Goal: Task Accomplishment & Management: Use online tool/utility

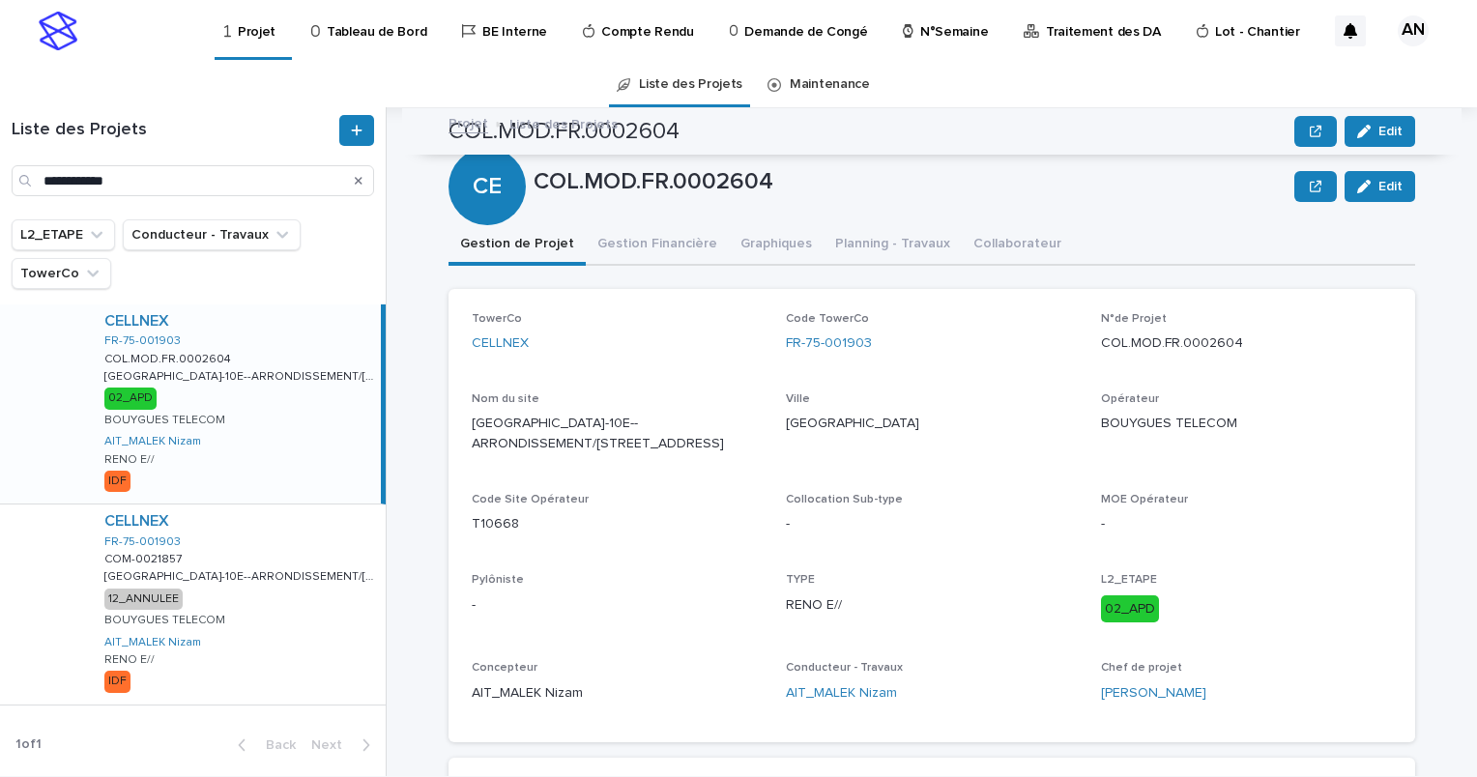
scroll to position [354, 0]
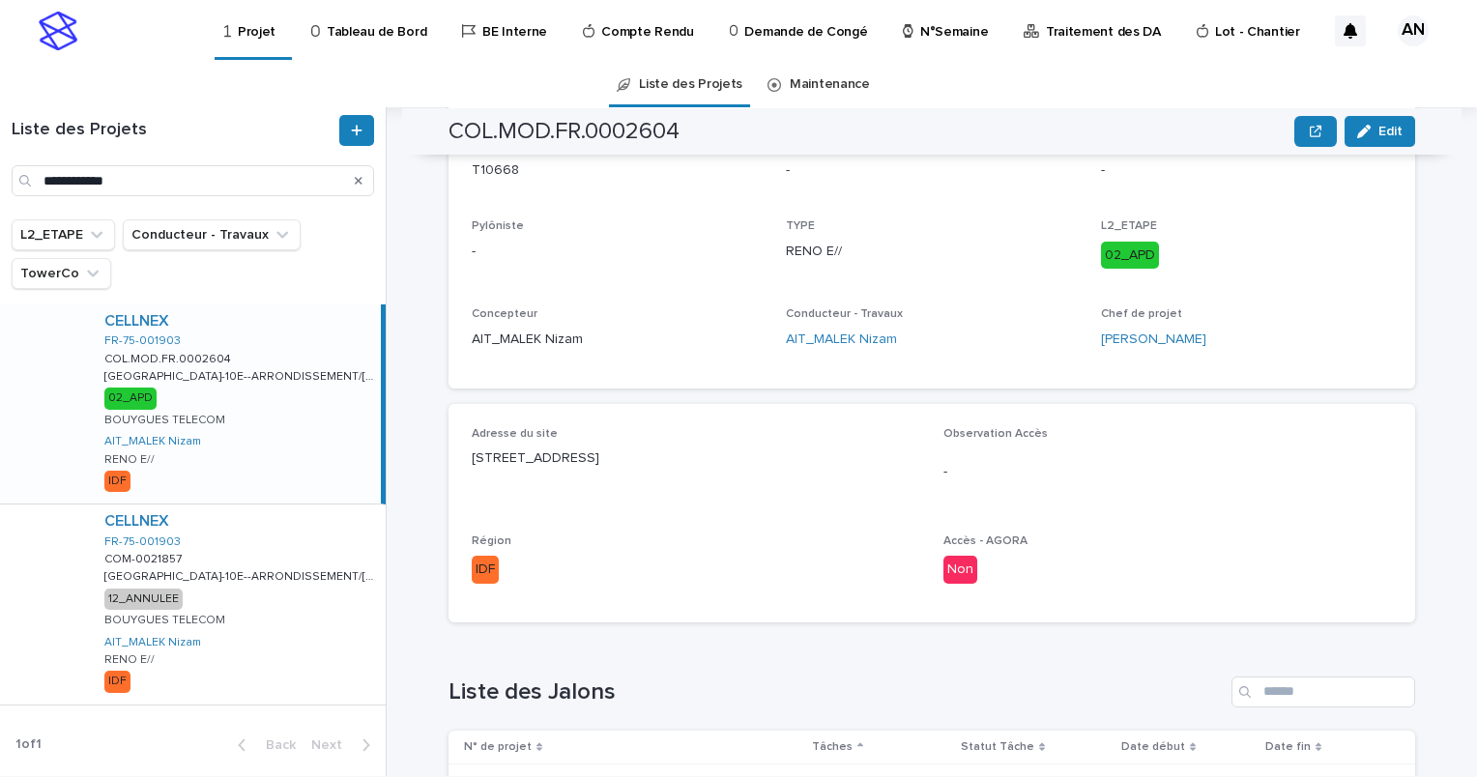
click at [359, 181] on icon "Search" at bounding box center [359, 181] width 8 height 8
click at [164, 180] on input "Search" at bounding box center [193, 180] width 363 height 31
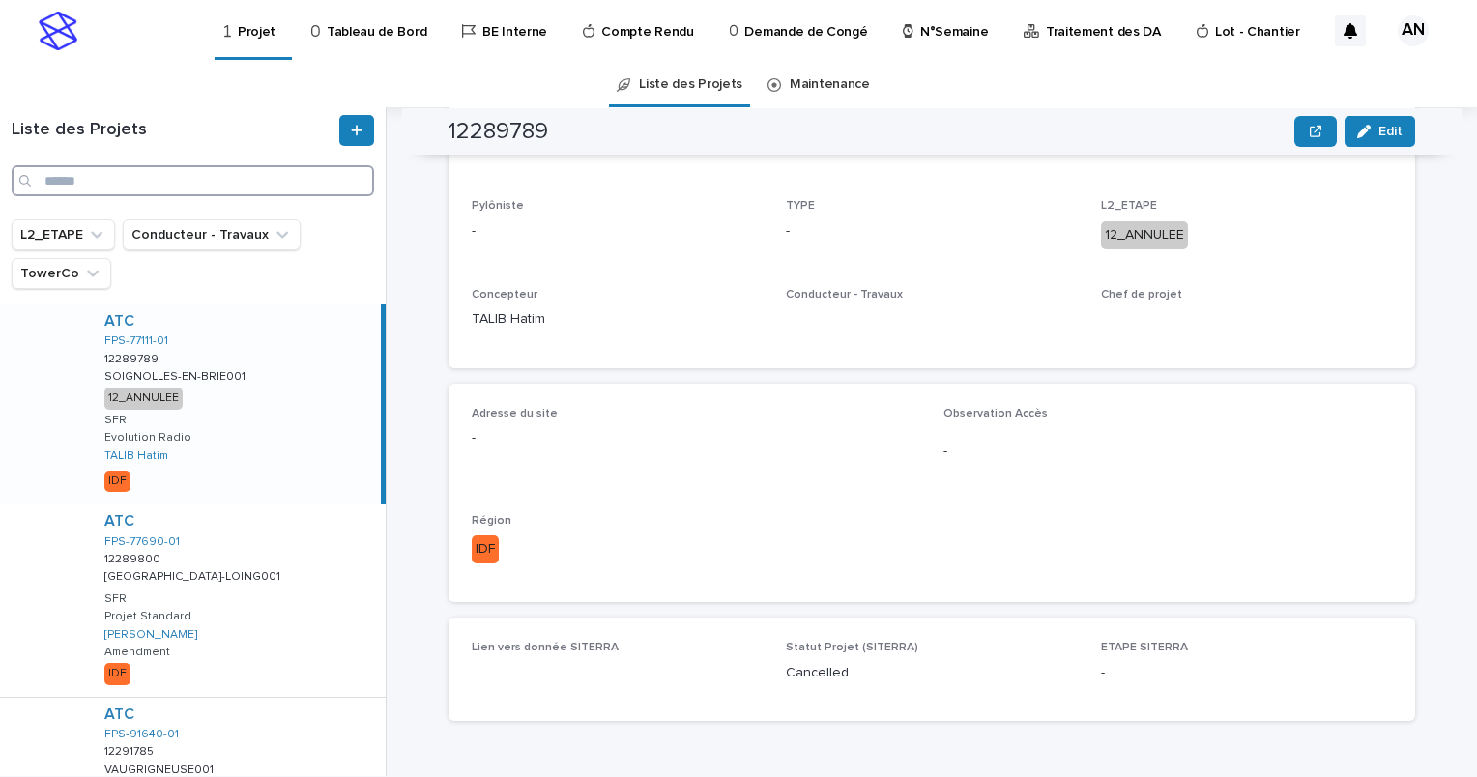
paste input "**********"
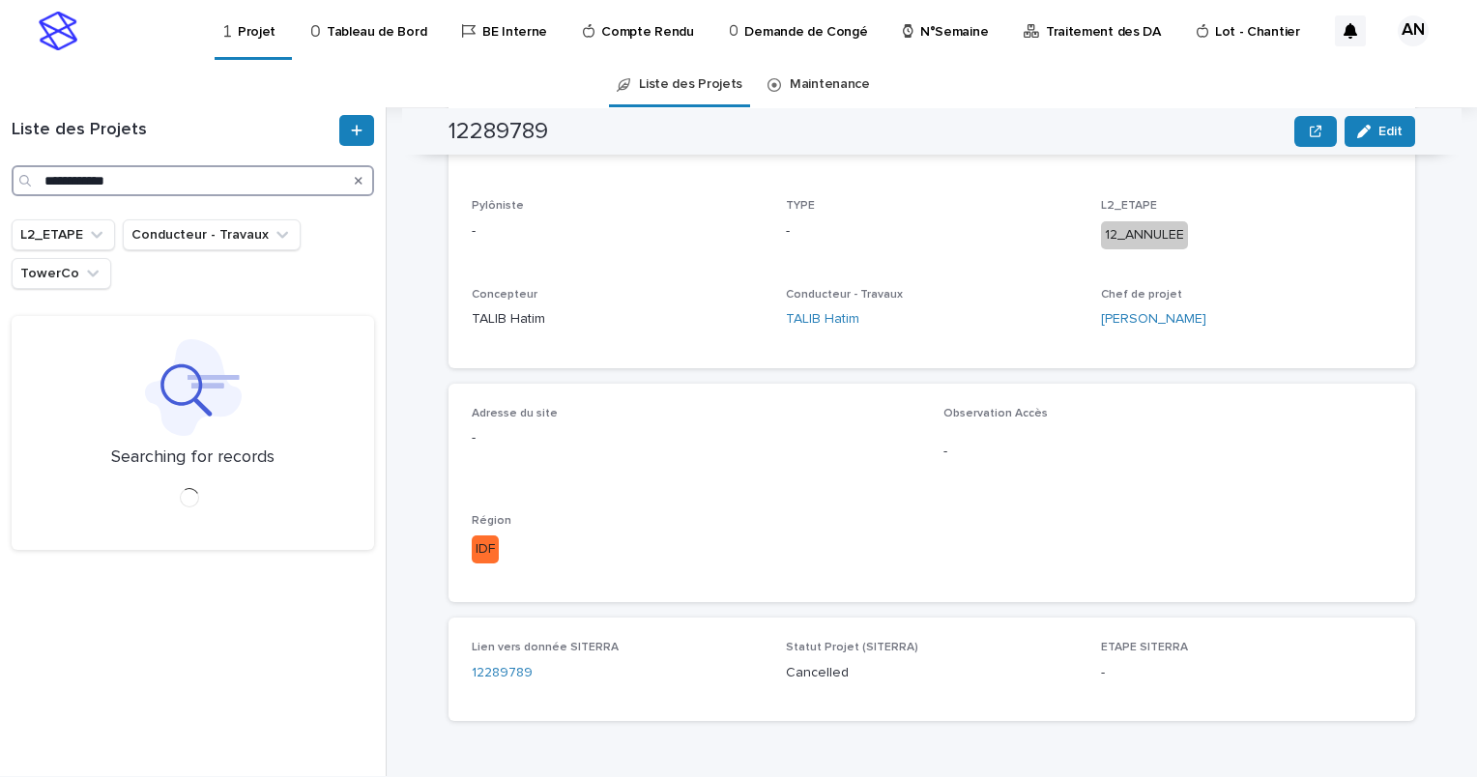
type input "**********"
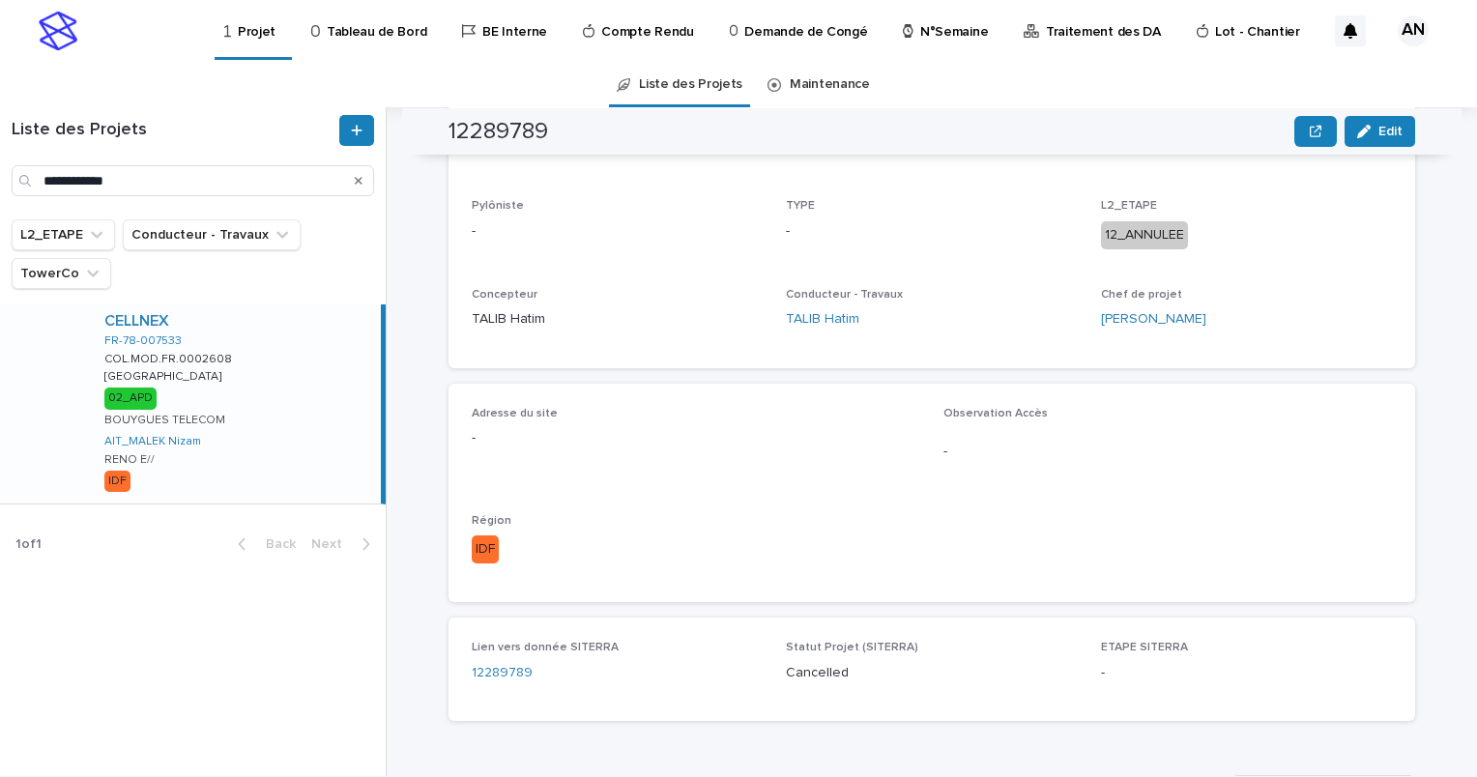
click at [294, 398] on div "CELLNEX FR-78-007533 COL.MOD.FR.0002608 COL.MOD.FR.0002608 VERSAILLES VERSAILLE…" at bounding box center [235, 404] width 292 height 199
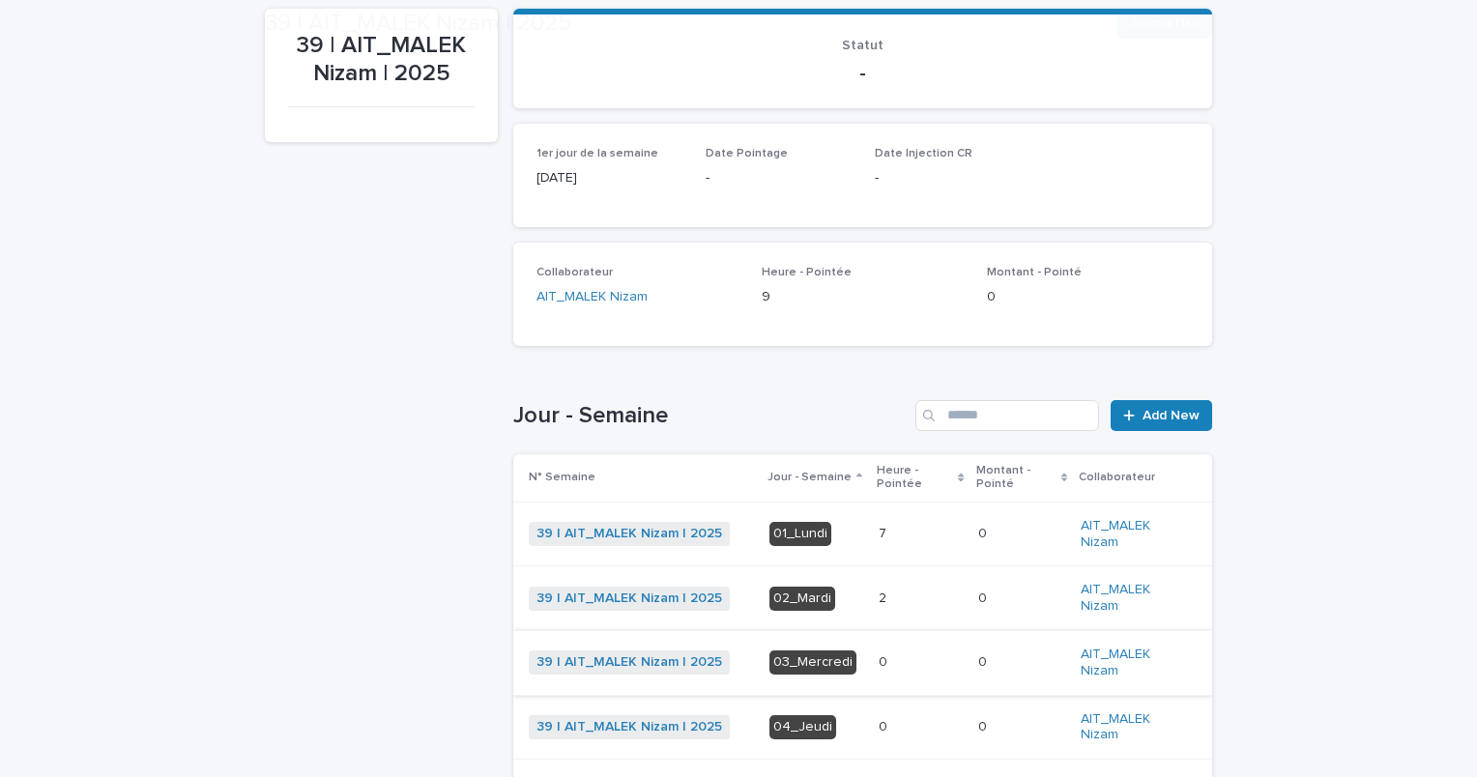
scroll to position [290, 0]
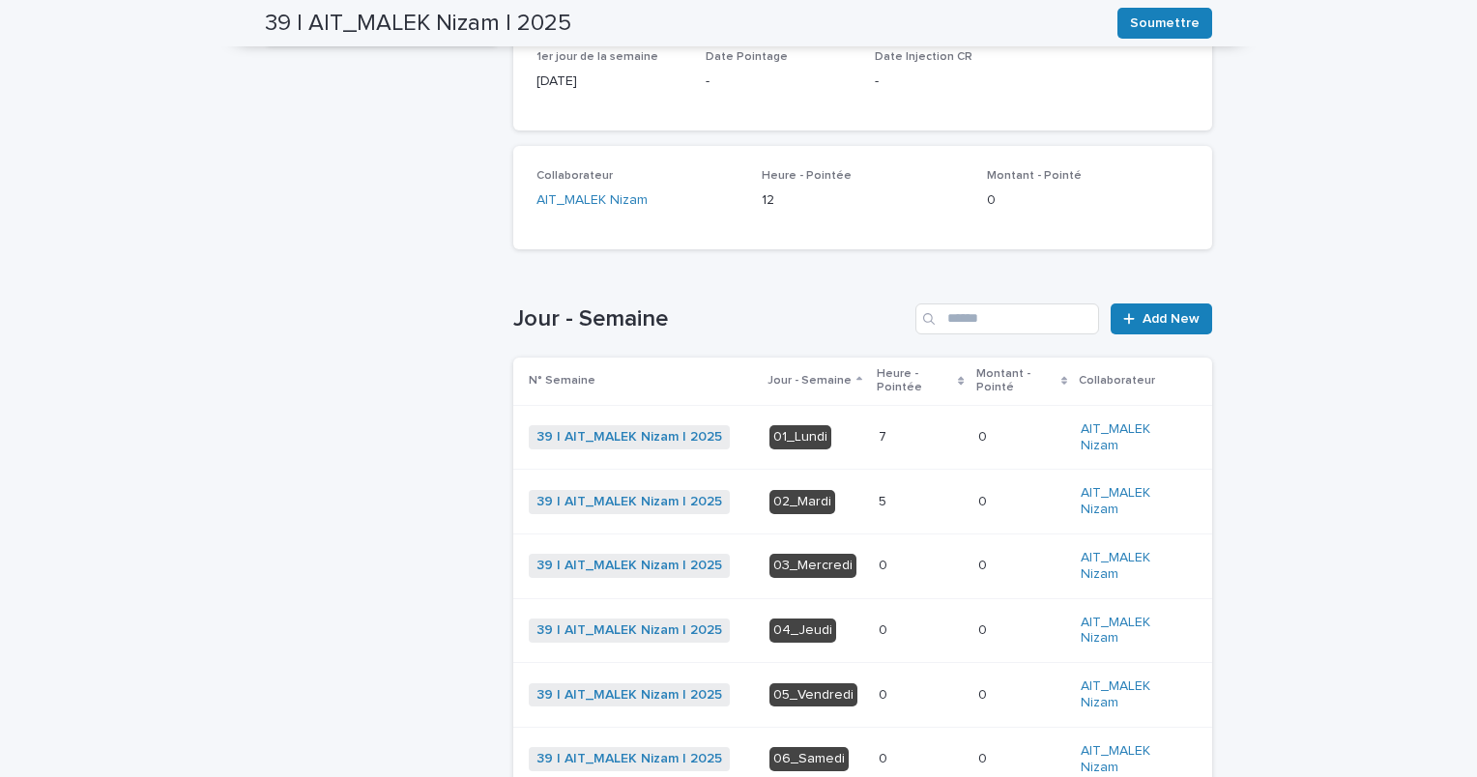
click at [903, 498] on p at bounding box center [921, 502] width 84 height 16
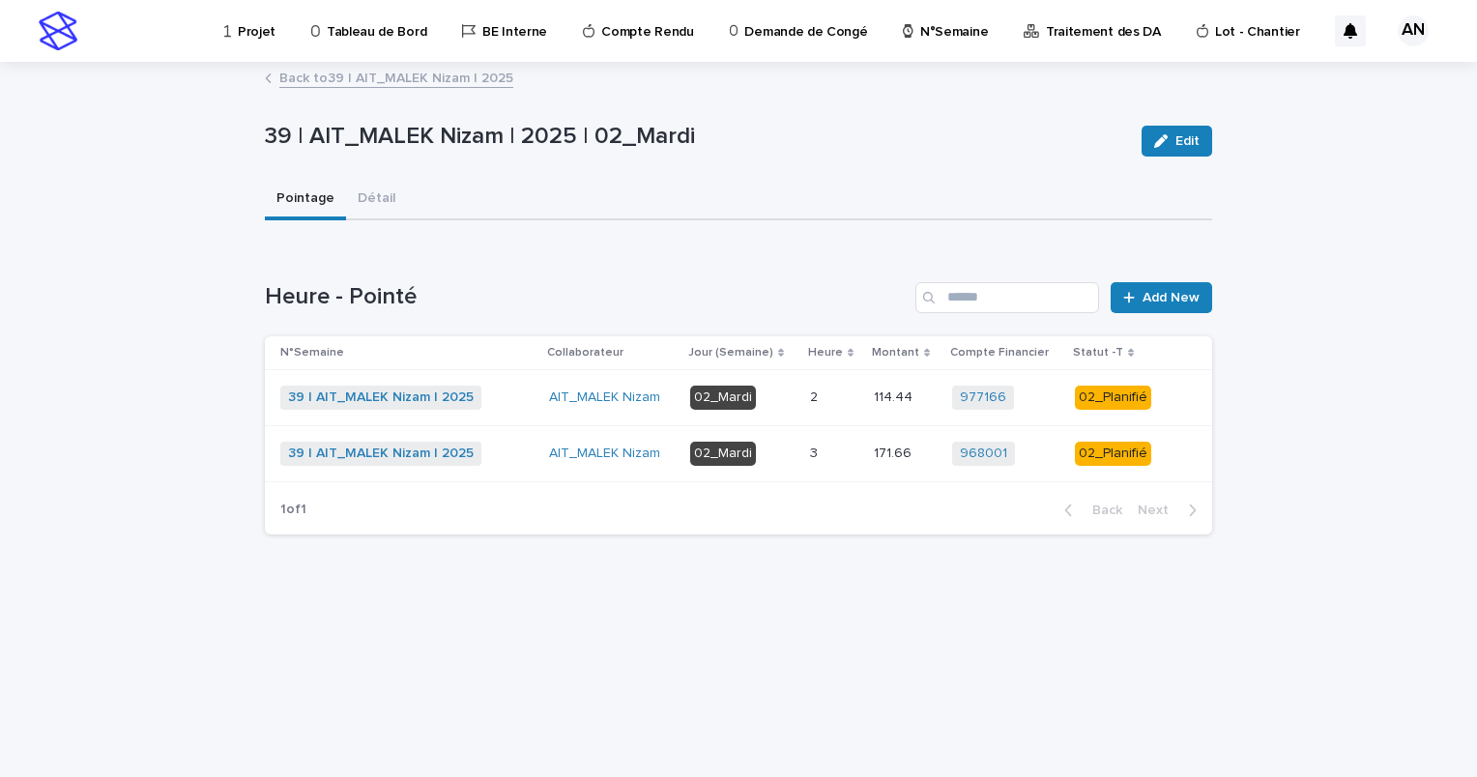
click at [425, 80] on link "Back to 39 | AIT_MALEK Nizam | 2025" at bounding box center [396, 77] width 234 height 22
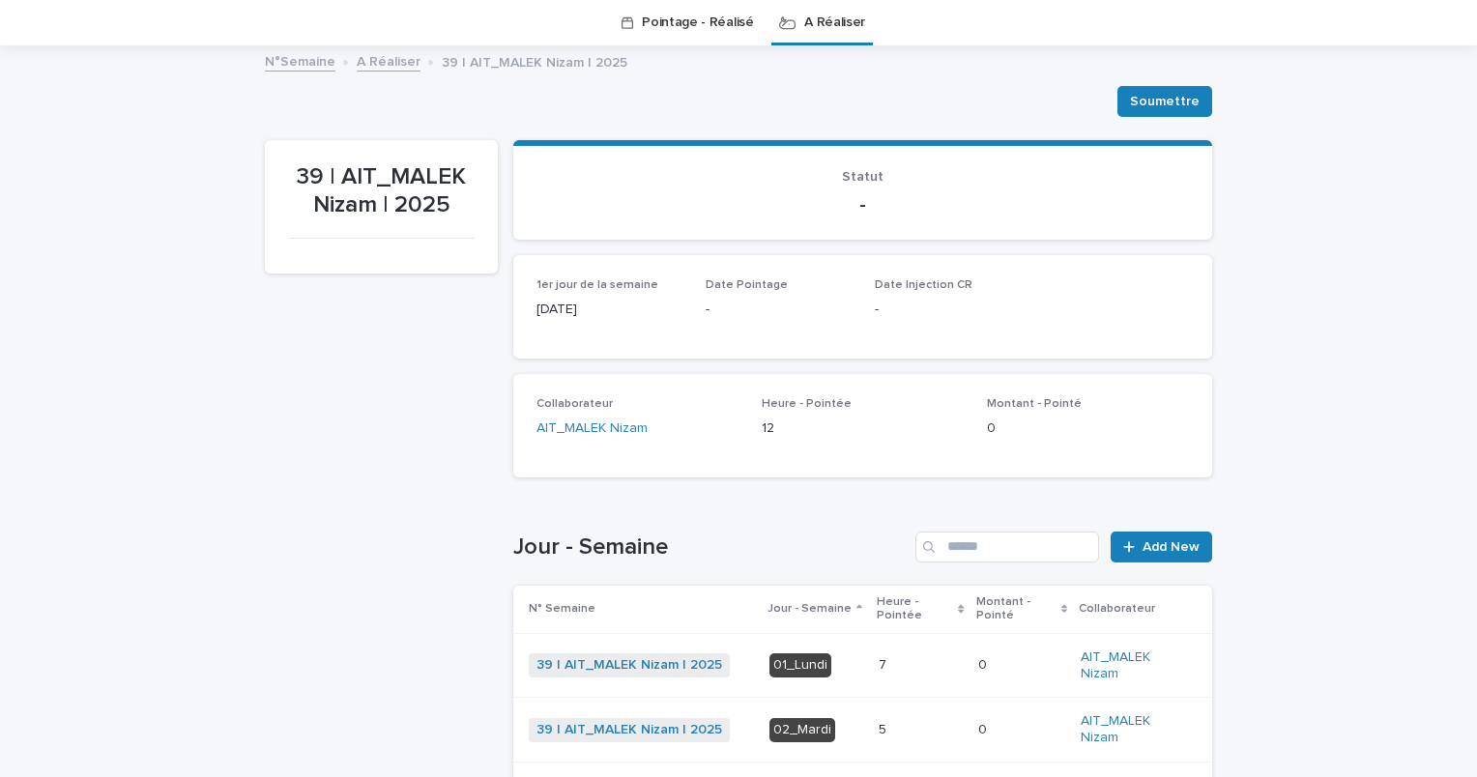
scroll to position [255, 0]
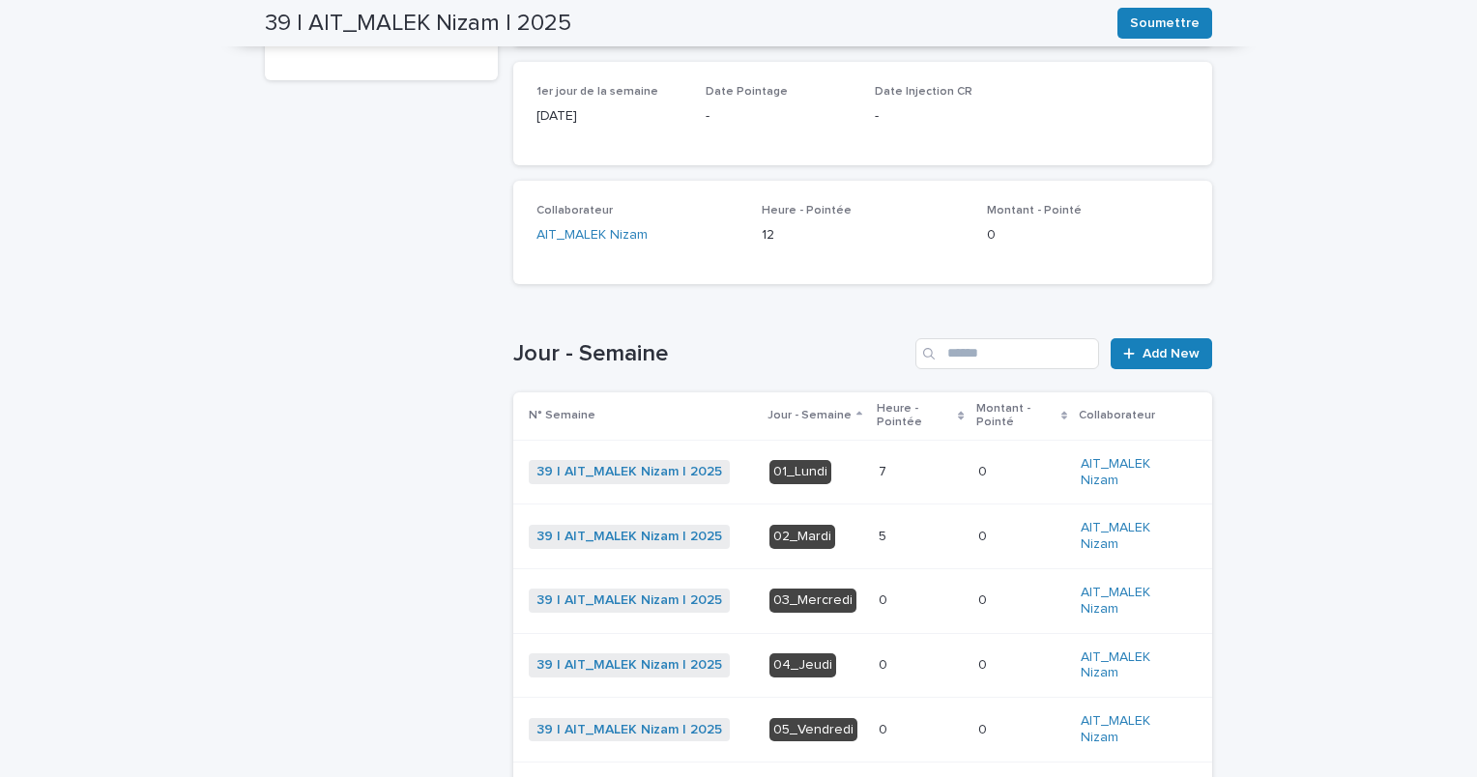
click at [891, 468] on p at bounding box center [921, 472] width 84 height 16
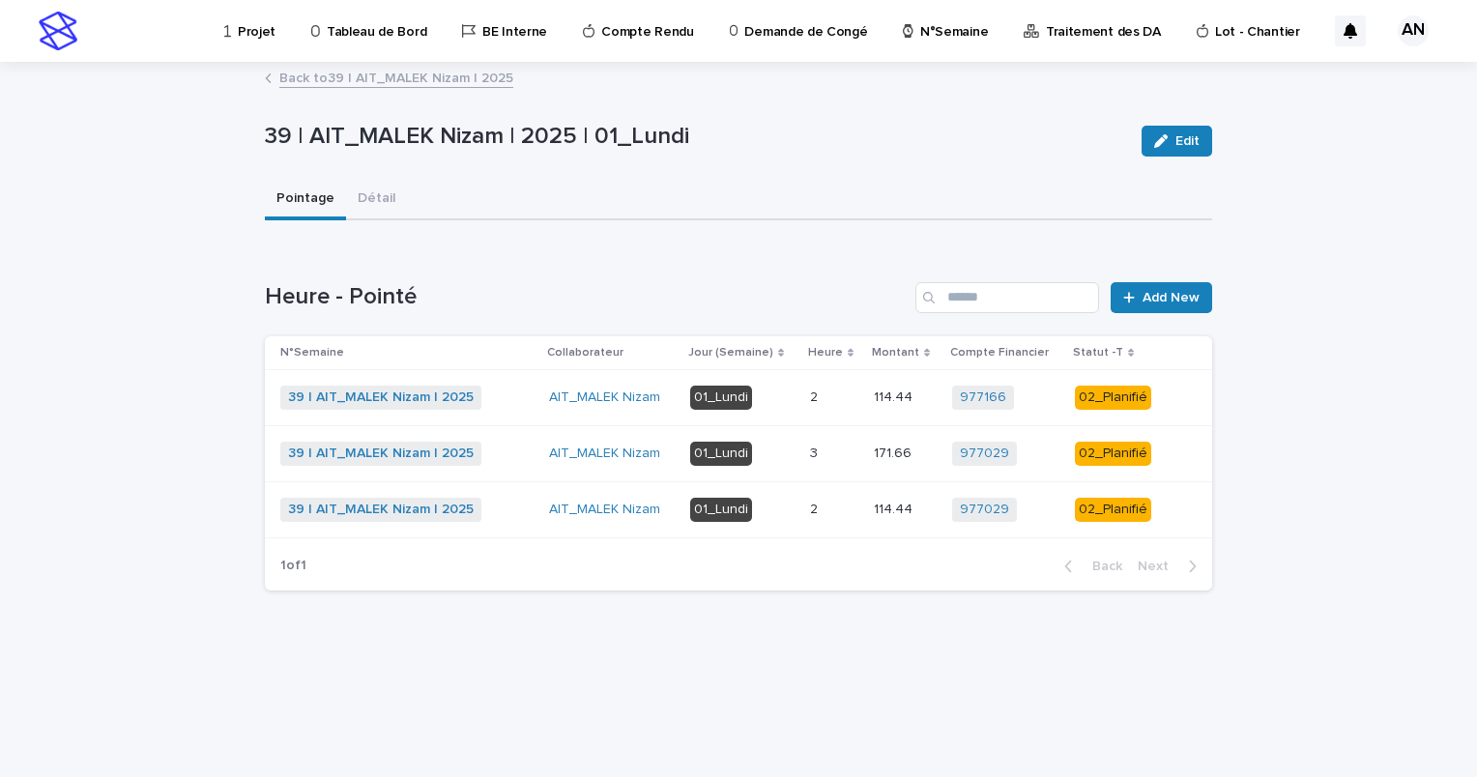
click at [342, 76] on link "Back to 39 | AIT_MALEK Nizam | 2025" at bounding box center [396, 77] width 234 height 22
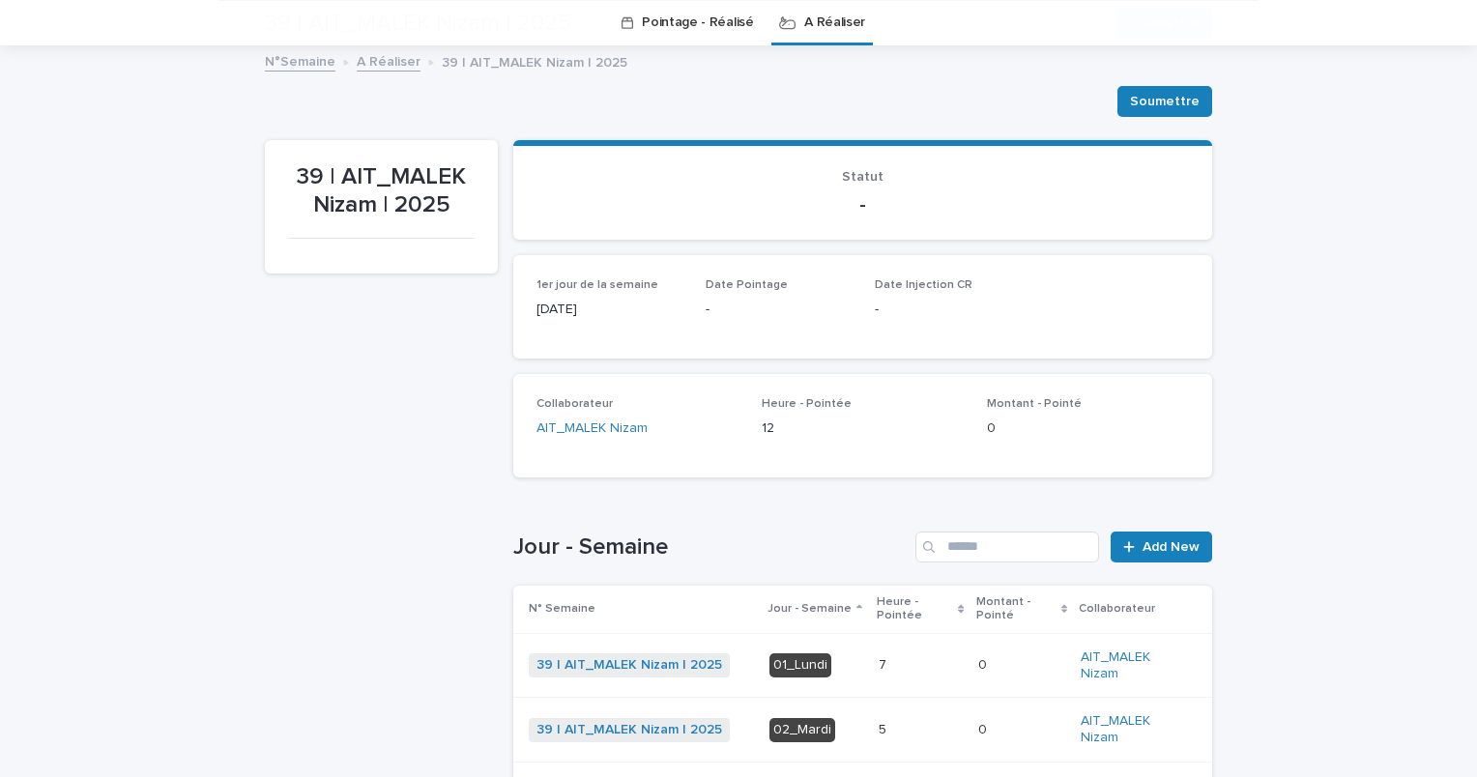
scroll to position [352, 0]
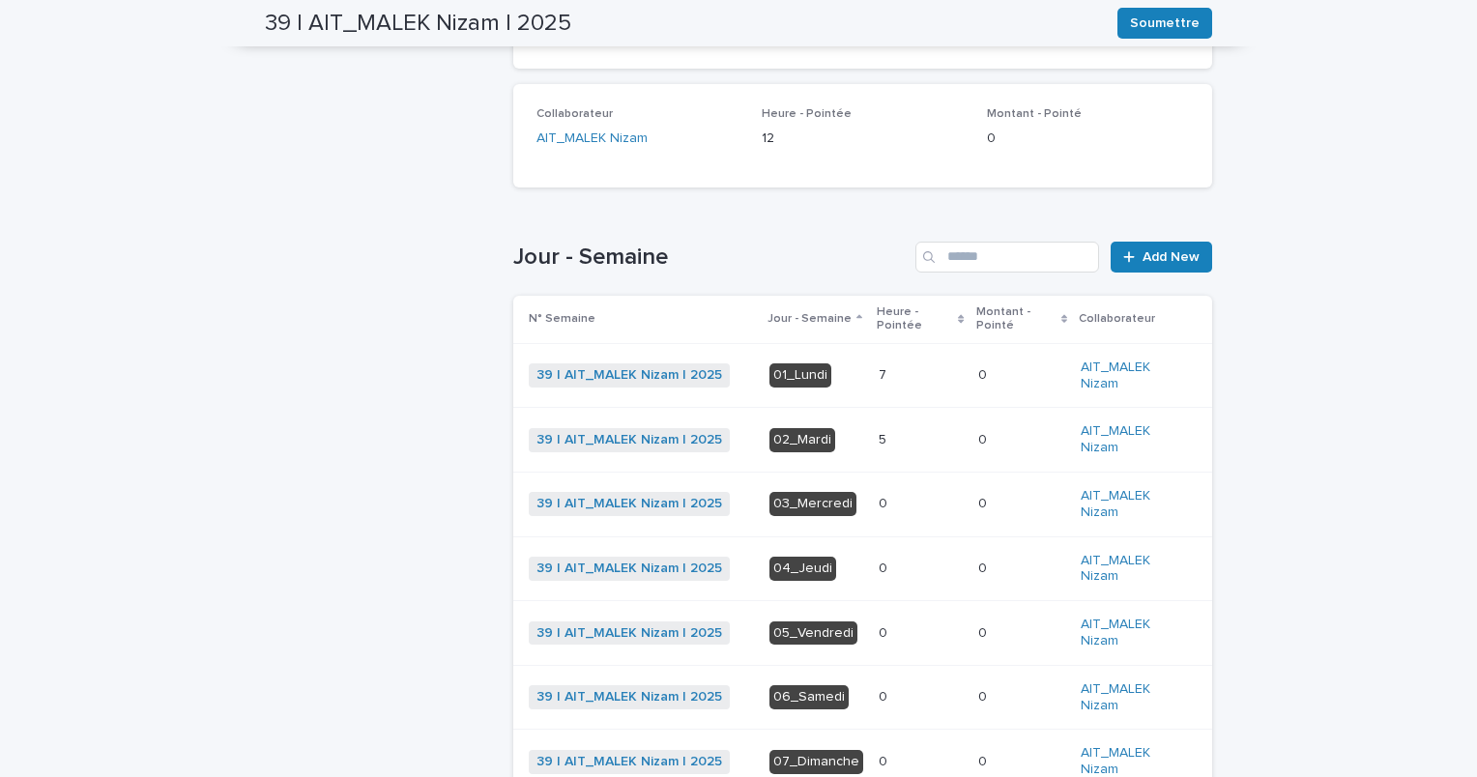
click at [886, 383] on p at bounding box center [921, 375] width 84 height 16
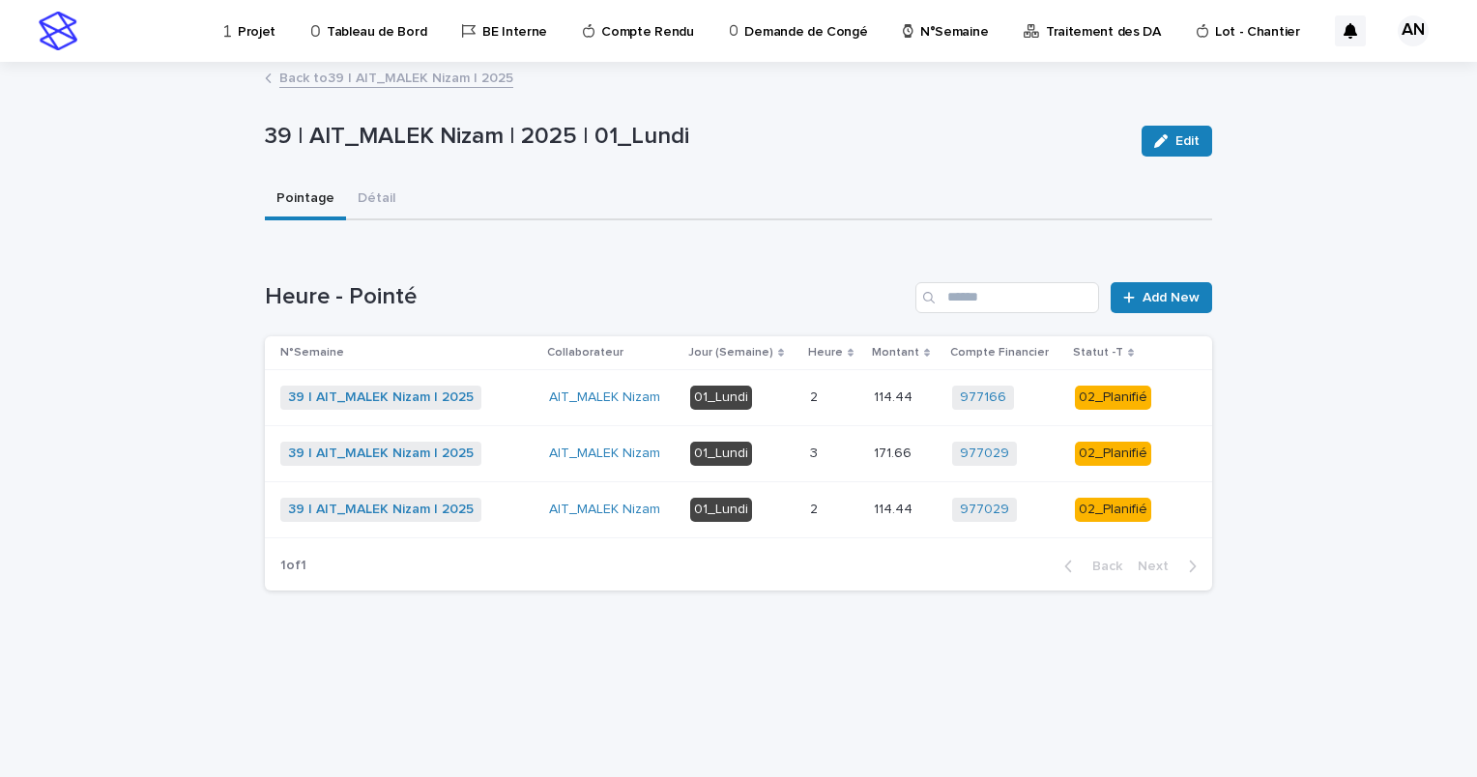
click at [836, 397] on p at bounding box center [834, 398] width 48 height 16
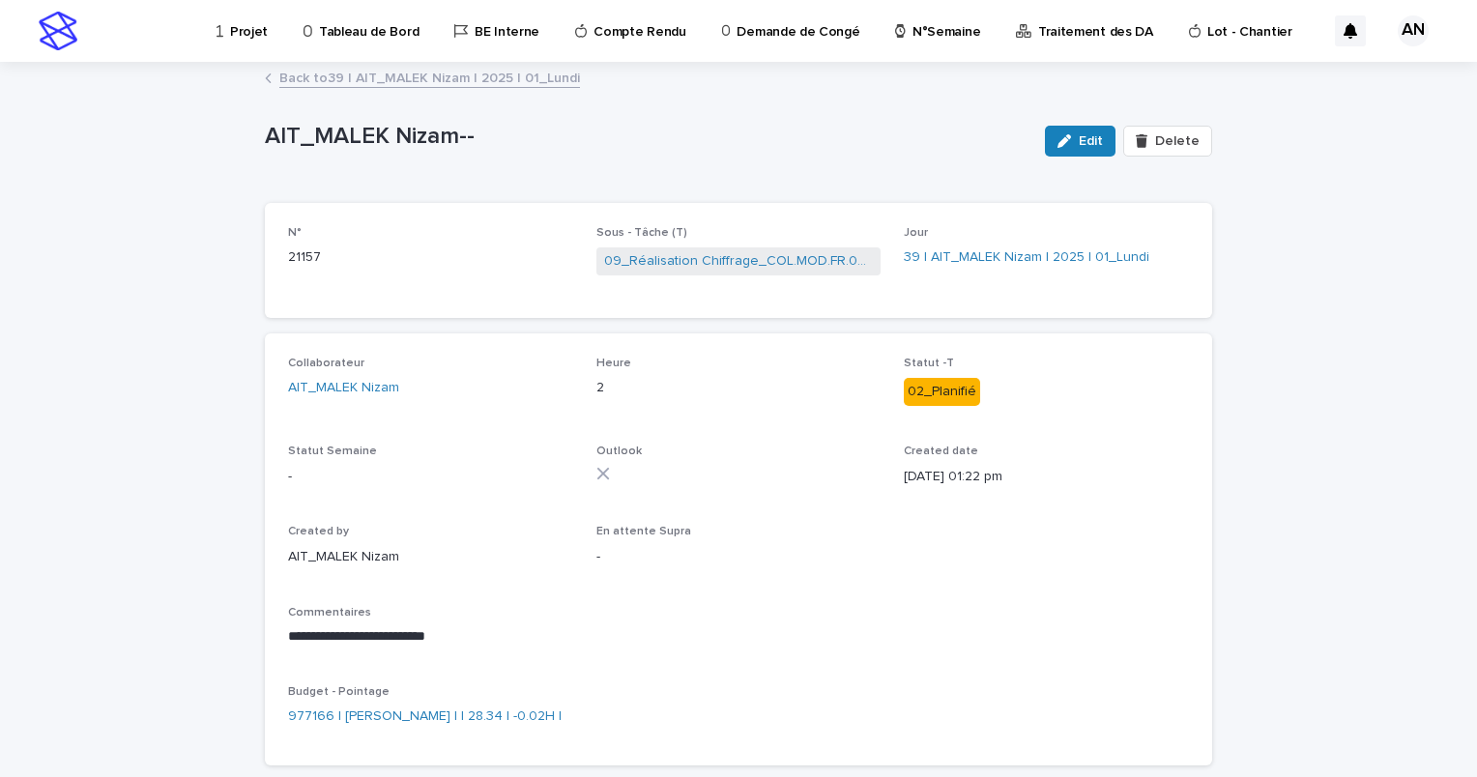
click at [453, 81] on link "Back to 39 | AIT_MALEK Nizam | 2025 | 01_Lundi" at bounding box center [429, 77] width 301 height 22
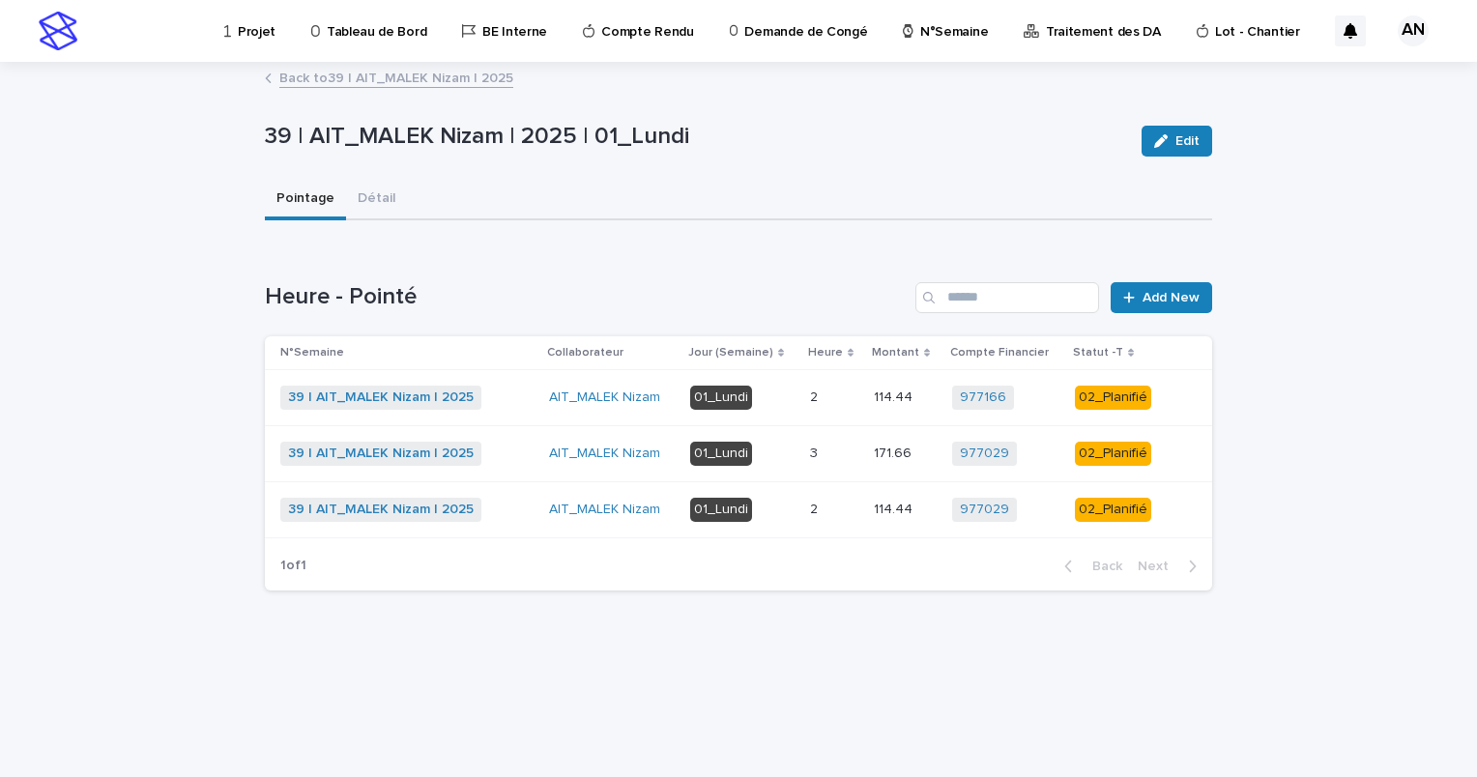
click at [832, 452] on p at bounding box center [834, 454] width 48 height 16
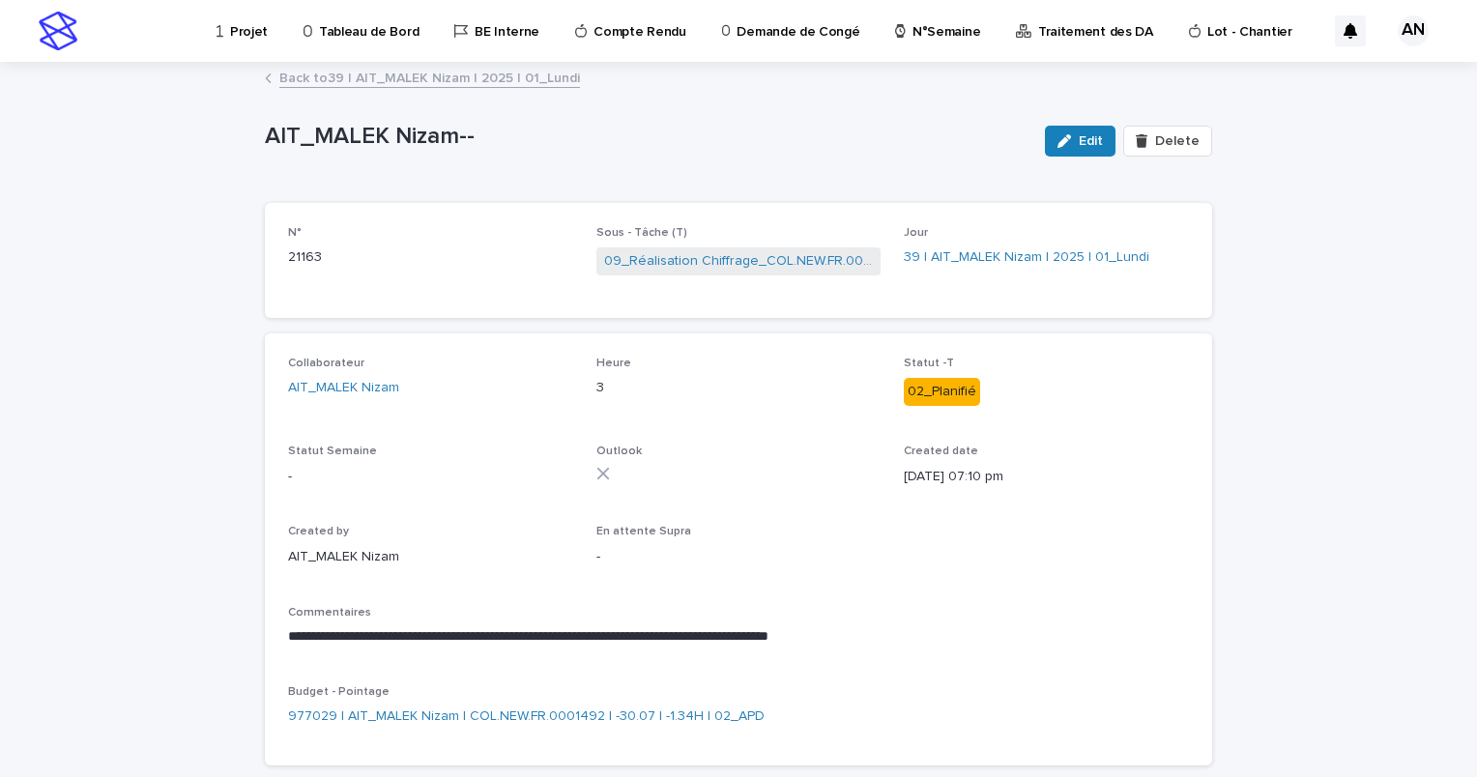
click at [487, 81] on link "Back to 39 | AIT_MALEK Nizam | 2025 | 01_Lundi" at bounding box center [429, 77] width 301 height 22
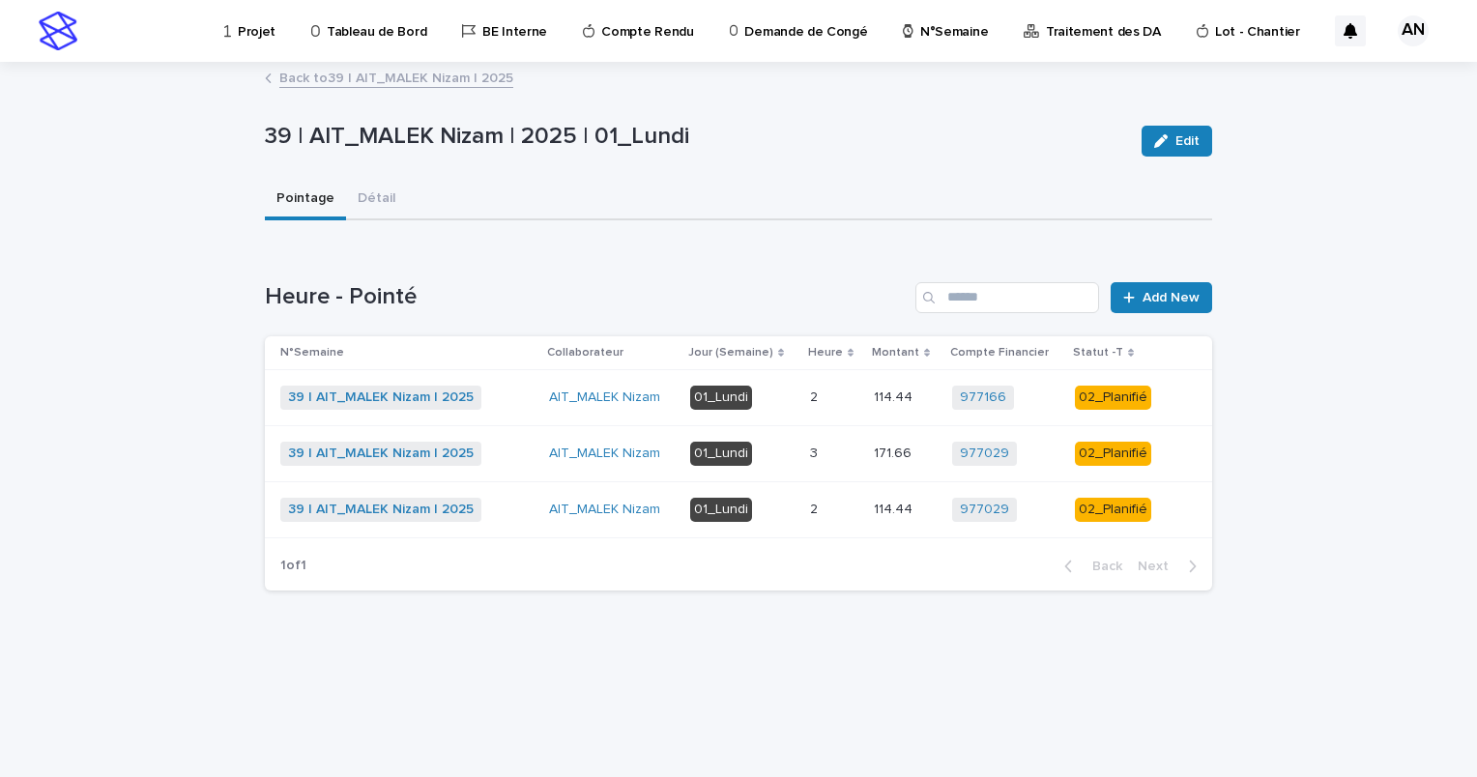
click at [801, 454] on td "01_Lundi" at bounding box center [743, 453] width 120 height 56
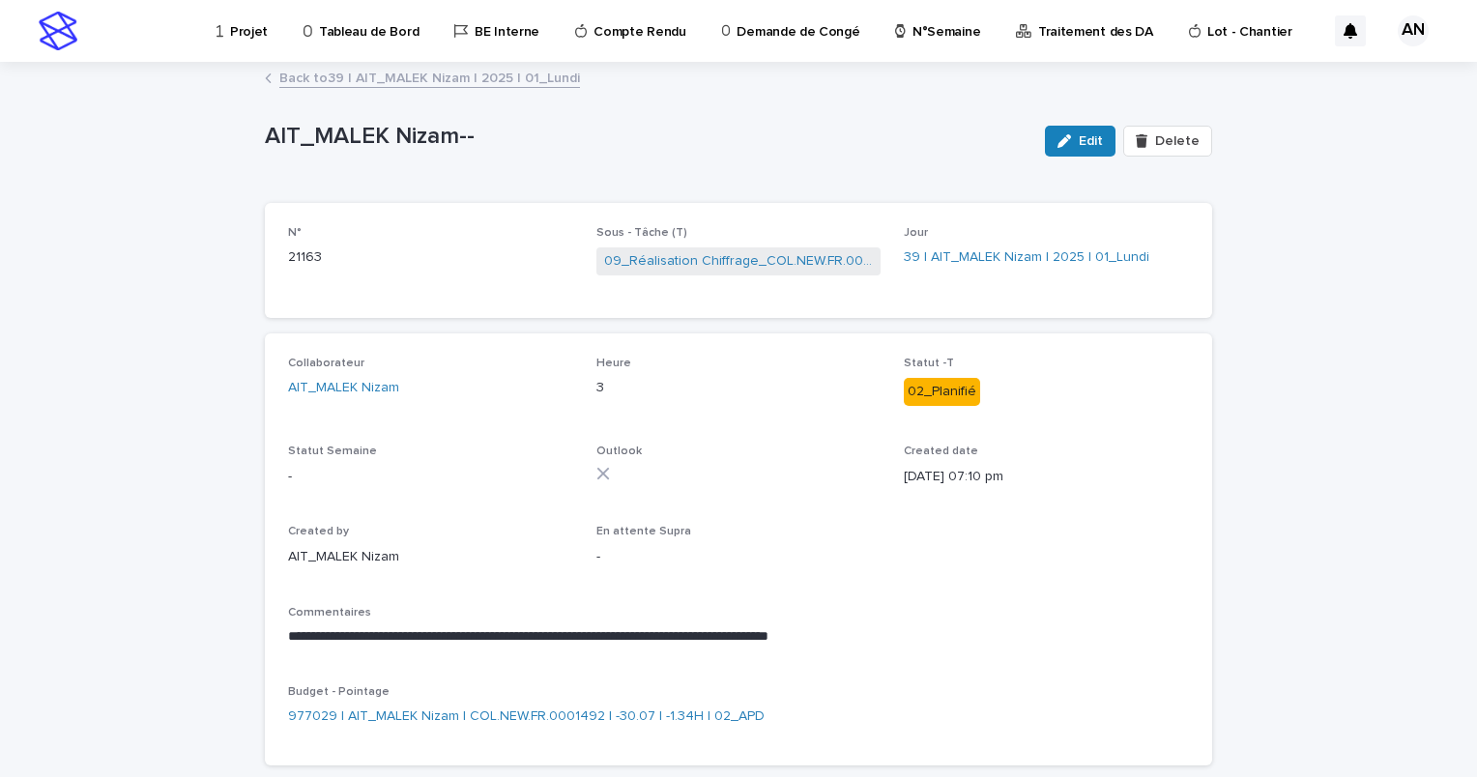
click at [492, 76] on link "Back to 39 | AIT_MALEK Nizam | 2025 | 01_Lundi" at bounding box center [429, 77] width 301 height 22
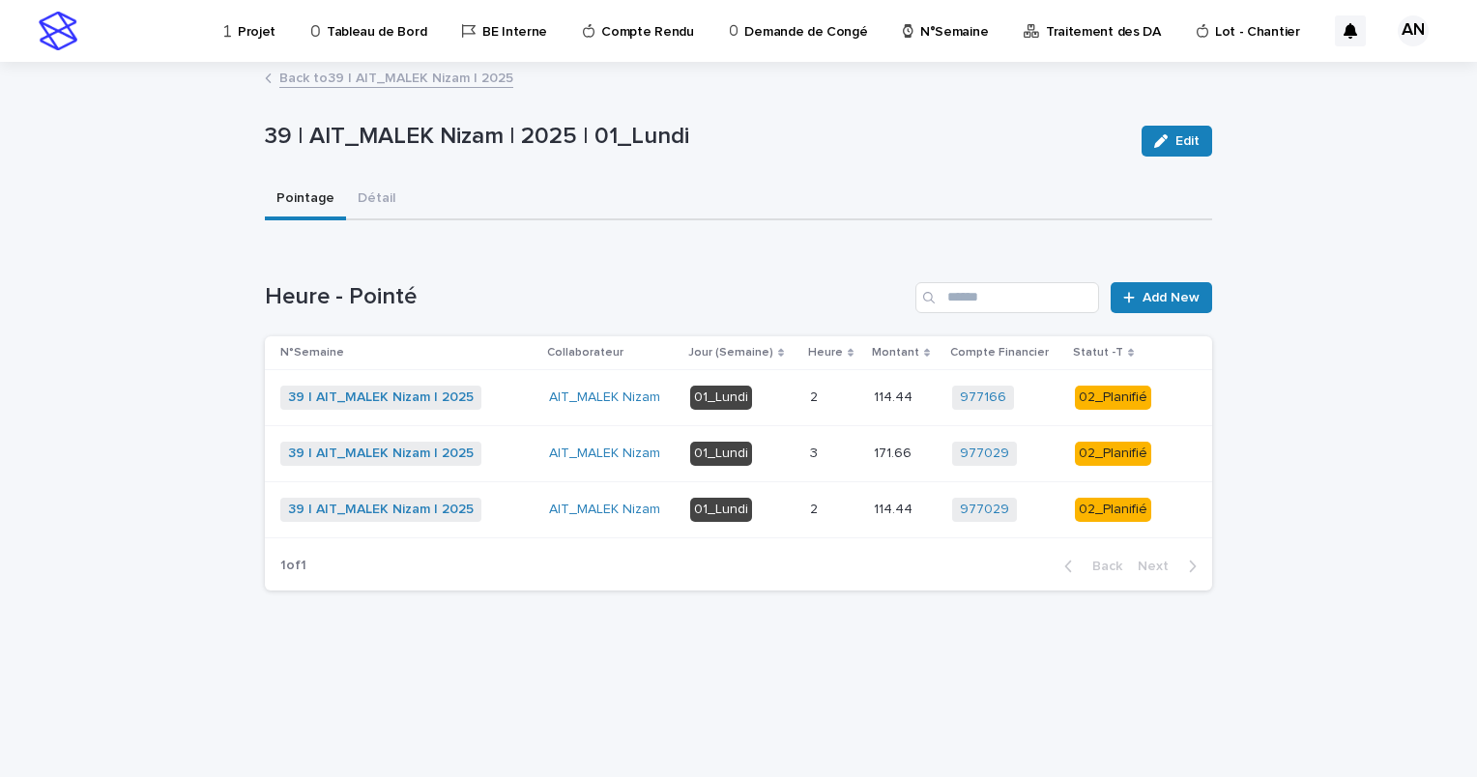
drag, startPoint x: 792, startPoint y: 521, endPoint x: 776, endPoint y: 511, distance: 18.8
click at [776, 511] on p "01_Lundi" at bounding box center [742, 510] width 104 height 24
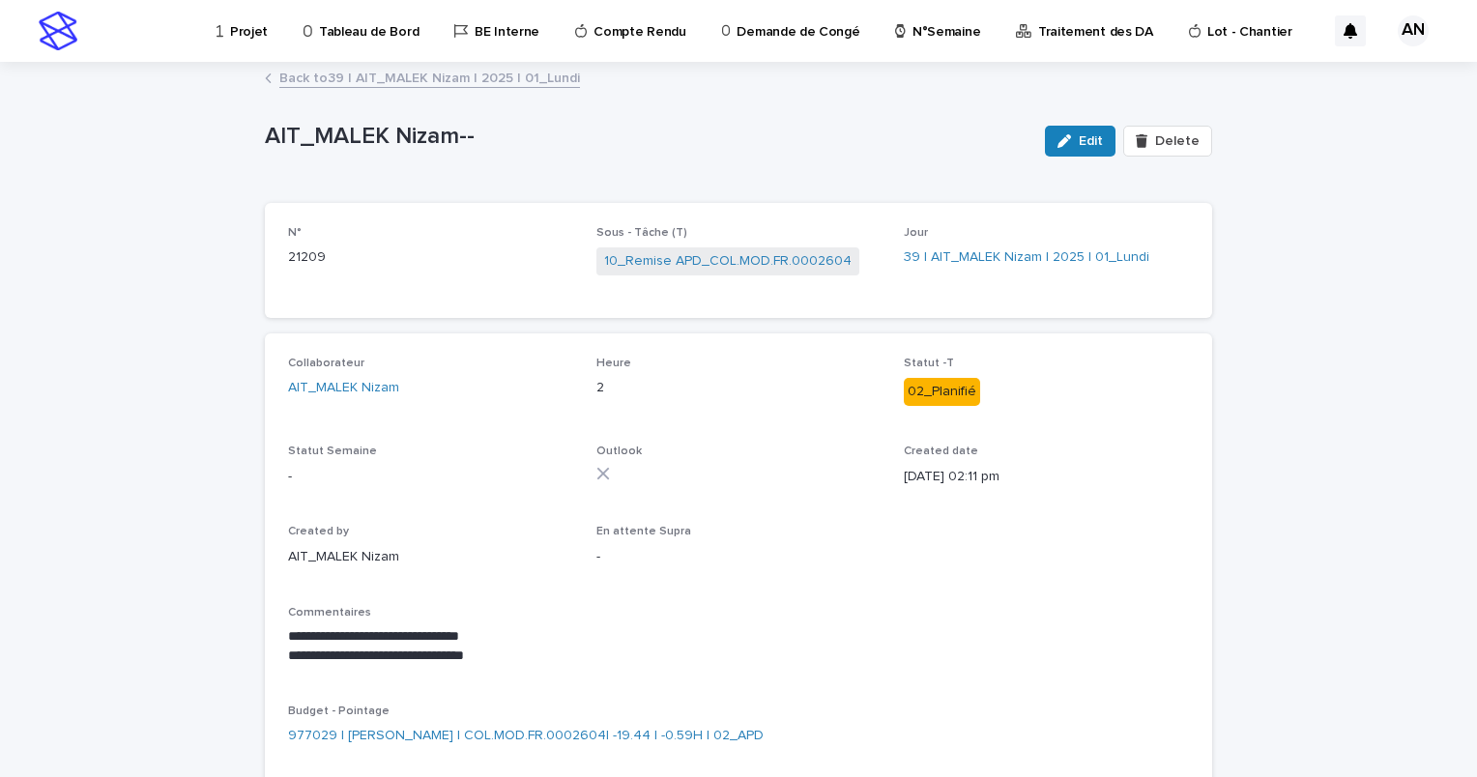
click at [479, 77] on link "Back to 39 | AIT_MALEK Nizam | 2025 | 01_Lundi" at bounding box center [429, 77] width 301 height 22
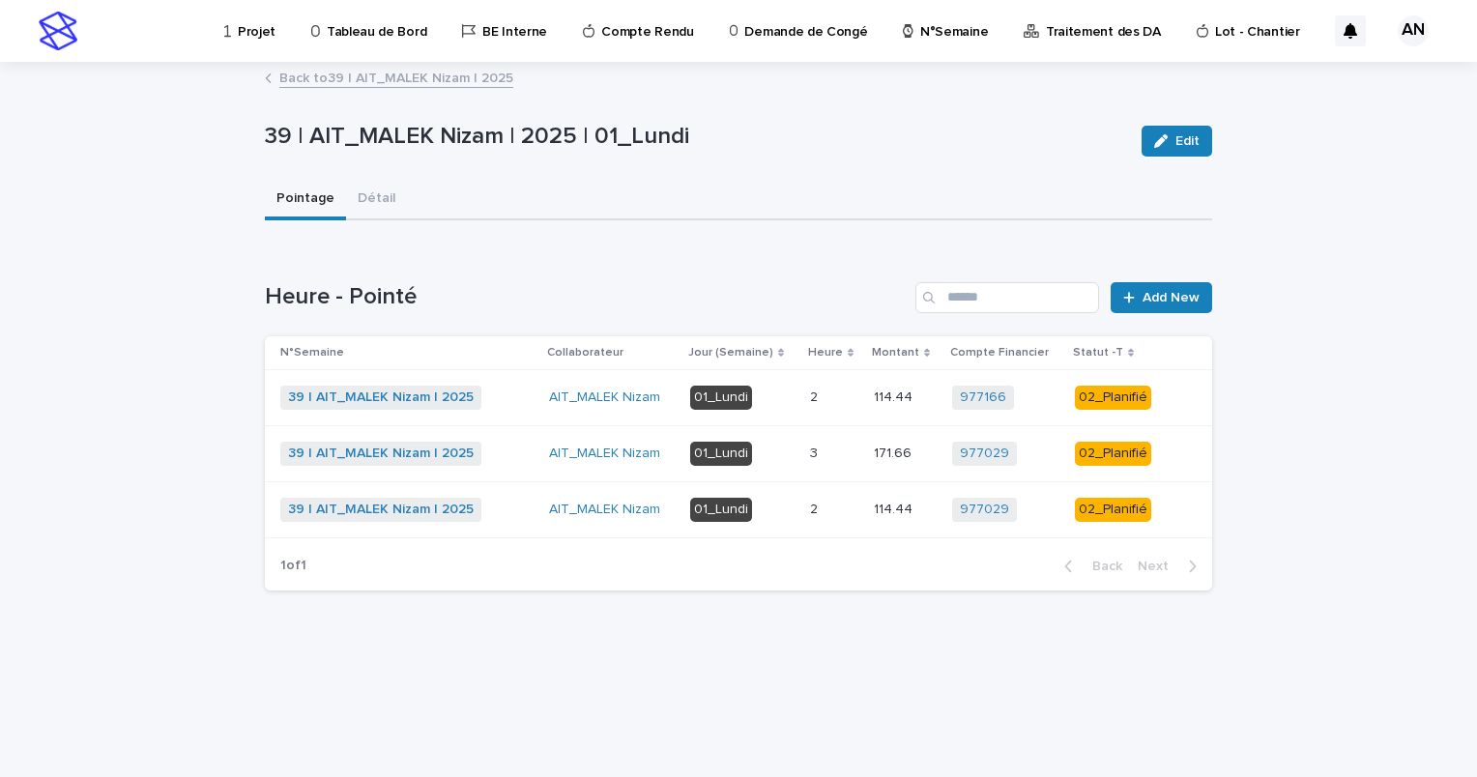
click at [418, 79] on link "Back to 39 | AIT_MALEK Nizam | 2025" at bounding box center [396, 77] width 234 height 22
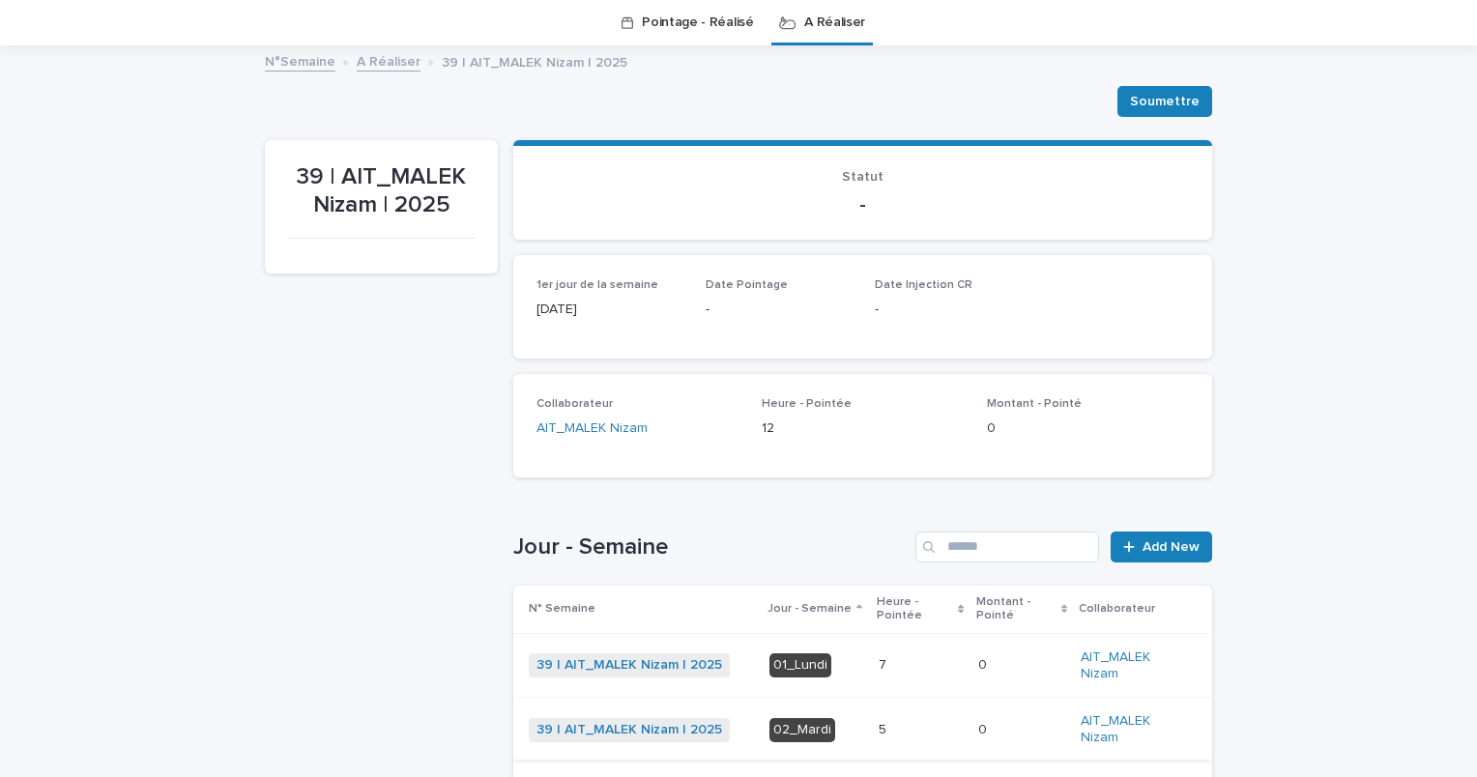
scroll to position [159, 0]
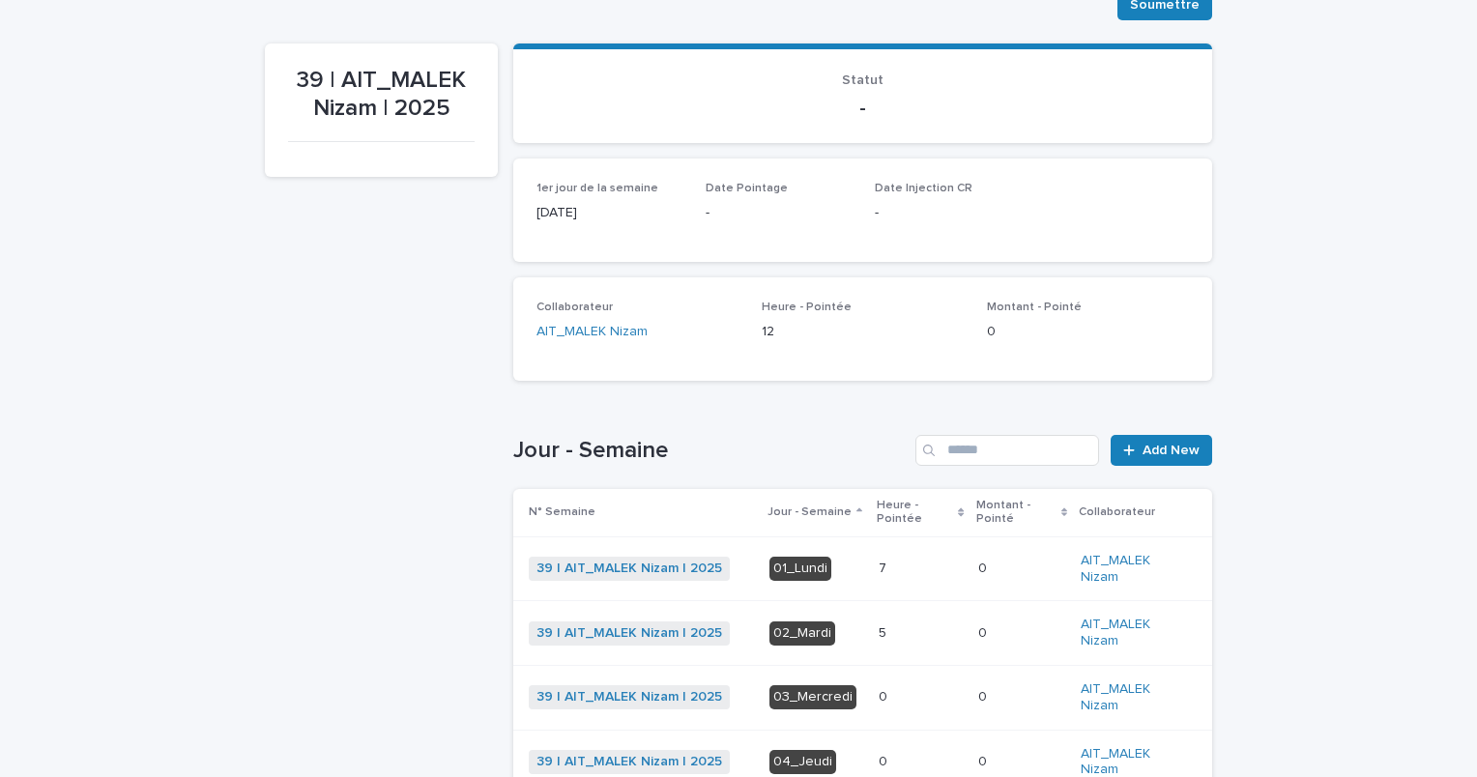
click at [892, 638] on p at bounding box center [921, 634] width 84 height 16
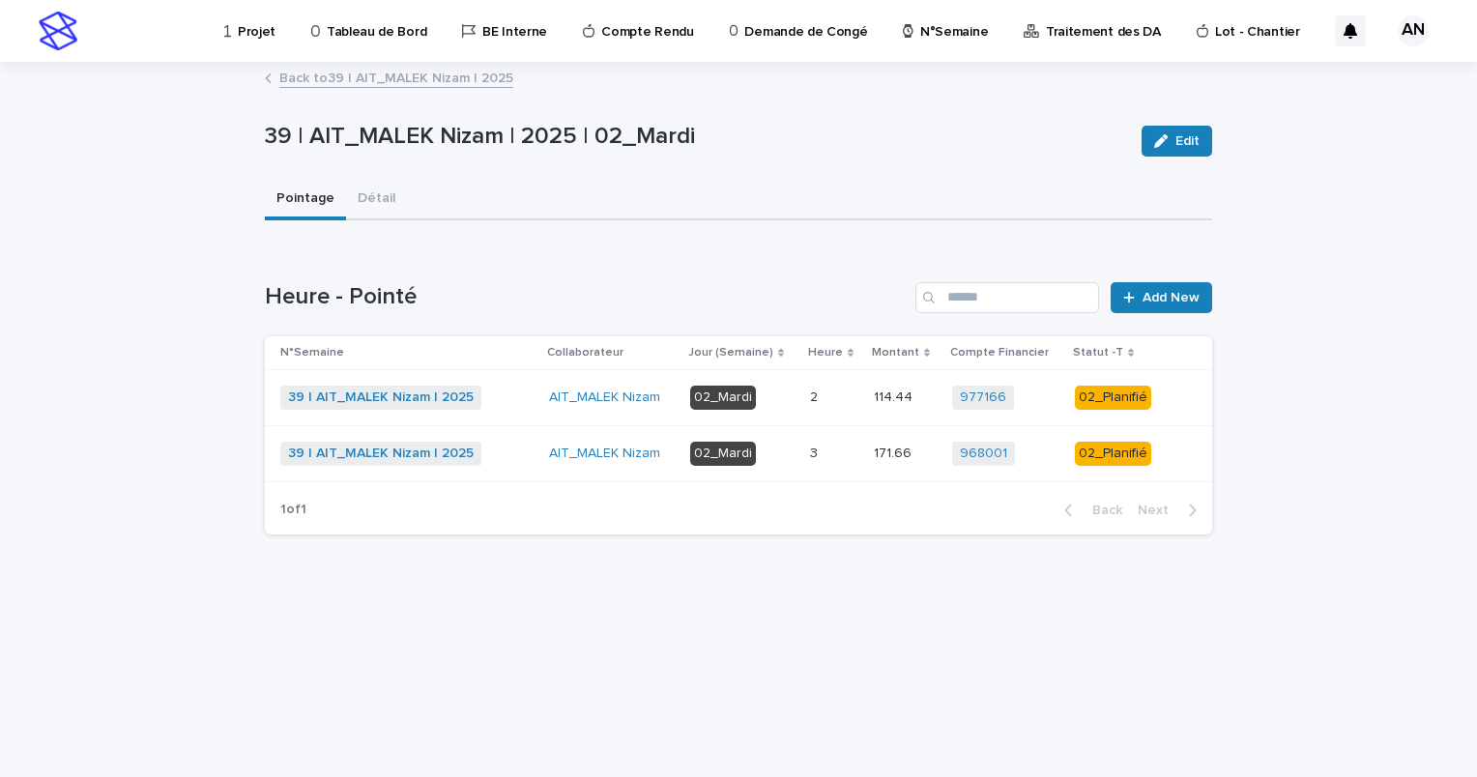
click at [842, 401] on p at bounding box center [834, 398] width 48 height 16
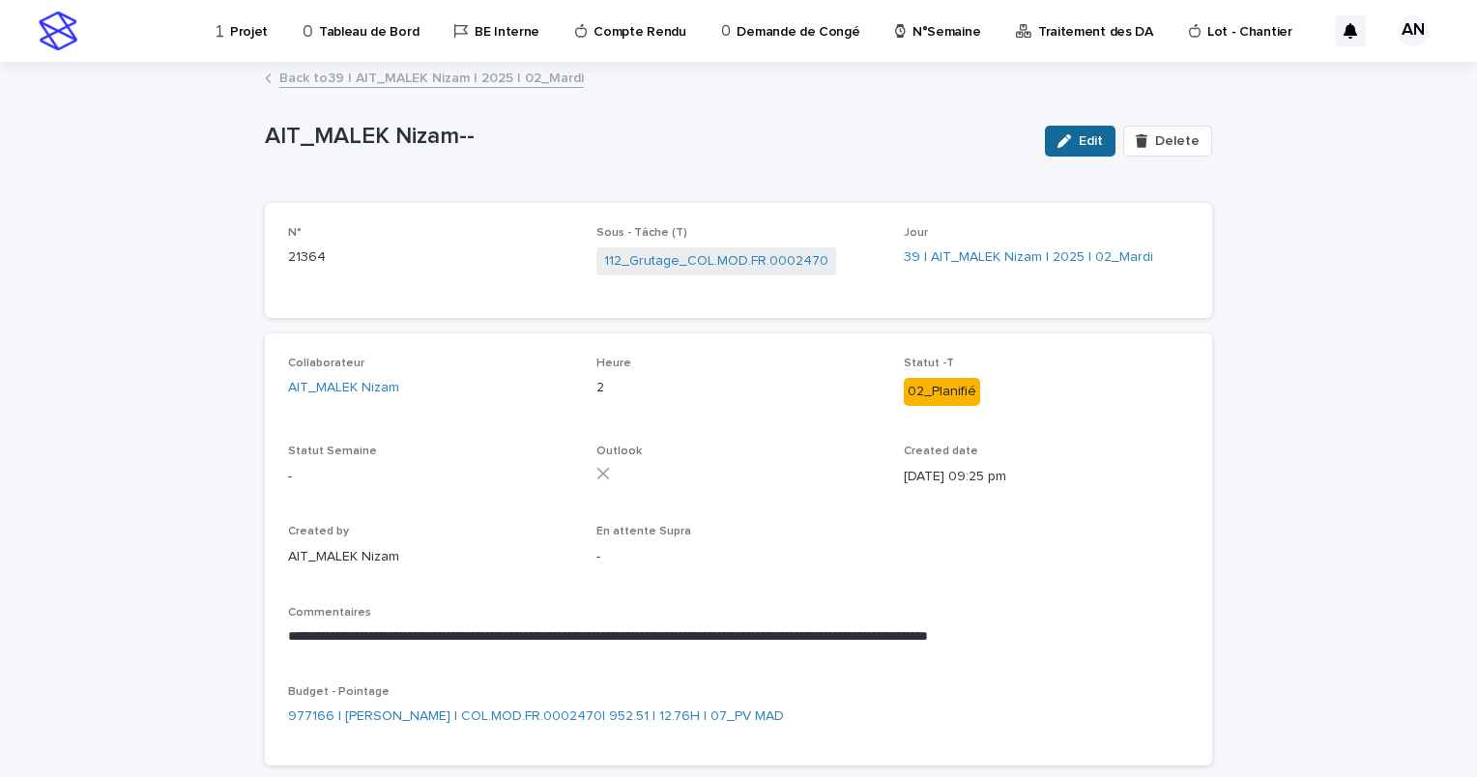
click at [1067, 134] on icon "button" at bounding box center [1065, 141] width 14 height 14
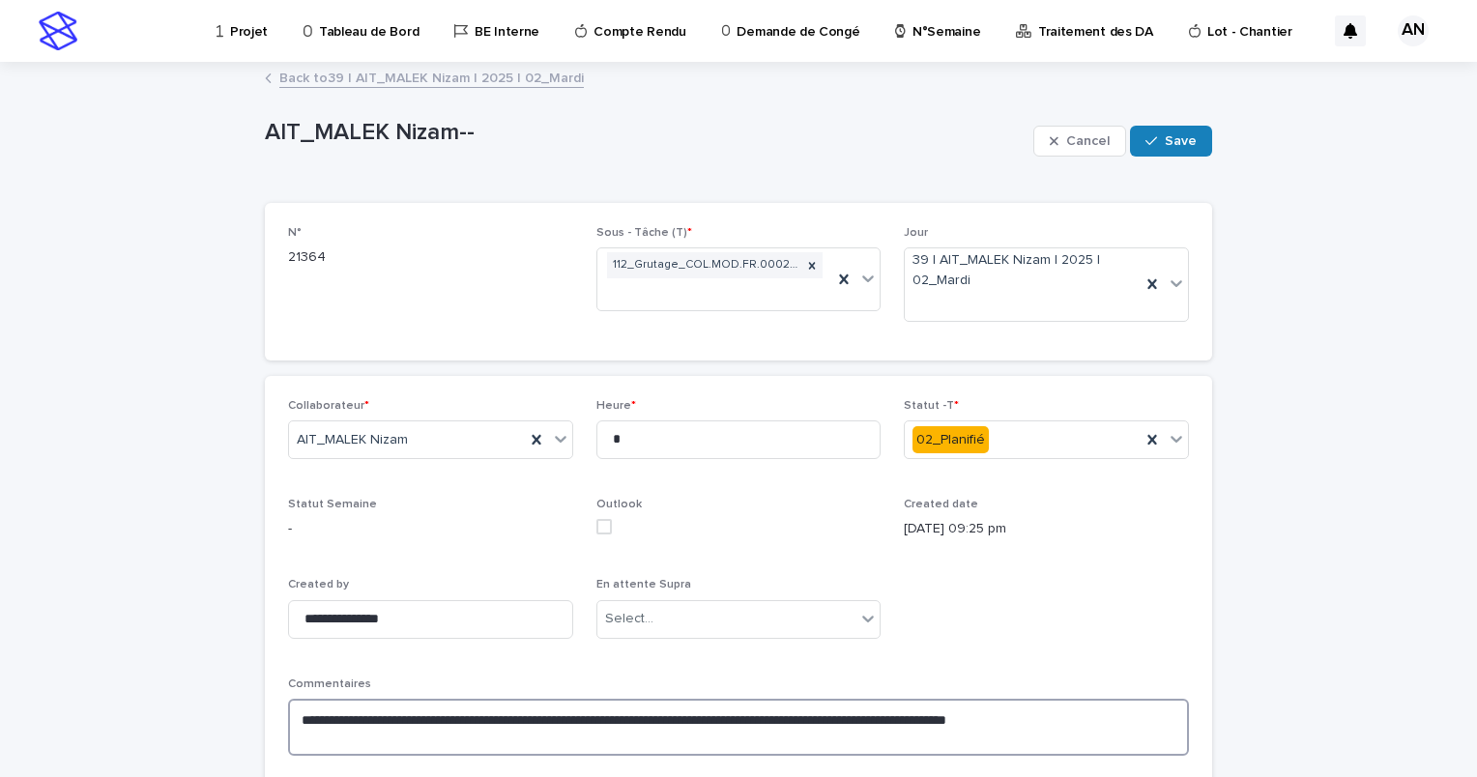
click at [344, 718] on textarea "**********" at bounding box center [738, 728] width 901 height 58
paste textarea "**********"
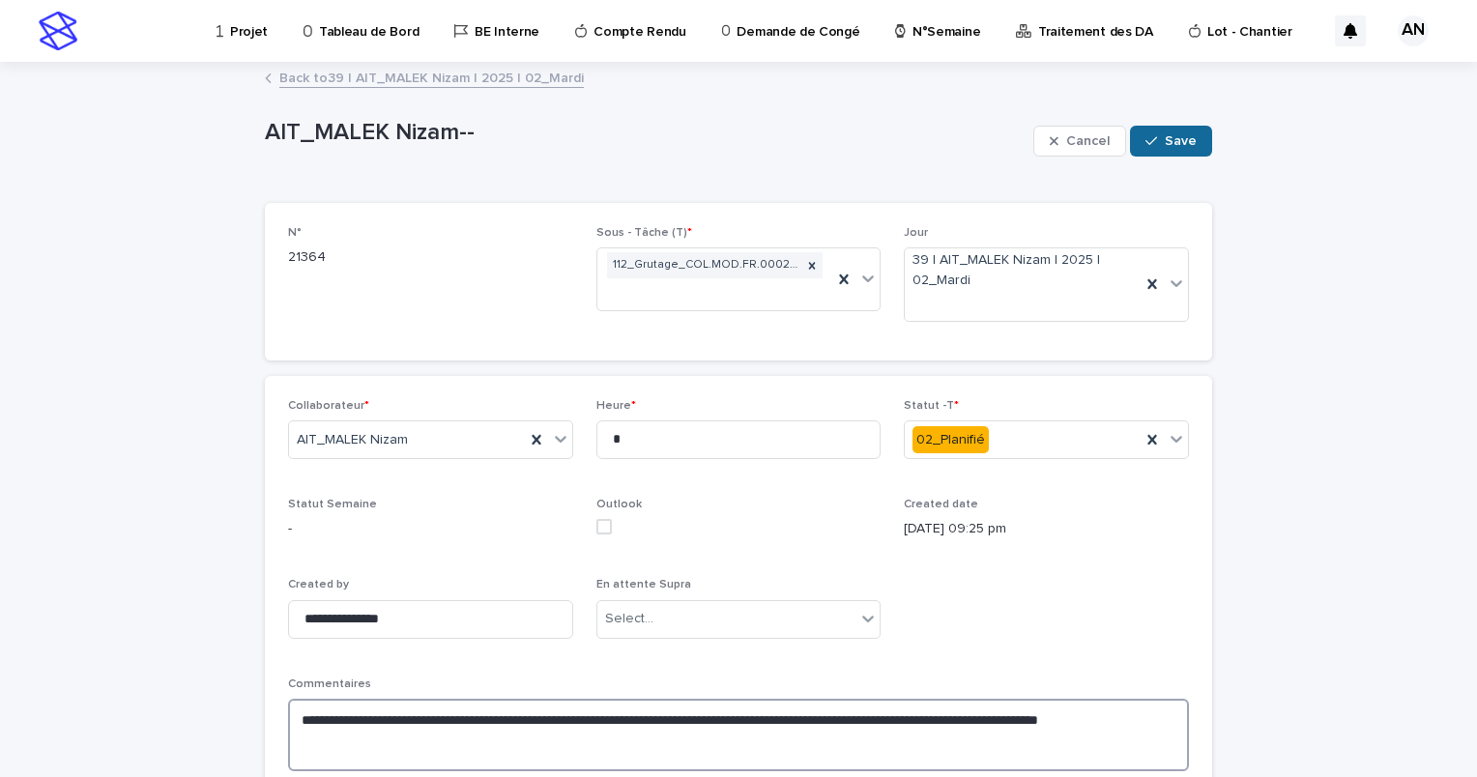
type textarea "**********"
click at [1172, 146] on span "Save" at bounding box center [1181, 141] width 32 height 14
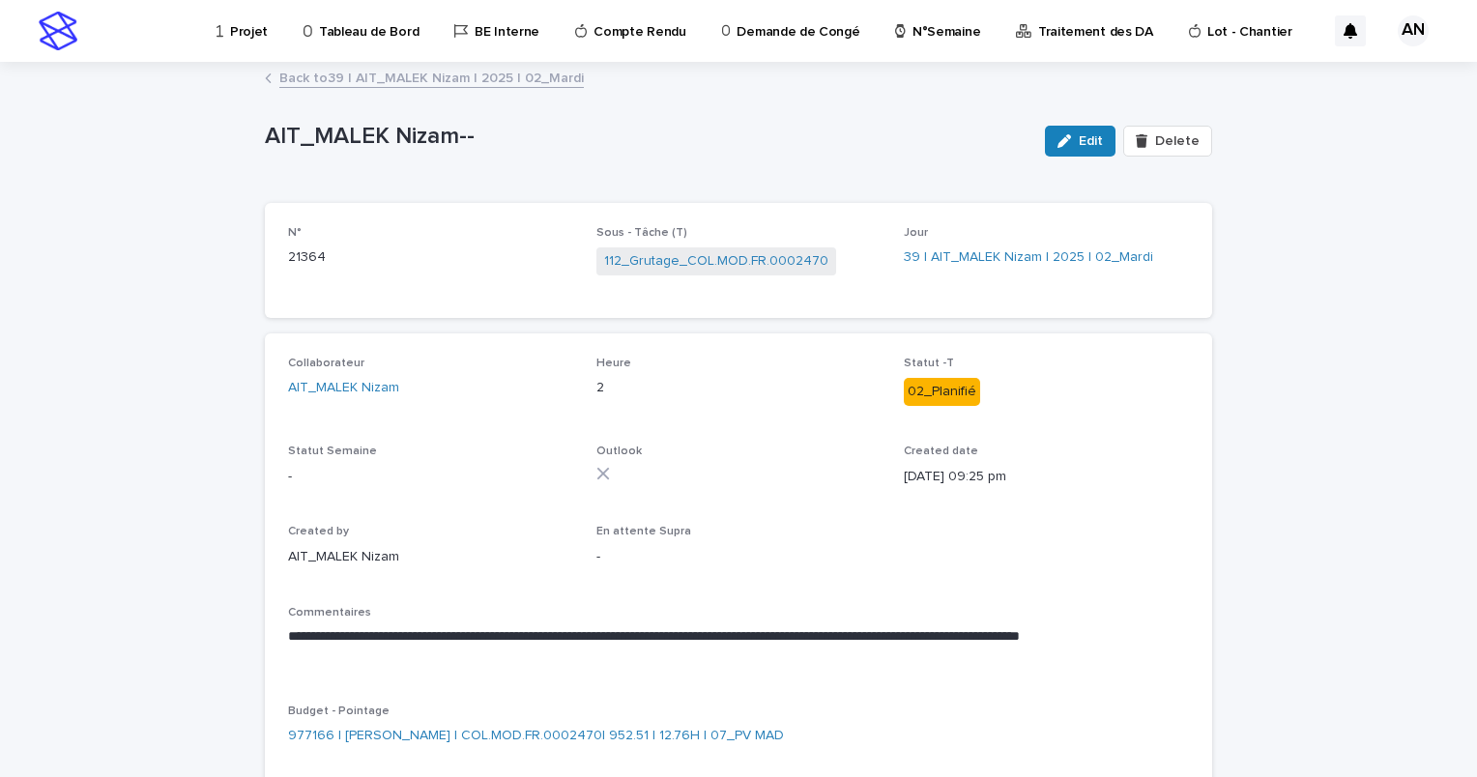
click at [451, 77] on link "Back to 39 | AIT_MALEK Nizam | 2025 | 02_Mardi" at bounding box center [431, 77] width 305 height 22
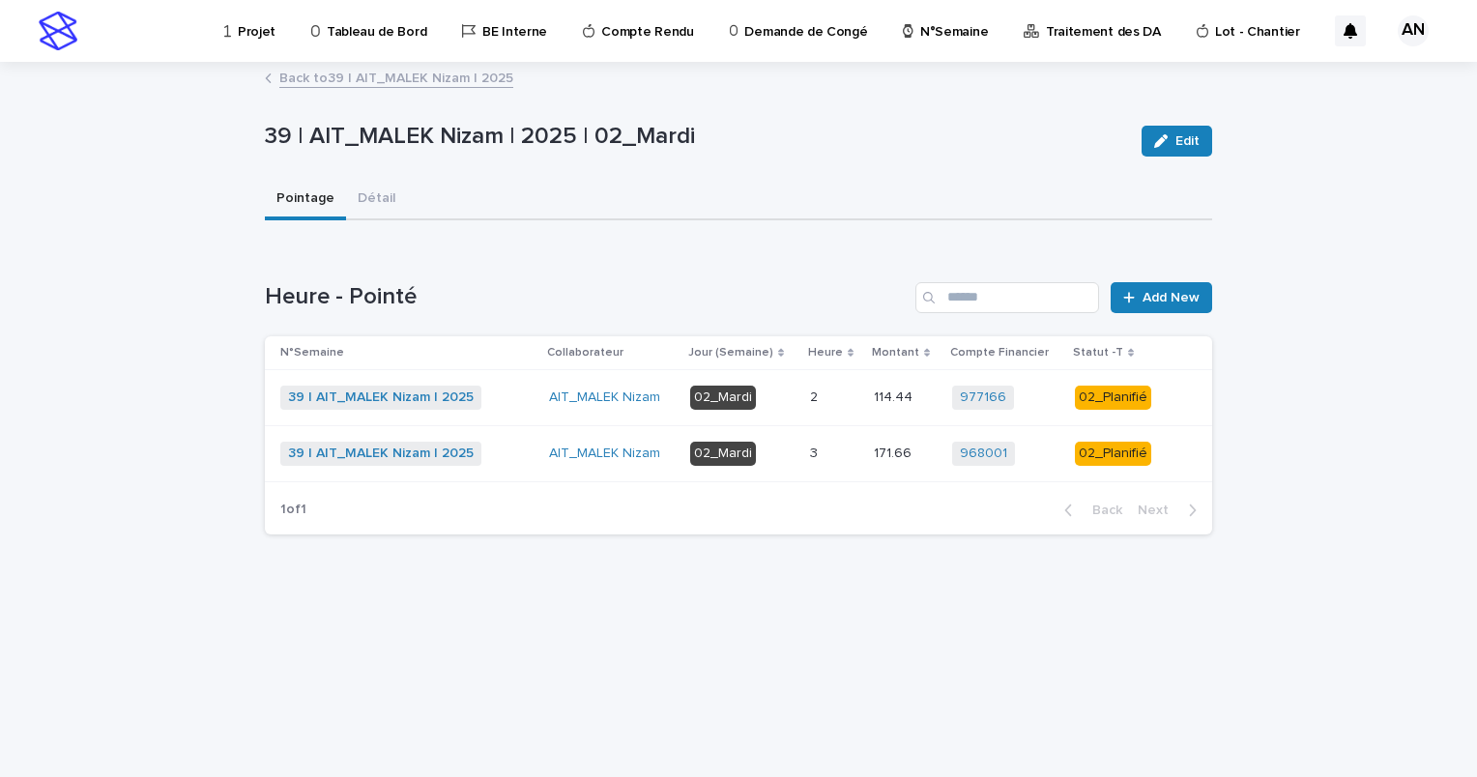
click at [436, 76] on link "Back to 39 | AIT_MALEK Nizam | 2025" at bounding box center [396, 77] width 234 height 22
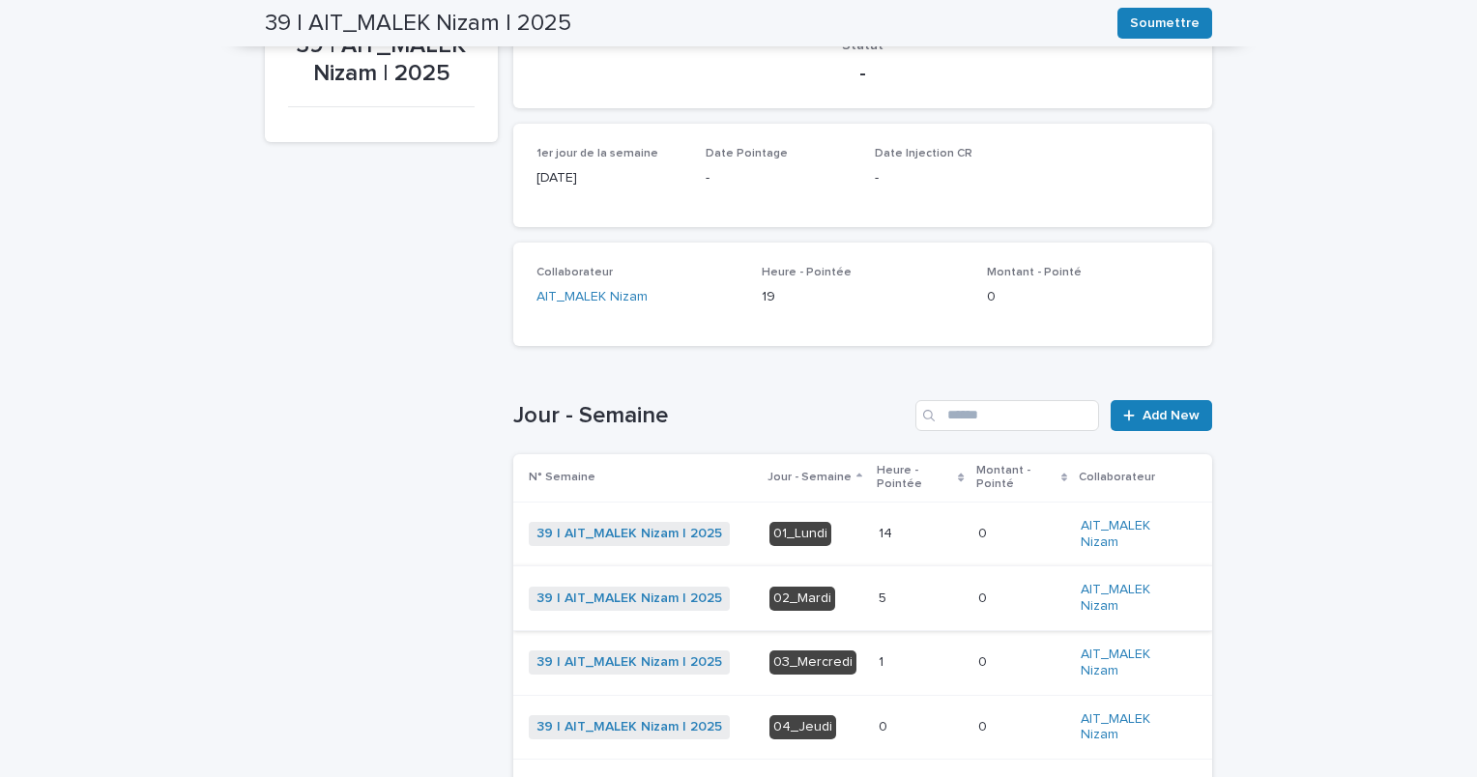
scroll to position [387, 0]
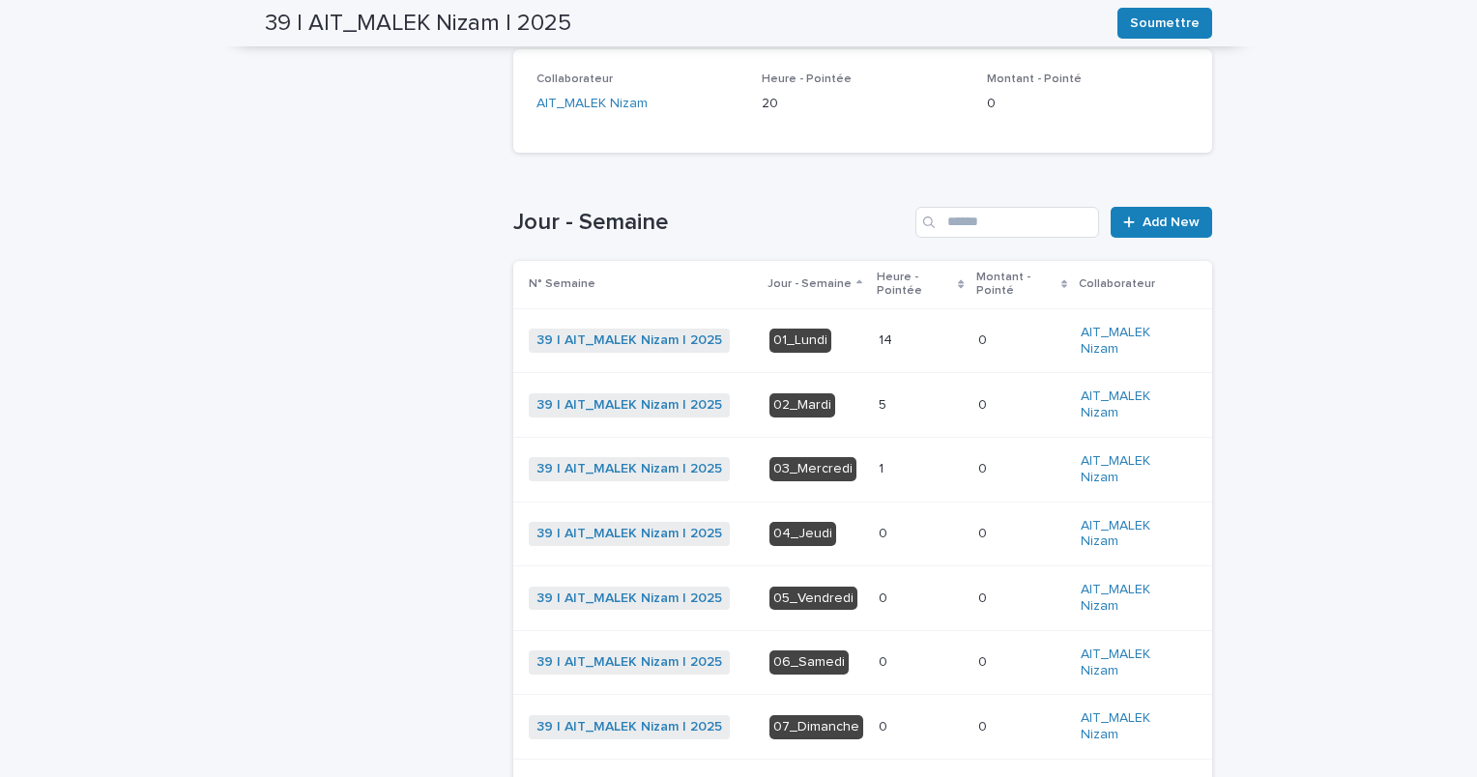
click at [900, 348] on div "14 14" at bounding box center [921, 341] width 84 height 32
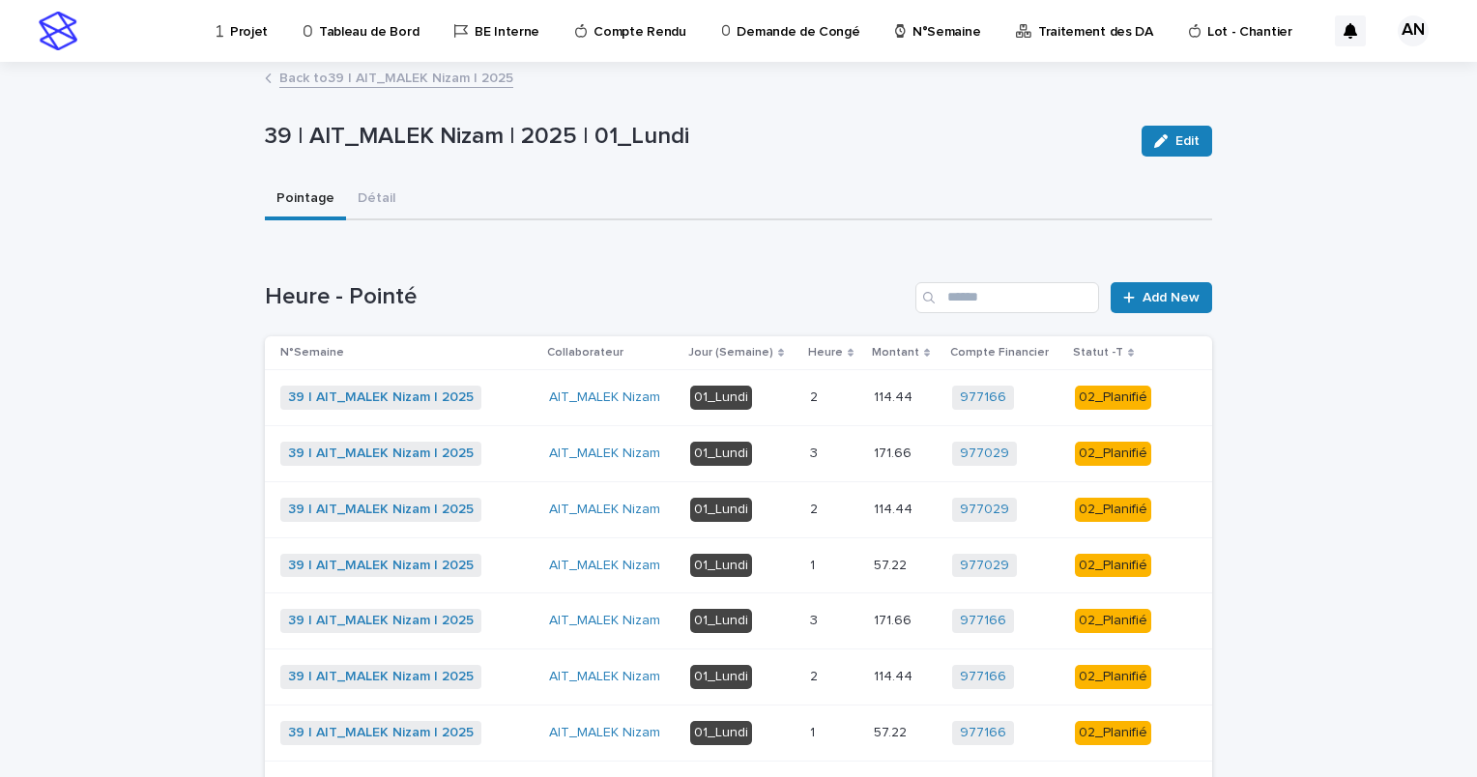
click at [459, 81] on link "Back to 39 | AIT_MALEK Nizam | 2025" at bounding box center [396, 77] width 234 height 22
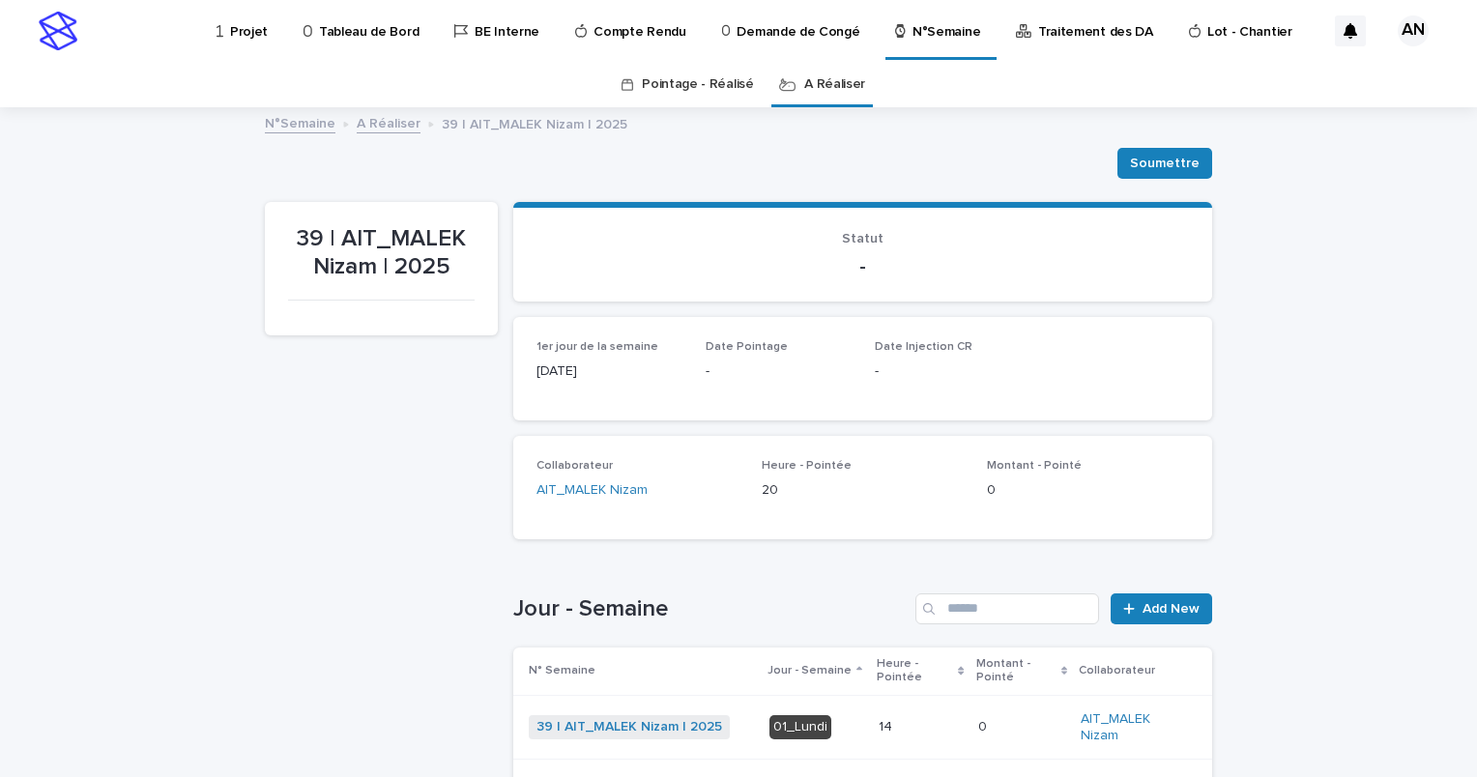
click at [255, 38] on p "Projet" at bounding box center [249, 20] width 38 height 41
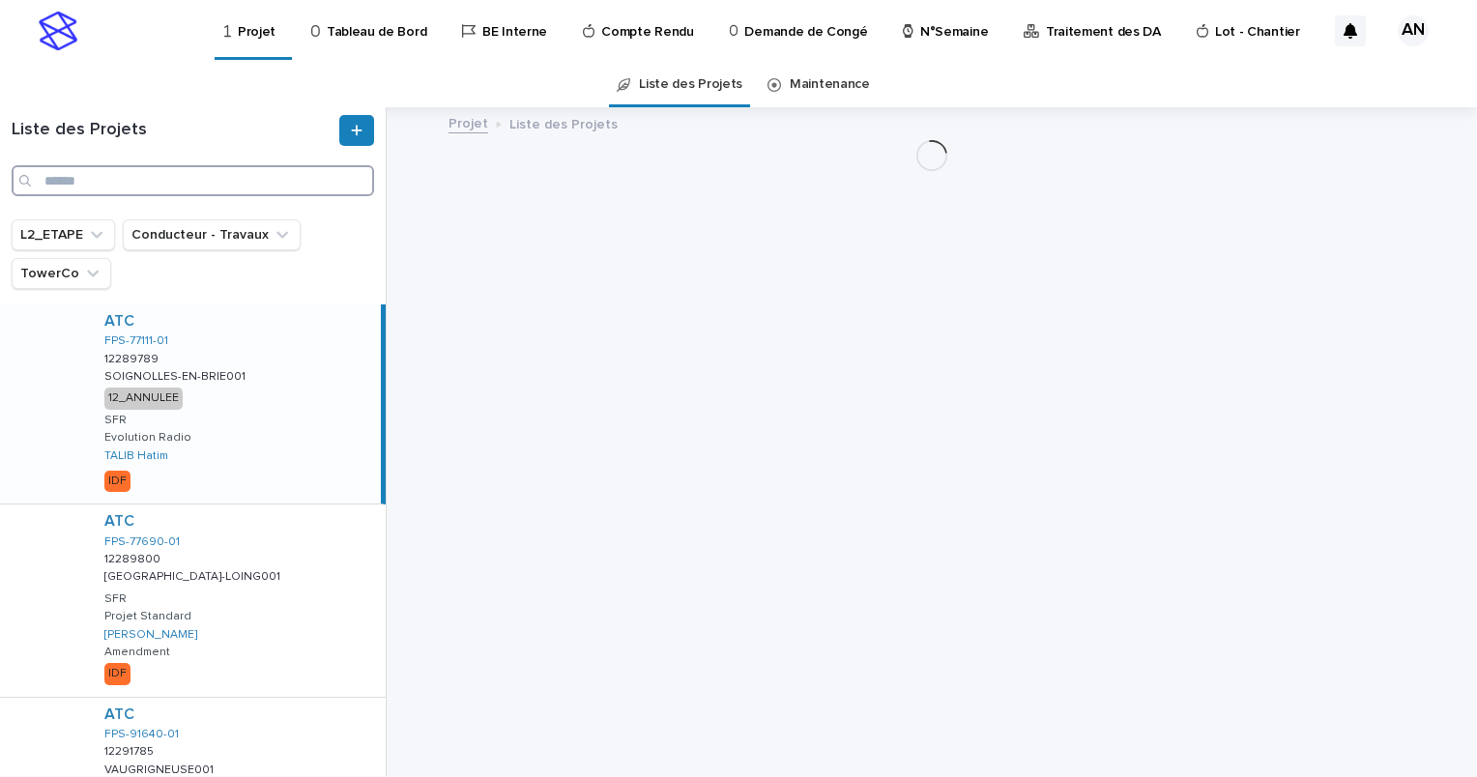
click at [191, 190] on input "Search" at bounding box center [193, 180] width 363 height 31
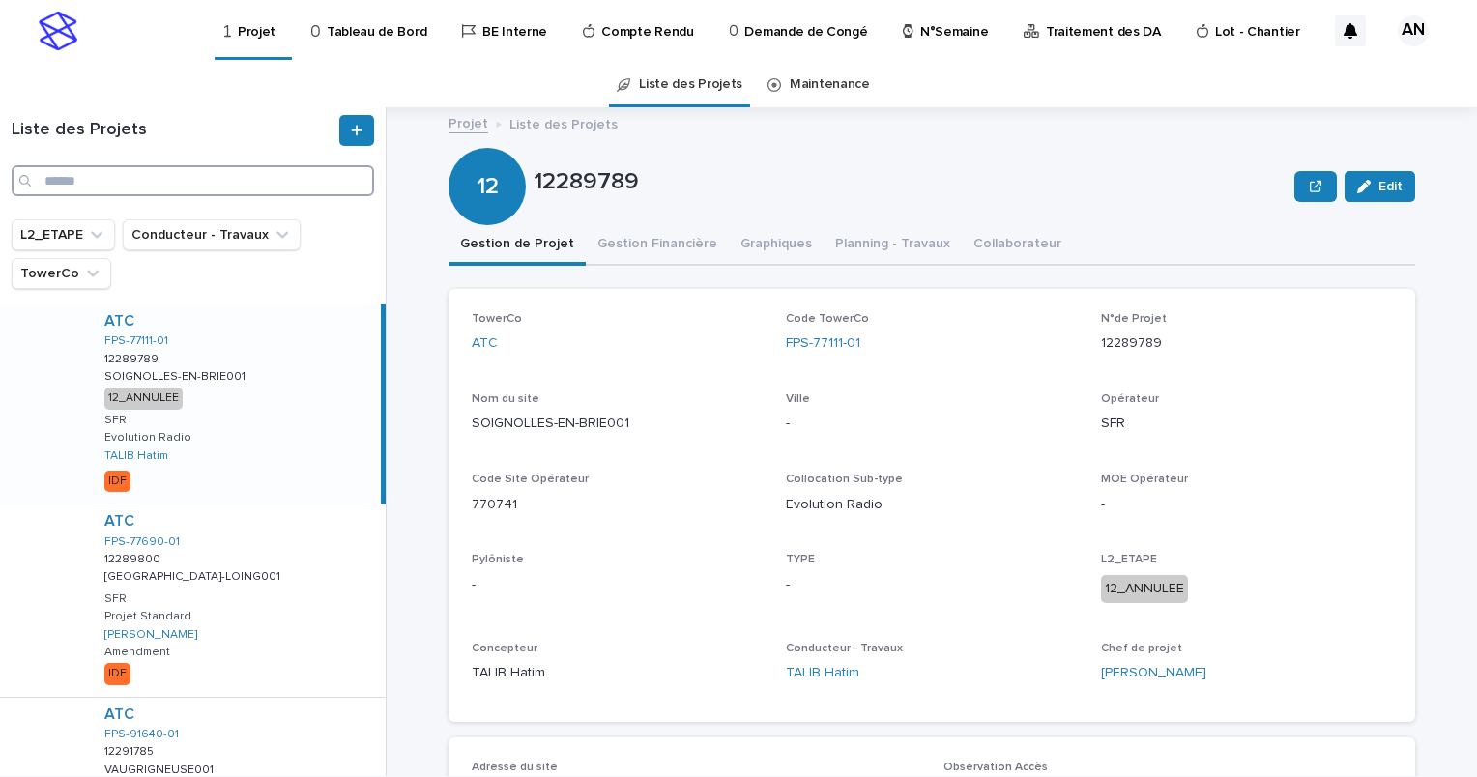
paste input "**********"
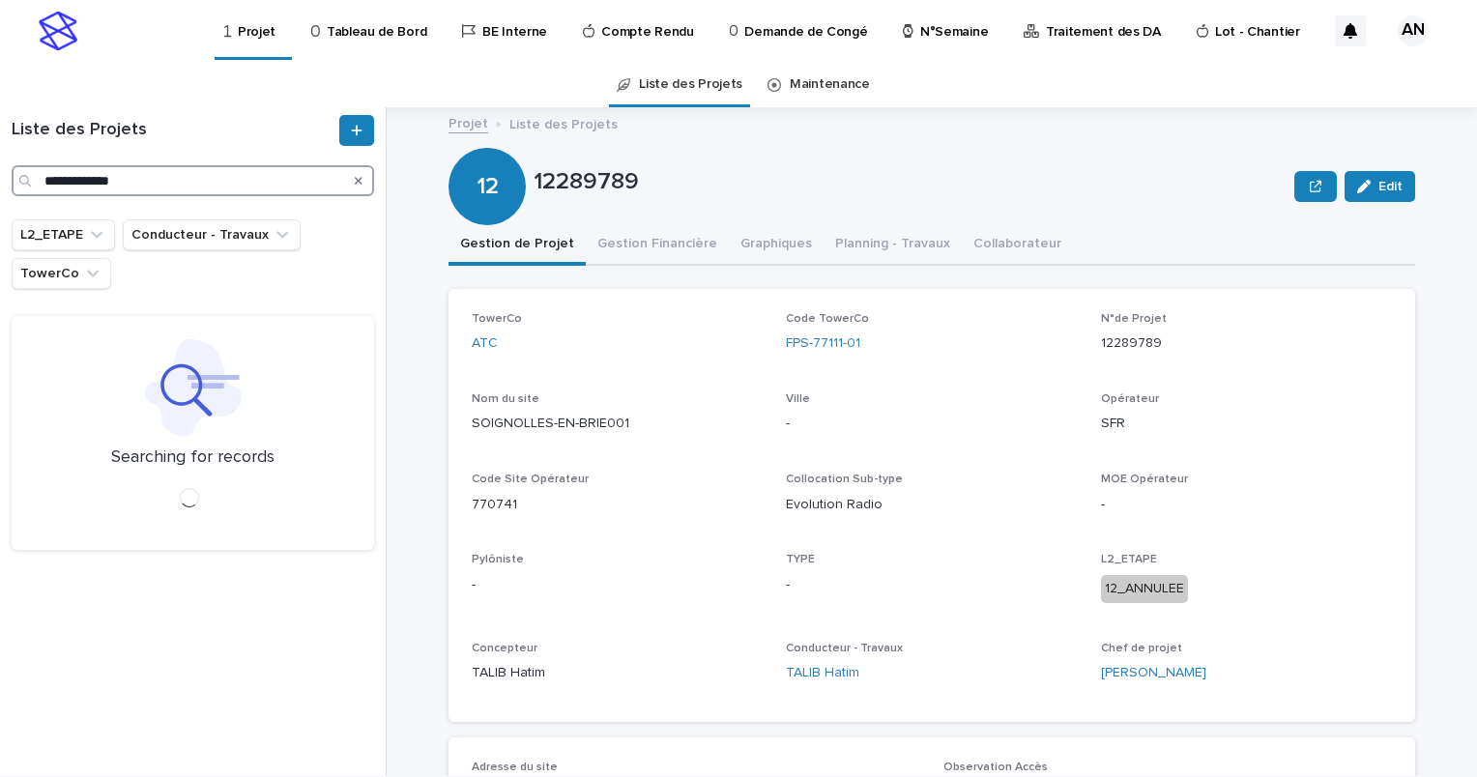
type input "**********"
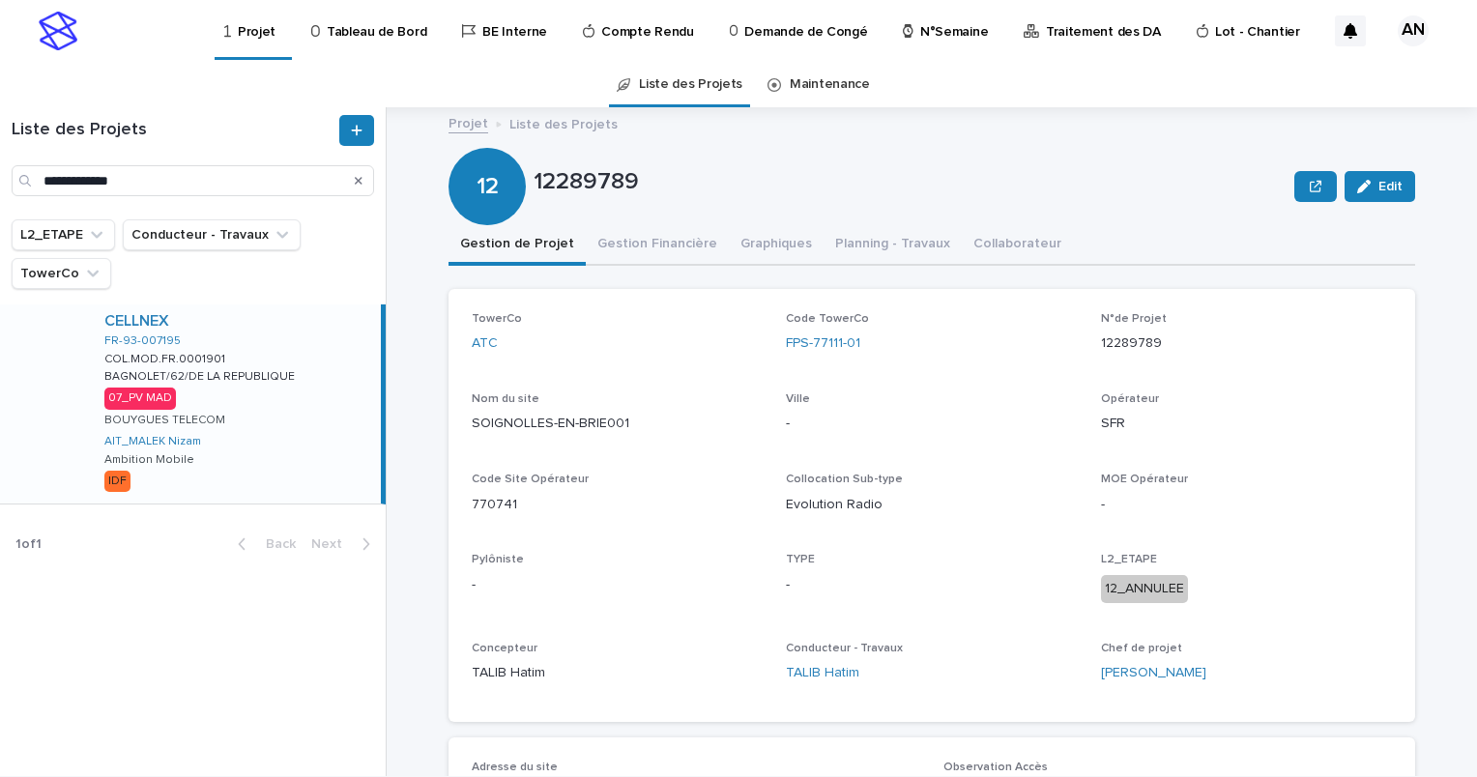
click at [307, 329] on div "CELLNEX" at bounding box center [238, 321] width 269 height 18
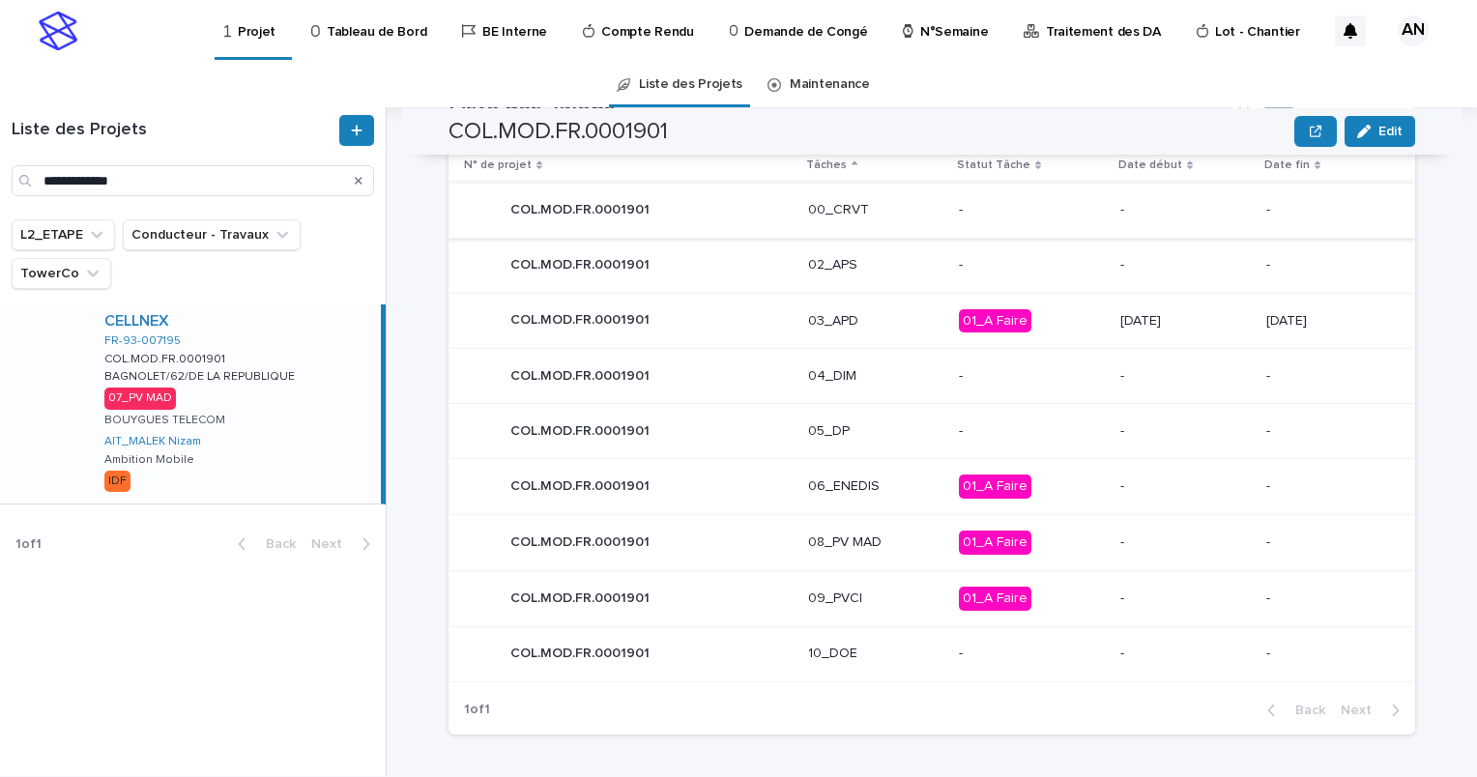
scroll to position [722, 0]
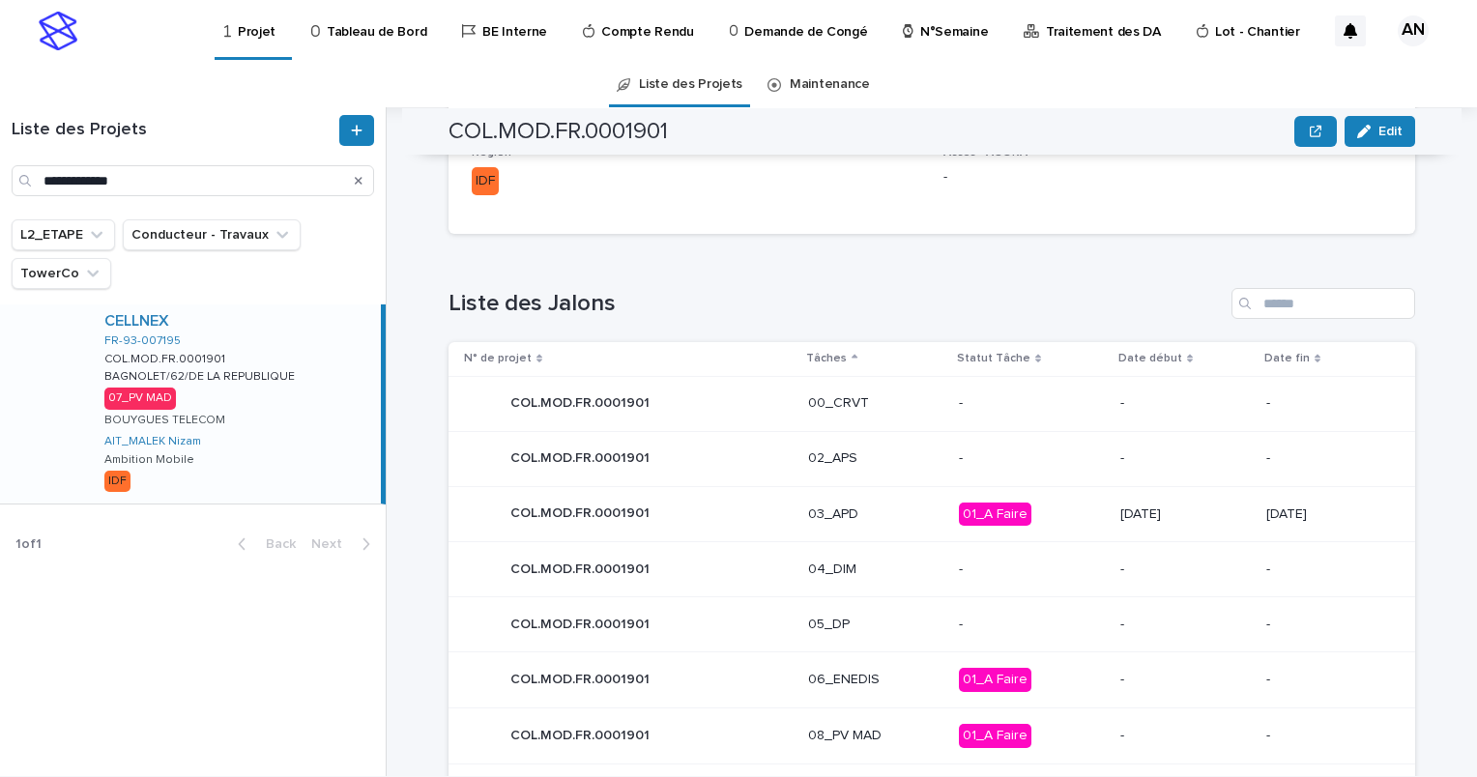
click at [738, 514] on div "COL.MOD.FR.0001901 COL.MOD.FR.0001901" at bounding box center [628, 514] width 329 height 39
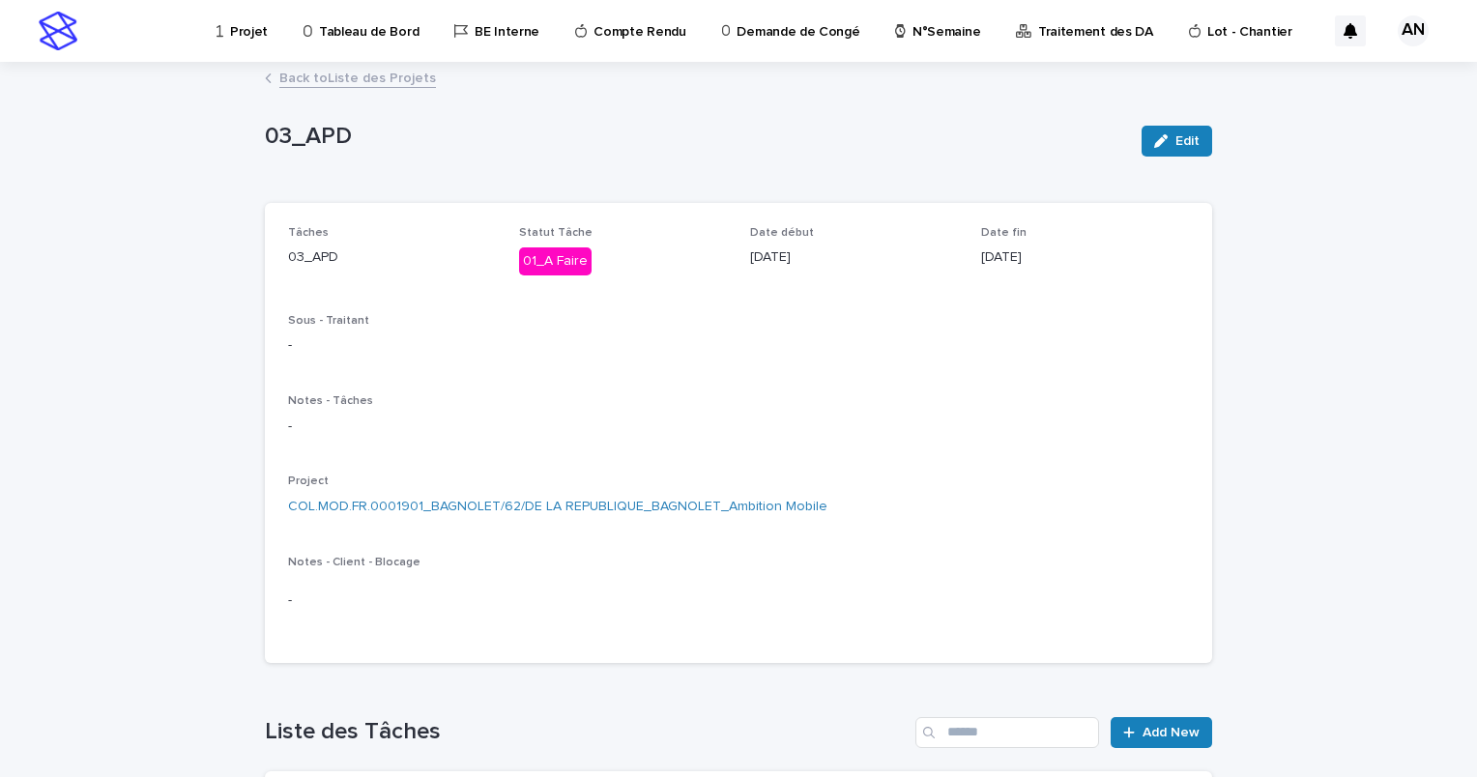
click at [325, 81] on link "Back to Liste des Projets" at bounding box center [357, 77] width 157 height 22
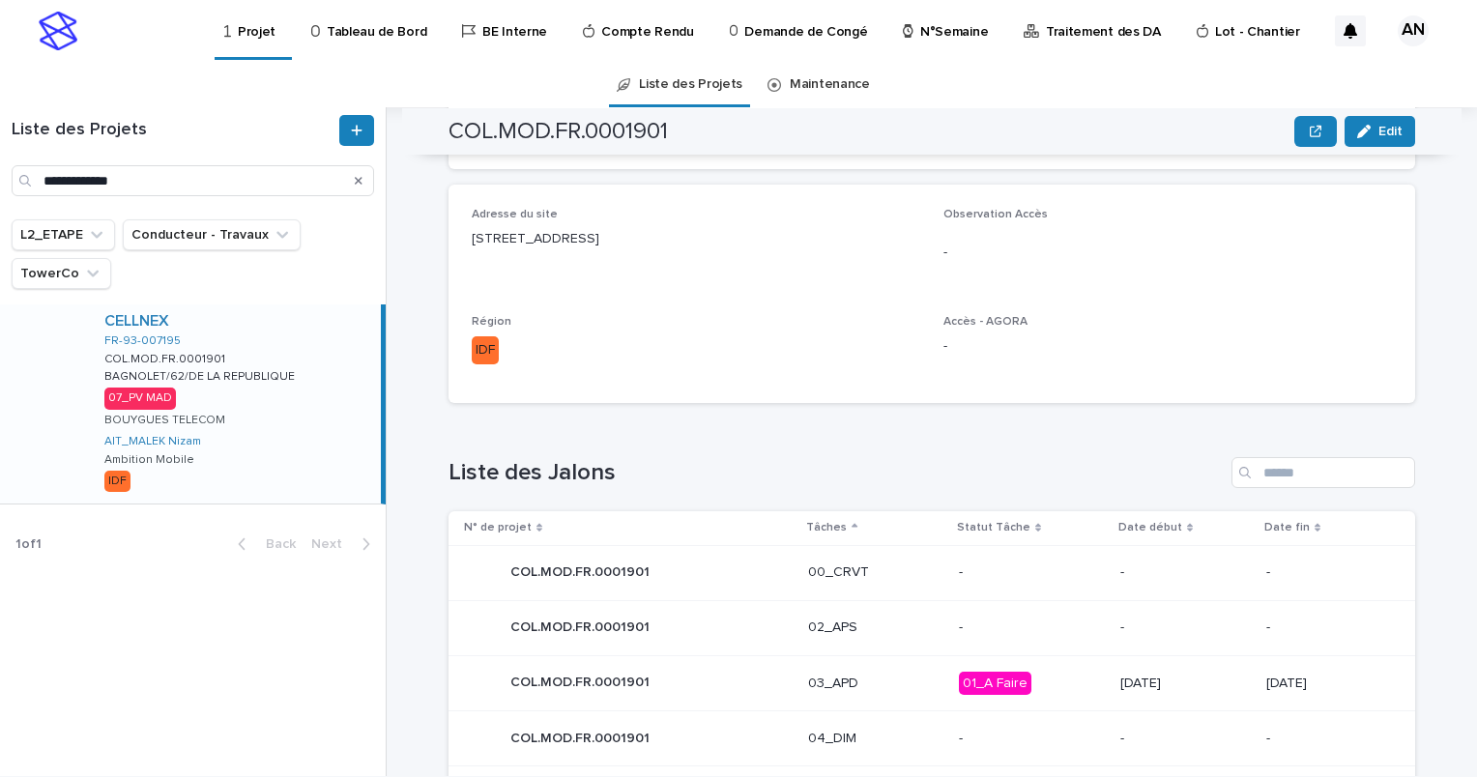
scroll to position [916, 0]
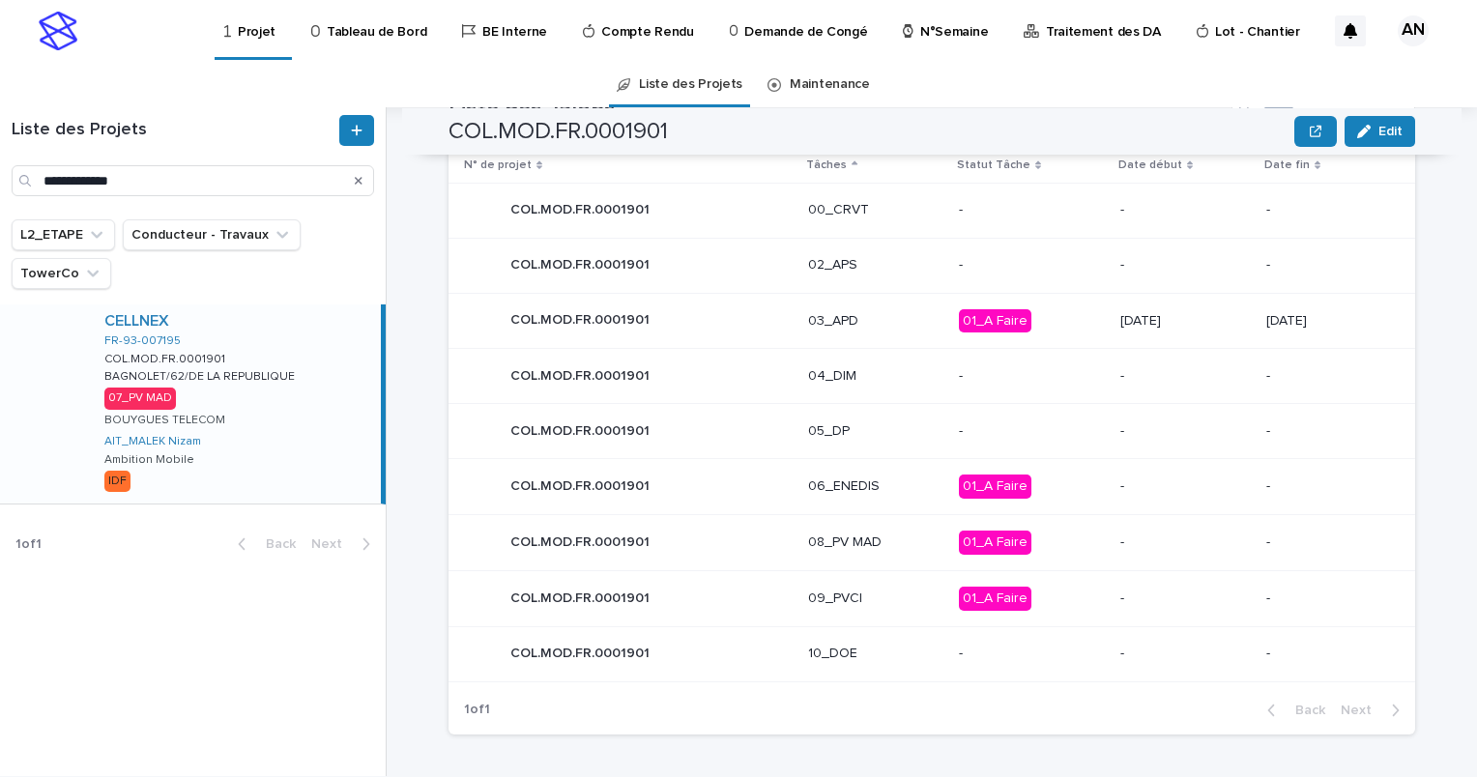
click at [714, 549] on div "COL.MOD.FR.0001901 COL.MOD.FR.0001901" at bounding box center [628, 542] width 329 height 39
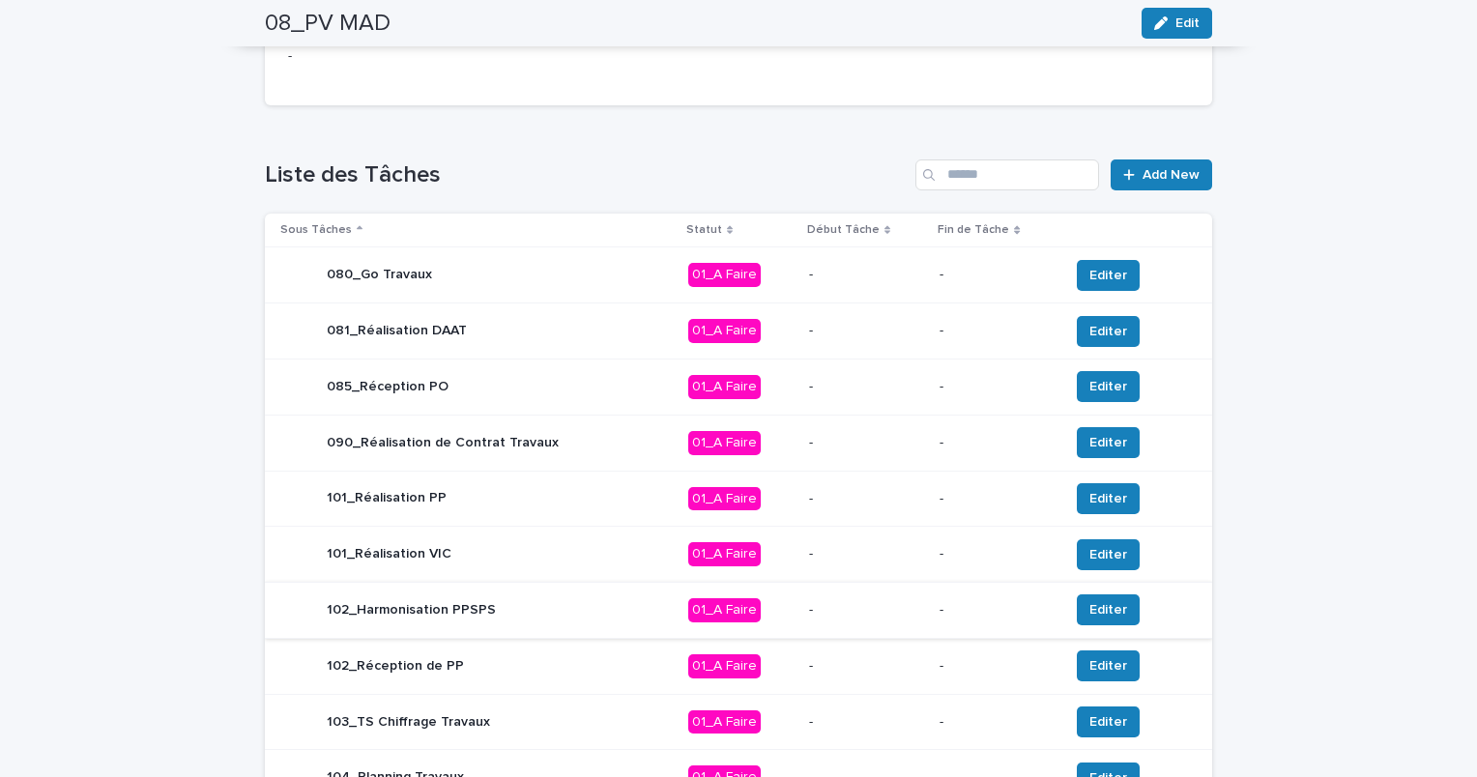
scroll to position [774, 0]
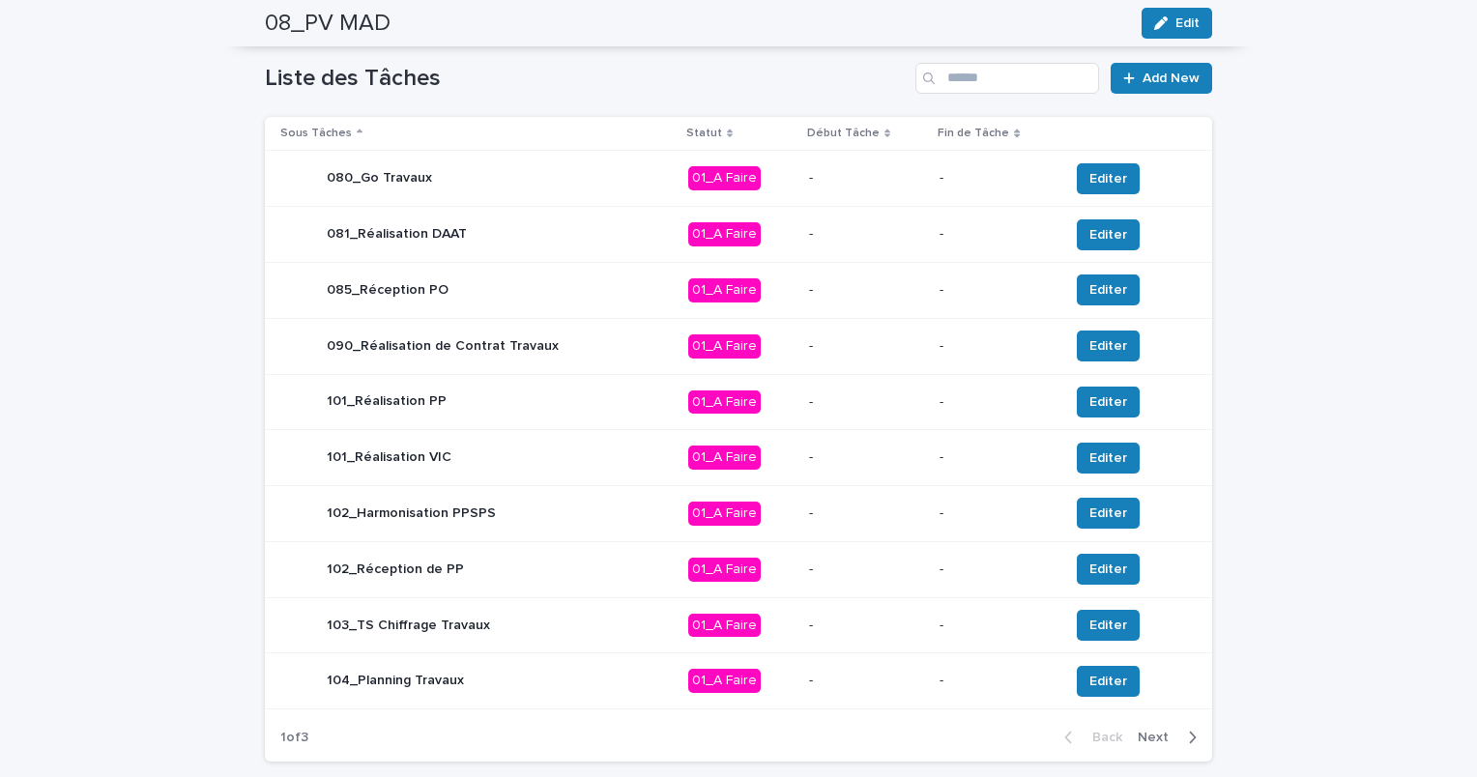
click at [1168, 740] on span "Next" at bounding box center [1159, 738] width 43 height 14
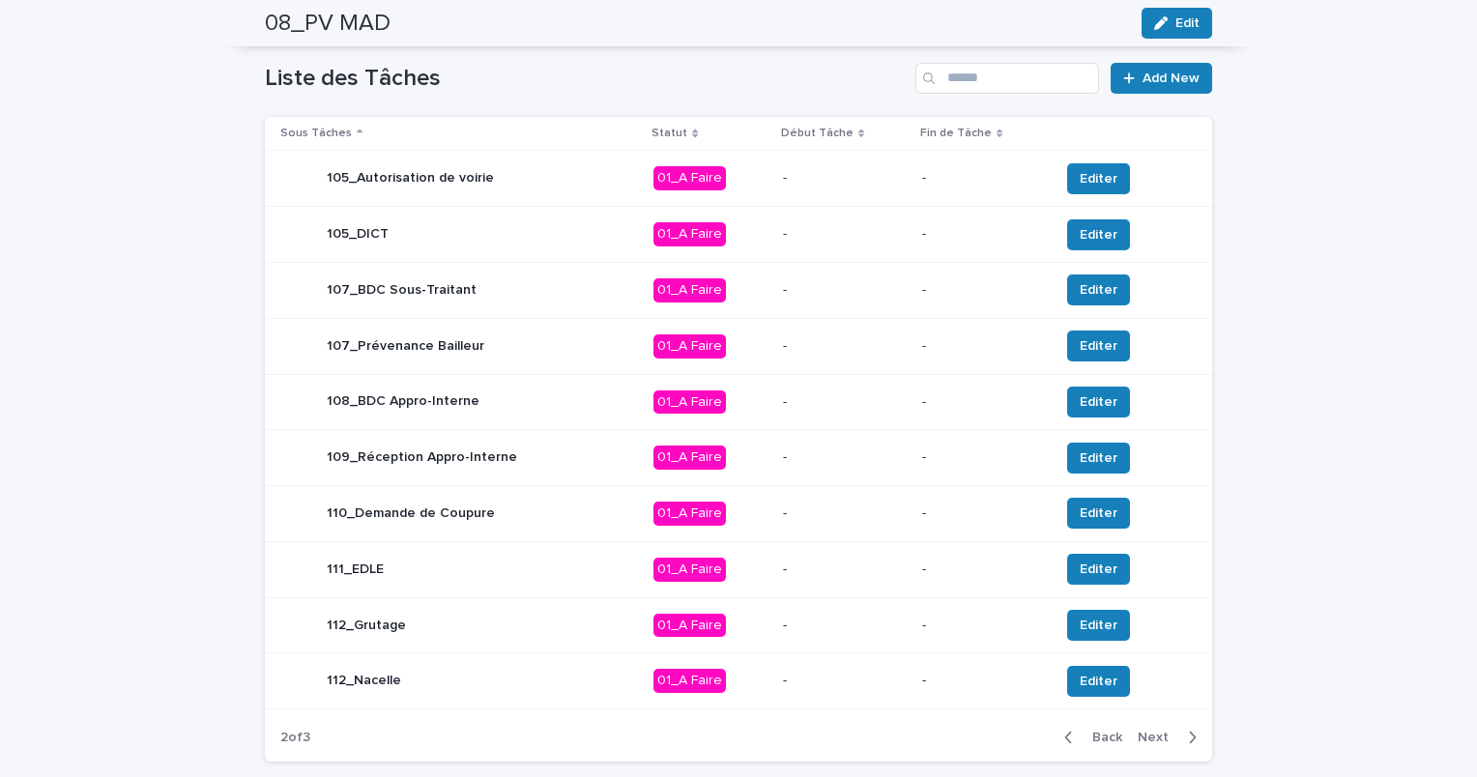
click at [1155, 739] on span "Next" at bounding box center [1159, 738] width 43 height 14
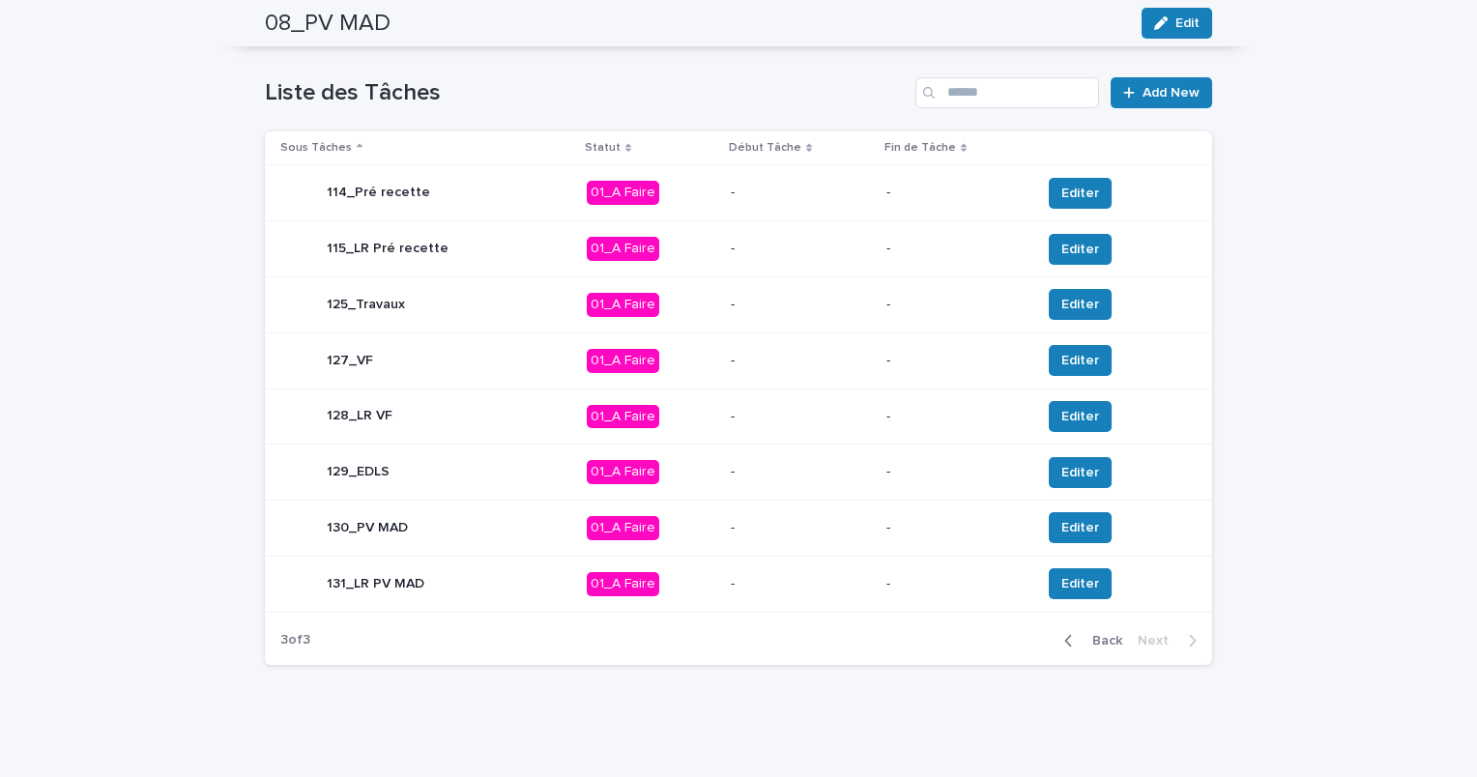
scroll to position [717, 0]
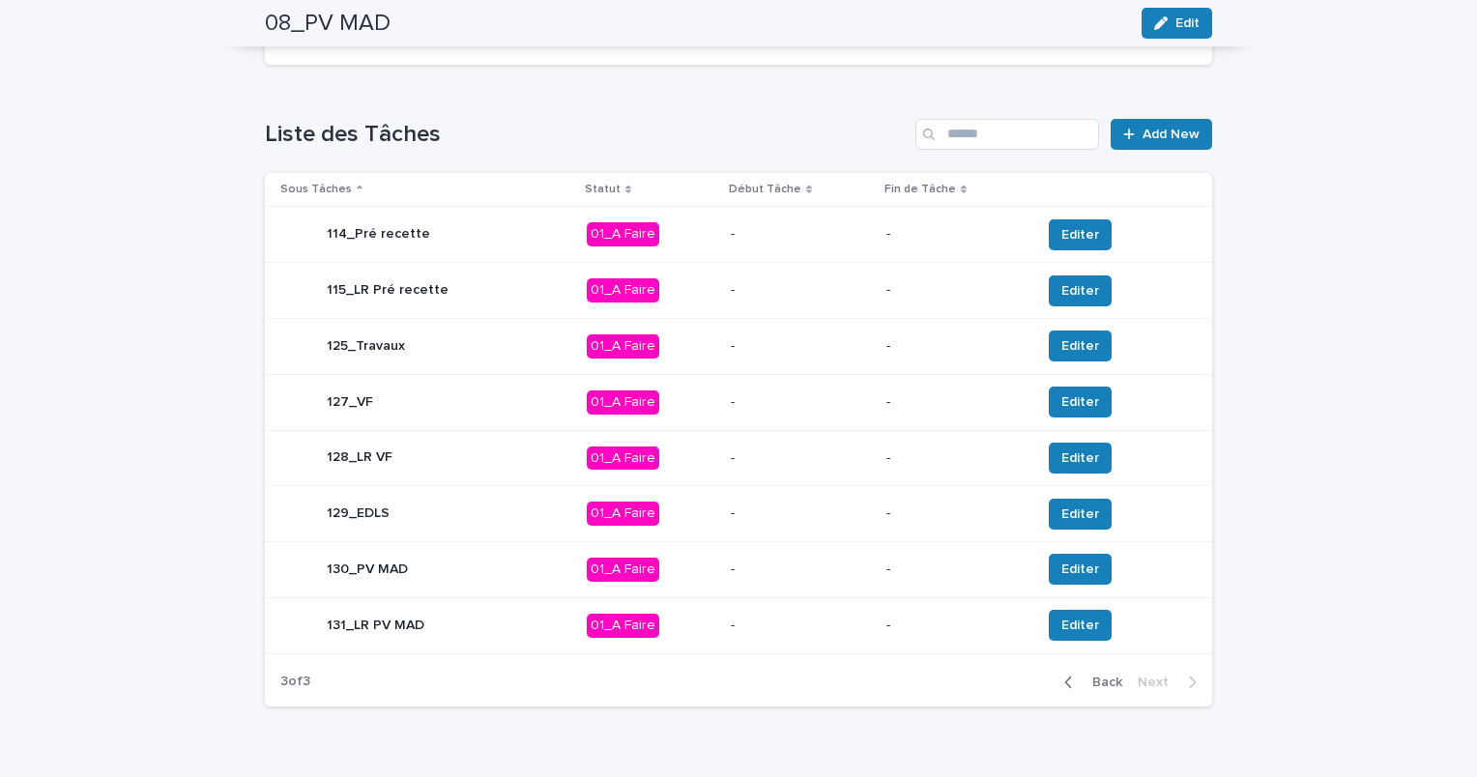
click at [1098, 676] on span "Back" at bounding box center [1102, 683] width 42 height 14
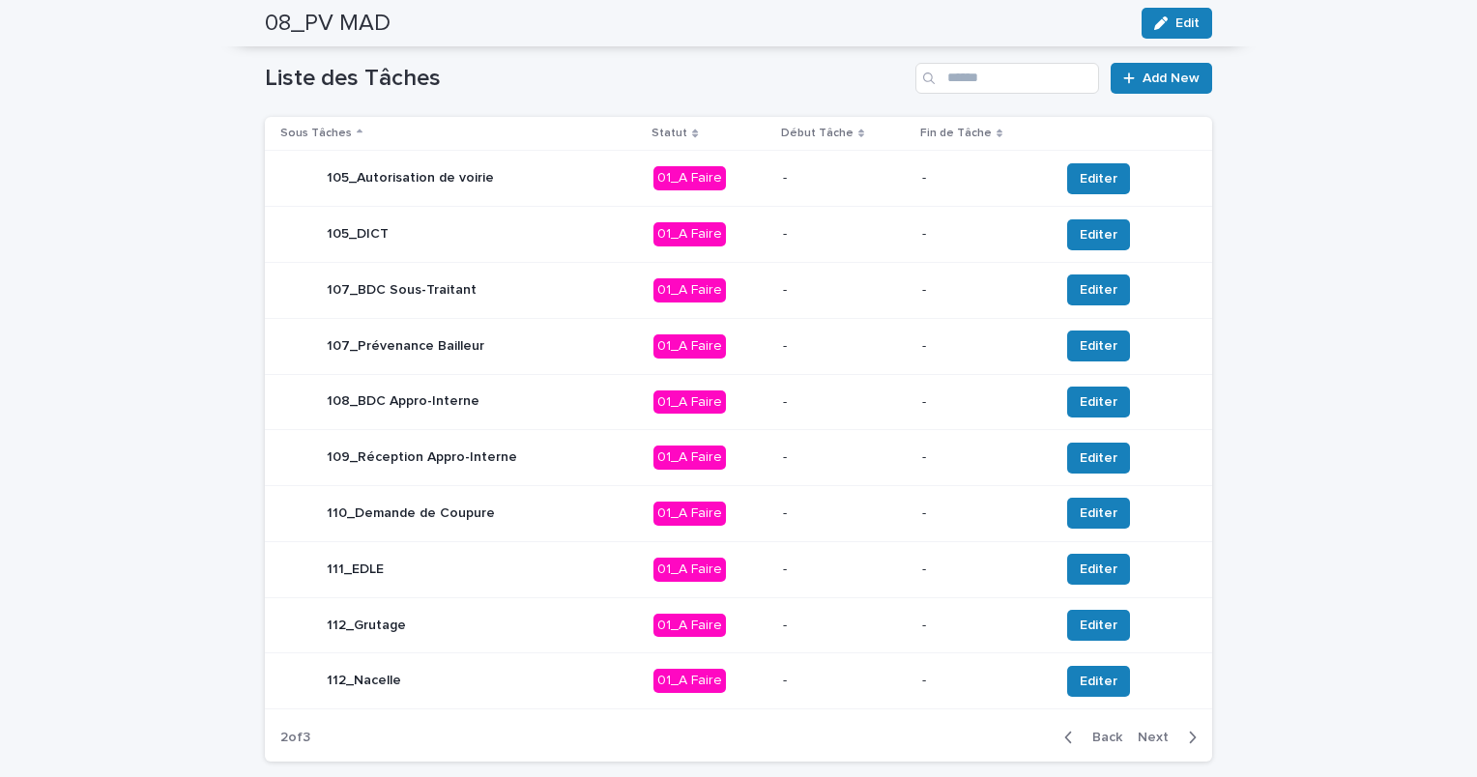
click at [1145, 739] on span "Next" at bounding box center [1159, 738] width 43 height 14
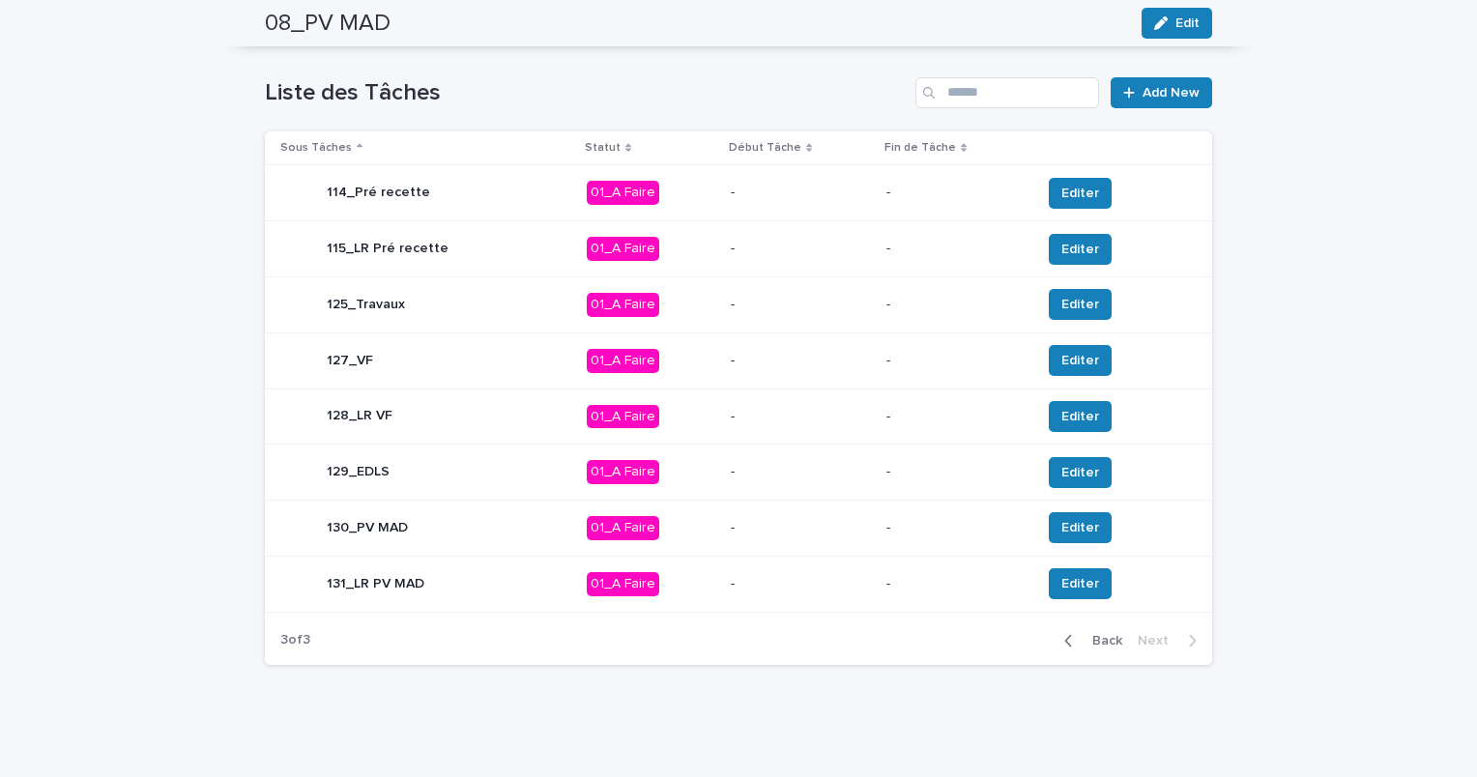
scroll to position [717, 0]
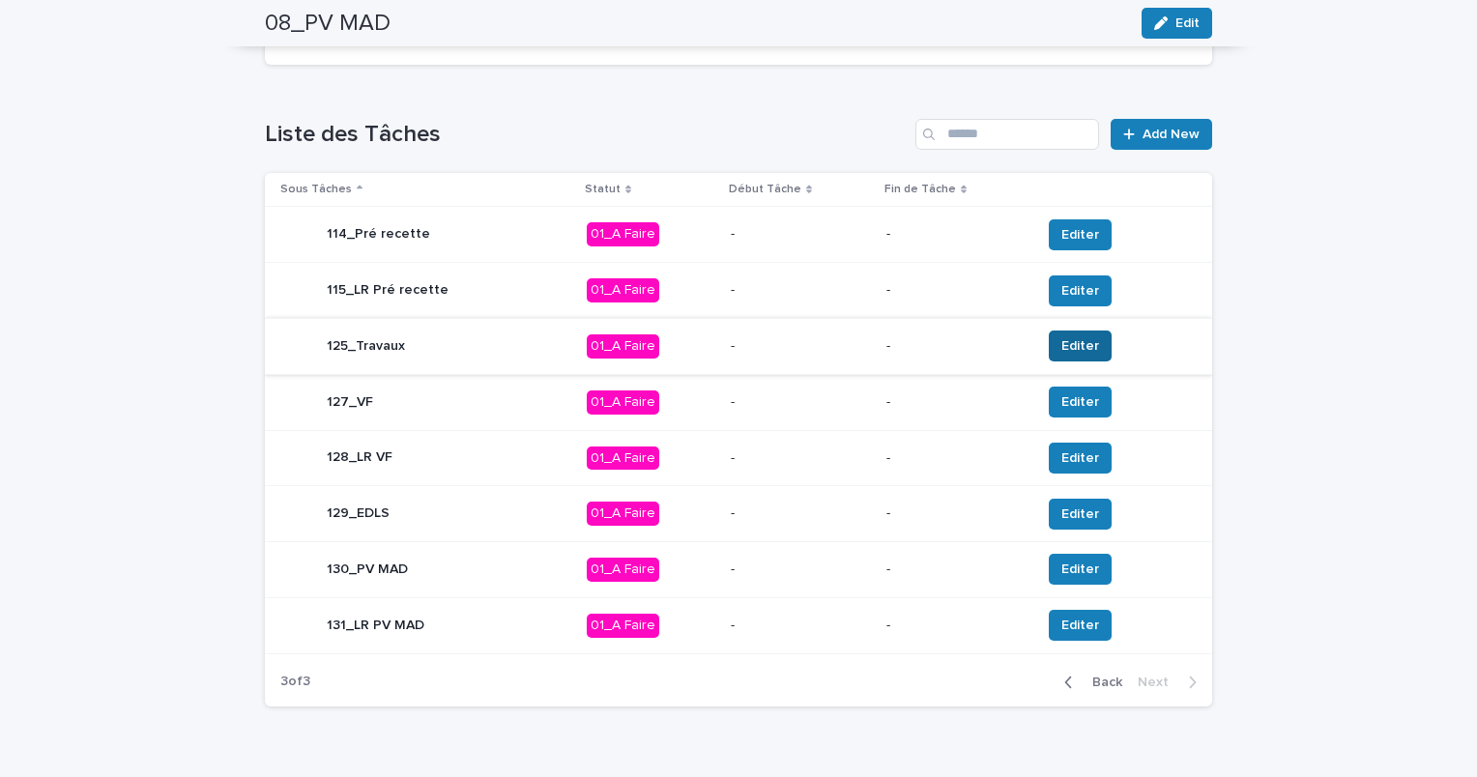
click at [1049, 348] on button "Editer" at bounding box center [1080, 346] width 63 height 31
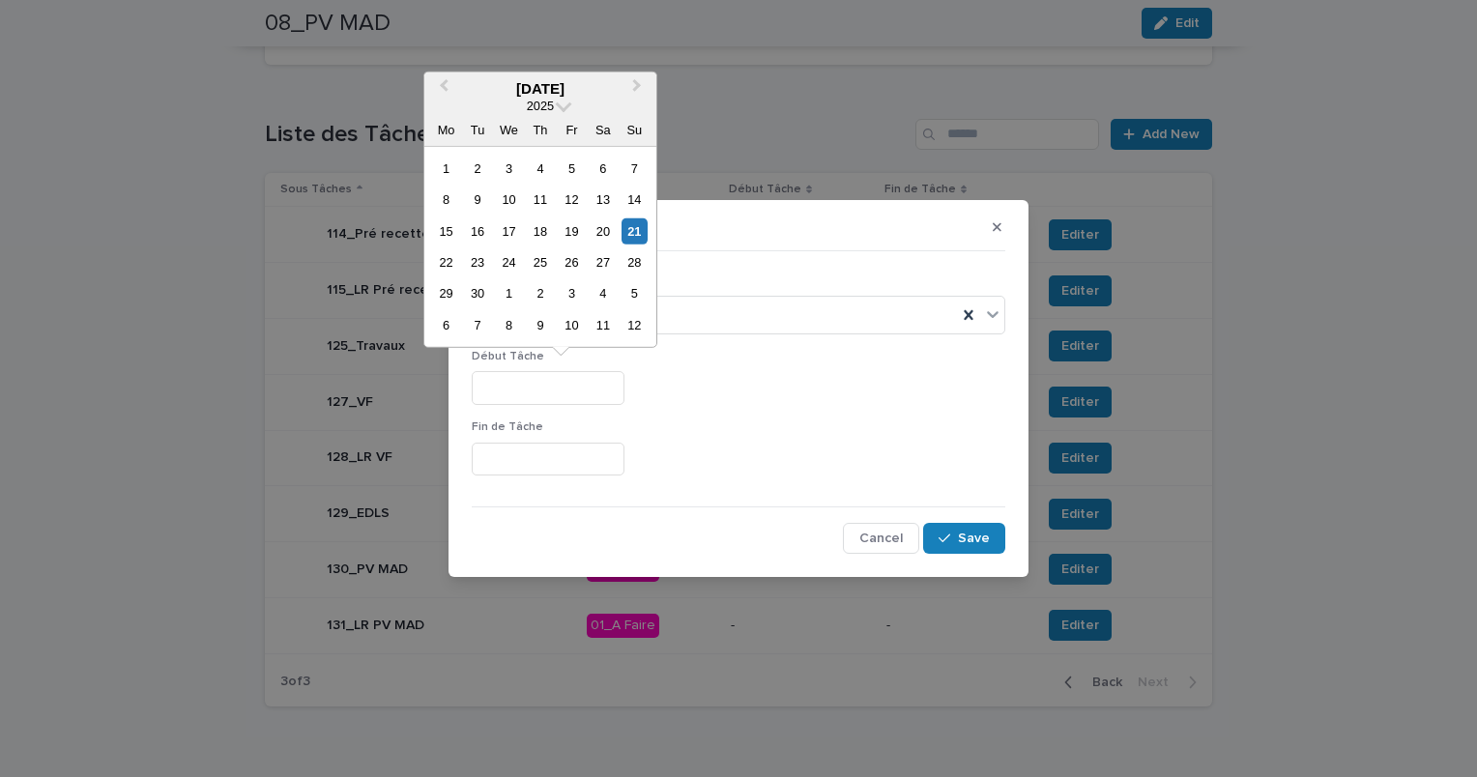
click at [578, 387] on input "text" at bounding box center [548, 388] width 153 height 34
click at [637, 88] on span "Next Month" at bounding box center [637, 88] width 0 height 26
click at [546, 292] on div "30" at bounding box center [540, 293] width 26 height 26
type input "**********"
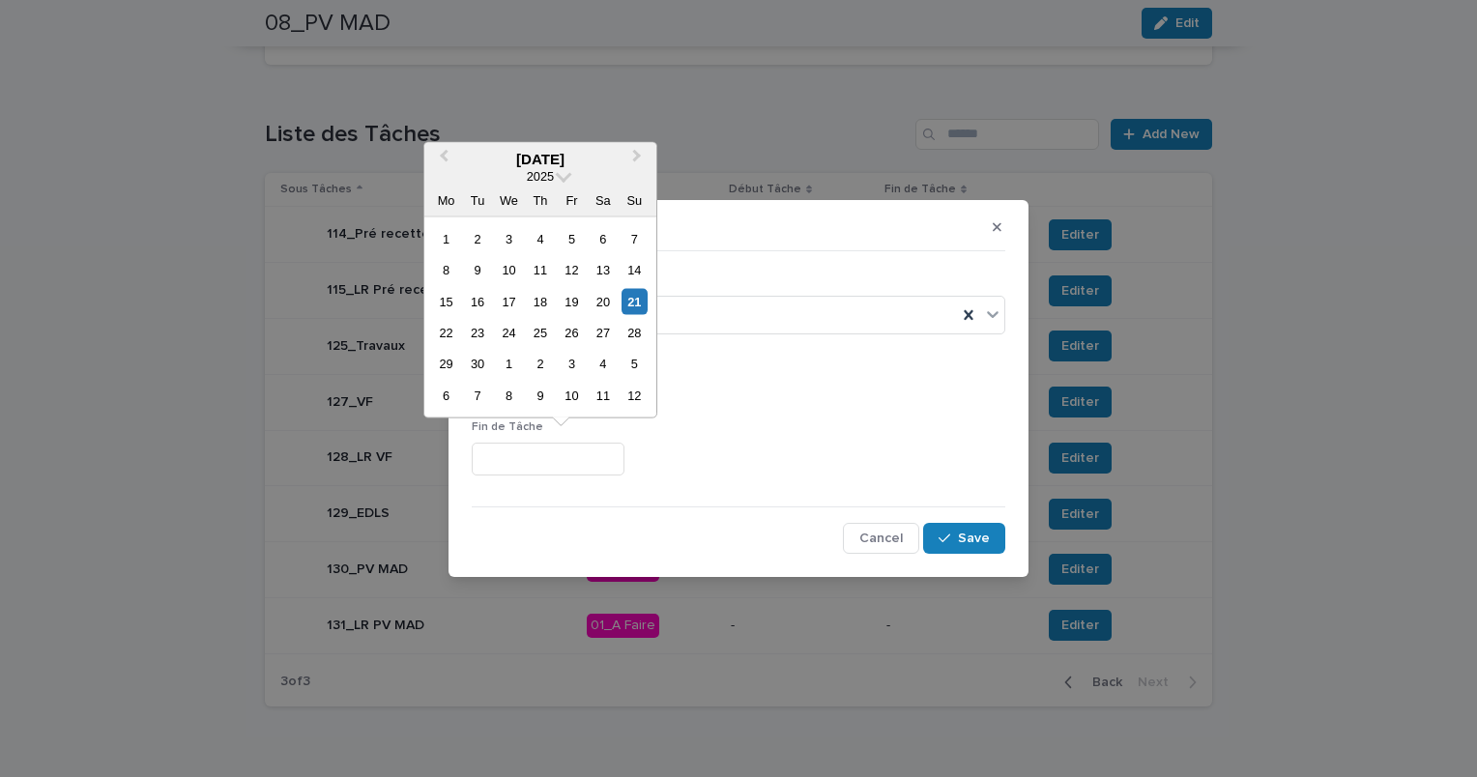
click at [545, 457] on input "text" at bounding box center [548, 460] width 153 height 34
click at [637, 156] on span "Next Month" at bounding box center [637, 159] width 0 height 26
click at [637, 157] on span "Next Month" at bounding box center [637, 159] width 0 height 26
click at [627, 361] on div "30" at bounding box center [635, 364] width 26 height 26
type input "**********"
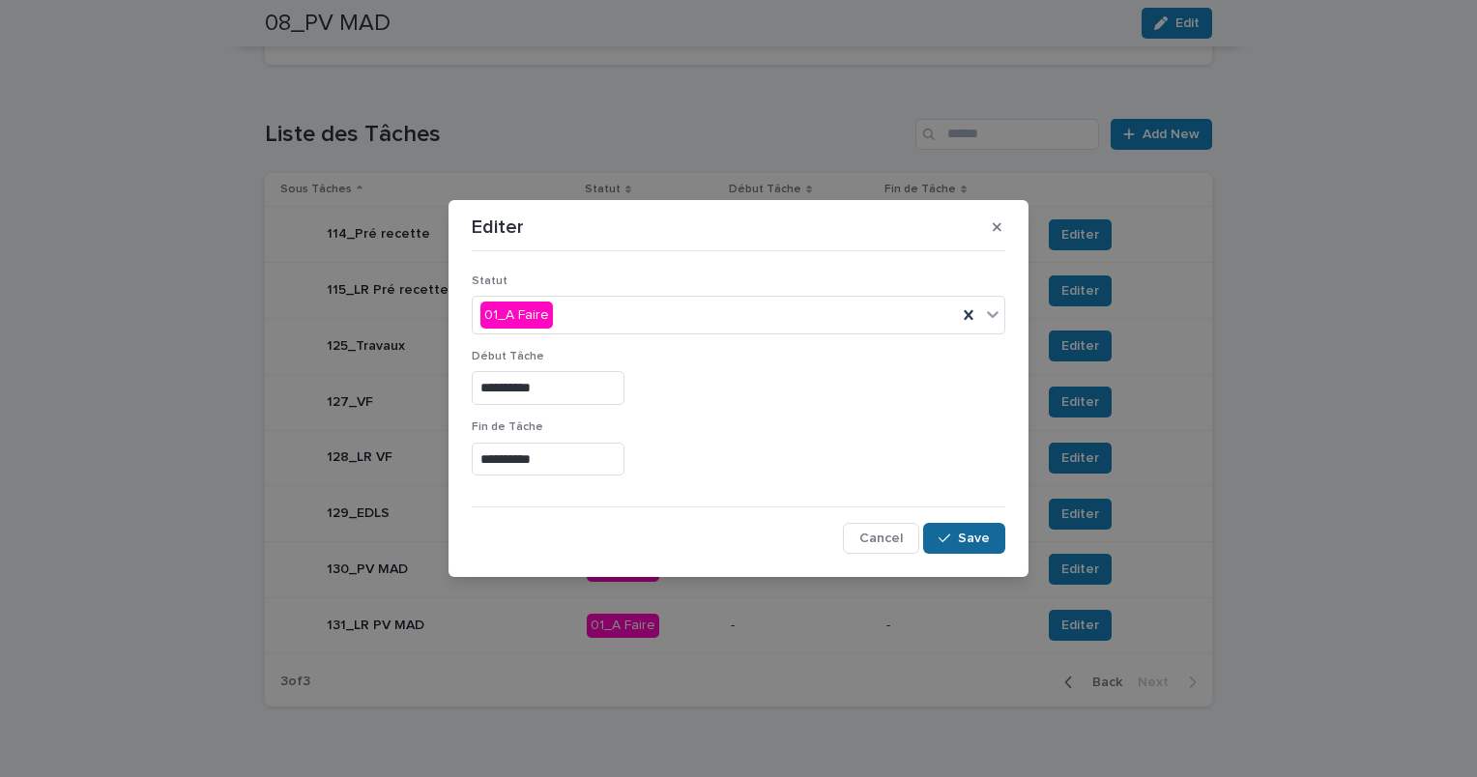
click at [949, 533] on icon "button" at bounding box center [945, 539] width 12 height 14
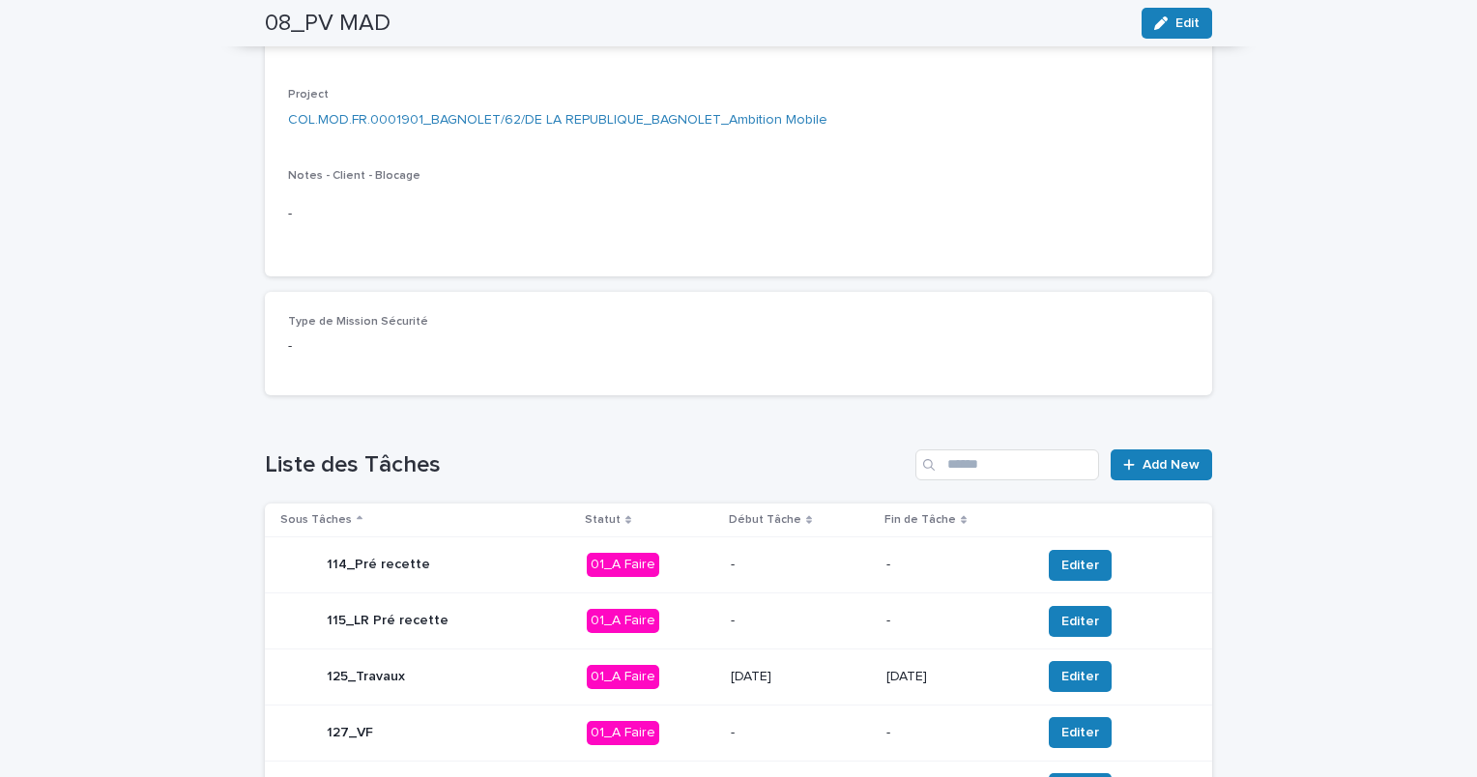
scroll to position [757, 0]
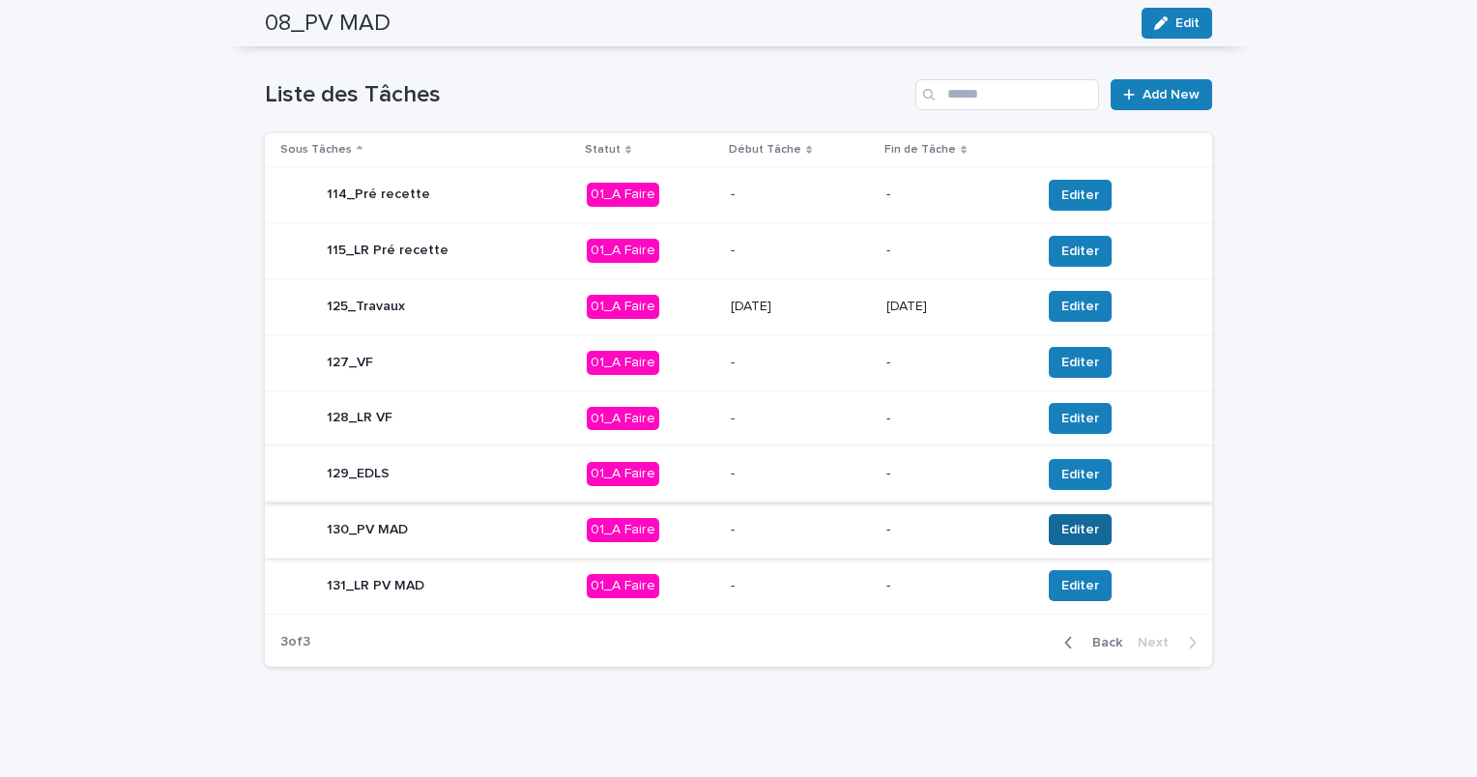
click at [1062, 530] on span "Editer" at bounding box center [1081, 529] width 38 height 19
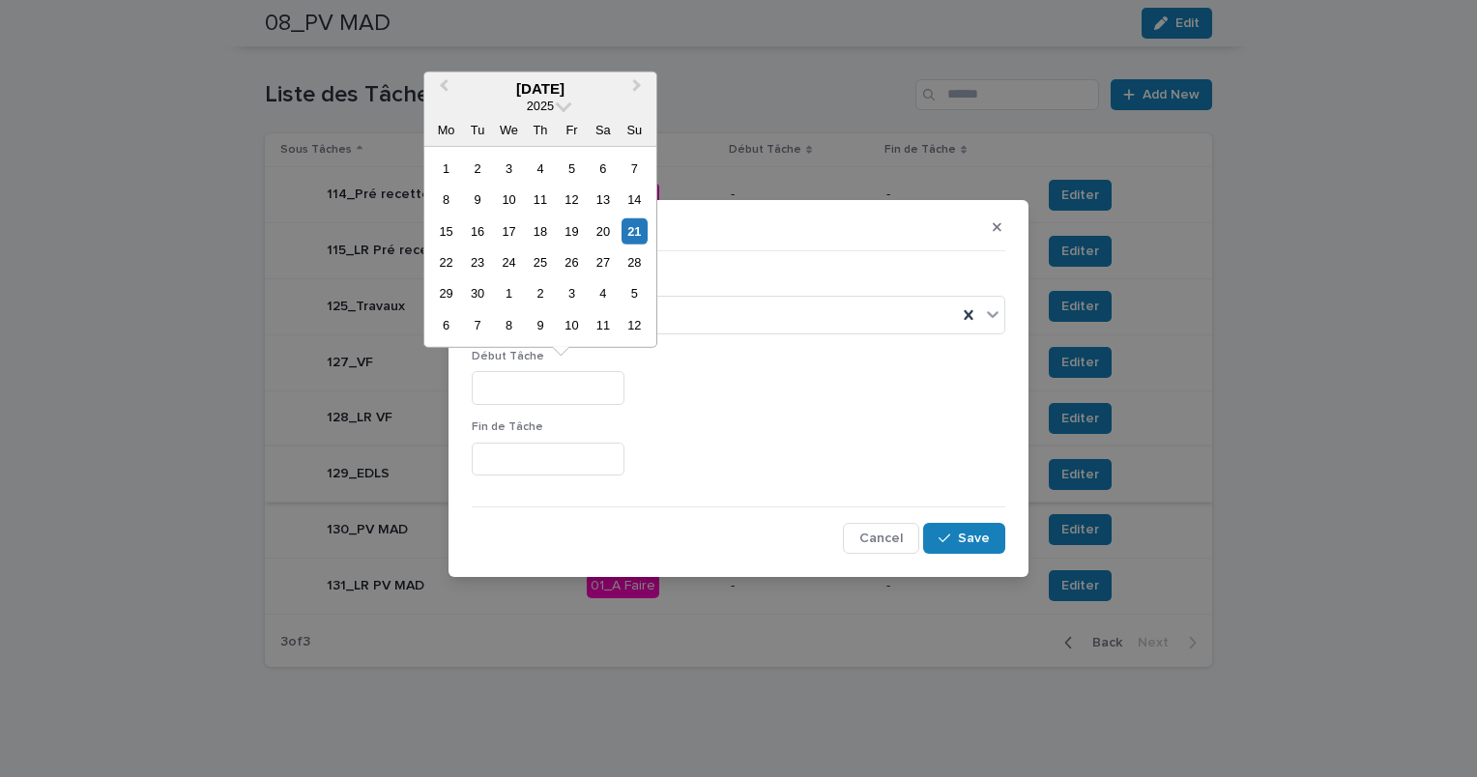
click at [588, 396] on input "text" at bounding box center [548, 388] width 153 height 34
click at [639, 91] on button "Next Month" at bounding box center [639, 88] width 31 height 31
click at [639, 90] on button "Next Month" at bounding box center [639, 88] width 31 height 31
click at [637, 294] on div "30" at bounding box center [635, 293] width 26 height 26
type input "**********"
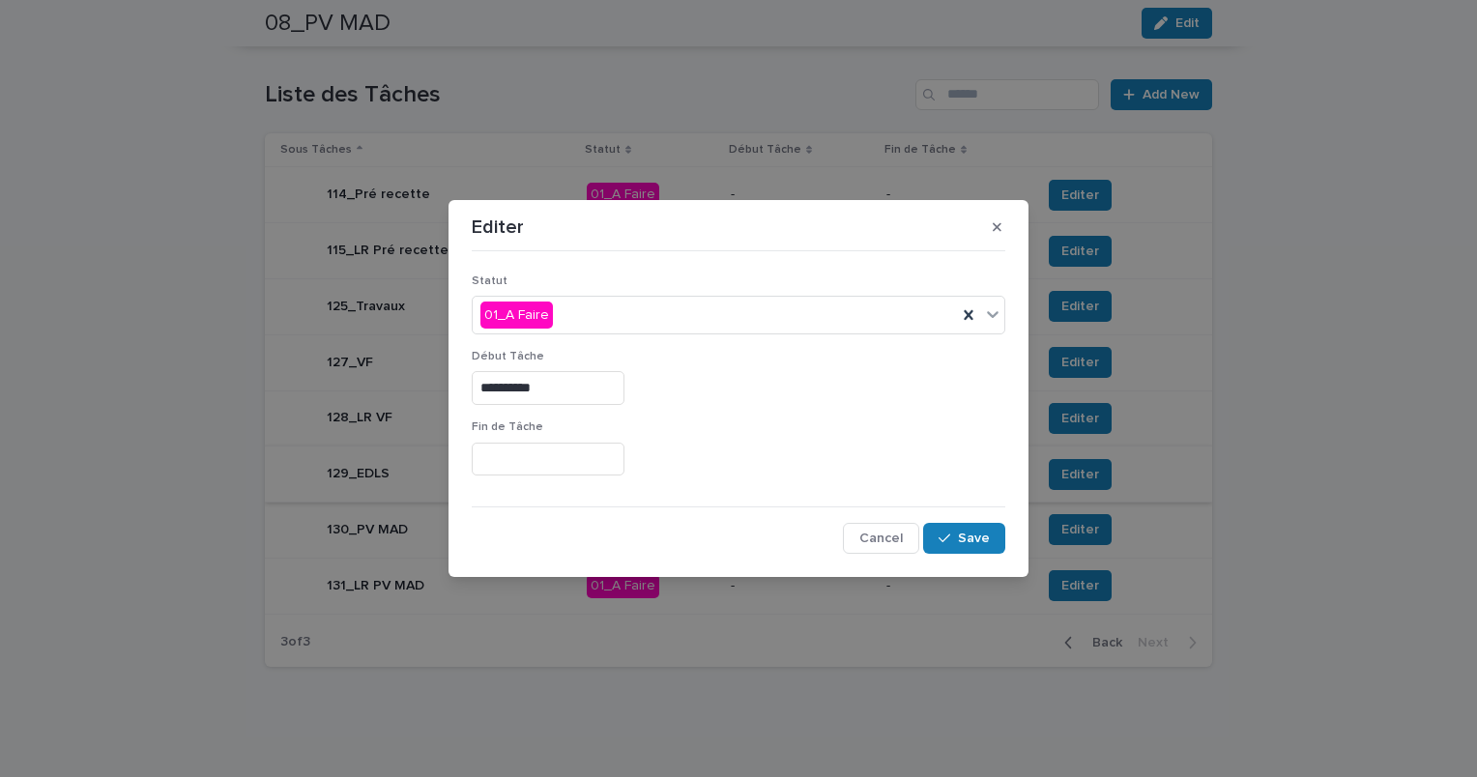
click at [570, 460] on input "text" at bounding box center [548, 460] width 153 height 34
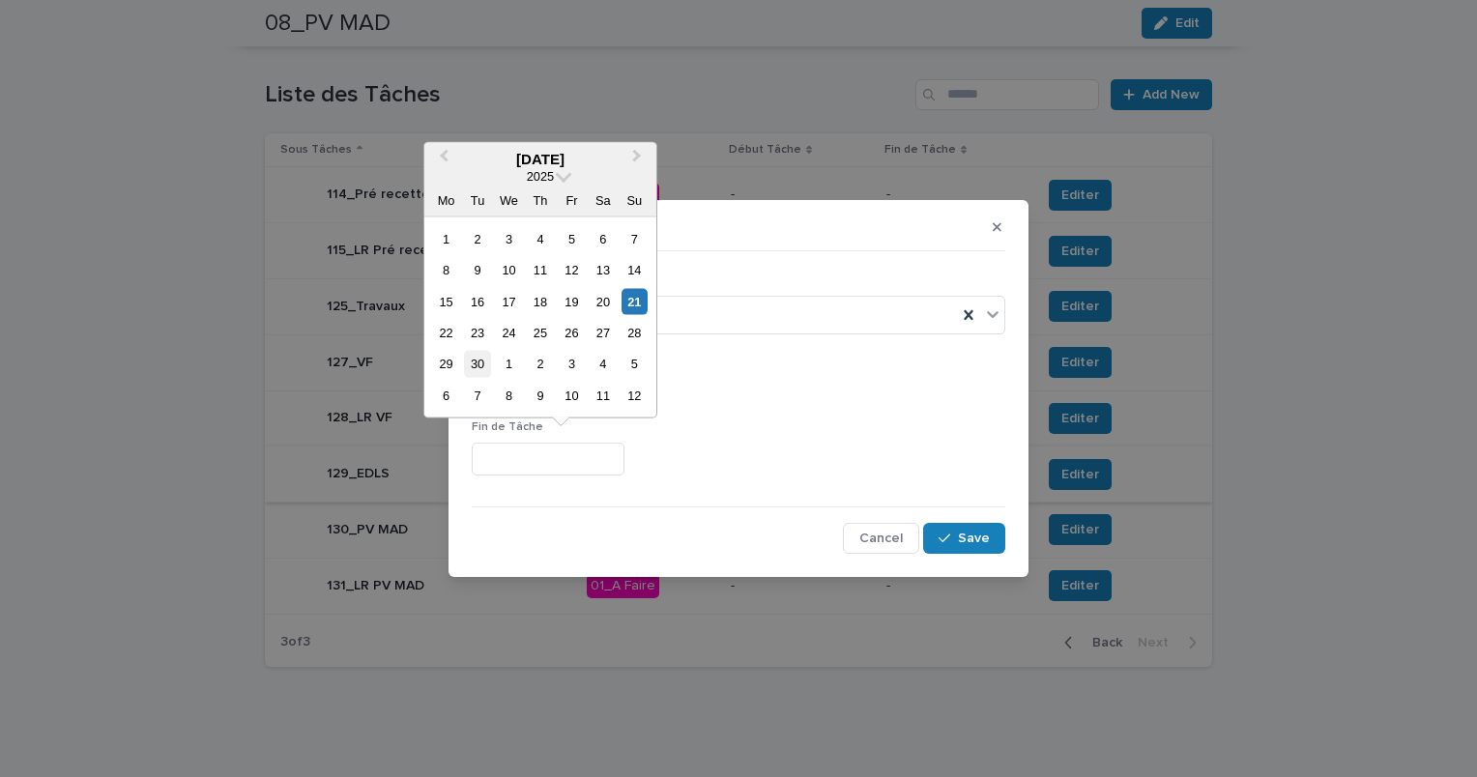
click at [482, 365] on div "30" at bounding box center [477, 364] width 26 height 26
type input "*********"
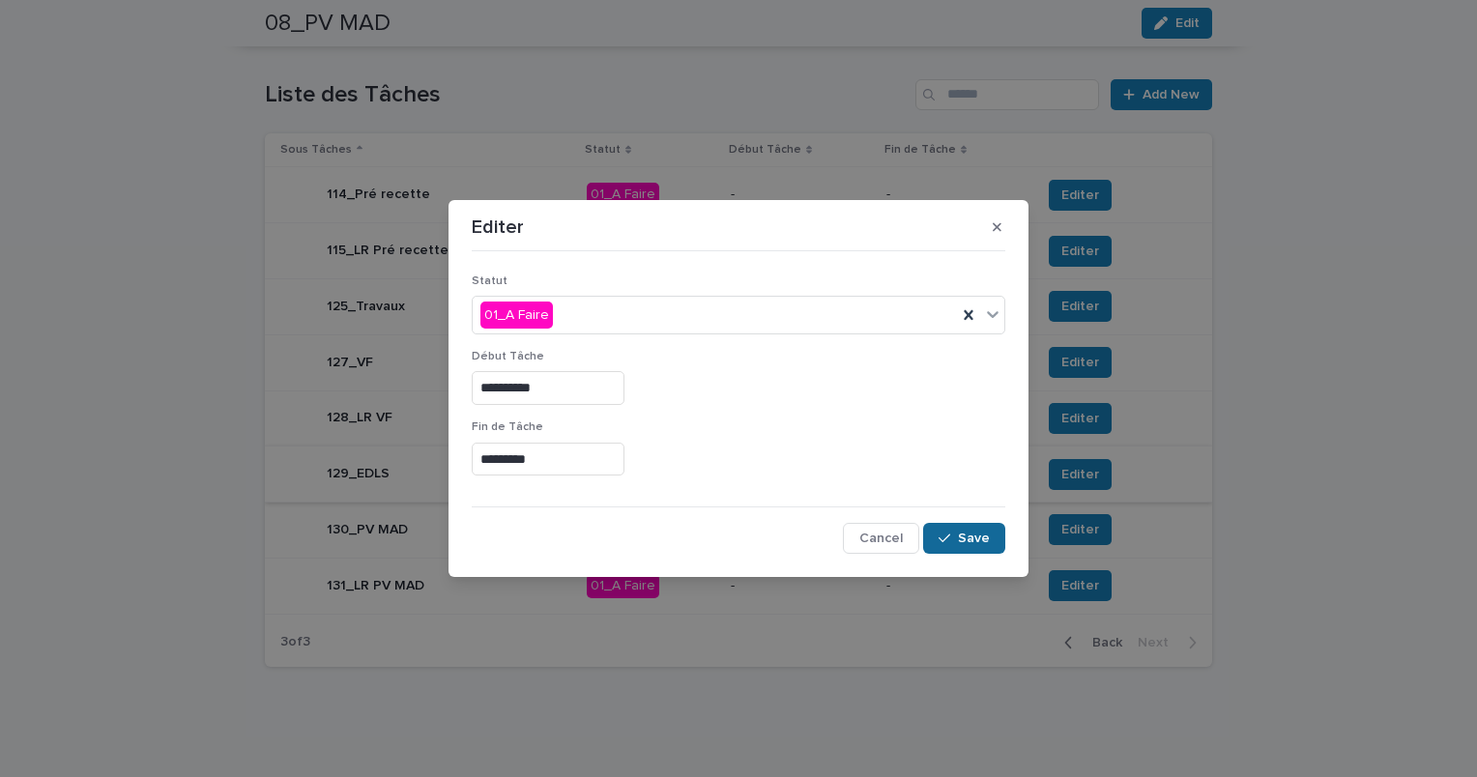
click at [971, 534] on span "Save" at bounding box center [974, 539] width 32 height 14
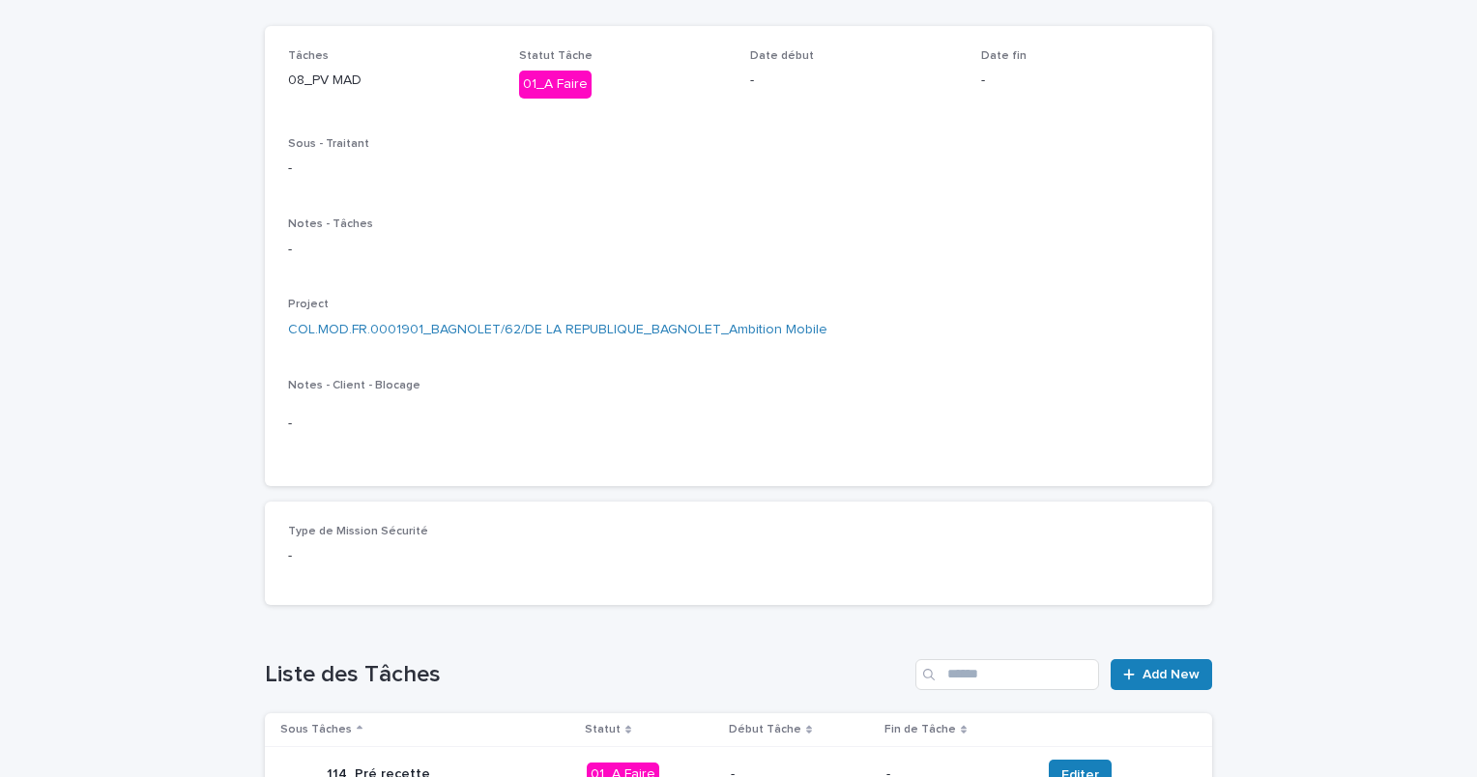
scroll to position [0, 0]
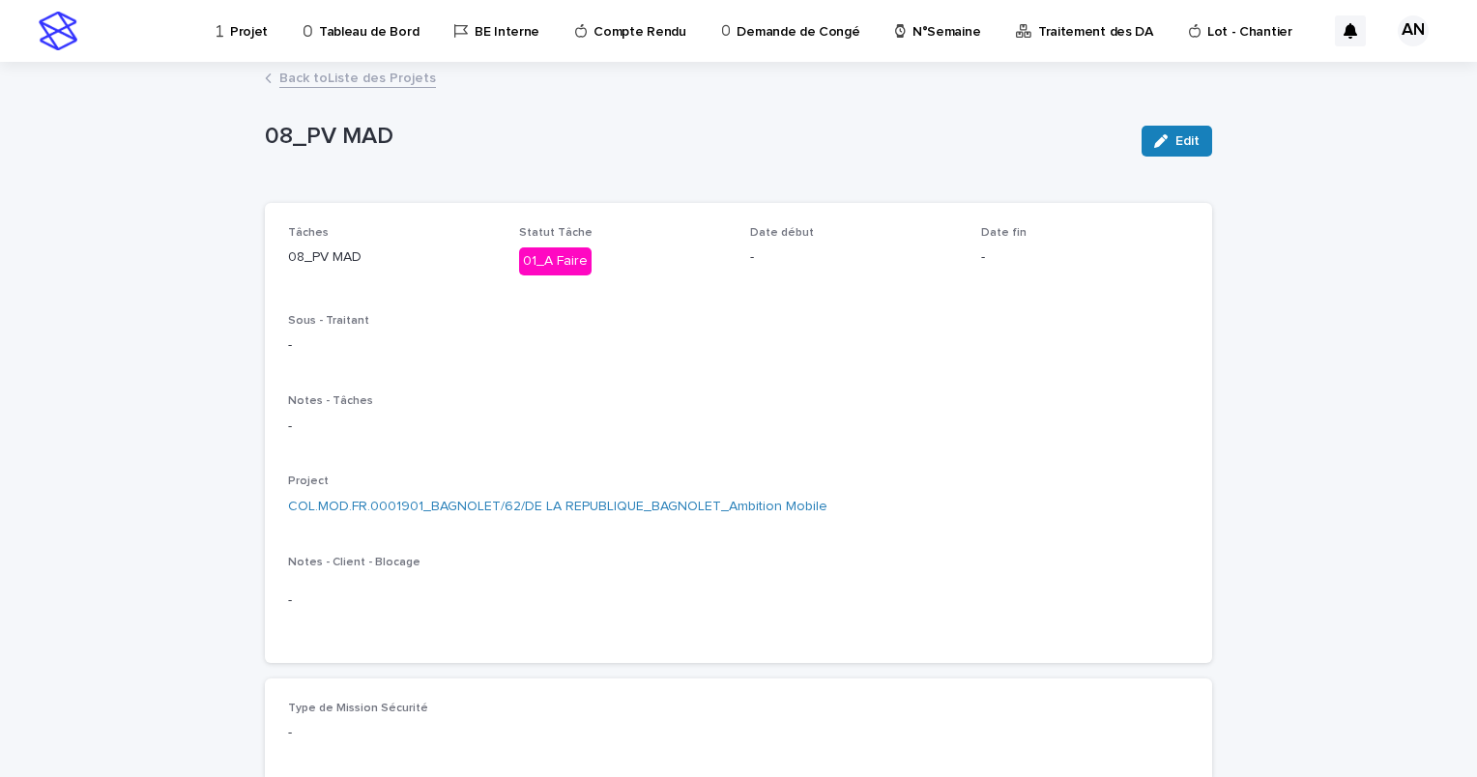
click at [384, 70] on link "Back to Liste des Projets" at bounding box center [357, 77] width 157 height 22
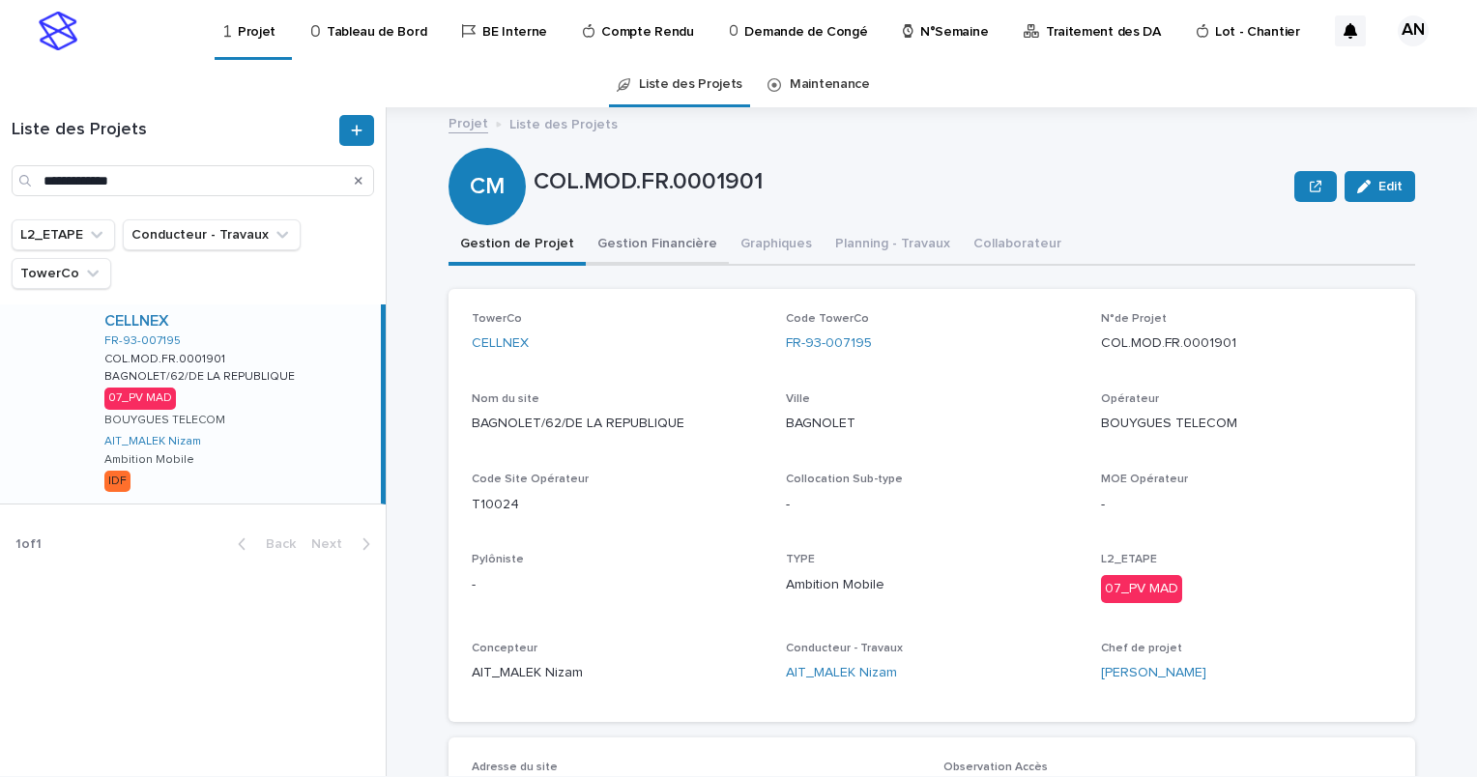
click at [647, 251] on button "Gestion Financière" at bounding box center [657, 245] width 143 height 41
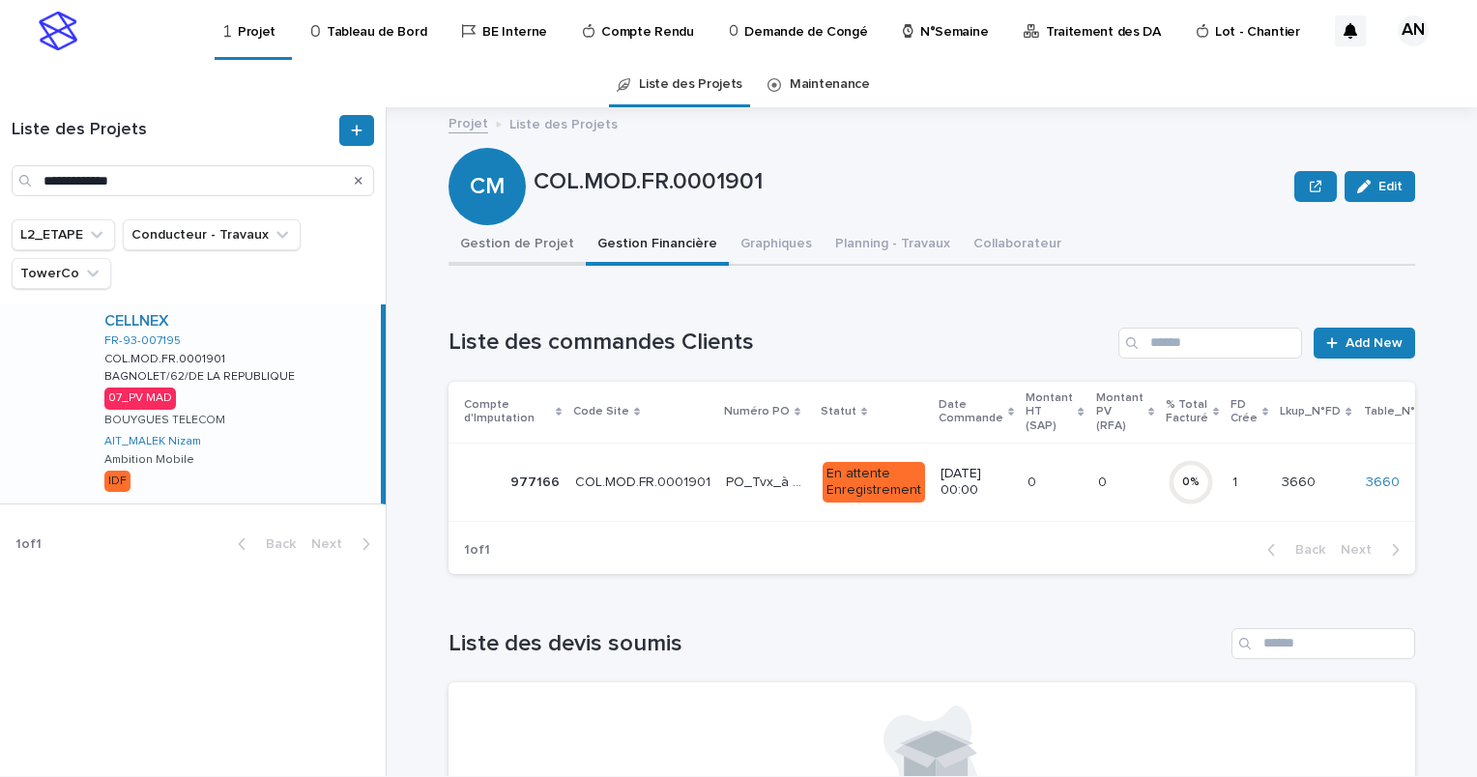
click at [528, 239] on button "Gestion de Projet" at bounding box center [517, 245] width 137 height 41
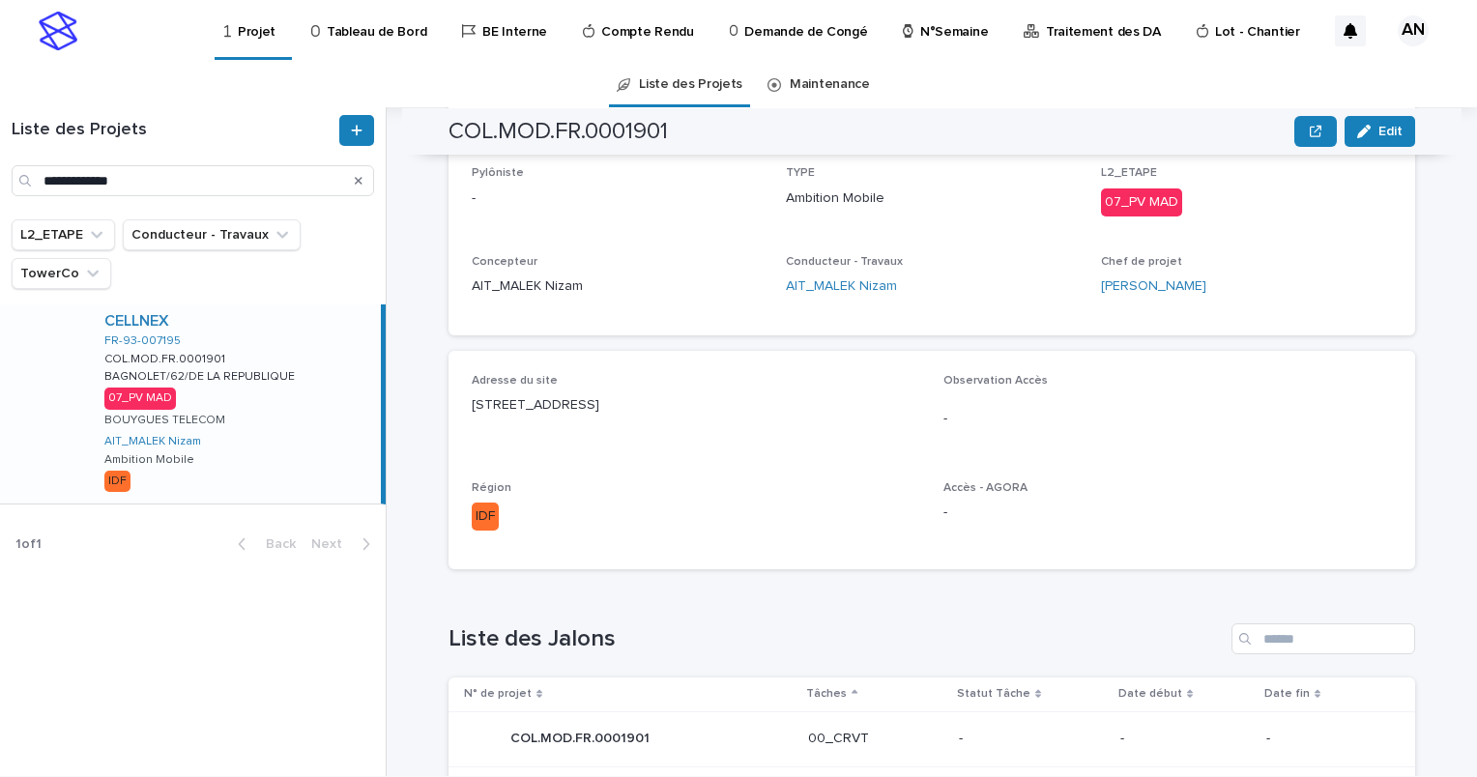
scroll to position [870, 0]
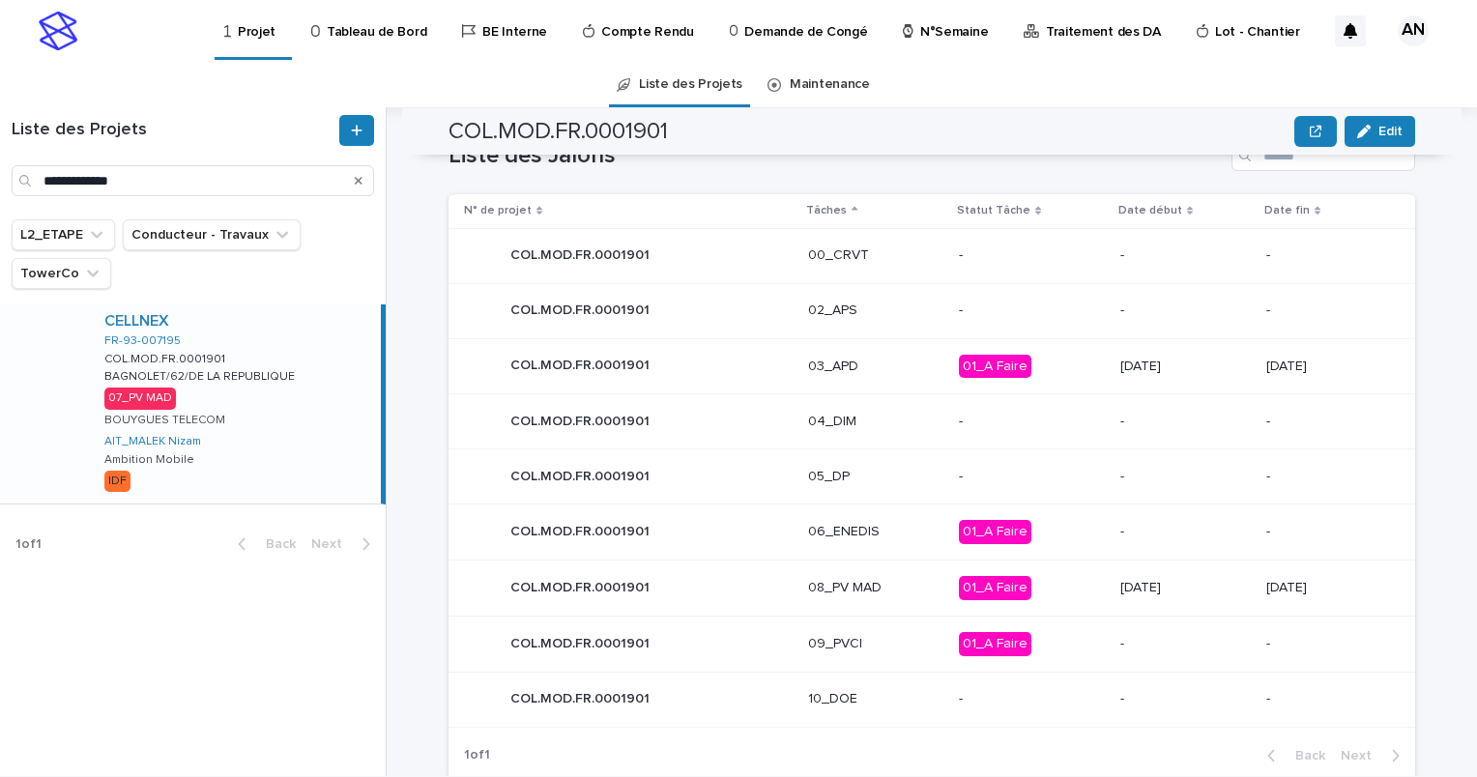
click at [708, 365] on div "COL.MOD.FR.0001901 COL.MOD.FR.0001901" at bounding box center [628, 366] width 329 height 39
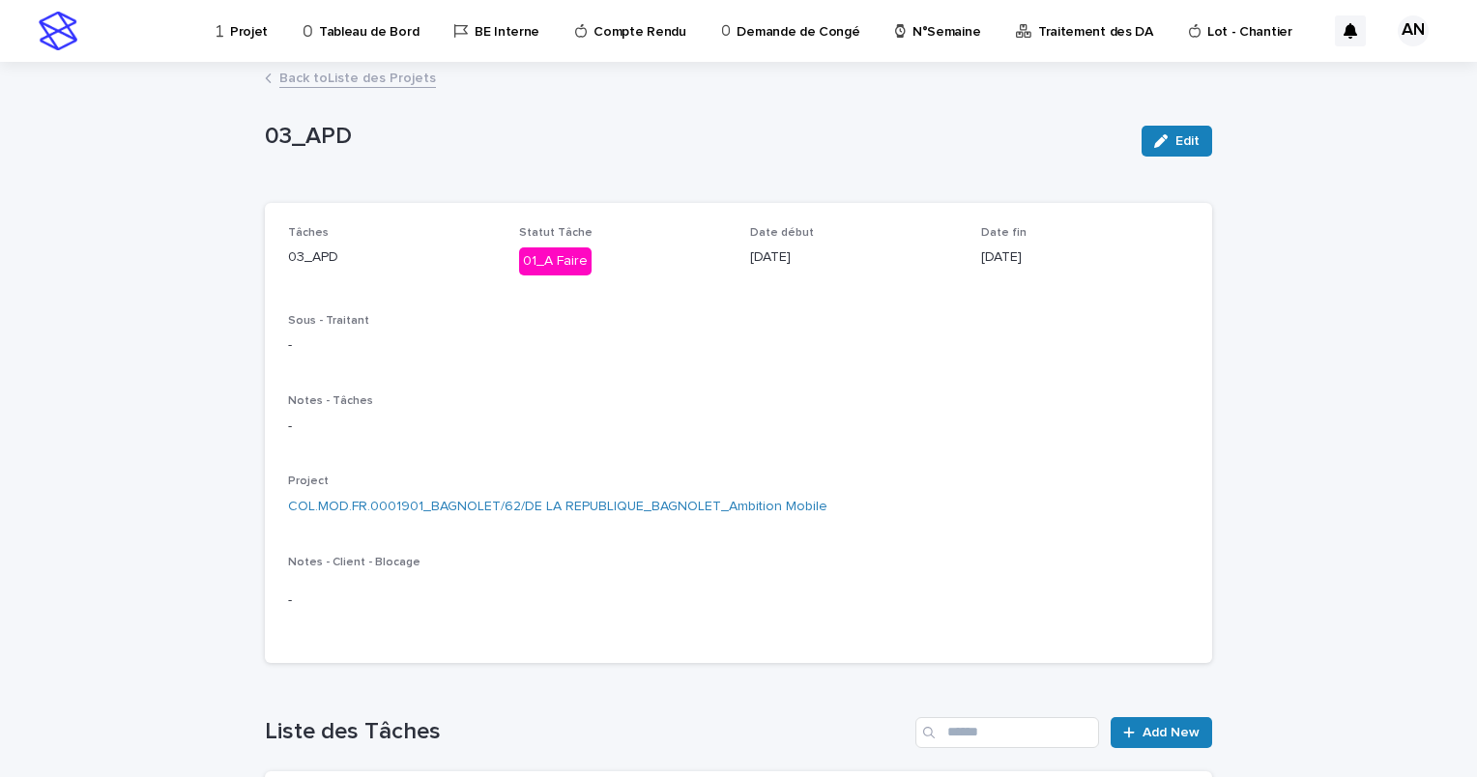
scroll to position [415, 0]
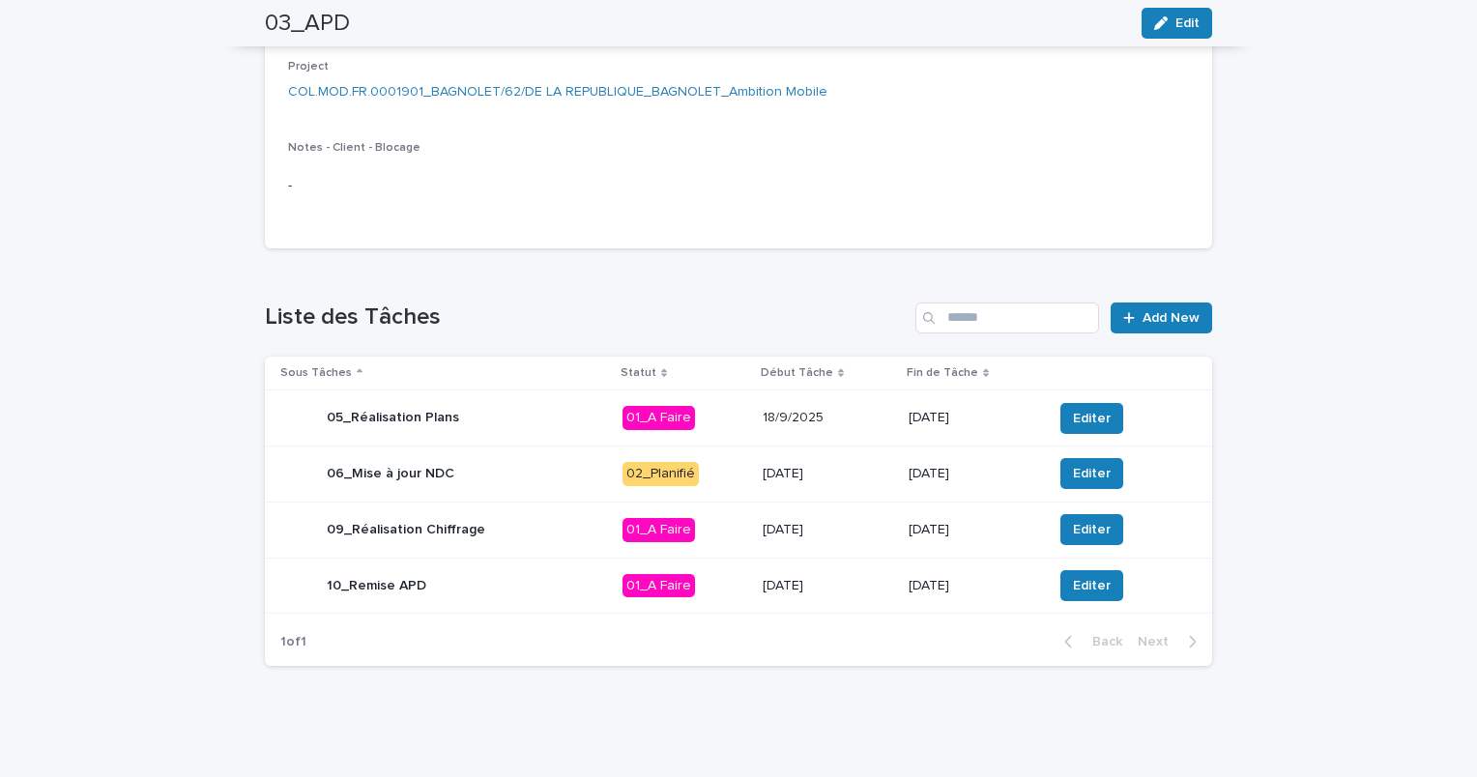
click at [547, 580] on div "10_Remise APD" at bounding box center [443, 586] width 327 height 39
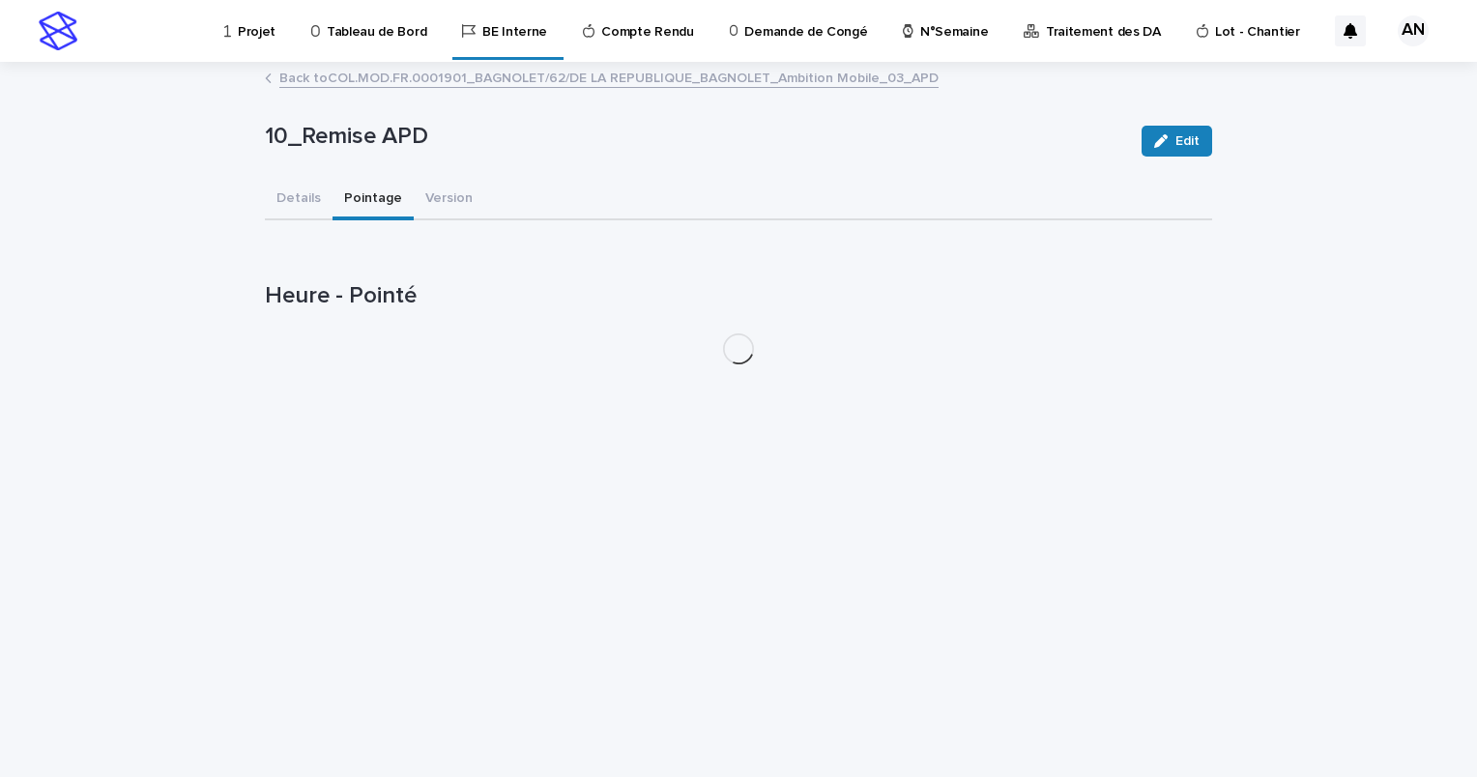
click at [356, 208] on button "Pointage" at bounding box center [373, 200] width 81 height 41
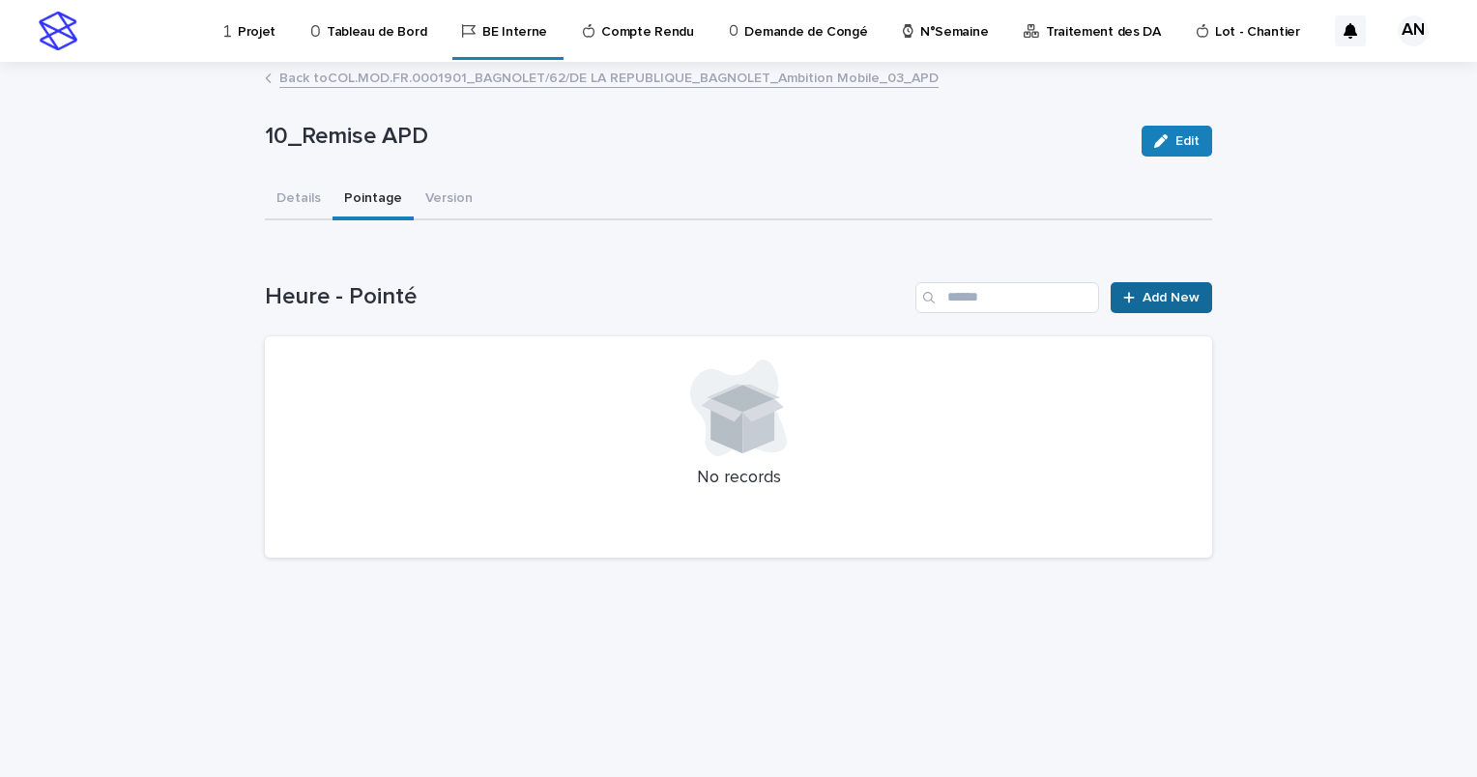
click at [1175, 292] on span "Add New" at bounding box center [1171, 298] width 57 height 14
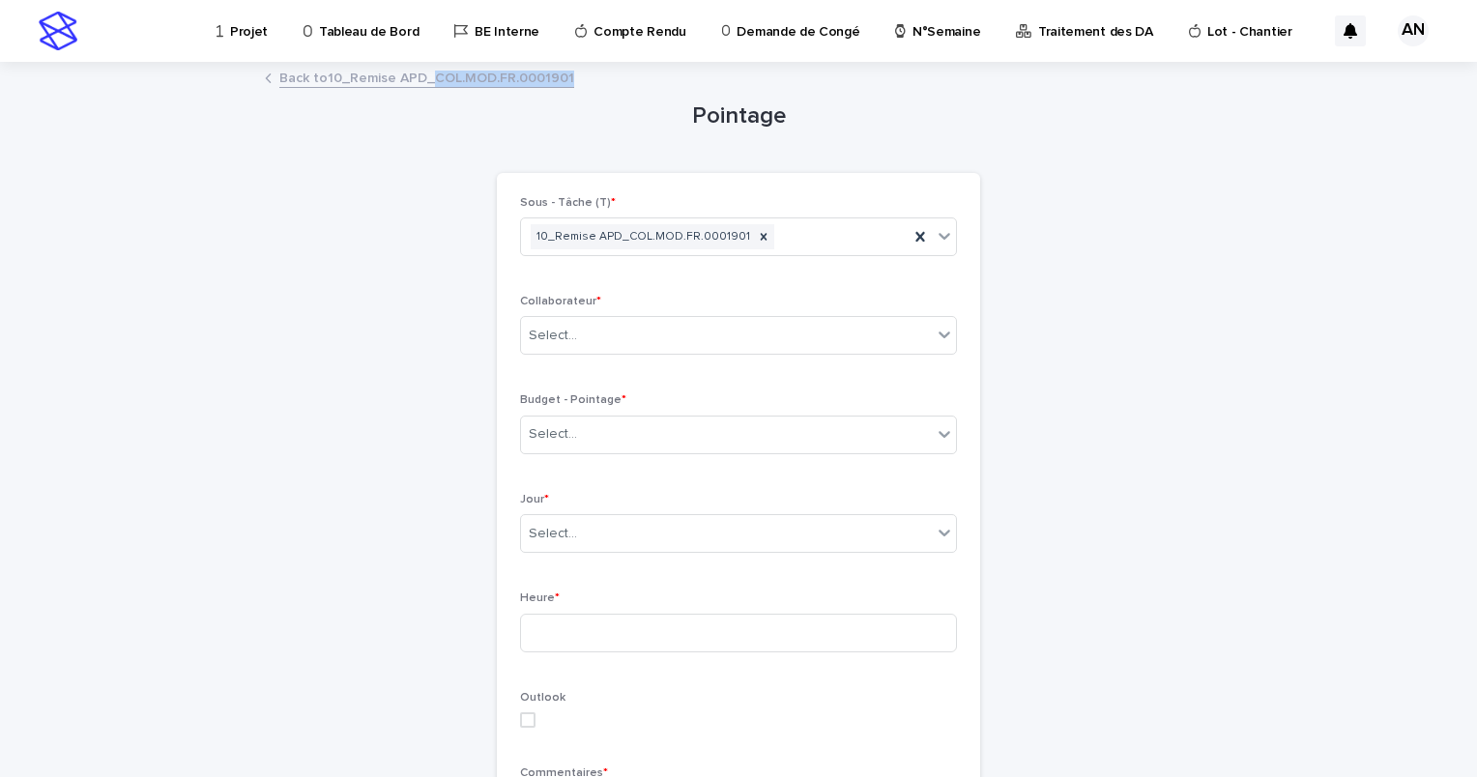
drag, startPoint x: 558, startPoint y: 79, endPoint x: 425, endPoint y: 83, distance: 132.5
click at [425, 83] on div "Back to 10_Remise APD_COL.MOD.FR.0001901" at bounding box center [738, 79] width 967 height 27
copy link "COL.MOD.FR.0001901"
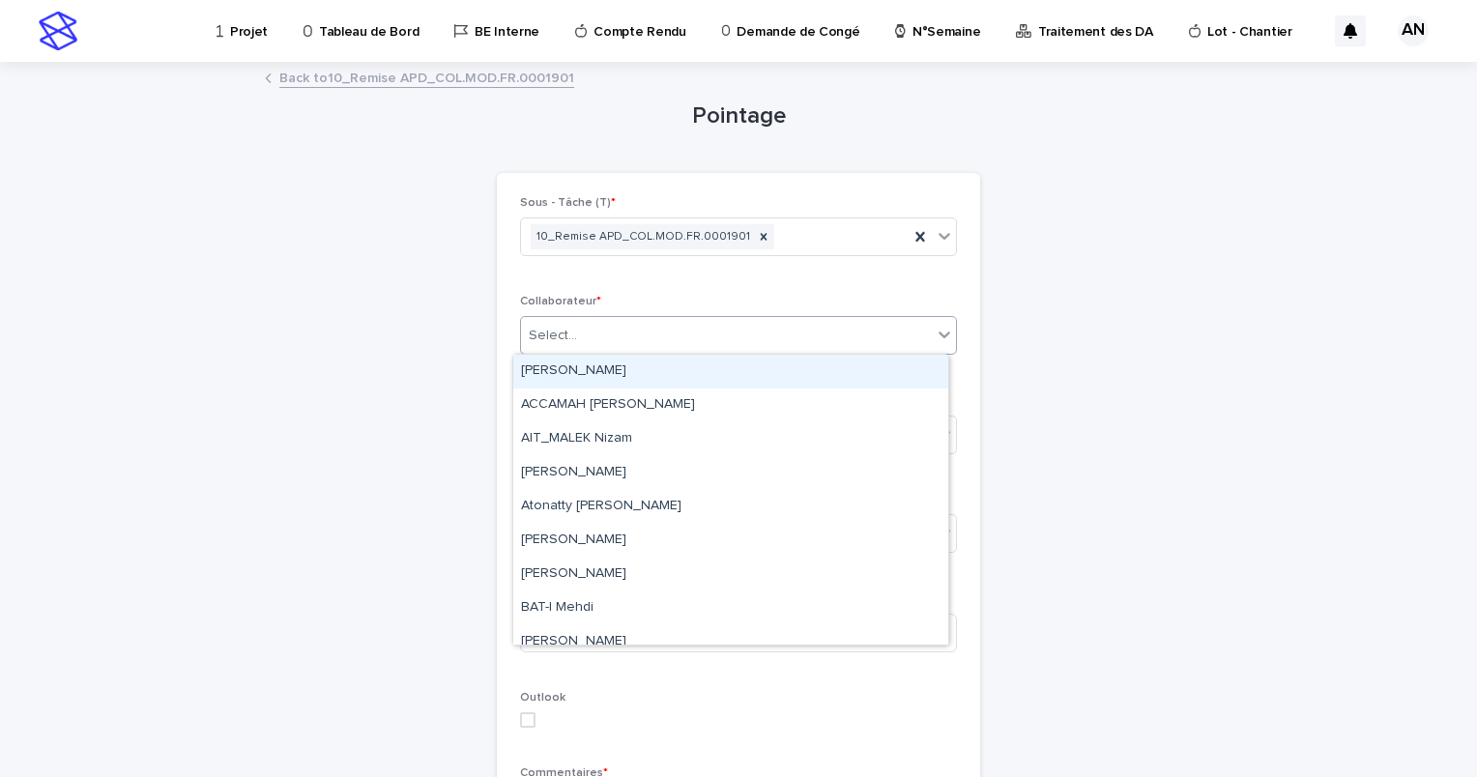
click at [611, 327] on div "Select..." at bounding box center [726, 336] width 411 height 32
type input "**"
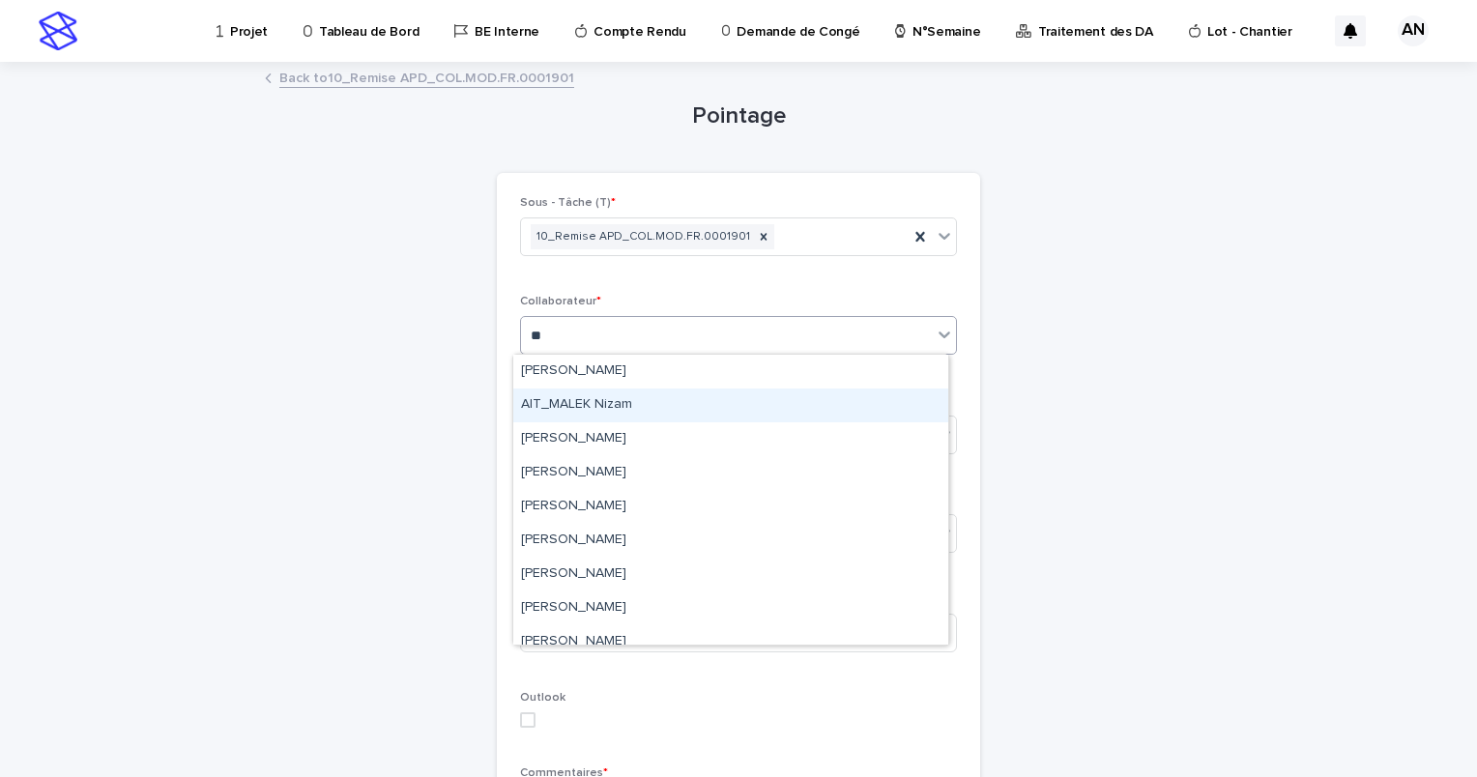
click at [619, 398] on div "AIT_MALEK Nizam" at bounding box center [730, 406] width 435 height 34
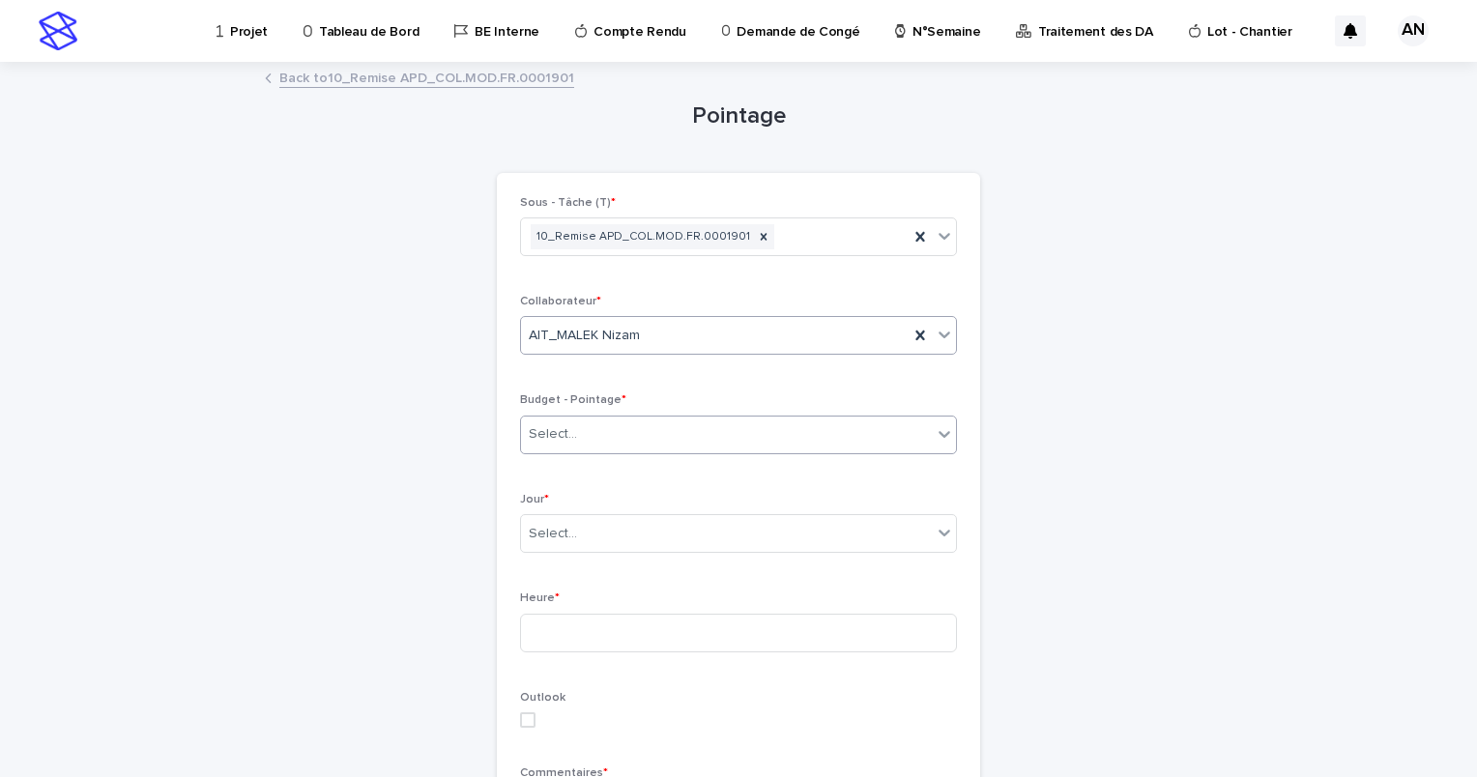
click at [616, 437] on div "Select..." at bounding box center [726, 435] width 411 height 32
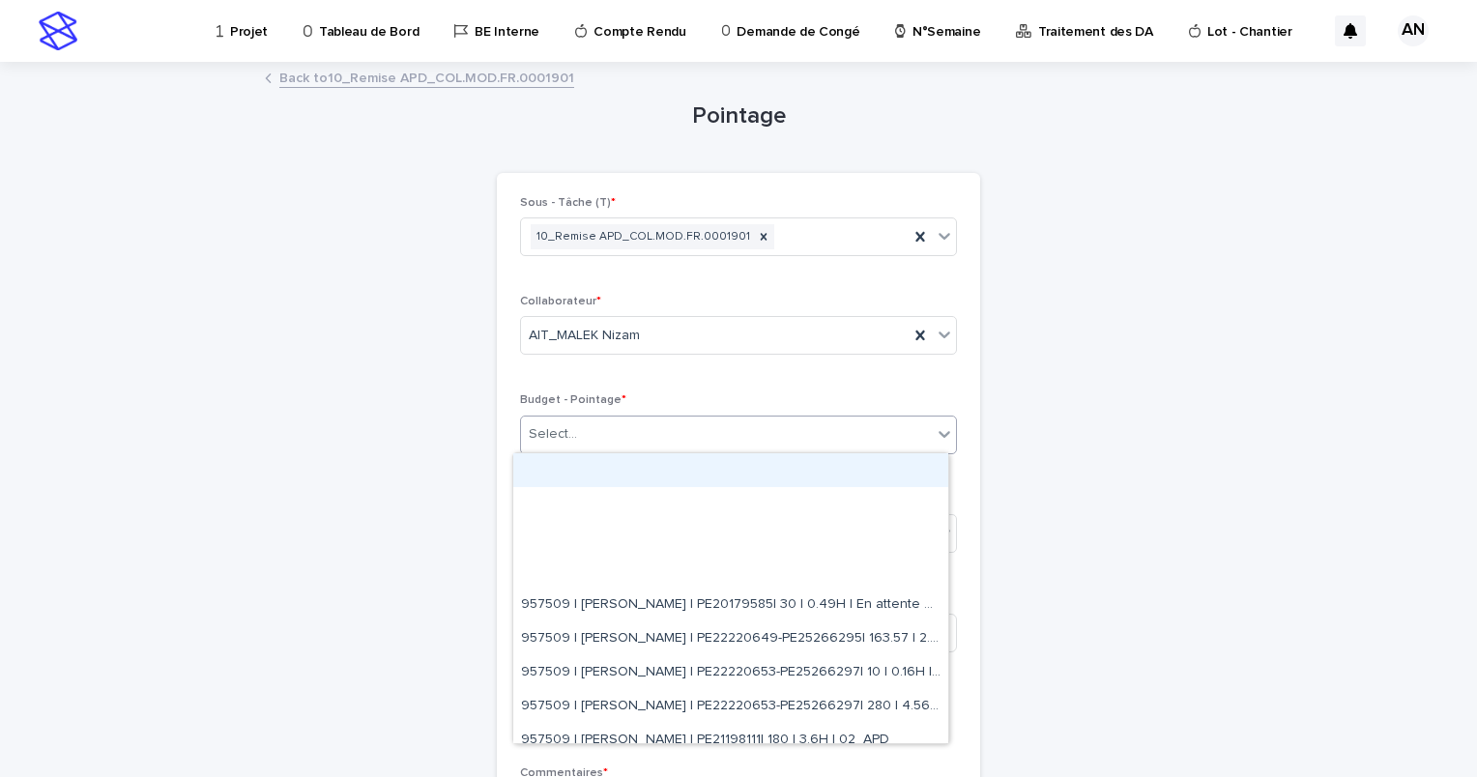
paste input "**********"
type input "**********"
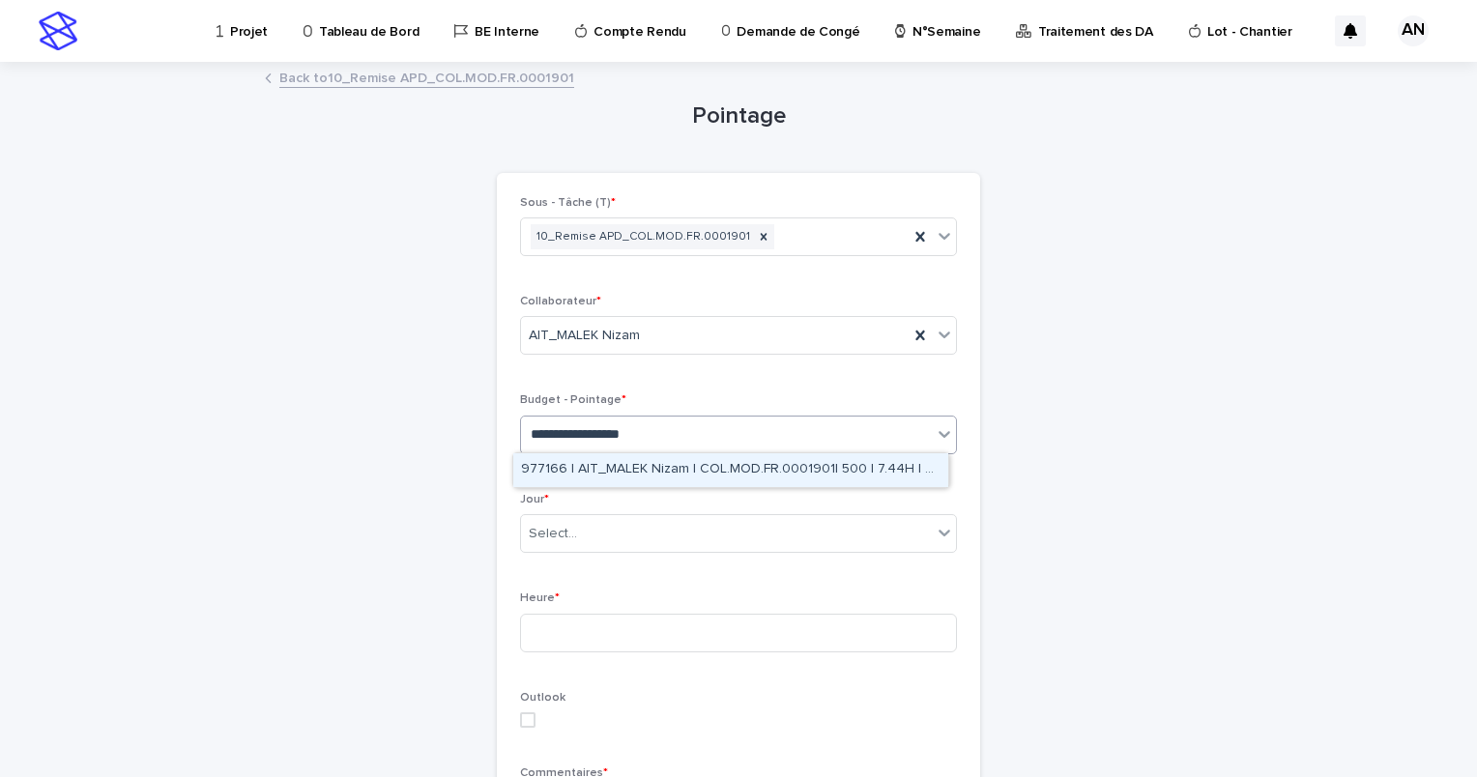
click at [641, 466] on div "977166 | AIT_MALEK Nizam | COL.MOD.FR.0001901| 500 | 7.44H | 07_PV MAD" at bounding box center [730, 470] width 435 height 34
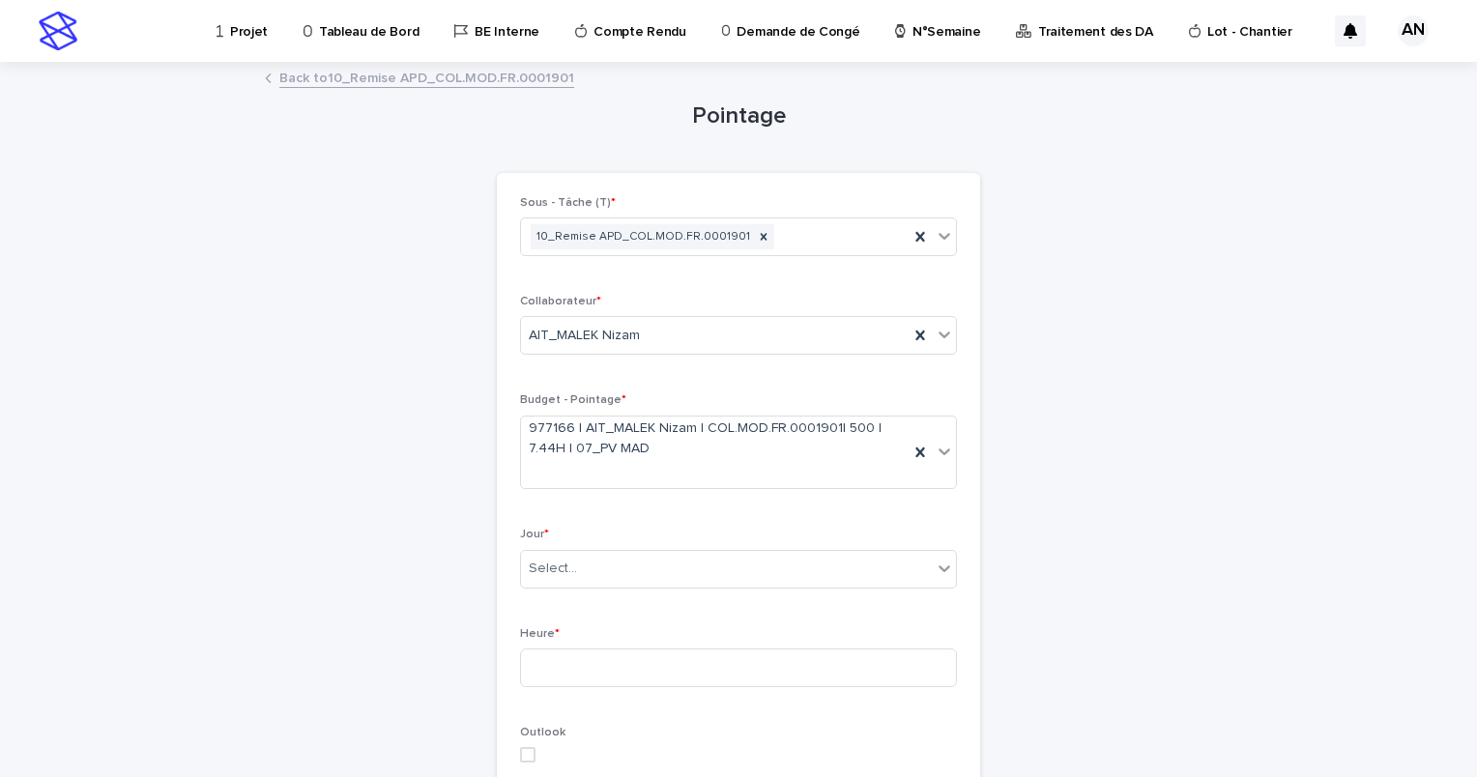
click at [646, 545] on div "Jour * Select..." at bounding box center [738, 565] width 437 height 75
click at [646, 582] on div "Select..." at bounding box center [726, 569] width 411 height 32
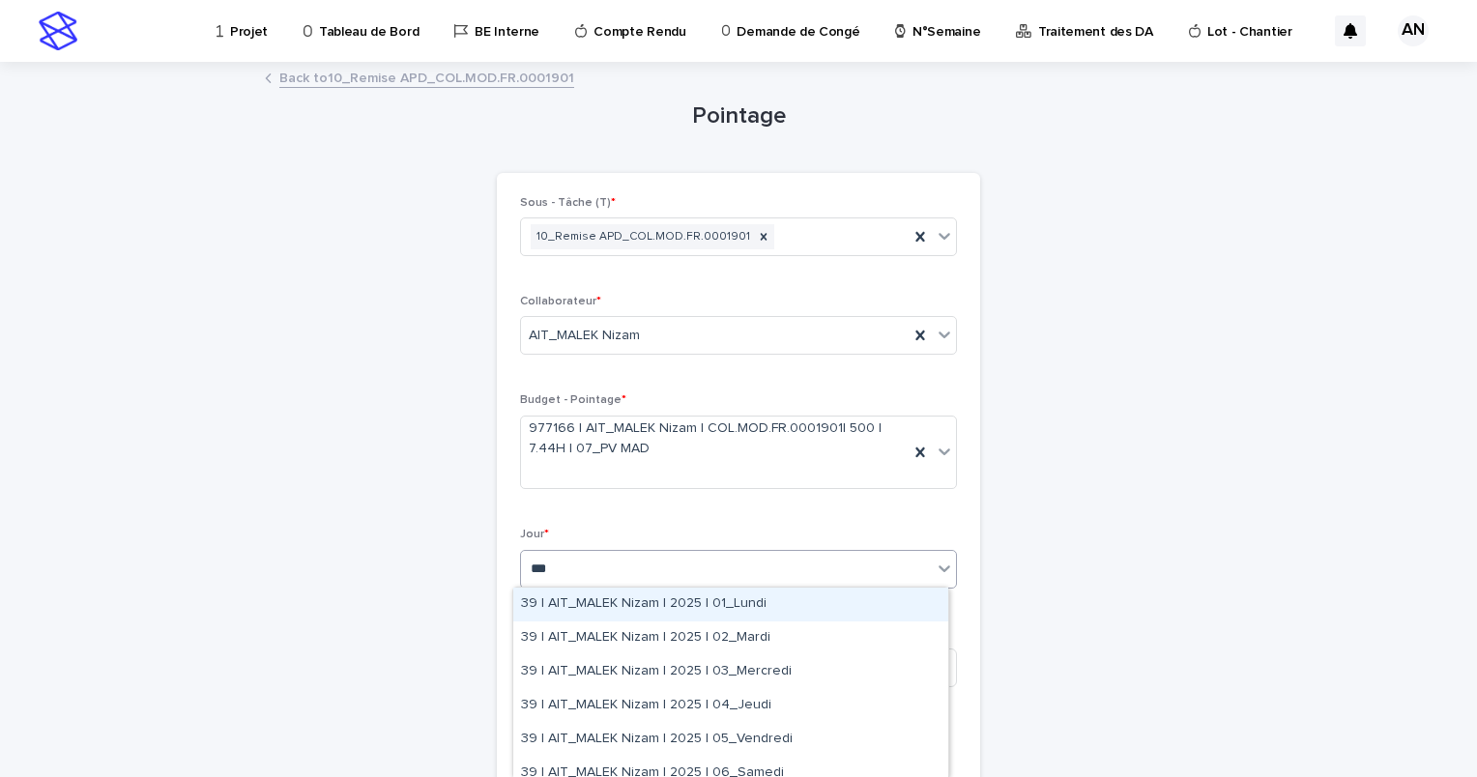
type input "****"
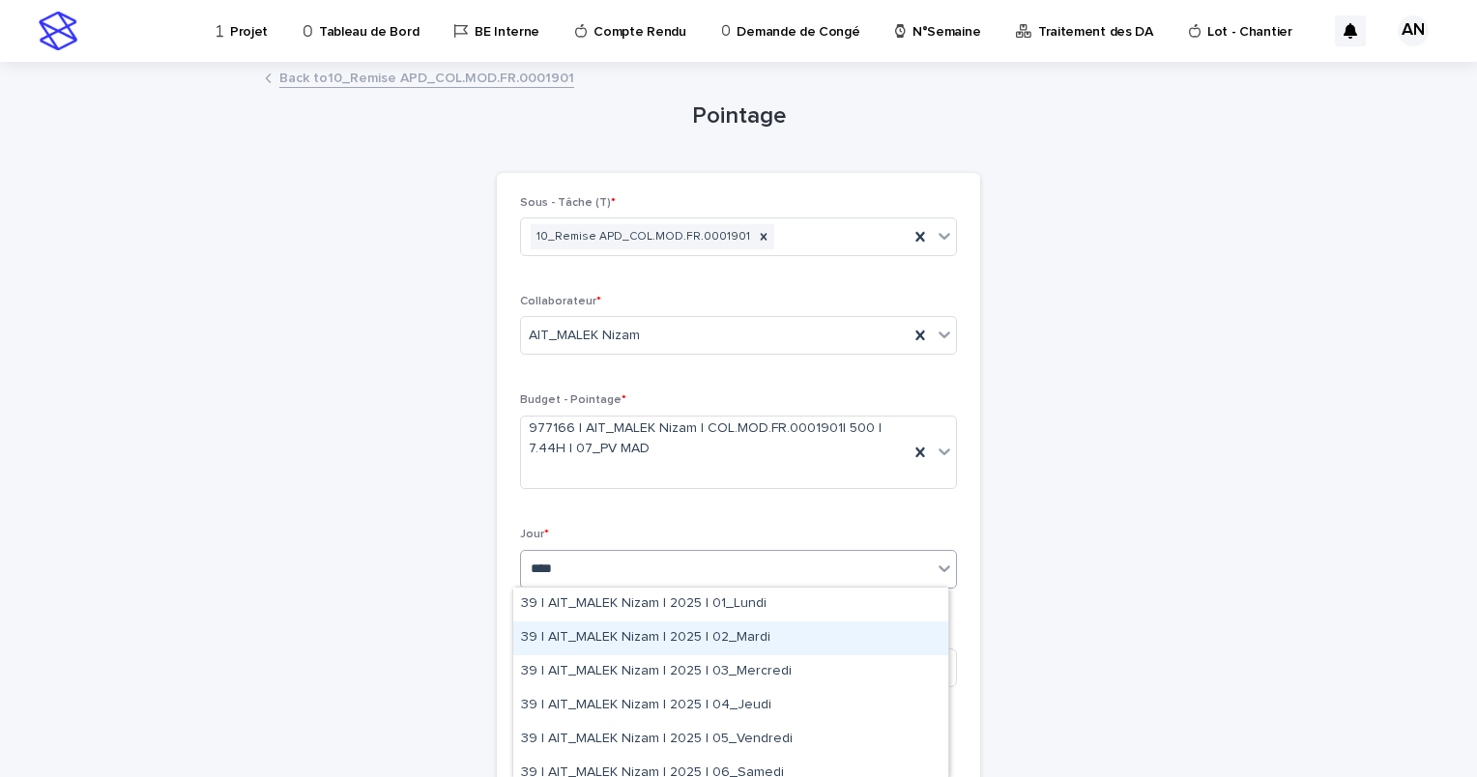
click at [688, 643] on div "39 | AIT_MALEK Nizam | 2025 | 02_Mardi" at bounding box center [730, 639] width 435 height 34
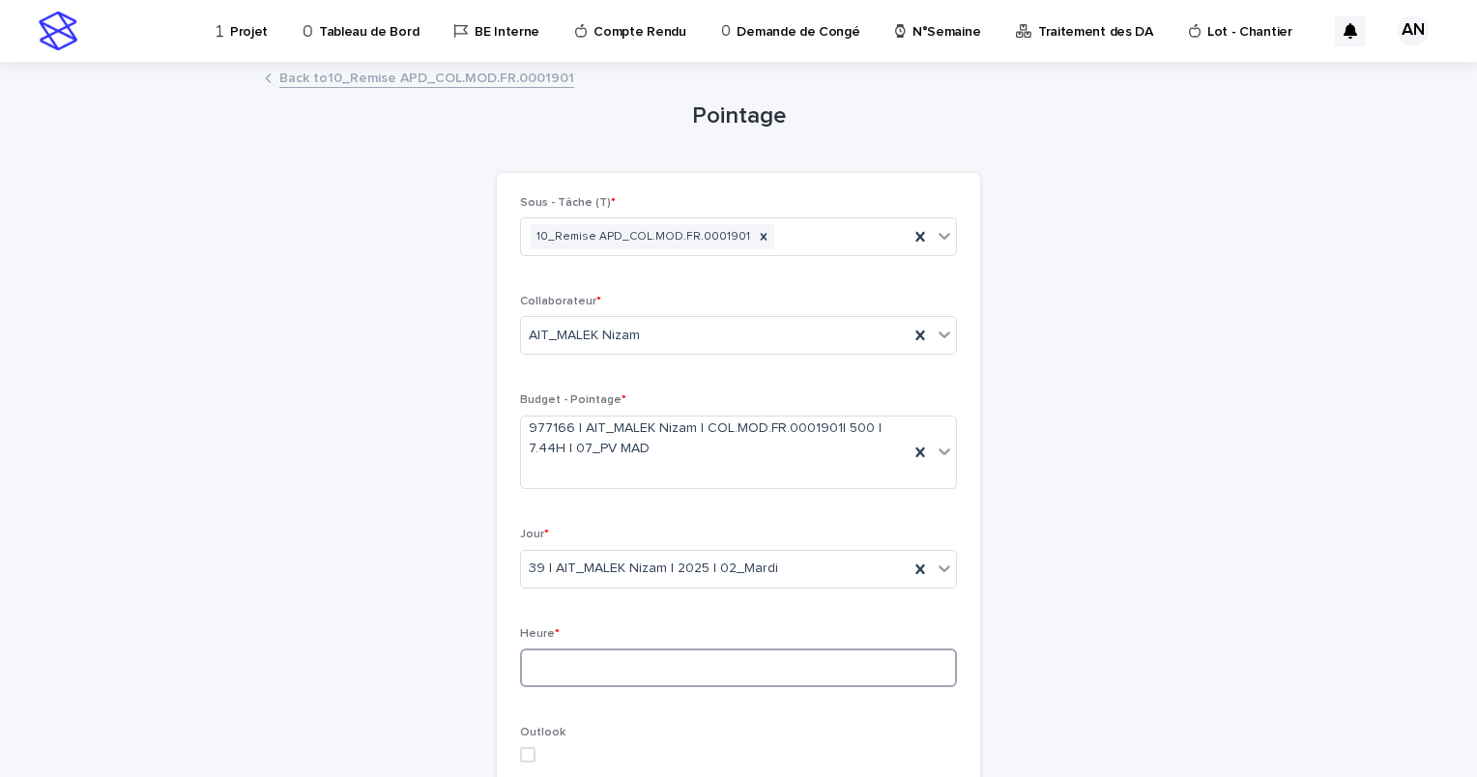
click at [578, 662] on input at bounding box center [738, 668] width 437 height 39
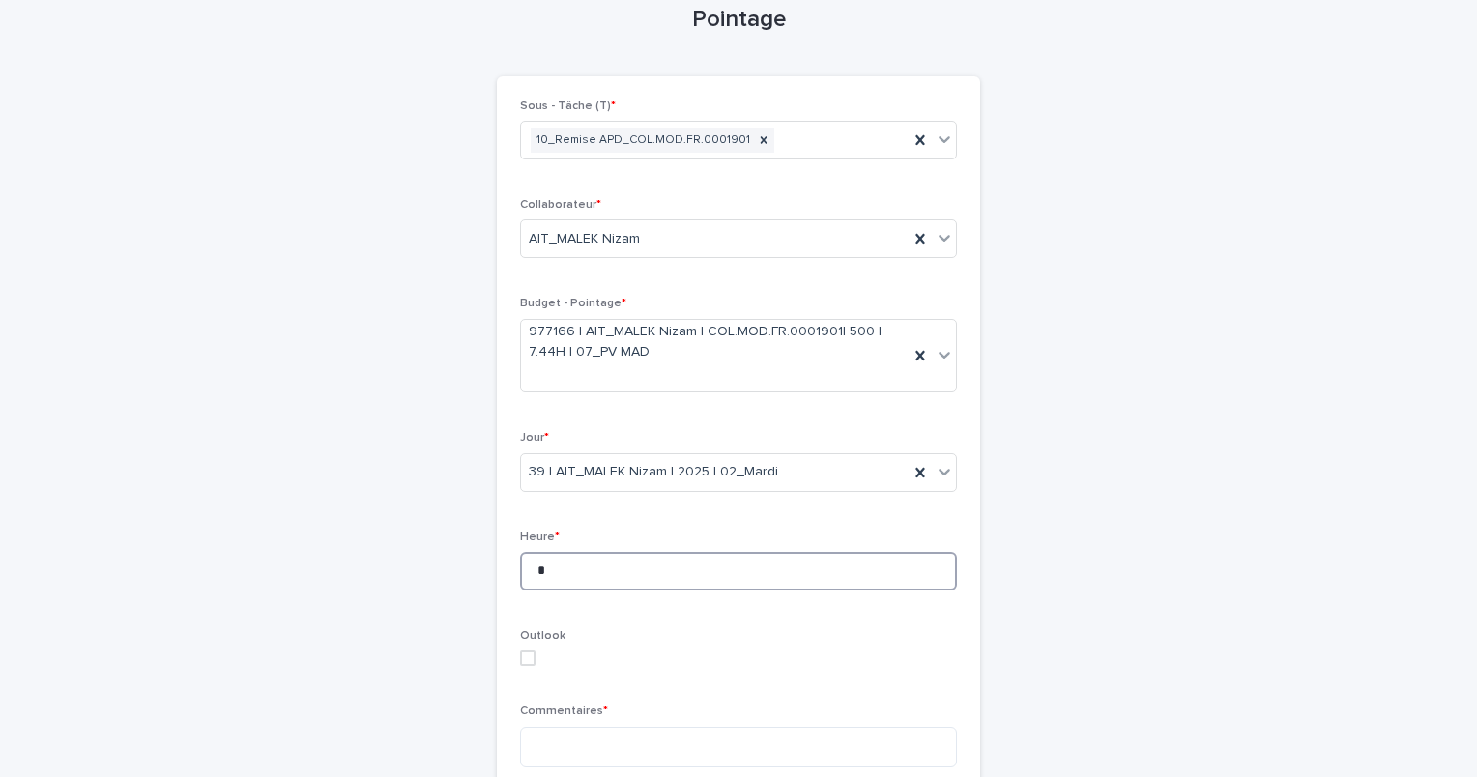
scroll to position [193, 0]
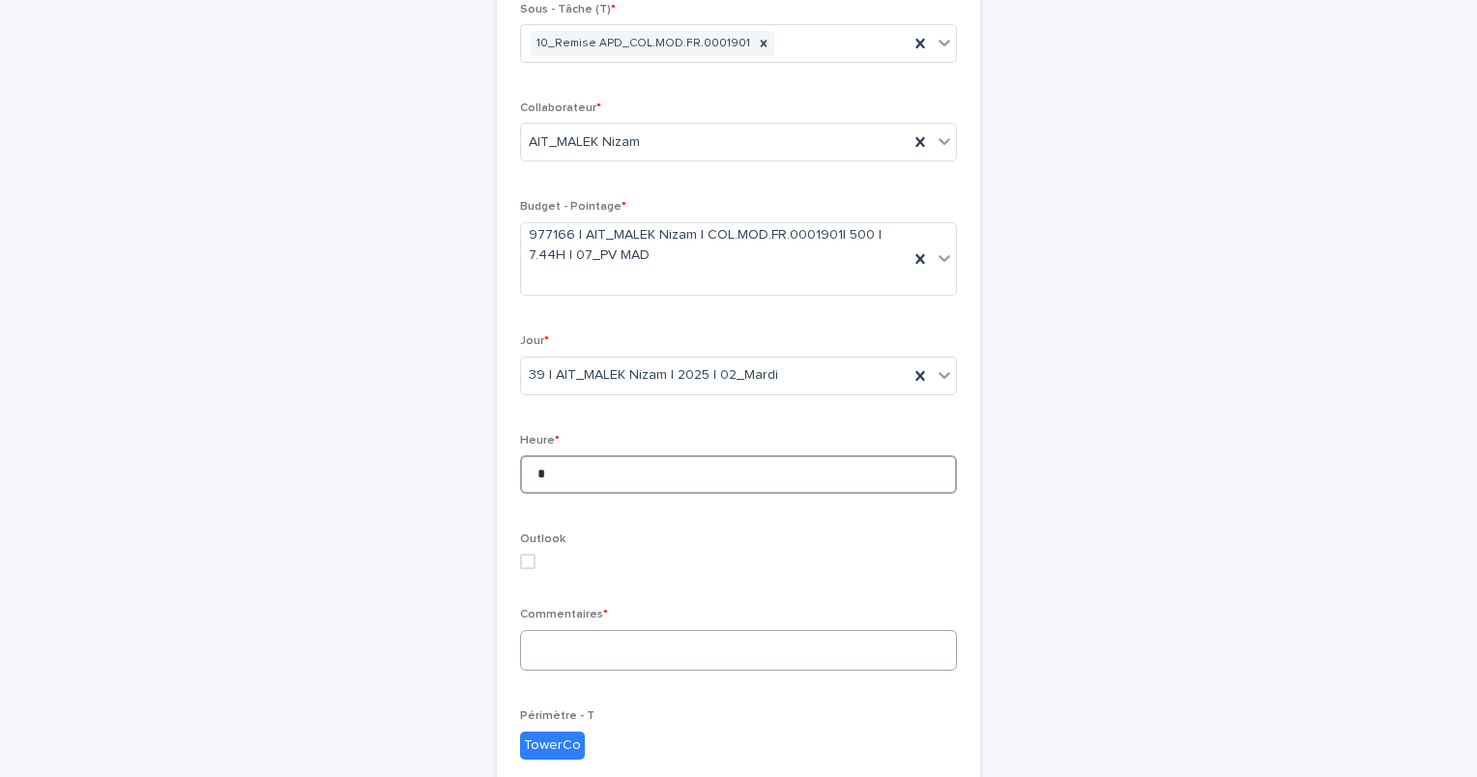
type input "*"
click at [574, 646] on textarea at bounding box center [738, 651] width 437 height 42
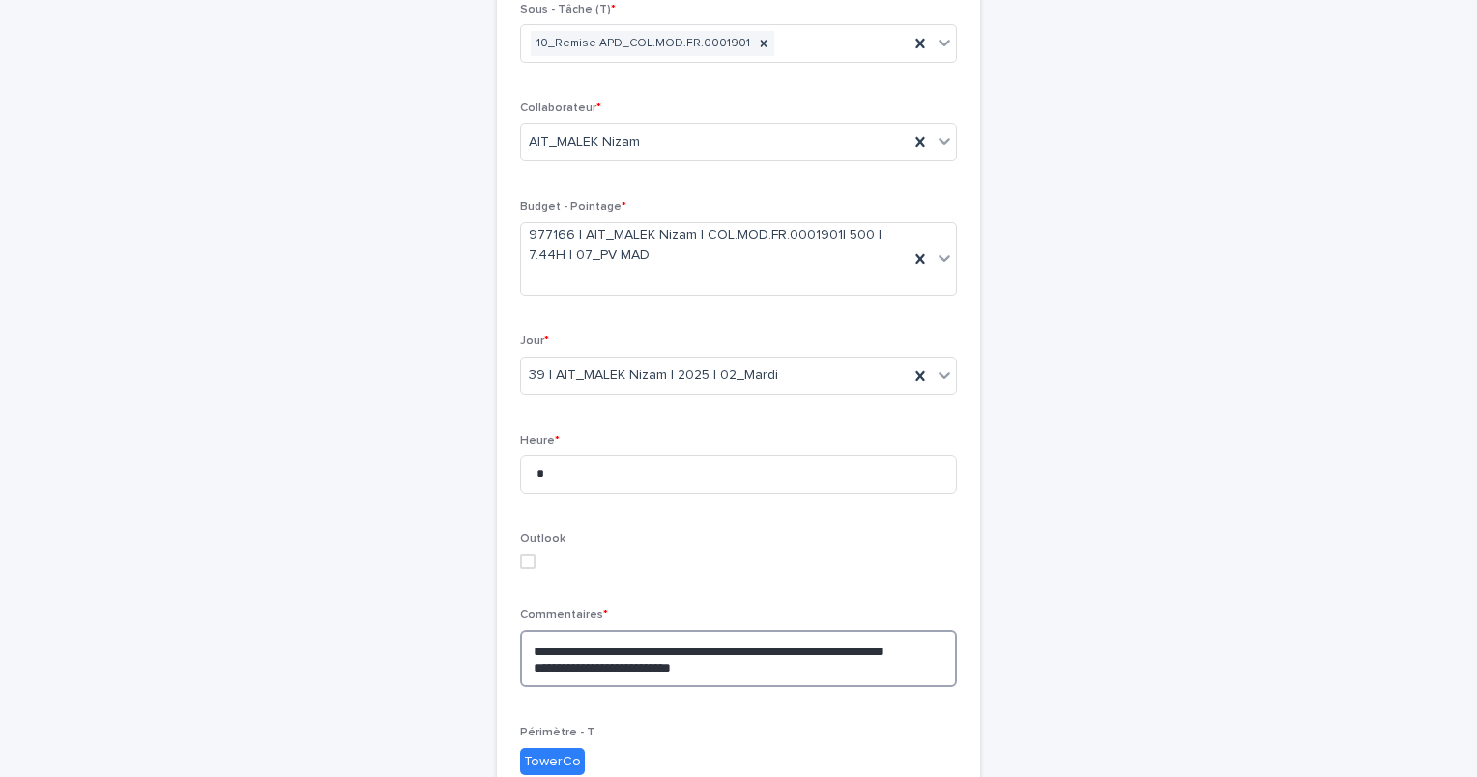
type textarea "**********"
click at [1061, 570] on div "**********" at bounding box center [739, 486] width 948 height 1232
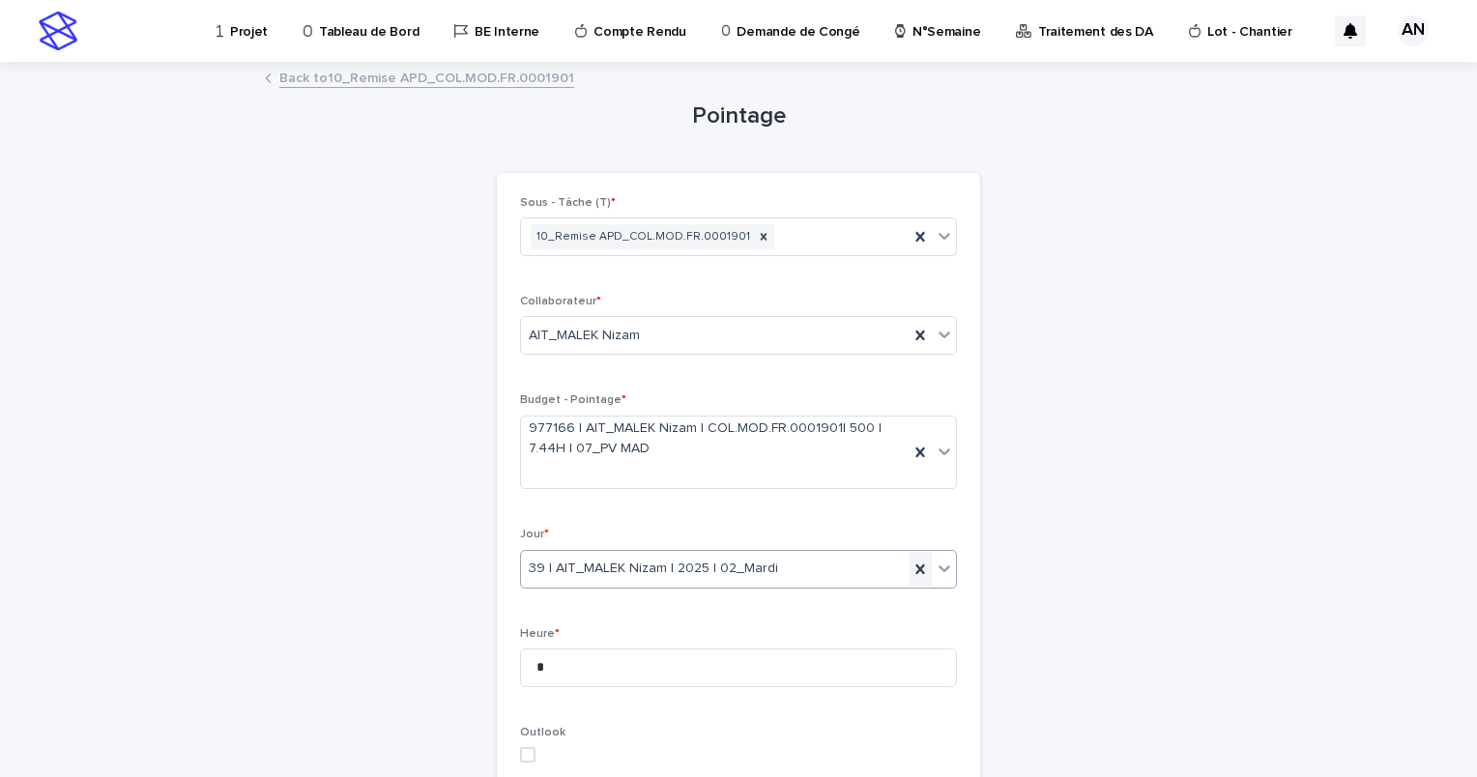
click at [916, 569] on icon at bounding box center [920, 569] width 19 height 19
click at [935, 571] on icon at bounding box center [944, 568] width 19 height 19
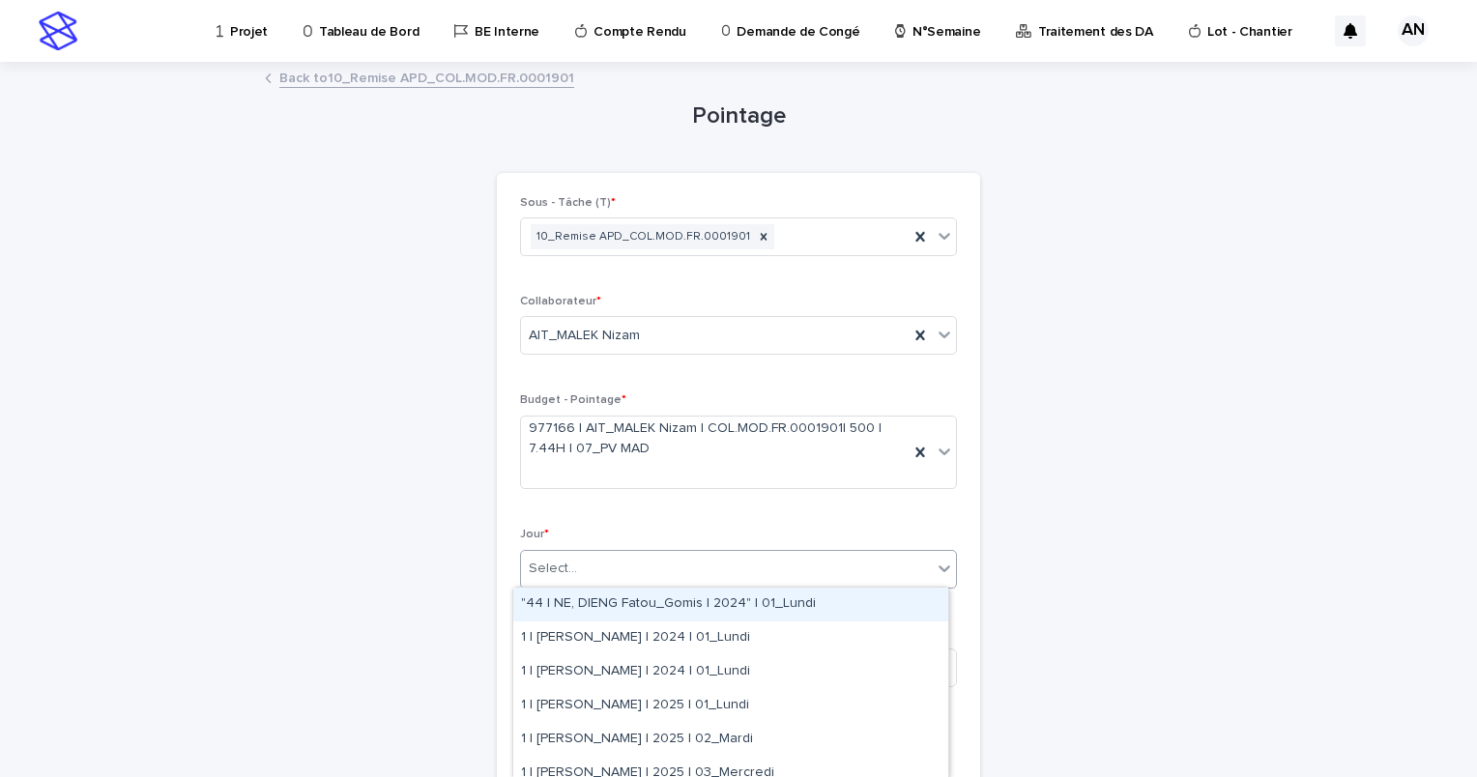
type input "*"
type input "*****"
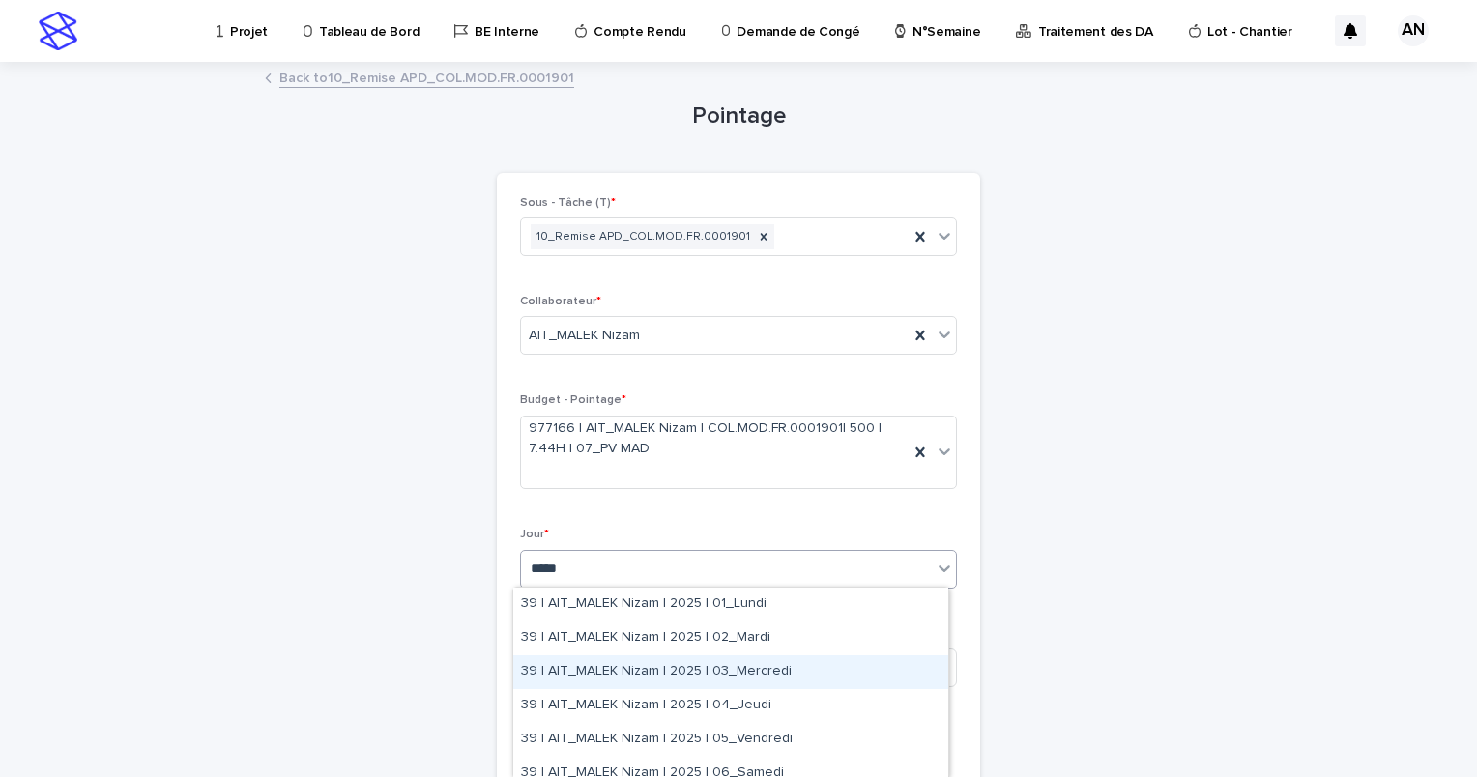
click at [709, 678] on div "39 | AIT_MALEK Nizam | 2025 | 03_Mercredi" at bounding box center [730, 673] width 435 height 34
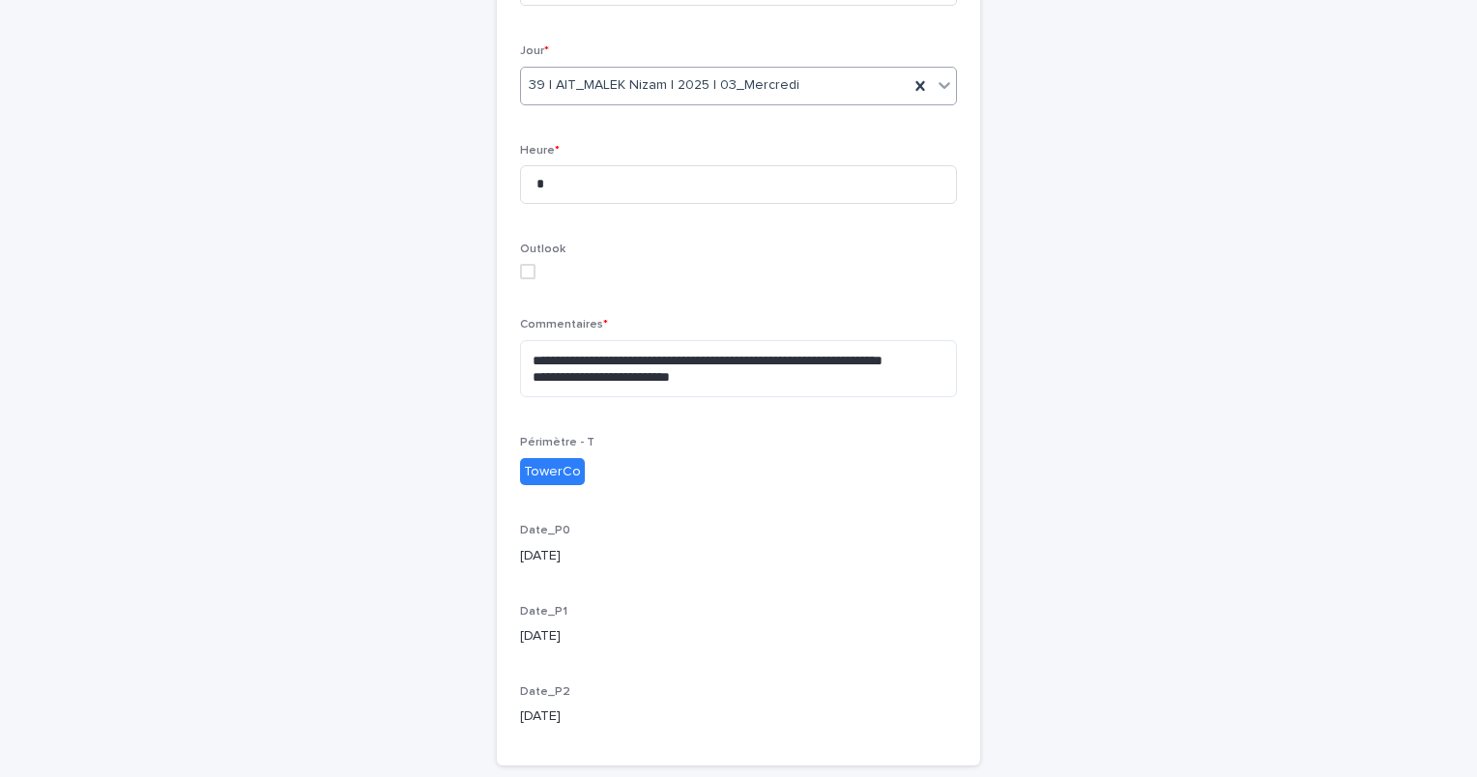
scroll to position [613, 0]
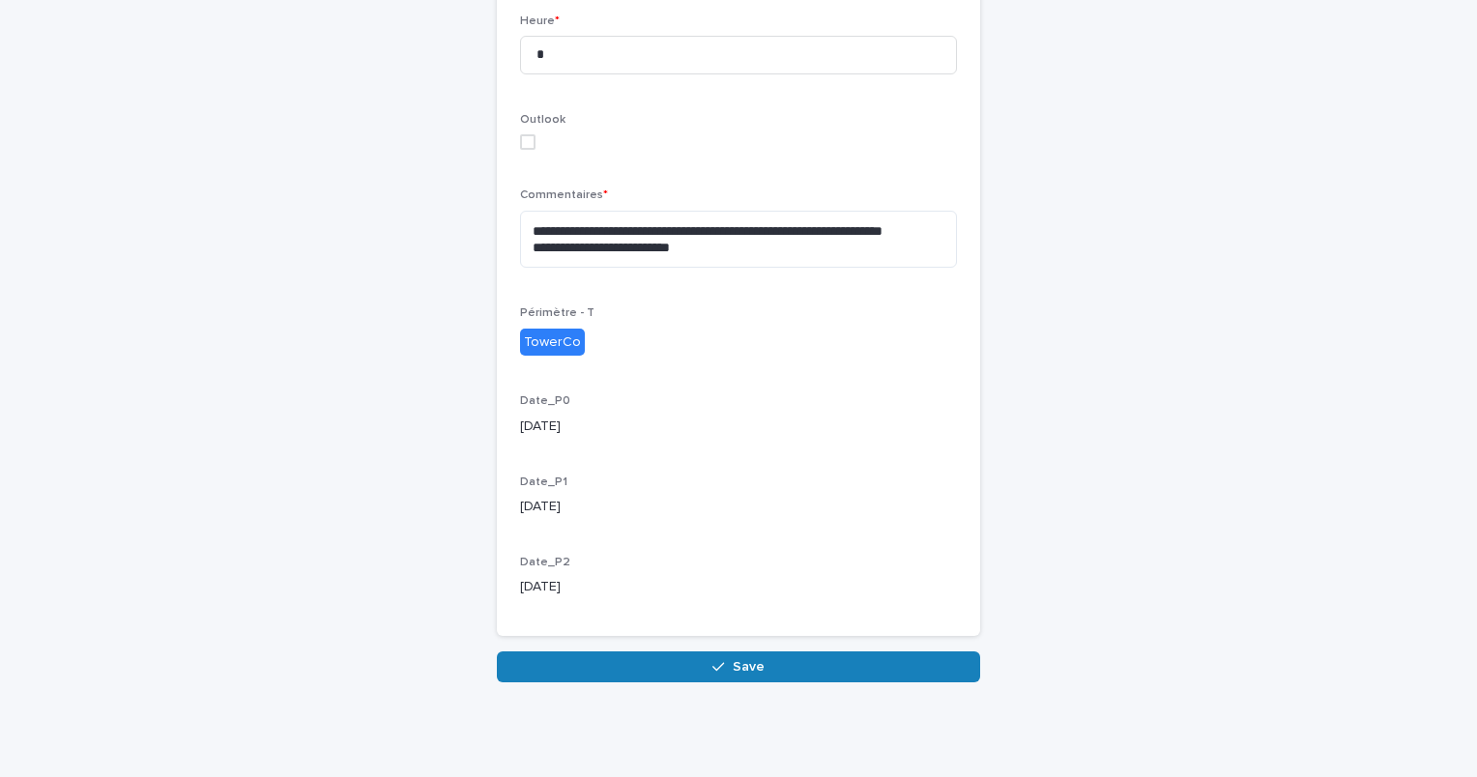
click at [758, 658] on button "Save" at bounding box center [738, 667] width 483 height 31
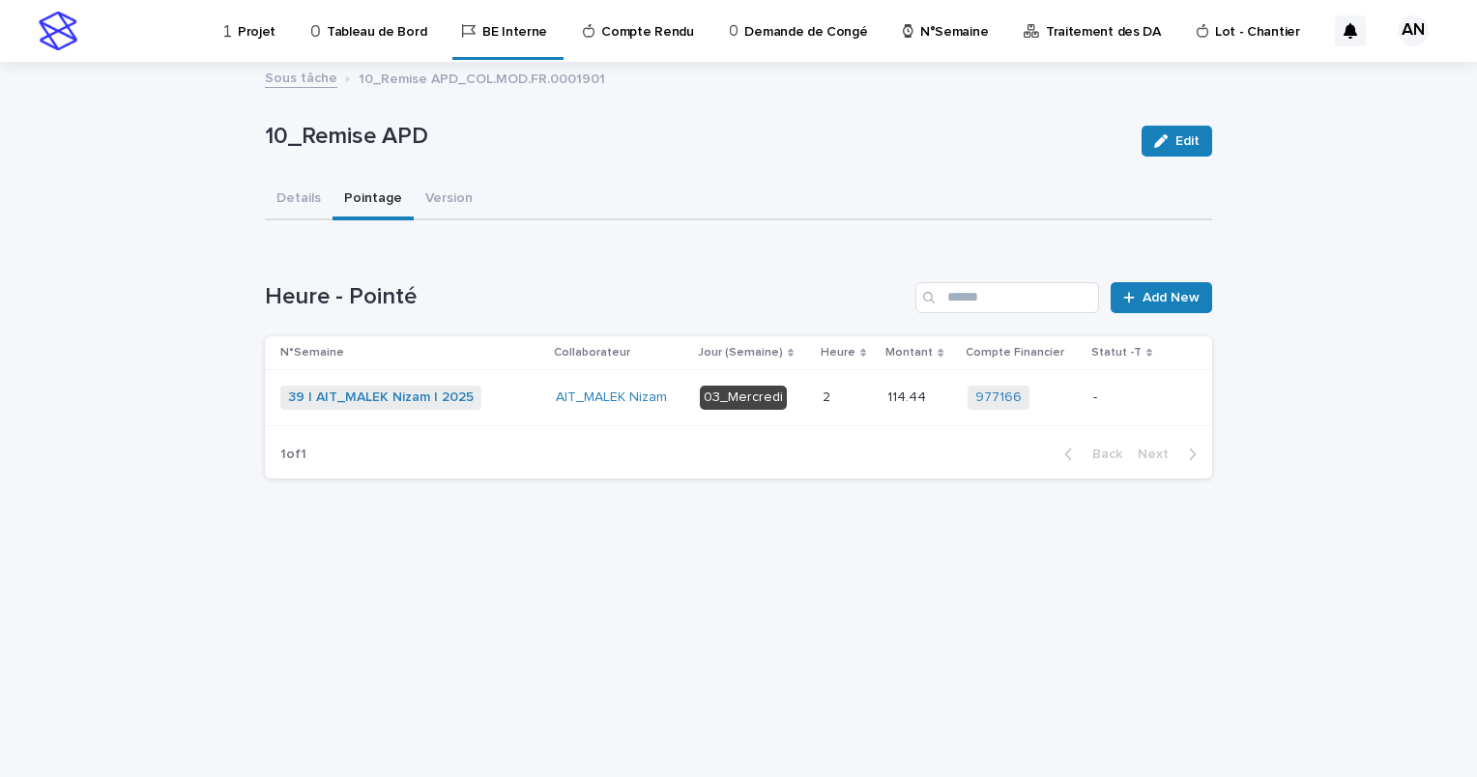
click at [523, 397] on div "39 | AIT_MALEK Nizam | 2025 + 0" at bounding box center [410, 398] width 260 height 24
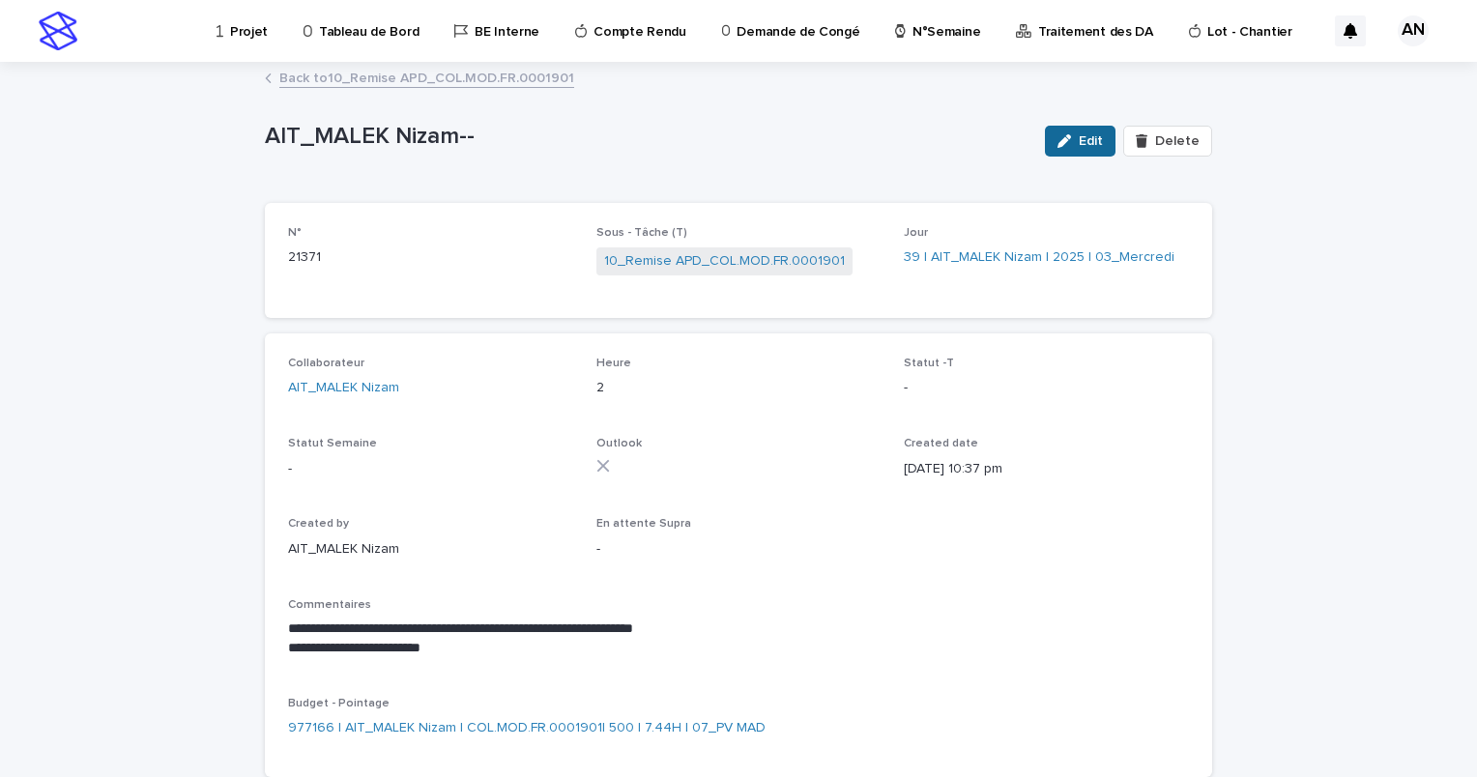
click at [1085, 140] on span "Edit" at bounding box center [1091, 141] width 24 height 14
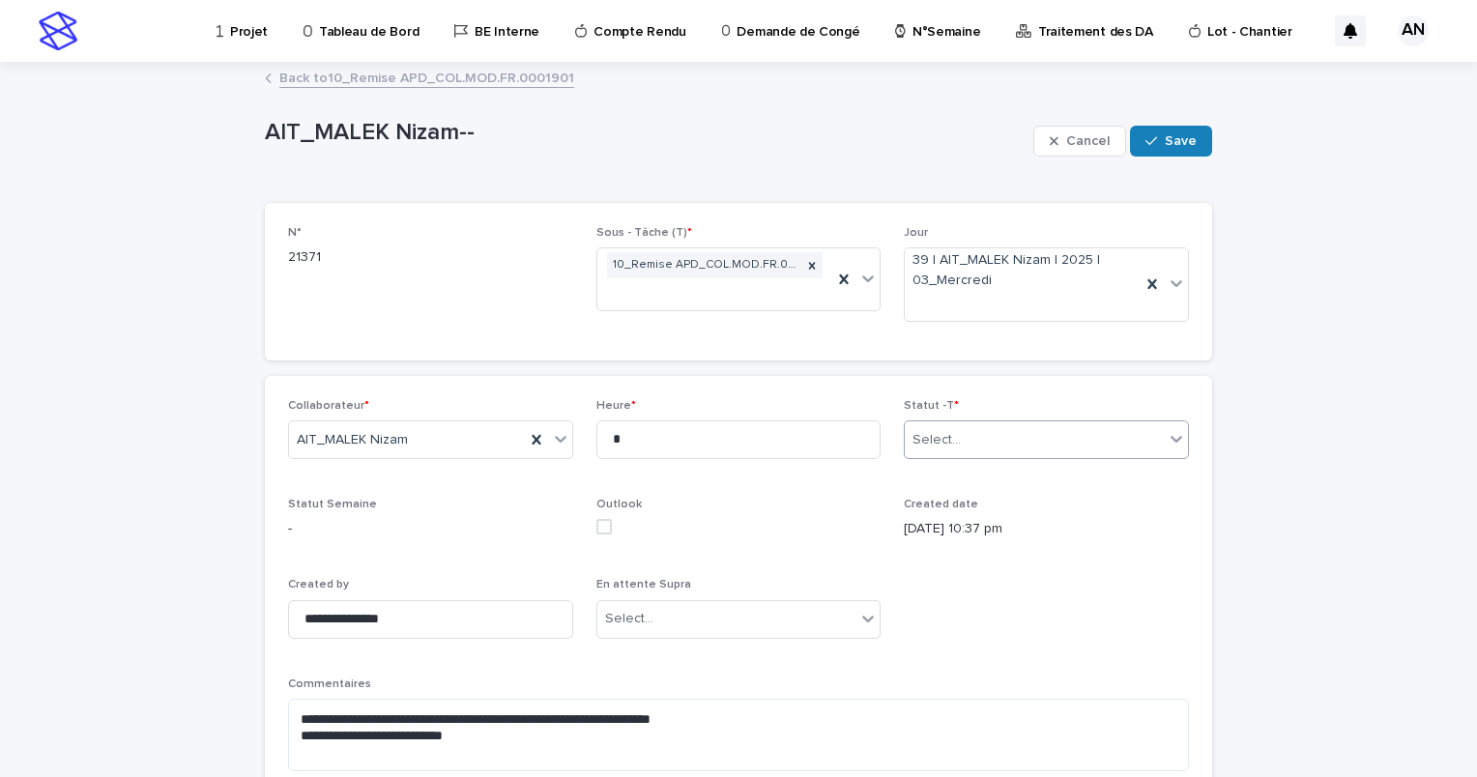
click at [1133, 448] on div "Select..." at bounding box center [1034, 440] width 259 height 32
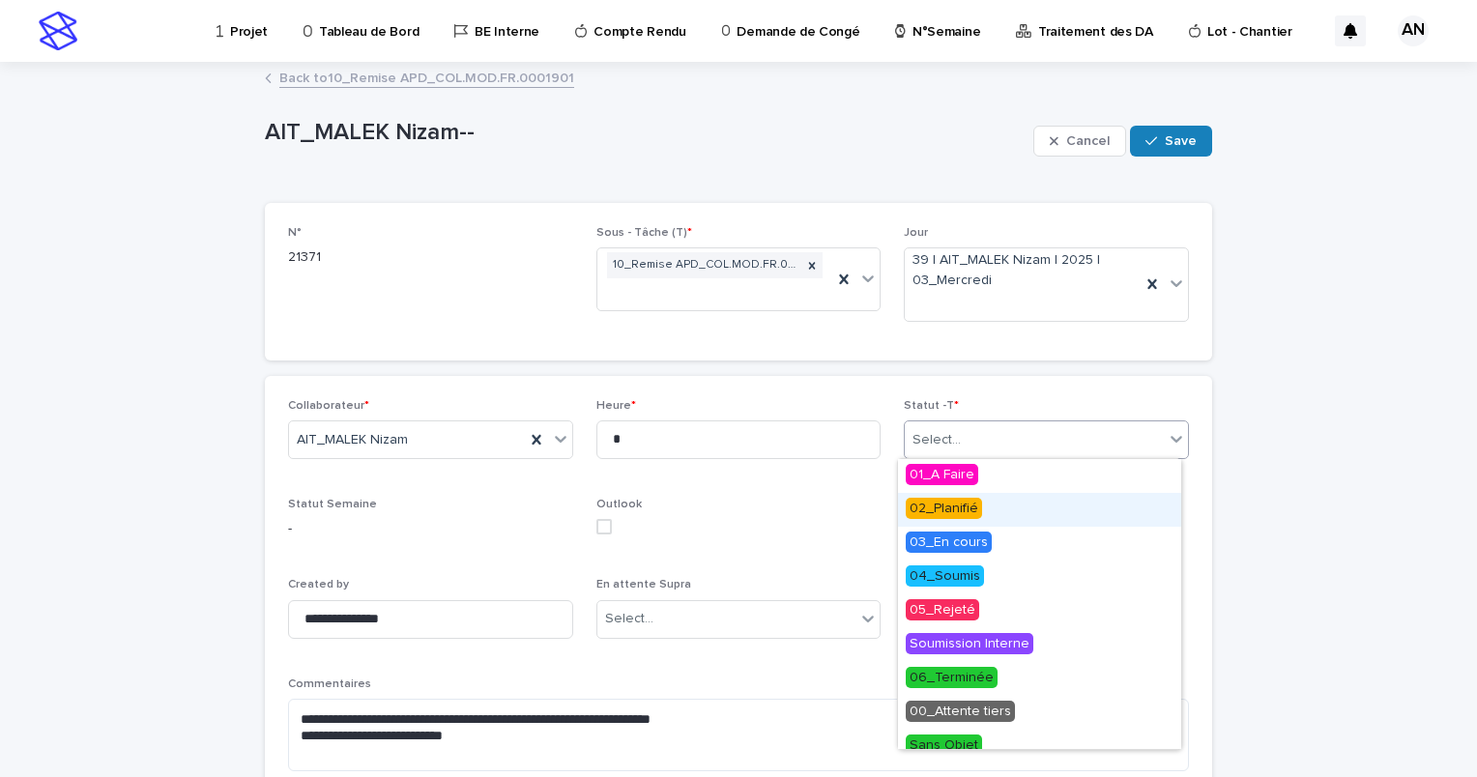
click at [1007, 509] on div "02_Planifié" at bounding box center [1039, 510] width 283 height 34
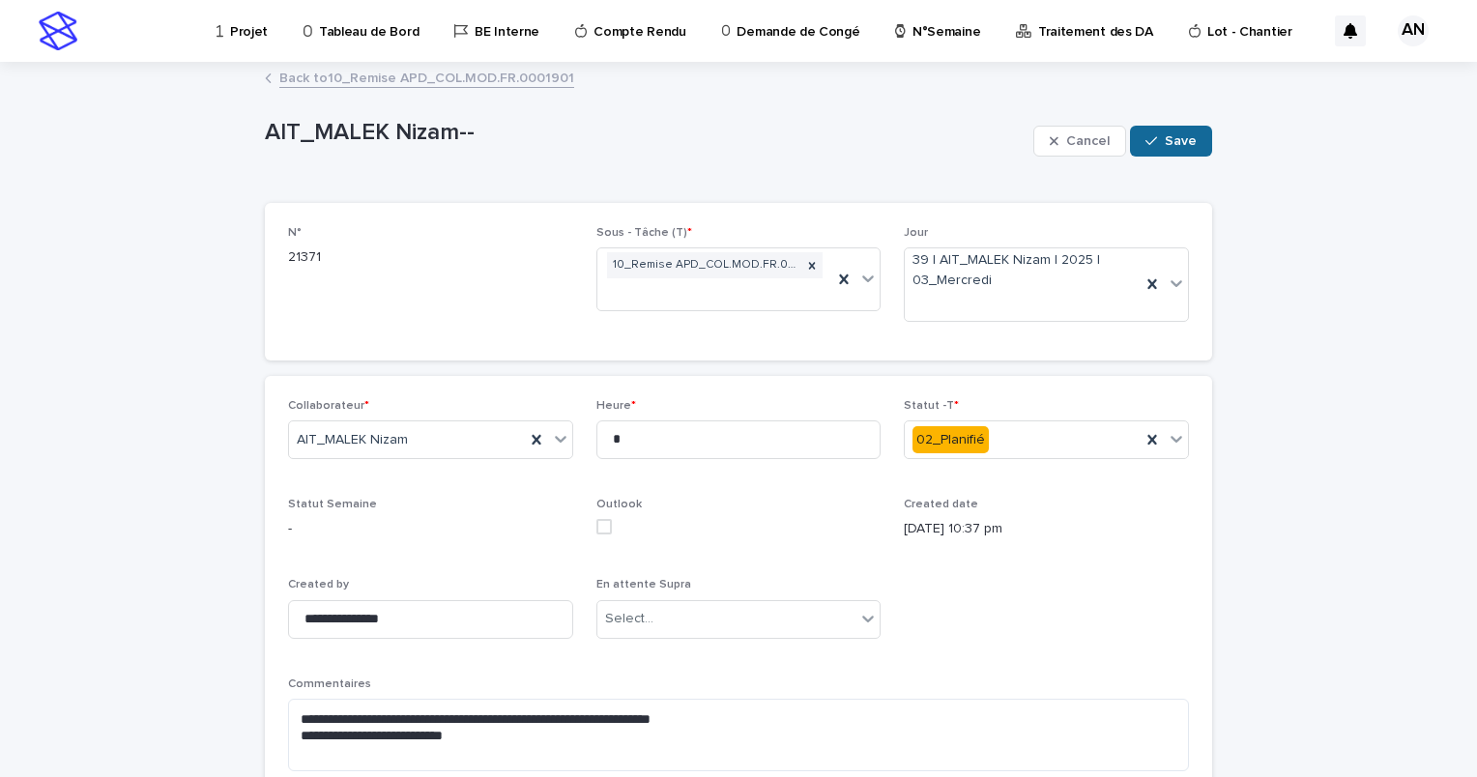
click at [1182, 138] on span "Save" at bounding box center [1181, 141] width 32 height 14
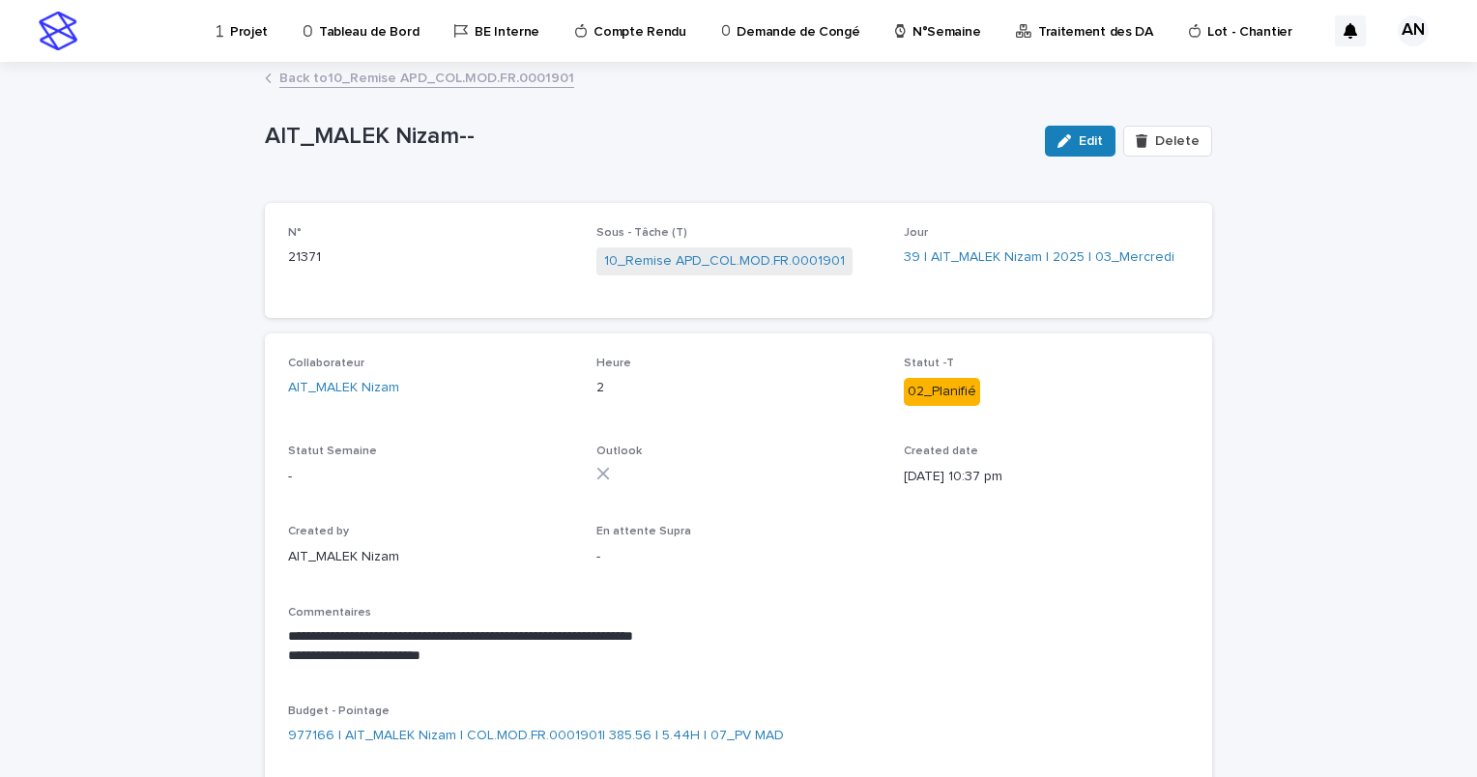
click at [499, 77] on link "Back to 10_Remise APD_COL.MOD.FR.0001901" at bounding box center [426, 77] width 295 height 22
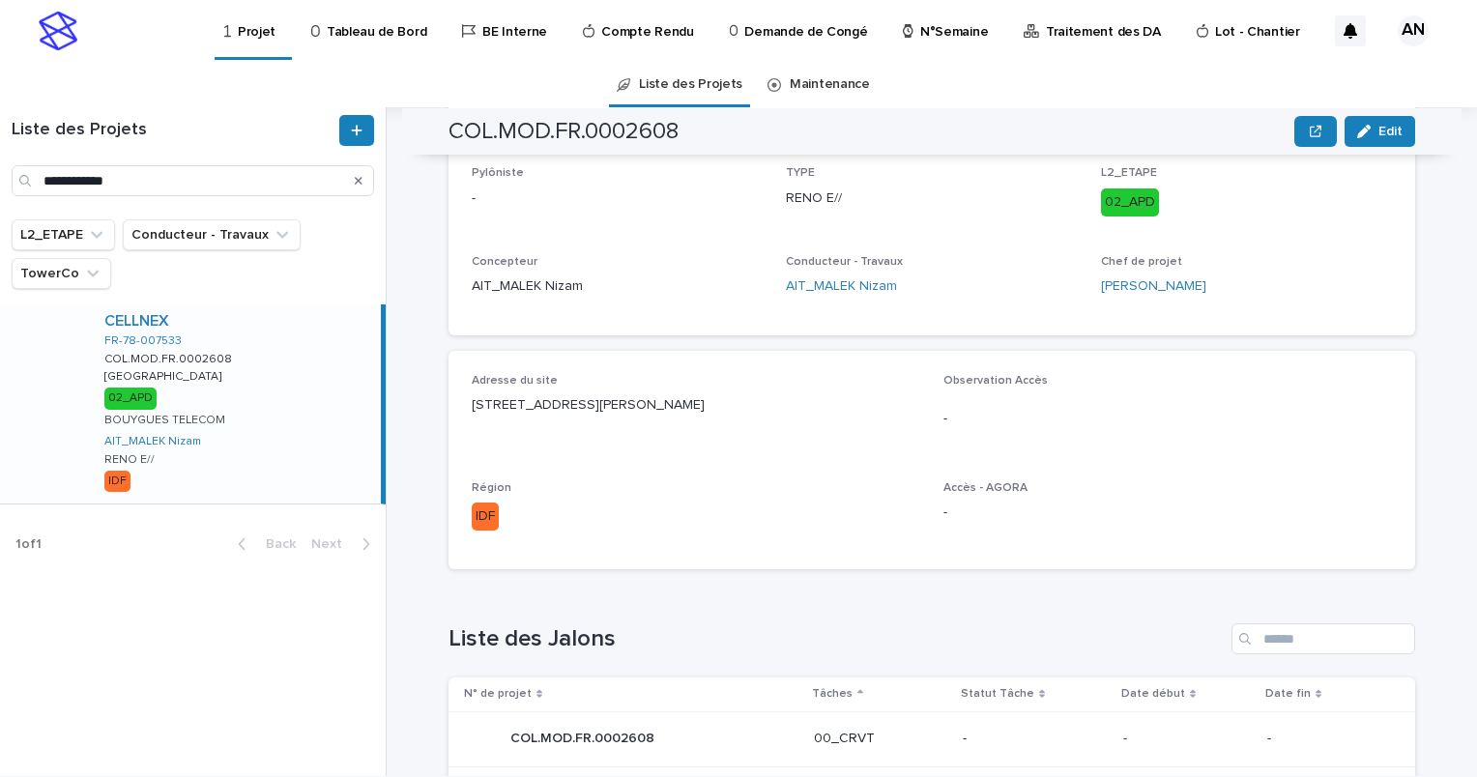
scroll to position [774, 0]
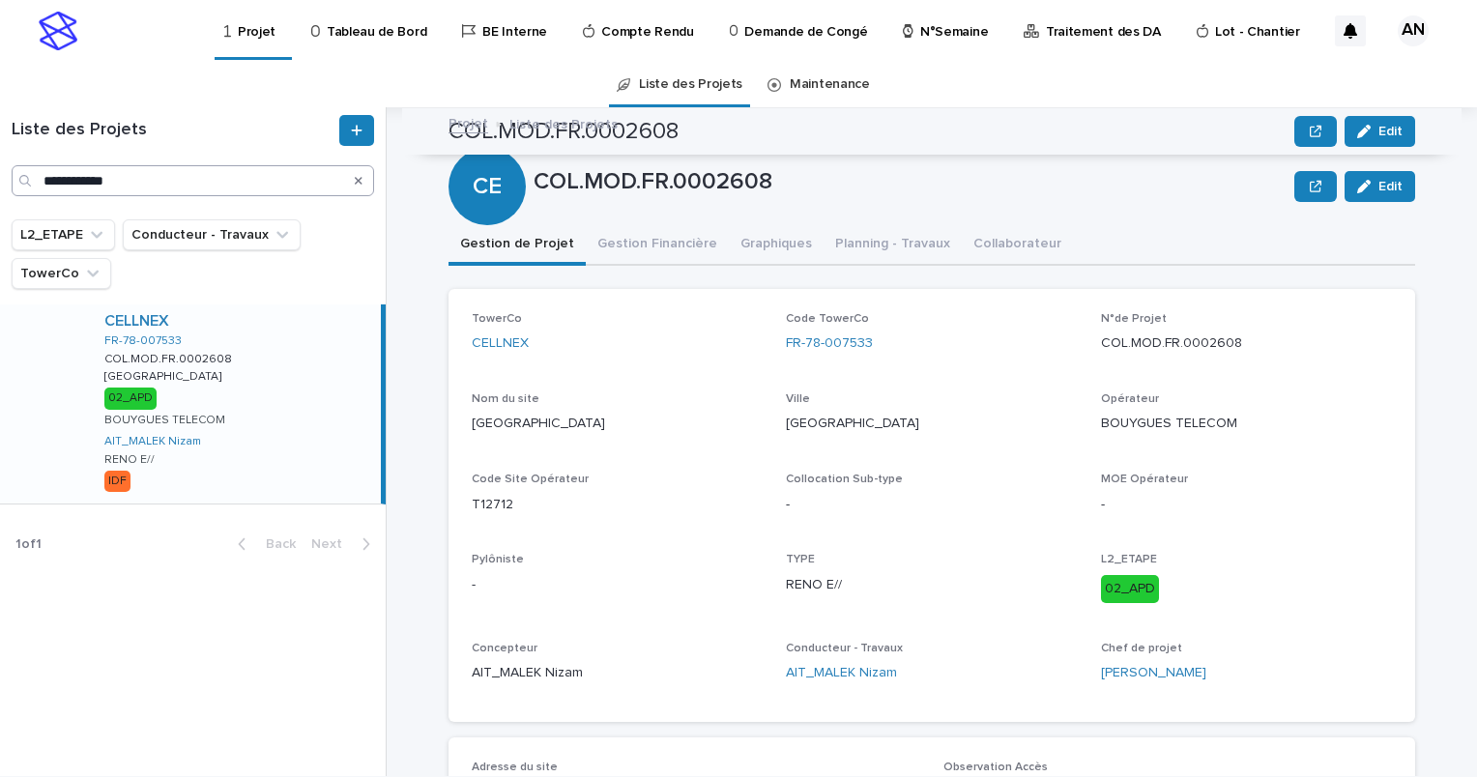
scroll to position [774, 0]
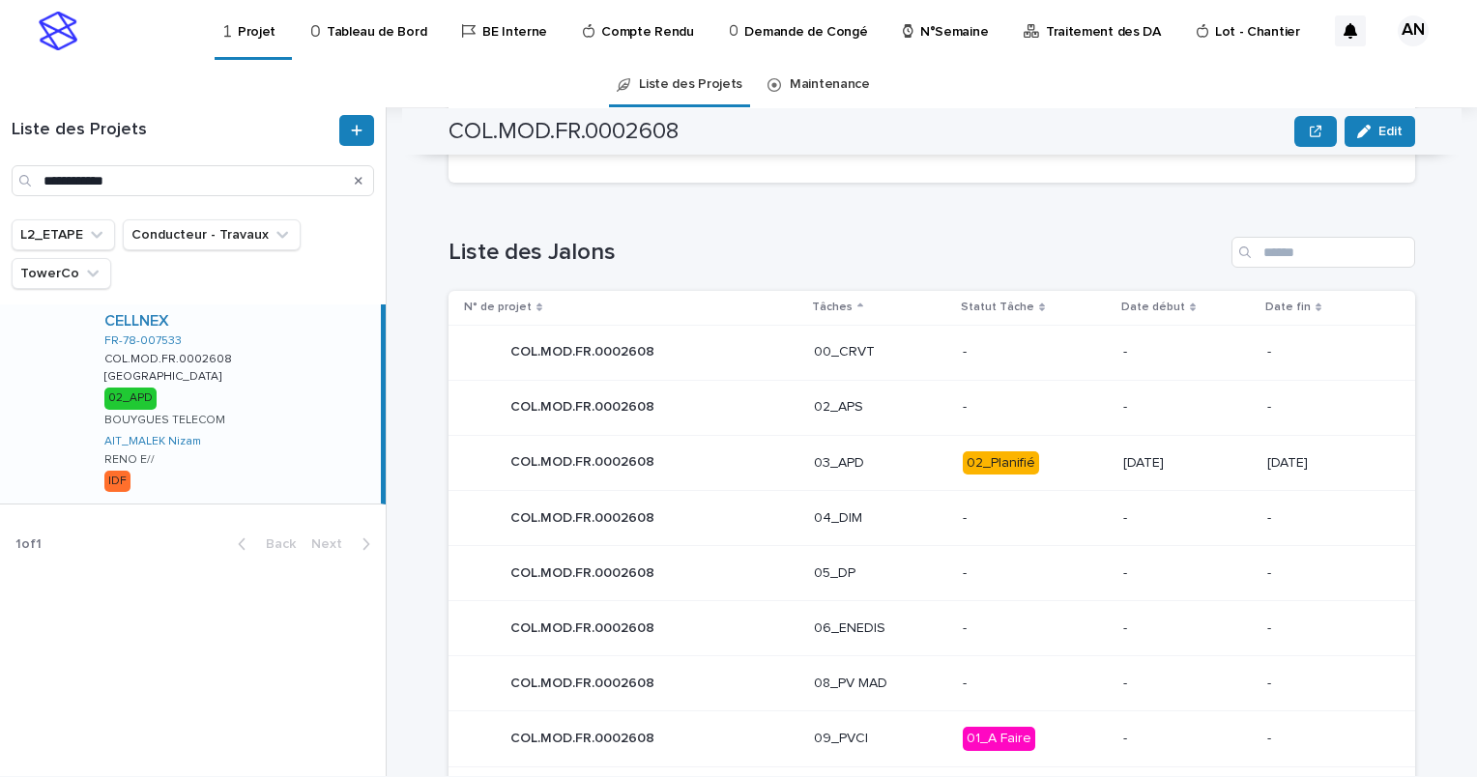
click at [351, 178] on div "Search" at bounding box center [358, 180] width 31 height 31
drag, startPoint x: 364, startPoint y: 180, endPoint x: 343, endPoint y: 180, distance: 20.3
click at [363, 180] on div "Search" at bounding box center [358, 180] width 31 height 31
click at [359, 182] on icon "Search" at bounding box center [359, 181] width 8 height 8
click at [272, 181] on input "Search" at bounding box center [193, 180] width 363 height 31
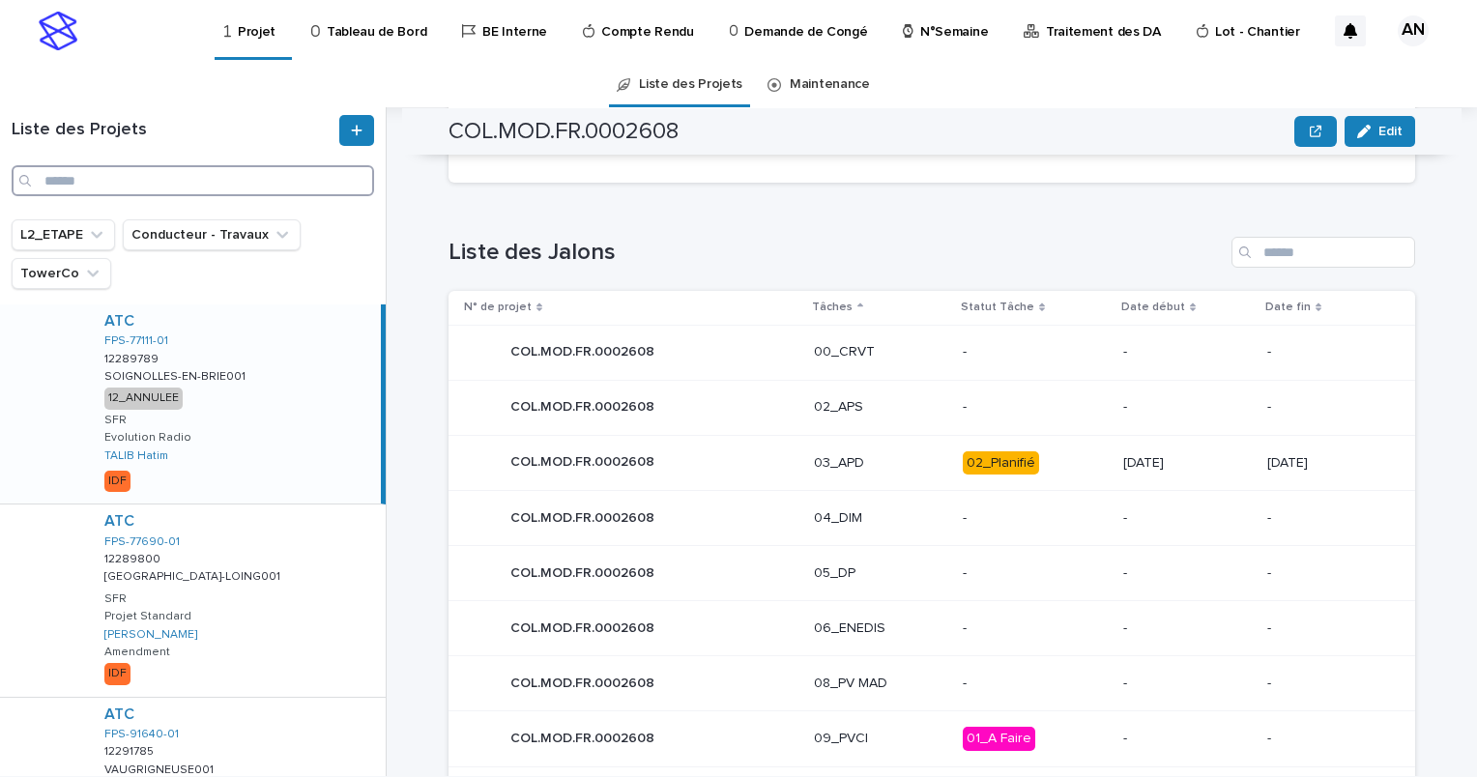
paste input "**********"
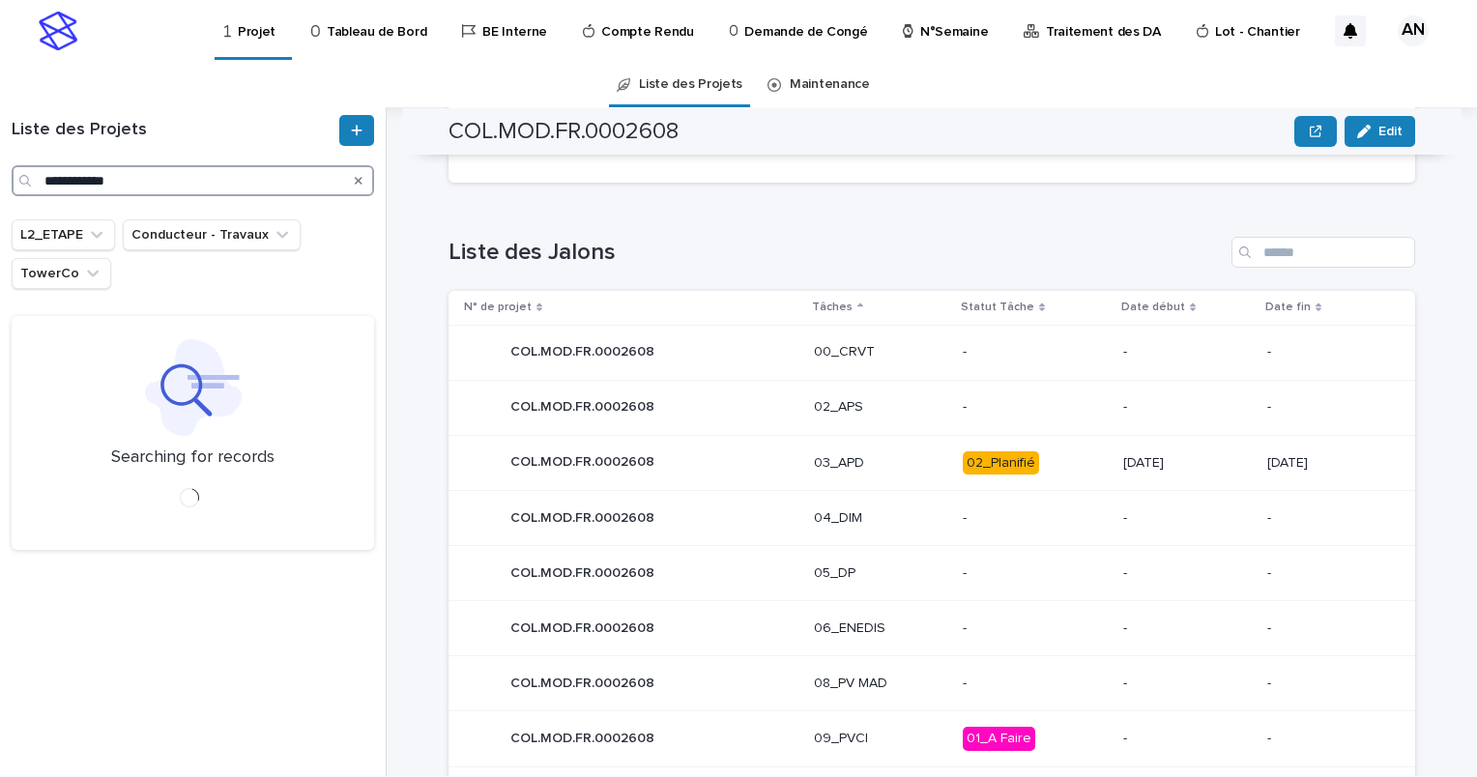
scroll to position [480, 0]
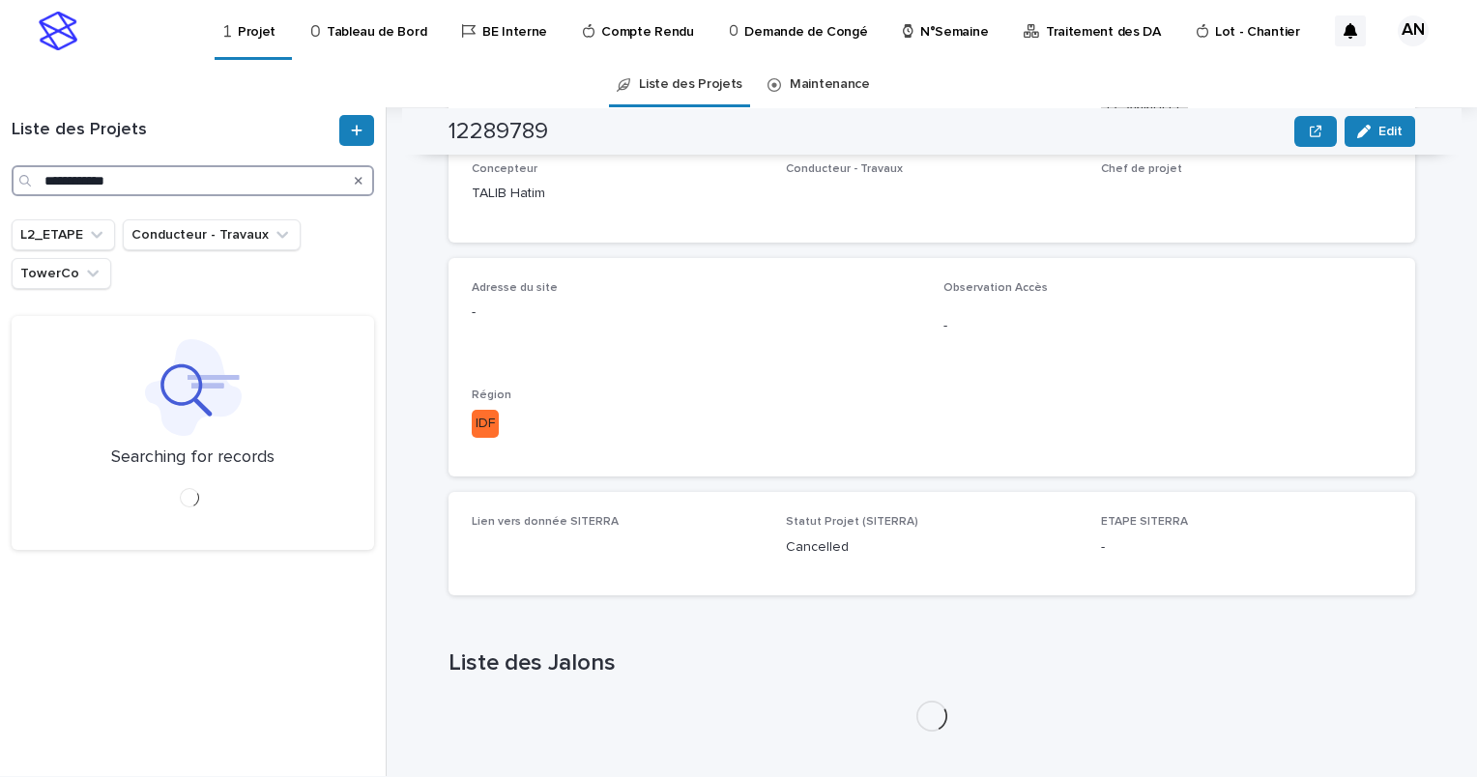
type input "**********"
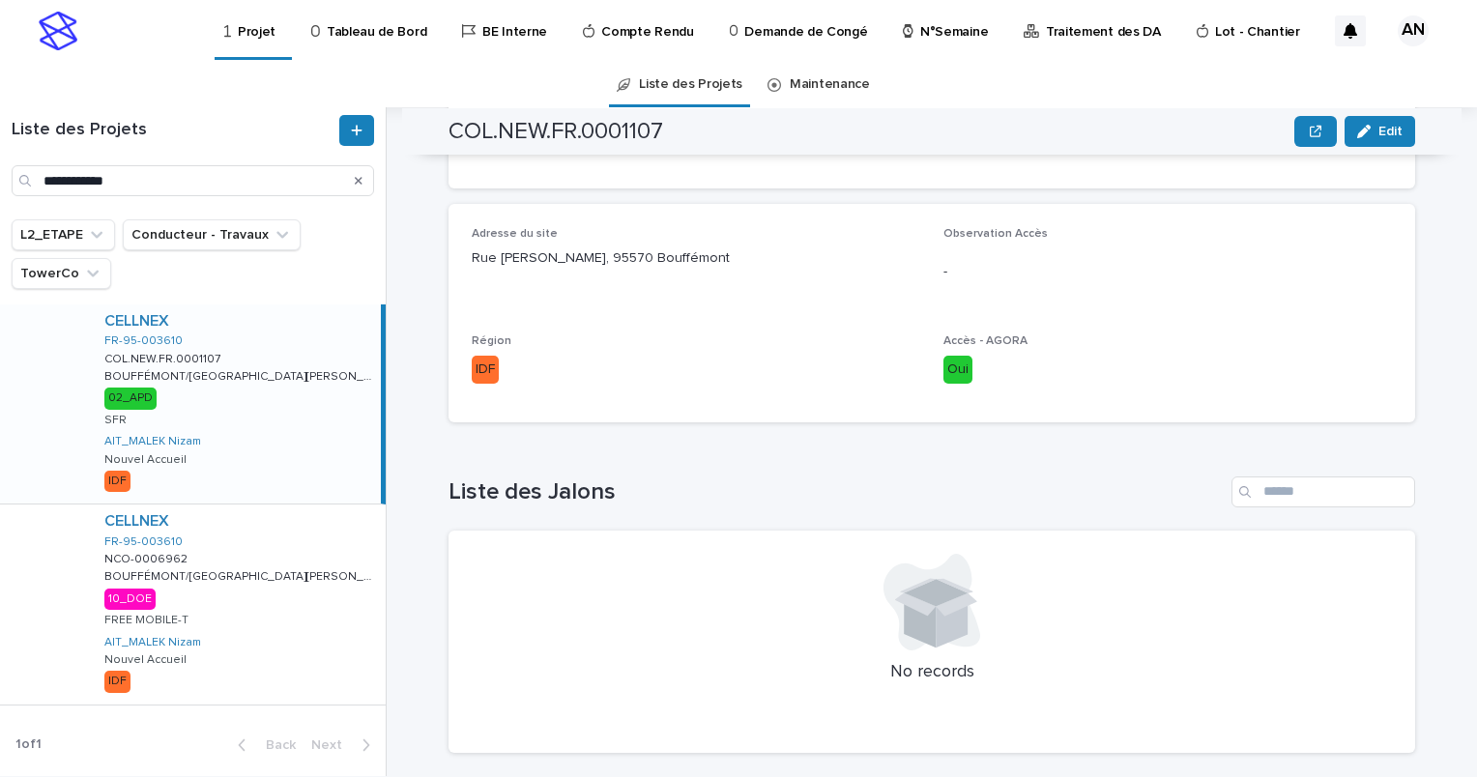
scroll to position [774, 0]
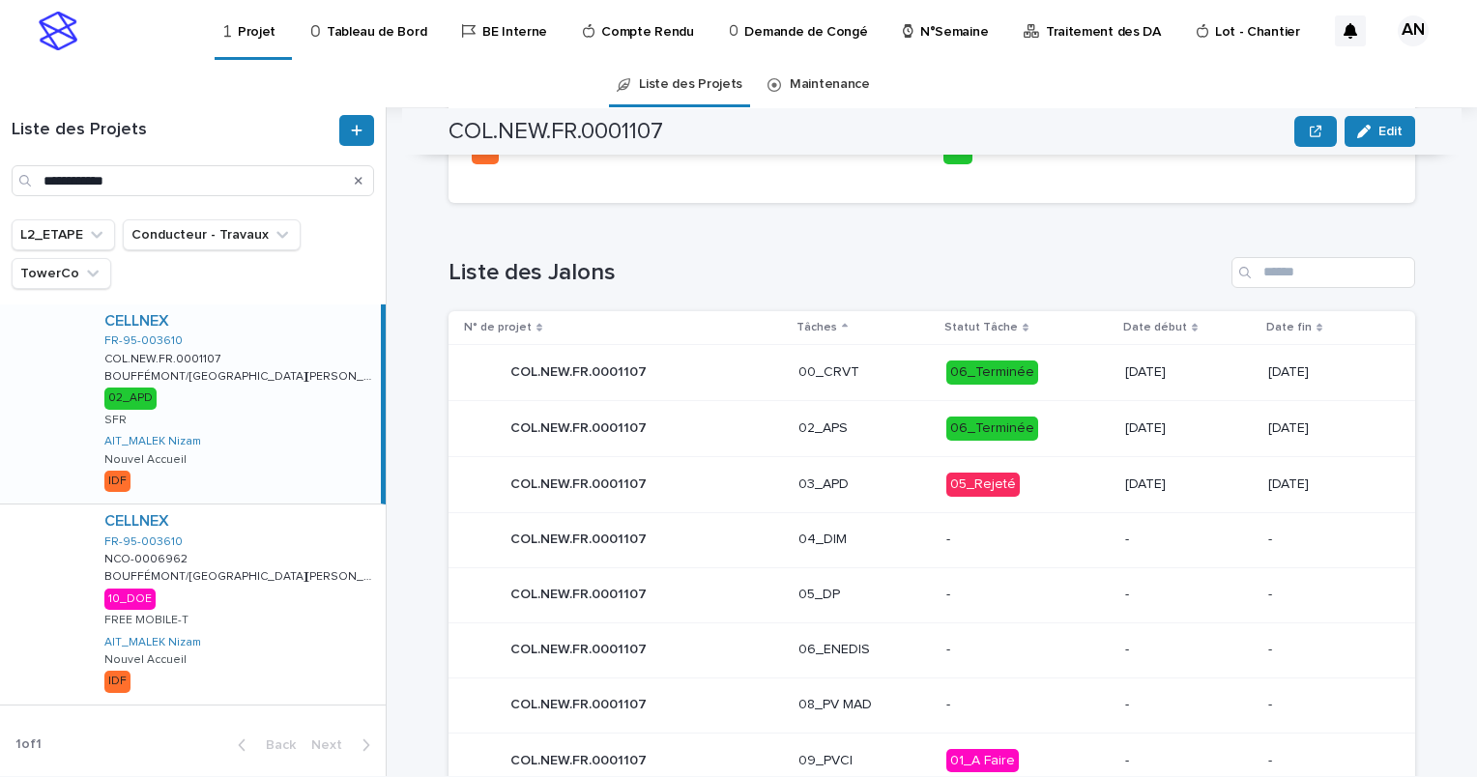
click at [862, 477] on p "03_APD" at bounding box center [865, 485] width 132 height 16
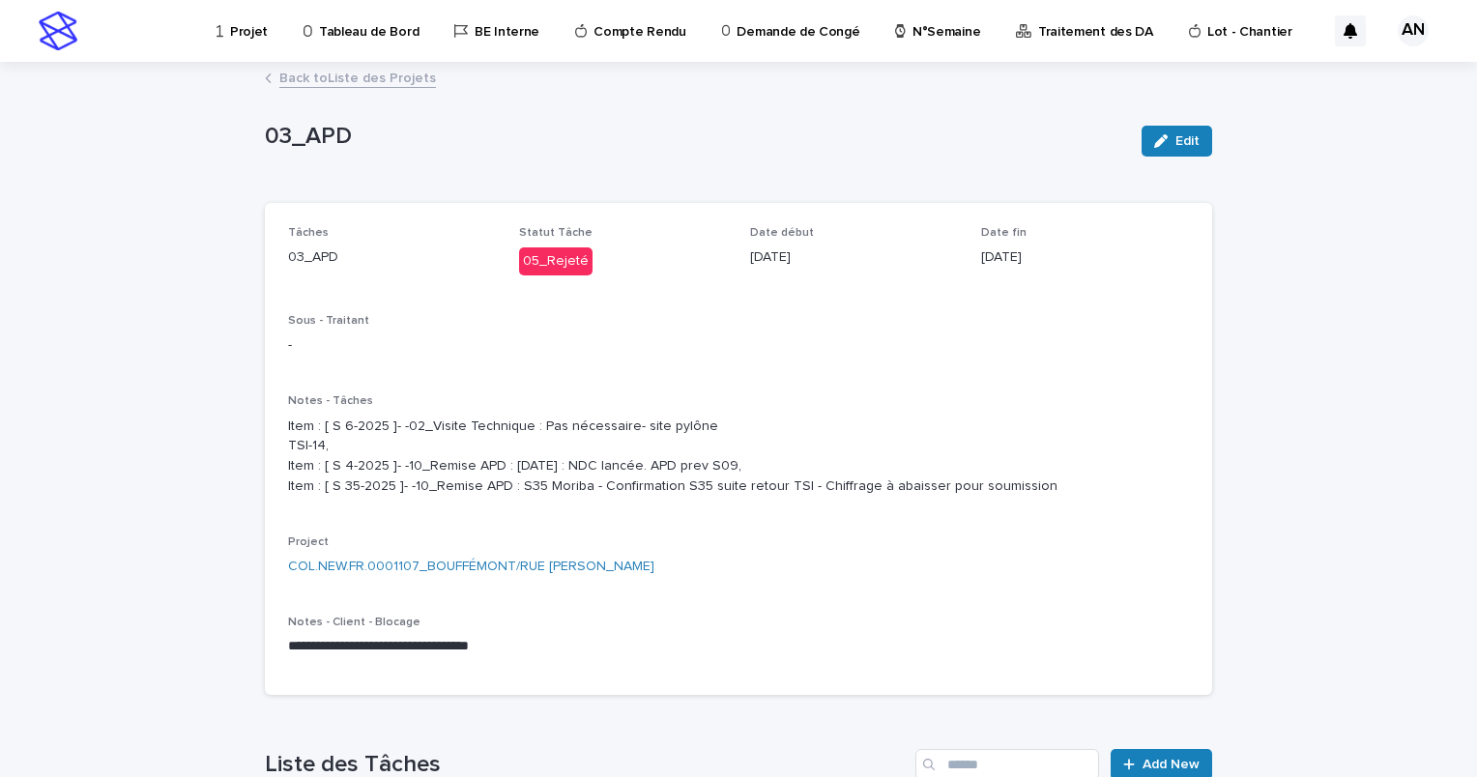
scroll to position [580, 0]
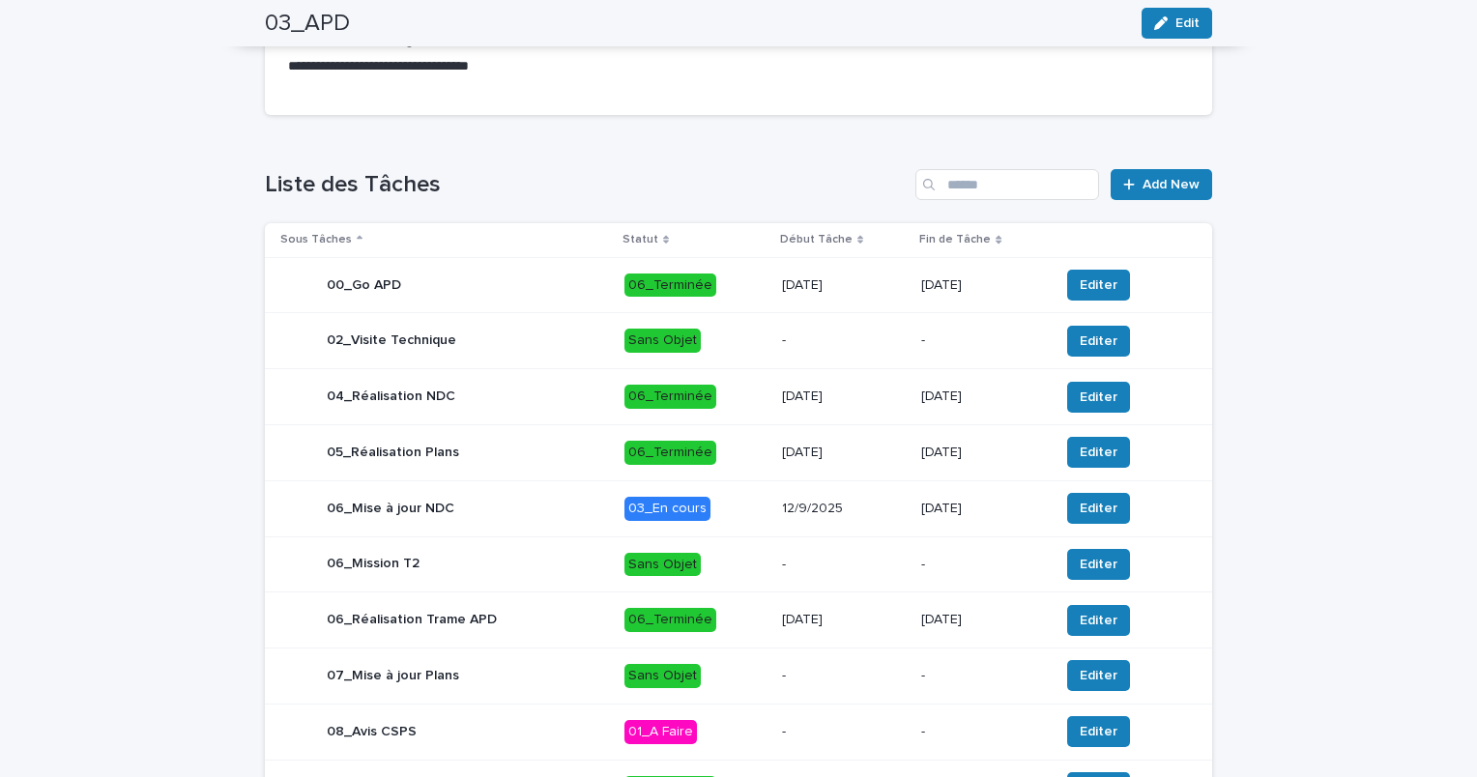
click at [563, 526] on div "06_Mise à jour NDC" at bounding box center [444, 508] width 329 height 39
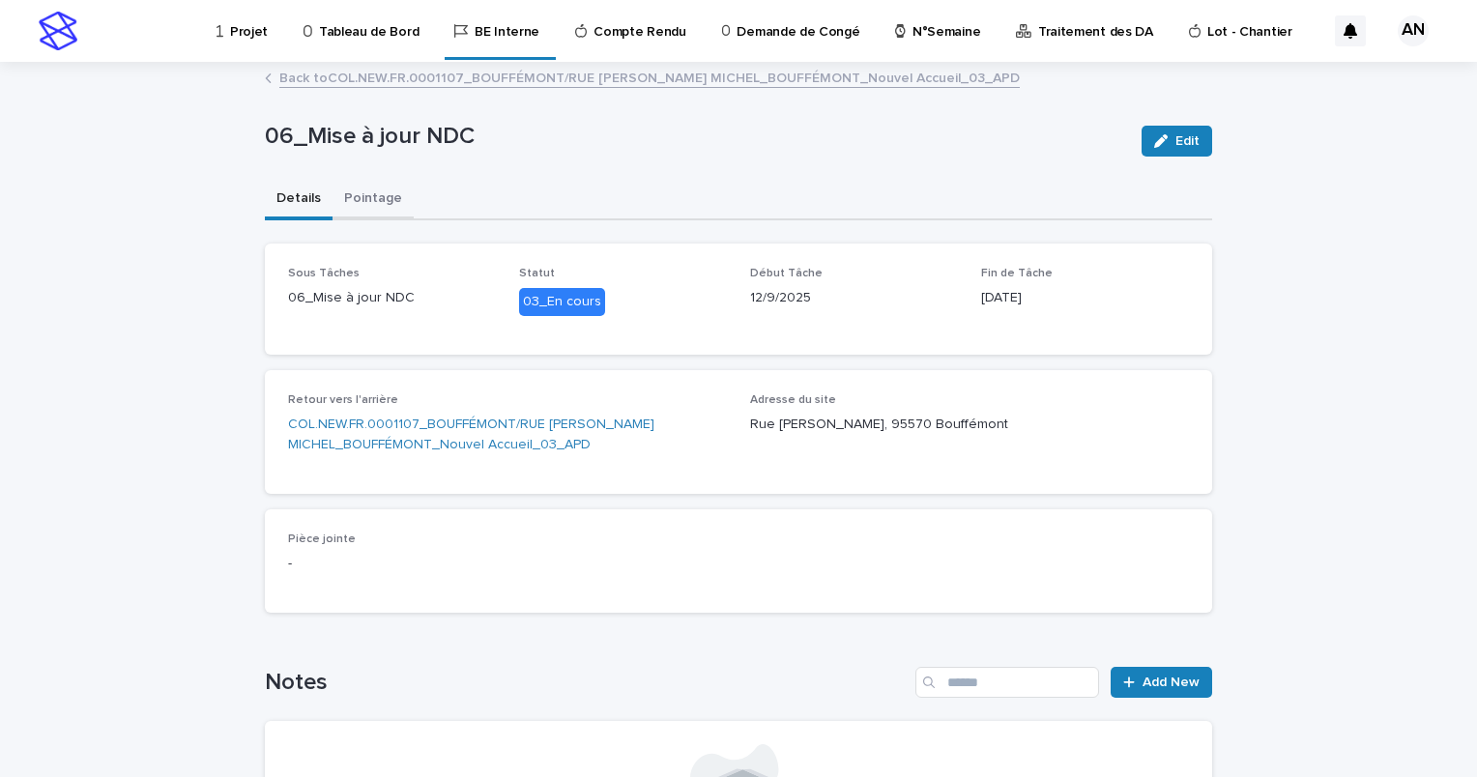
click at [363, 198] on button "Pointage" at bounding box center [373, 200] width 81 height 41
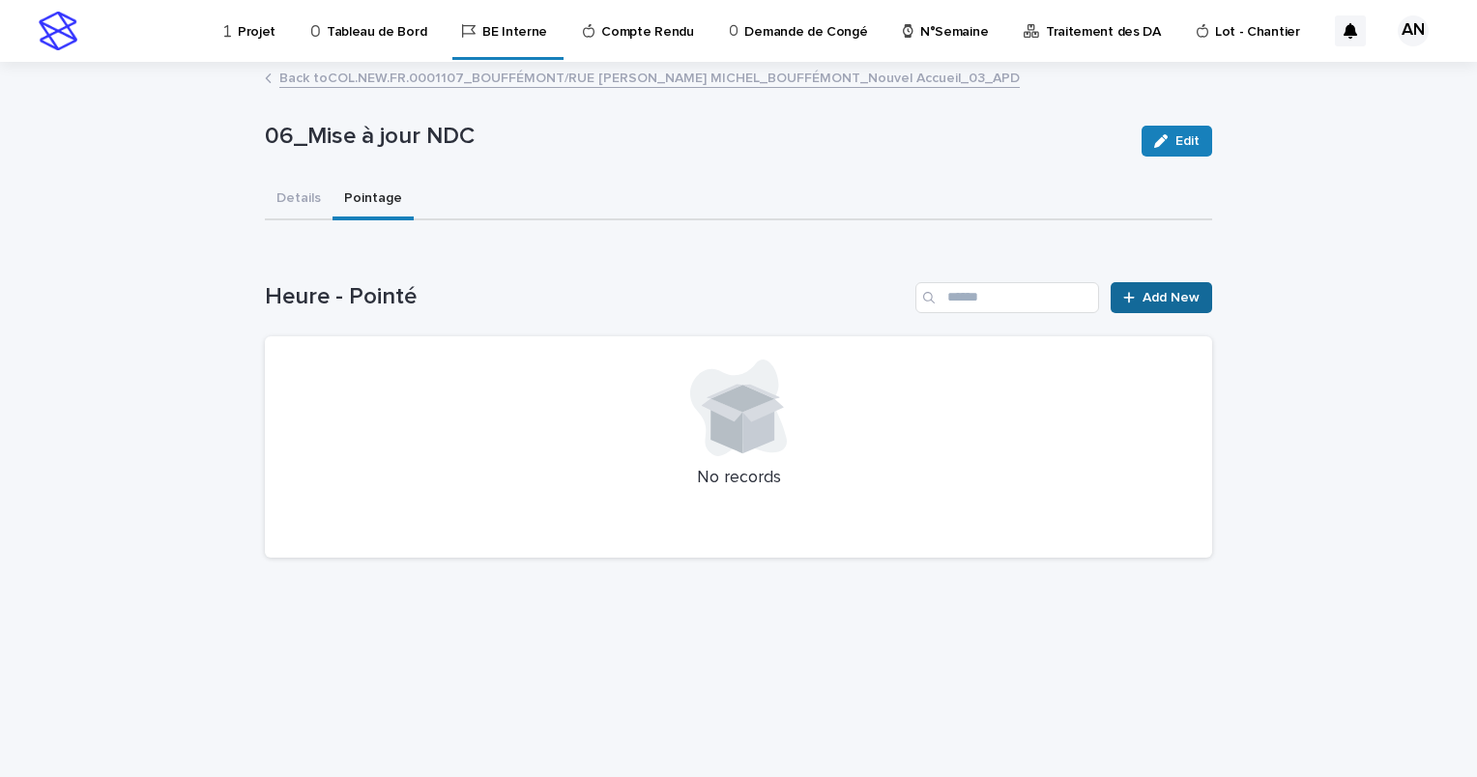
click at [1173, 301] on span "Add New" at bounding box center [1171, 298] width 57 height 14
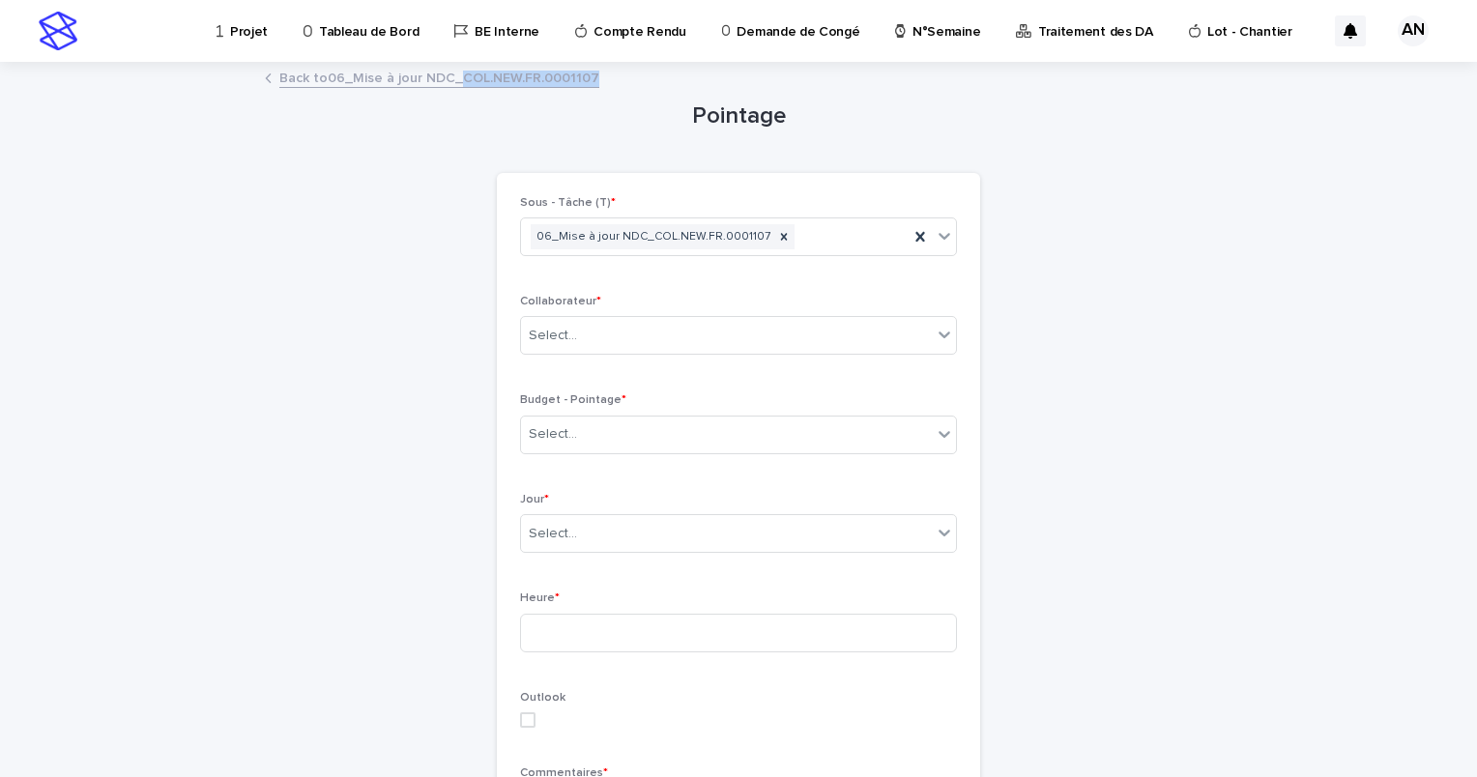
drag, startPoint x: 593, startPoint y: 73, endPoint x: 454, endPoint y: 85, distance: 138.8
click at [454, 85] on div "Back to 06_Mise à jour NDC_COL.NEW.FR.0001107" at bounding box center [738, 79] width 967 height 27
copy link "COL.NEW.FR.0001107"
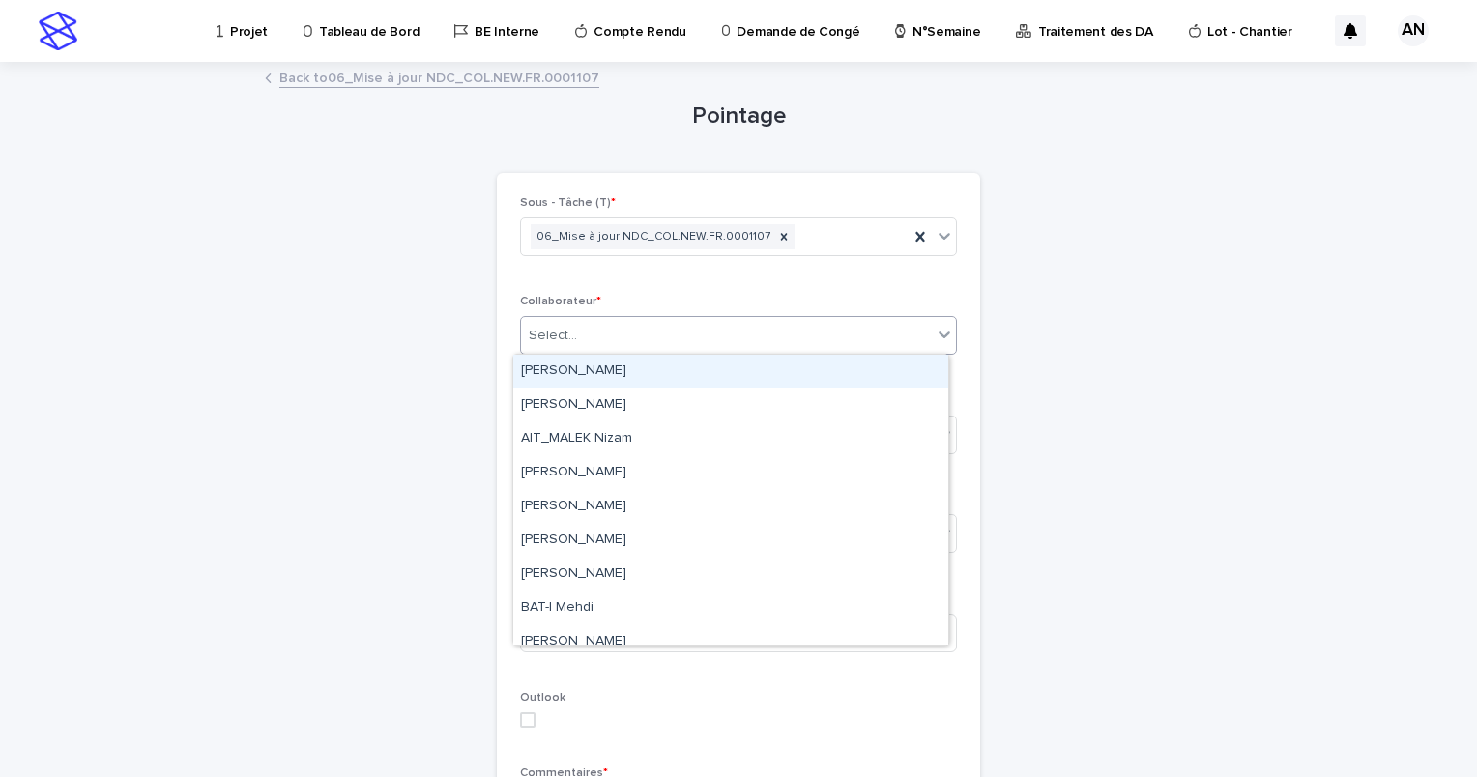
click at [607, 333] on div "Select..." at bounding box center [726, 336] width 411 height 32
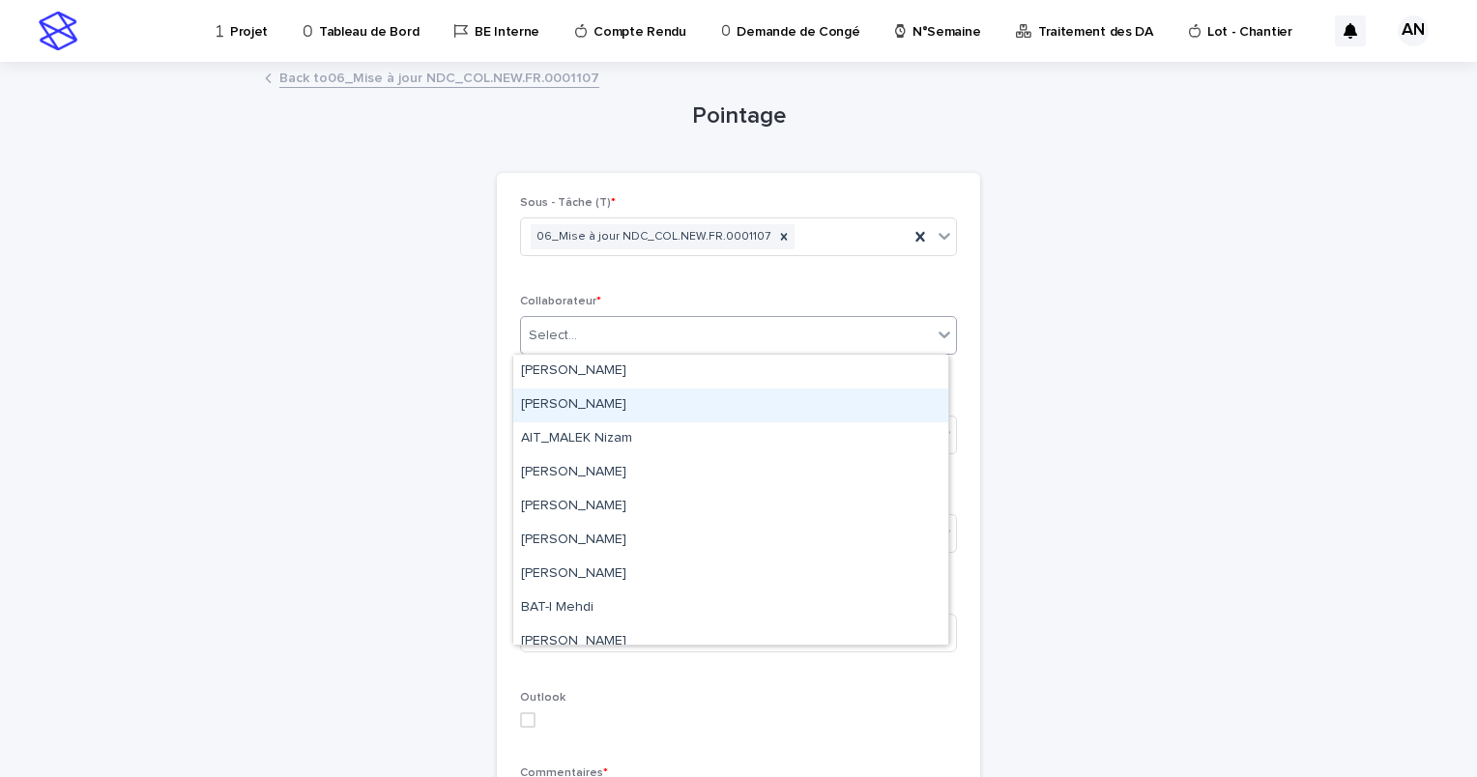
click at [1169, 375] on div "Pointage Loading... Saving… Loading... Saving… Loading... Saving… Sous - Tâche …" at bounding box center [739, 654] width 948 height 1181
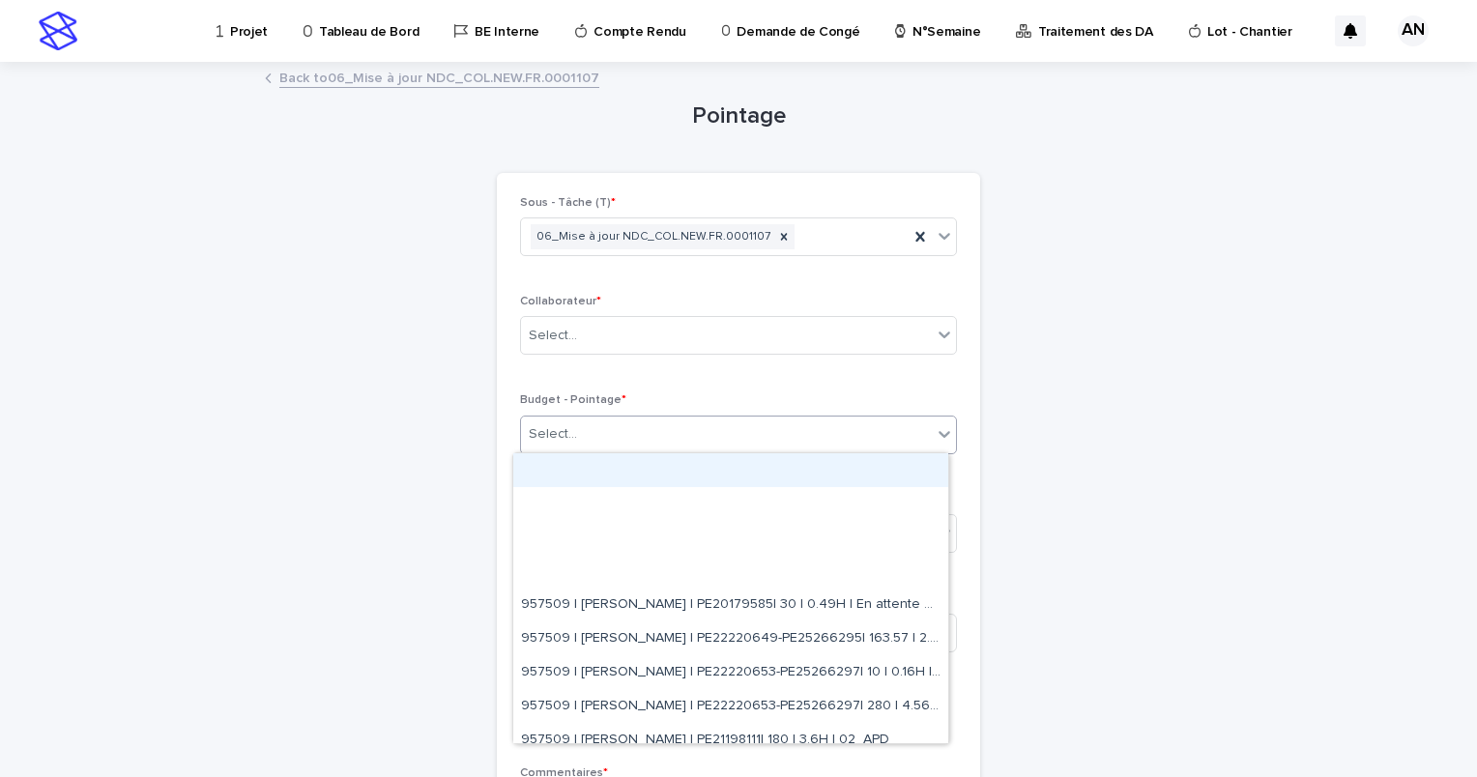
click at [616, 421] on div "Select..." at bounding box center [726, 435] width 411 height 32
paste input "**********"
type input "**********"
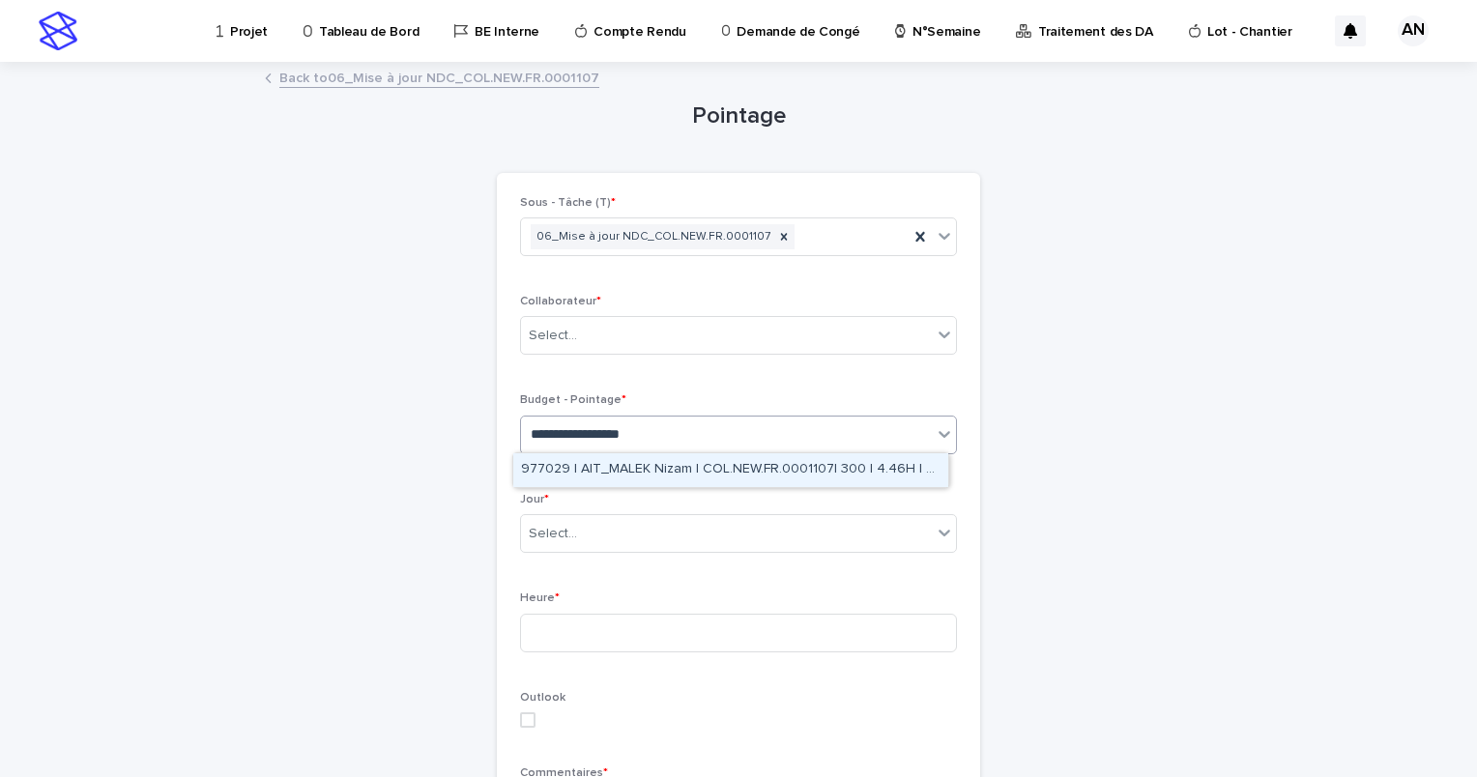
click at [653, 475] on div "977029 | AIT_MALEK Nizam | COL.NEW.FR.0001107| 300 | 4.46H | 02_APD" at bounding box center [730, 470] width 435 height 34
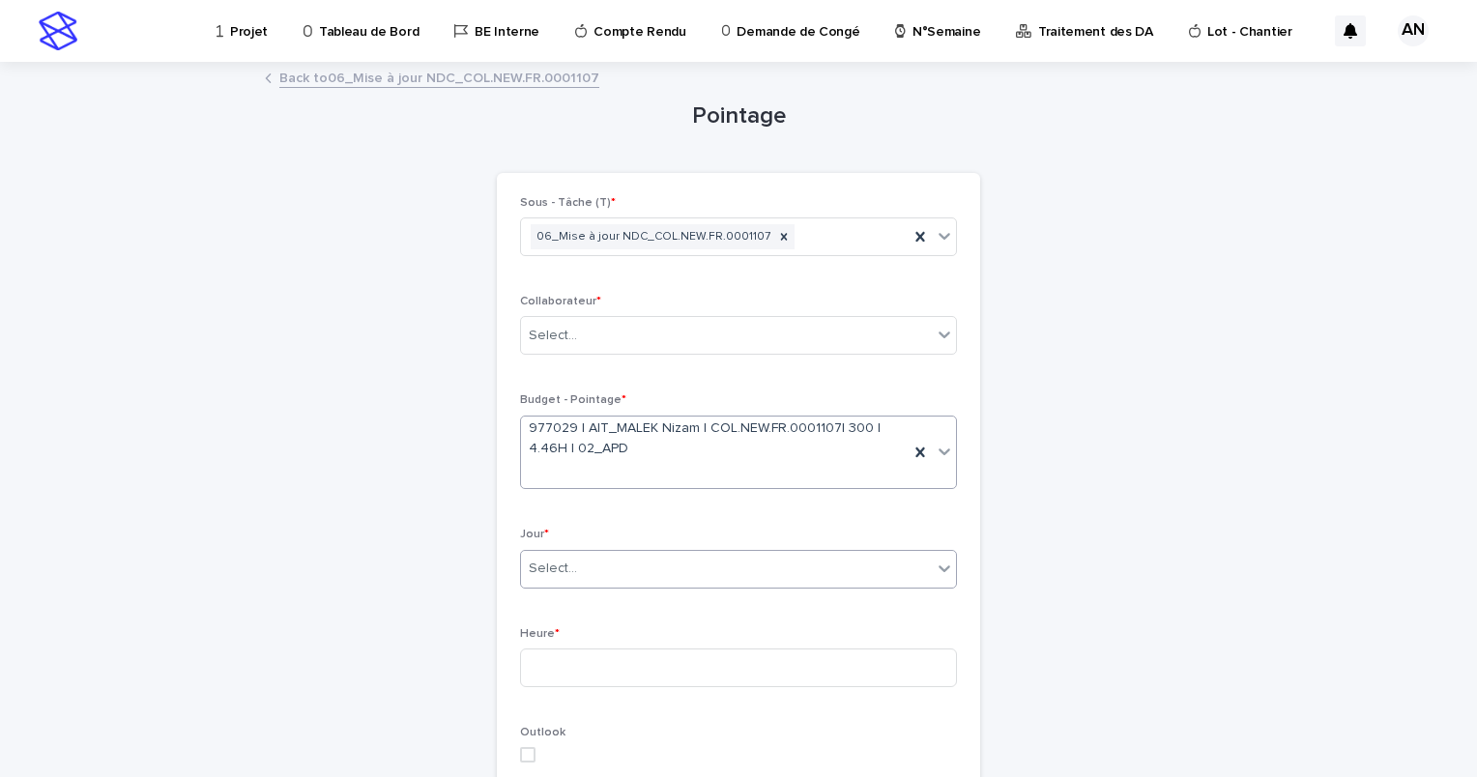
click at [676, 571] on div "Select..." at bounding box center [726, 569] width 411 height 32
type input "*****"
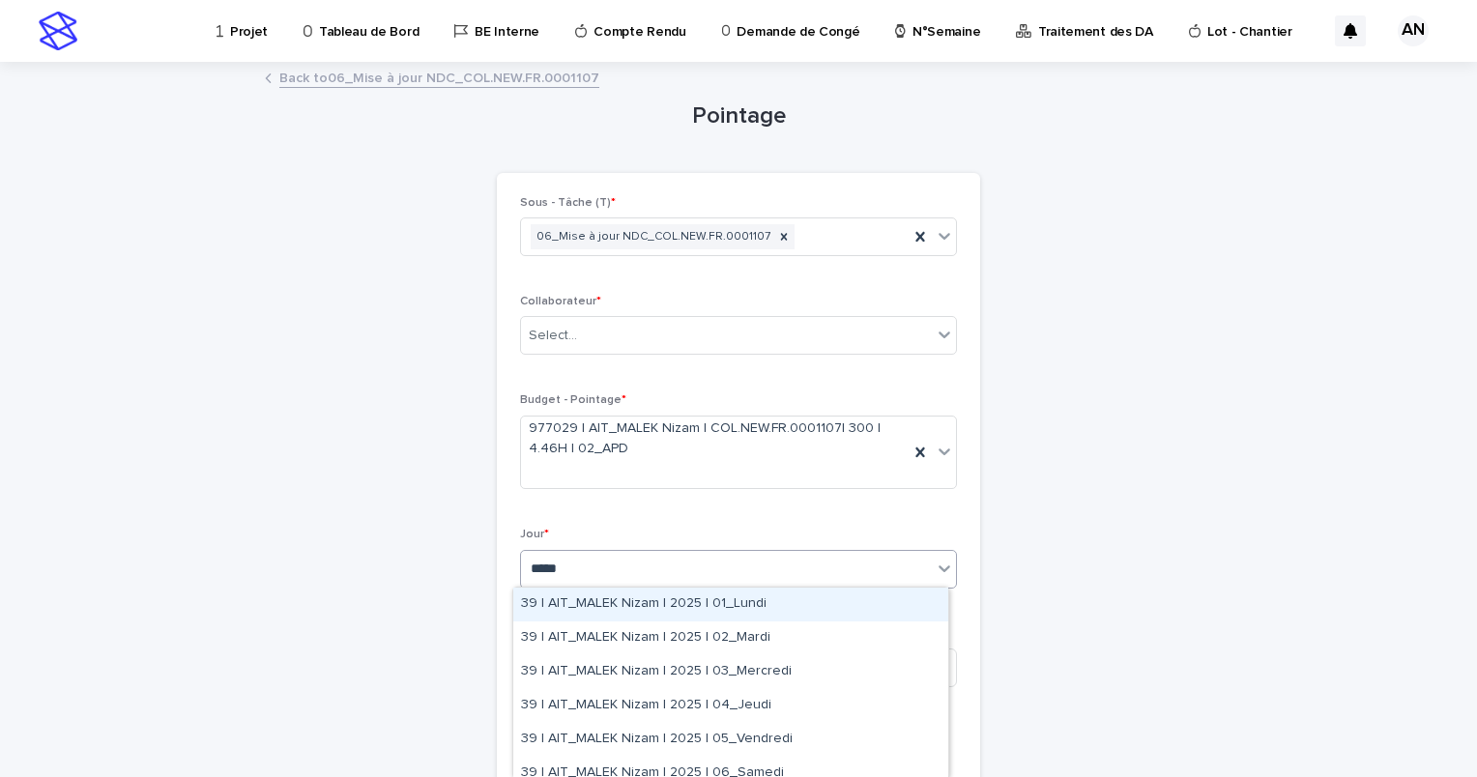
click at [688, 611] on div "39 | AIT_MALEK Nizam | 2025 | 01_Lundi" at bounding box center [730, 605] width 435 height 34
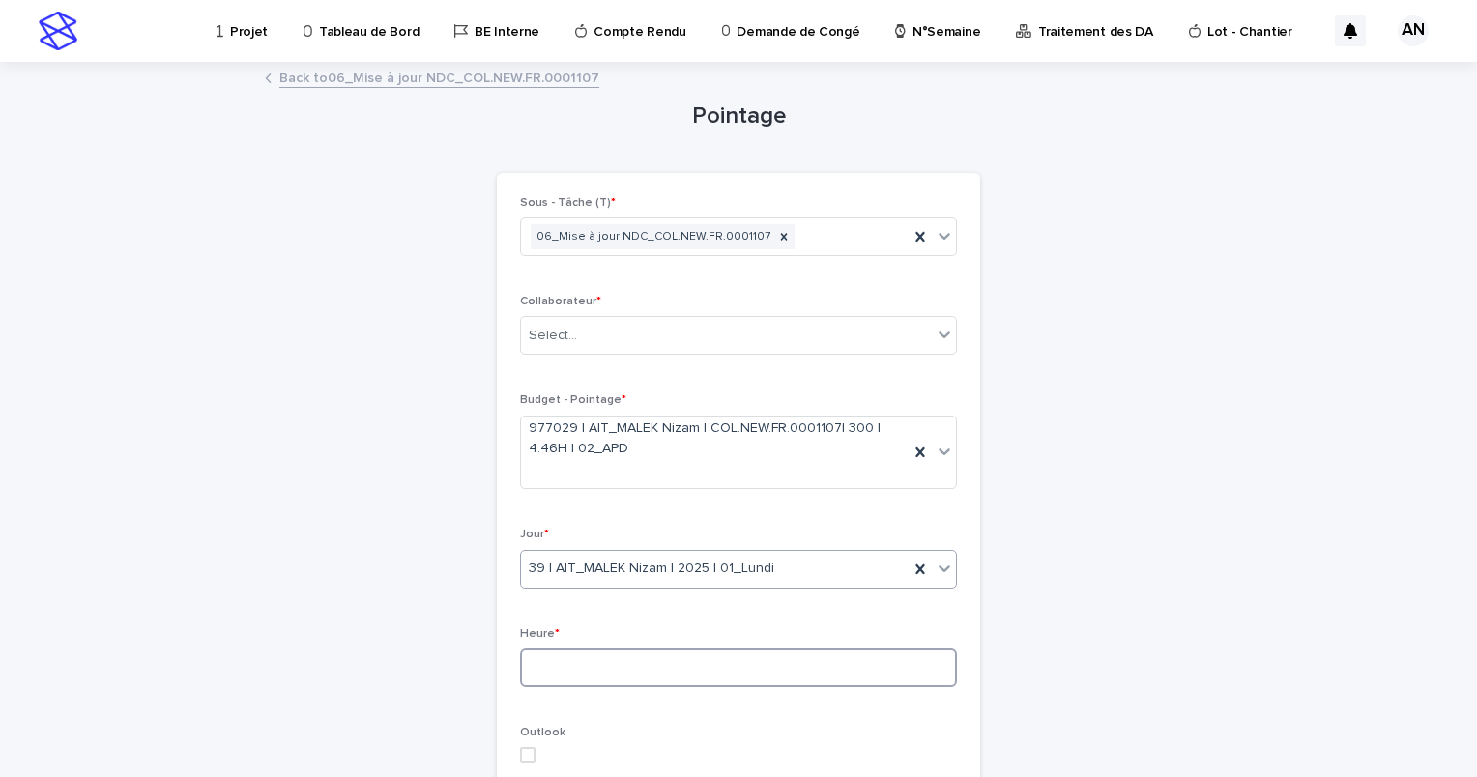
click at [623, 660] on input at bounding box center [738, 668] width 437 height 39
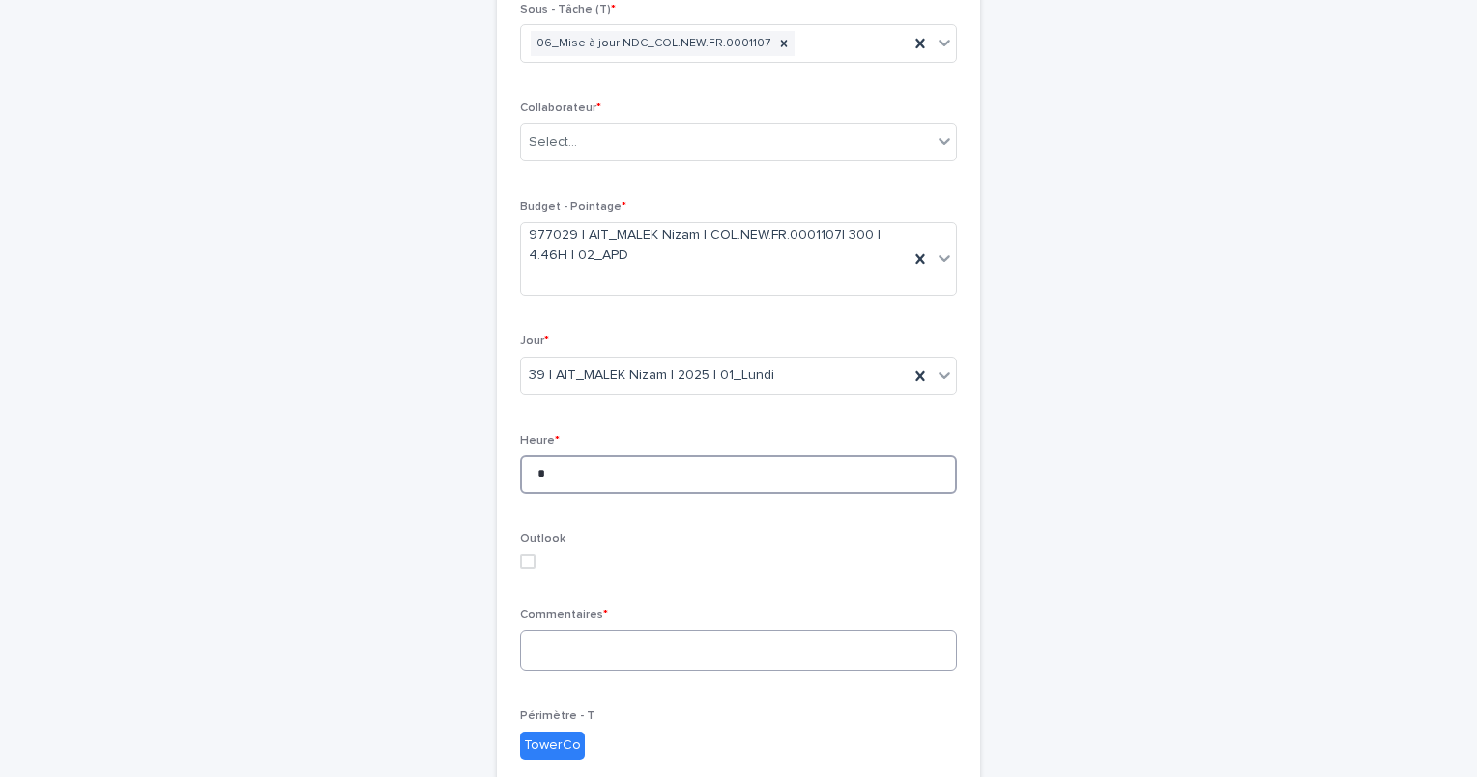
type input "*"
click at [643, 642] on textarea at bounding box center [738, 651] width 437 height 42
drag, startPoint x: 678, startPoint y: 661, endPoint x: 680, endPoint y: 673, distance: 11.8
click at [678, 673] on textarea "**********" at bounding box center [738, 659] width 437 height 58
click at [693, 677] on textarea "**********" at bounding box center [738, 659] width 437 height 58
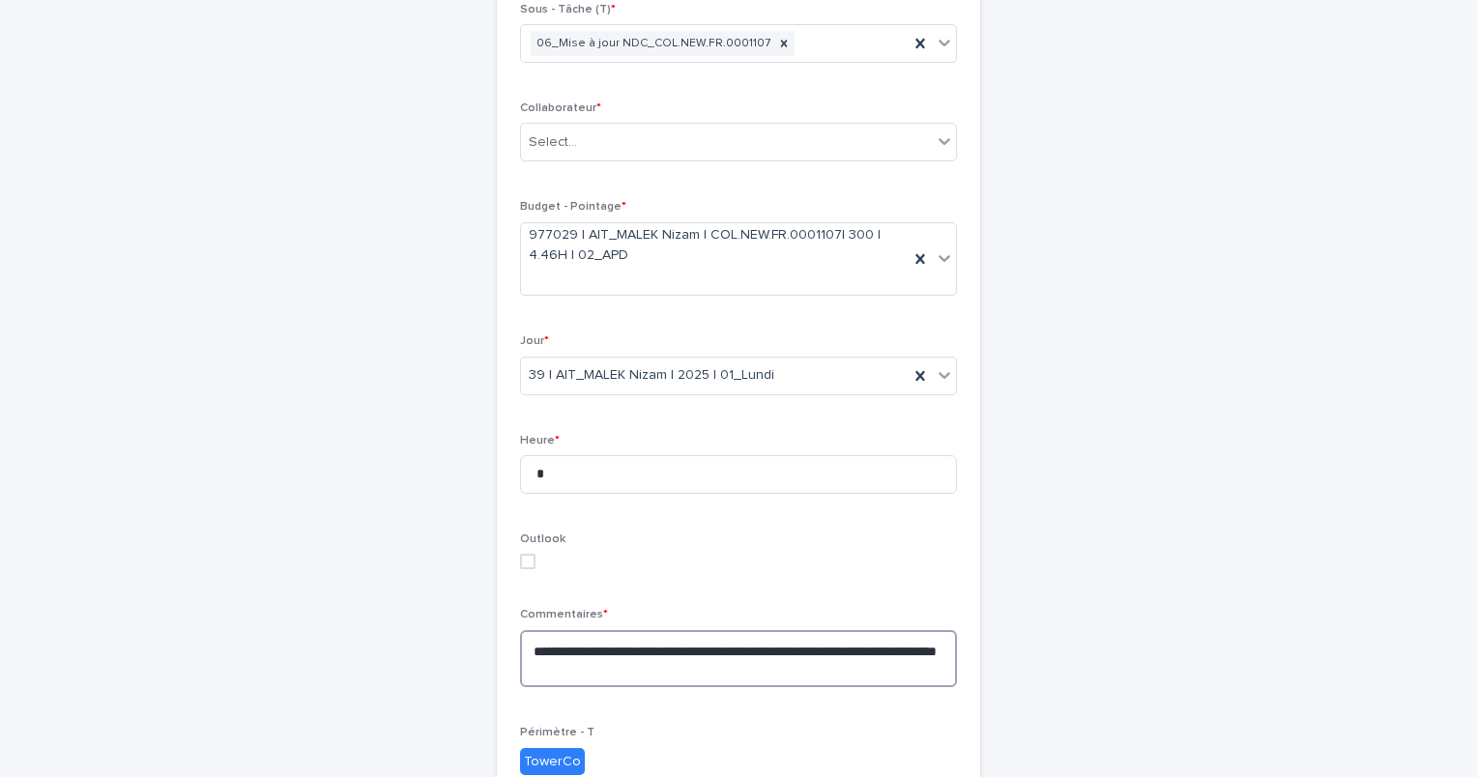
drag, startPoint x: 681, startPoint y: 669, endPoint x: 526, endPoint y: 671, distance: 154.7
click at [526, 671] on textarea "**********" at bounding box center [738, 659] width 437 height 58
click at [831, 567] on label at bounding box center [738, 561] width 437 height 15
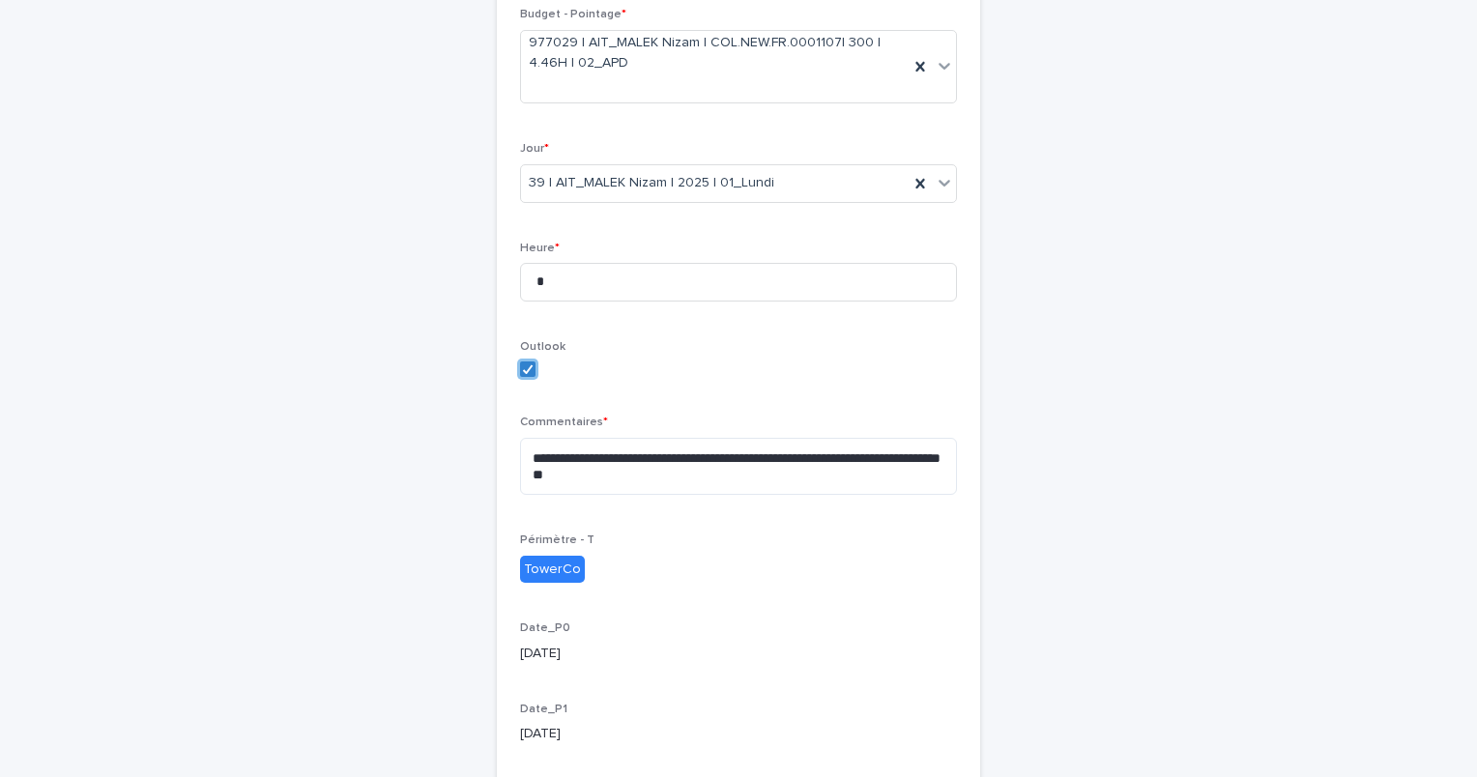
scroll to position [402, 0]
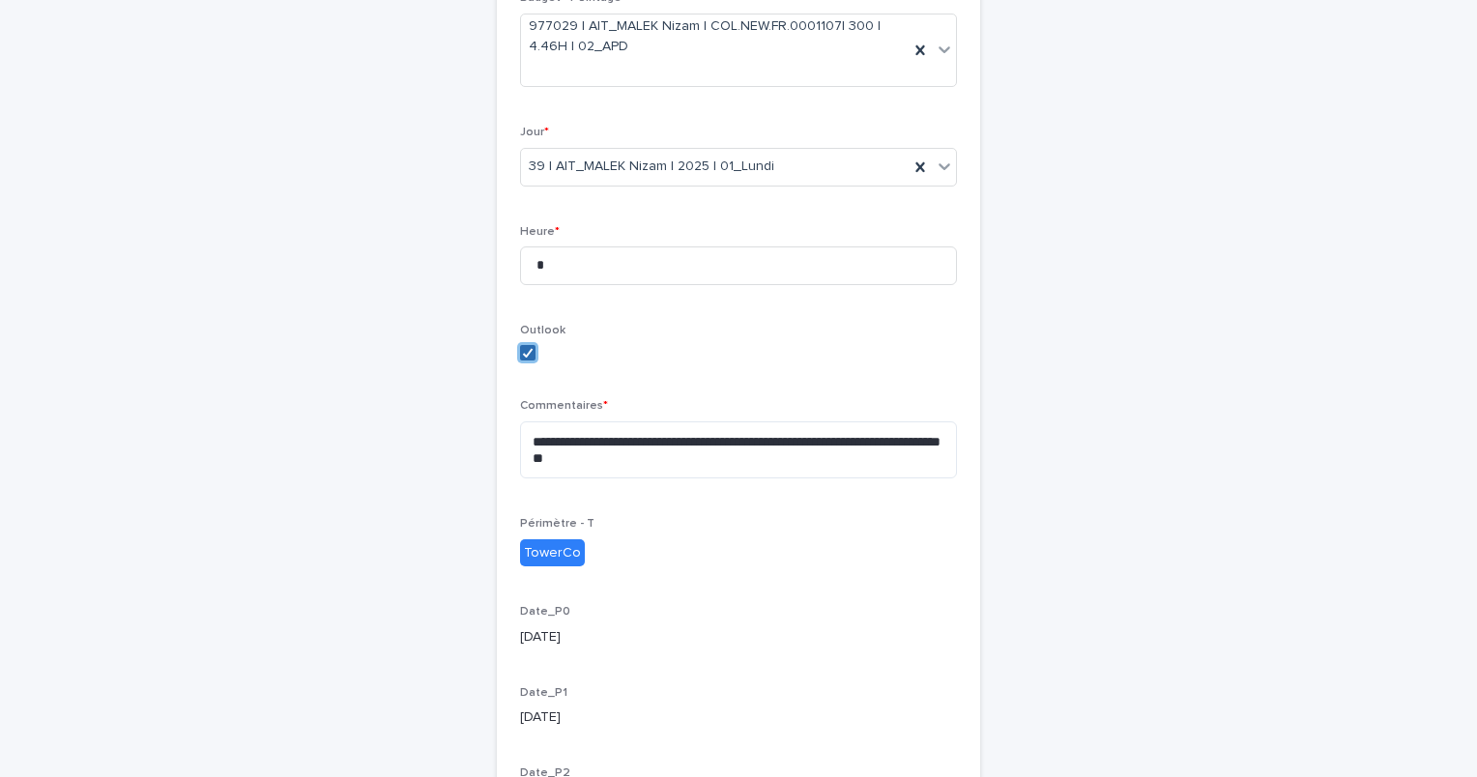
click at [524, 352] on icon at bounding box center [528, 353] width 12 height 10
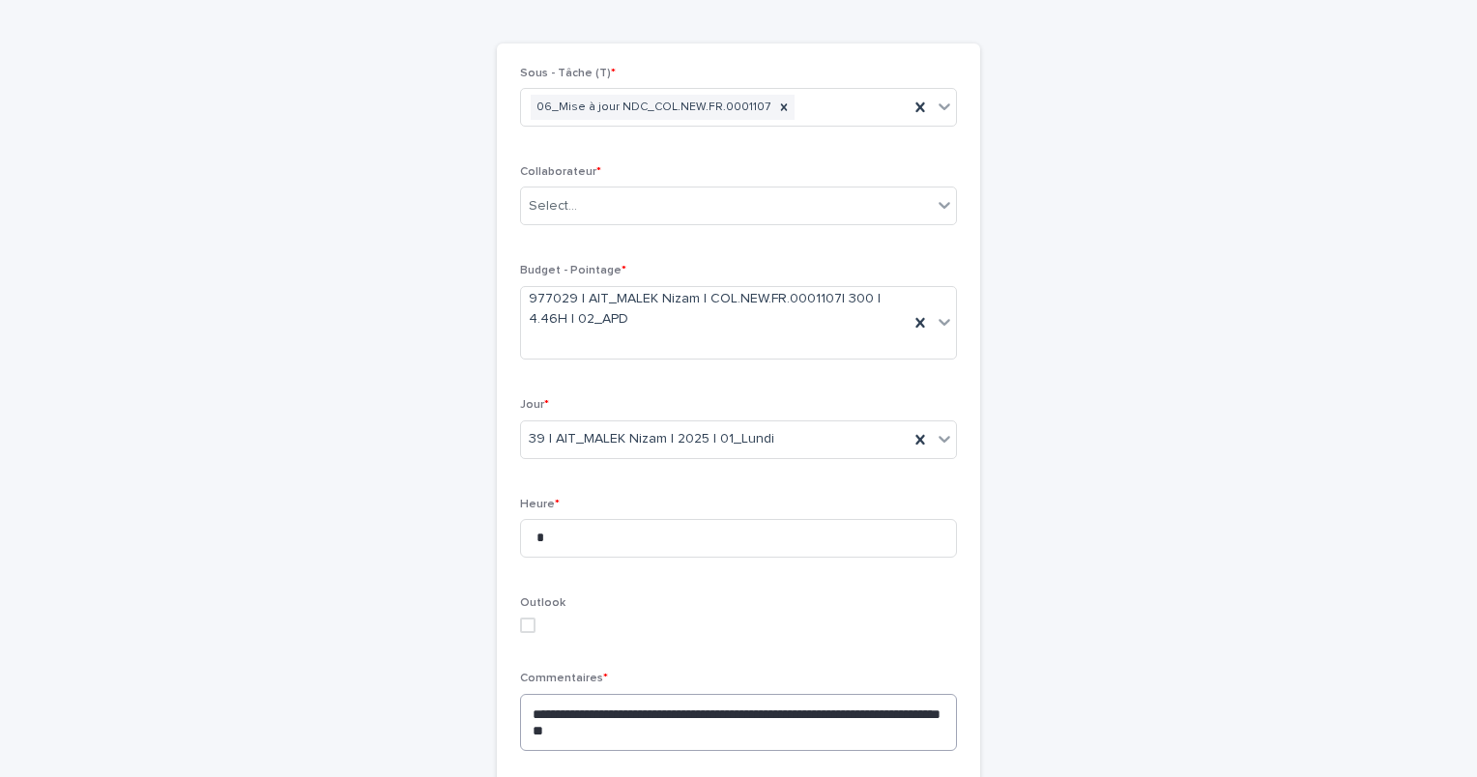
scroll to position [226, 0]
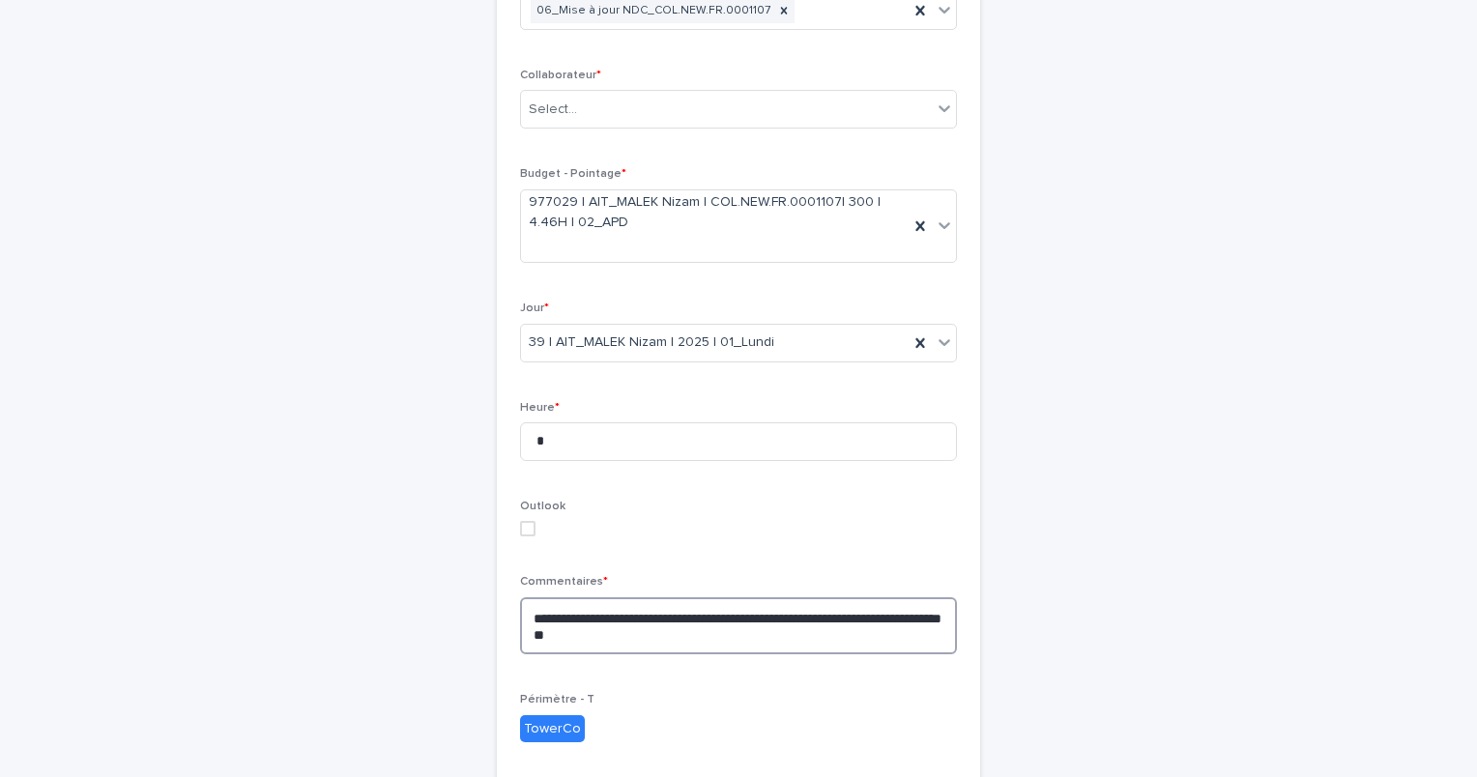
click at [522, 611] on textarea "**********" at bounding box center [738, 627] width 437 height 58
paste textarea "**********"
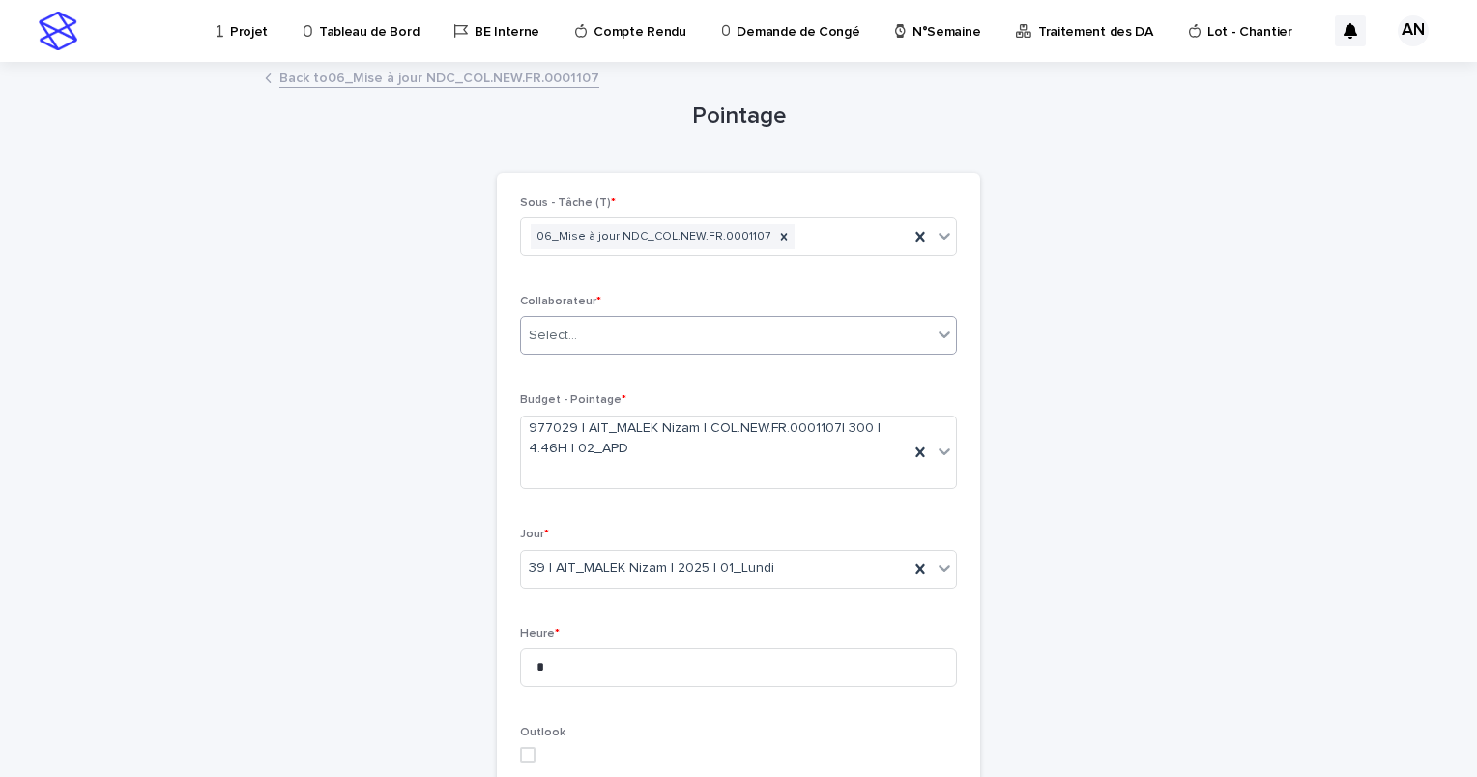
type textarea "**********"
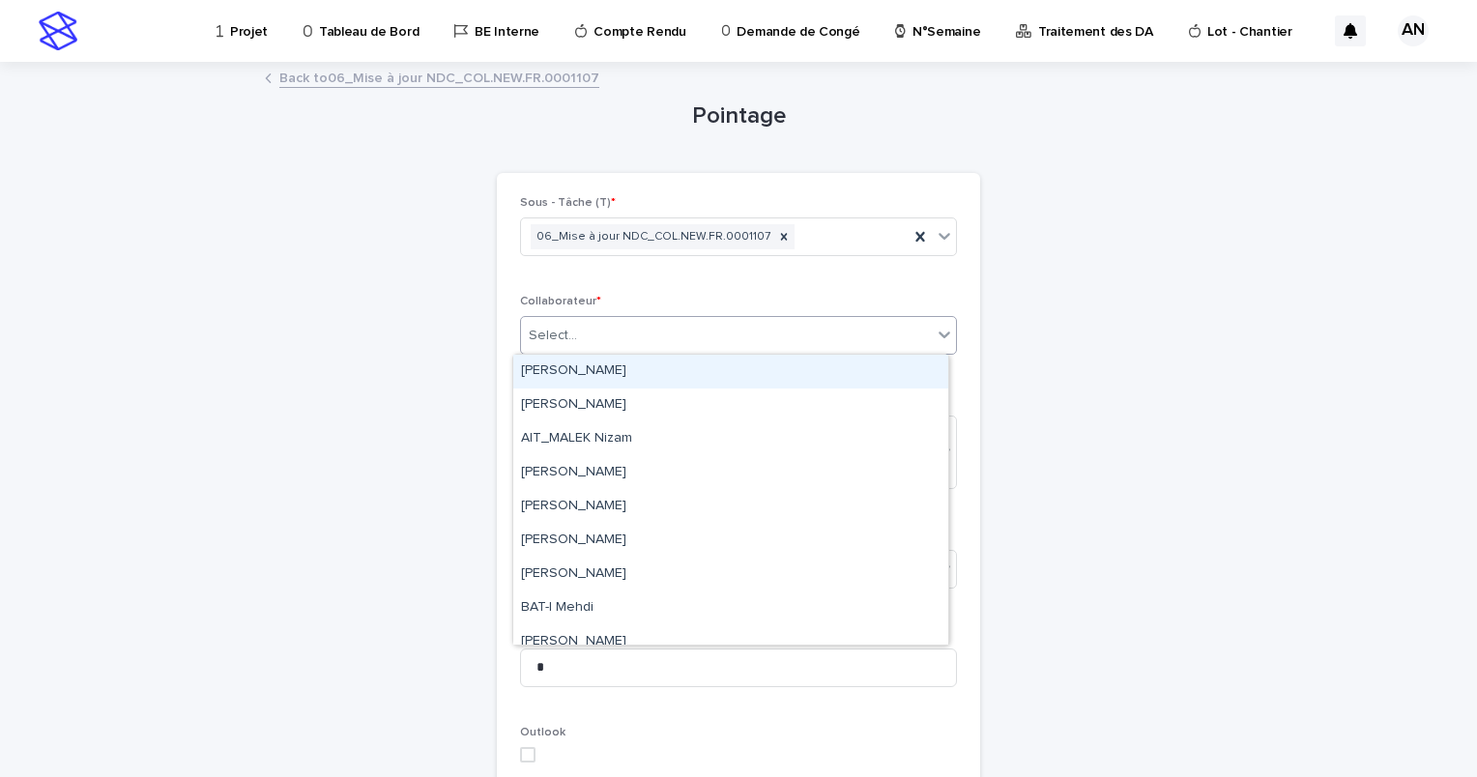
click at [676, 340] on div "Select..." at bounding box center [726, 336] width 411 height 32
type input "****"
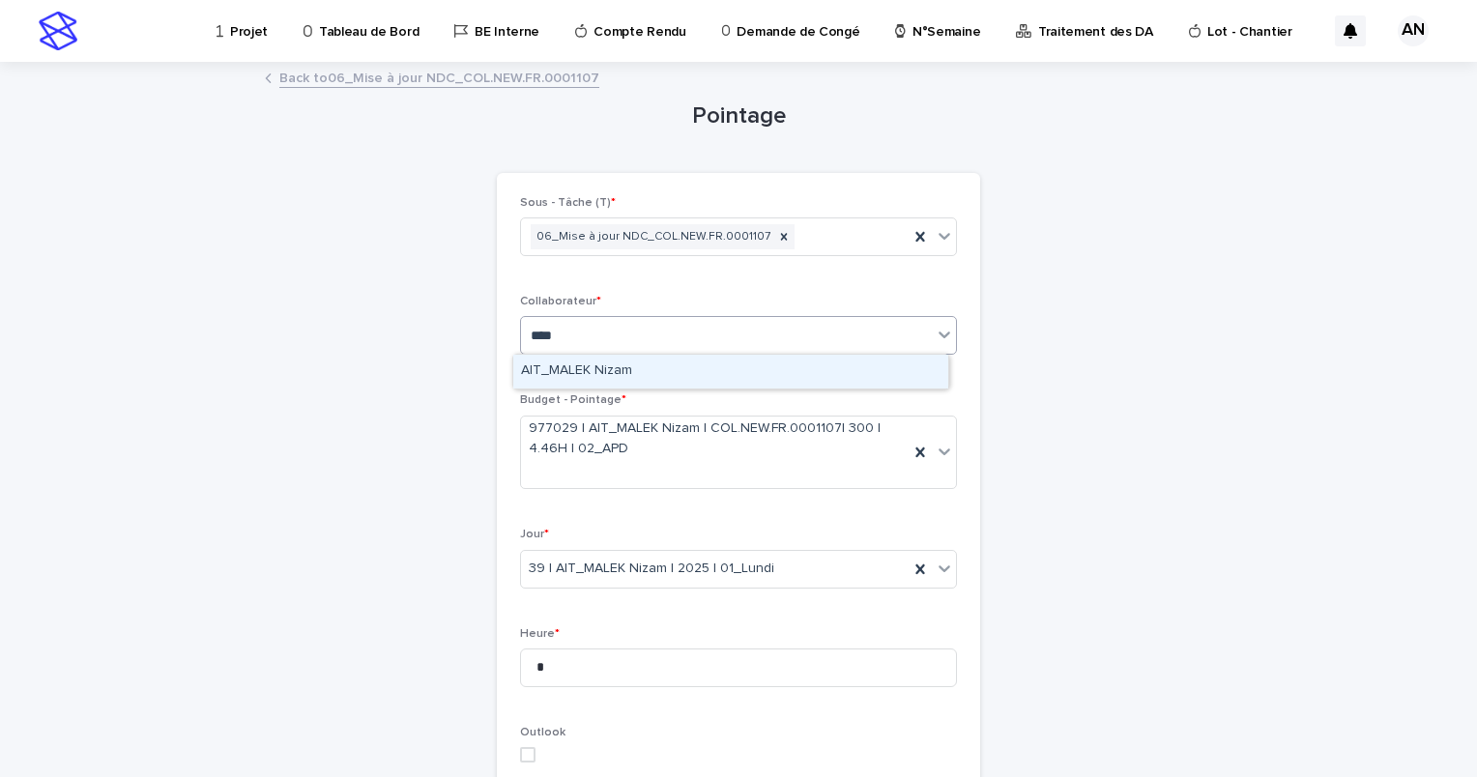
click at [642, 375] on div "AIT_MALEK Nizam" at bounding box center [730, 372] width 435 height 34
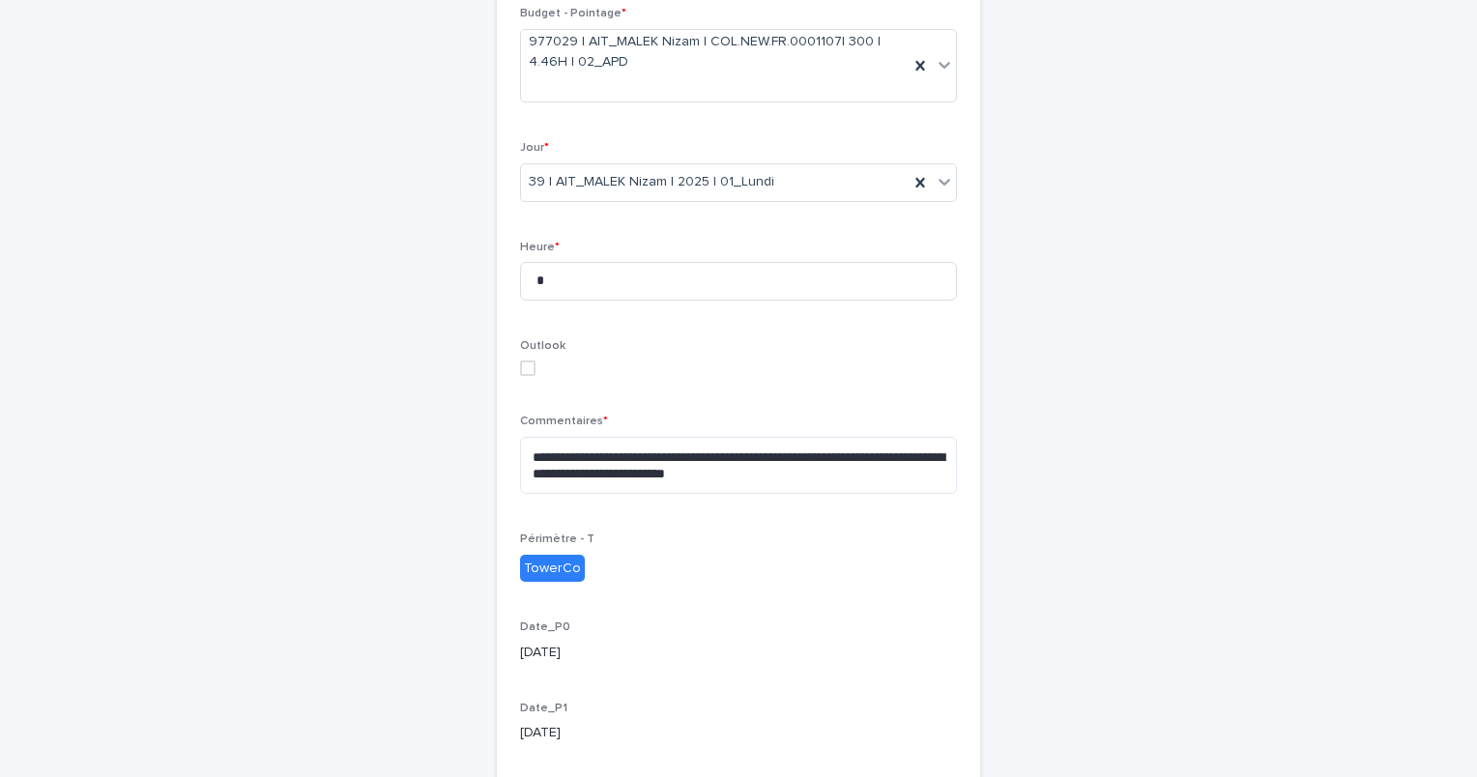
scroll to position [613, 0]
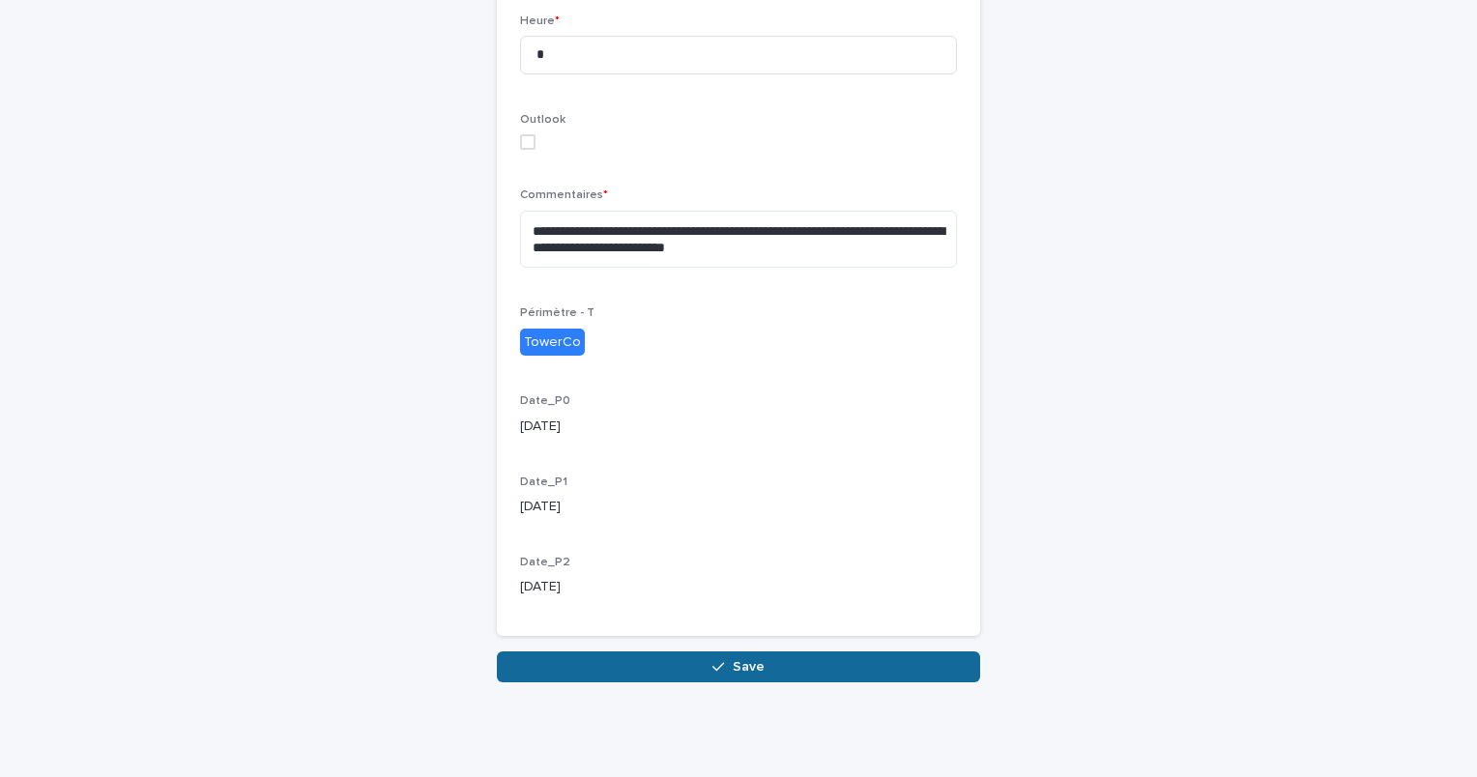
click at [740, 671] on span "Save" at bounding box center [749, 667] width 32 height 14
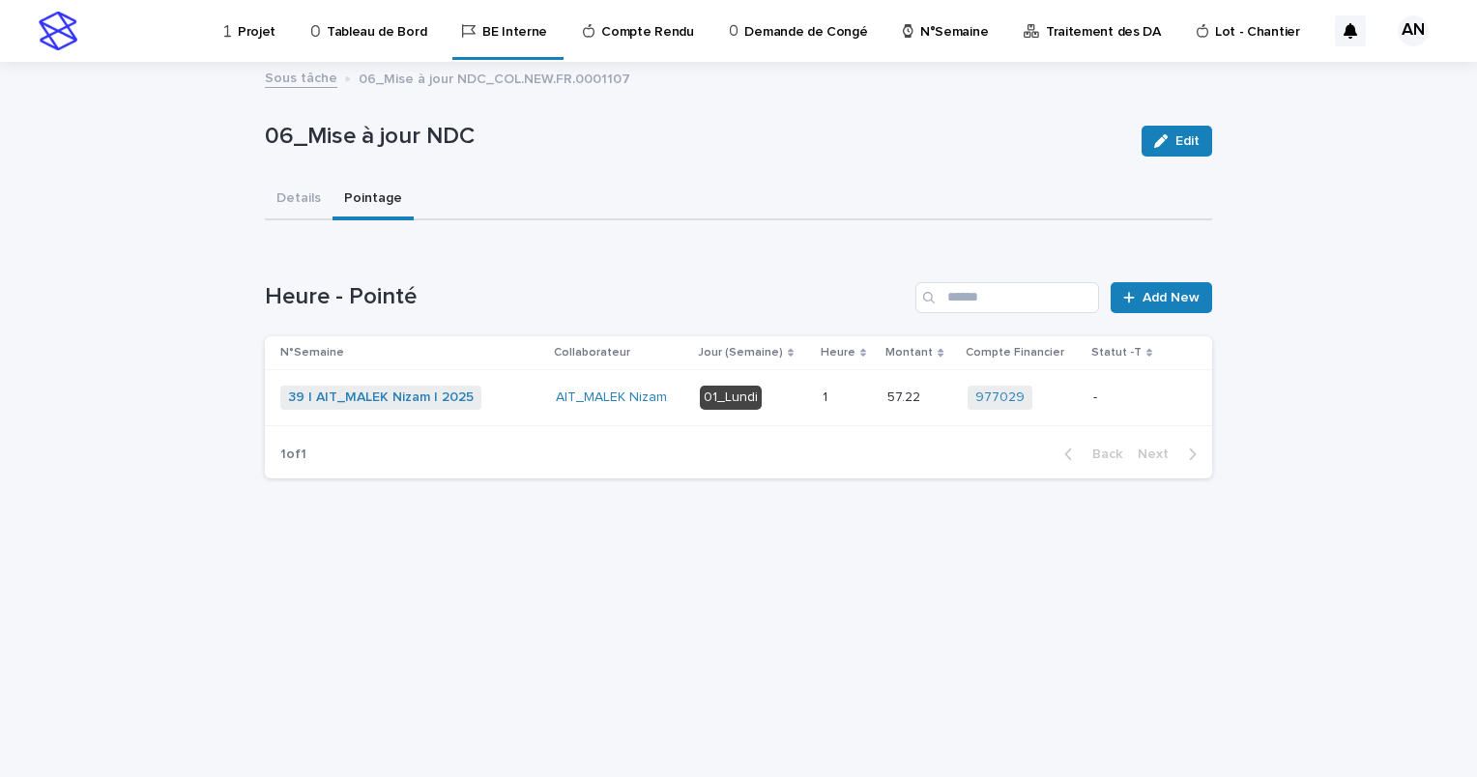
click at [529, 399] on div "39 | AIT_MALEK Nizam | 2025 + 0" at bounding box center [410, 398] width 260 height 24
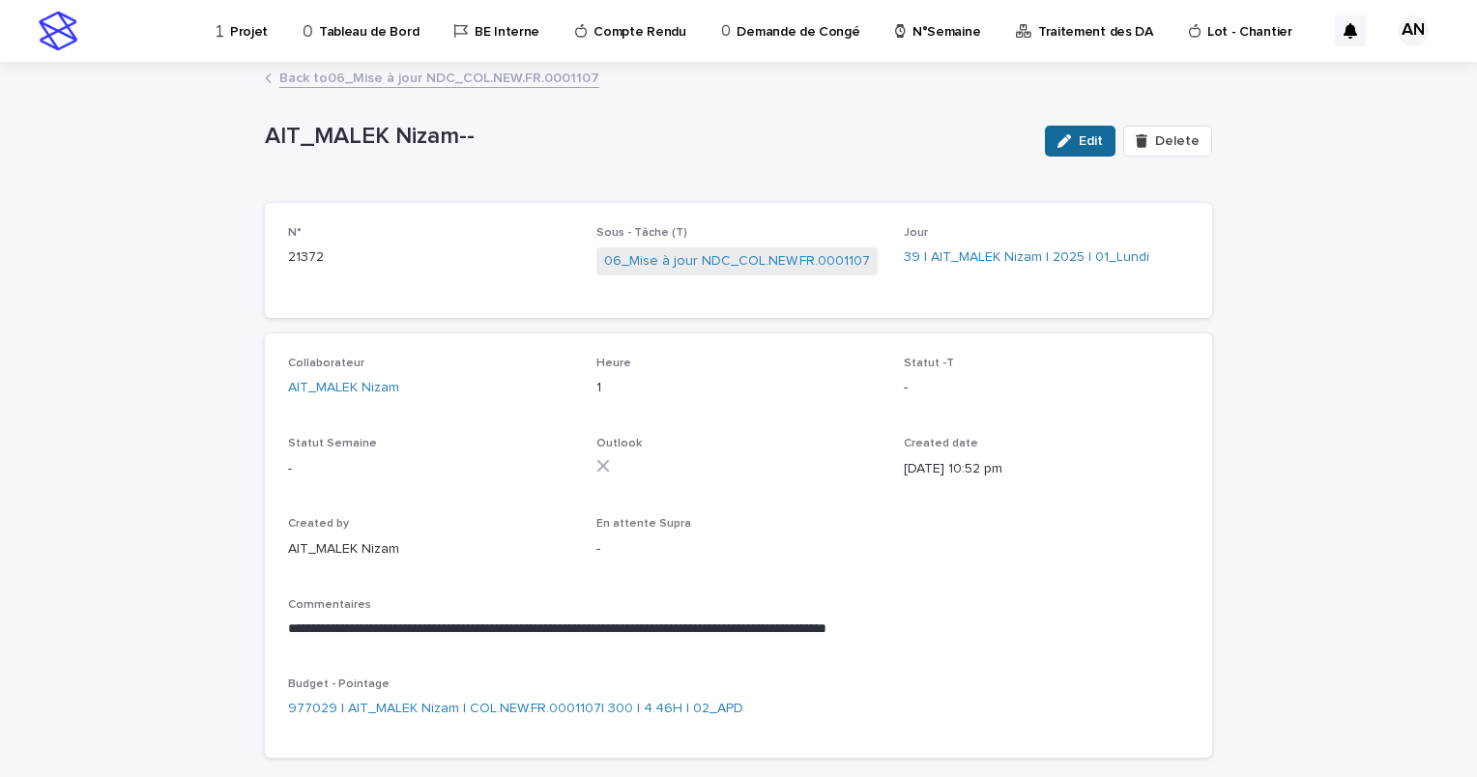
click at [1075, 142] on div "button" at bounding box center [1068, 141] width 21 height 14
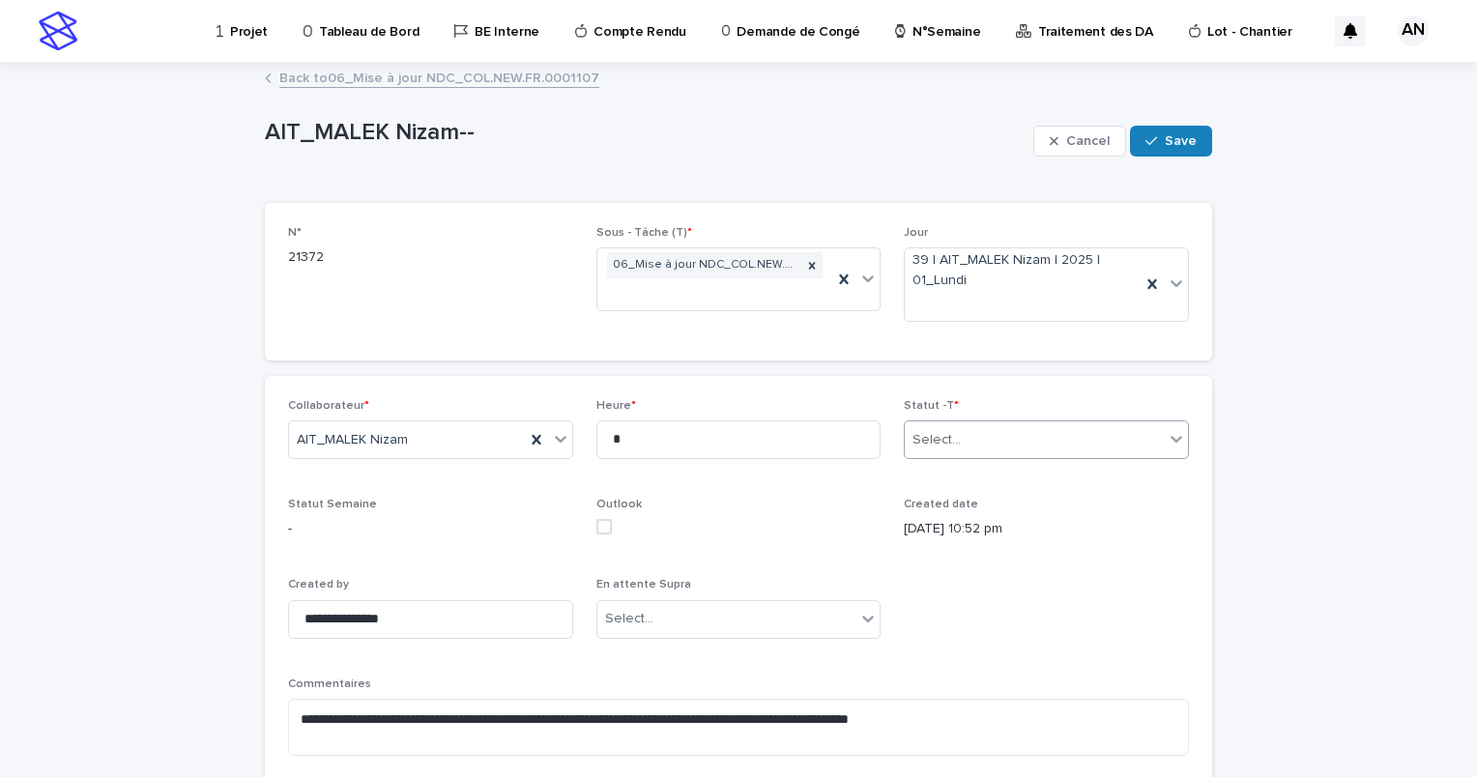
click at [1058, 434] on div "Select..." at bounding box center [1034, 440] width 259 height 32
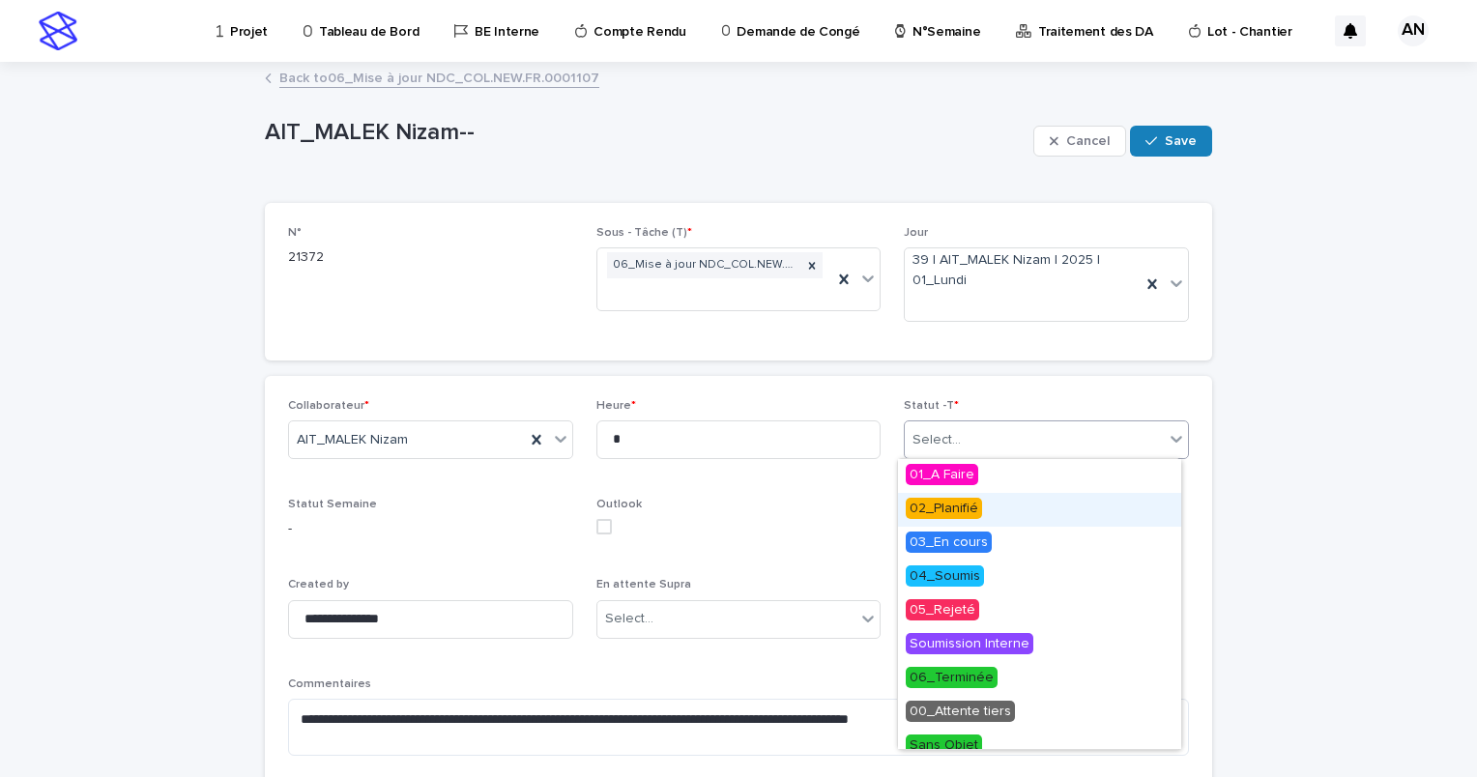
click at [968, 507] on span "02_Planifié" at bounding box center [944, 508] width 76 height 21
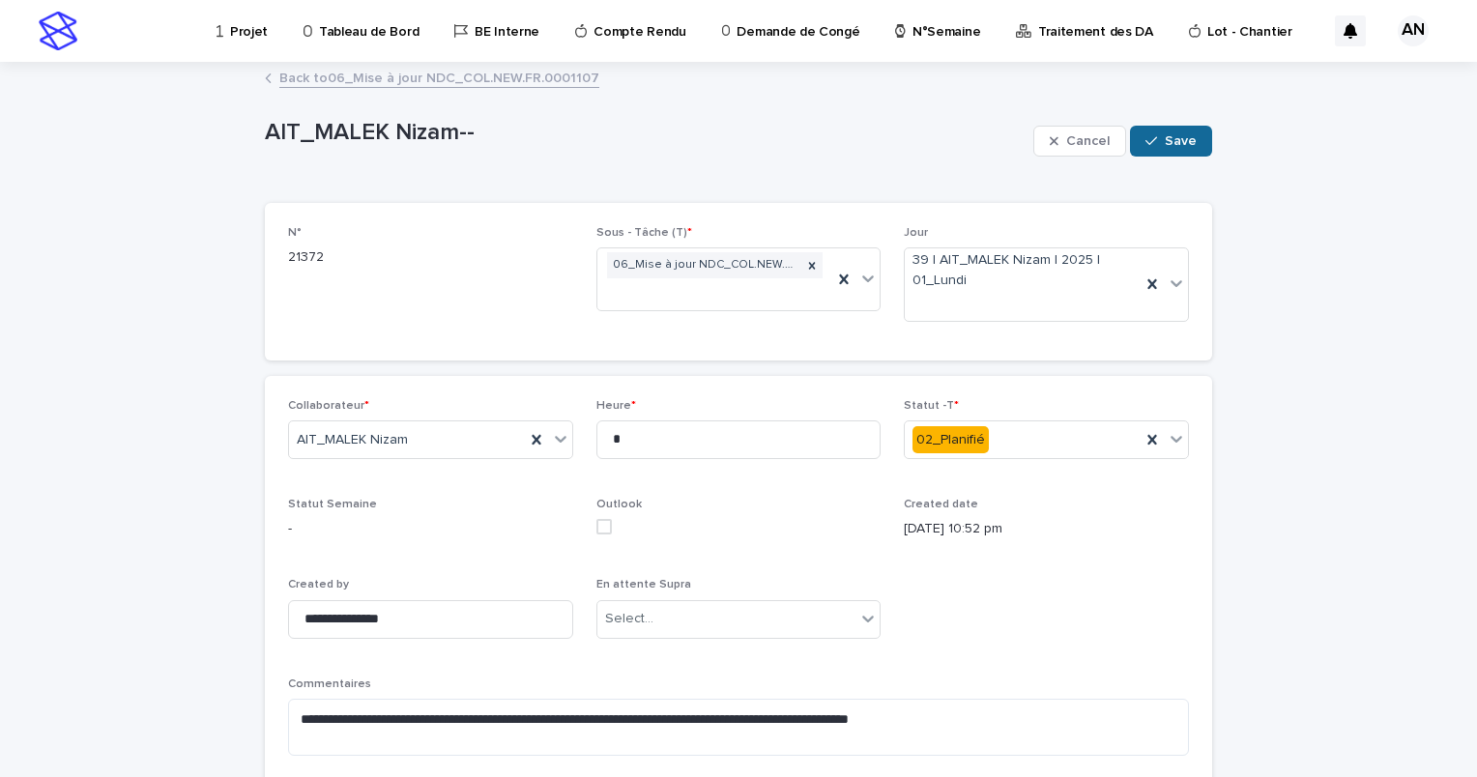
click at [1165, 136] on span "Save" at bounding box center [1181, 141] width 32 height 14
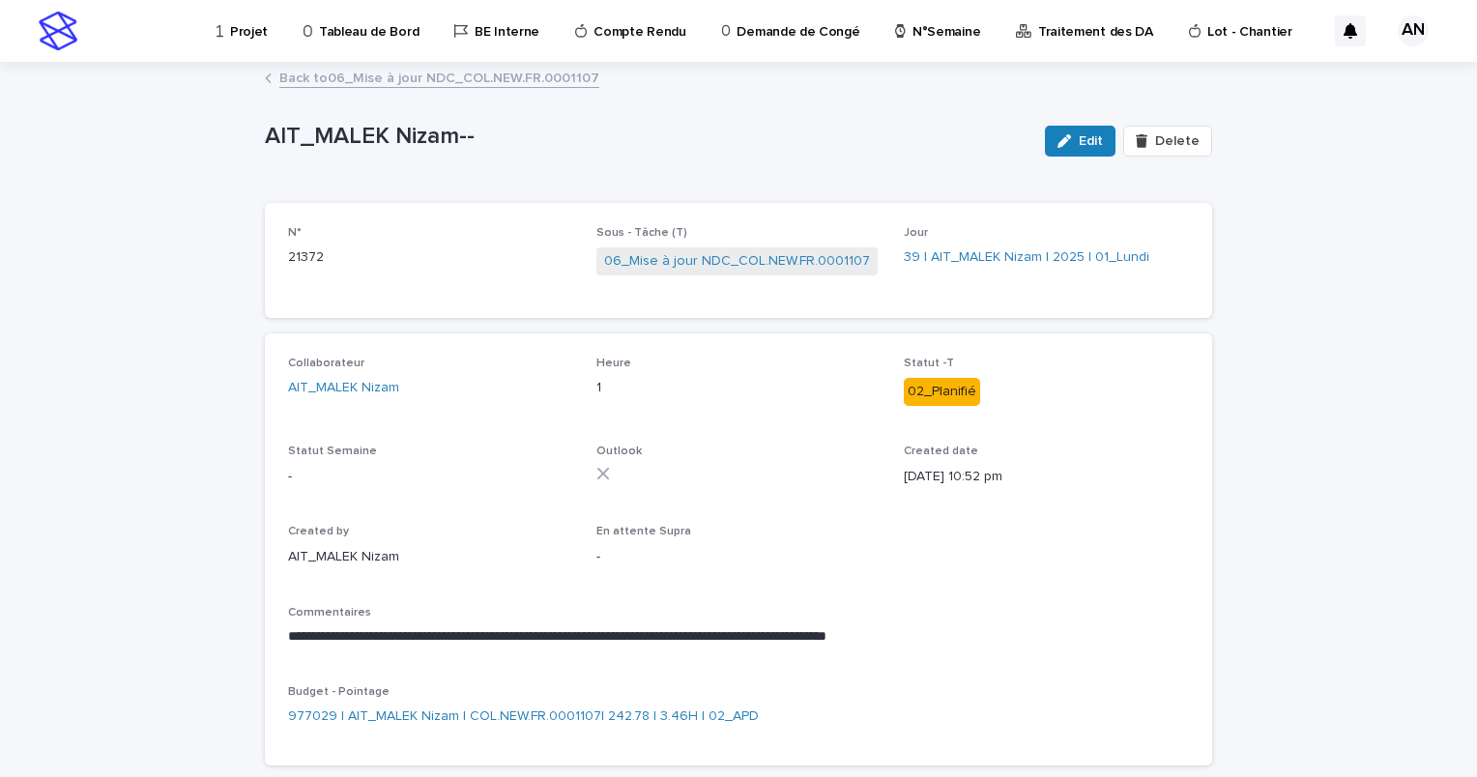
click at [462, 73] on link "Back to 06_Mise à jour NDC_COL.NEW.FR.0001107" at bounding box center [439, 77] width 320 height 22
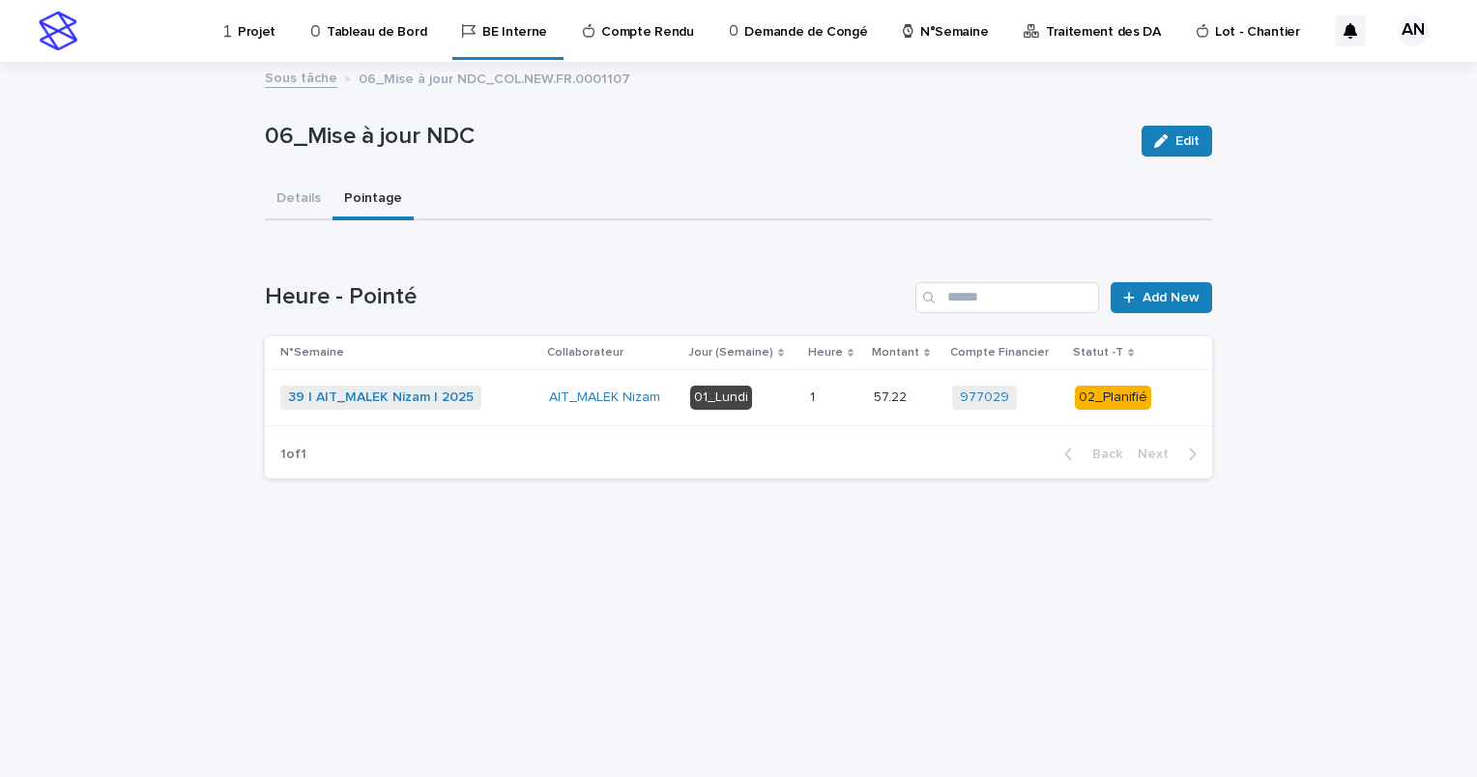
click at [248, 28] on p "Projet" at bounding box center [257, 20] width 38 height 41
drag, startPoint x: 499, startPoint y: 410, endPoint x: 518, endPoint y: 405, distance: 19.9
click at [518, 405] on div "39 | AIT_MALEK Nizam | 2025 + 0" at bounding box center [406, 398] width 253 height 24
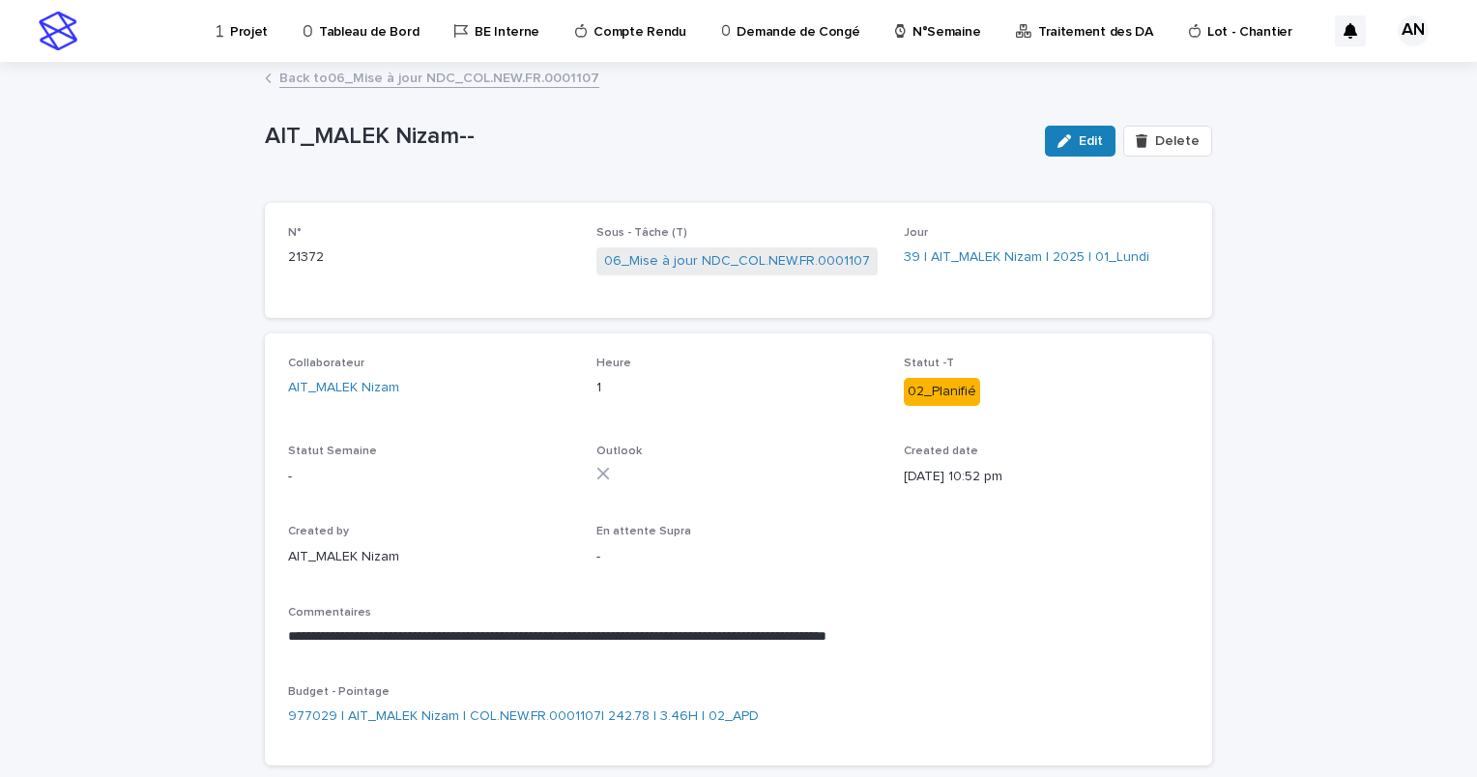
click at [250, 31] on p "Projet" at bounding box center [249, 20] width 38 height 41
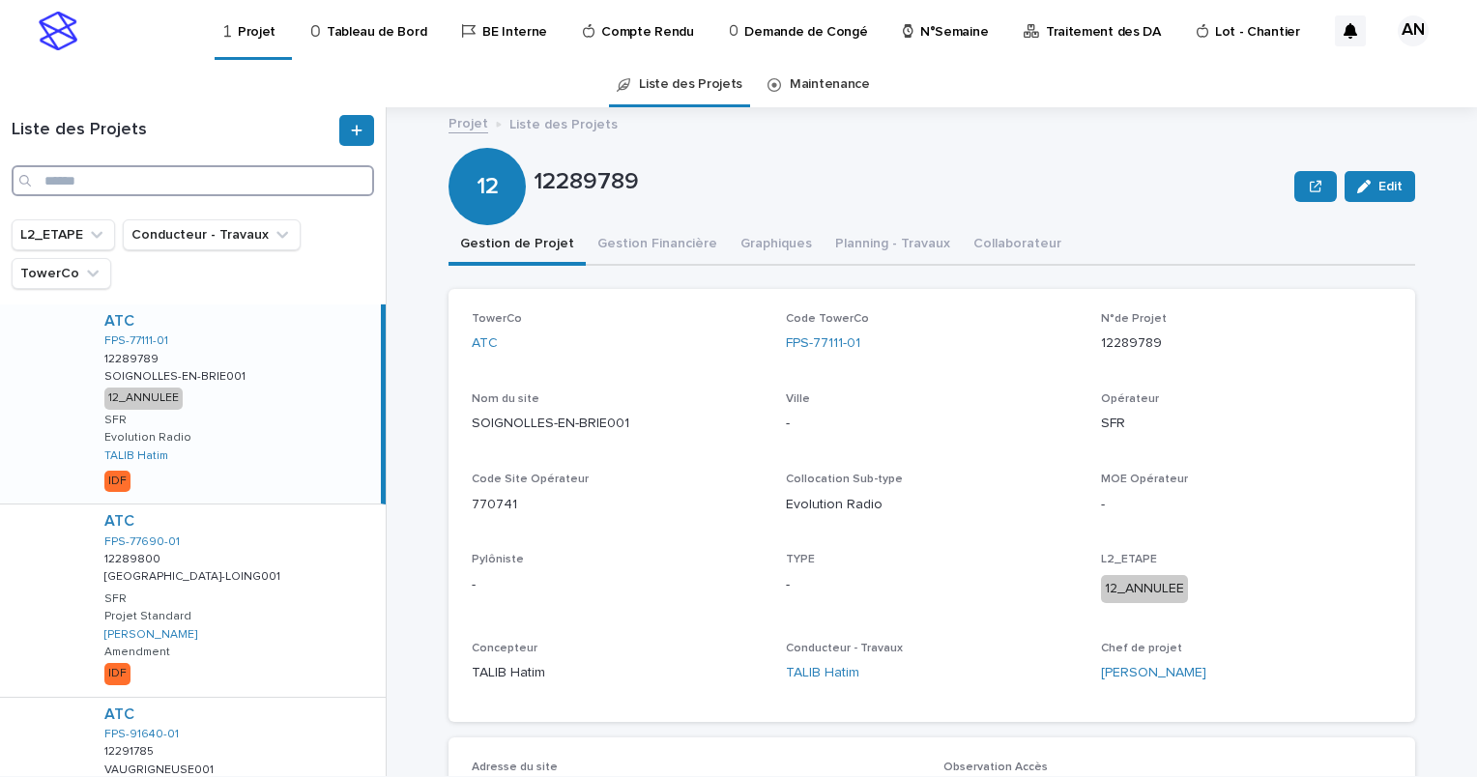
click at [166, 183] on input "Search" at bounding box center [193, 180] width 363 height 31
paste input "**********"
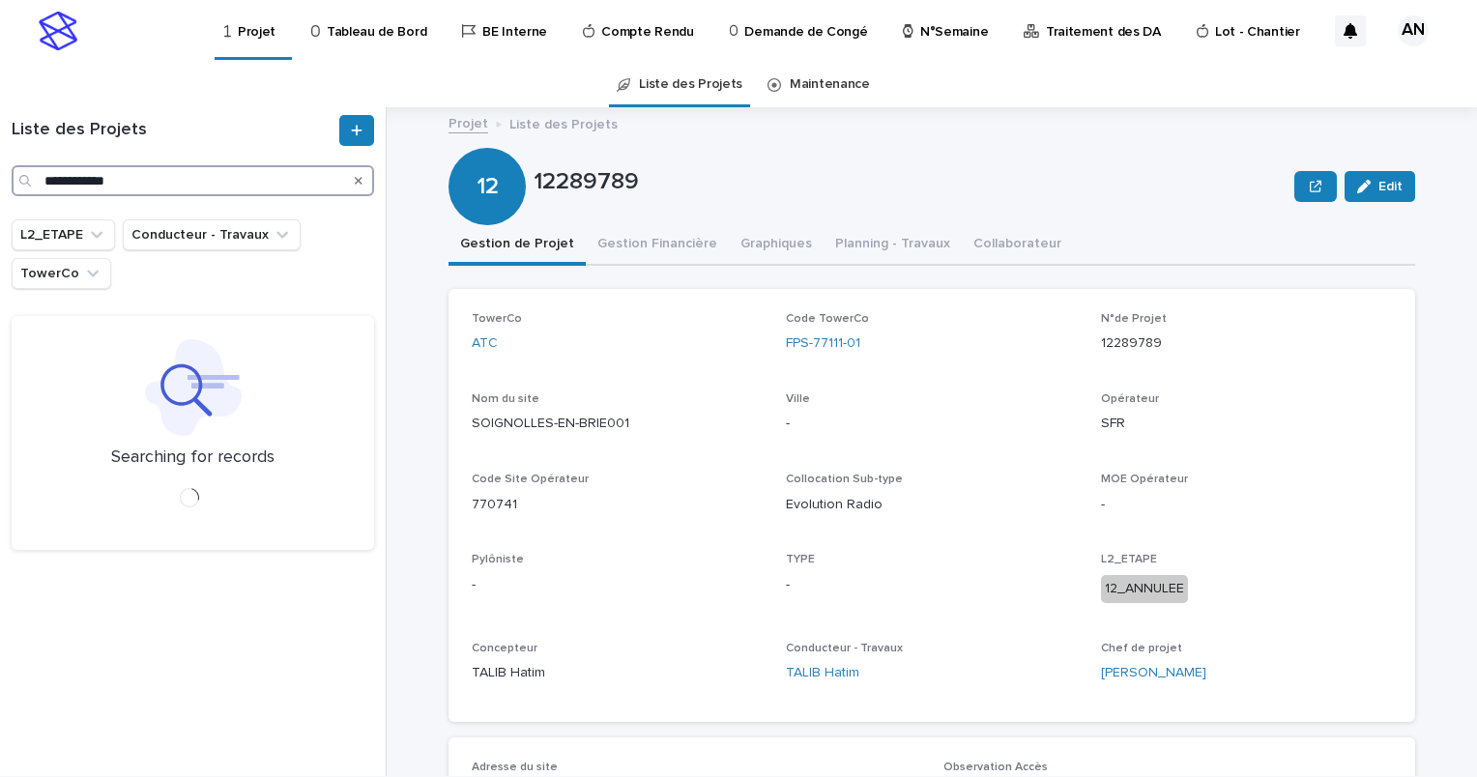
type input "**********"
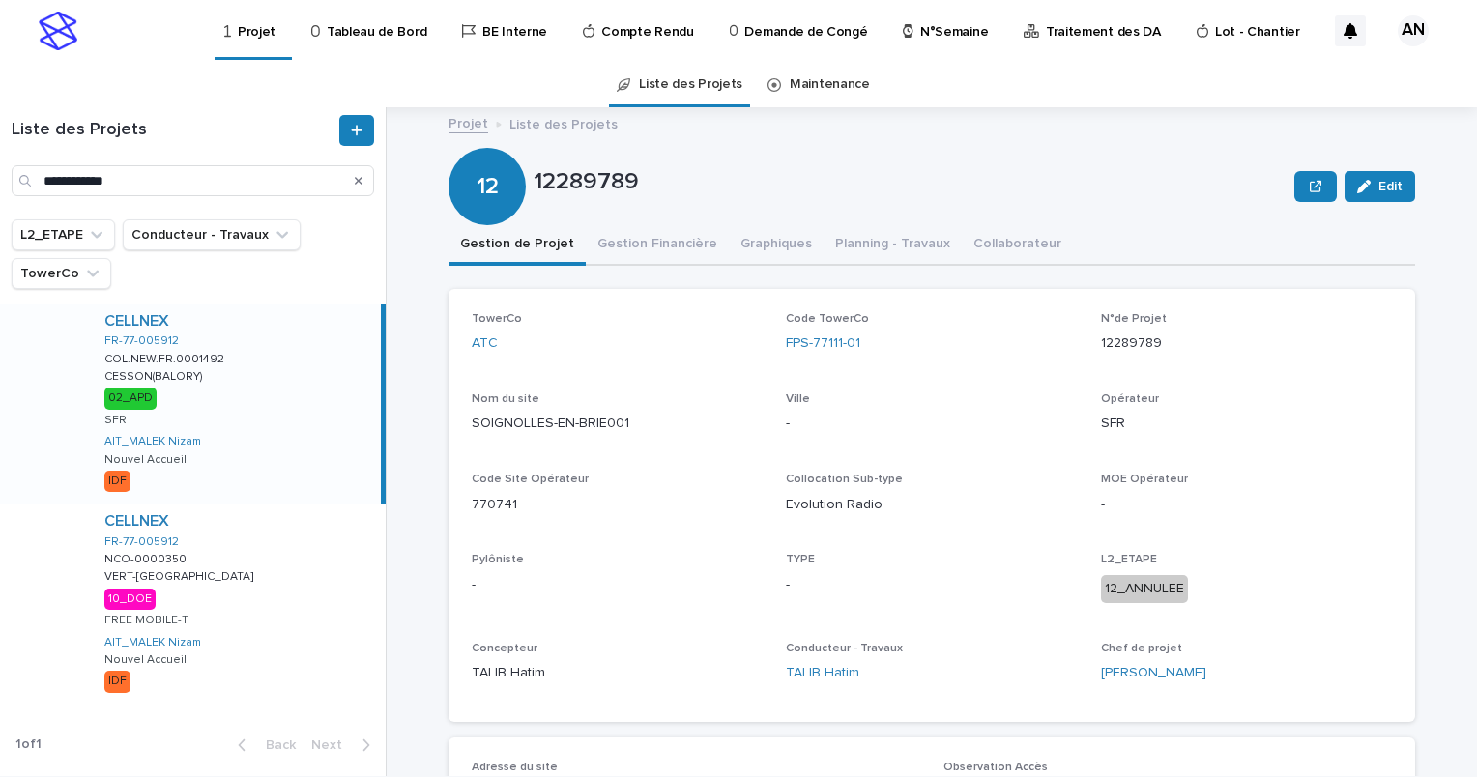
click at [259, 381] on div "CELLNEX FR-77-005912 COL.NEW.FR.0001492 COL.NEW.FR.0001492 CESSON(BALORY) CESSO…" at bounding box center [235, 404] width 292 height 199
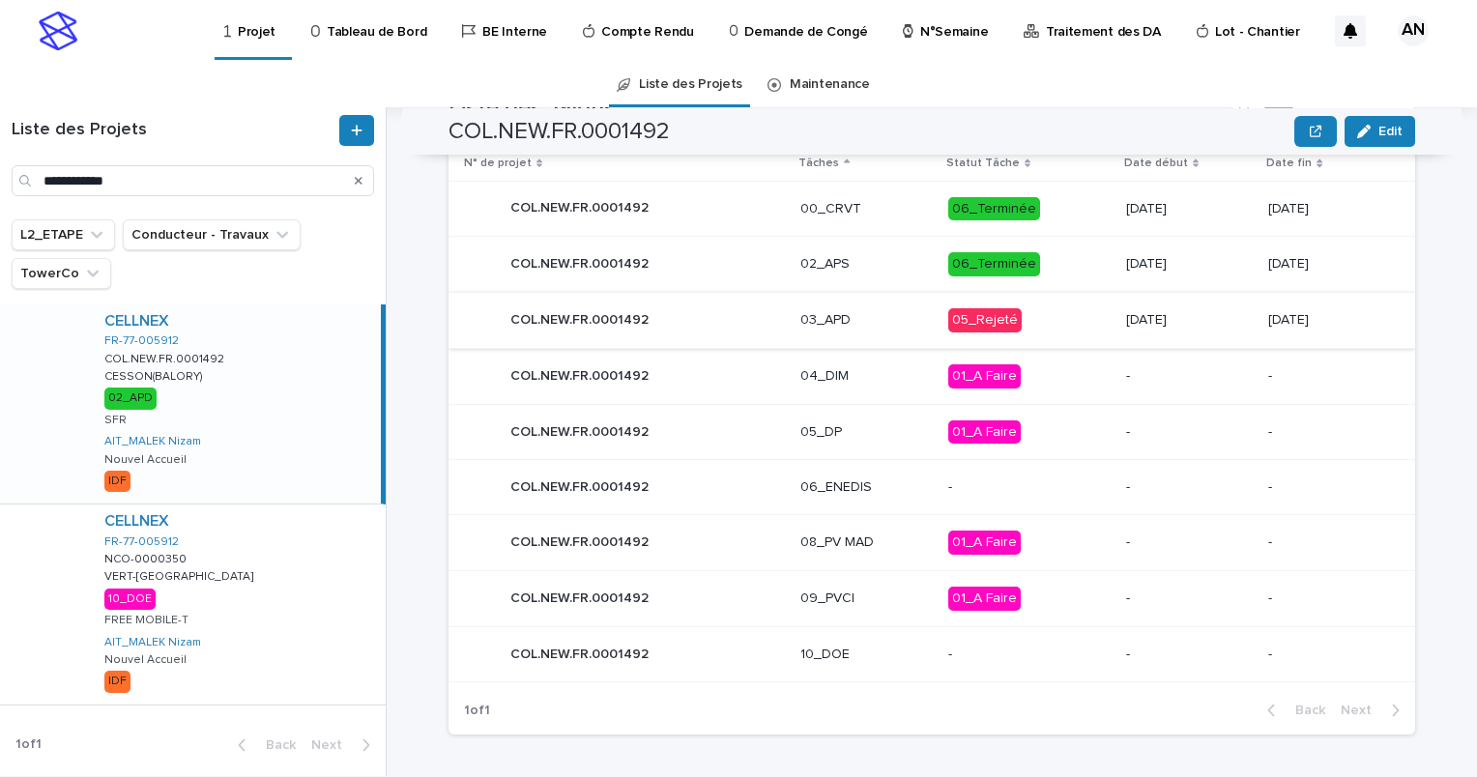
scroll to position [724, 0]
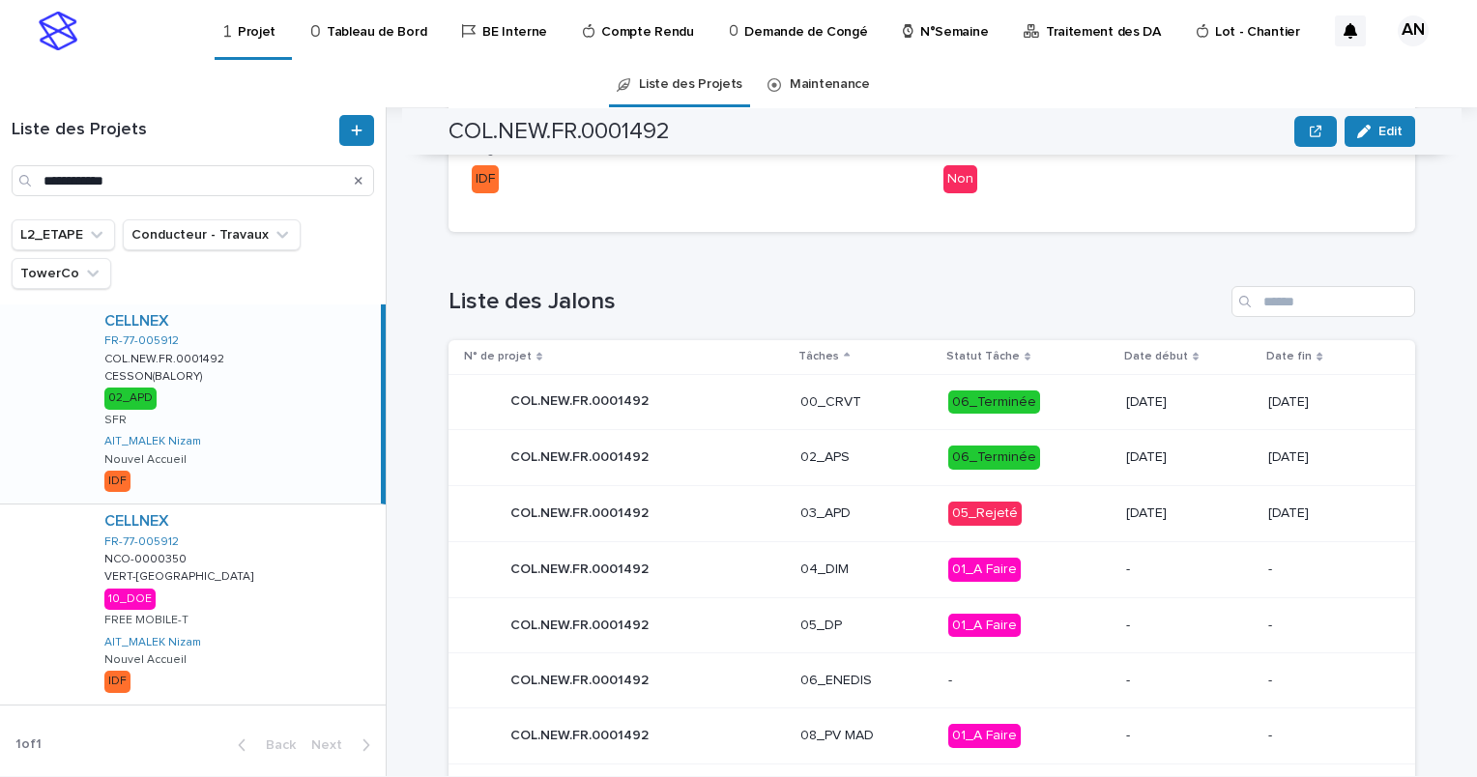
click at [755, 511] on div "COL.NEW.FR.0001492 COL.NEW.FR.0001492" at bounding box center [624, 513] width 321 height 39
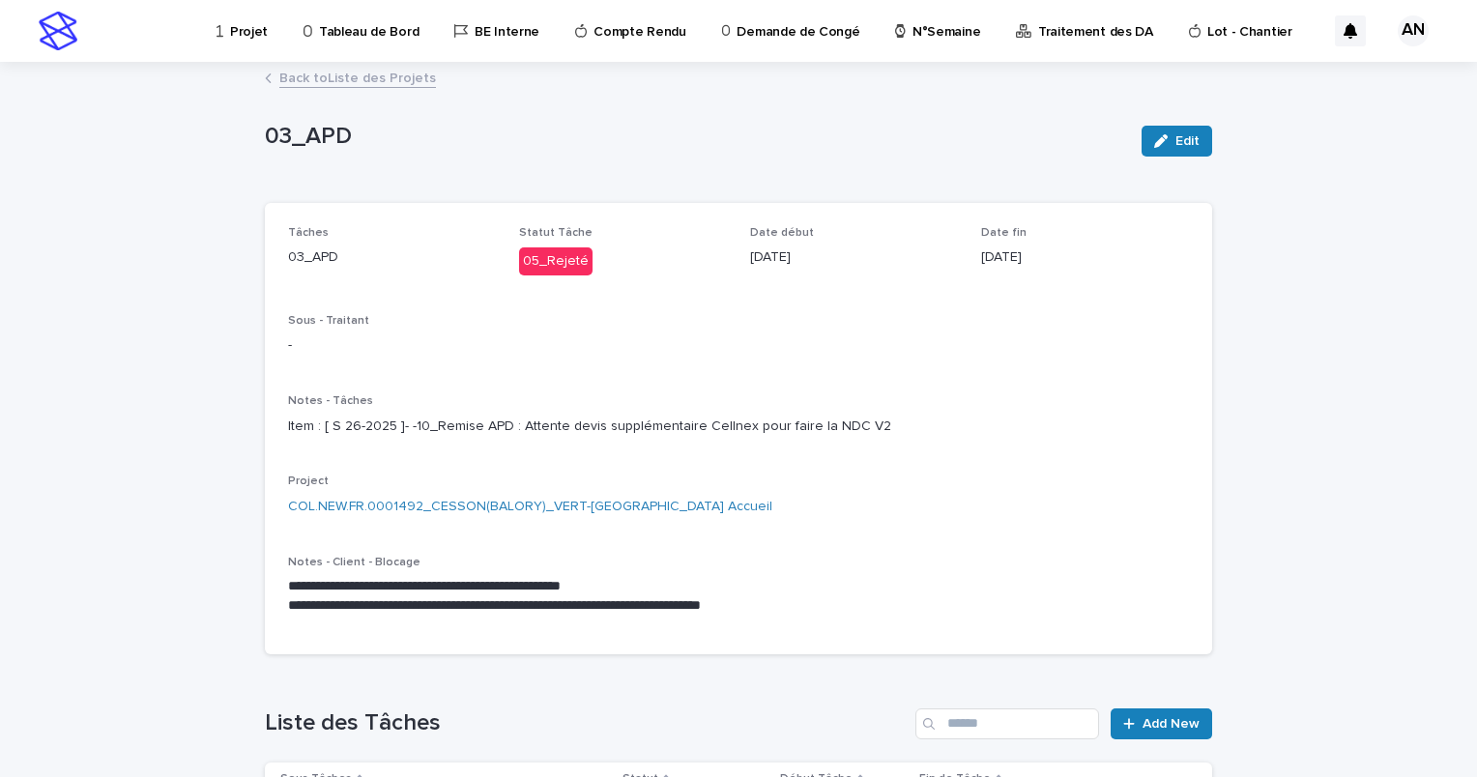
click at [360, 75] on link "Back to Liste des Projets" at bounding box center [357, 77] width 157 height 22
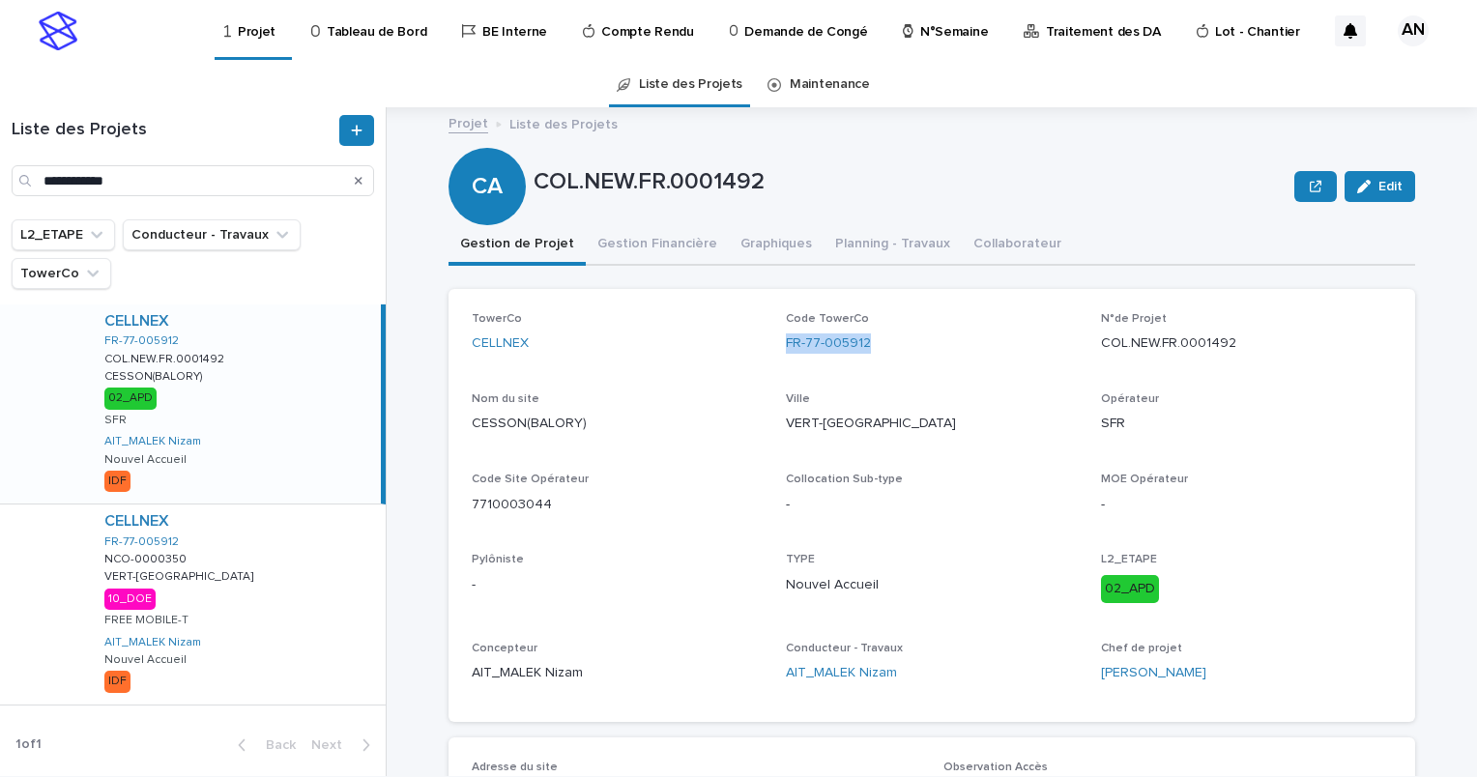
drag, startPoint x: 877, startPoint y: 340, endPoint x: 776, endPoint y: 348, distance: 100.9
click at [776, 348] on div "TowerCo CELLNEX Code TowerCo FR-77-005912 N°de Projet COL.NEW.FR.0001492 Nom du…" at bounding box center [932, 505] width 921 height 387
copy link "FR-77-005912"
click at [1339, 453] on div "TowerCo CELLNEX Code TowerCo FR-77-005912 N°de Projet COL.NEW.FR.0001492 Nom du…" at bounding box center [932, 505] width 921 height 387
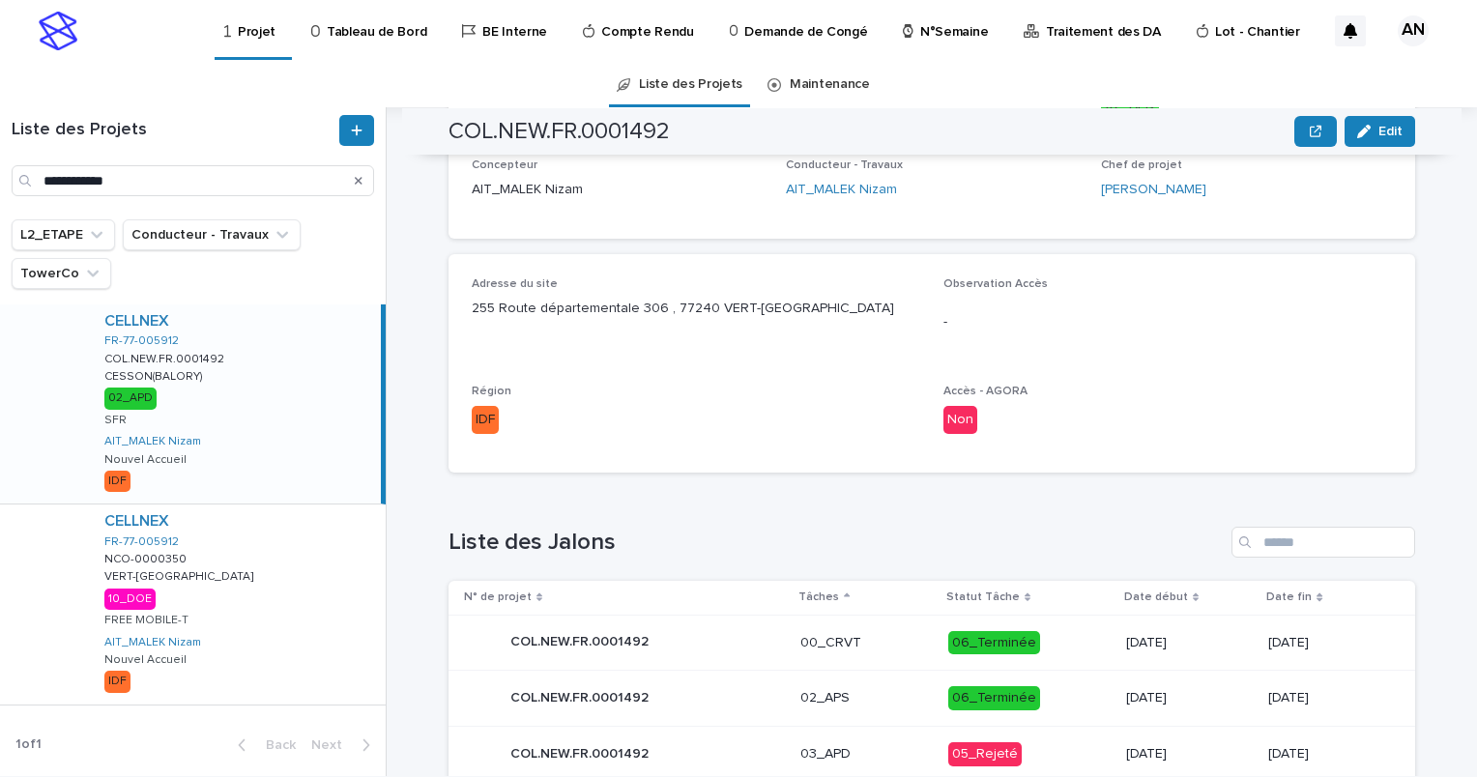
scroll to position [870, 0]
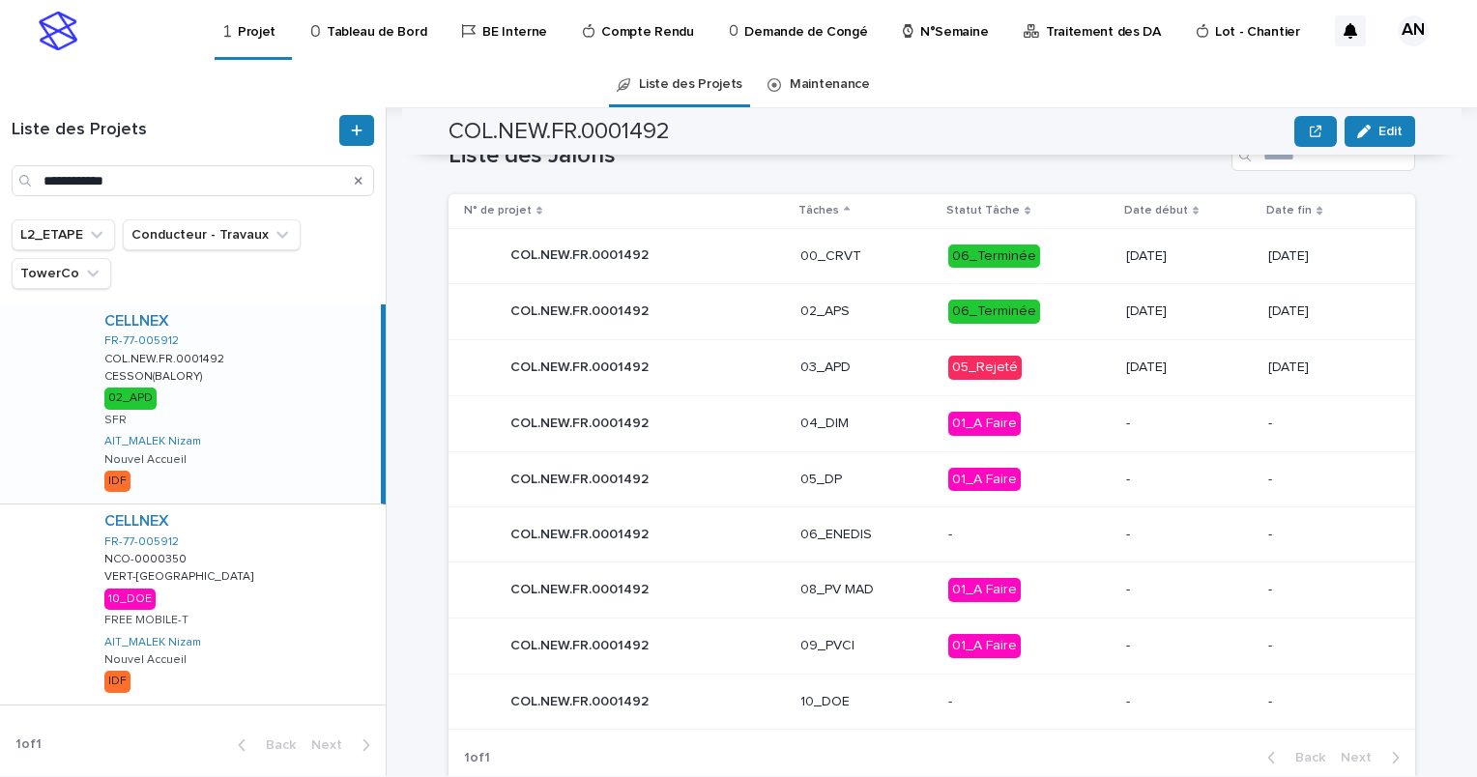
click at [738, 371] on div "COL.NEW.FR.0001492 COL.NEW.FR.0001492" at bounding box center [624, 367] width 321 height 39
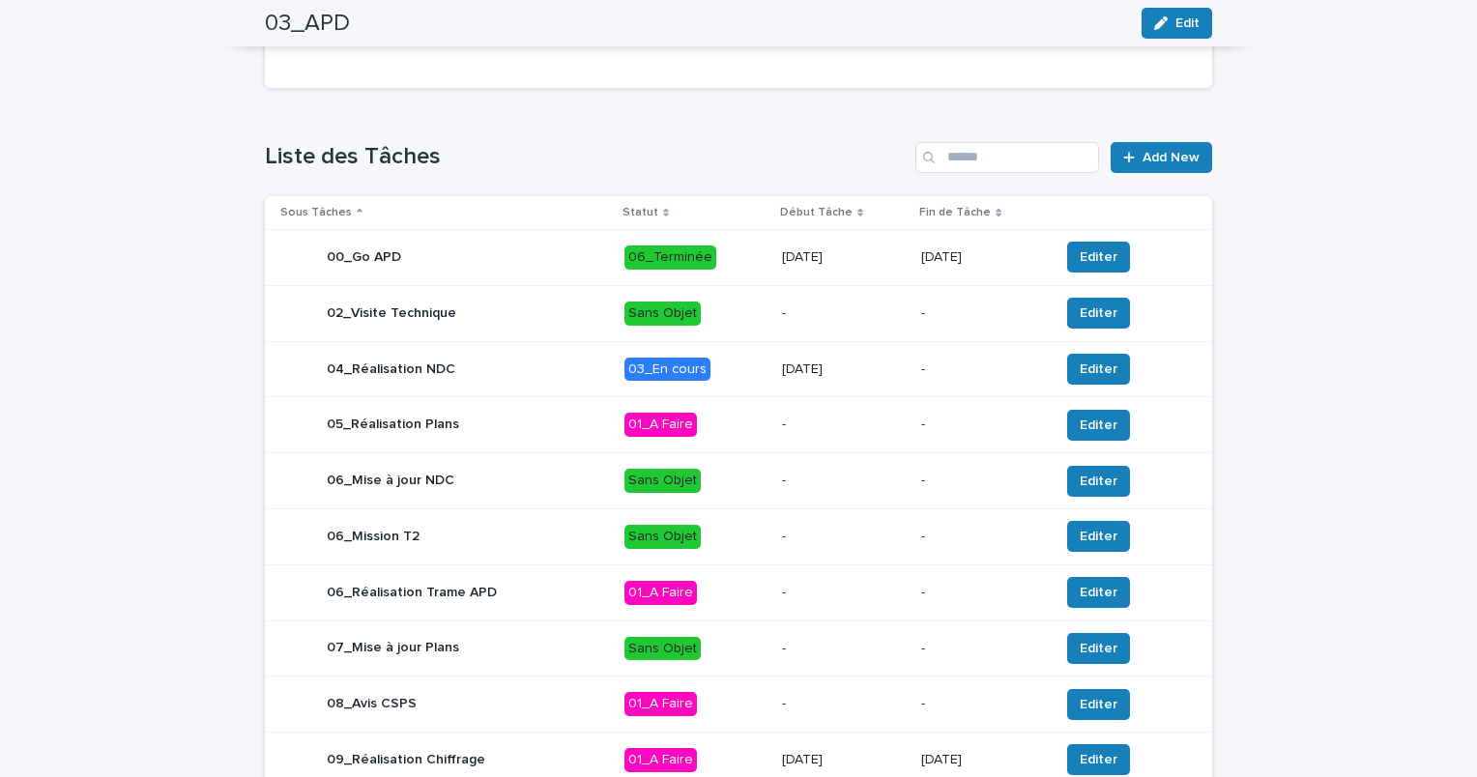
scroll to position [663, 0]
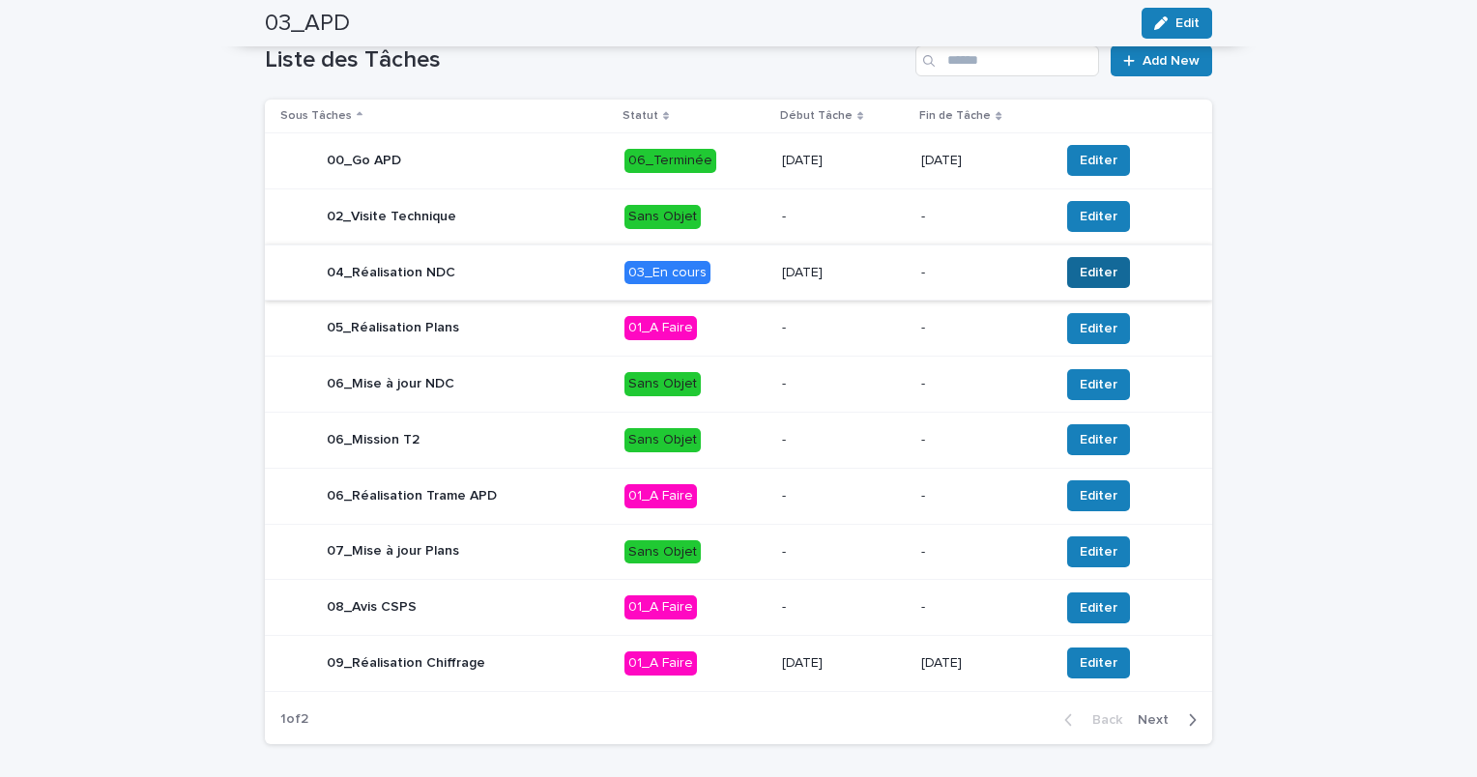
click at [1080, 281] on span "Editer" at bounding box center [1099, 272] width 38 height 19
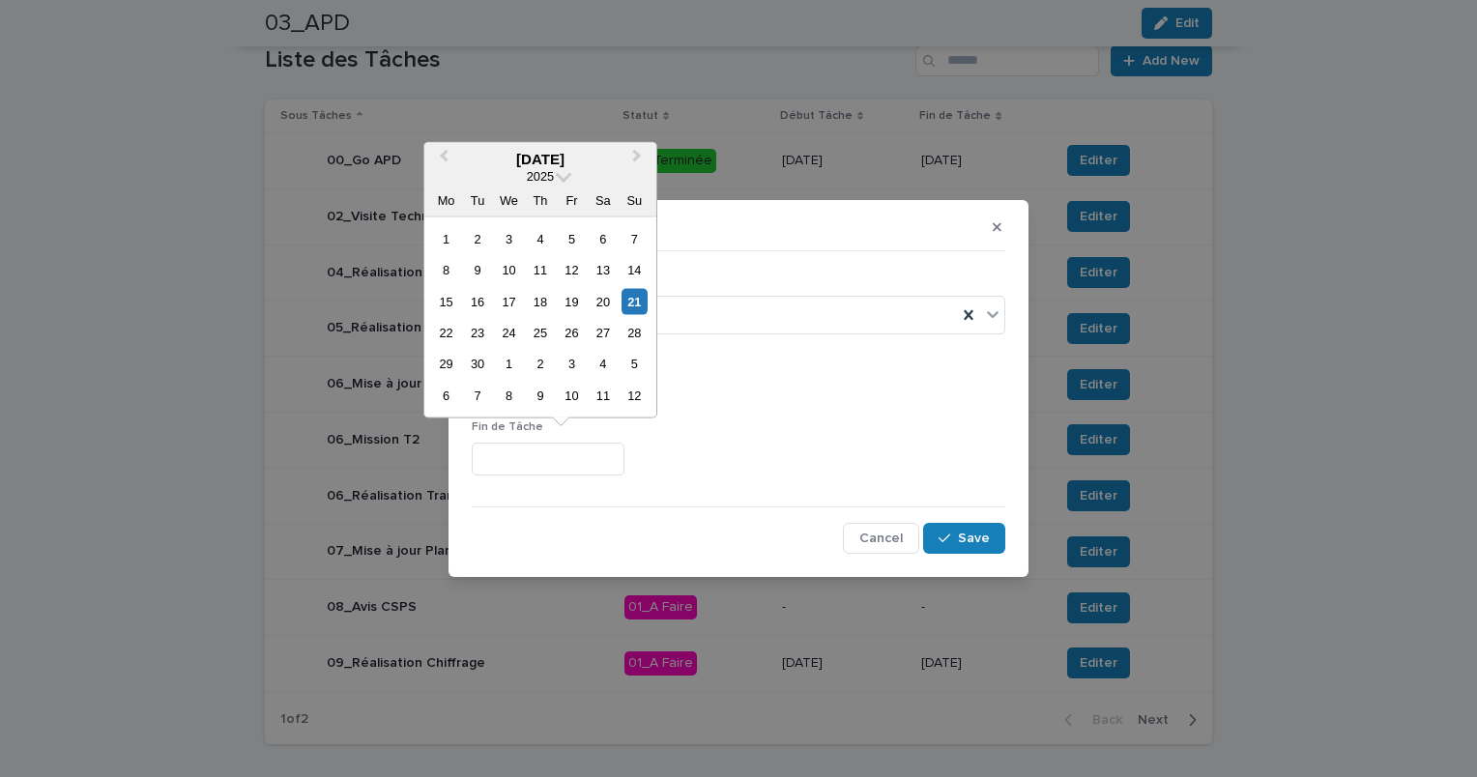
click at [585, 453] on input "text" at bounding box center [548, 460] width 153 height 34
click at [480, 270] on div "9" at bounding box center [477, 270] width 26 height 26
type input "********"
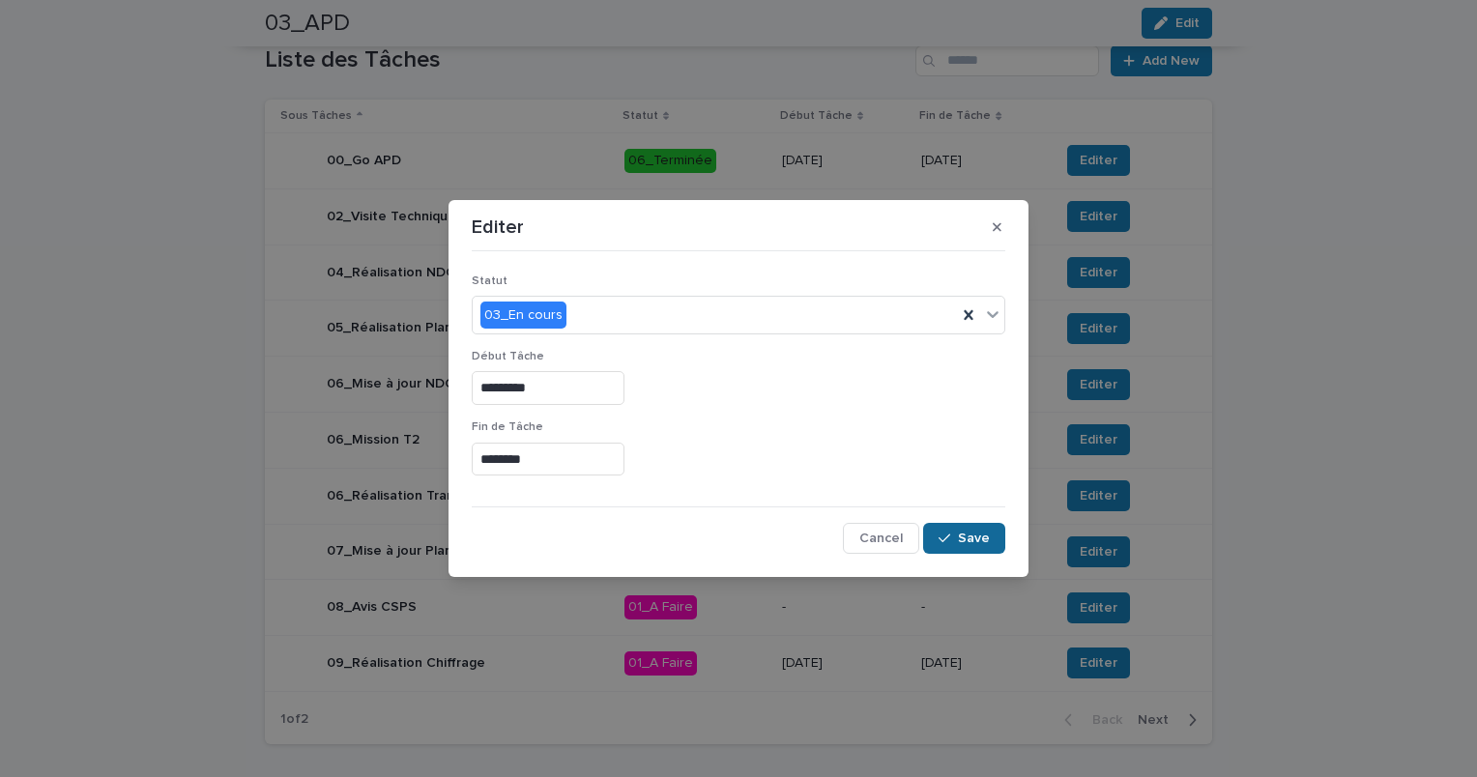
click at [971, 544] on span "Save" at bounding box center [974, 539] width 32 height 14
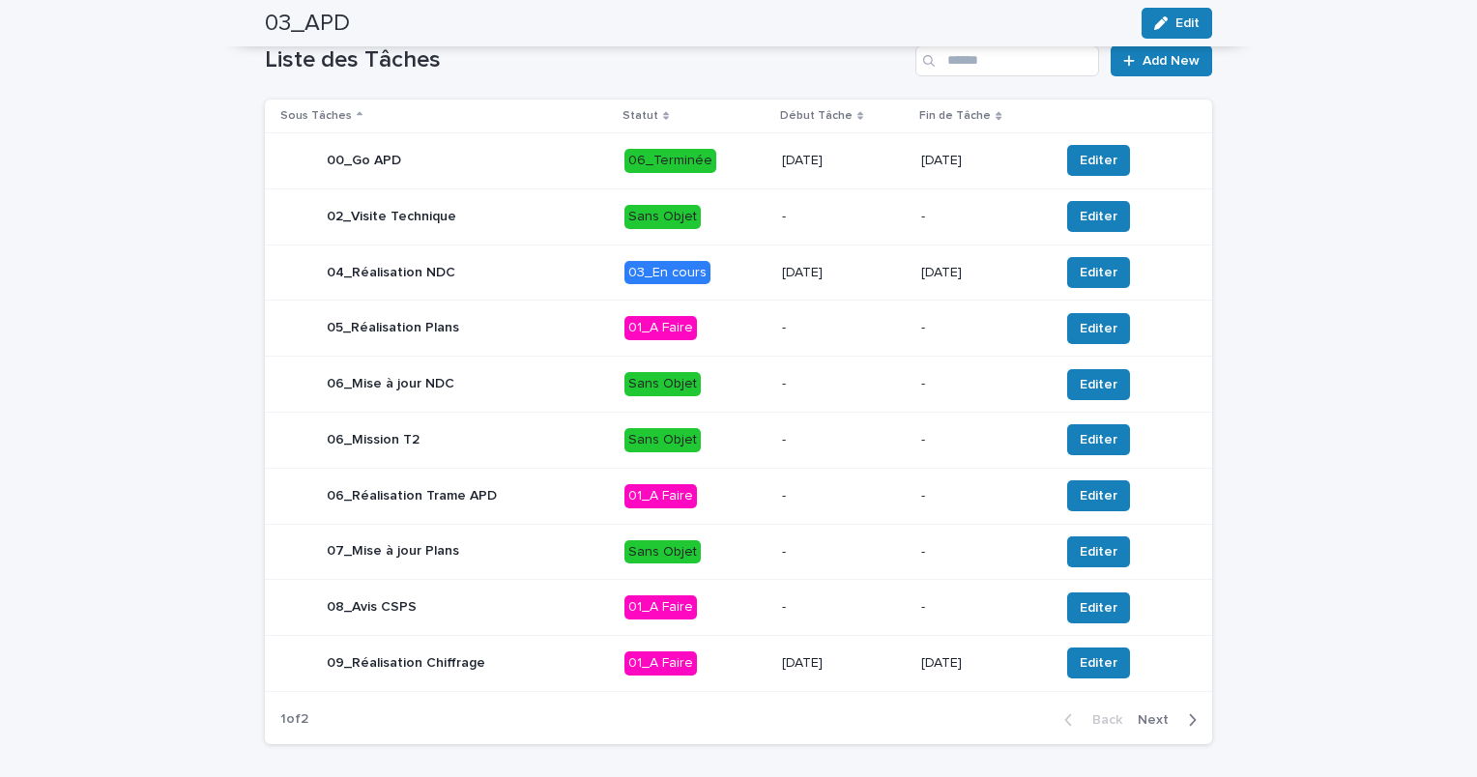
click at [720, 676] on p "01_A Faire" at bounding box center [696, 664] width 142 height 24
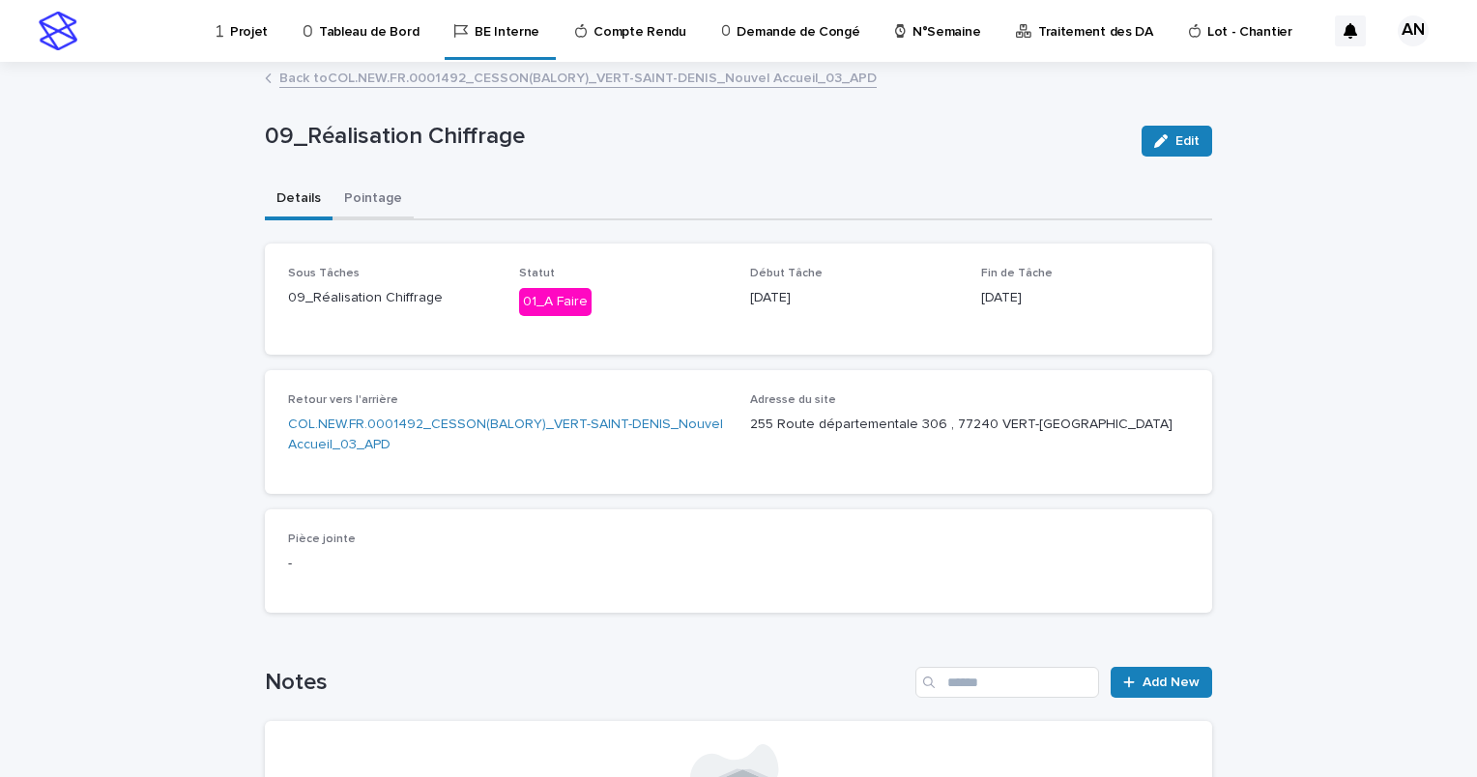
click at [371, 195] on button "Pointage" at bounding box center [373, 200] width 81 height 41
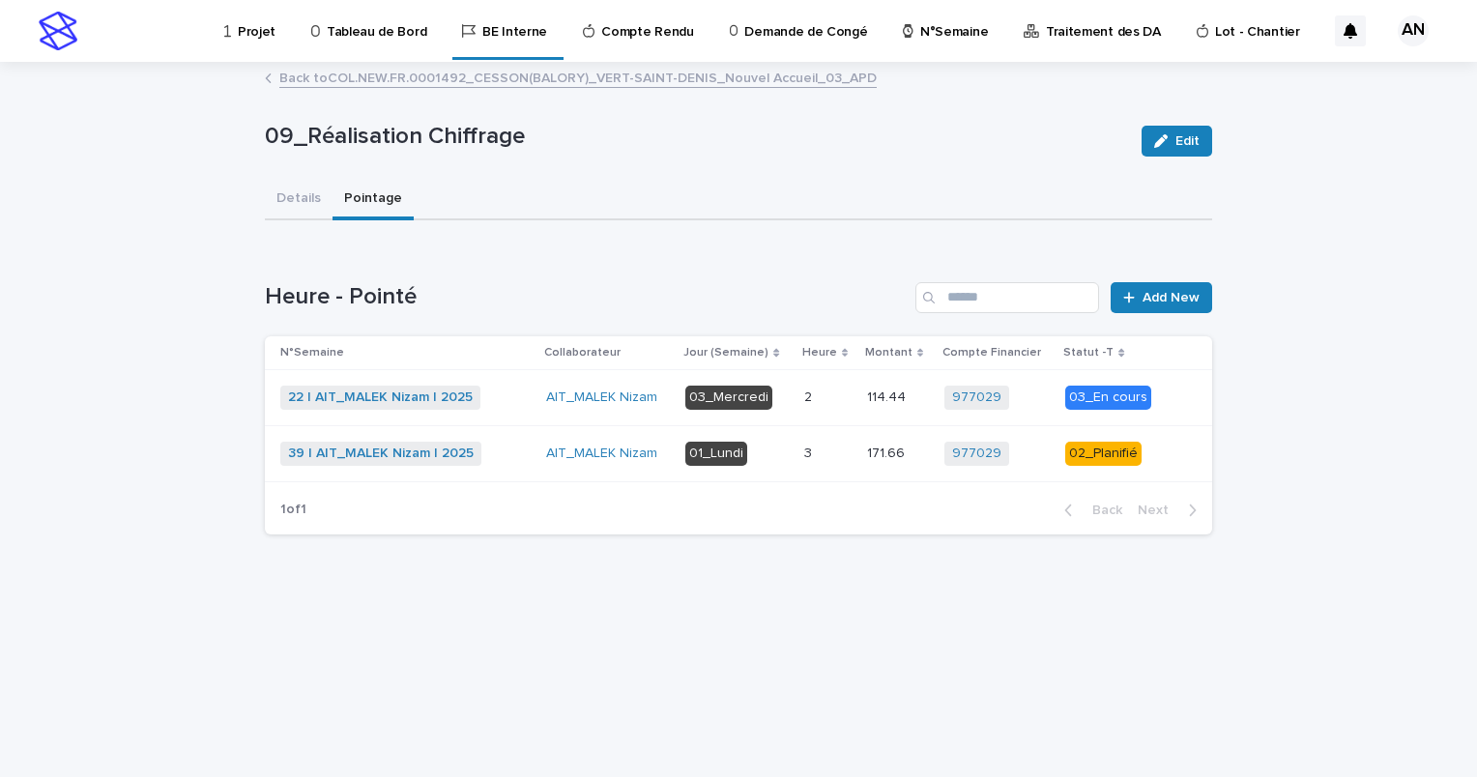
click at [838, 457] on p at bounding box center [827, 454] width 47 height 16
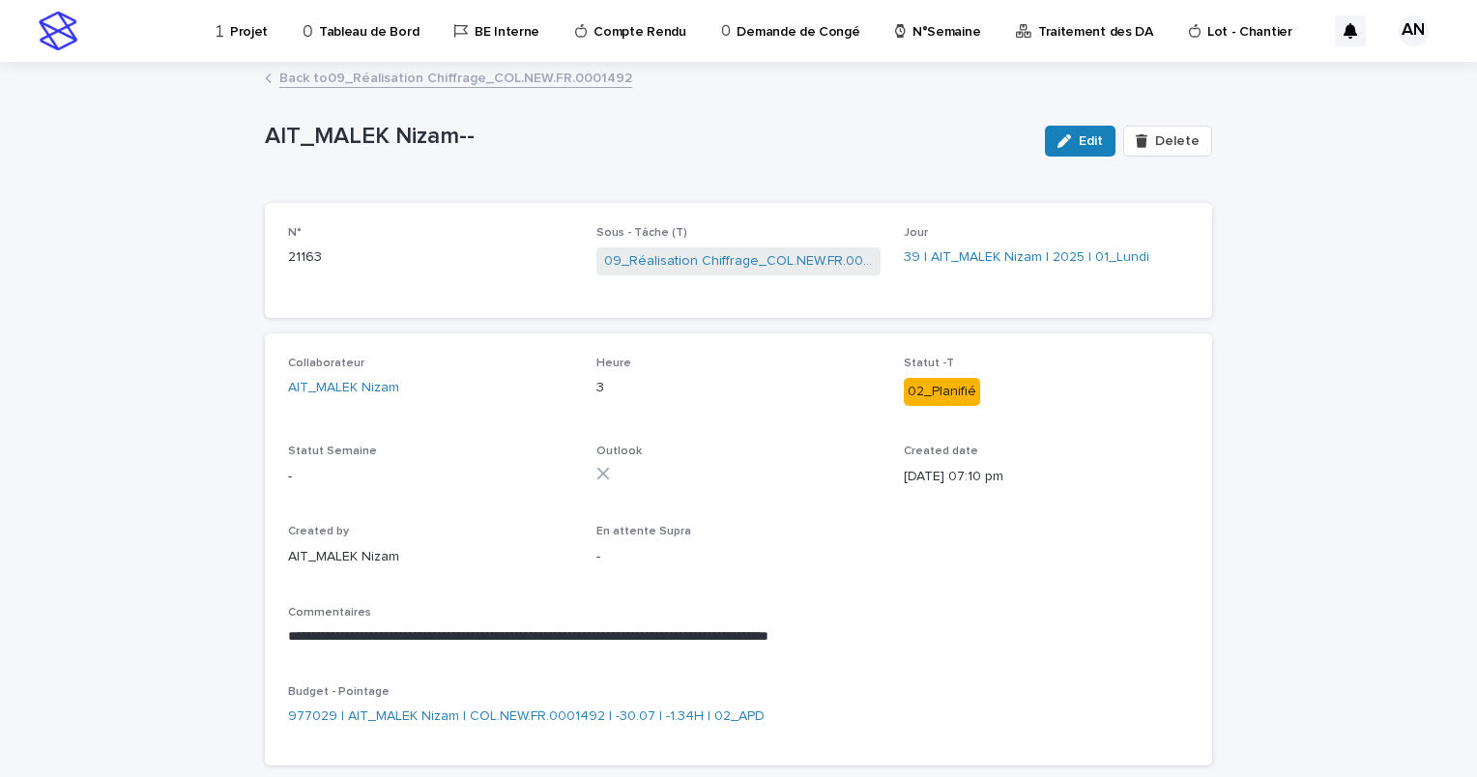
click at [427, 82] on link "Back to 09_Réalisation Chiffrage_COL.NEW.FR.0001492" at bounding box center [455, 77] width 353 height 22
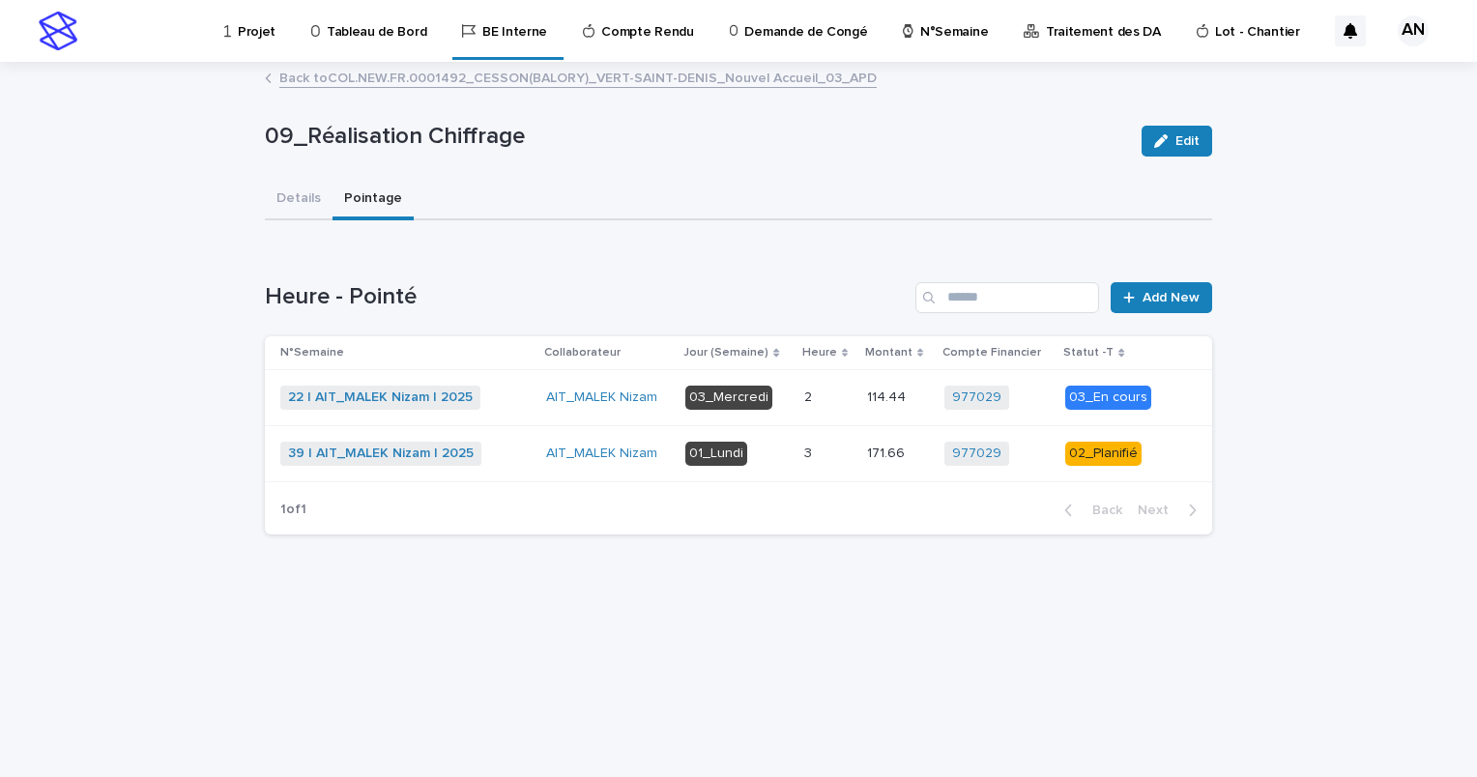
click at [261, 38] on p "Projet" at bounding box center [257, 20] width 38 height 41
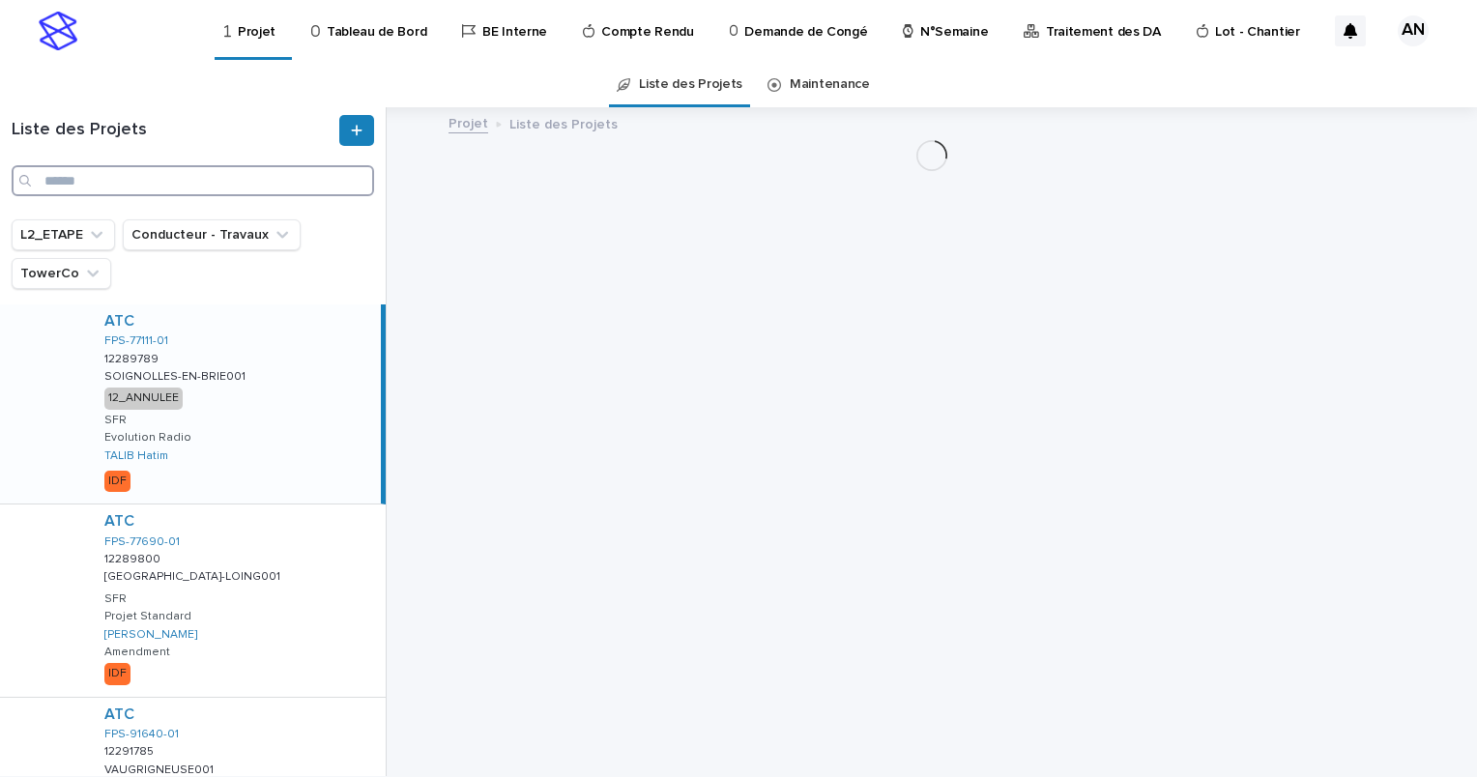
click at [162, 187] on input "Search" at bounding box center [193, 180] width 363 height 31
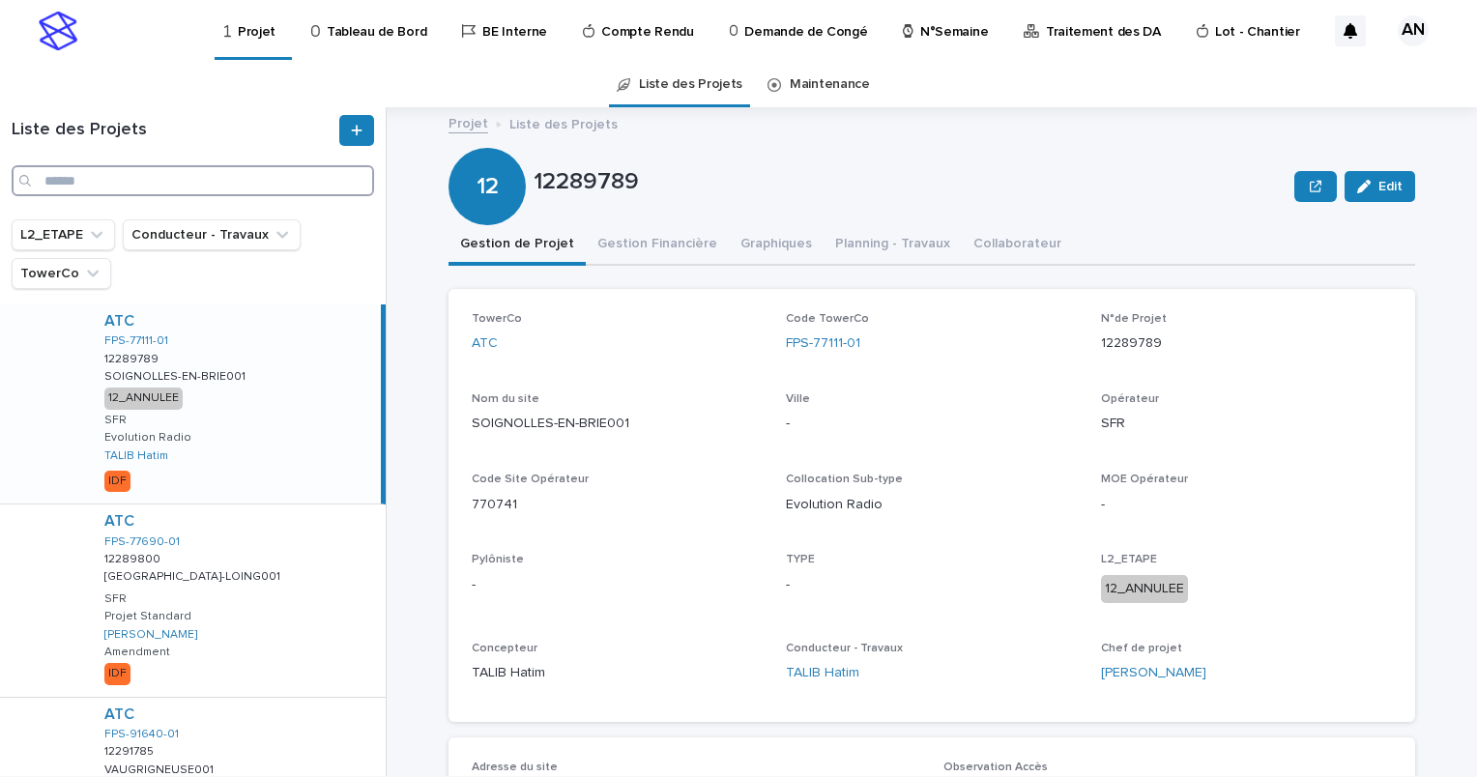
paste input "**********"
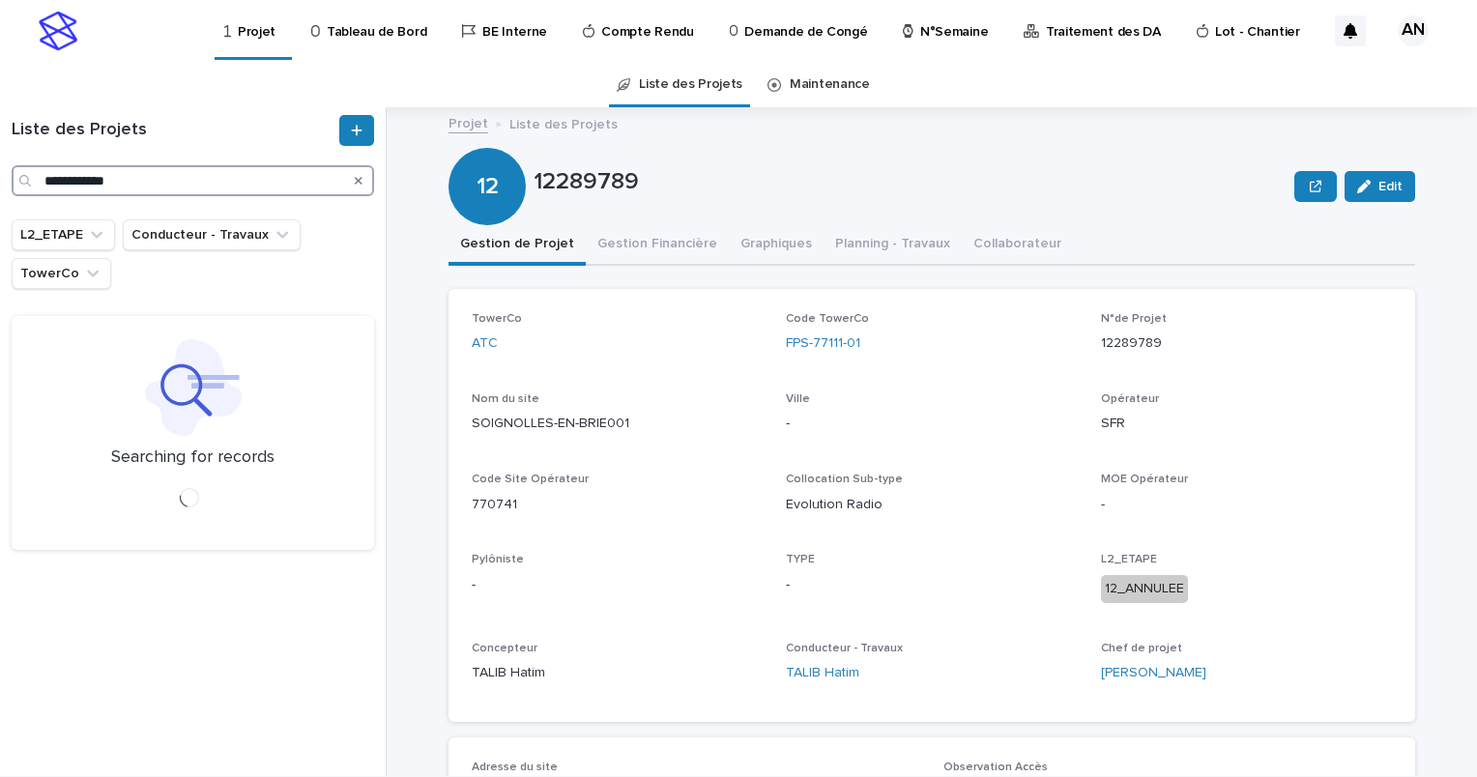
type input "**********"
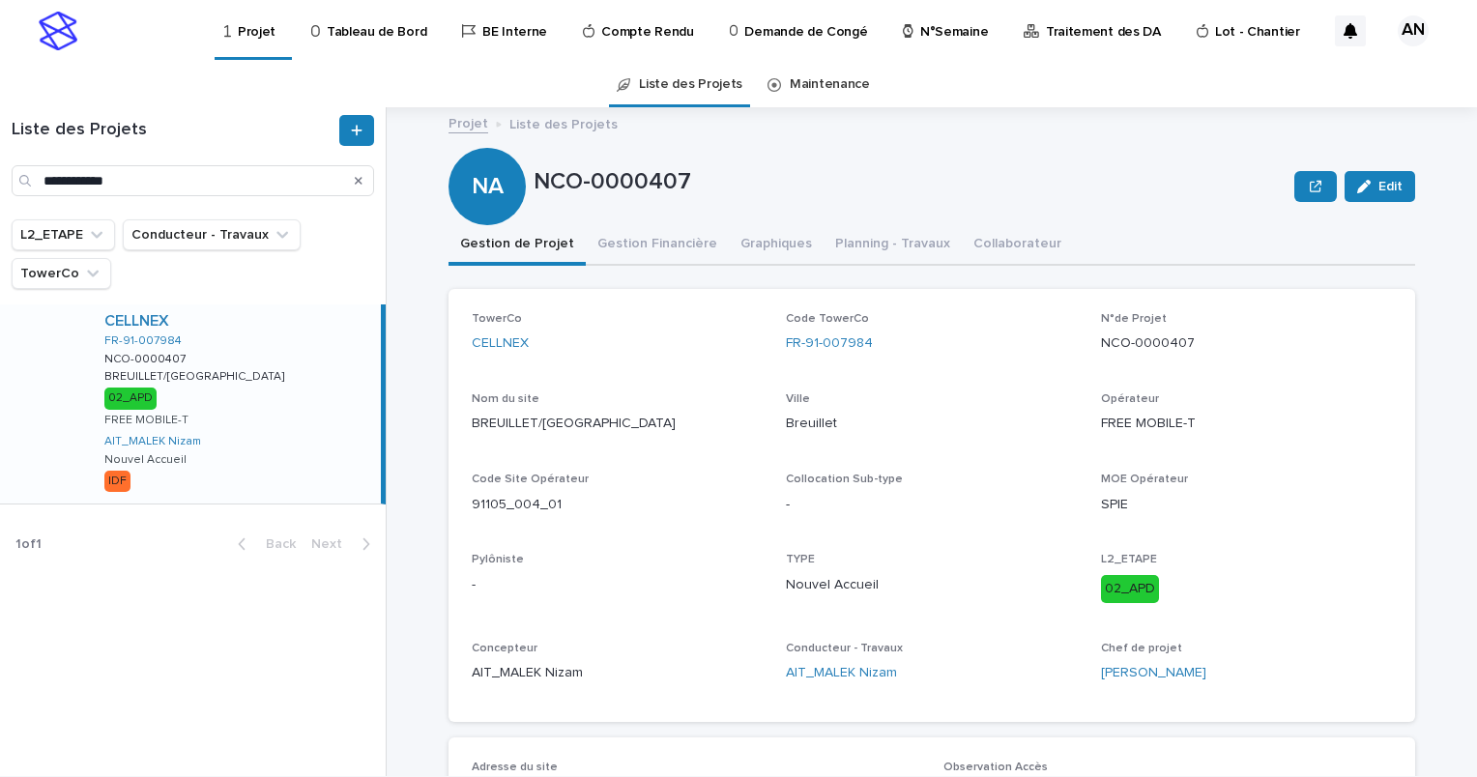
click at [298, 331] on div "CELLNEX FR-91-007984 NCO-0000407 NCO-0000407 BREUILLET/RUE DES PRAIRIES BREUILL…" at bounding box center [235, 404] width 292 height 199
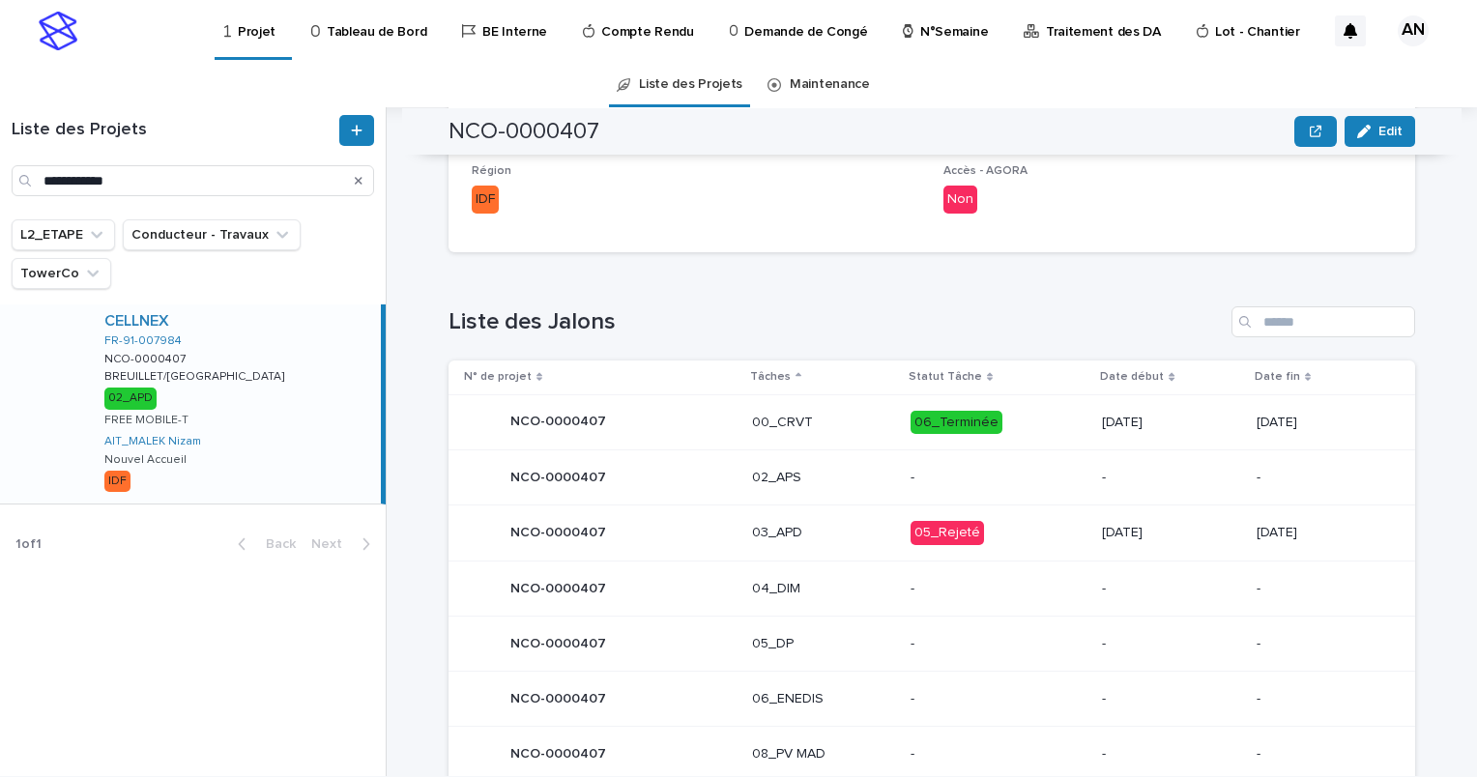
click at [664, 530] on div "NCO-0000407 NCO-0000407" at bounding box center [600, 533] width 273 height 39
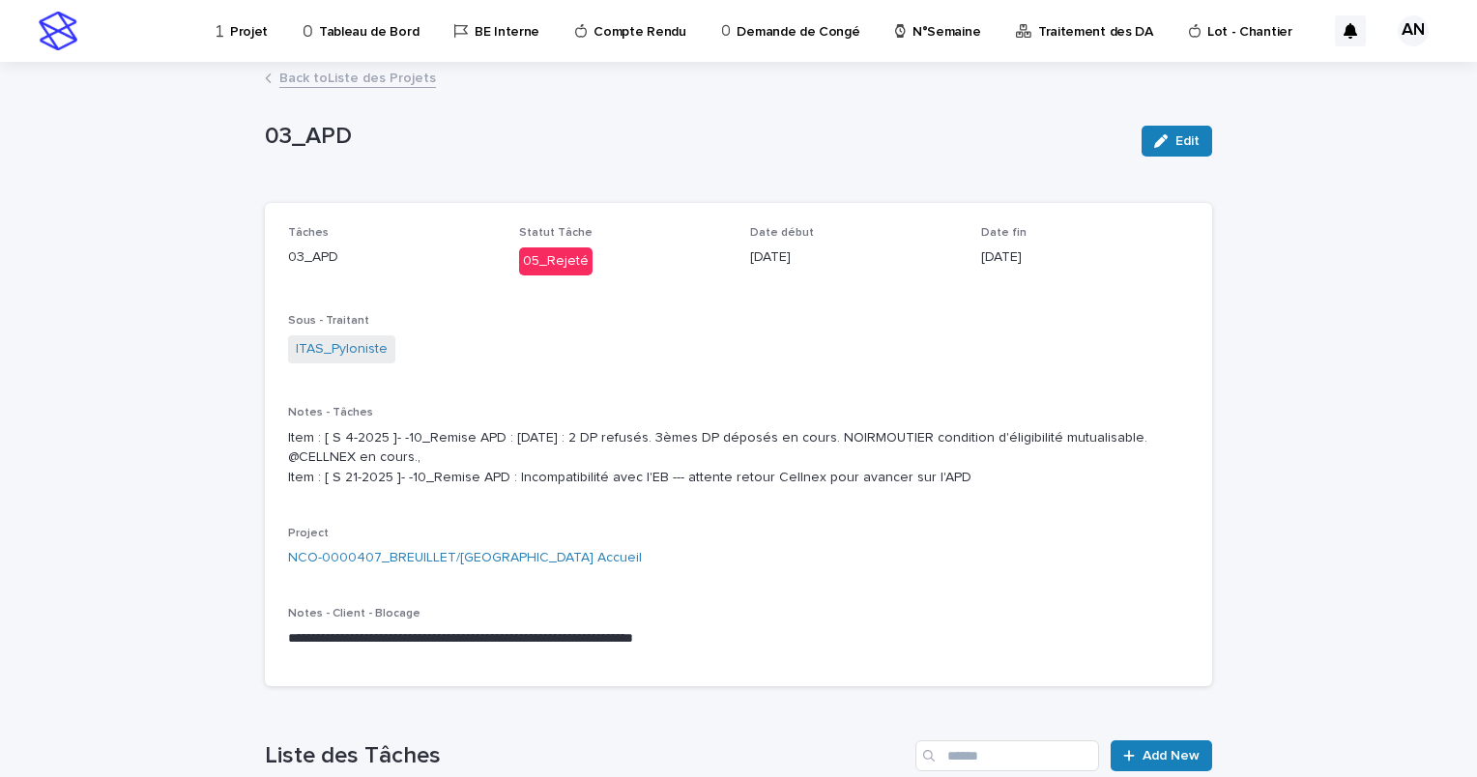
scroll to position [485, 0]
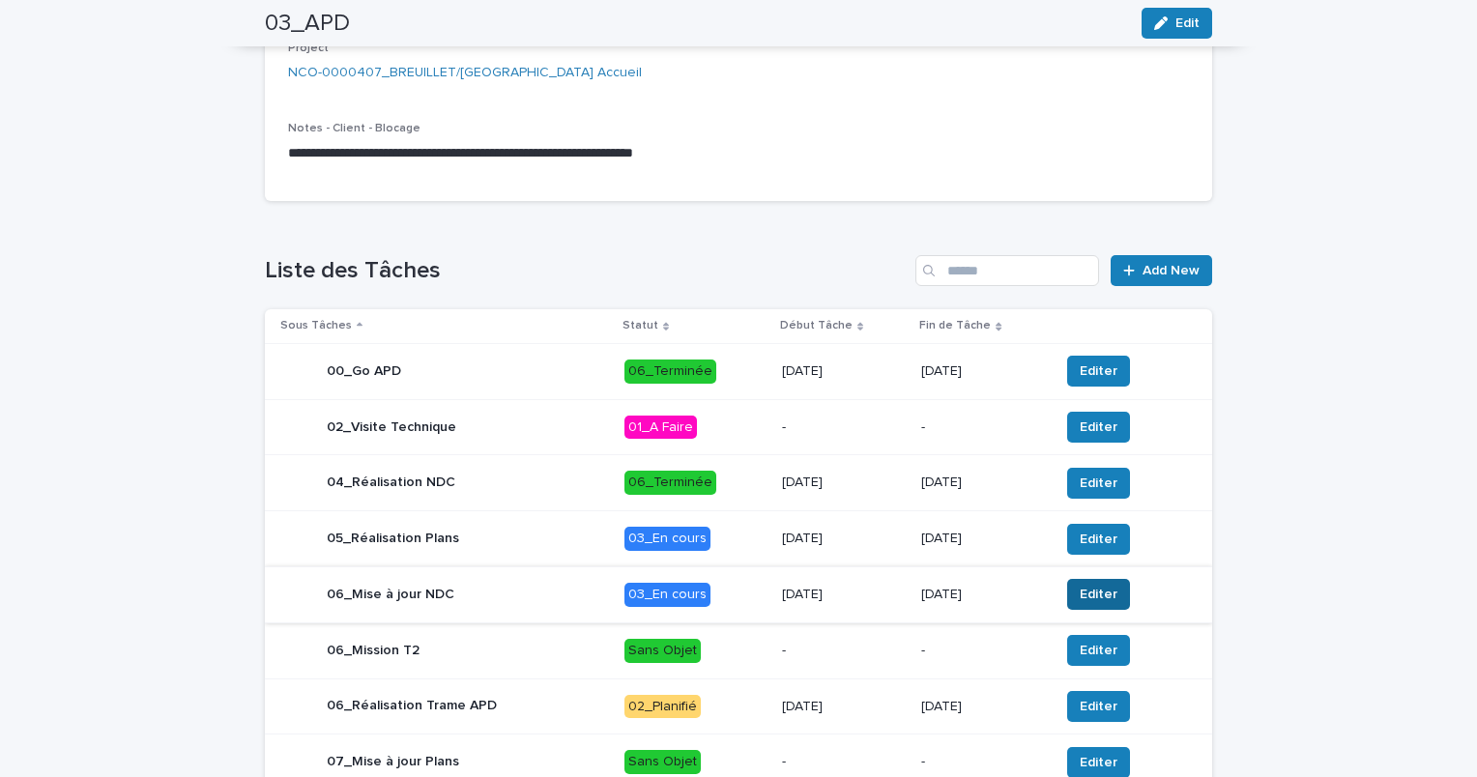
click at [1083, 604] on span "Editer" at bounding box center [1099, 594] width 38 height 19
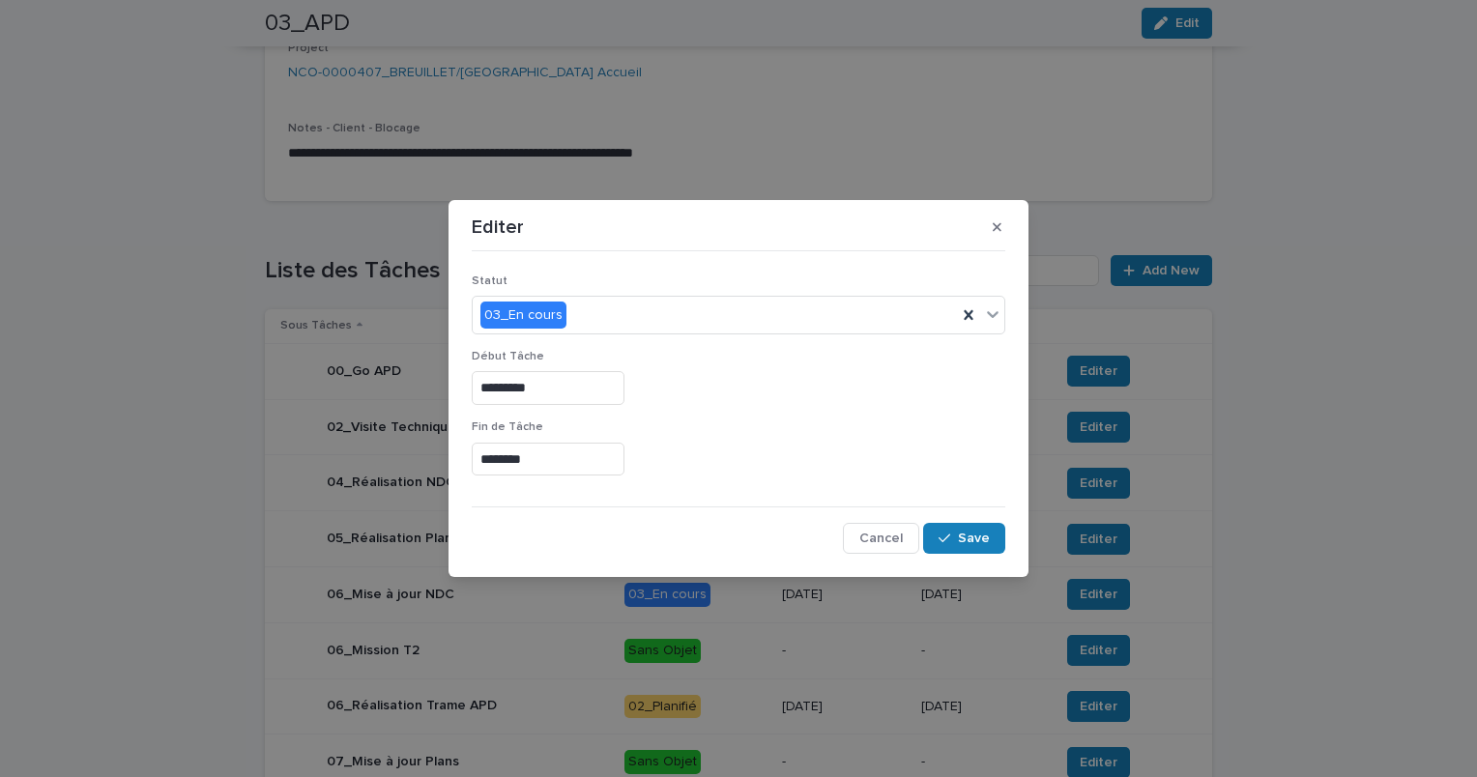
click at [616, 460] on input "********" at bounding box center [548, 460] width 153 height 34
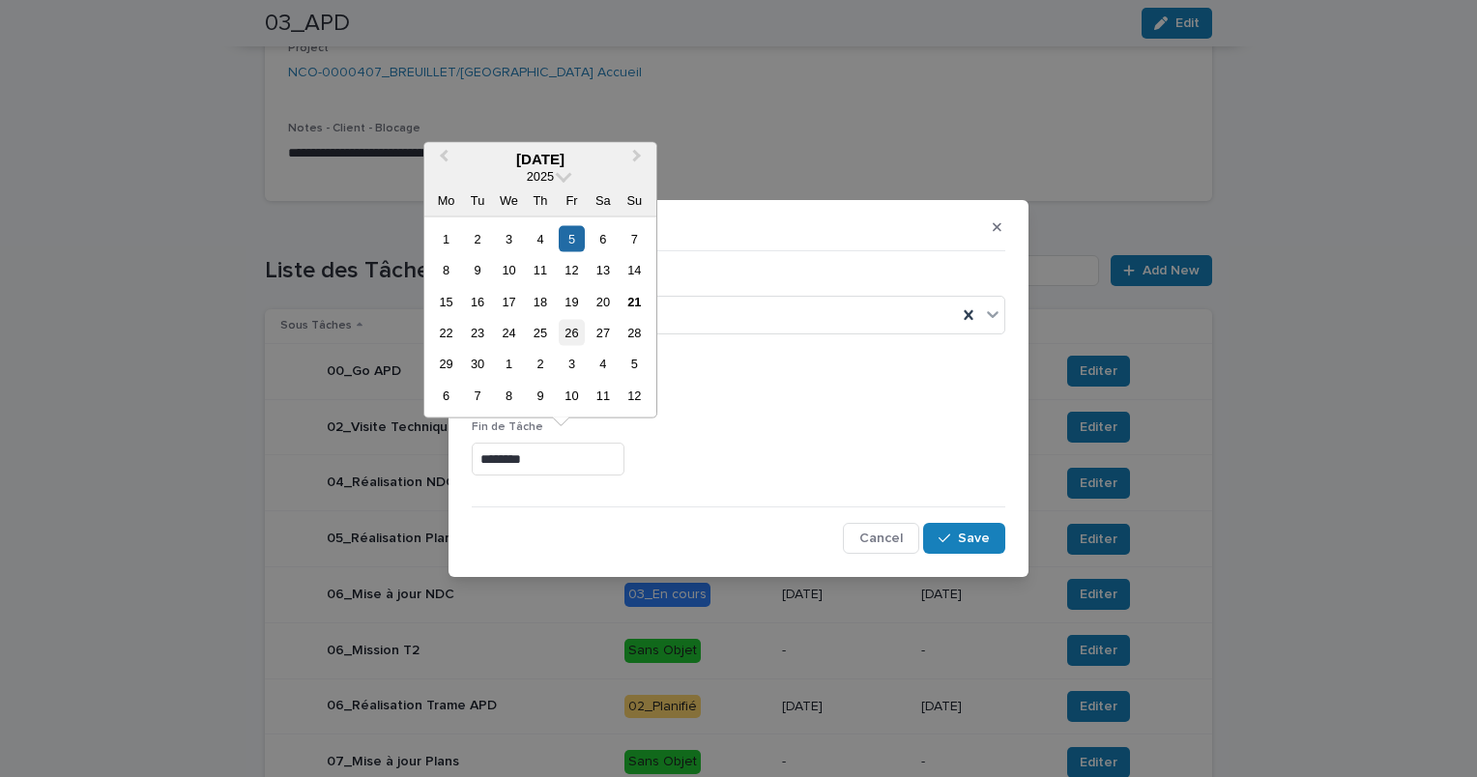
click at [577, 332] on div "26" at bounding box center [572, 333] width 26 height 26
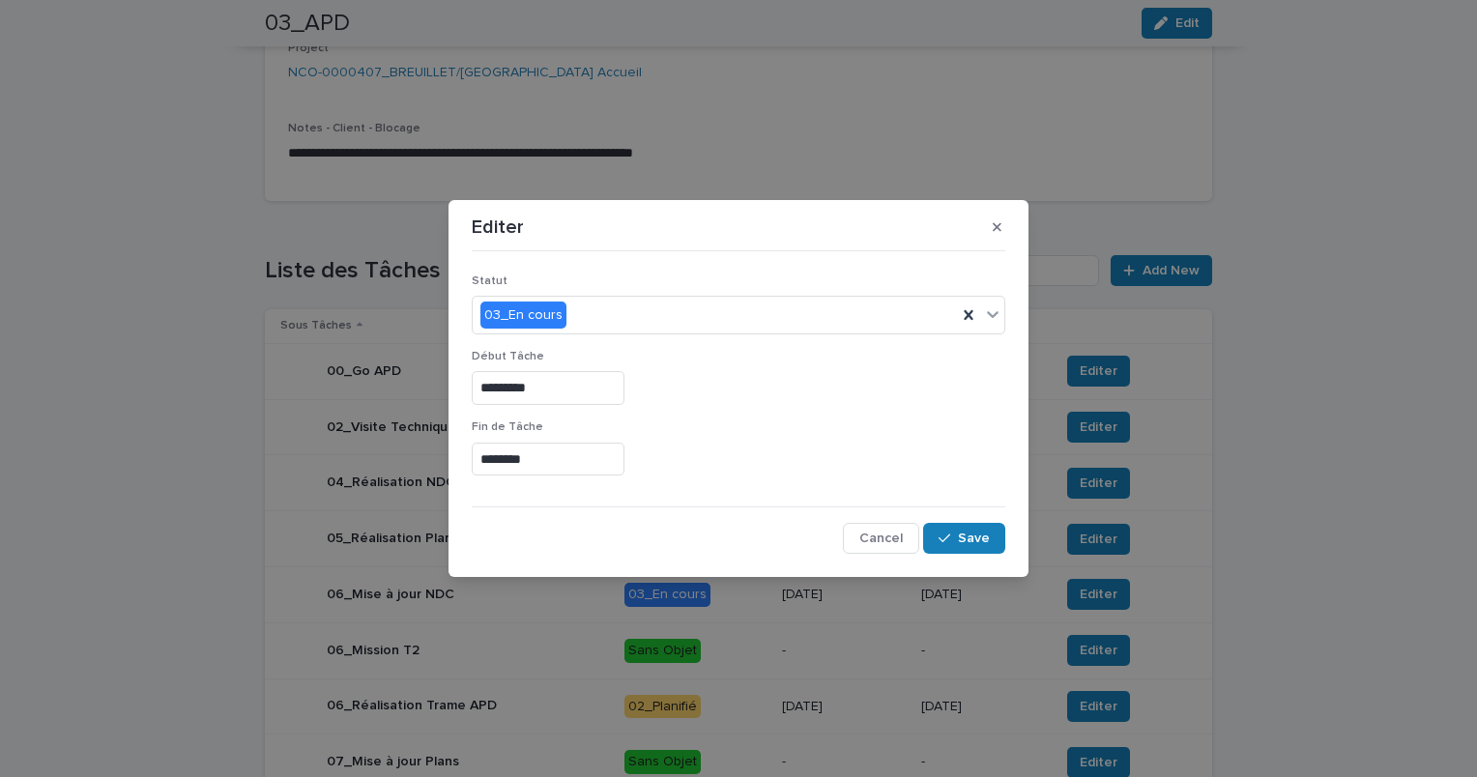
type input "*********"
click at [982, 541] on span "Save" at bounding box center [974, 539] width 32 height 14
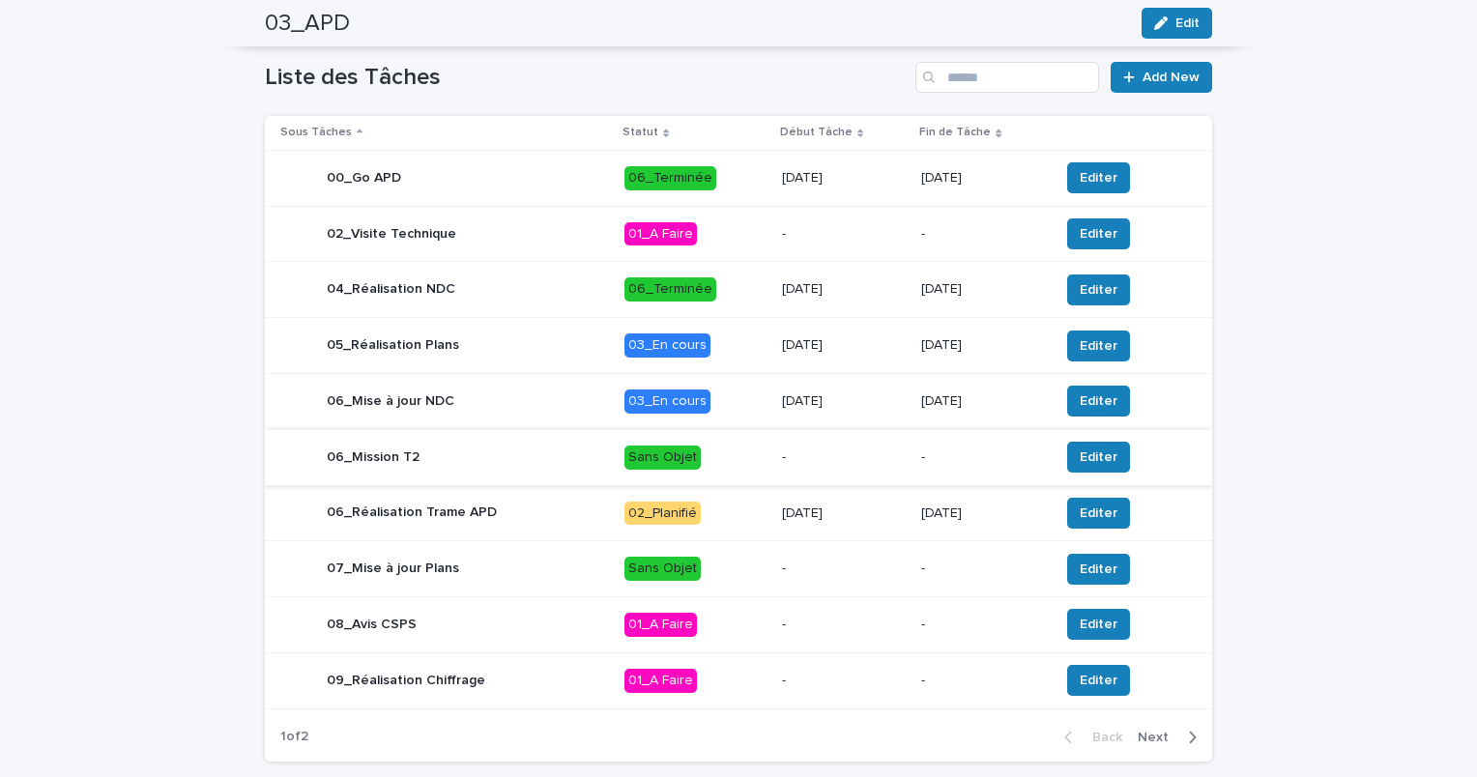
scroll to position [793, 0]
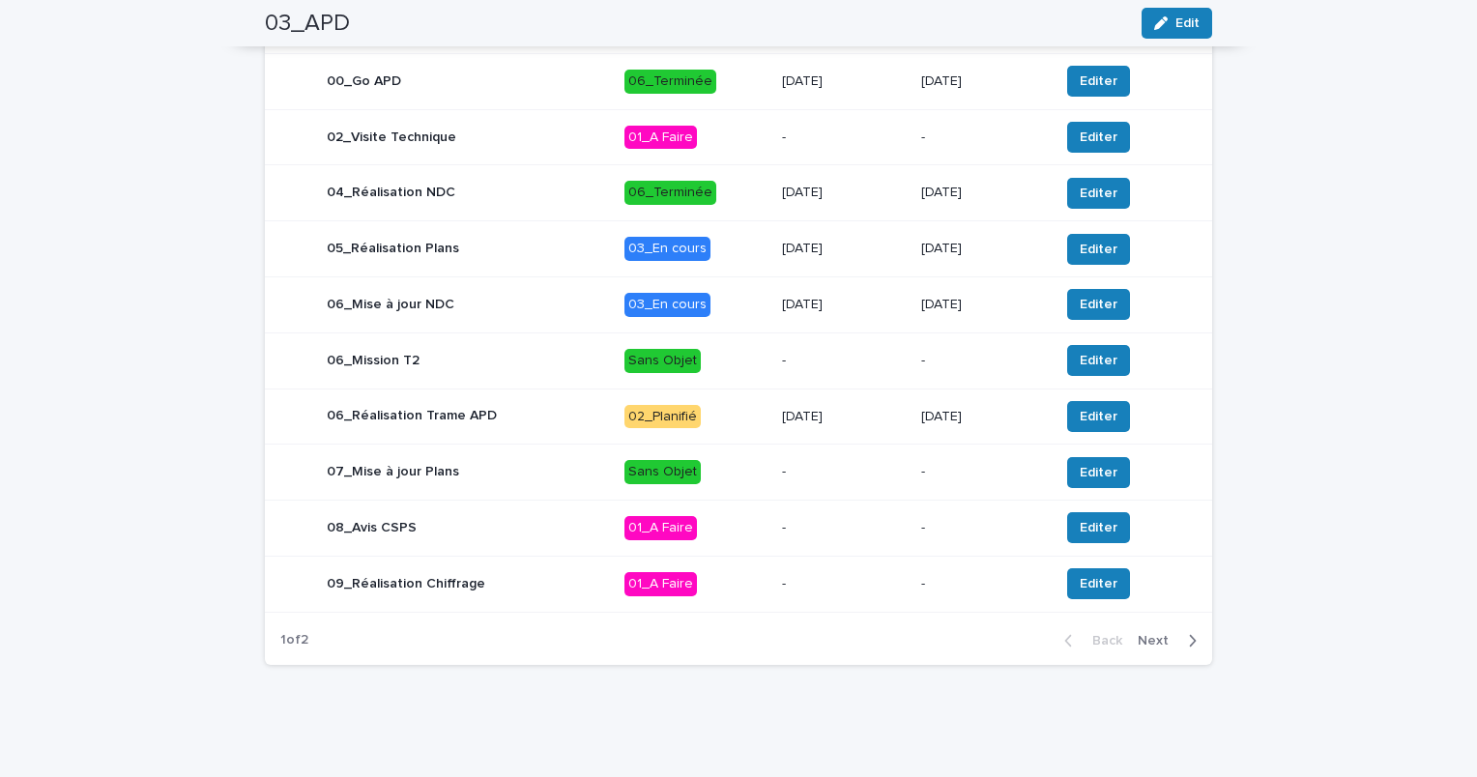
click at [553, 313] on div "06_Mise à jour NDC" at bounding box center [444, 304] width 329 height 39
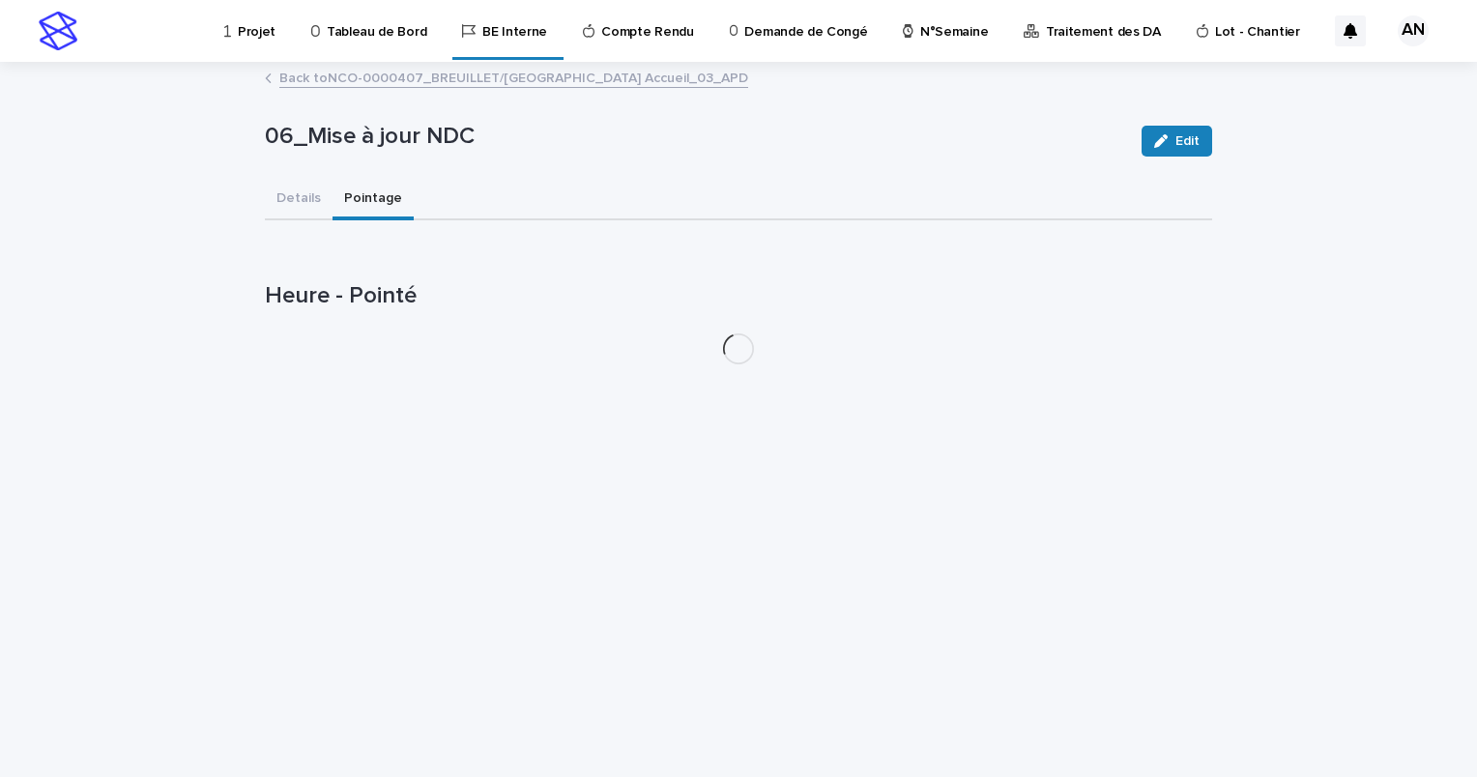
click at [361, 204] on button "Pointage" at bounding box center [373, 200] width 81 height 41
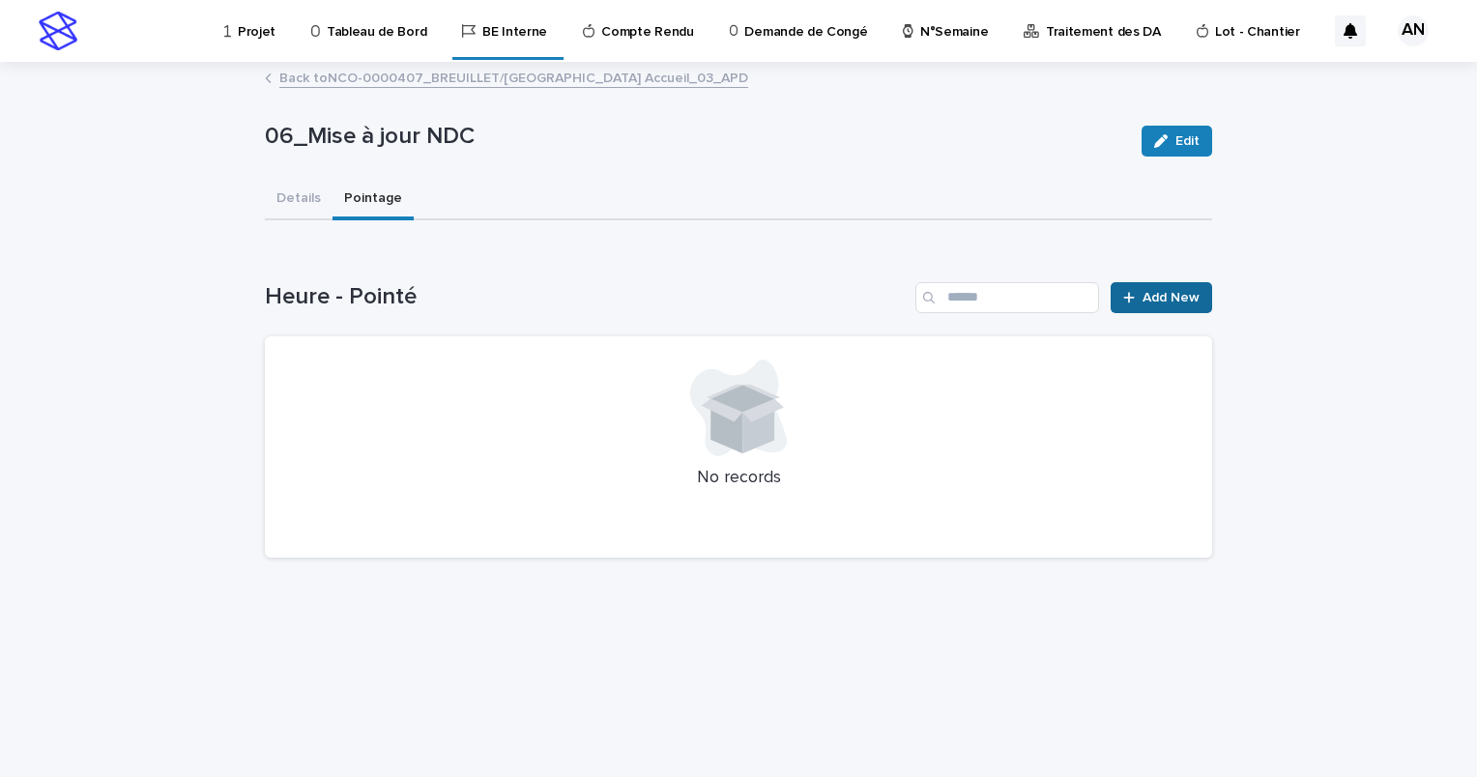
click at [1155, 298] on span "Add New" at bounding box center [1171, 298] width 57 height 14
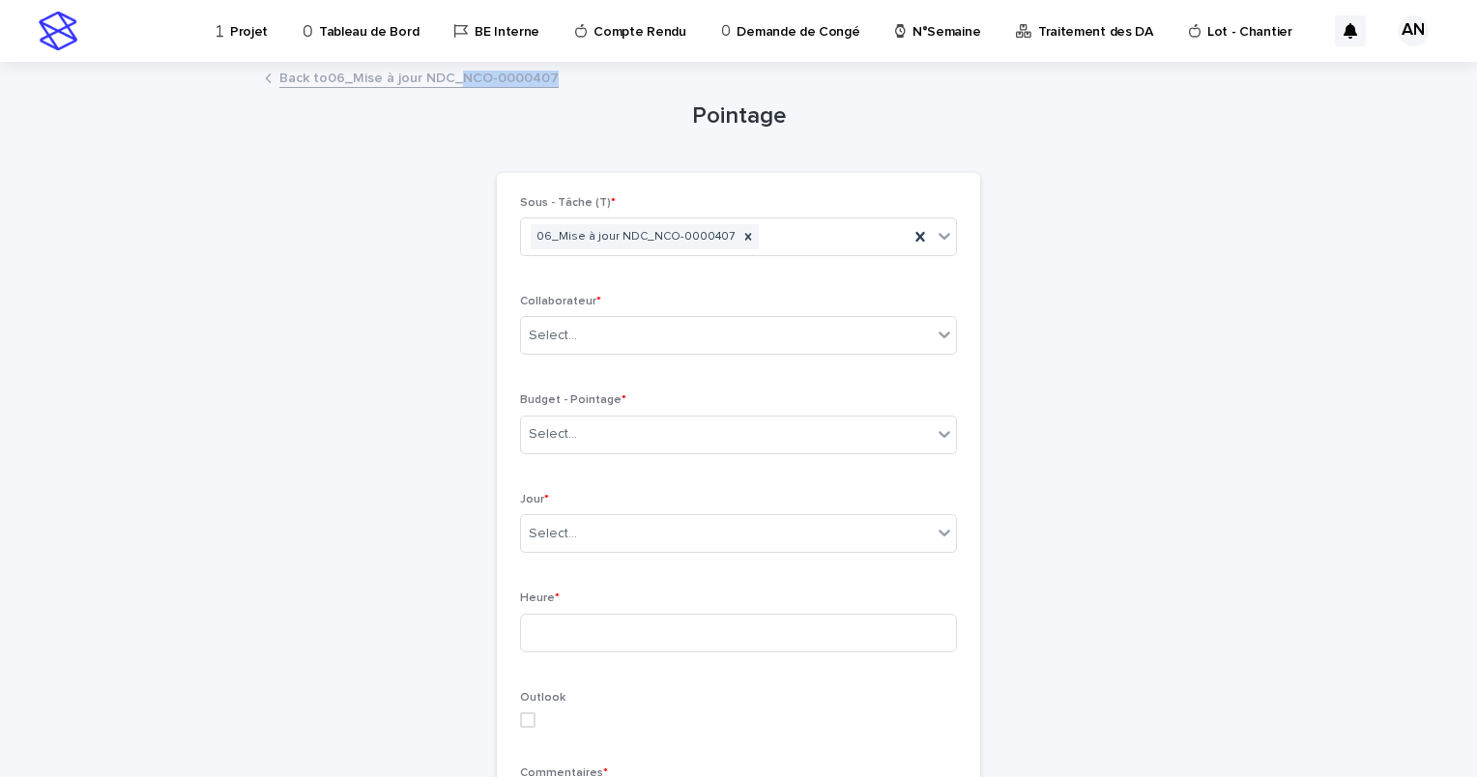
drag, startPoint x: 562, startPoint y: 73, endPoint x: 453, endPoint y: 88, distance: 109.3
click at [453, 88] on div "Back to 06_Mise à jour NDC_NCO-0000407" at bounding box center [738, 79] width 967 height 27
copy link "NCO-0000407"
click at [604, 429] on div "Select..." at bounding box center [726, 435] width 411 height 32
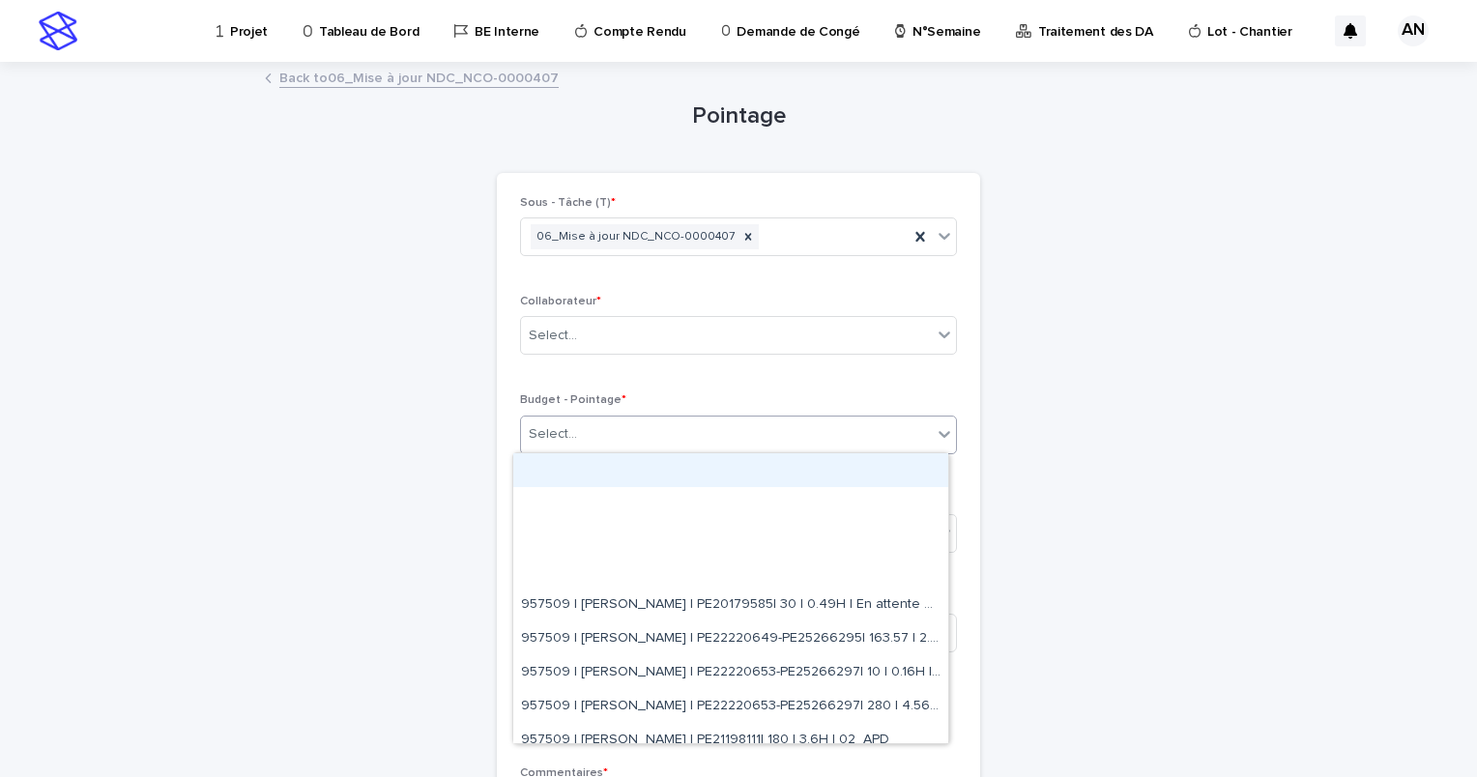
paste input "**********"
type input "**********"
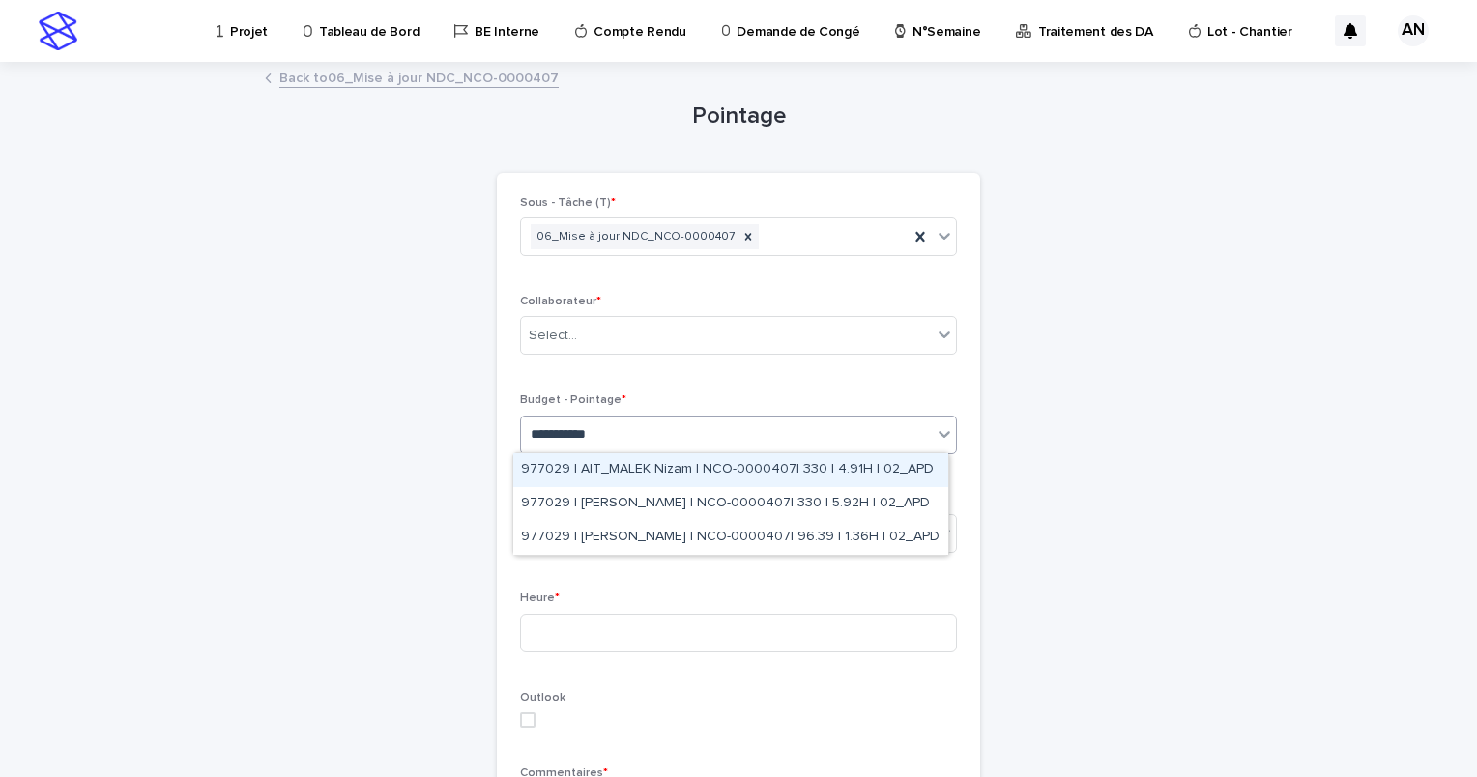
click at [727, 461] on div "977029 | AIT_MALEK Nizam | NCO-0000407| 330 | 4.91H | 02_APD" at bounding box center [730, 470] width 435 height 34
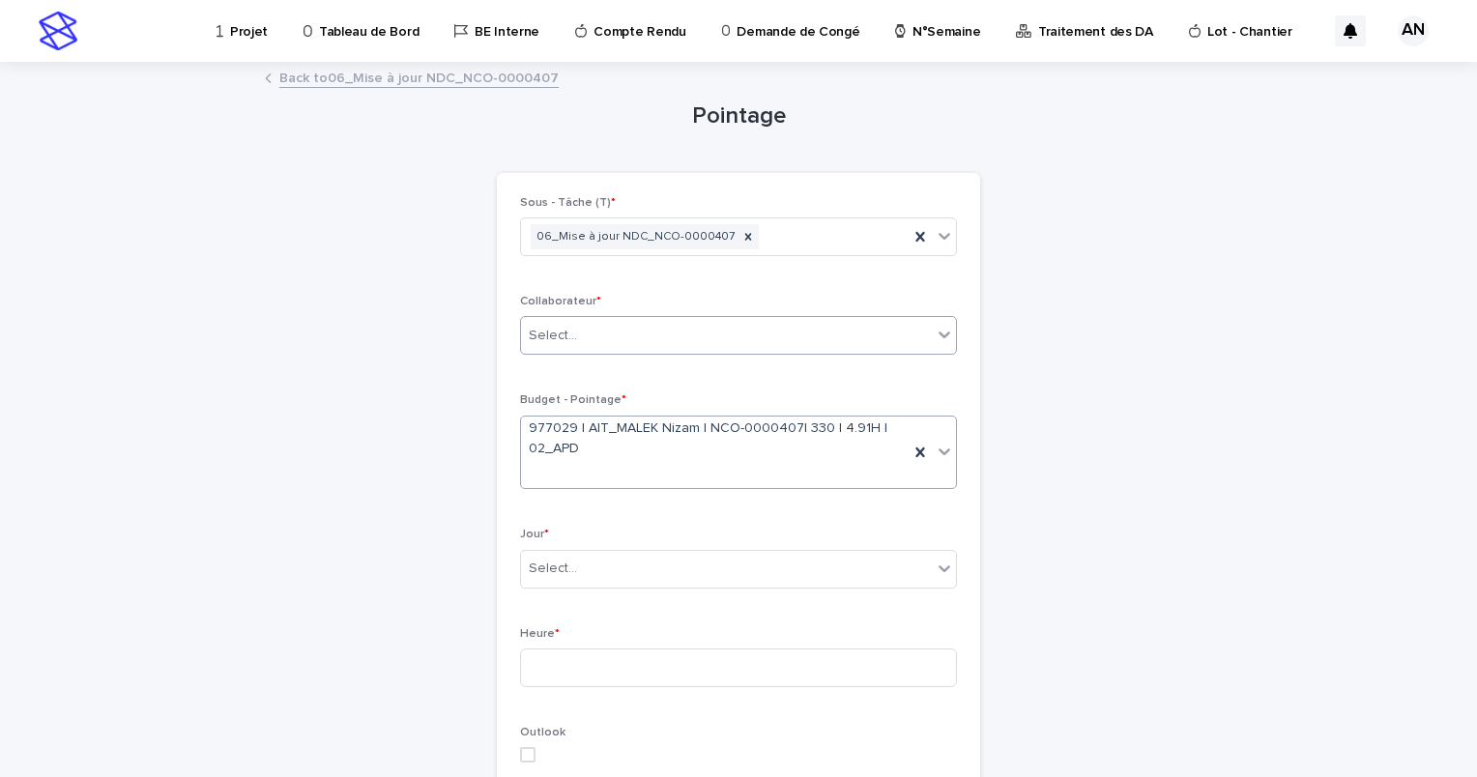
click at [646, 332] on div "Select..." at bounding box center [726, 336] width 411 height 32
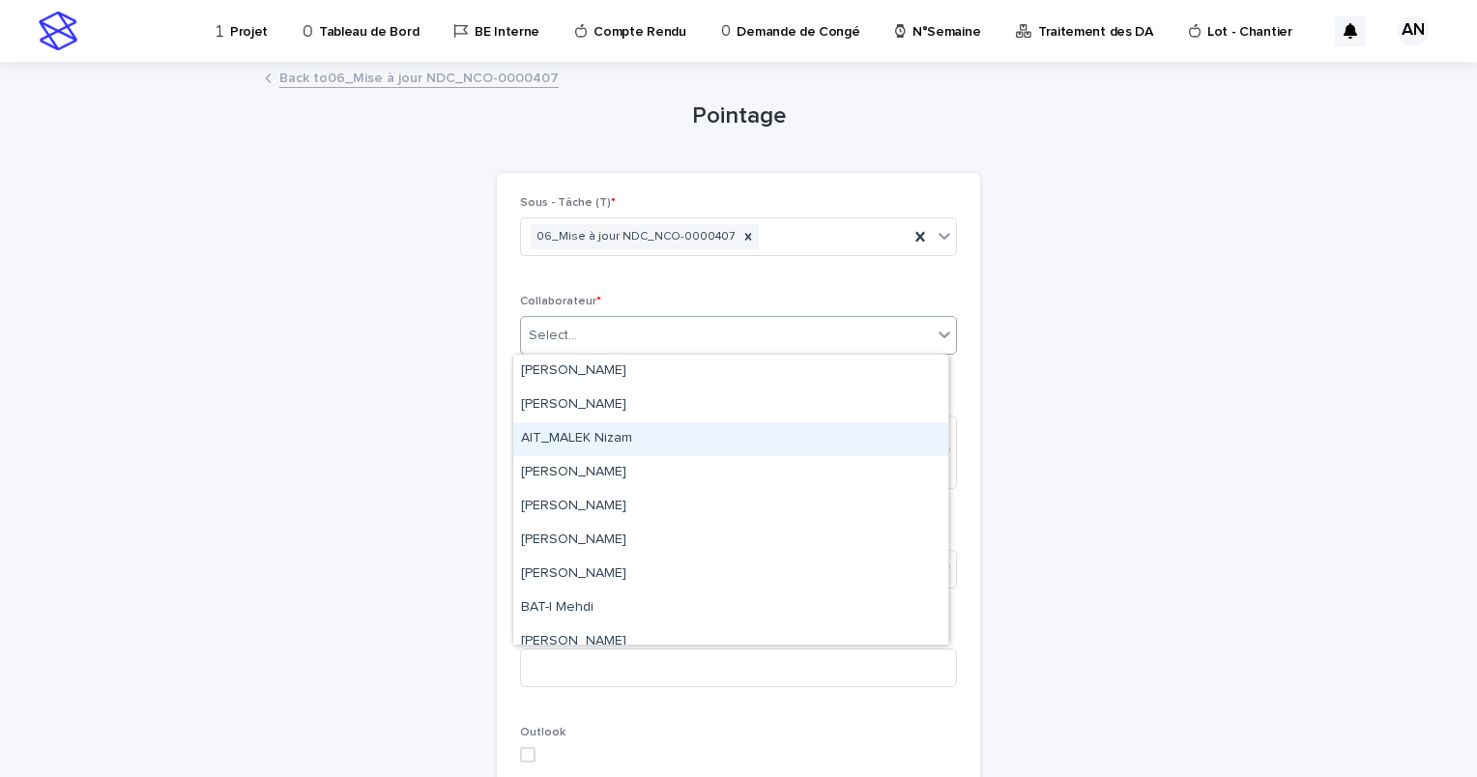
click at [619, 430] on div "AIT_MALEK Nizam" at bounding box center [730, 440] width 435 height 34
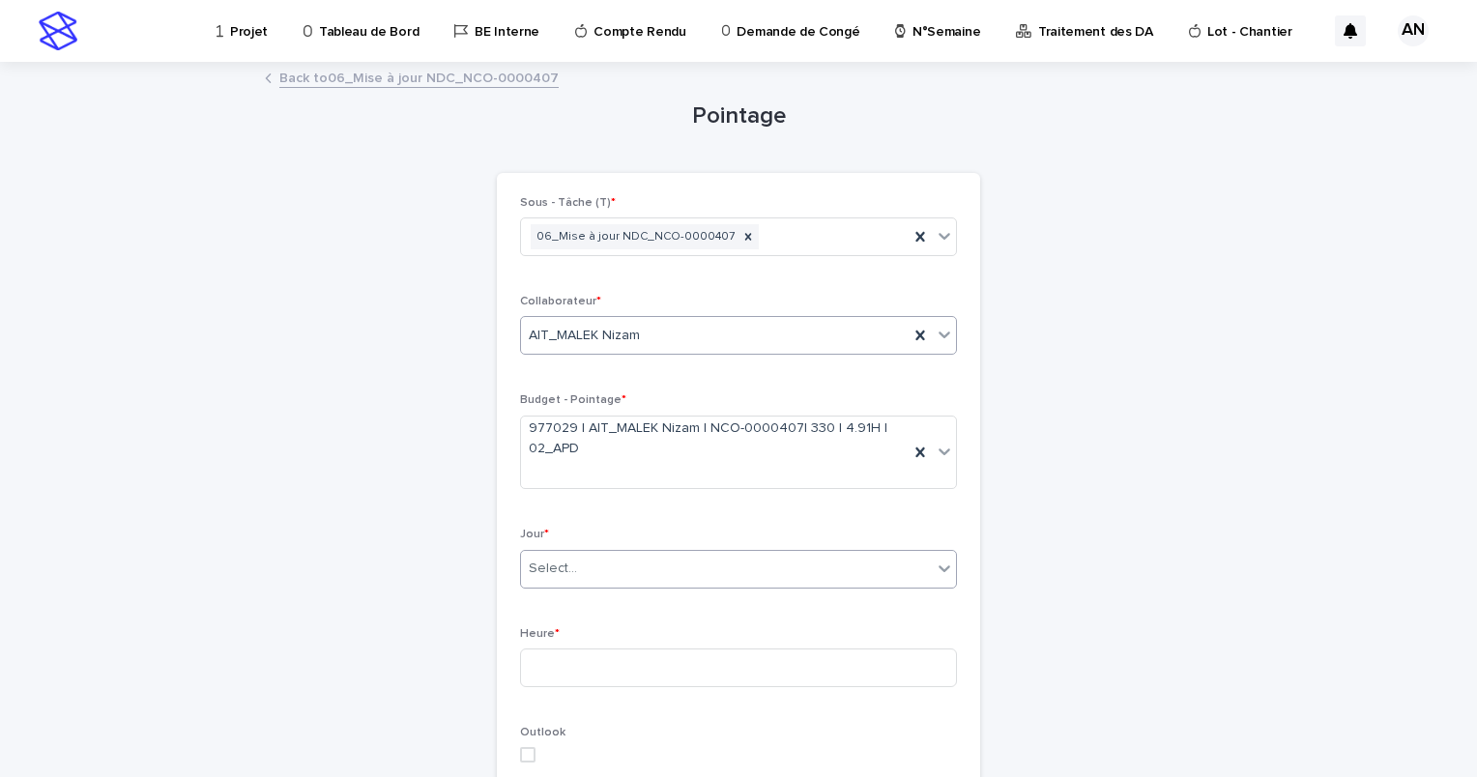
click at [665, 572] on div "Select..." at bounding box center [726, 569] width 411 height 32
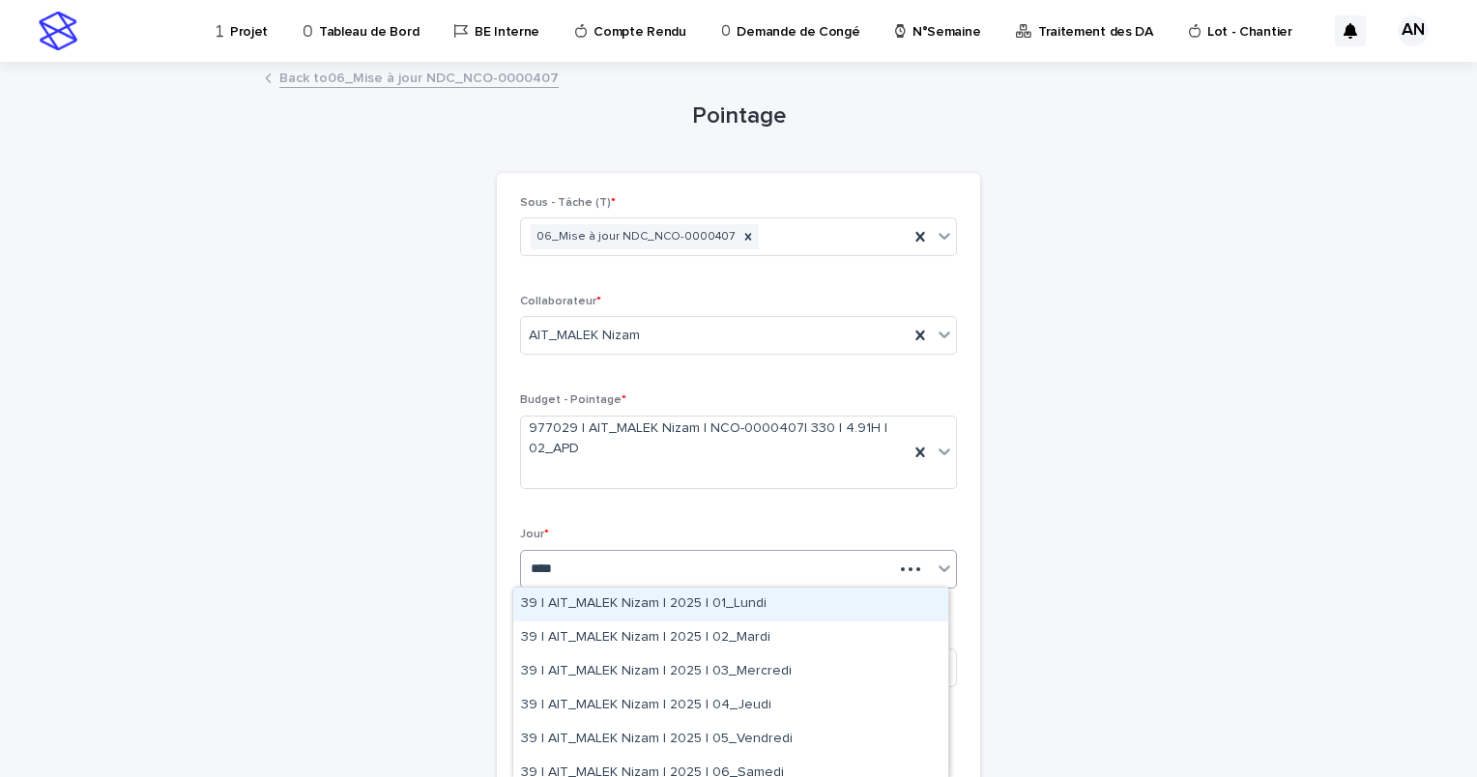
type input "*****"
click at [806, 607] on div "39 | AIT_MALEK Nizam | 2025 | 01_Lundi" at bounding box center [730, 605] width 435 height 34
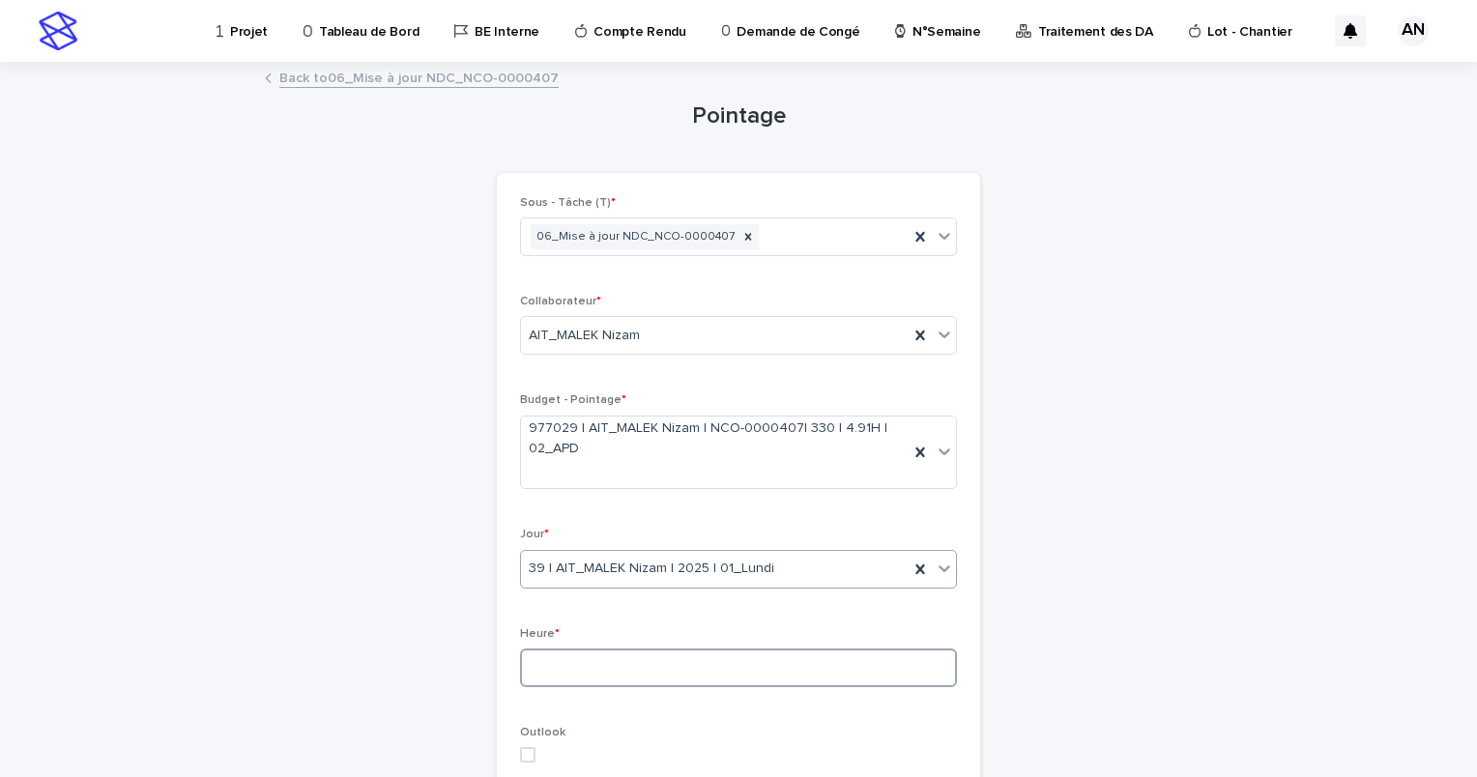
click at [661, 674] on input at bounding box center [738, 668] width 437 height 39
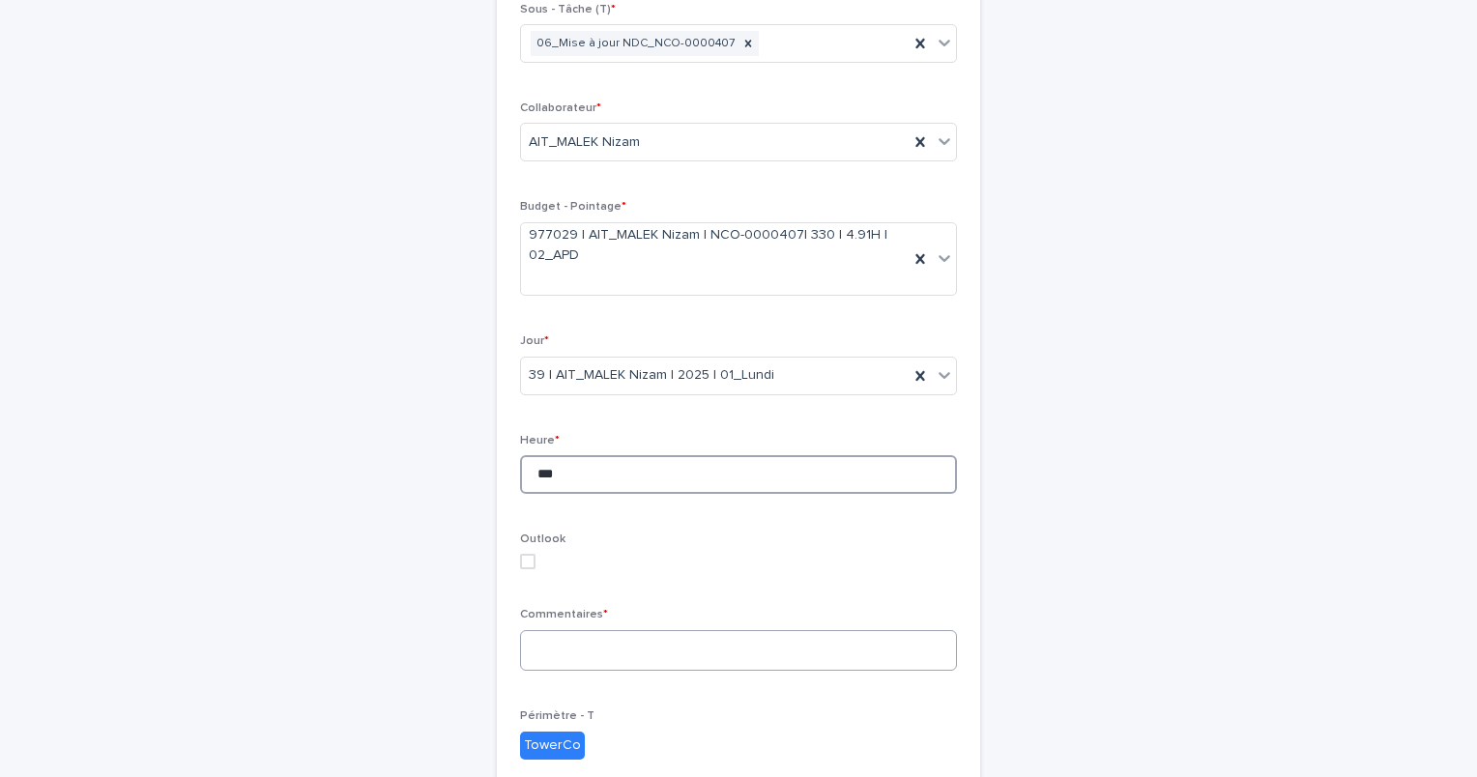
type input "***"
click at [651, 650] on textarea at bounding box center [738, 651] width 437 height 42
click at [523, 651] on textarea "**********" at bounding box center [738, 651] width 437 height 42
paste textarea "**********"
drag, startPoint x: 615, startPoint y: 643, endPoint x: 515, endPoint y: 652, distance: 100.0
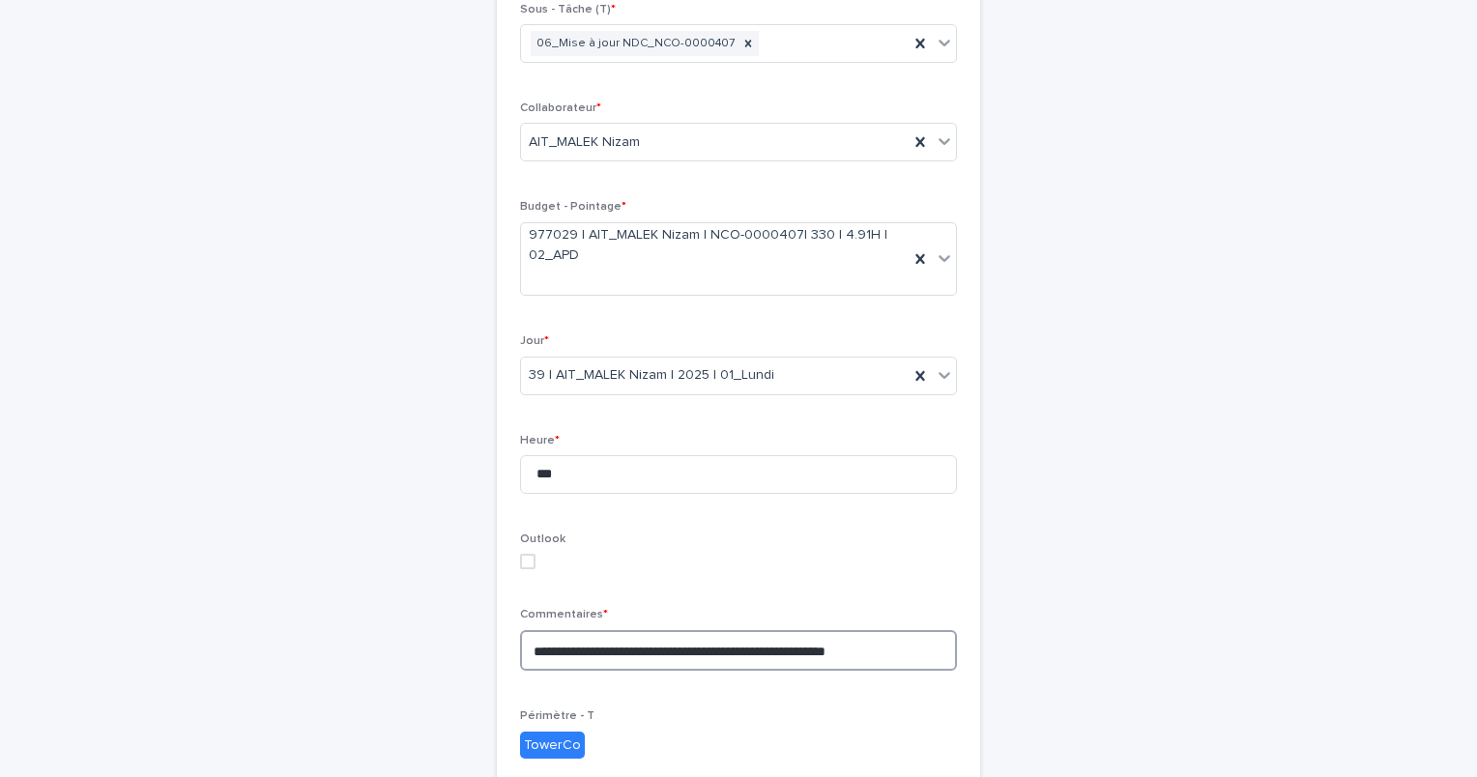
click at [520, 652] on textarea "**********" at bounding box center [738, 651] width 437 height 42
paste textarea "**********"
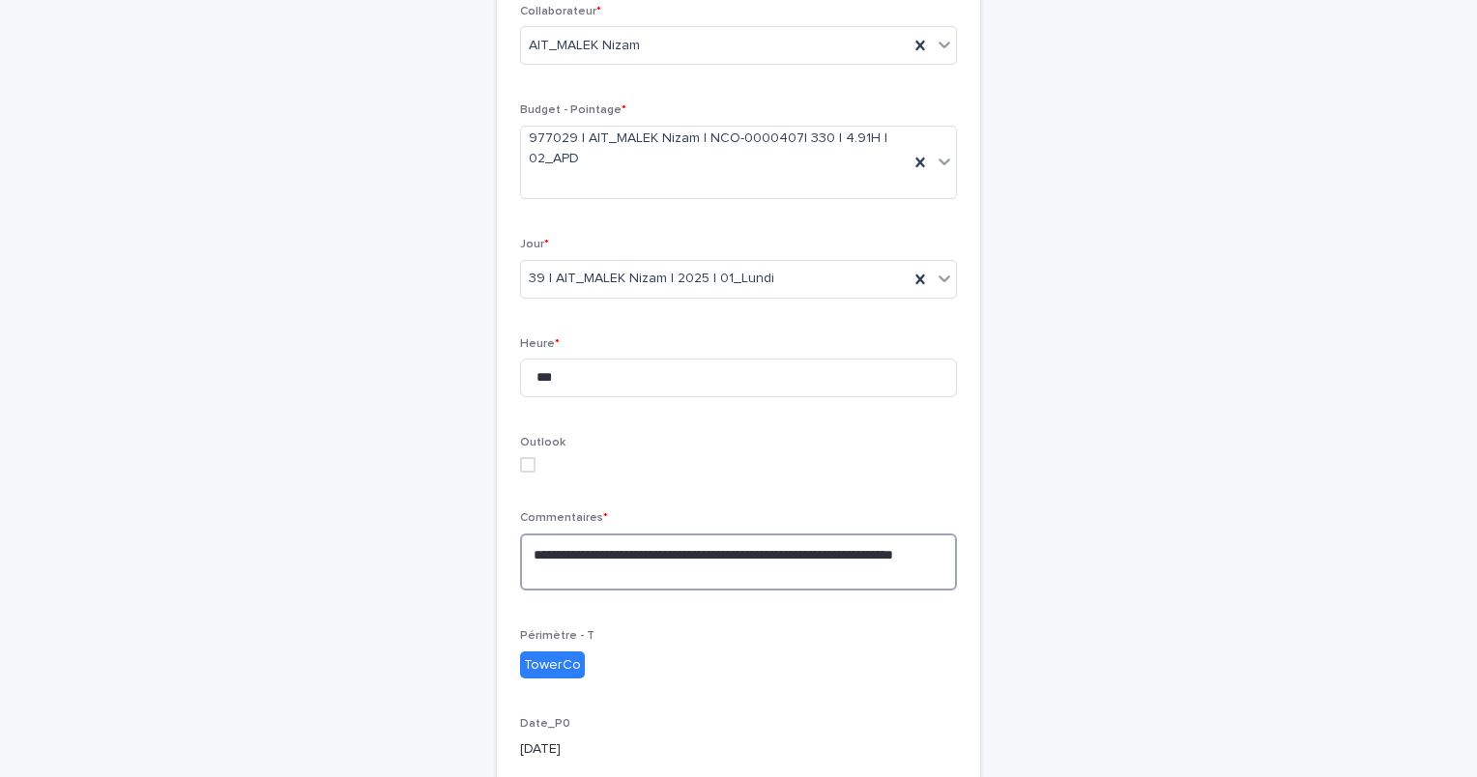
scroll to position [613, 0]
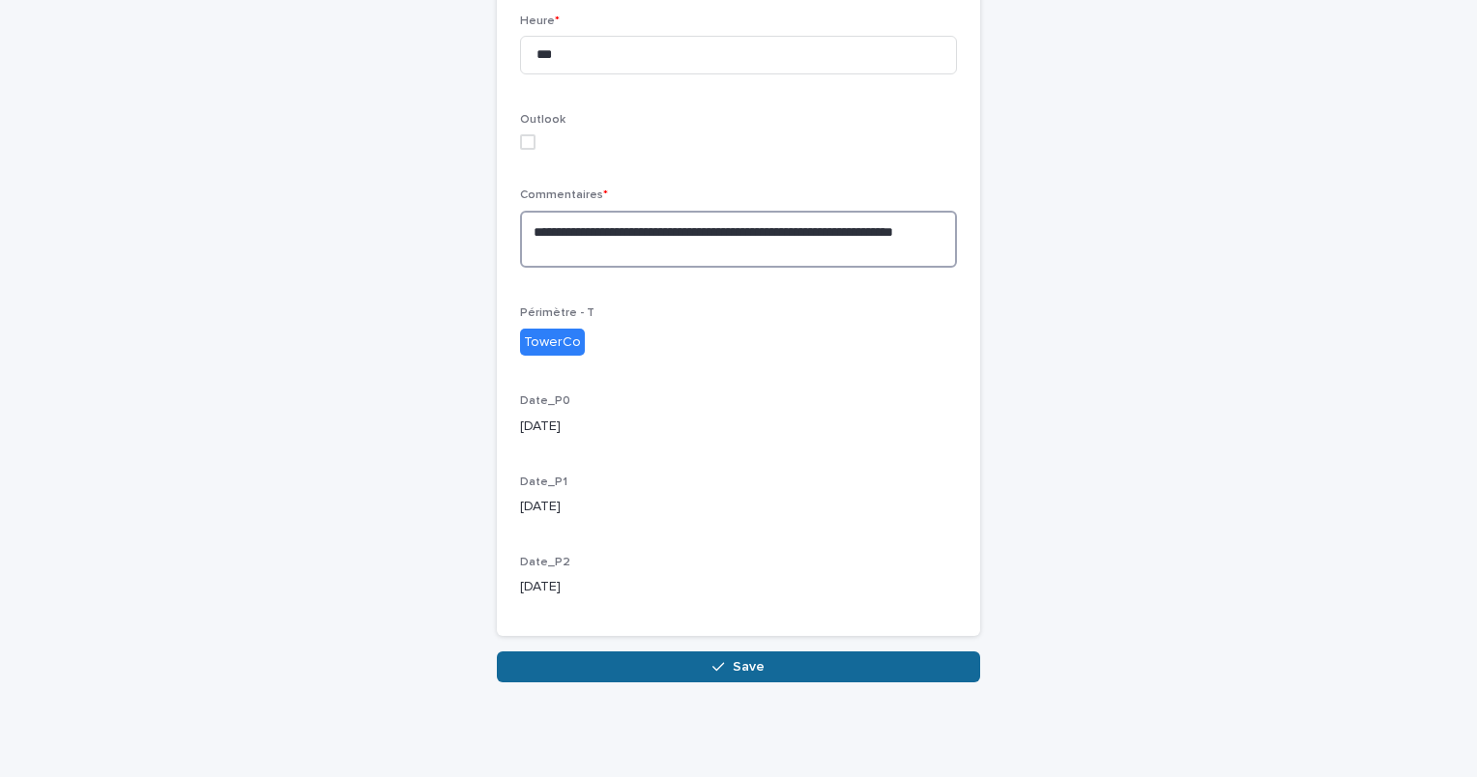
type textarea "**********"
click at [699, 660] on button "Save" at bounding box center [738, 667] width 483 height 31
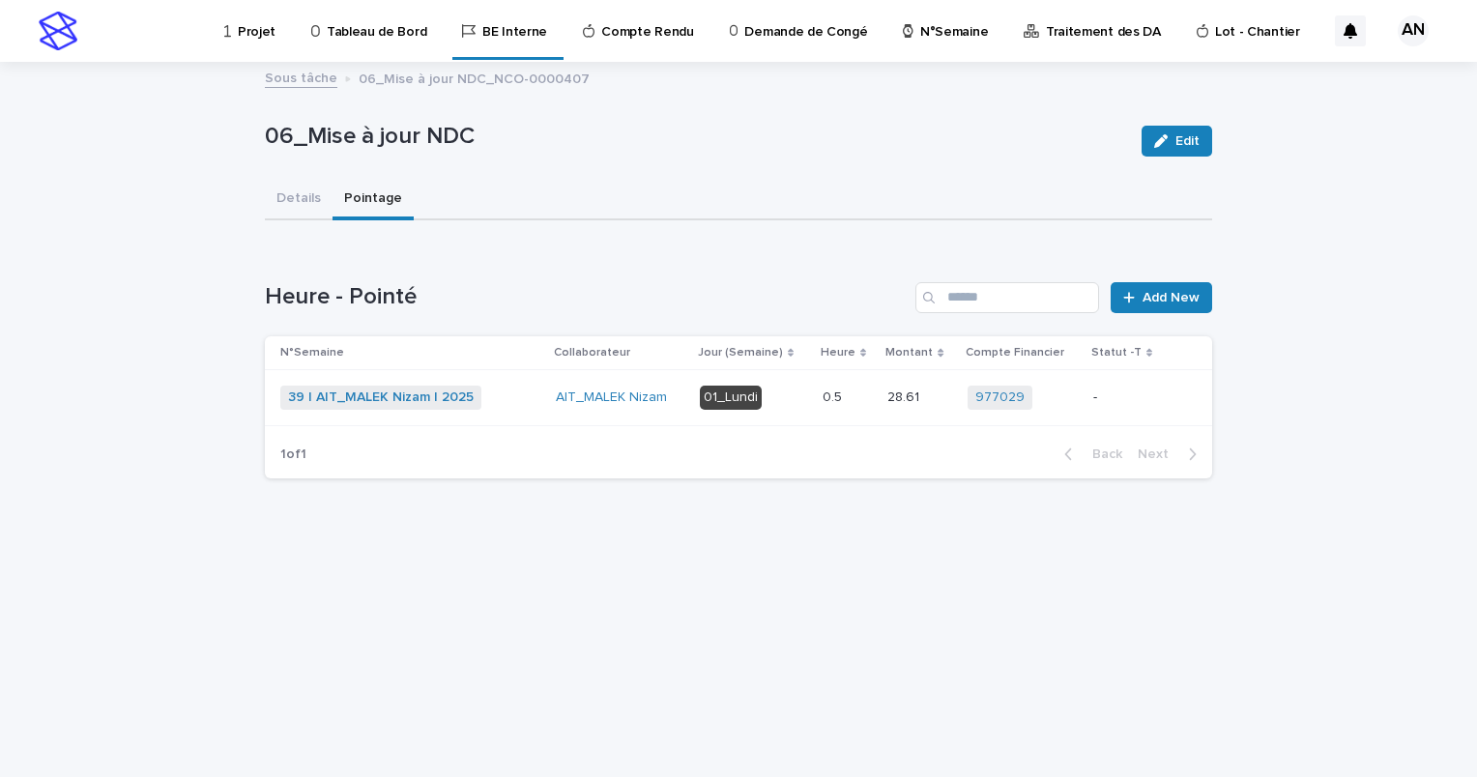
click at [524, 398] on div "39 | AIT_MALEK Nizam | 2025 + 0" at bounding box center [410, 398] width 260 height 24
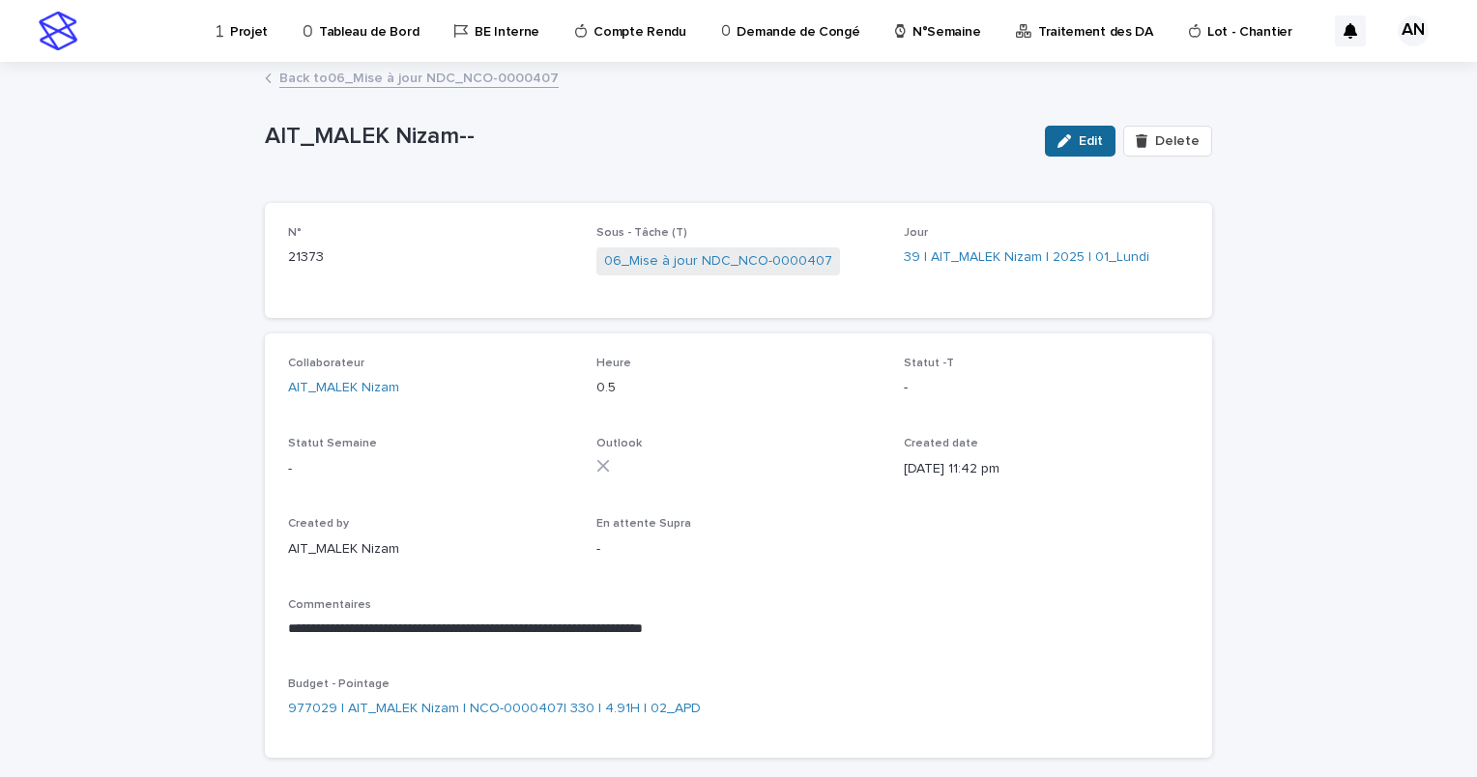
click at [1087, 135] on span "Edit" at bounding box center [1091, 141] width 24 height 14
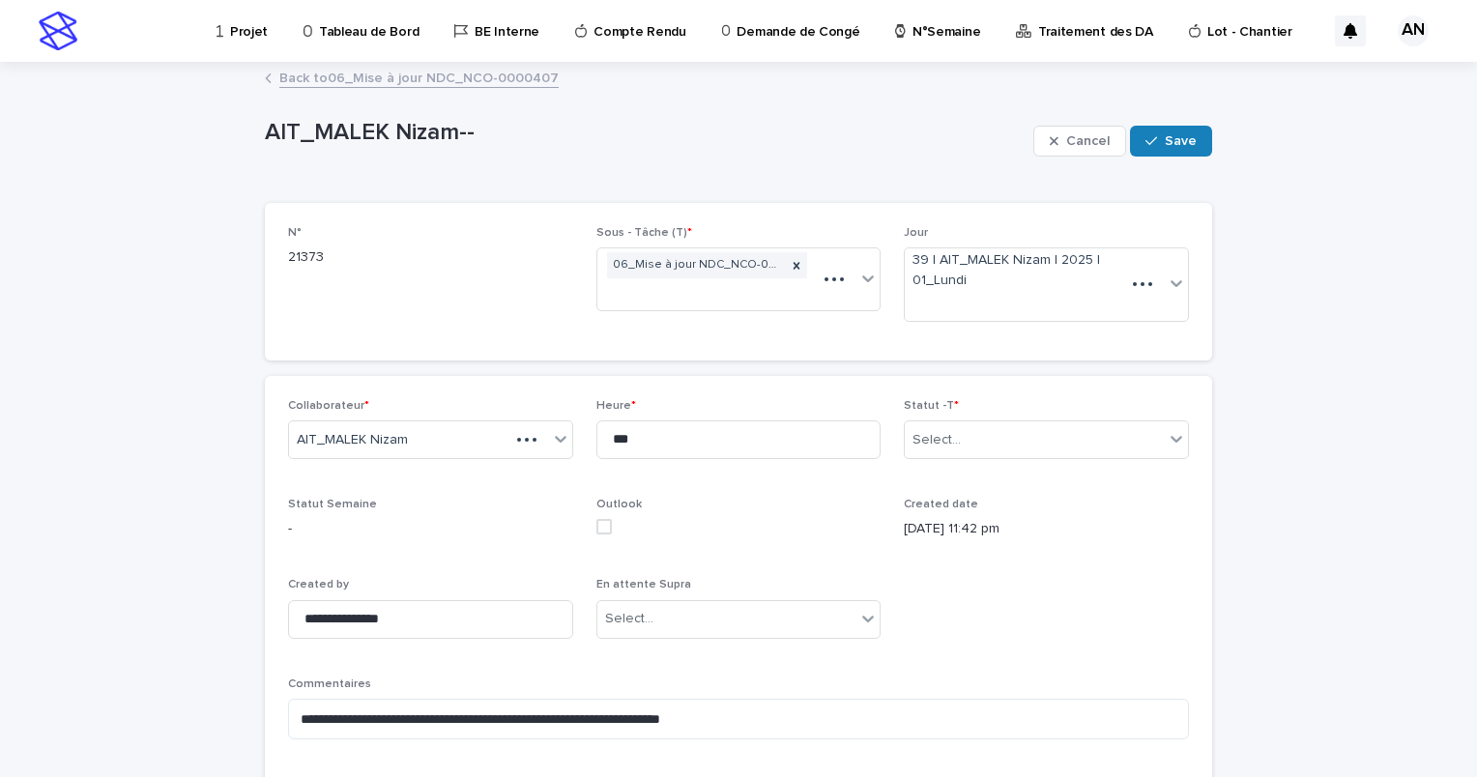
type textarea "**********"
click at [1052, 430] on div "Select..." at bounding box center [1034, 440] width 259 height 32
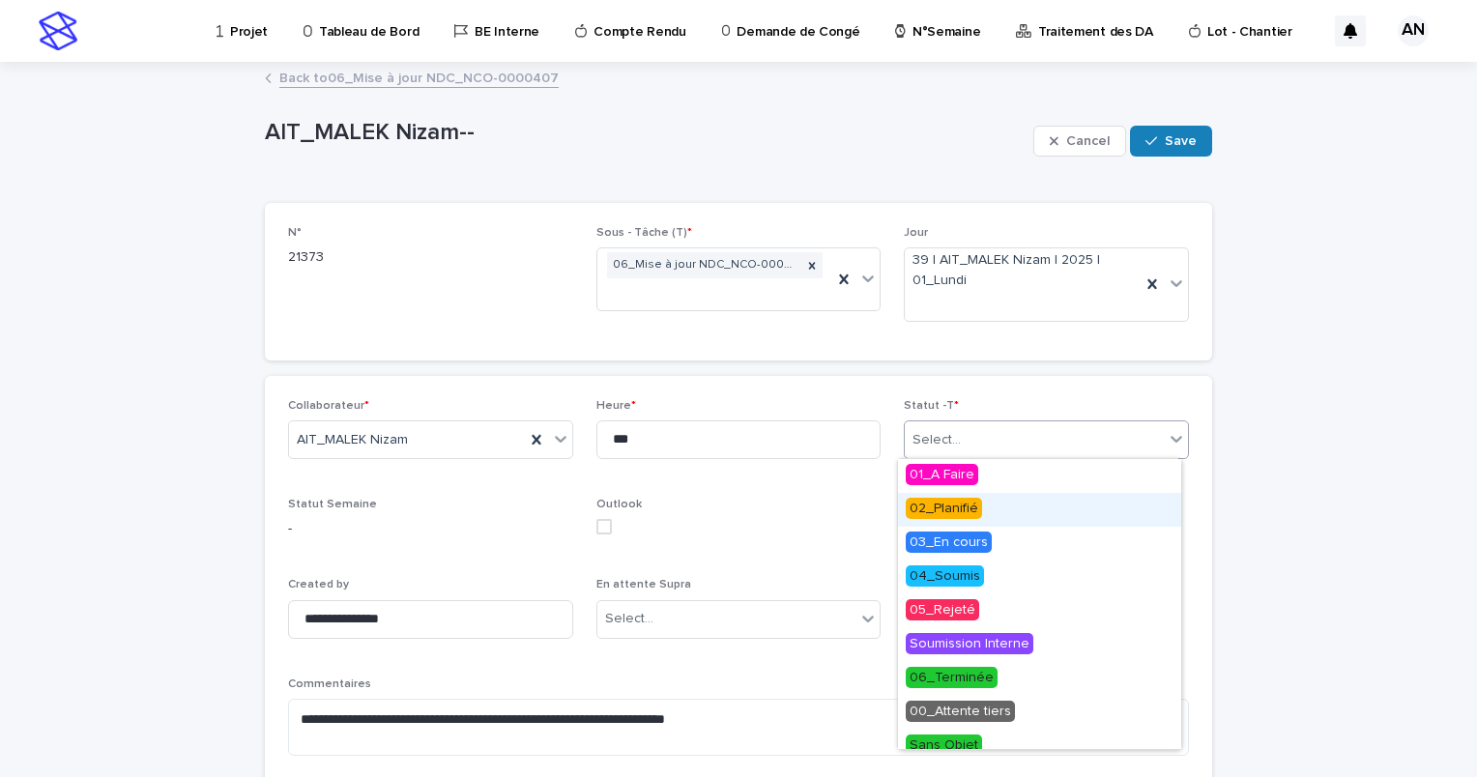
click at [985, 515] on div "02_Planifié" at bounding box center [1039, 510] width 283 height 34
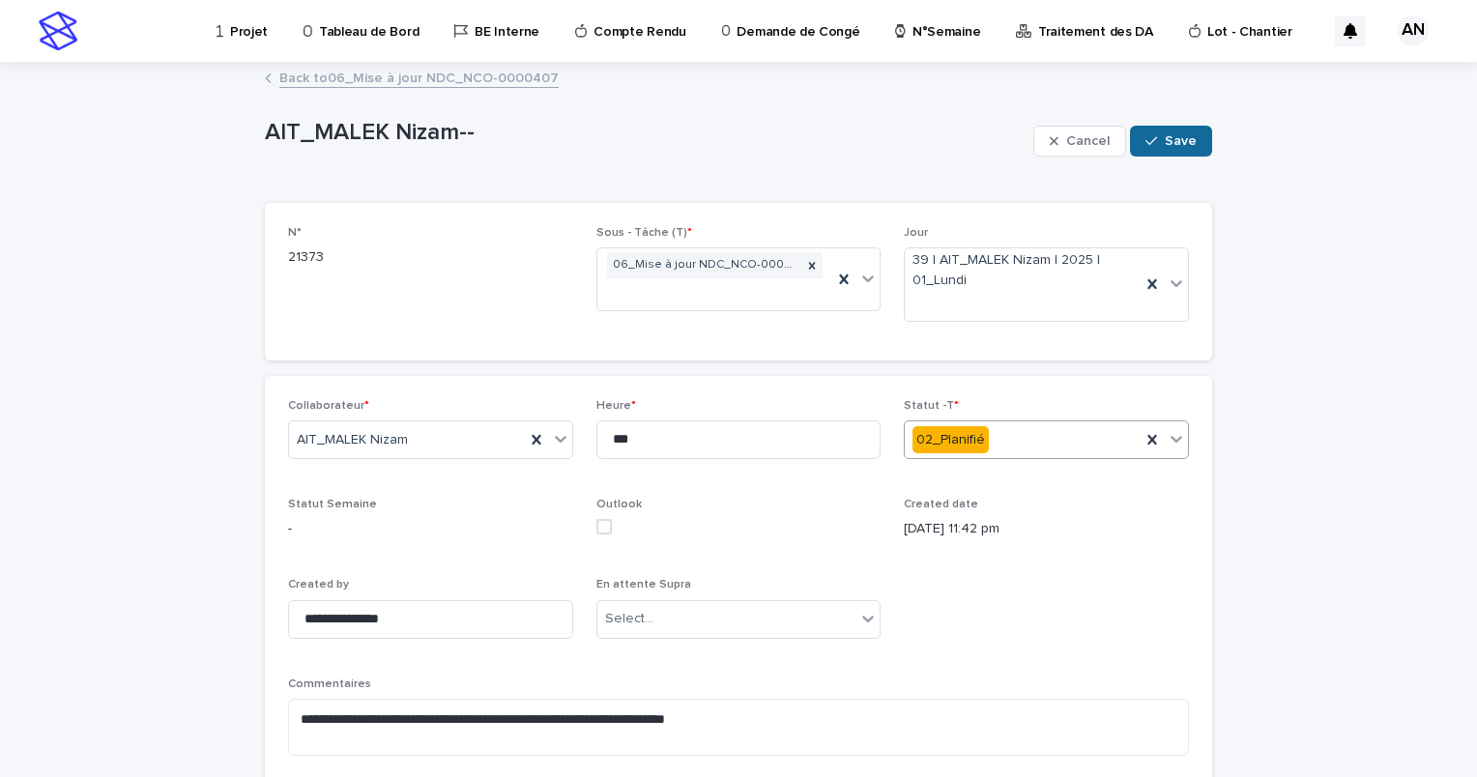
click at [1165, 147] on span "Save" at bounding box center [1181, 141] width 32 height 14
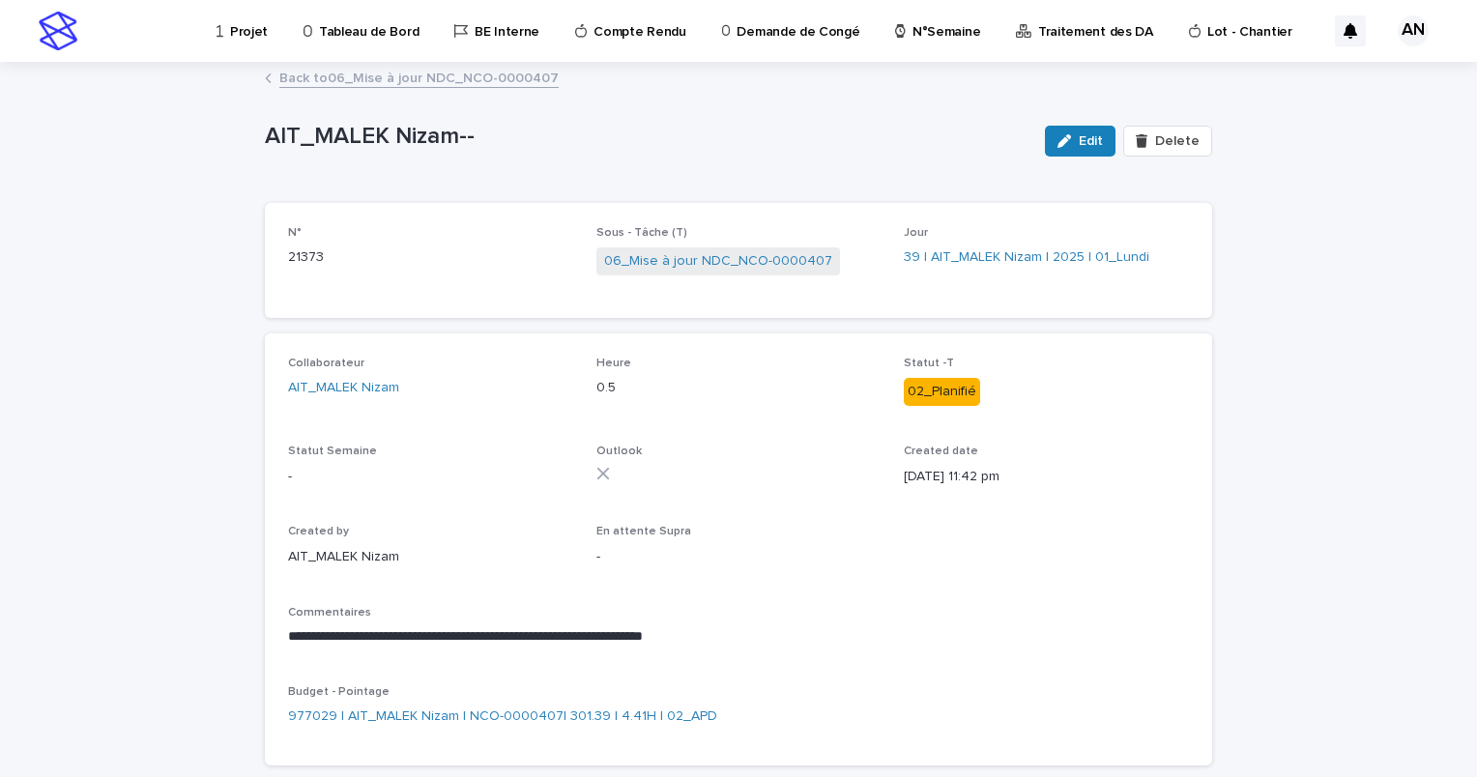
click at [259, 28] on p "Projet" at bounding box center [249, 20] width 38 height 41
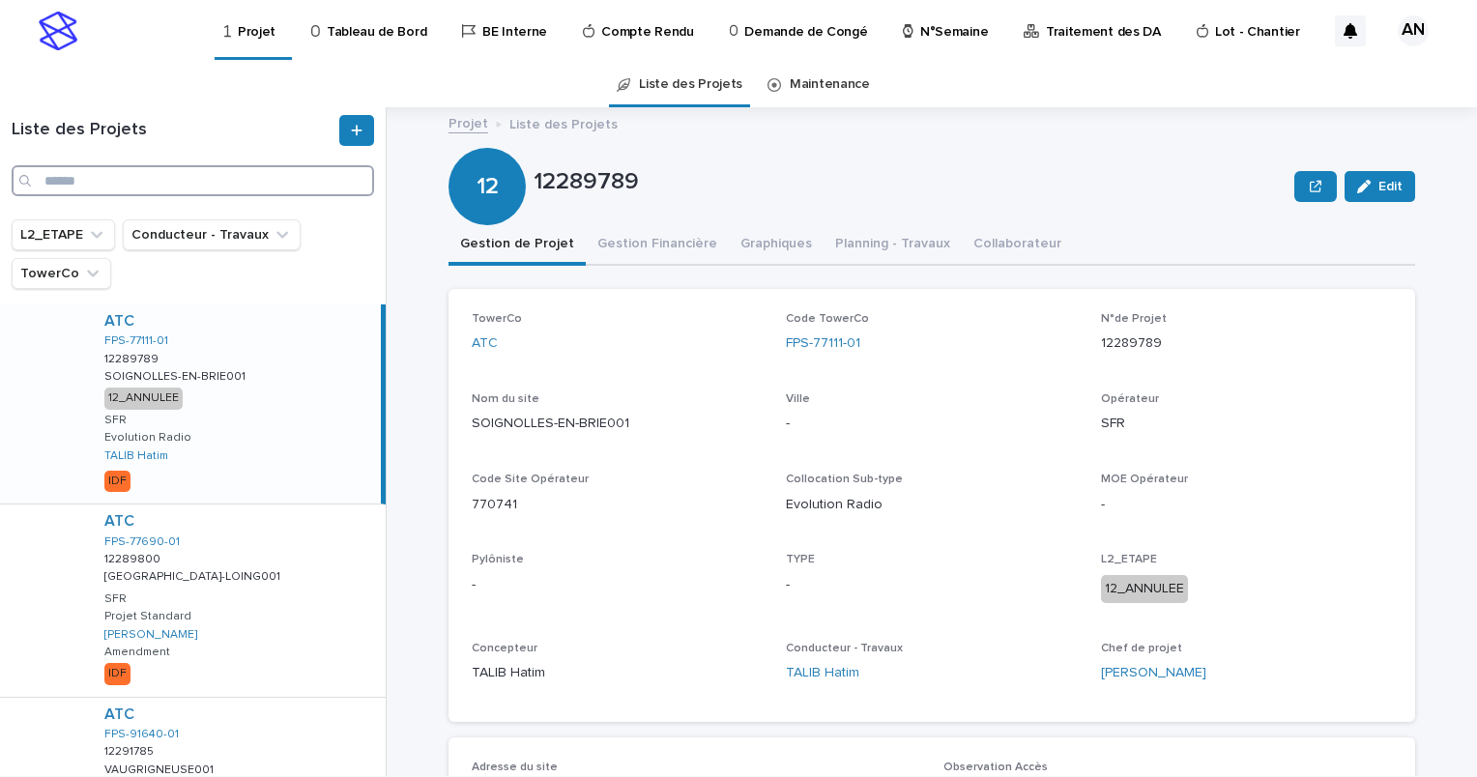
click at [197, 177] on input "Search" at bounding box center [193, 180] width 363 height 31
paste input "**********"
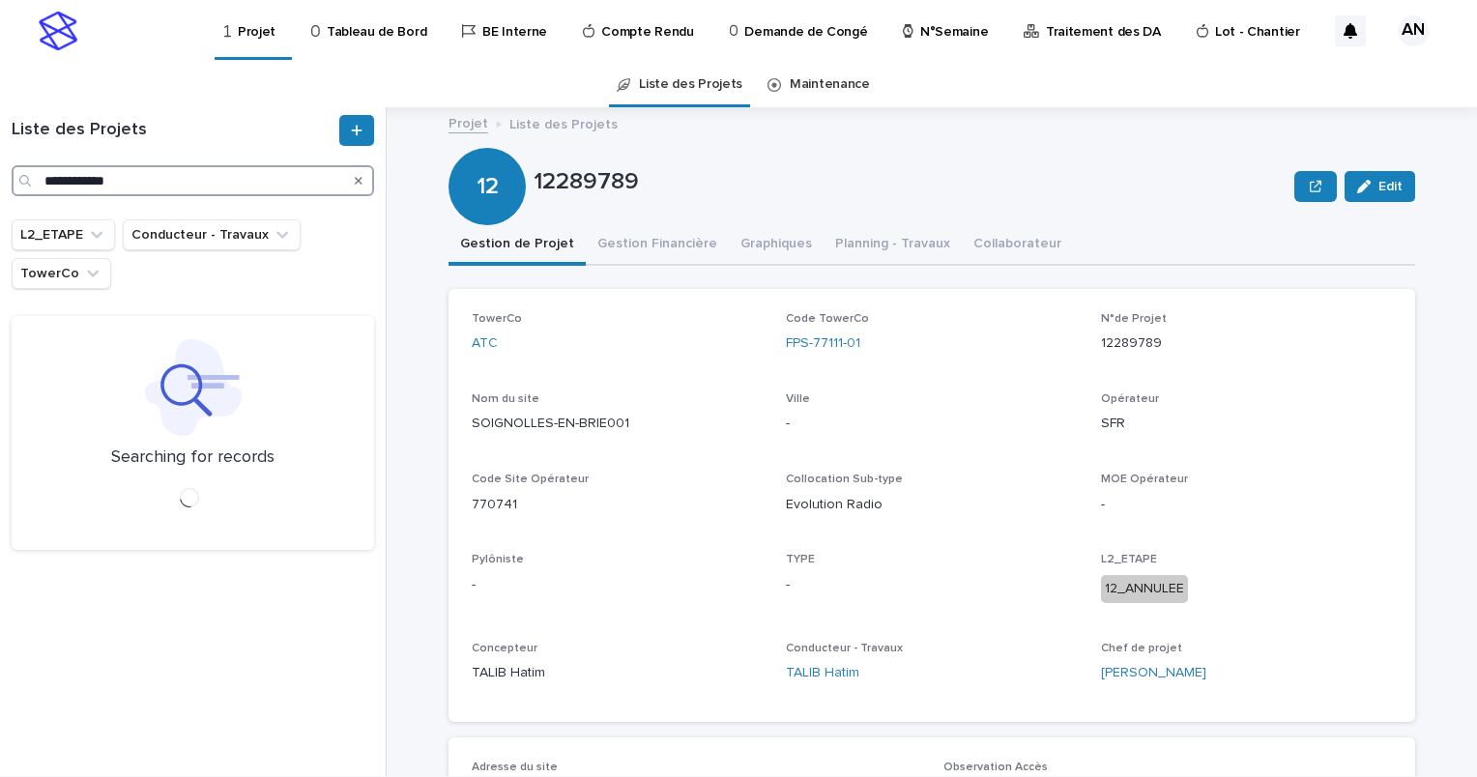
type input "**********"
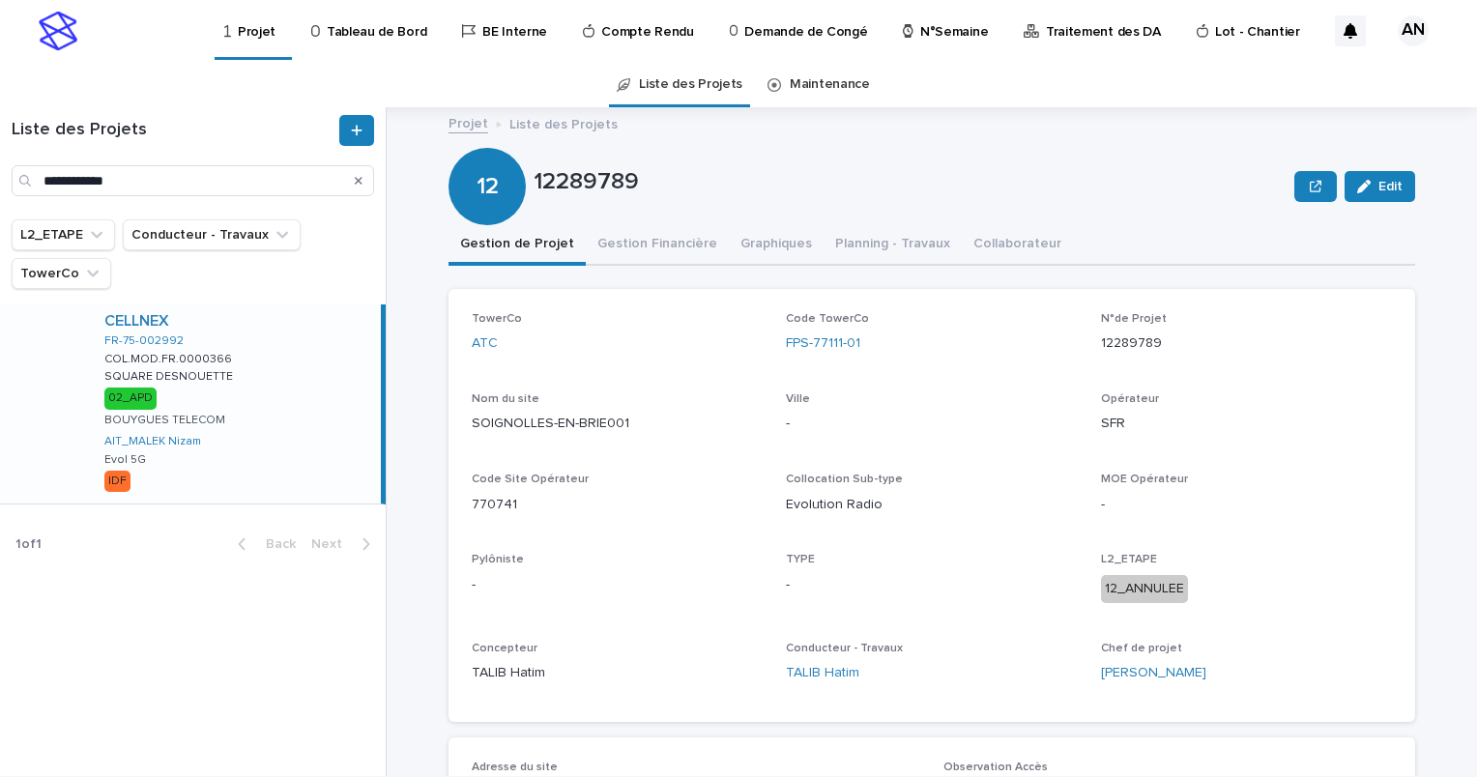
click at [309, 419] on div "CELLNEX FR-75-002992 COL.MOD.FR.0000366 COL.MOD.FR.0000366 SQUARE DESNOUETTE SQ…" at bounding box center [235, 404] width 292 height 199
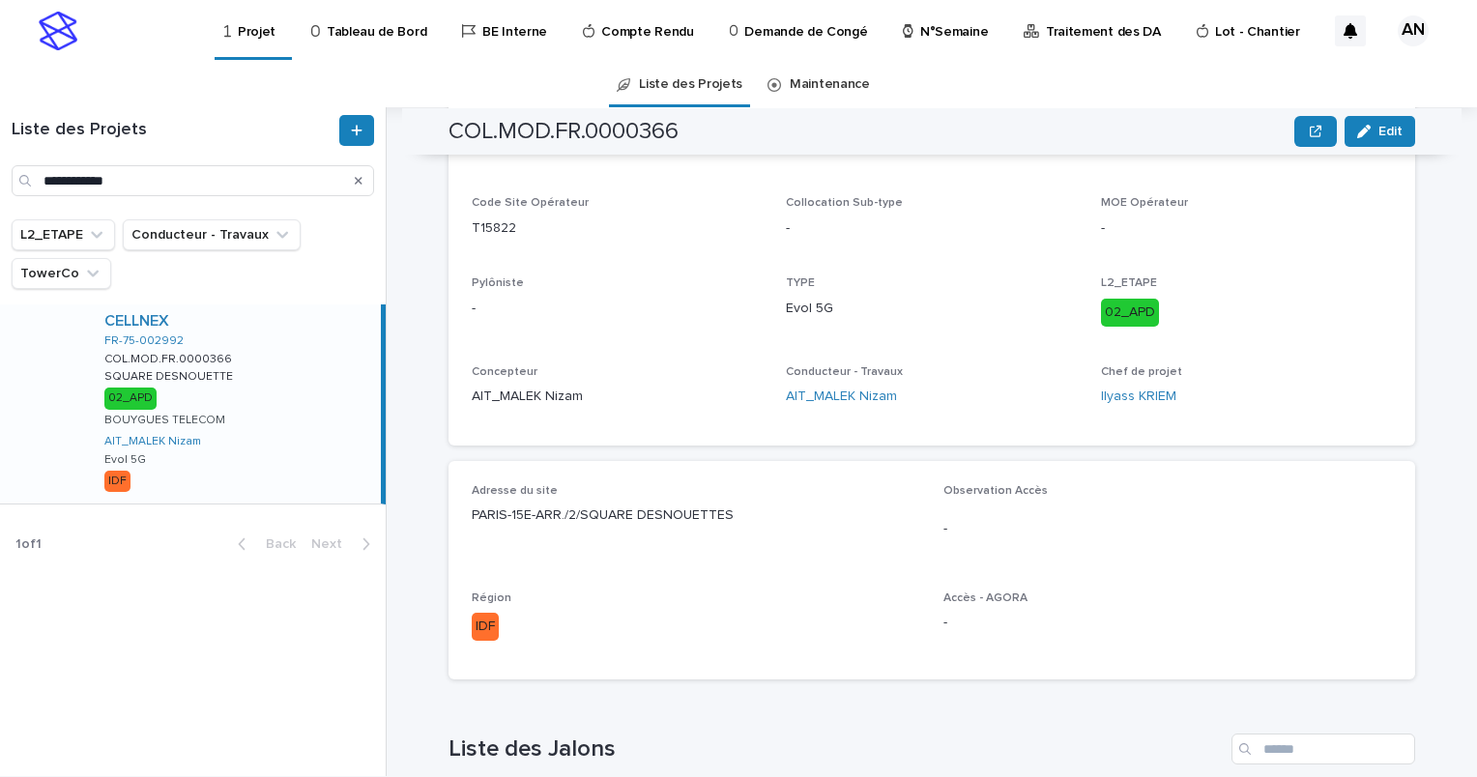
scroll to position [760, 0]
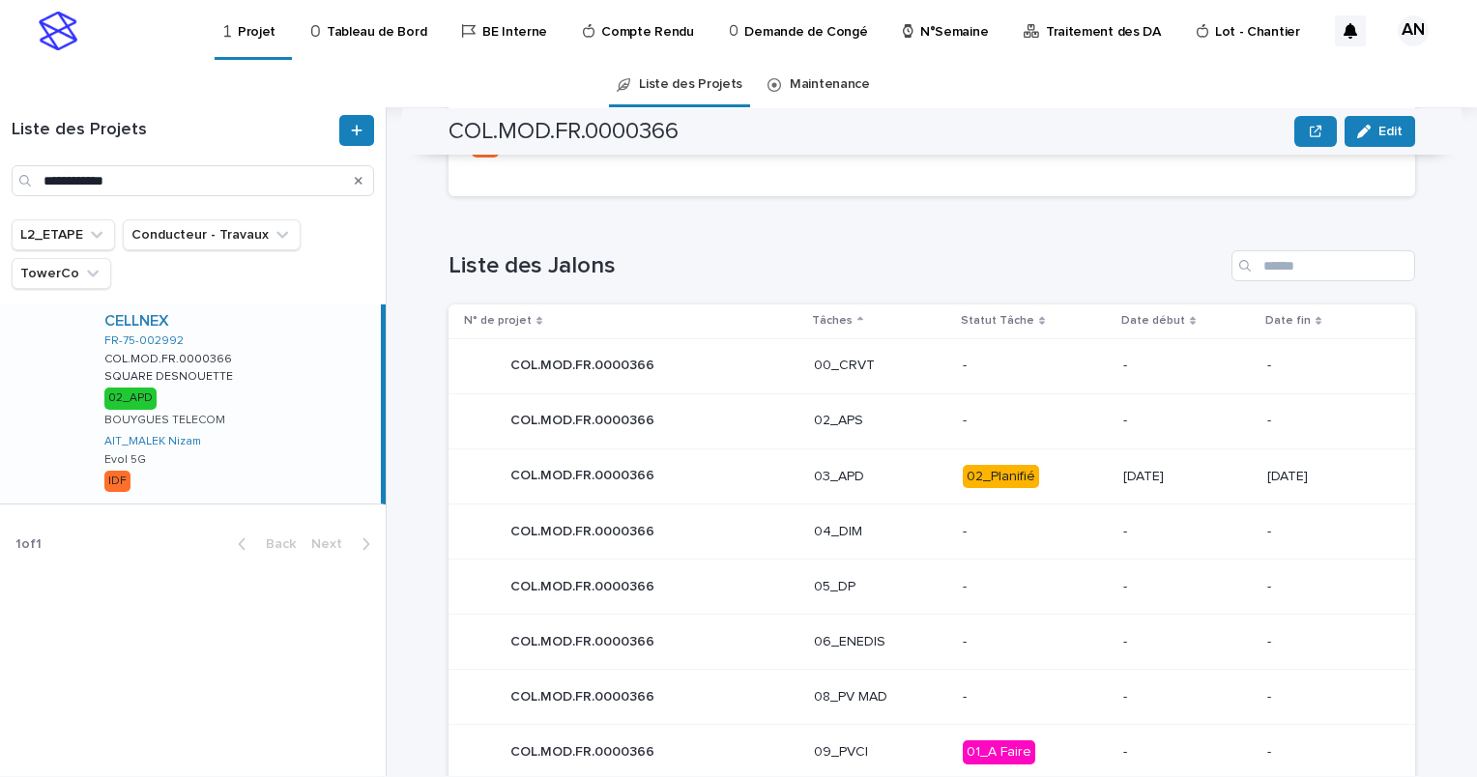
click at [742, 472] on div "COL.MOD.FR.0000366 COL.MOD.FR.0000366" at bounding box center [631, 476] width 335 height 39
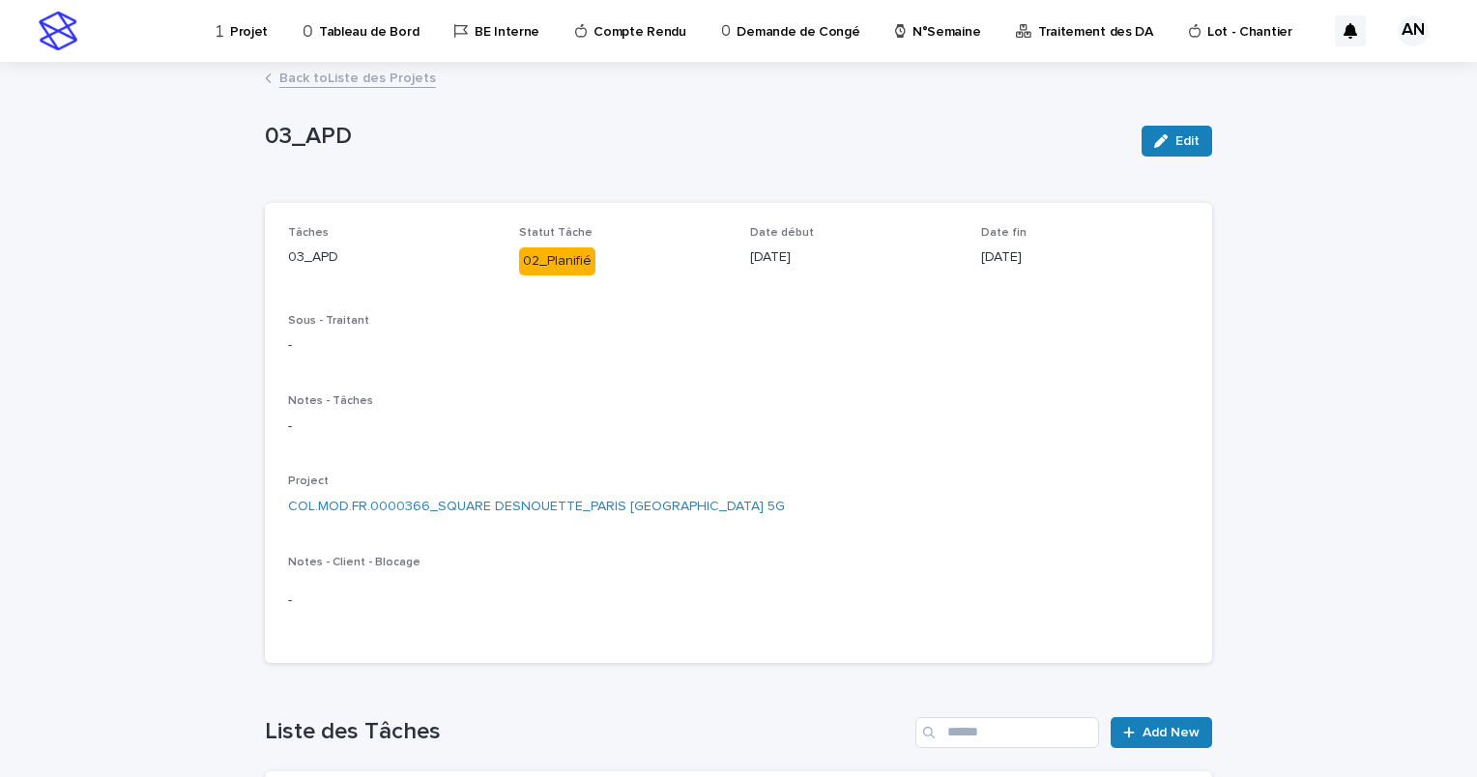
click at [396, 82] on link "Back to Liste des Projets" at bounding box center [357, 77] width 157 height 22
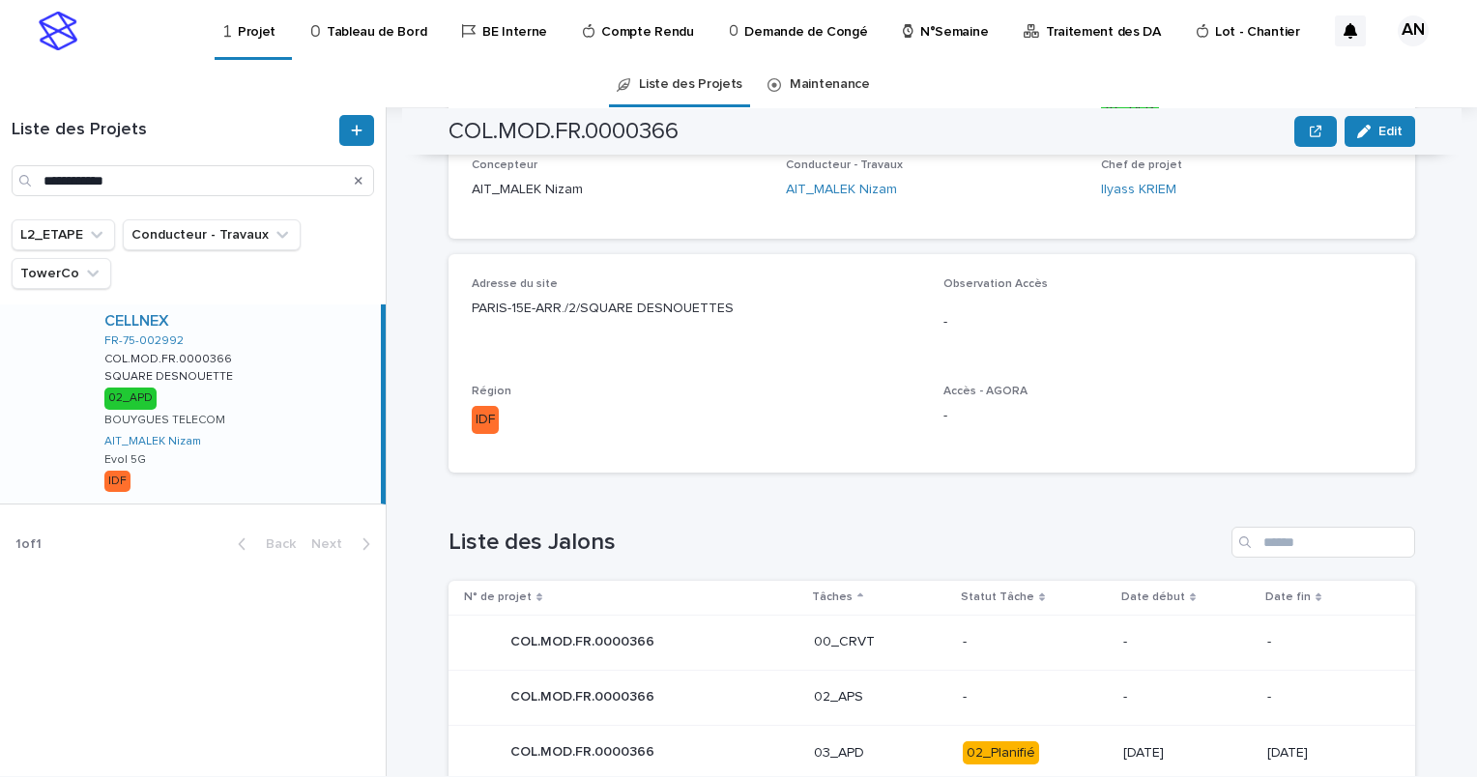
scroll to position [677, 0]
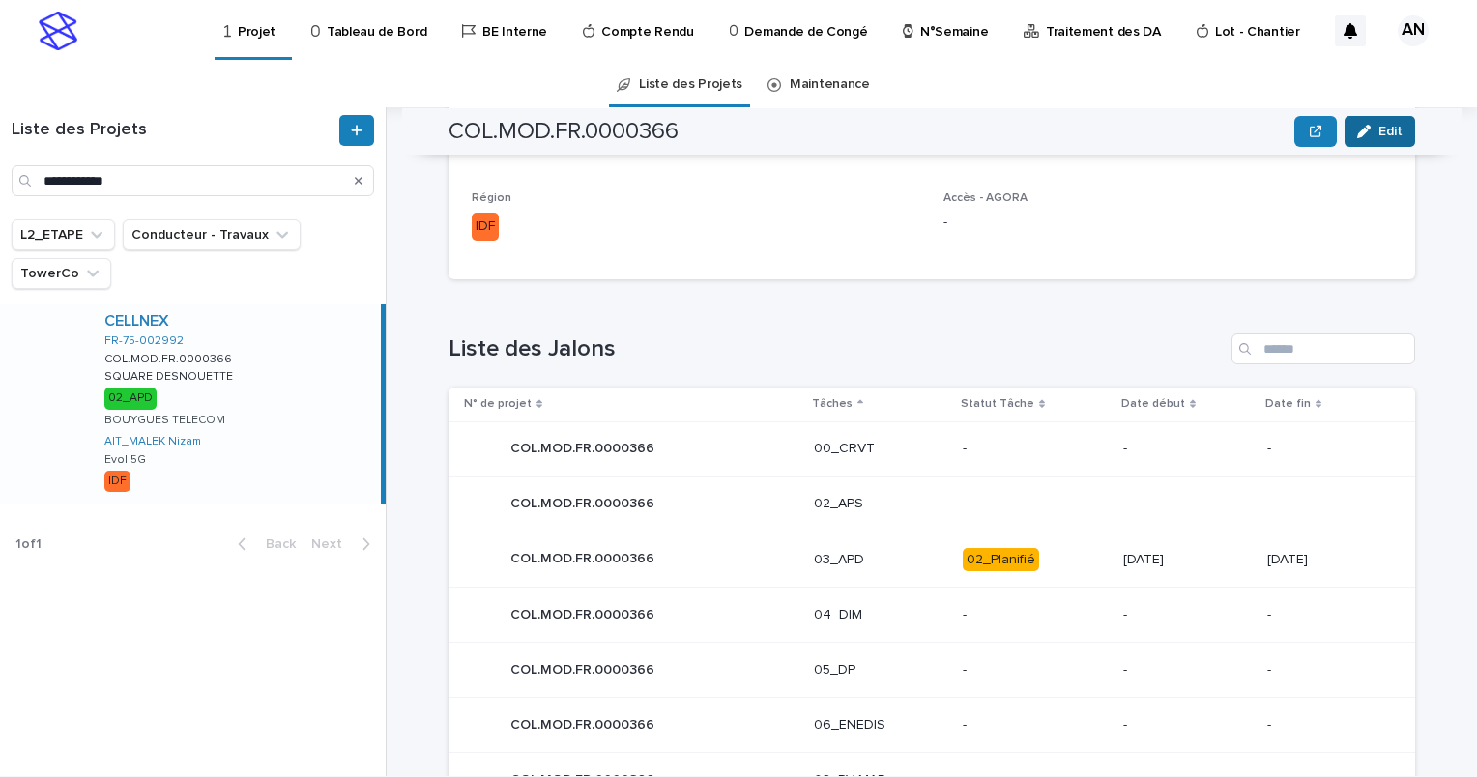
click at [1385, 125] on span "Edit" at bounding box center [1391, 132] width 24 height 14
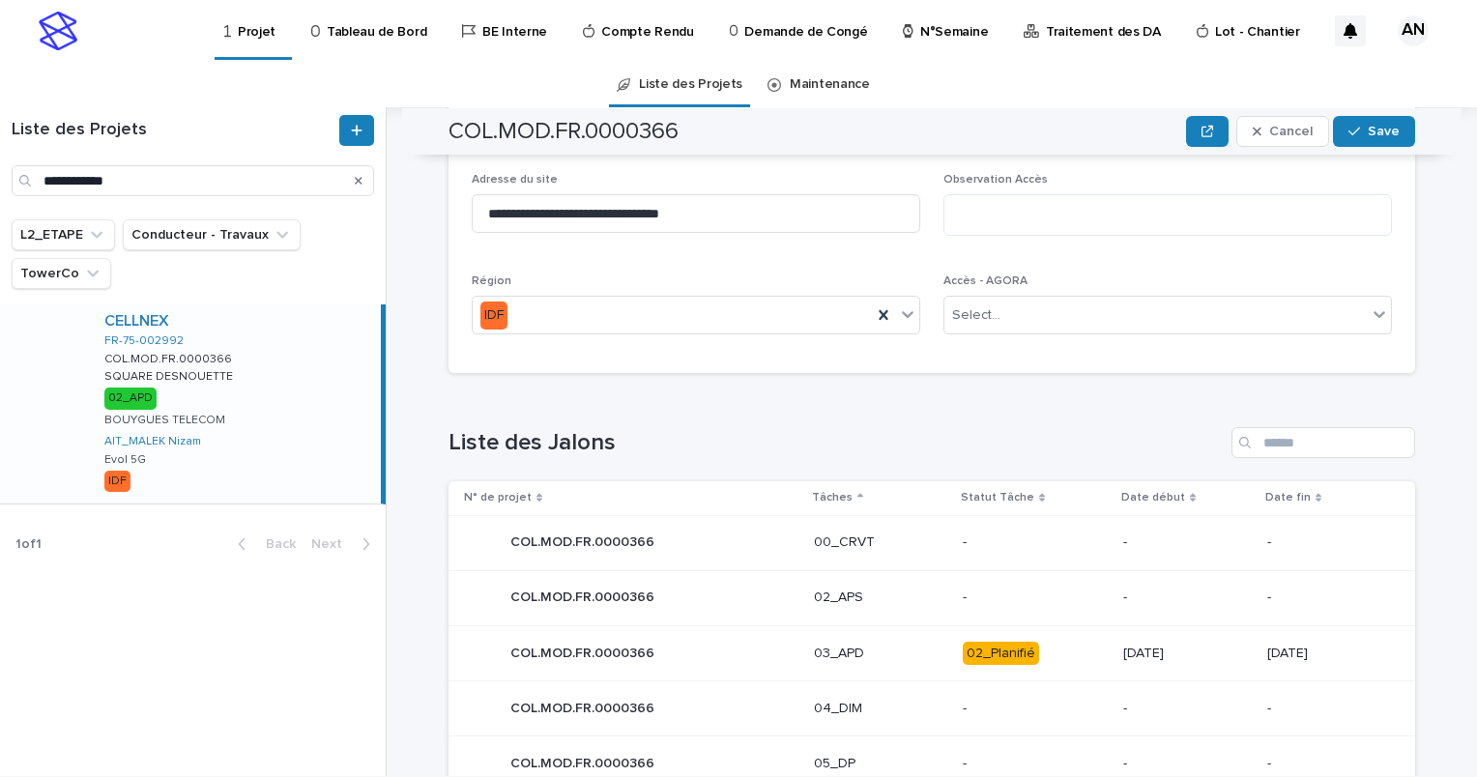
scroll to position [722, 0]
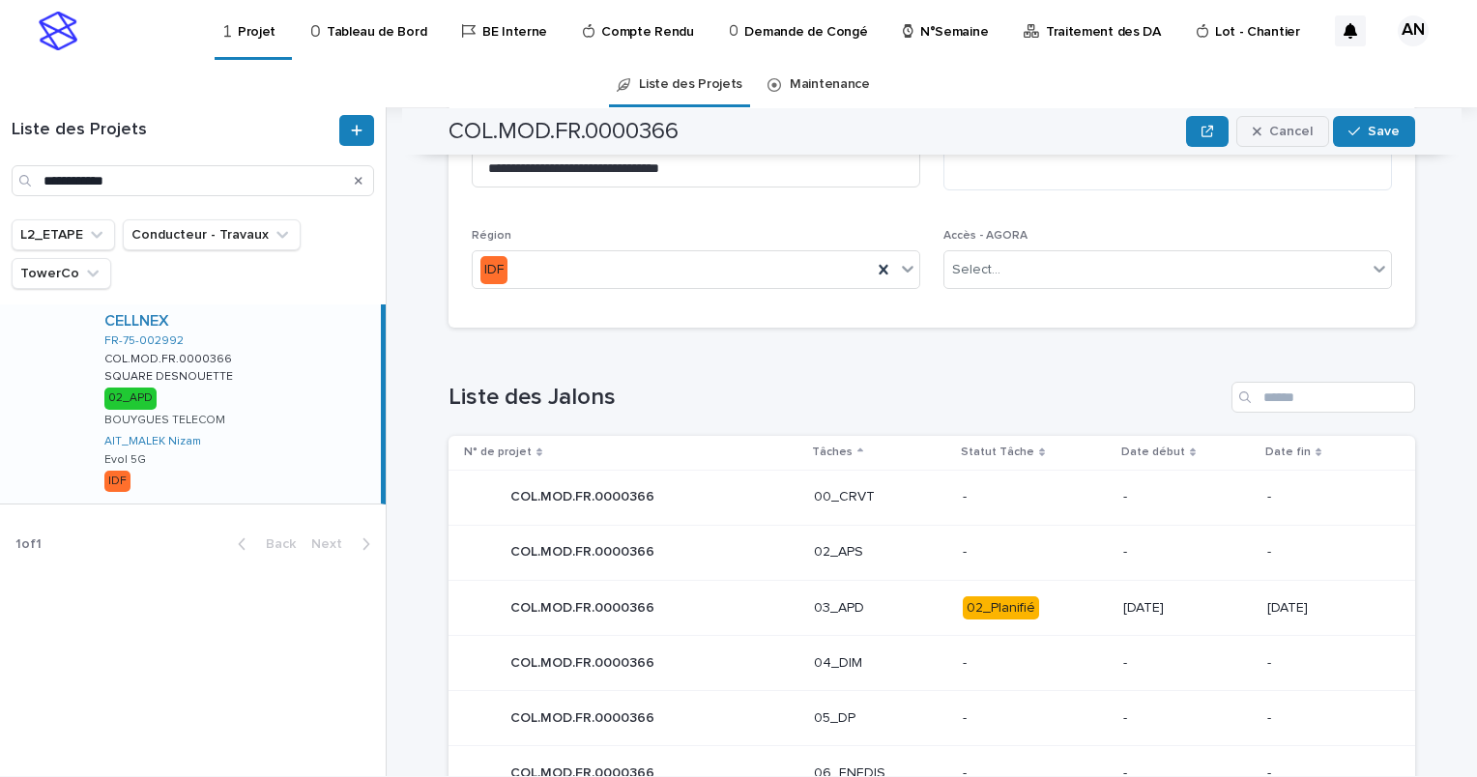
click at [1272, 135] on span "Cancel" at bounding box center [1292, 132] width 44 height 14
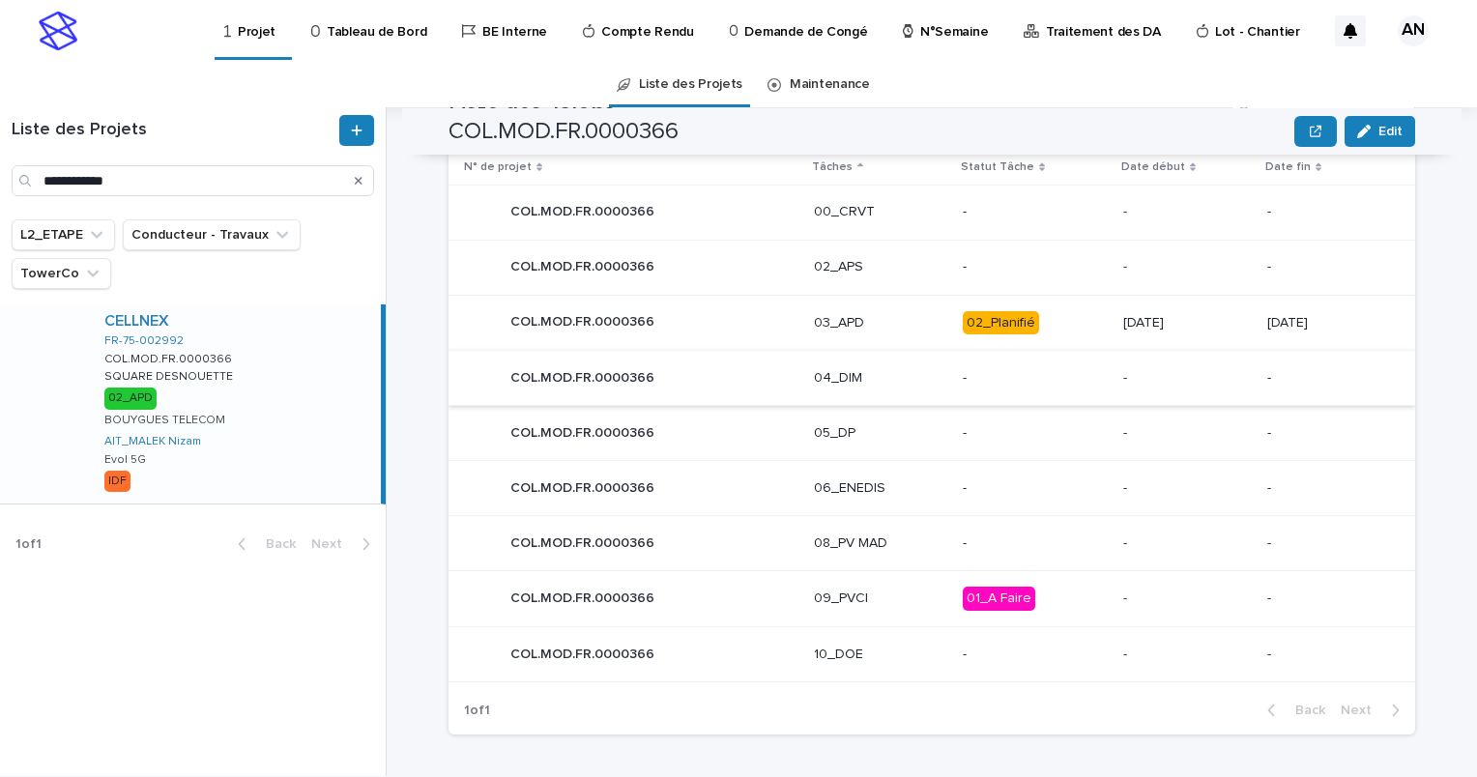
scroll to position [720, 0]
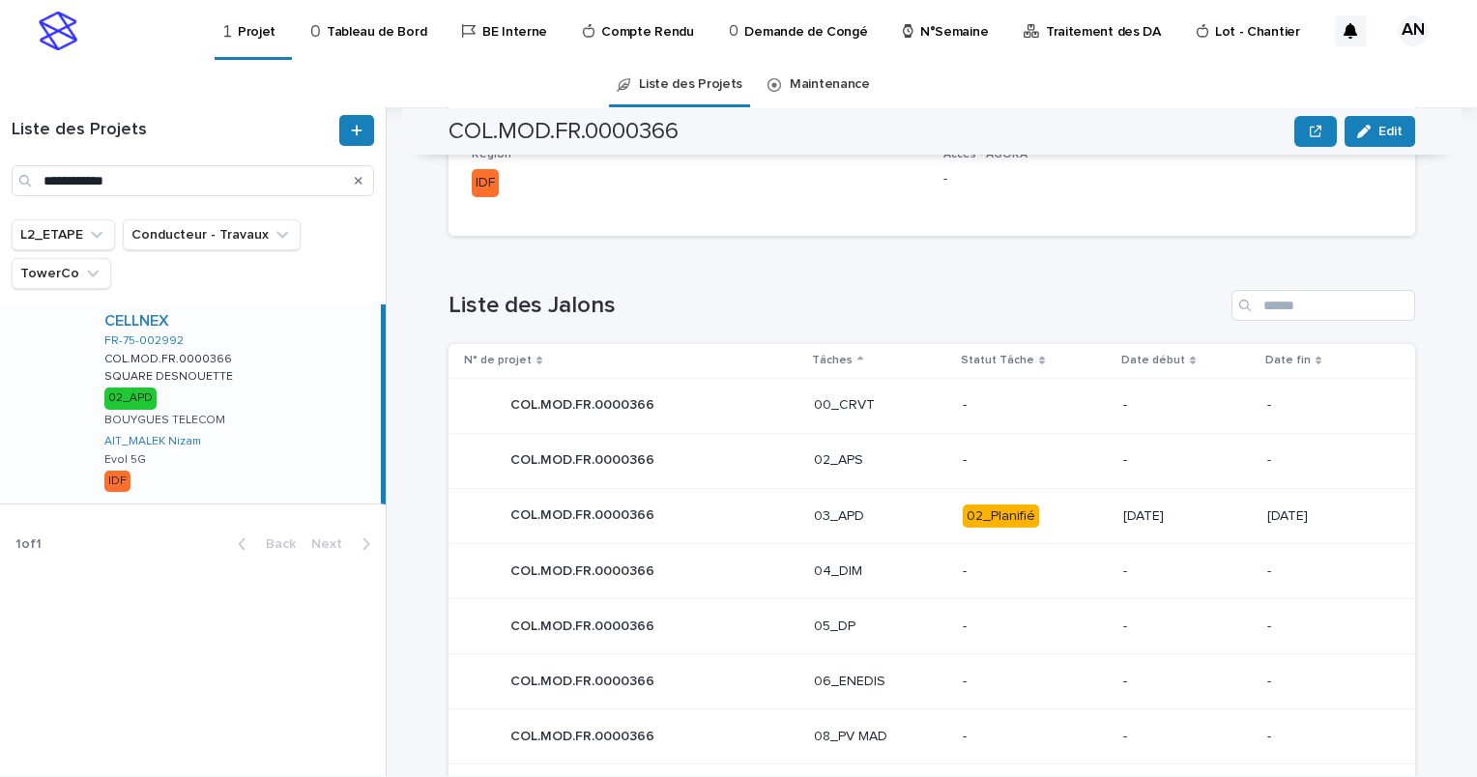
click at [897, 512] on p "03_APD" at bounding box center [880, 517] width 133 height 16
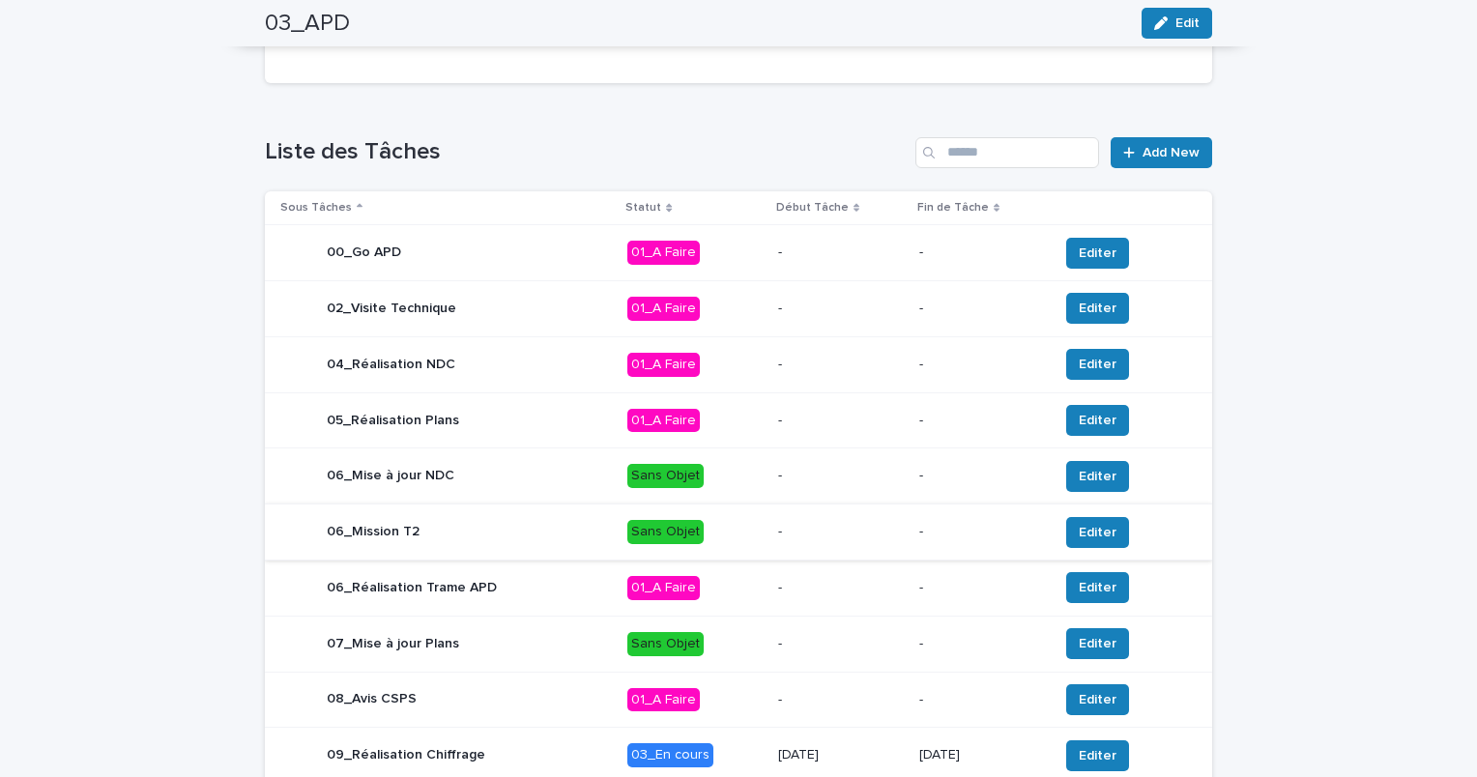
scroll to position [749, 0]
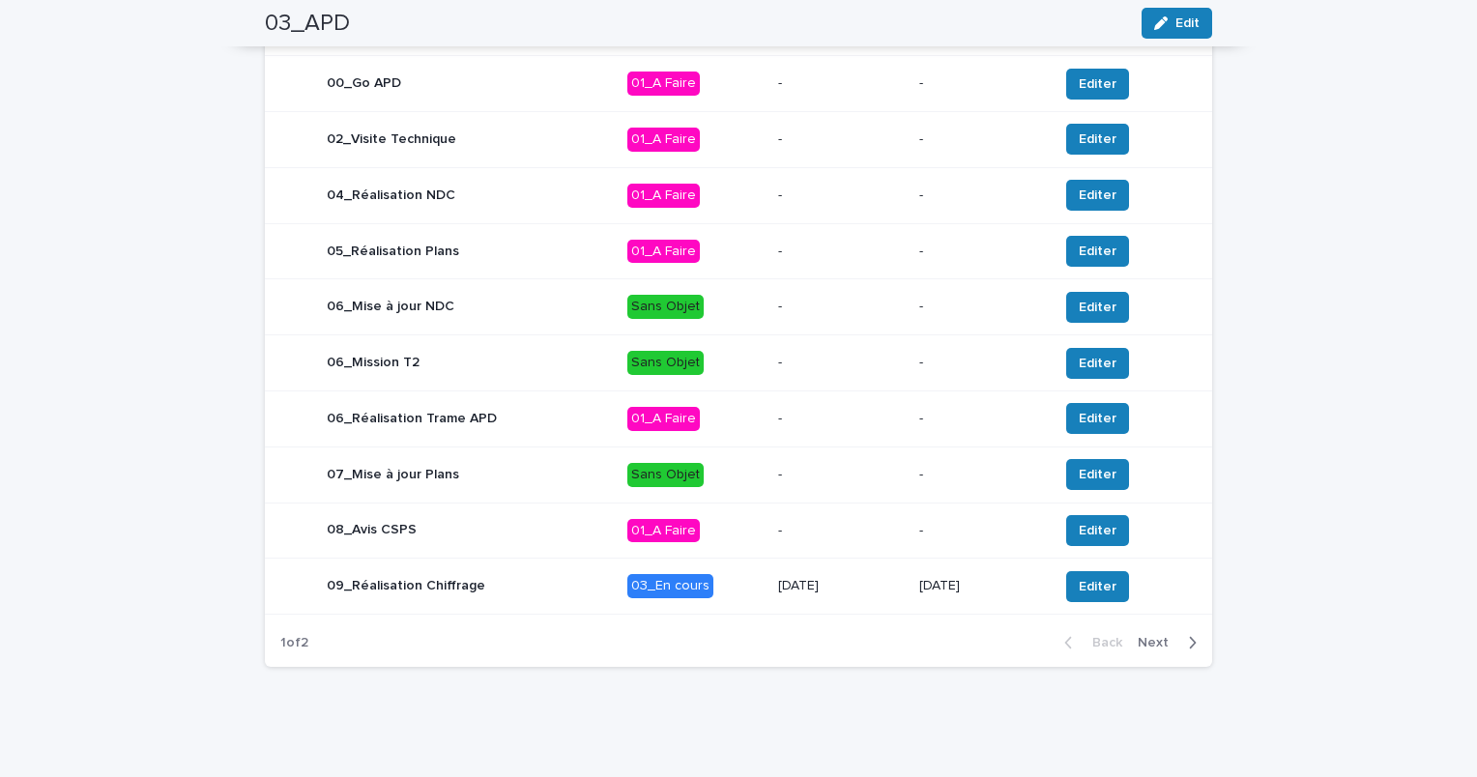
click at [1181, 640] on div "button" at bounding box center [1189, 642] width 16 height 17
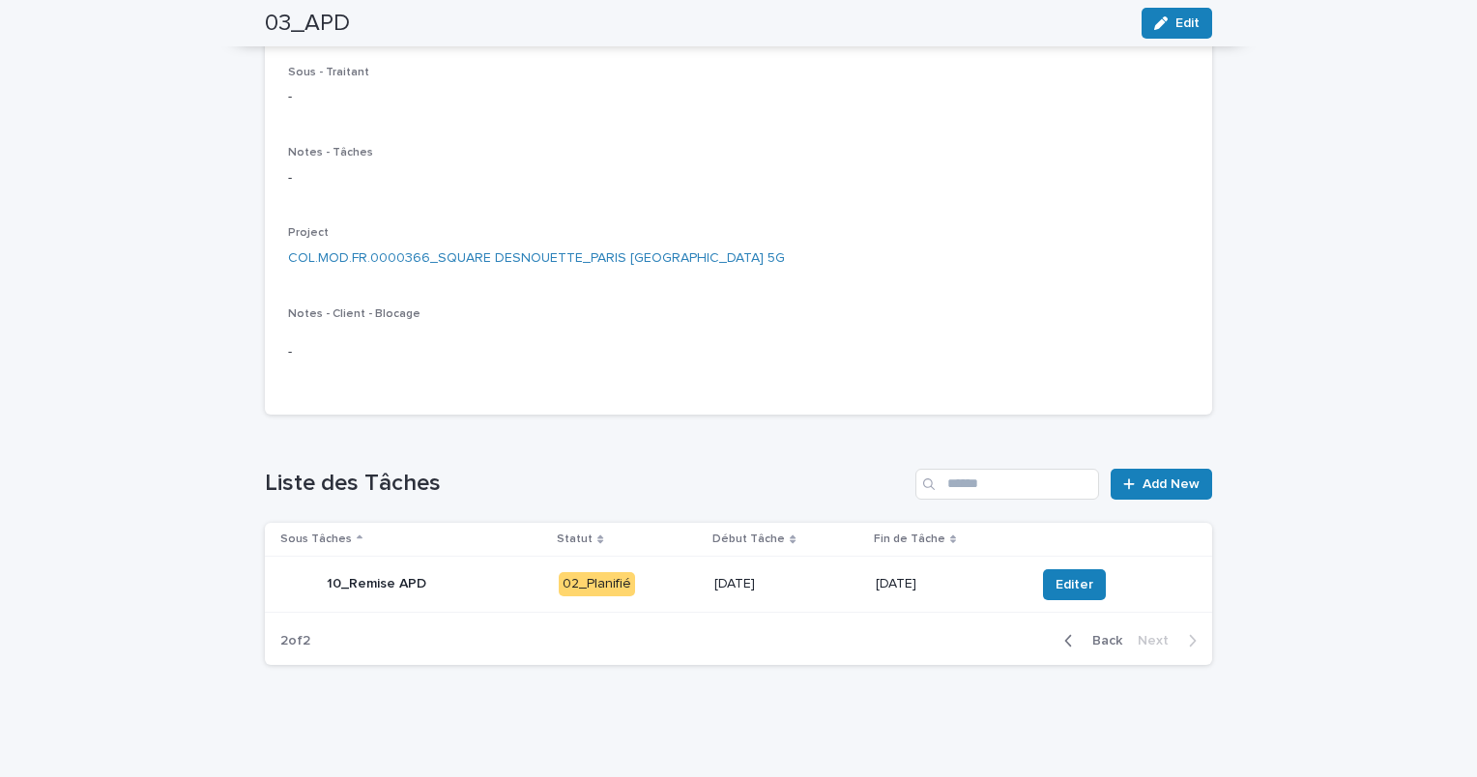
scroll to position [248, 0]
click at [1068, 579] on span "Editer" at bounding box center [1075, 585] width 38 height 19
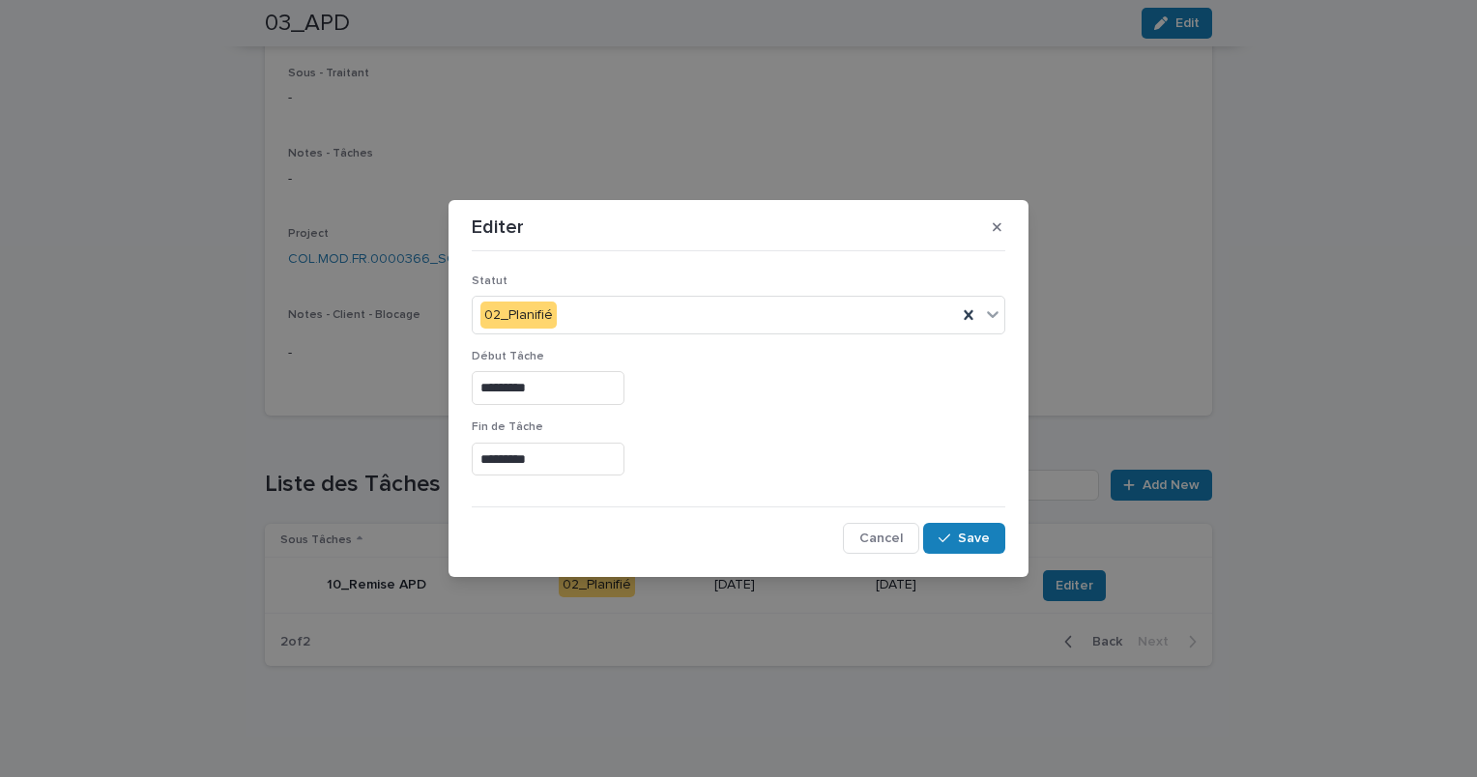
click at [549, 392] on input "*********" at bounding box center [548, 388] width 153 height 34
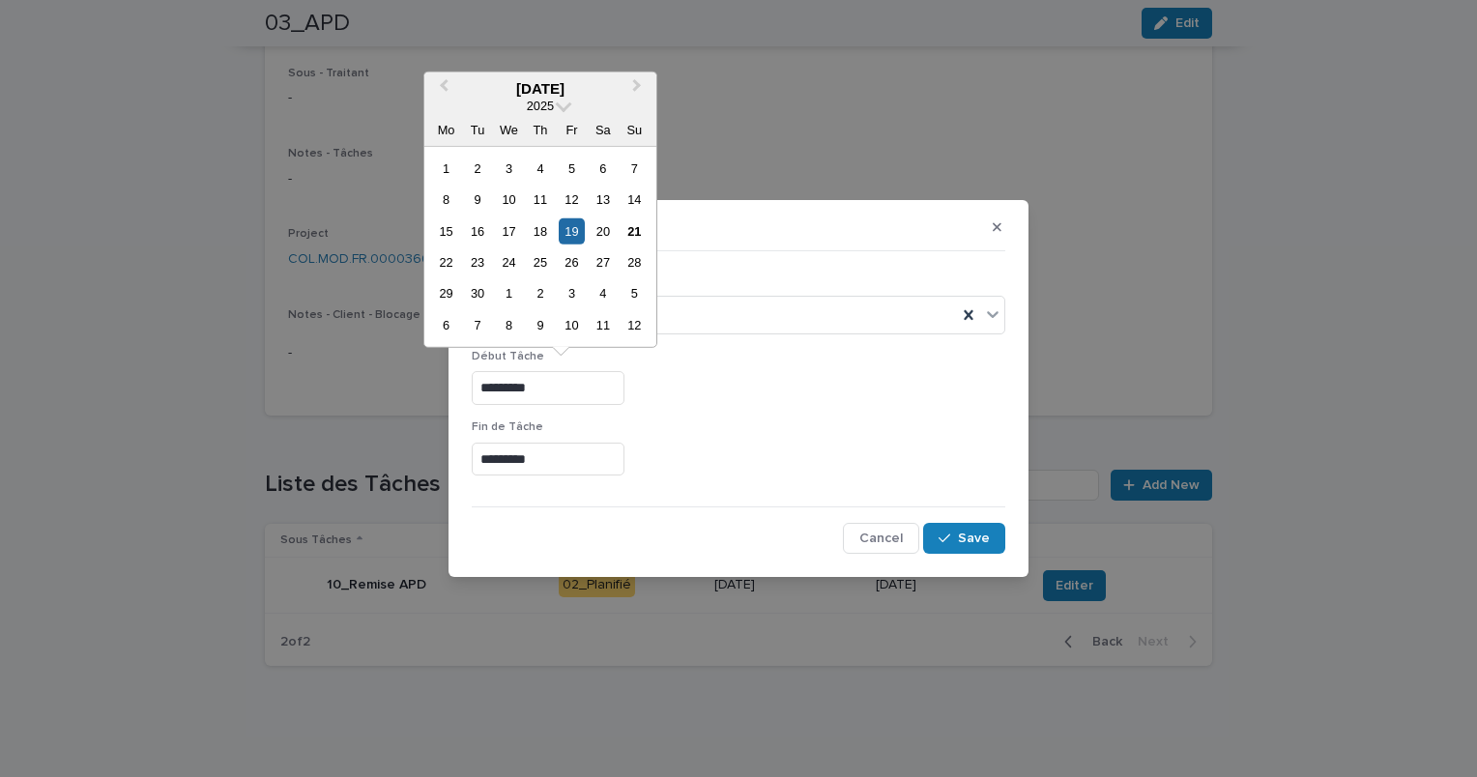
click at [555, 453] on input "*********" at bounding box center [548, 460] width 153 height 34
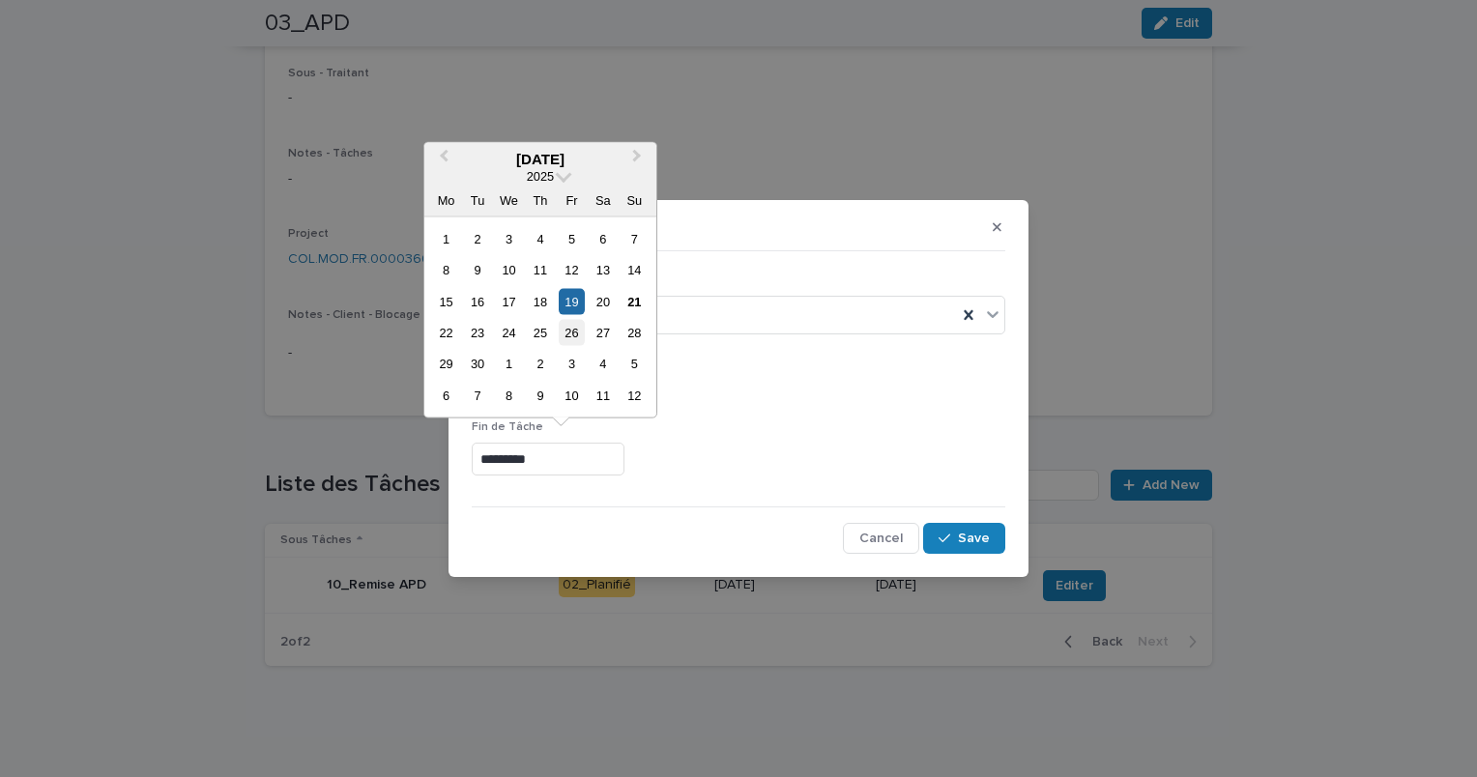
click at [580, 329] on div "26" at bounding box center [572, 333] width 26 height 26
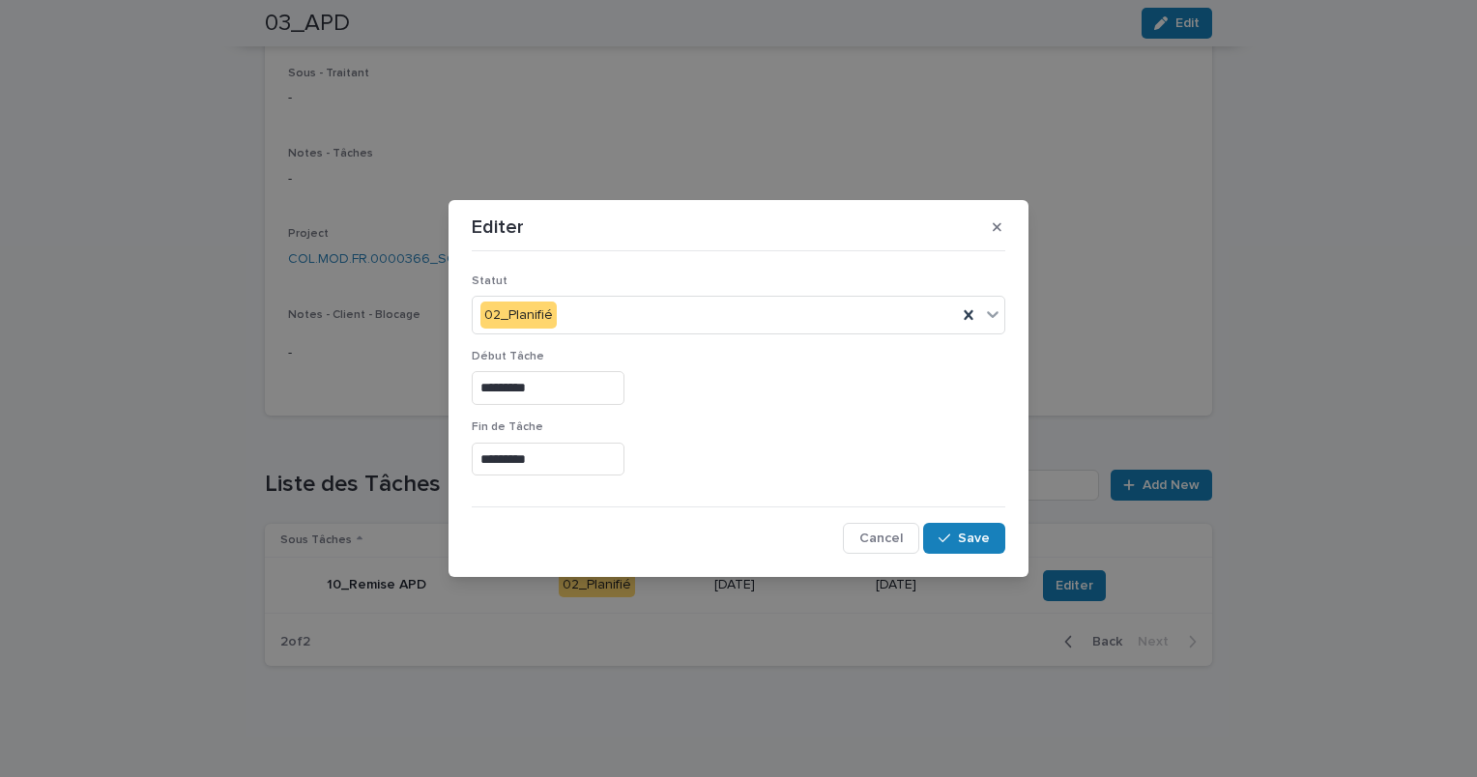
type input "*********"
click at [962, 535] on span "Save" at bounding box center [974, 539] width 32 height 14
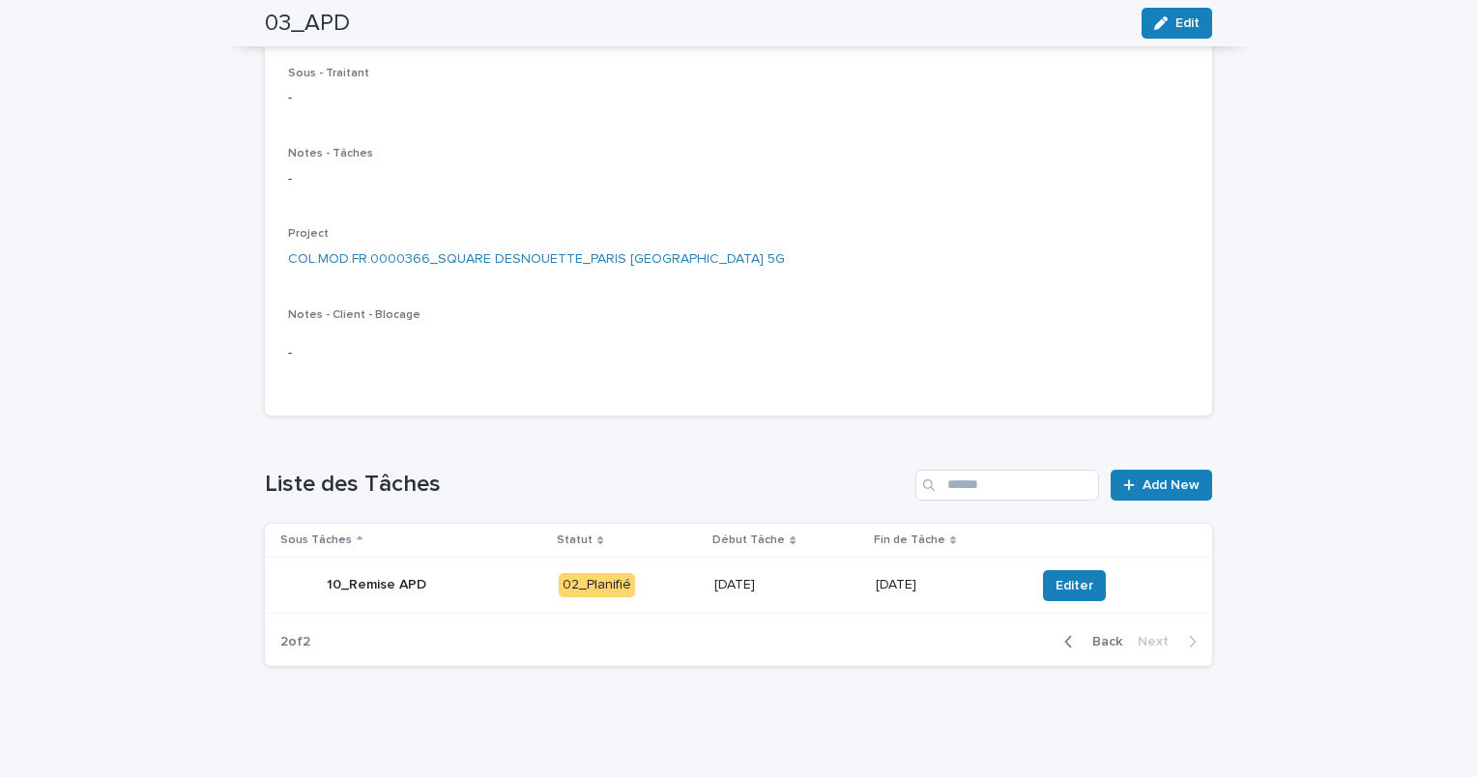
scroll to position [0, 0]
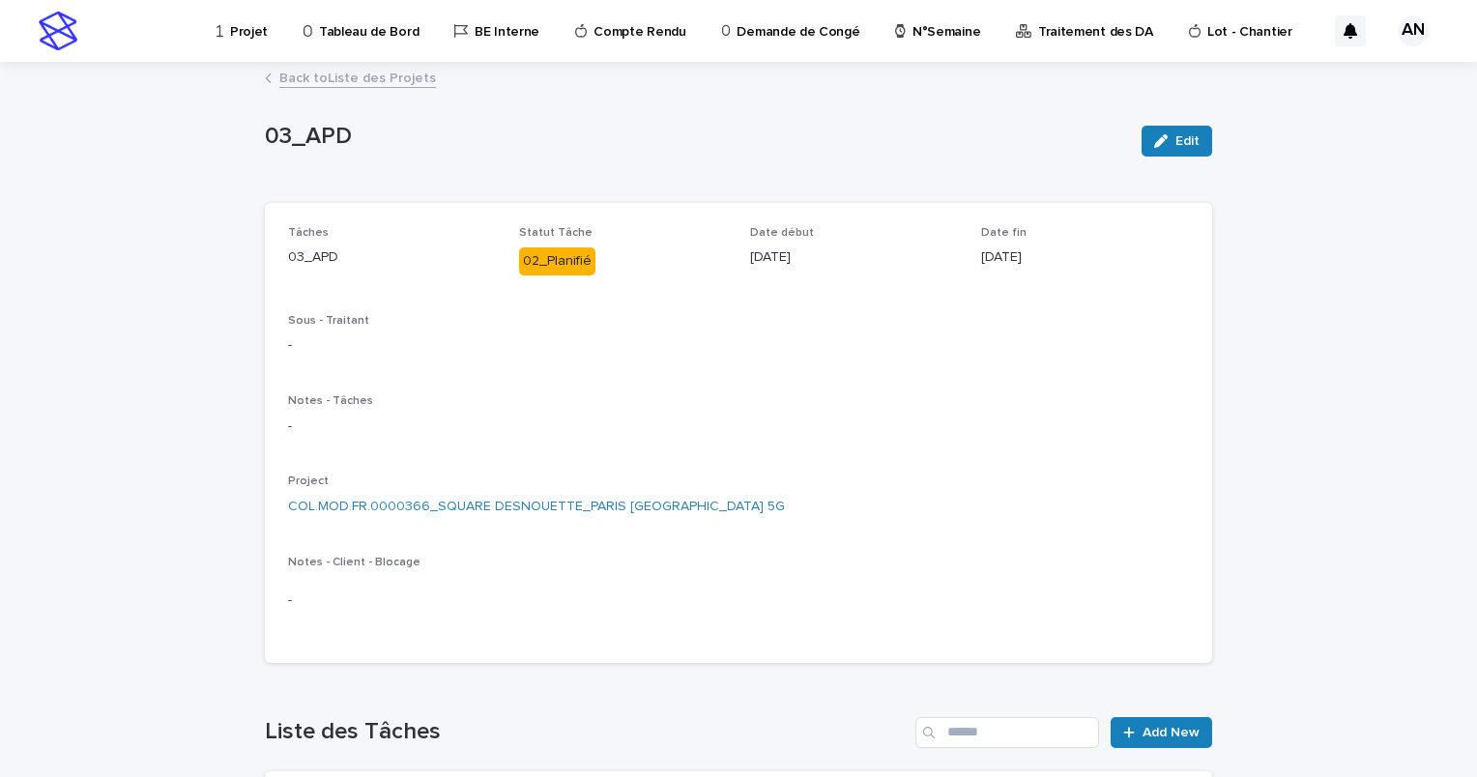
click at [367, 75] on link "Back to Liste des Projets" at bounding box center [357, 77] width 157 height 22
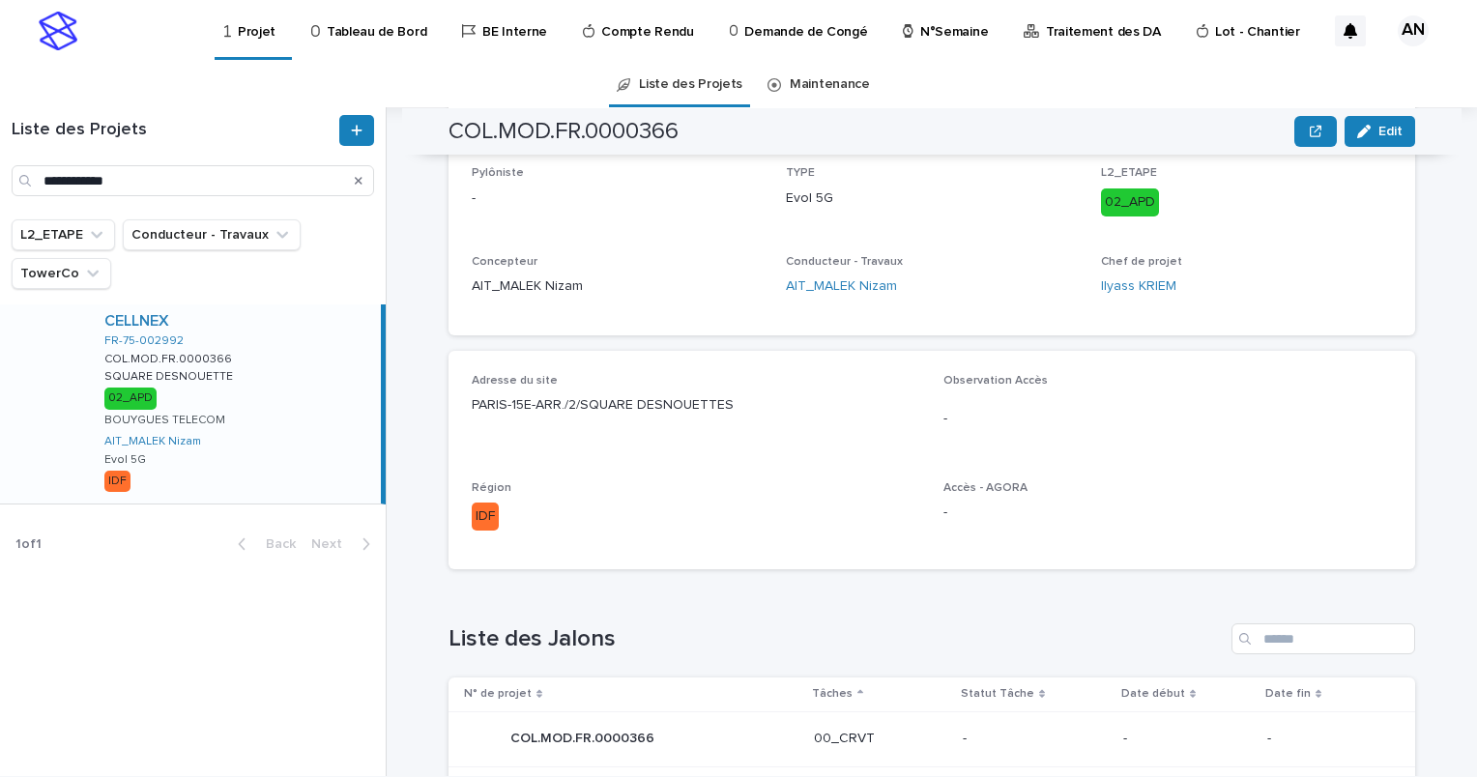
scroll to position [870, 0]
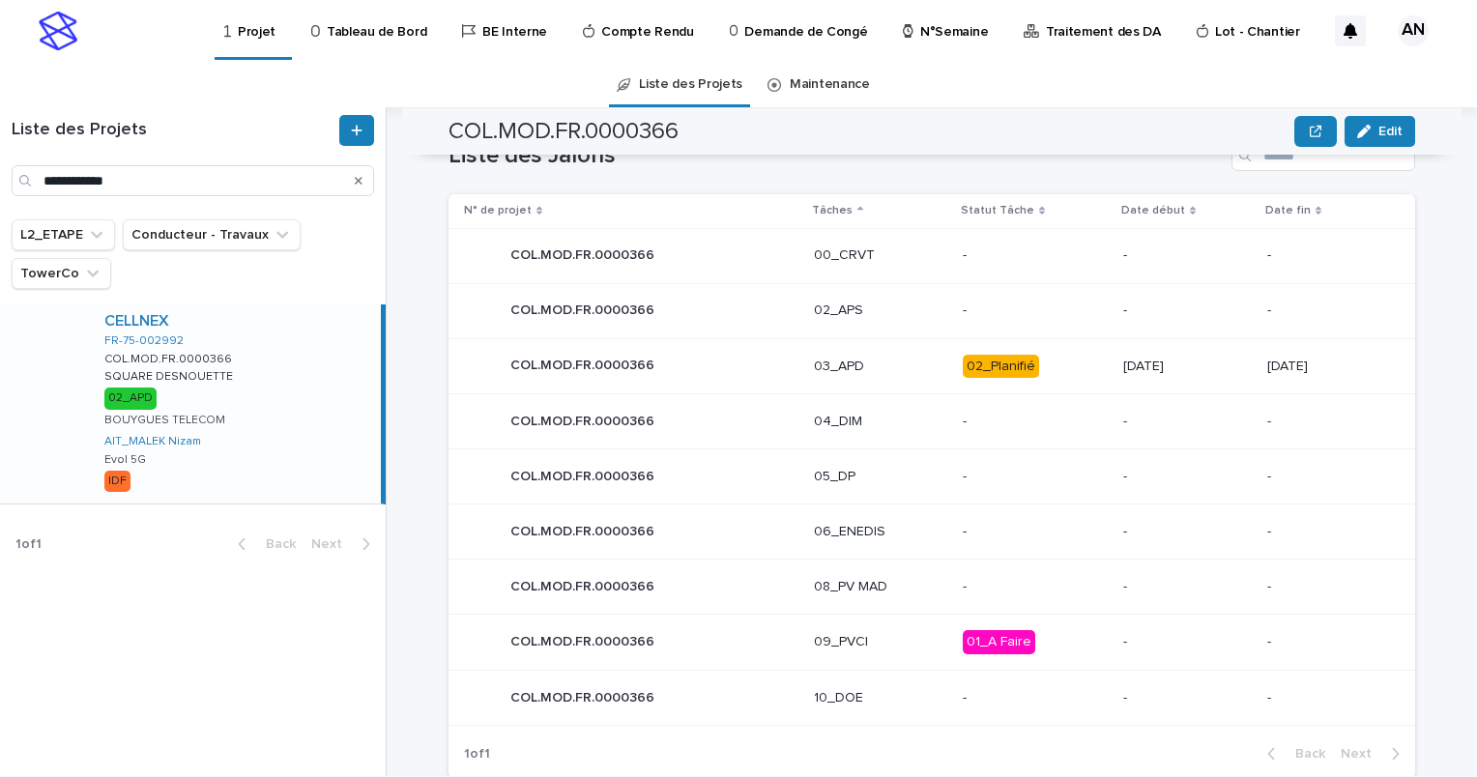
click at [747, 356] on div "COL.MOD.FR.0000366 COL.MOD.FR.0000366" at bounding box center [631, 366] width 335 height 39
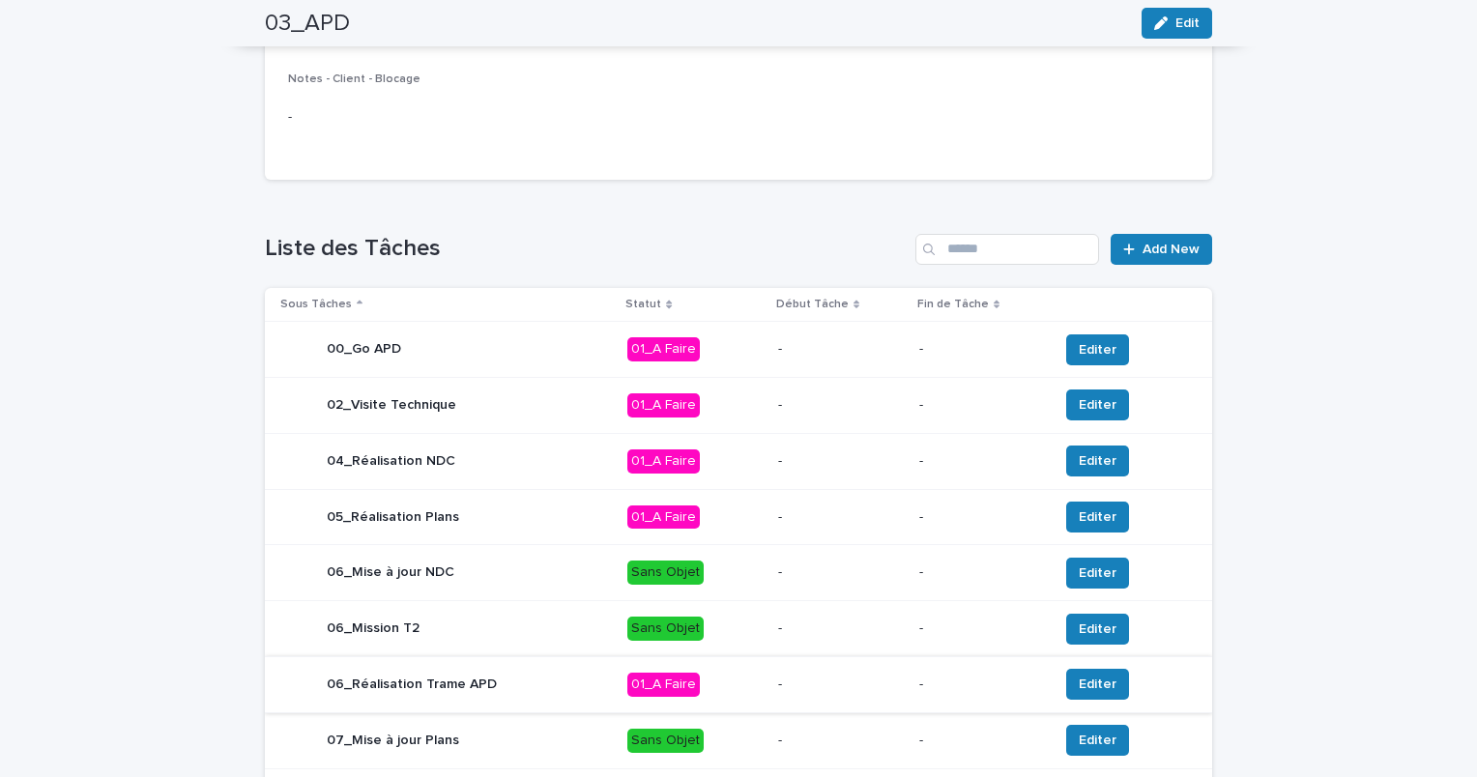
scroll to position [749, 0]
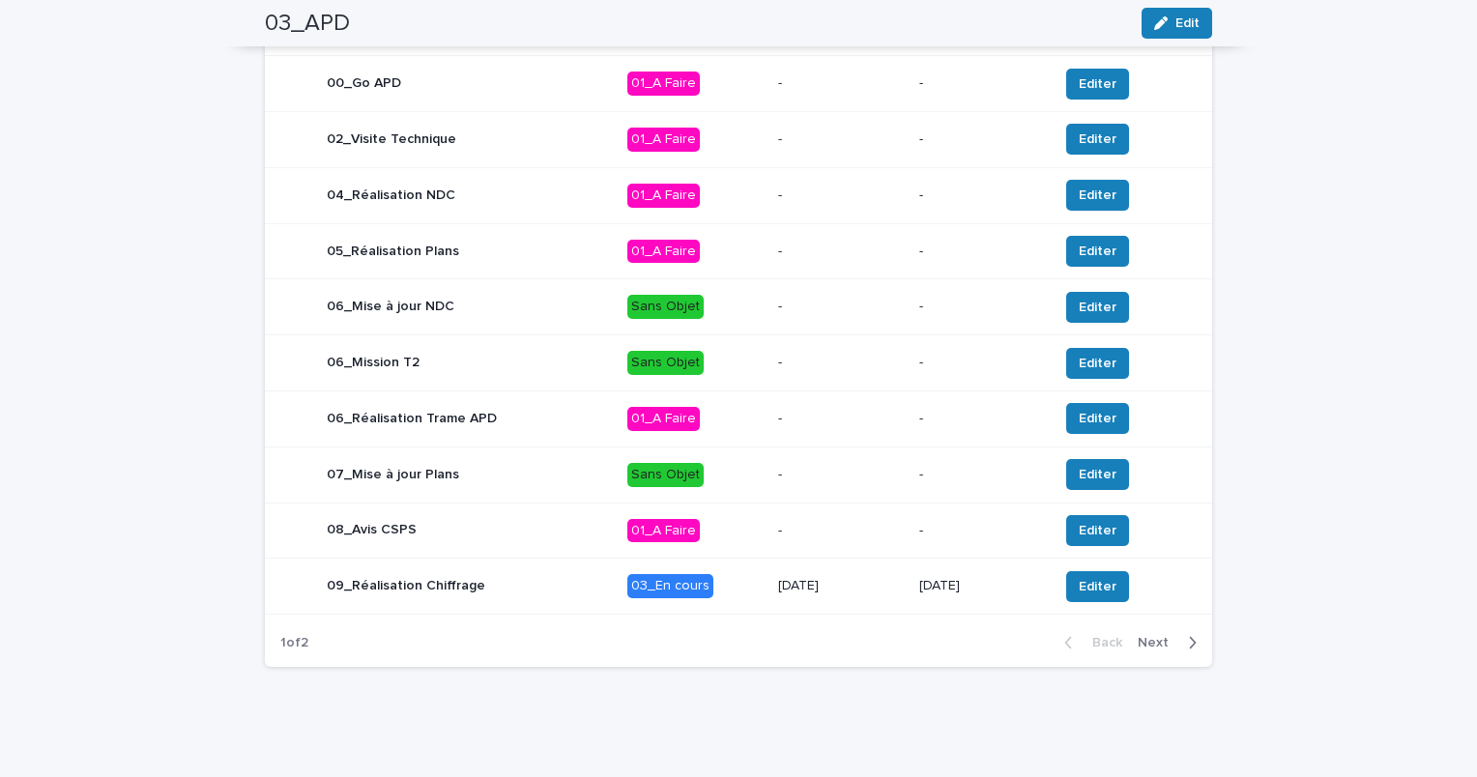
click at [518, 580] on div "09_Réalisation Chiffrage" at bounding box center [446, 587] width 332 height 39
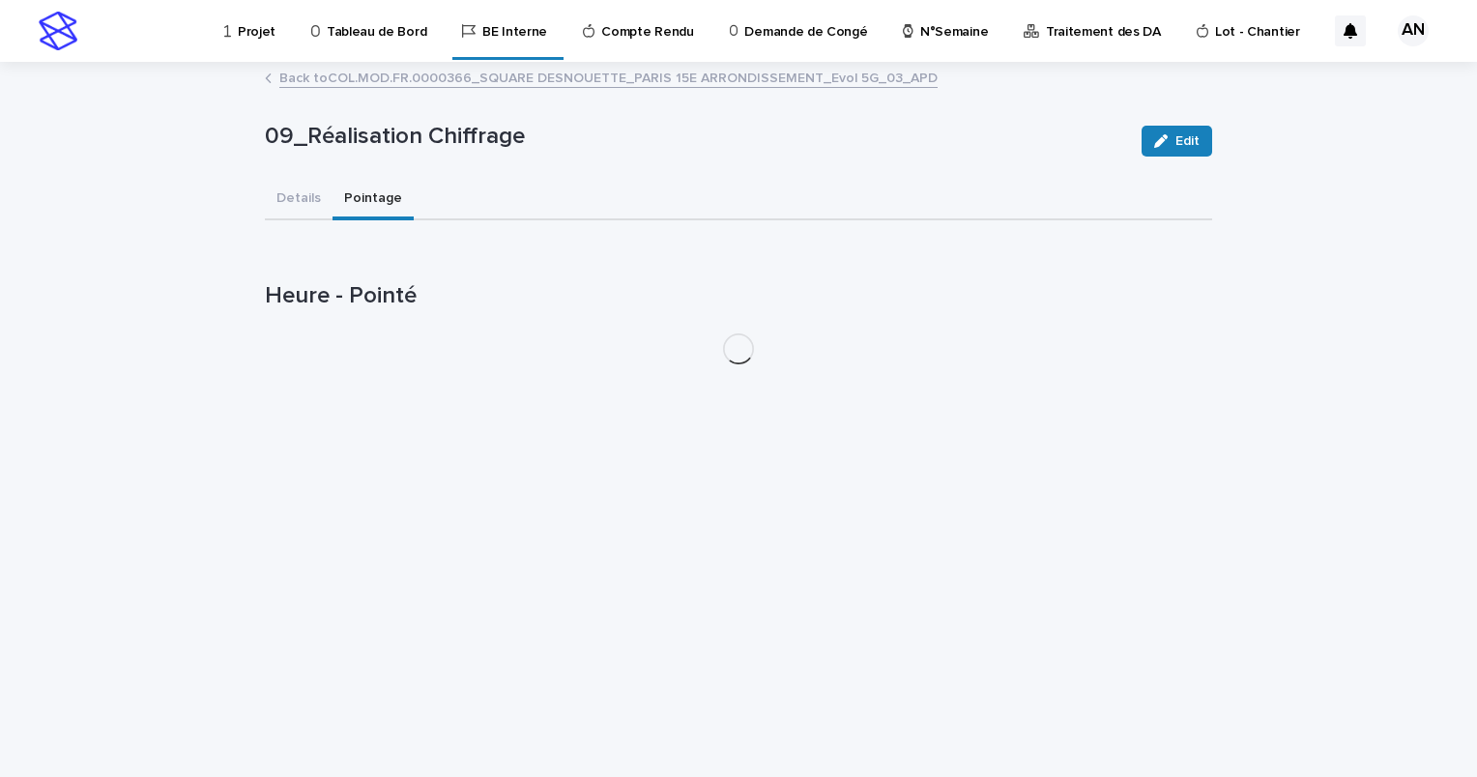
click at [371, 201] on button "Pointage" at bounding box center [373, 200] width 81 height 41
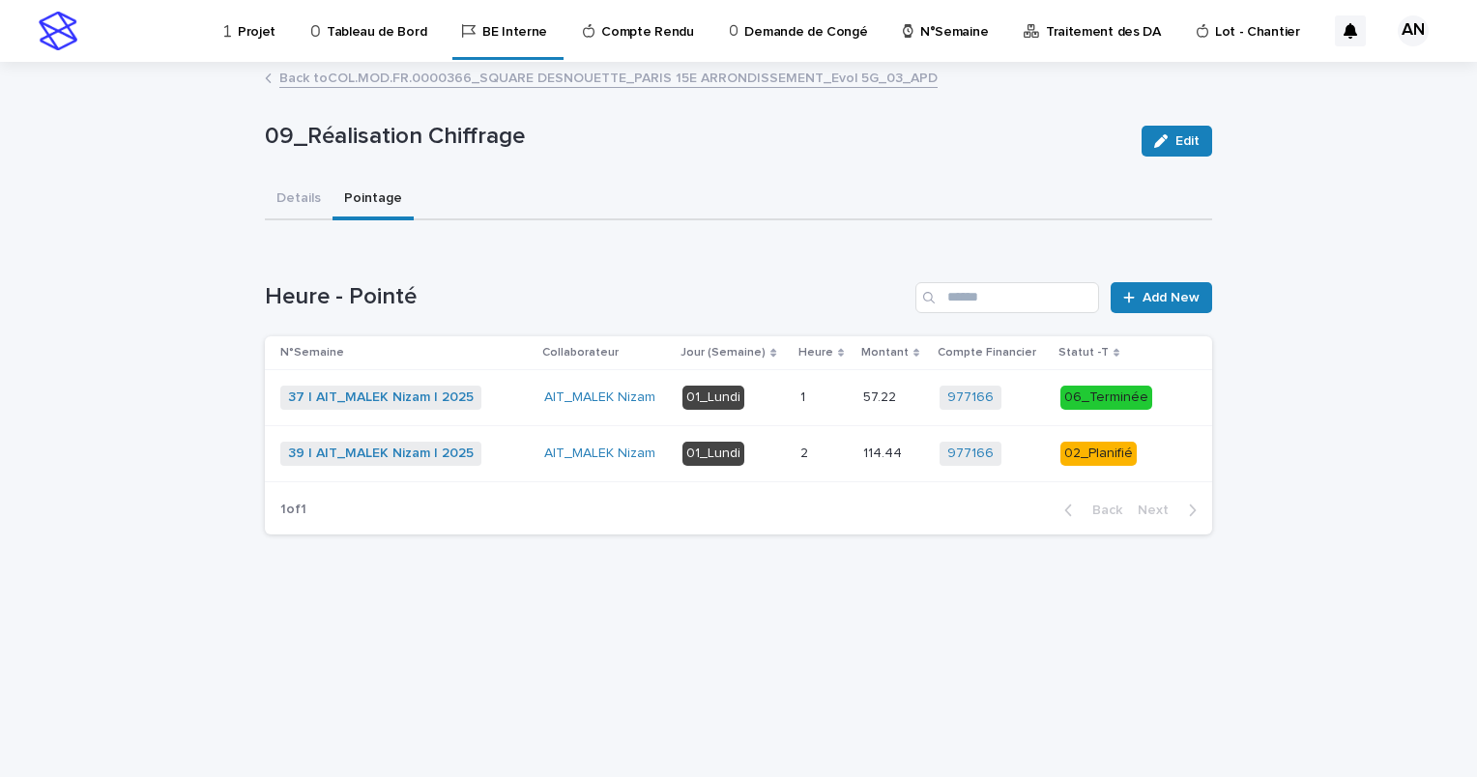
click at [832, 452] on p at bounding box center [824, 454] width 47 height 16
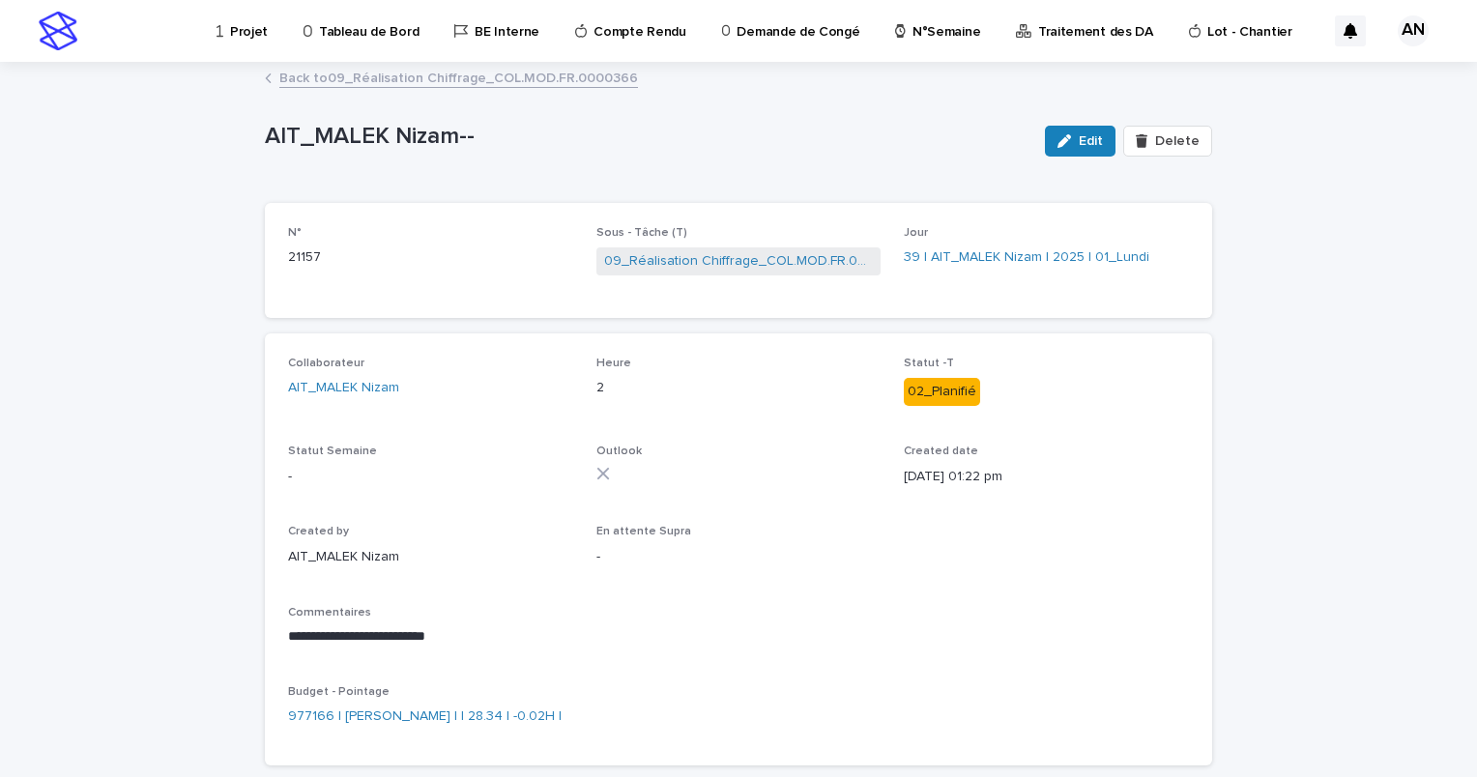
click at [512, 84] on link "Back to 09_Réalisation Chiffrage_COL.MOD.FR.0000366" at bounding box center [458, 77] width 359 height 22
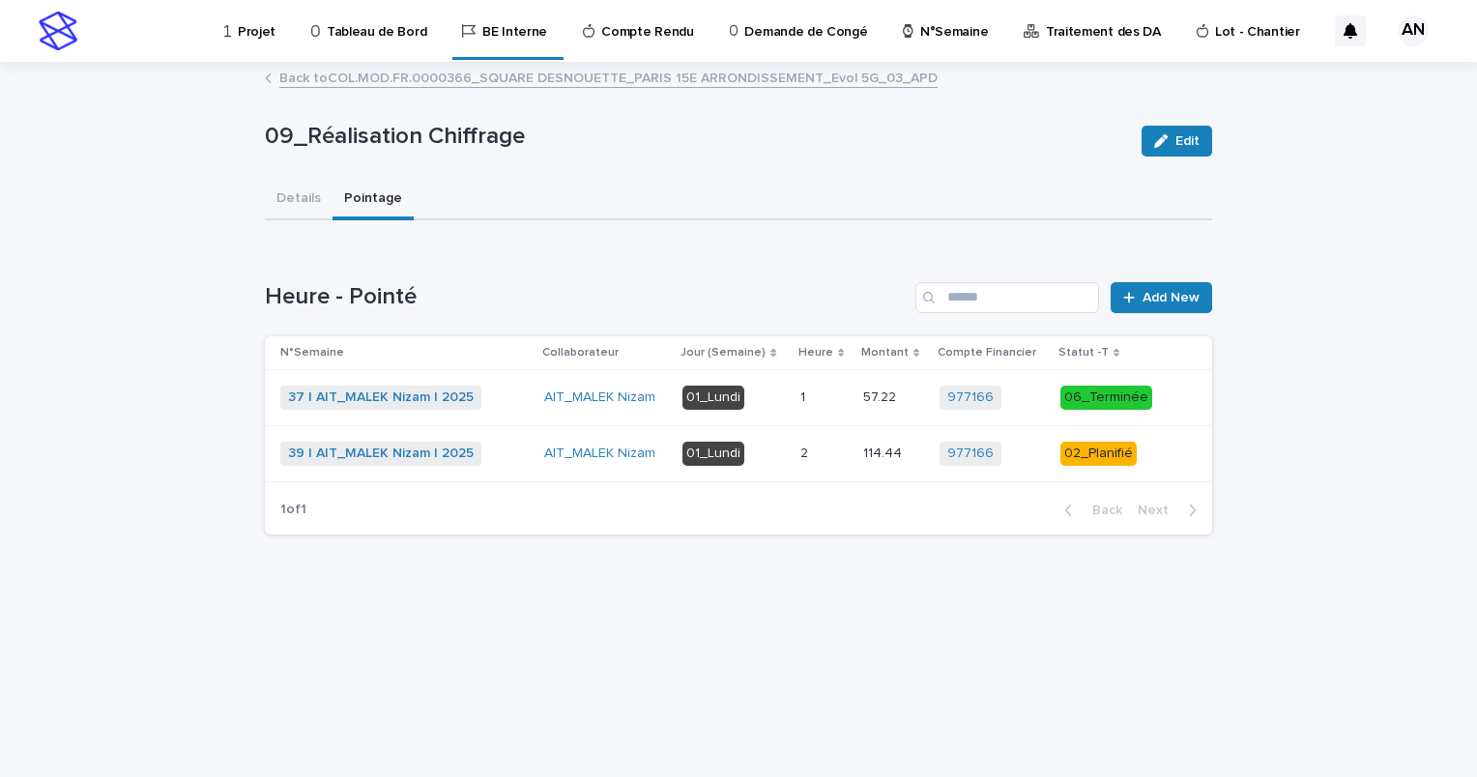
click at [785, 395] on p "01_Lundi" at bounding box center [734, 398] width 102 height 24
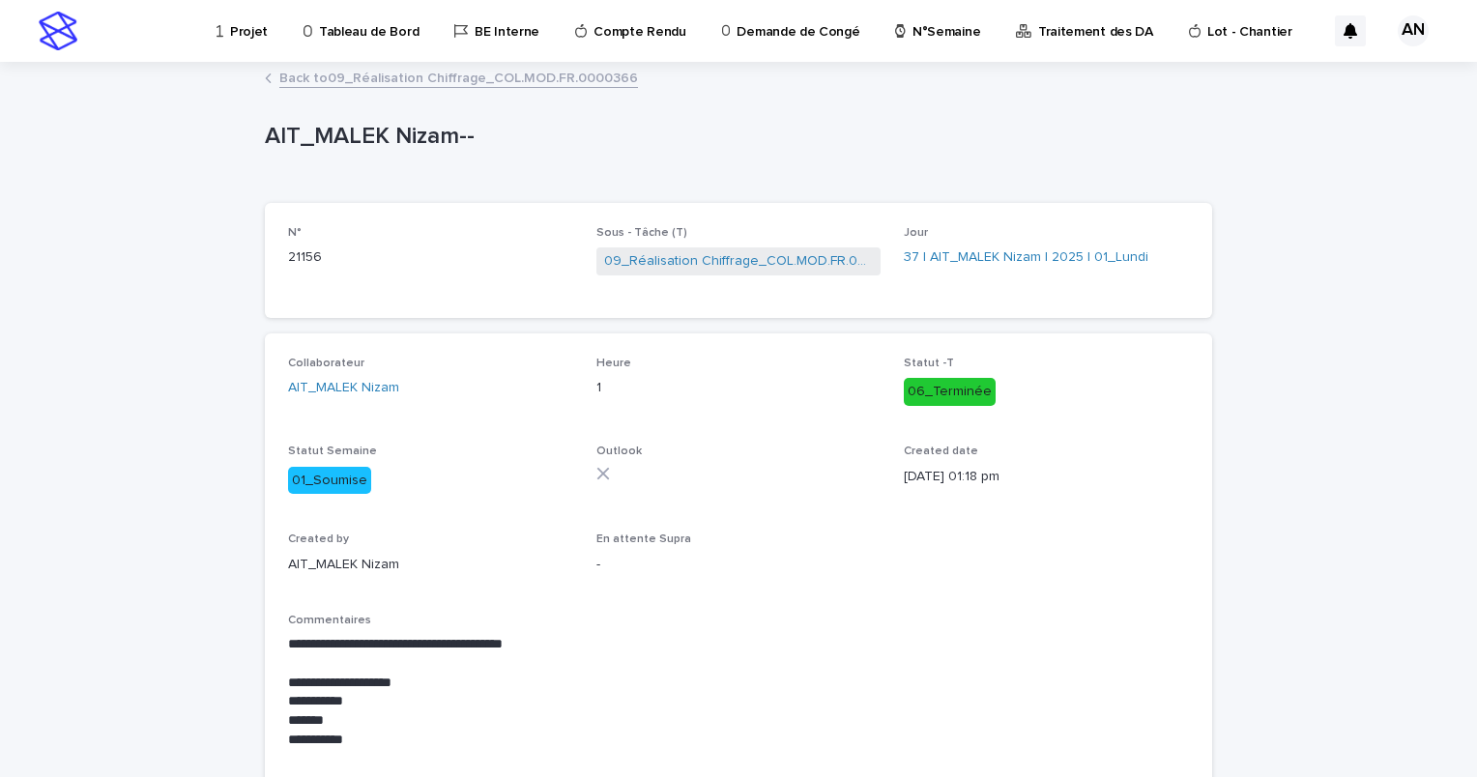
click at [423, 79] on link "Back to 09_Réalisation Chiffrage_COL.MOD.FR.0000366" at bounding box center [458, 77] width 359 height 22
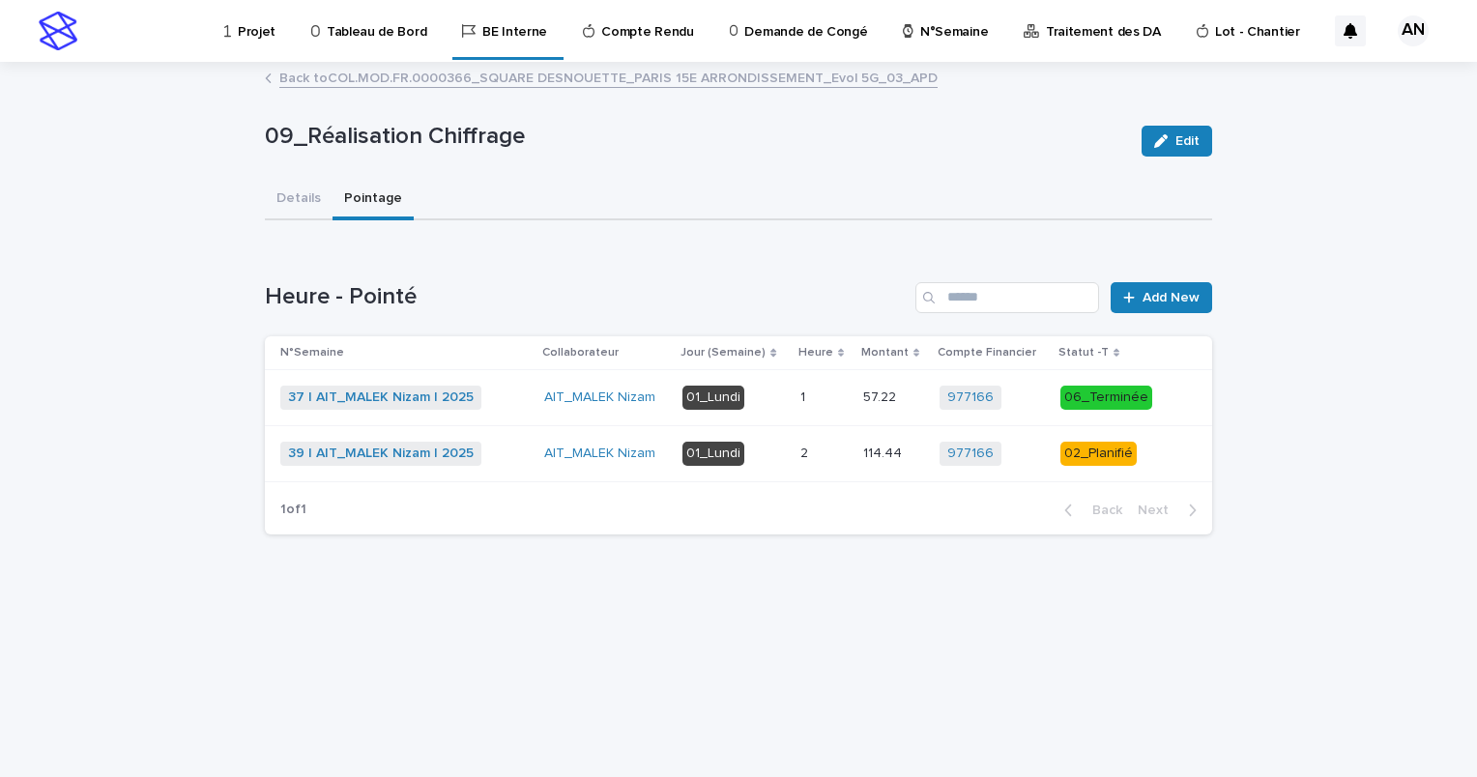
click at [232, 33] on div "Projet" at bounding box center [253, 20] width 62 height 41
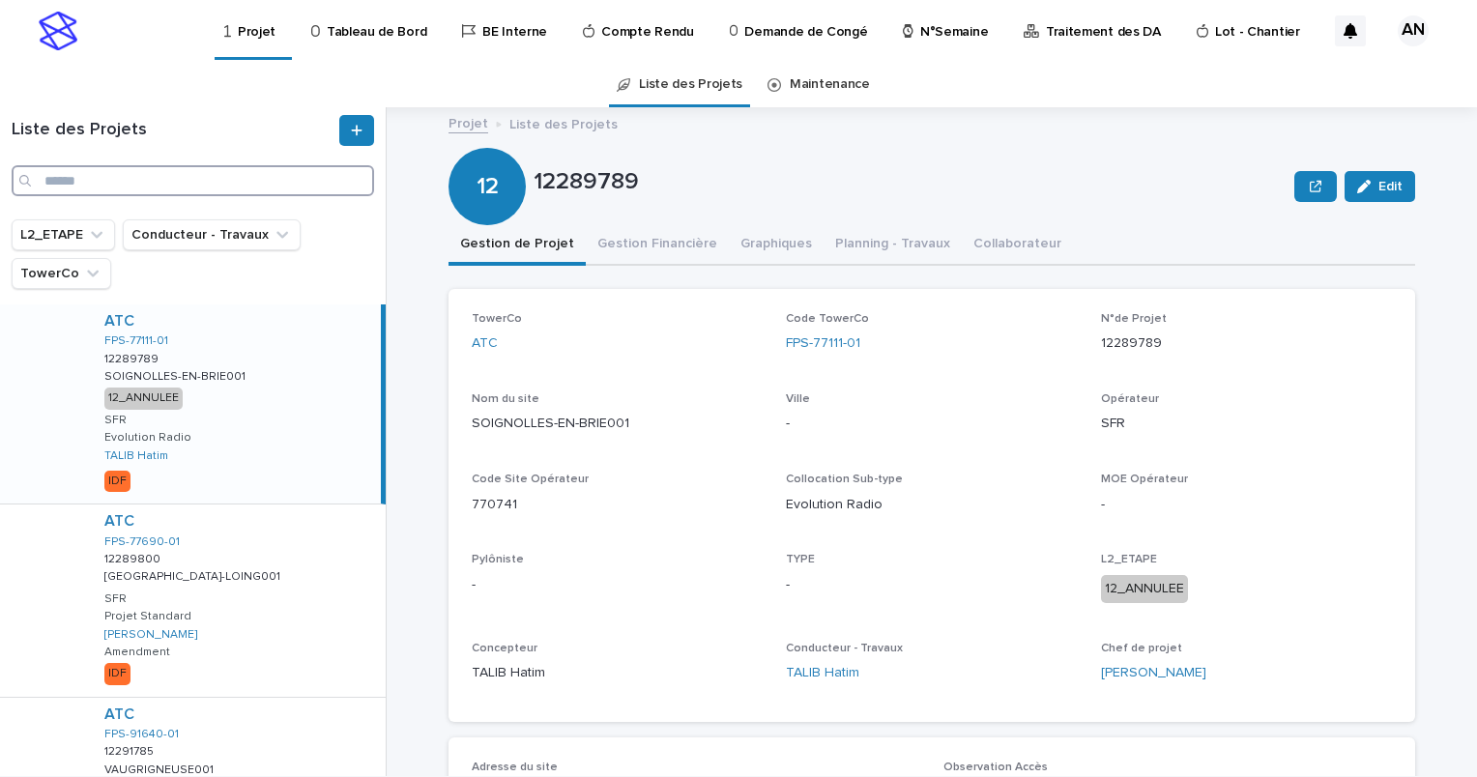
click at [134, 193] on input "Search" at bounding box center [193, 180] width 363 height 31
paste input "**********"
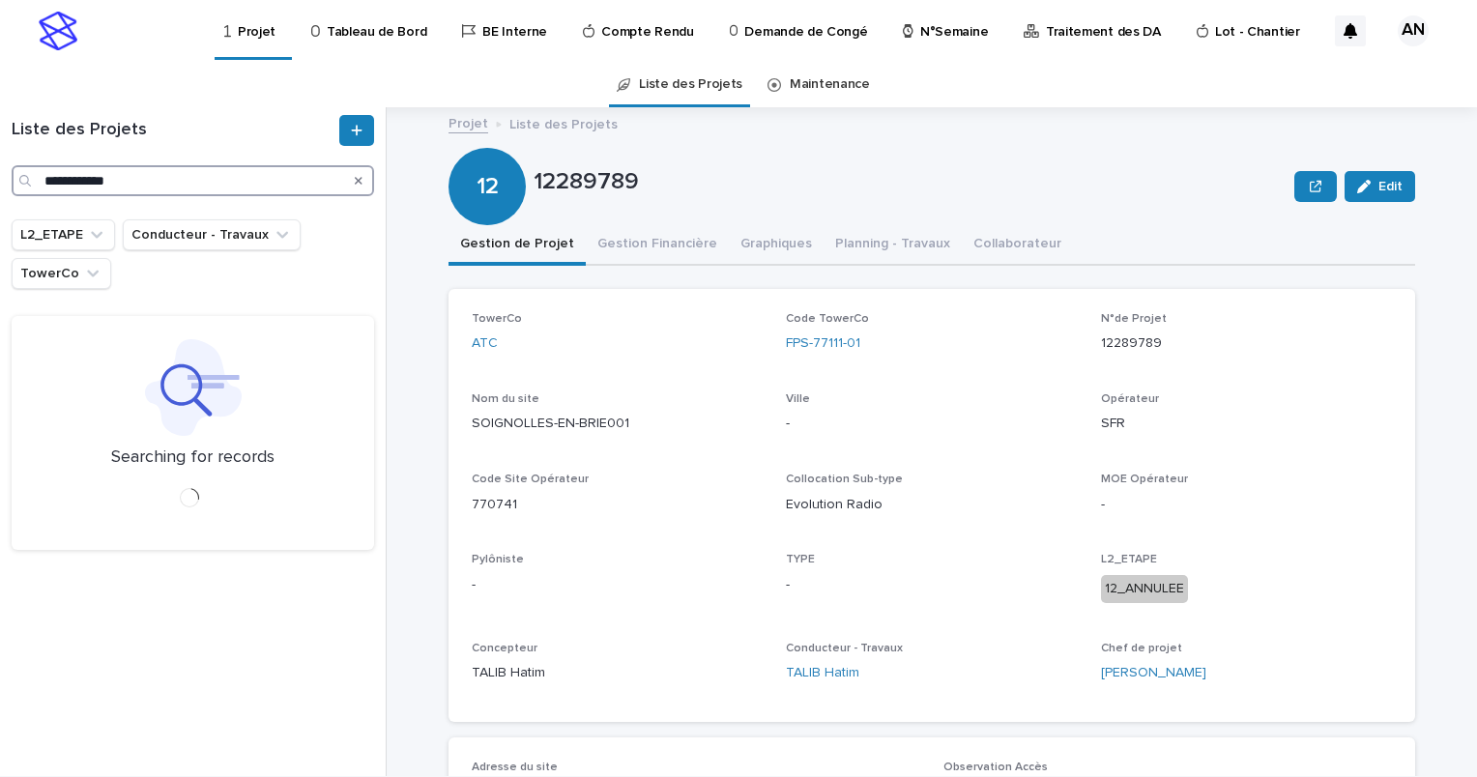
type input "**********"
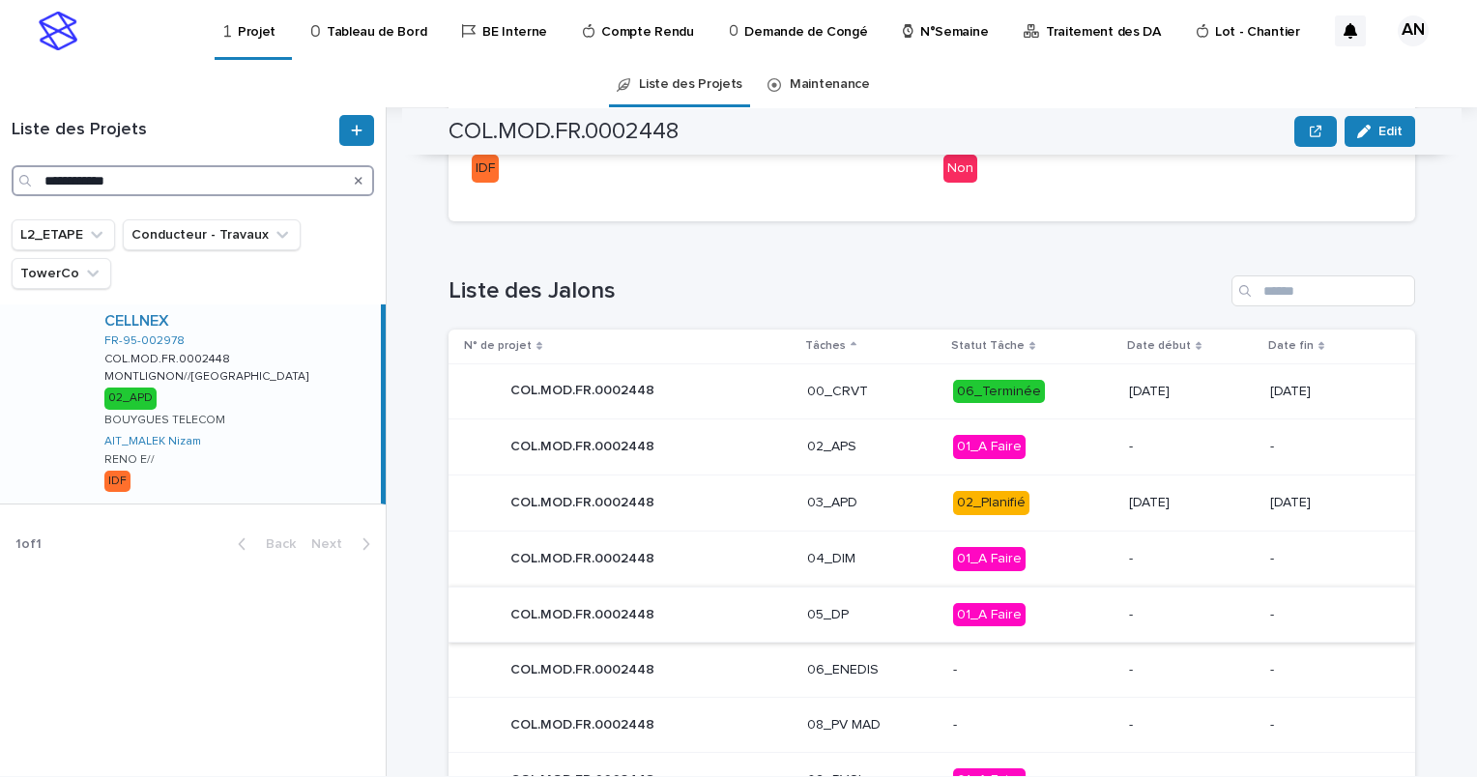
scroll to position [917, 0]
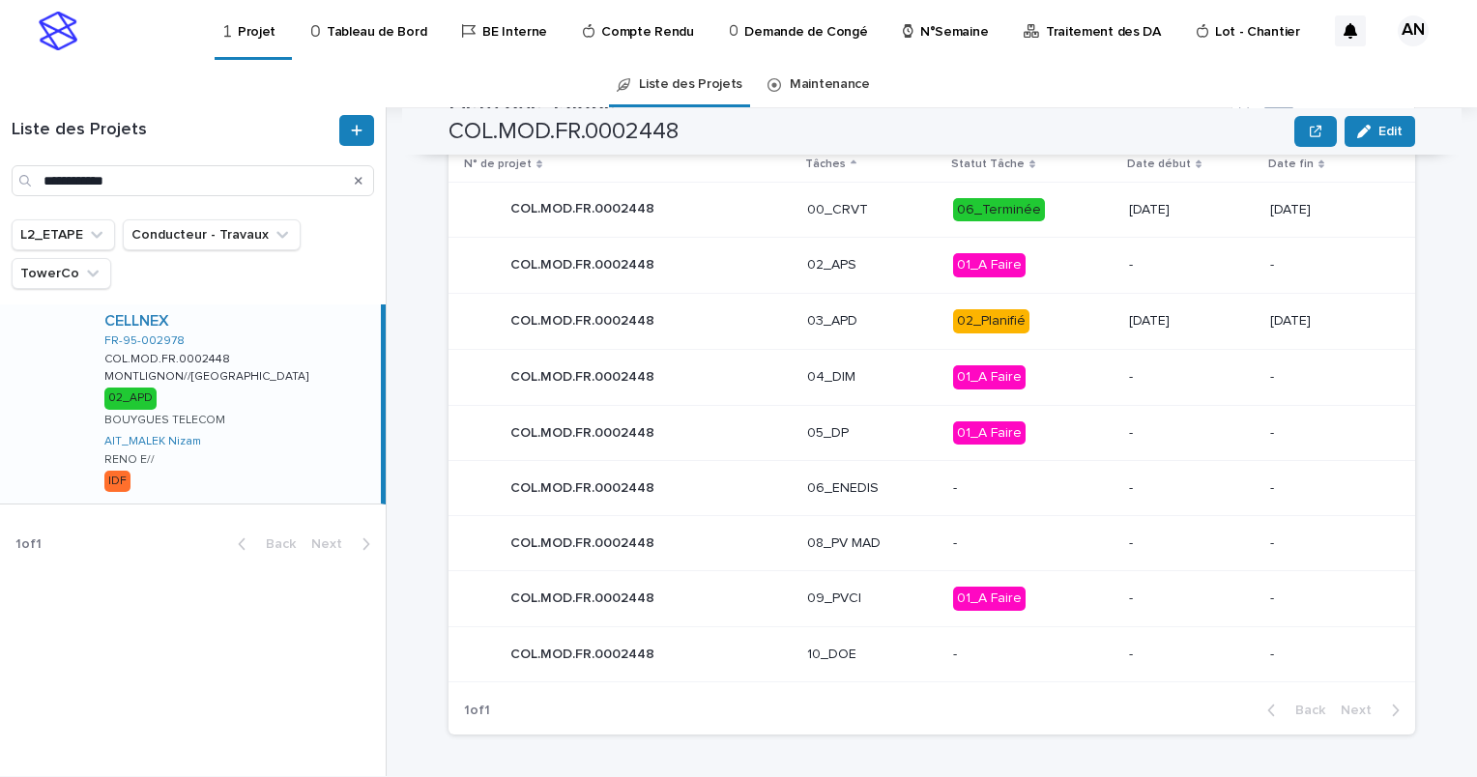
click at [739, 325] on div "COL.MOD.FR.0002448 COL.MOD.FR.0002448" at bounding box center [628, 321] width 328 height 39
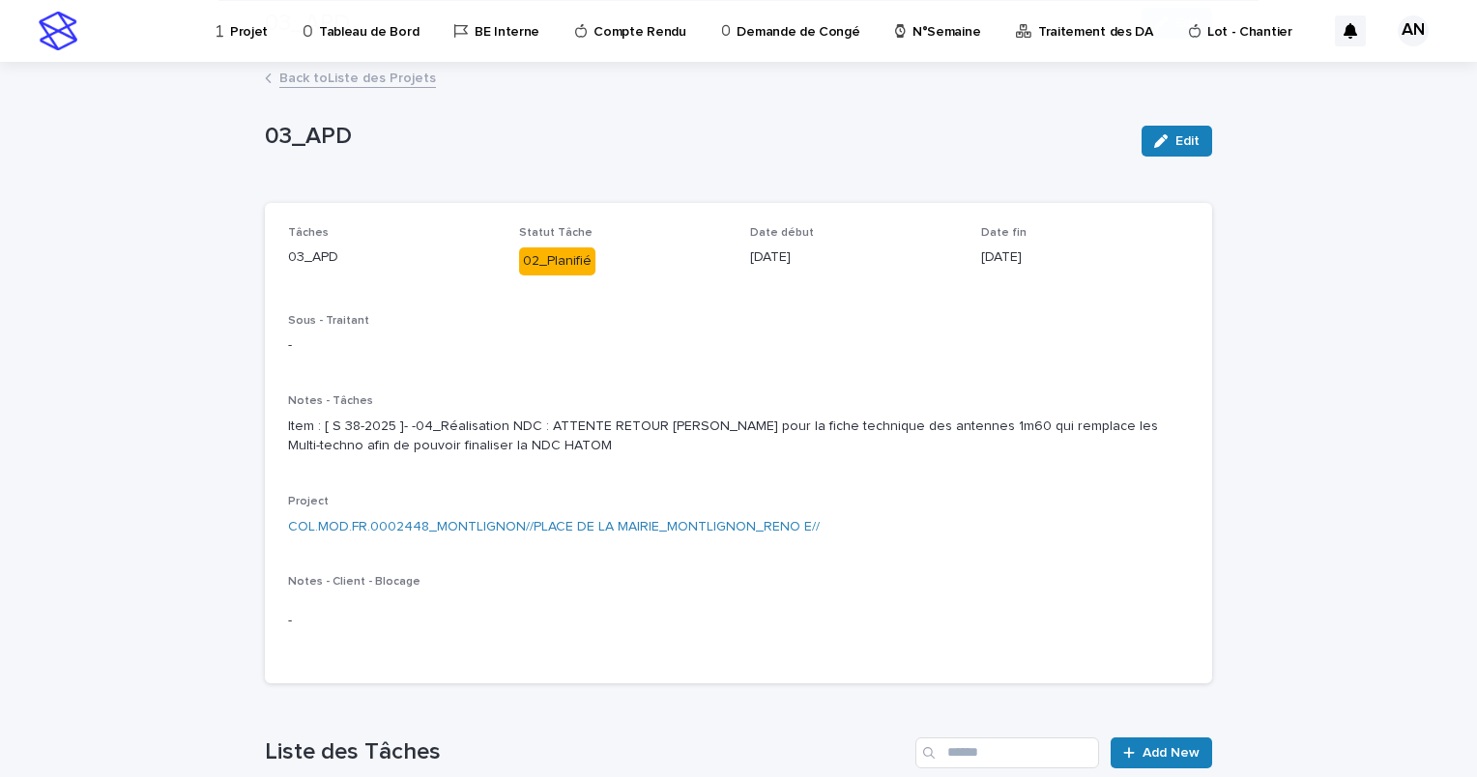
scroll to position [580, 0]
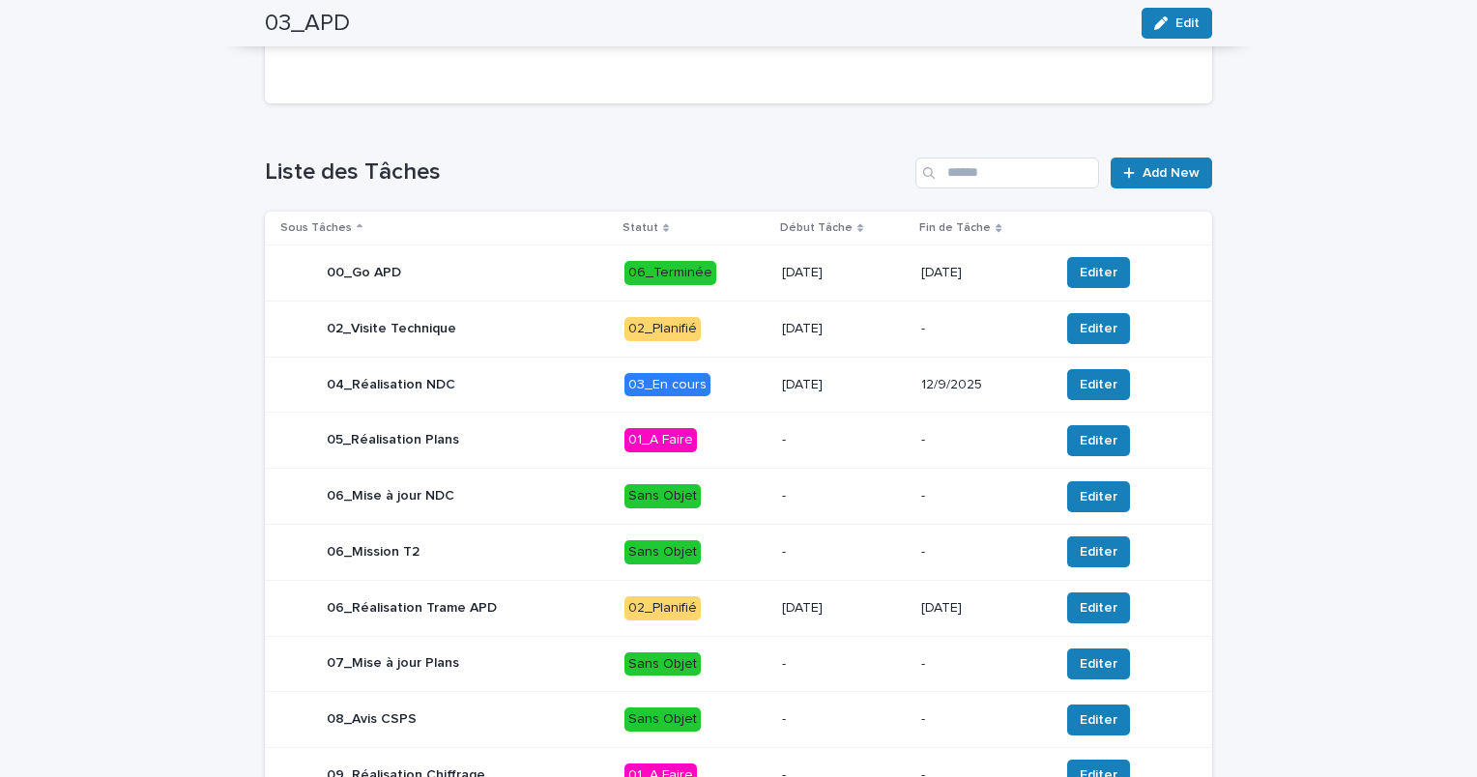
click at [537, 401] on div "04_Réalisation NDC" at bounding box center [444, 384] width 329 height 39
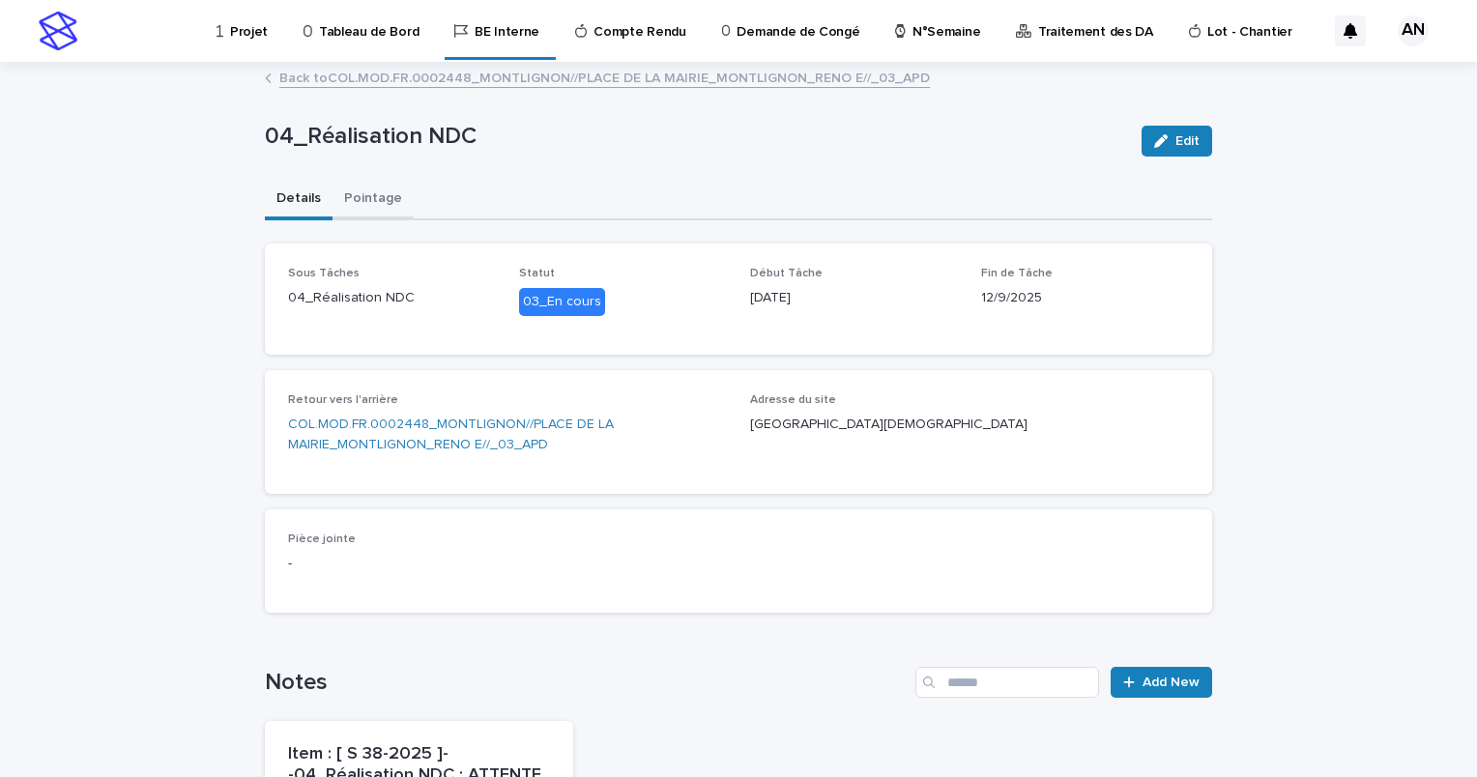
click at [355, 205] on button "Pointage" at bounding box center [373, 200] width 81 height 41
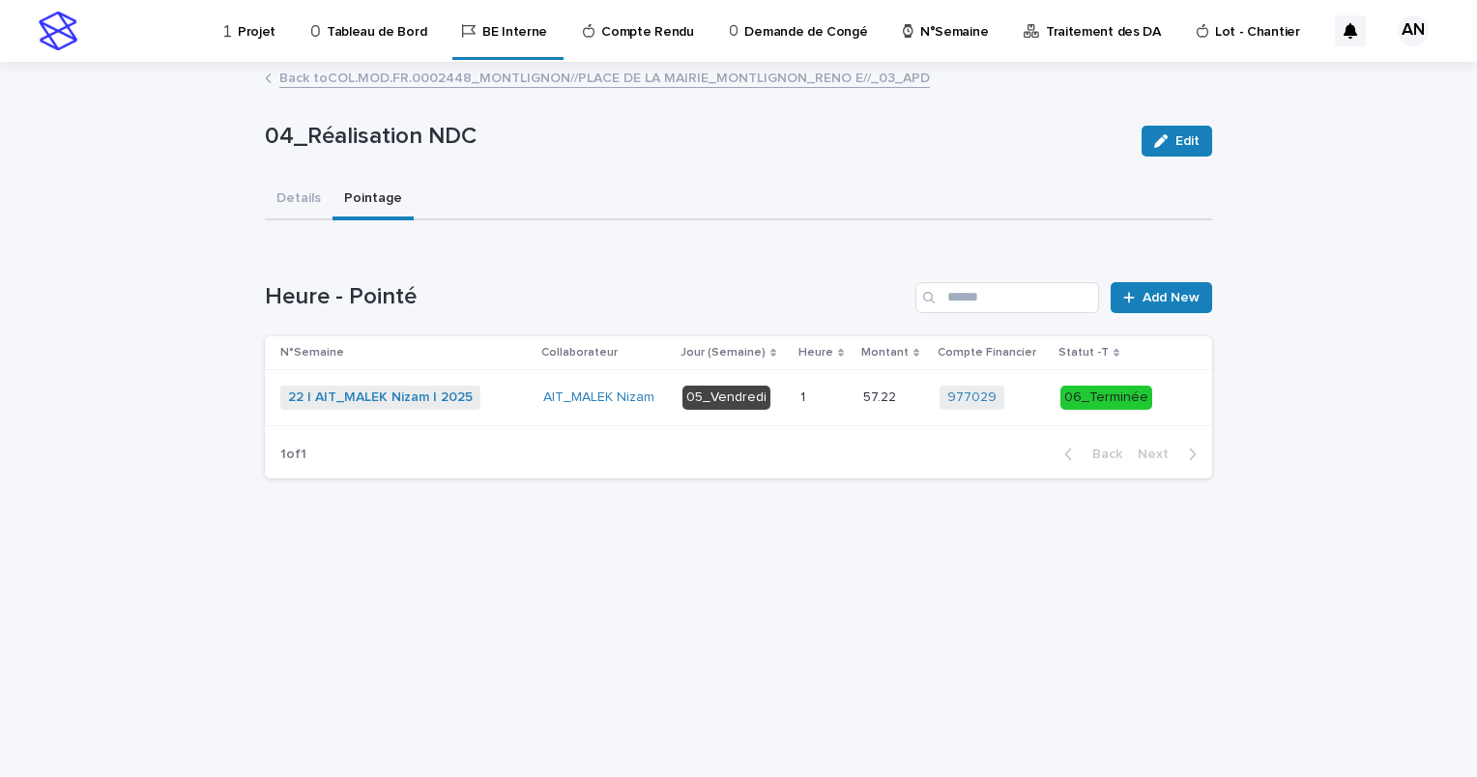
click at [514, 408] on div "22 | AIT_MALEK Nizam | 2025 + 0" at bounding box center [404, 398] width 248 height 24
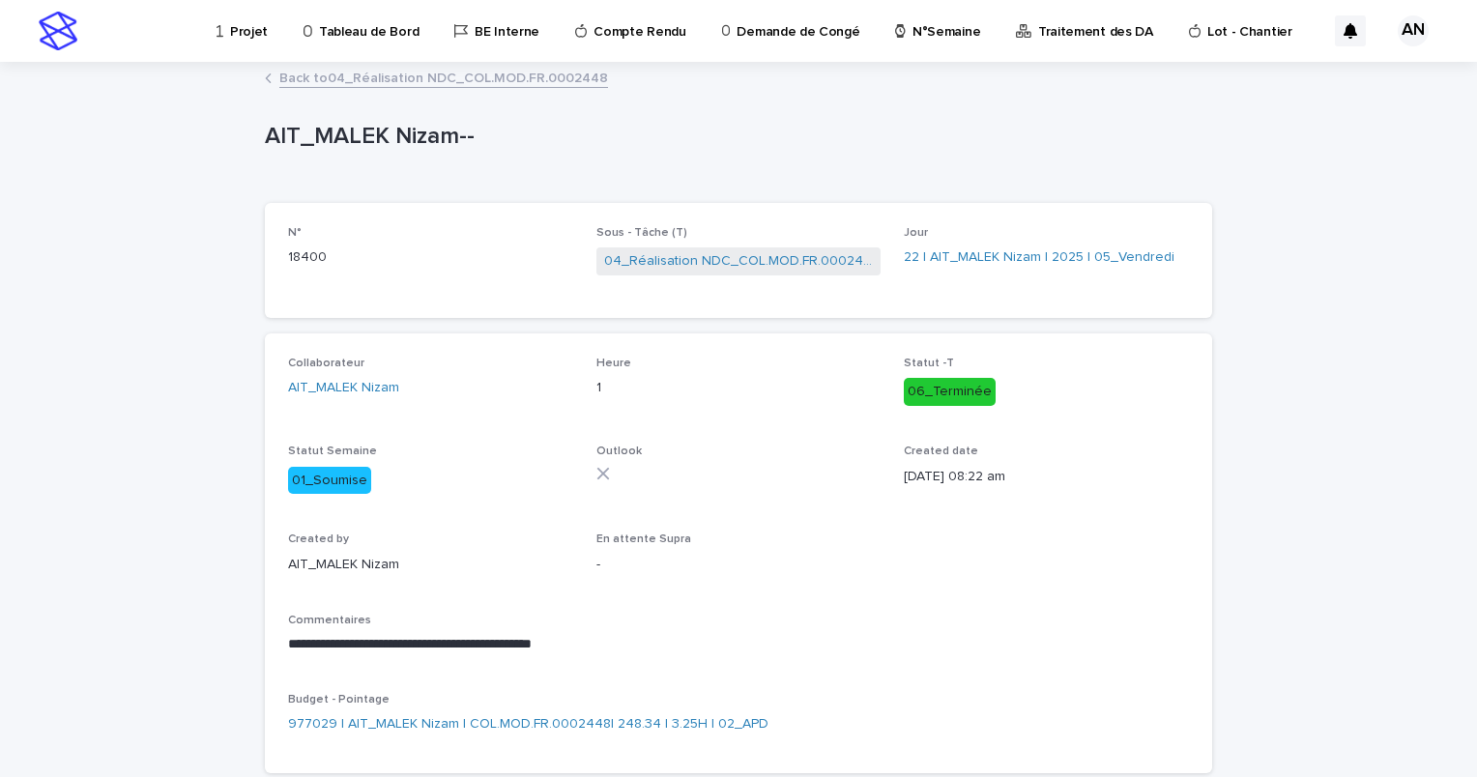
click at [374, 74] on link "Back to 04_Réalisation NDC_COL.MOD.FR.0002448" at bounding box center [443, 77] width 329 height 22
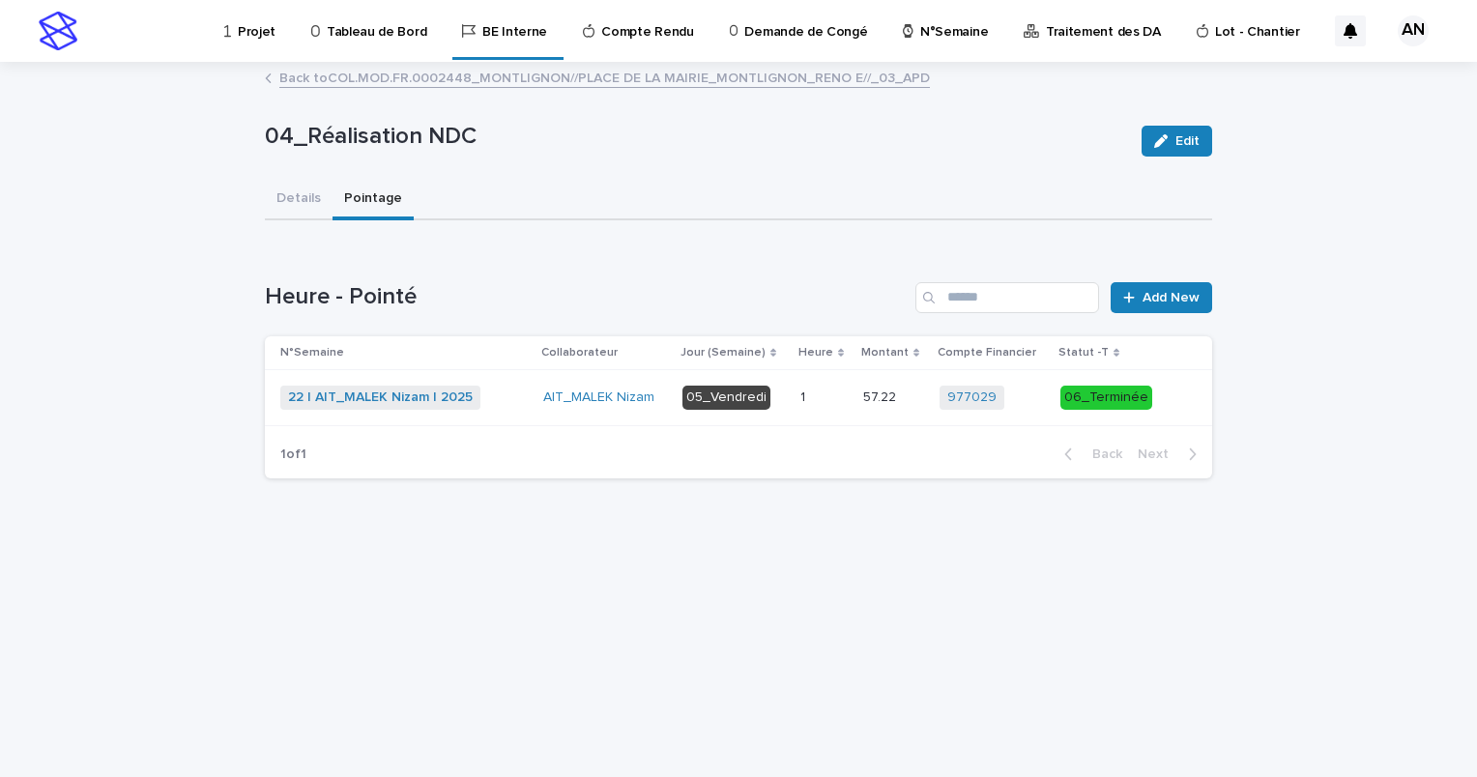
click at [514, 404] on div "22 | AIT_MALEK Nizam | 2025 + 0" at bounding box center [404, 398] width 248 height 24
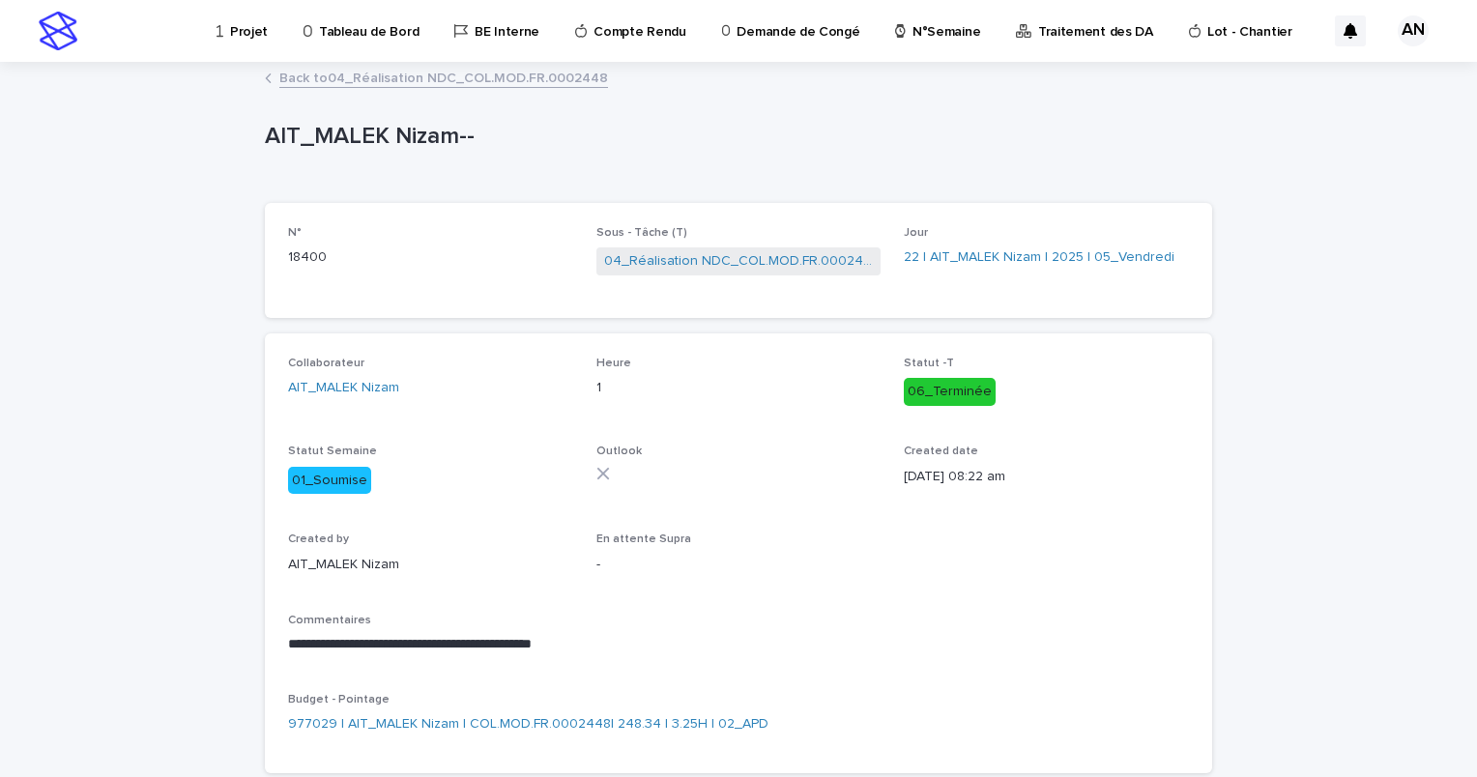
click at [403, 73] on link "Back to 04_Réalisation NDC_COL.MOD.FR.0002448" at bounding box center [443, 77] width 329 height 22
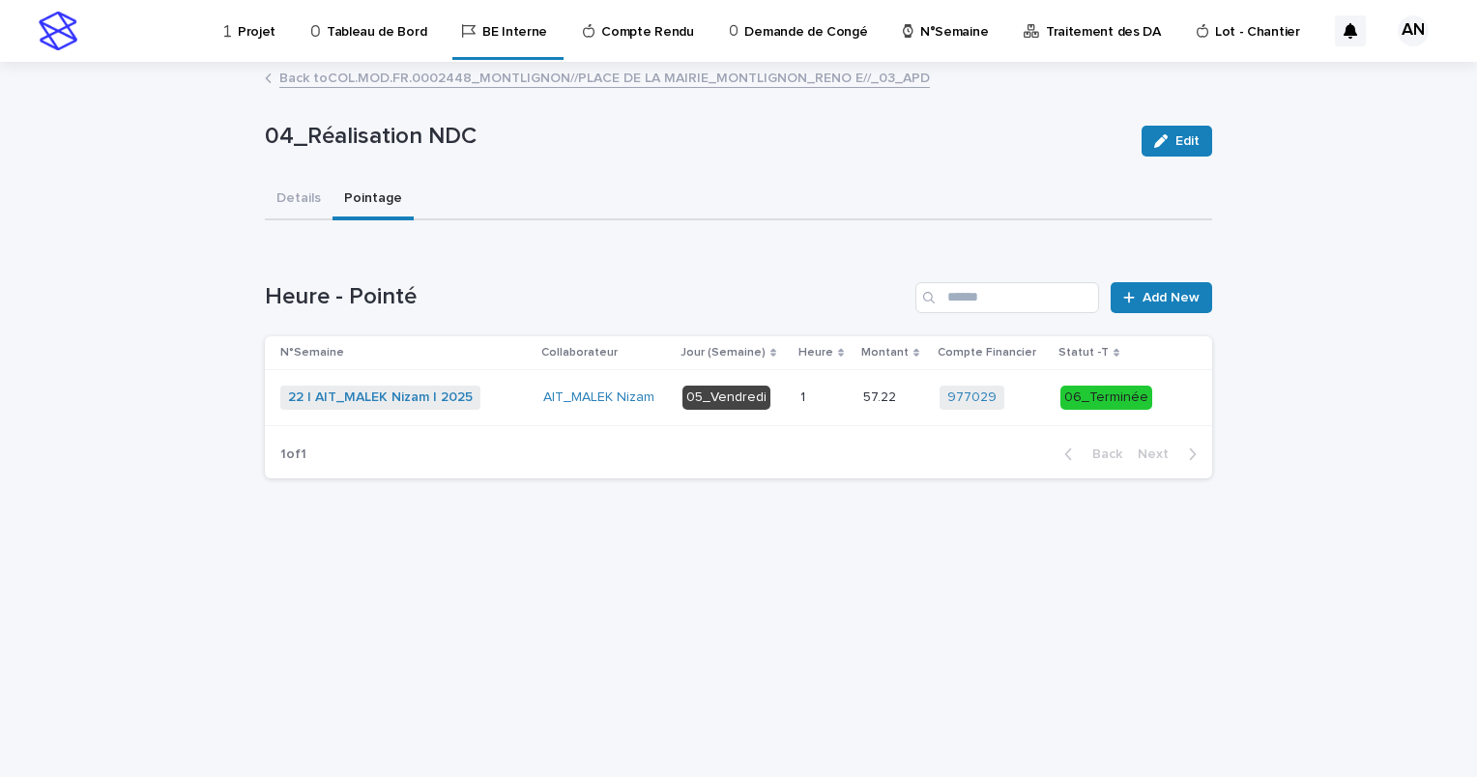
click at [394, 80] on link "Back to COL.MOD.FR.0002448_MONTLIGNON//PLACE DE LA MAIRIE_MONTLIGNON_RENO E//_0…" at bounding box center [604, 77] width 651 height 22
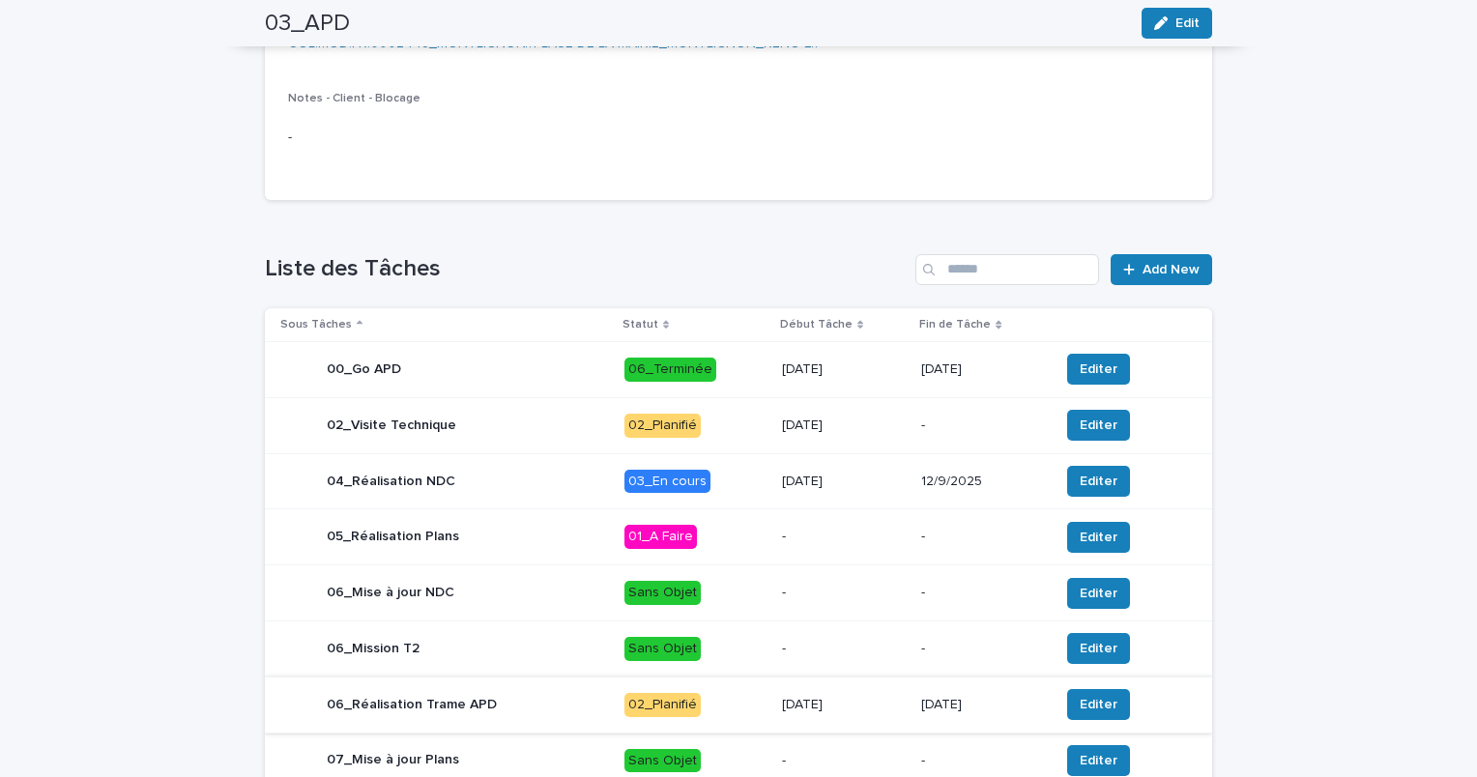
scroll to position [774, 0]
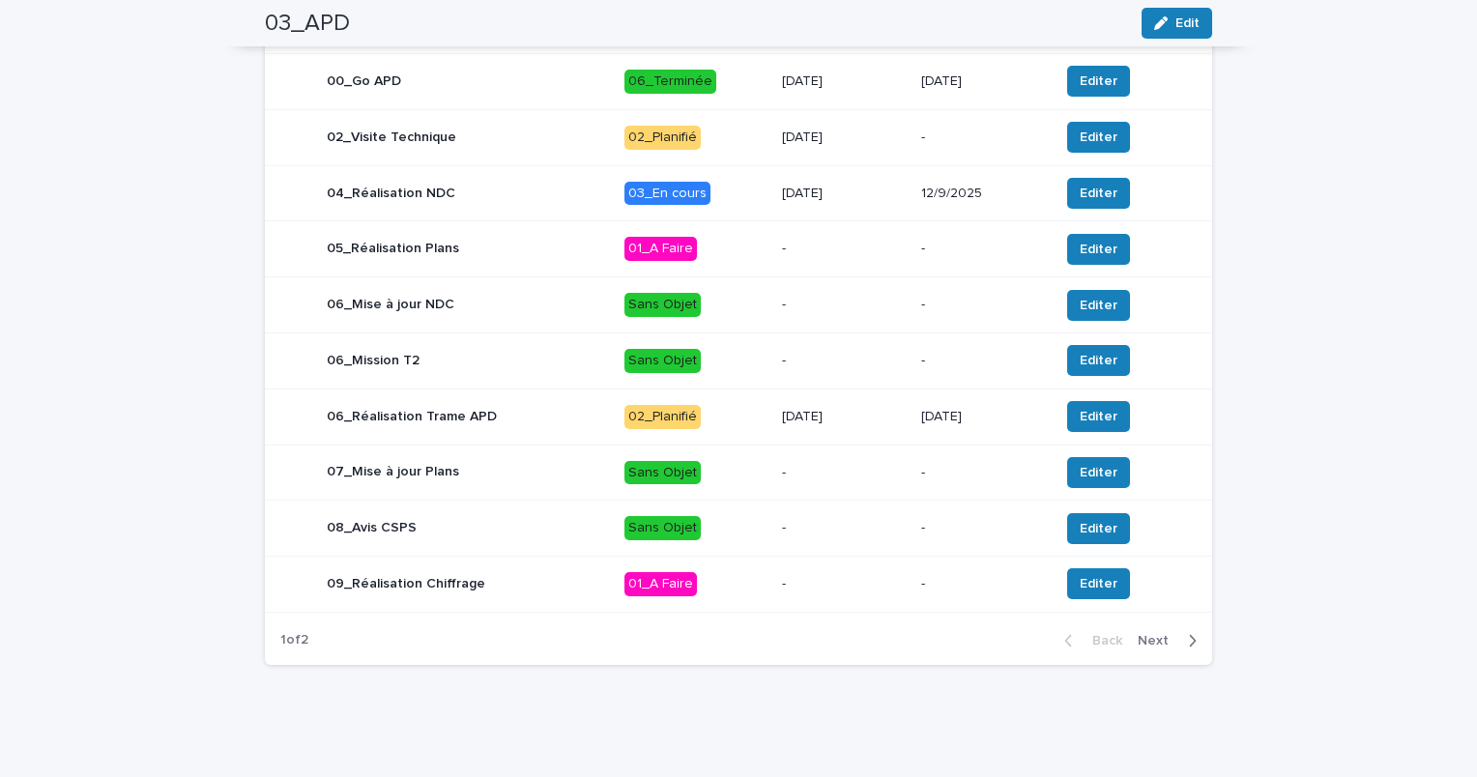
click at [563, 435] on div "06_Réalisation Trame APD" at bounding box center [444, 416] width 329 height 39
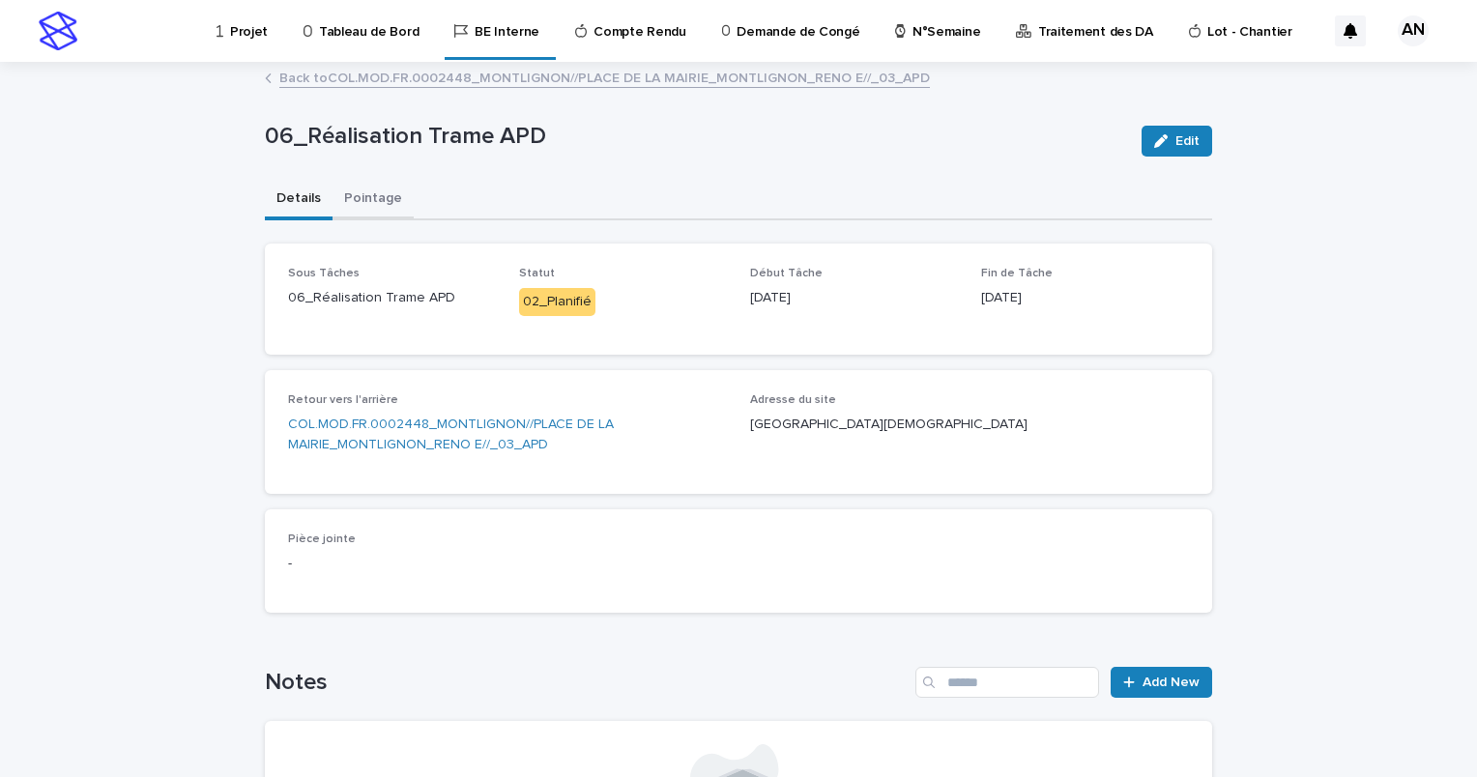
click at [364, 203] on button "Pointage" at bounding box center [373, 200] width 81 height 41
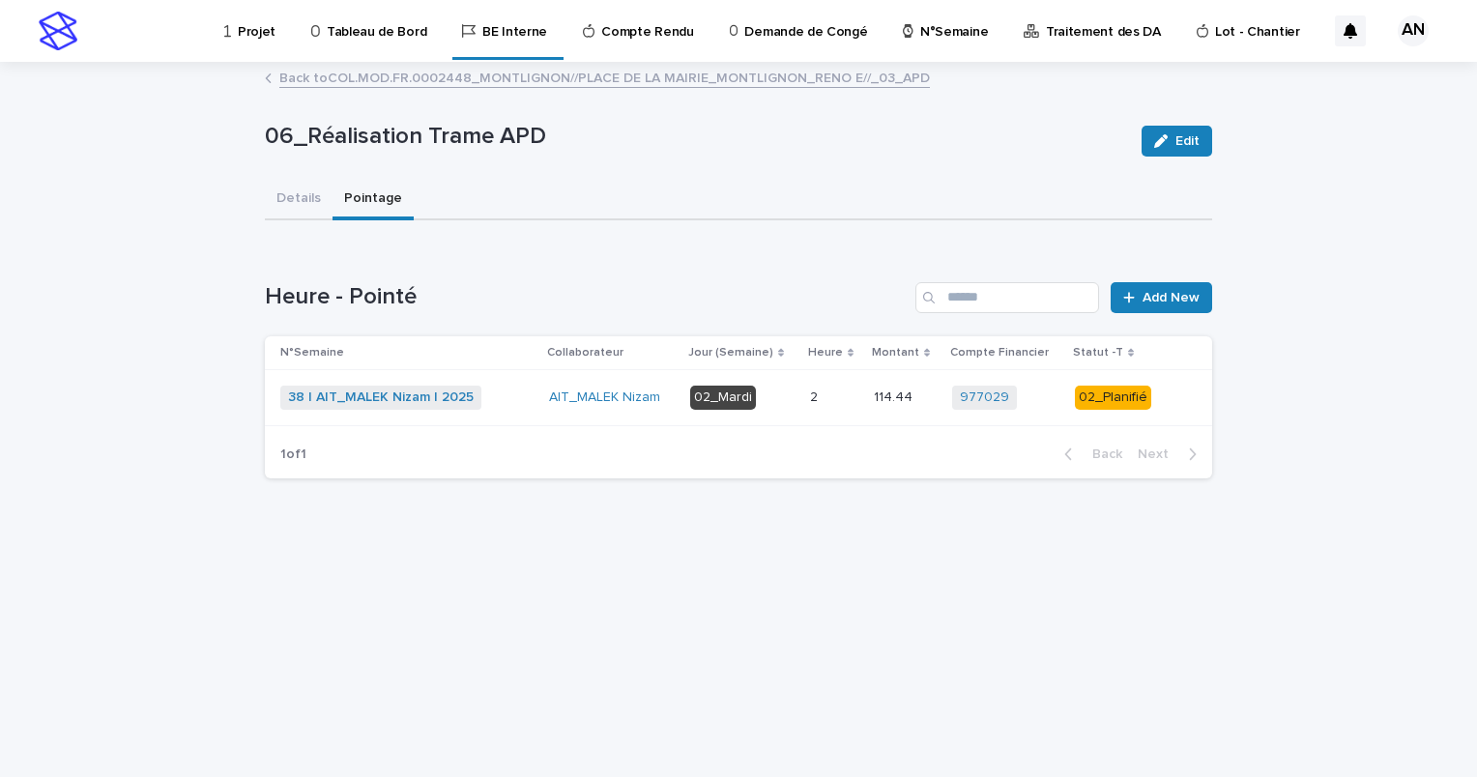
click at [518, 404] on div "38 | AIT_MALEK Nizam | 2025 + 0" at bounding box center [406, 398] width 253 height 24
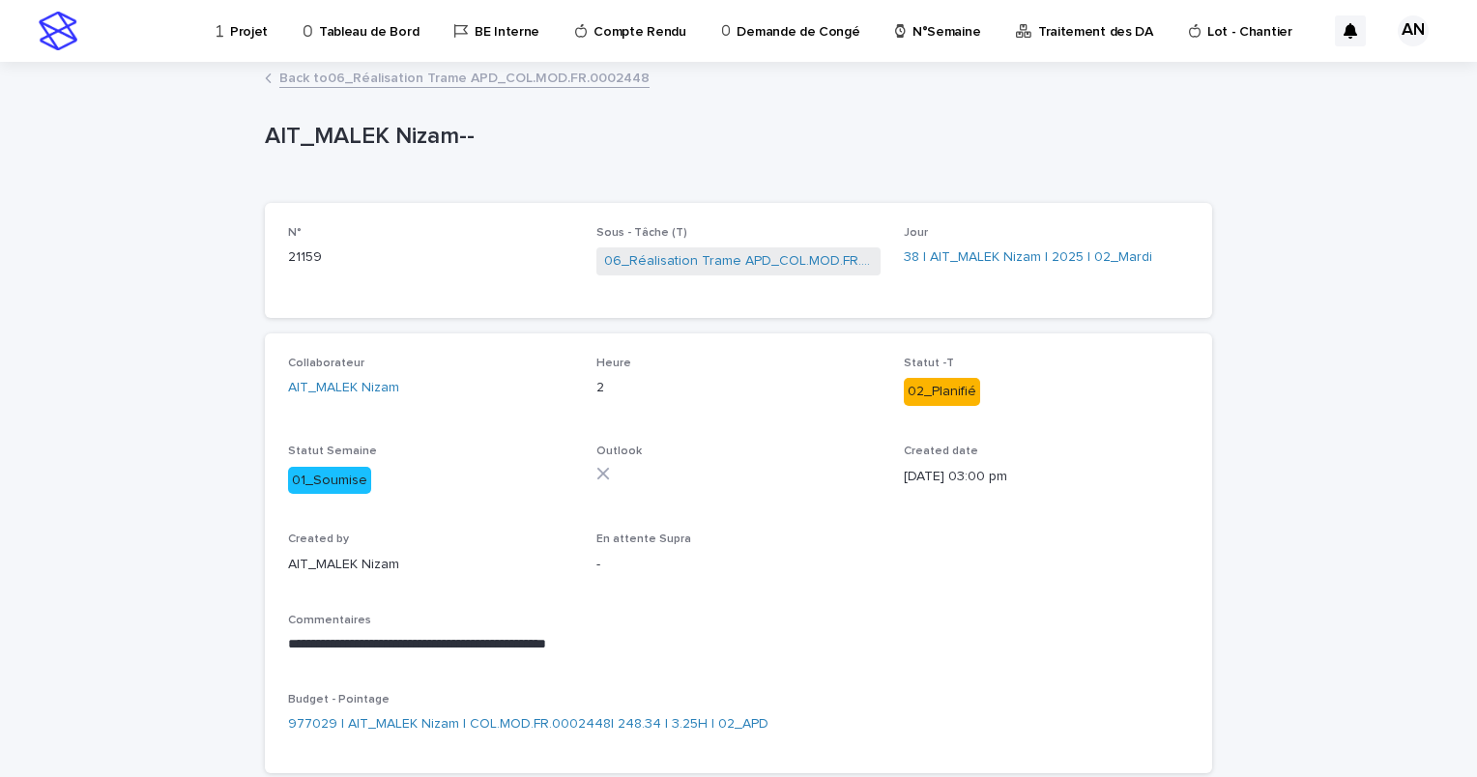
click at [364, 82] on link "Back to 06_Réalisation Trame APD_COL.MOD.FR.0002448" at bounding box center [464, 77] width 370 height 22
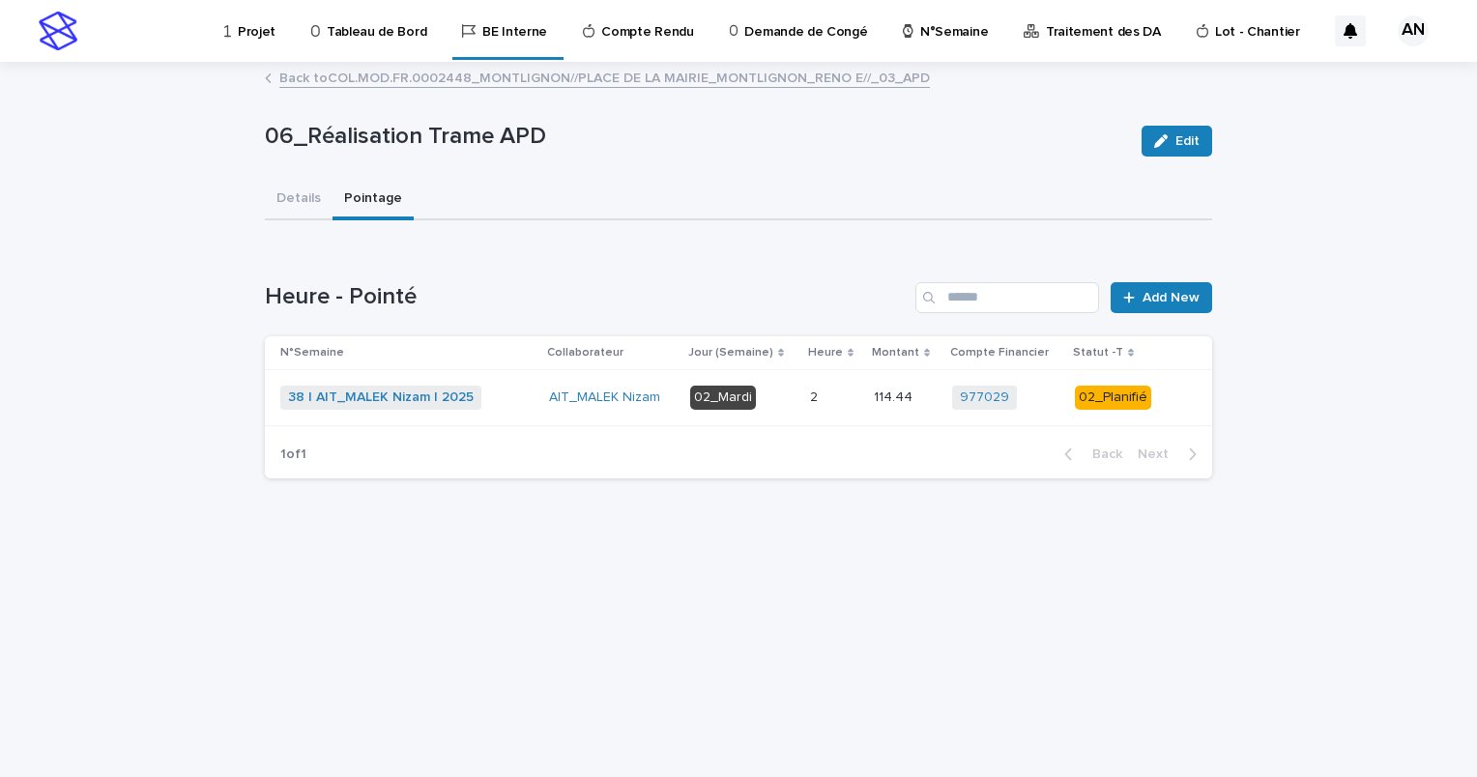
click at [441, 86] on link "Back to COL.MOD.FR.0002448_MONTLIGNON//PLACE DE LA MAIRIE_MONTLIGNON_RENO E//_0…" at bounding box center [604, 77] width 651 height 22
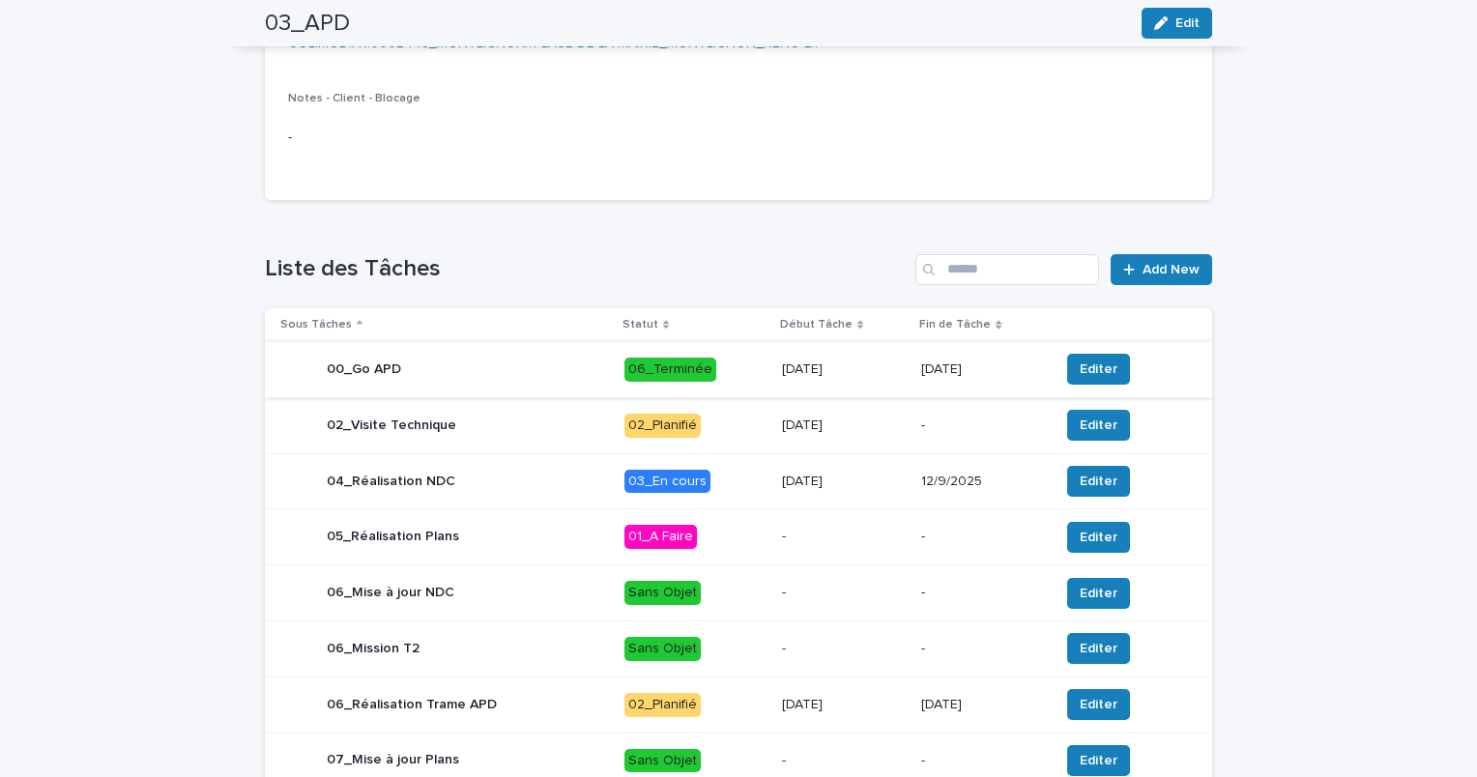
scroll to position [789, 0]
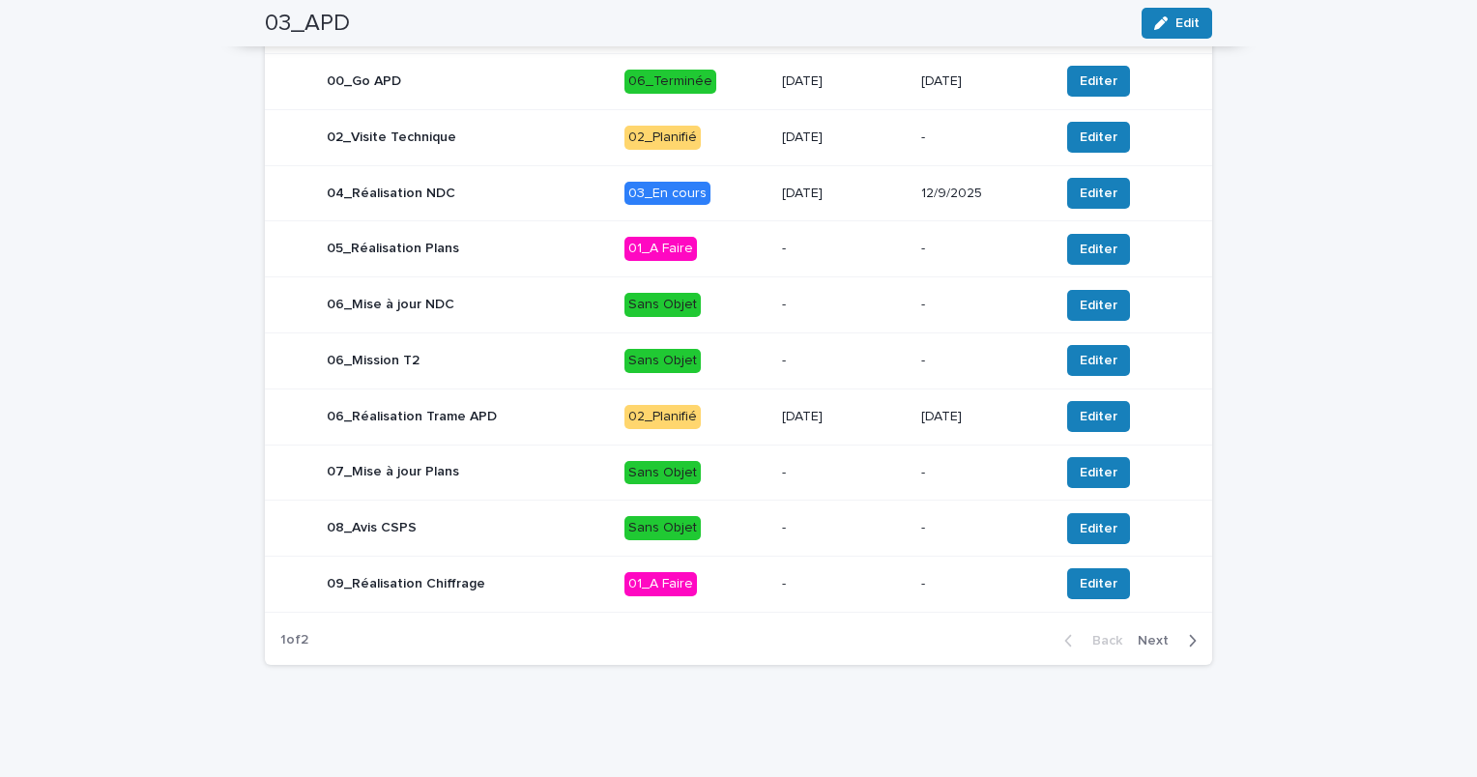
click at [575, 585] on div "09_Réalisation Chiffrage" at bounding box center [444, 584] width 329 height 39
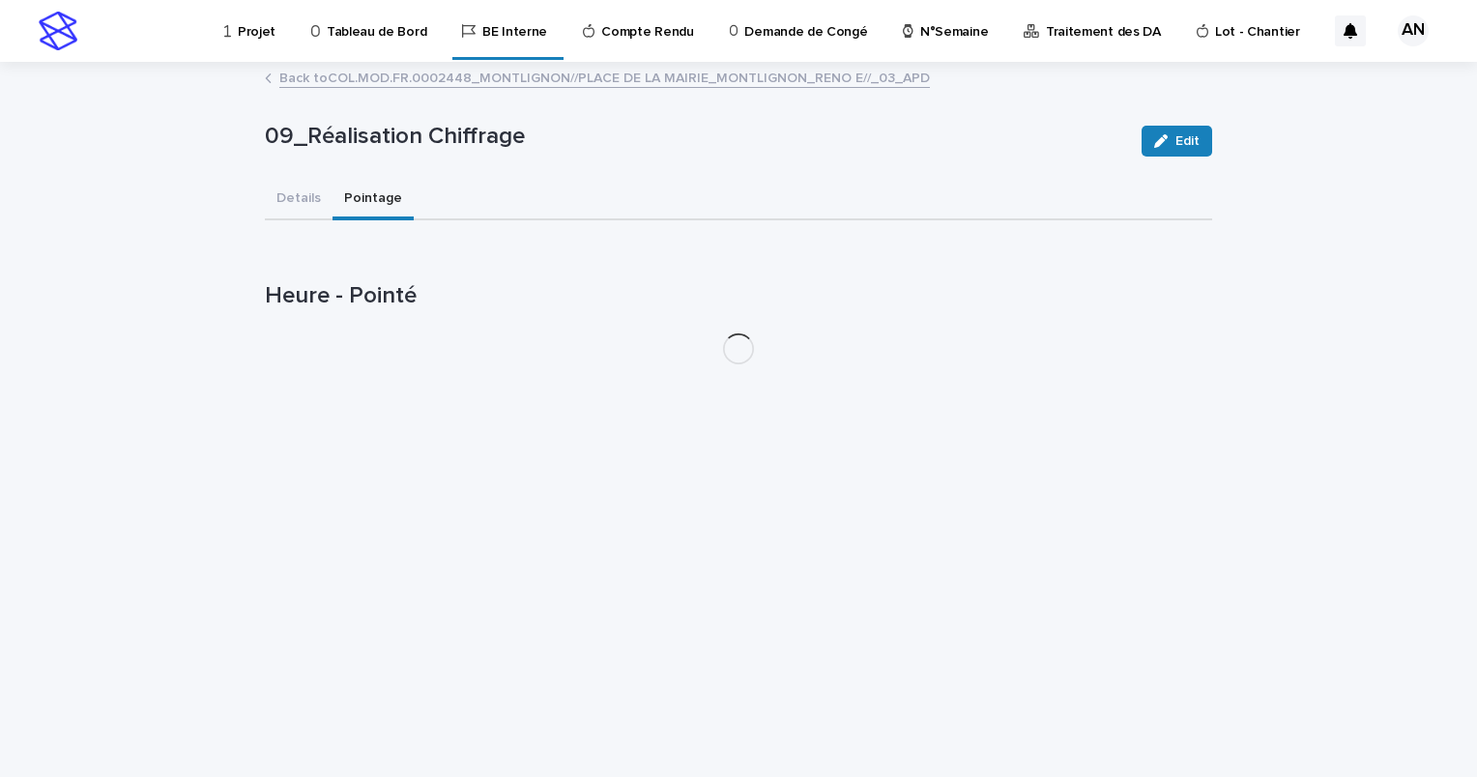
click at [367, 203] on button "Pointage" at bounding box center [373, 200] width 81 height 41
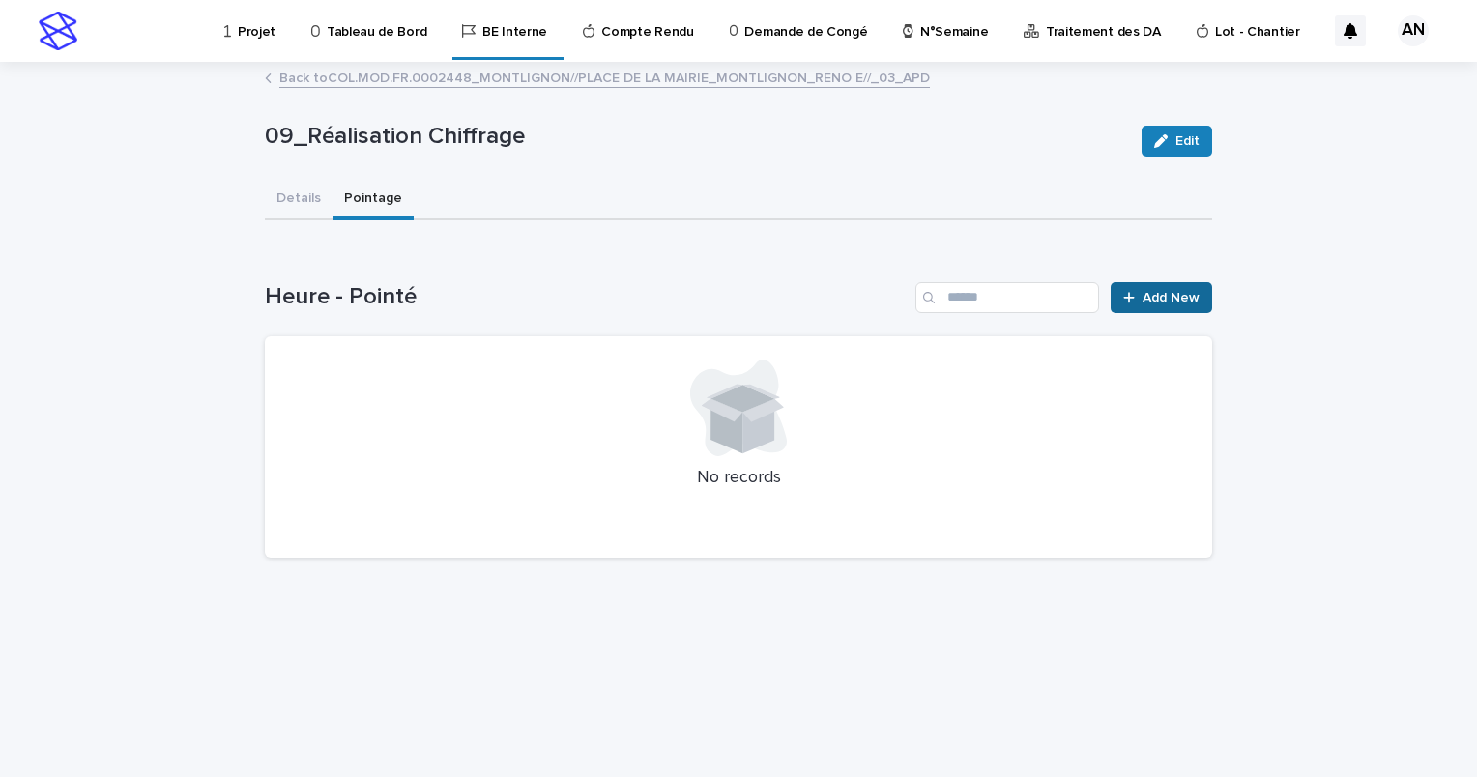
click at [1138, 300] on div at bounding box center [1133, 298] width 19 height 14
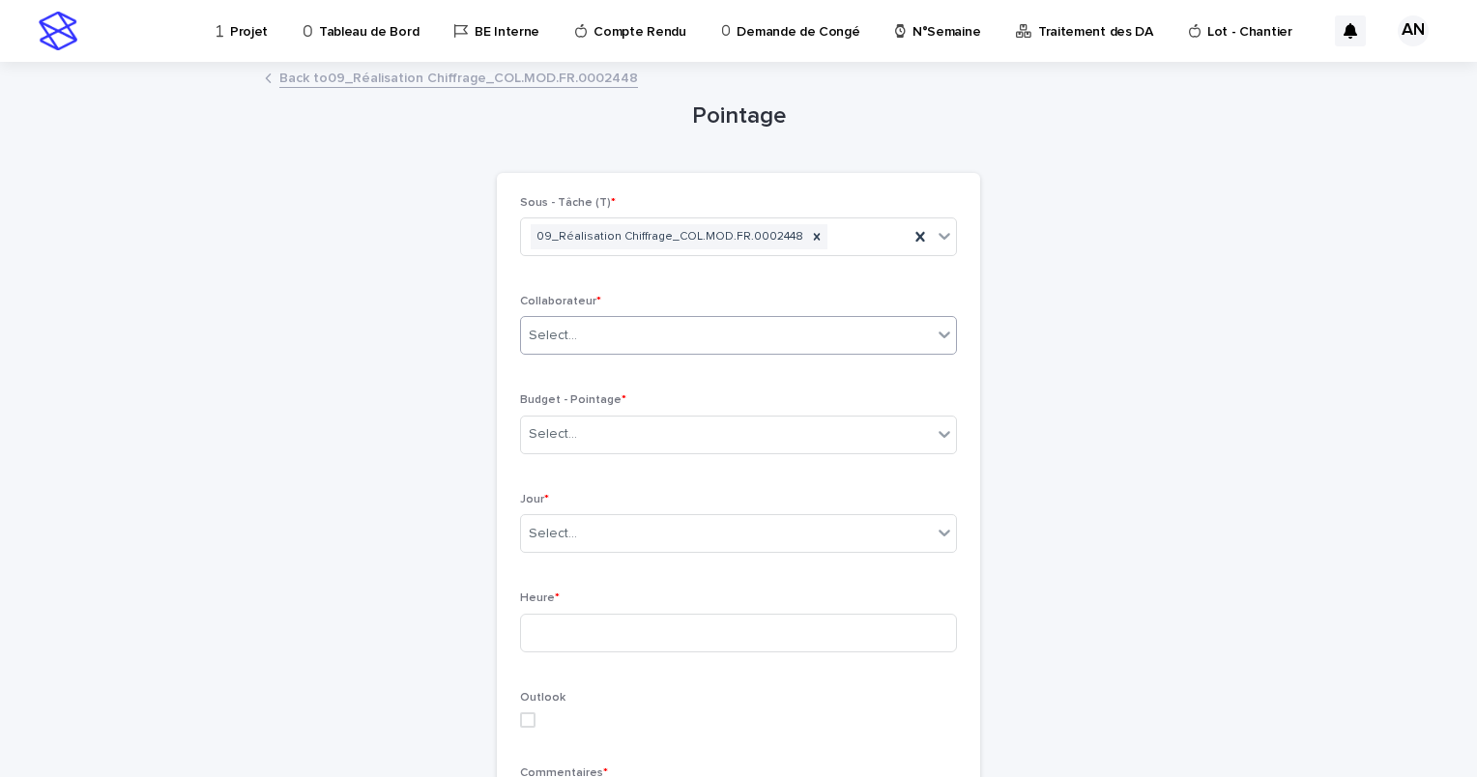
click at [723, 334] on div "Select..." at bounding box center [726, 336] width 411 height 32
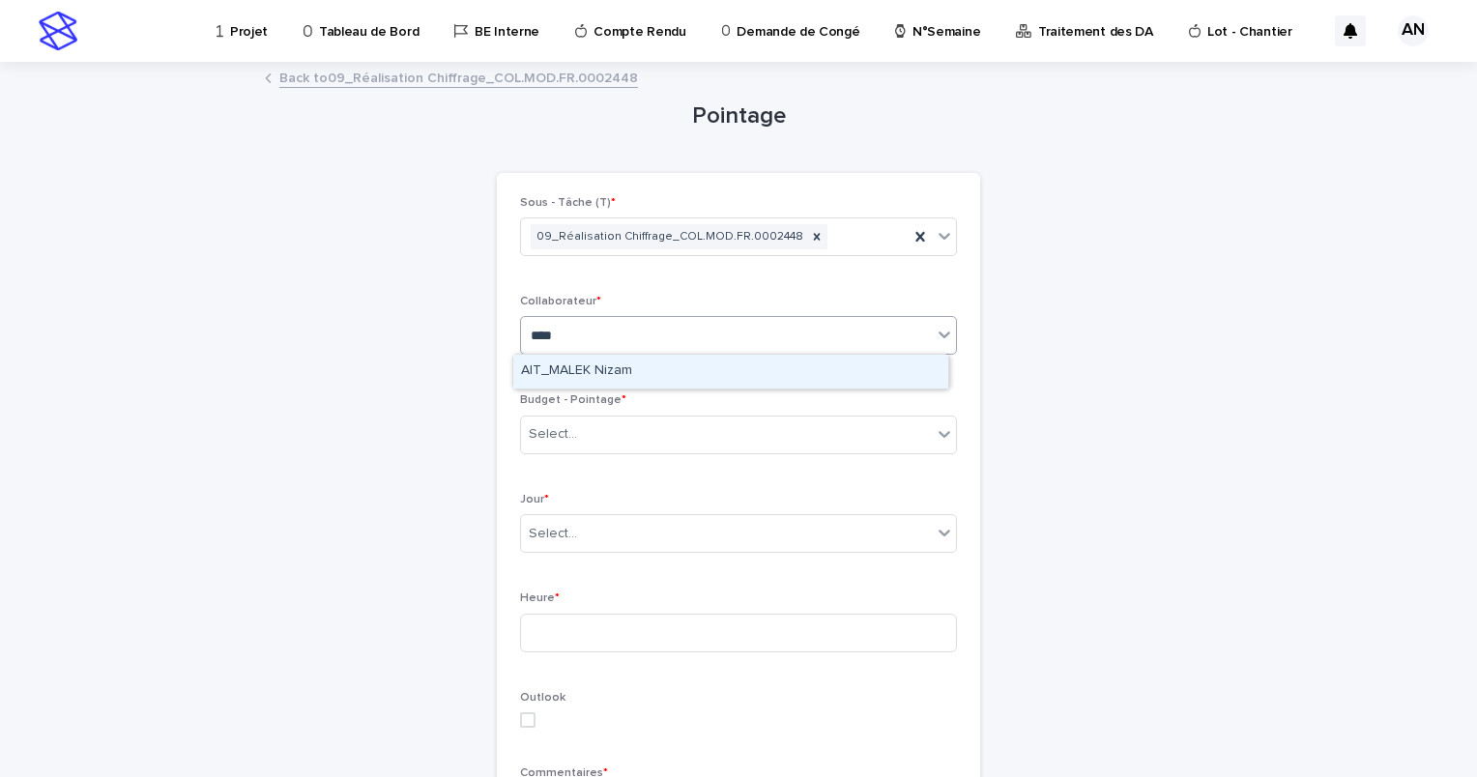
type input "*****"
click at [653, 364] on div "AIT_MALEK Nizam" at bounding box center [730, 372] width 435 height 34
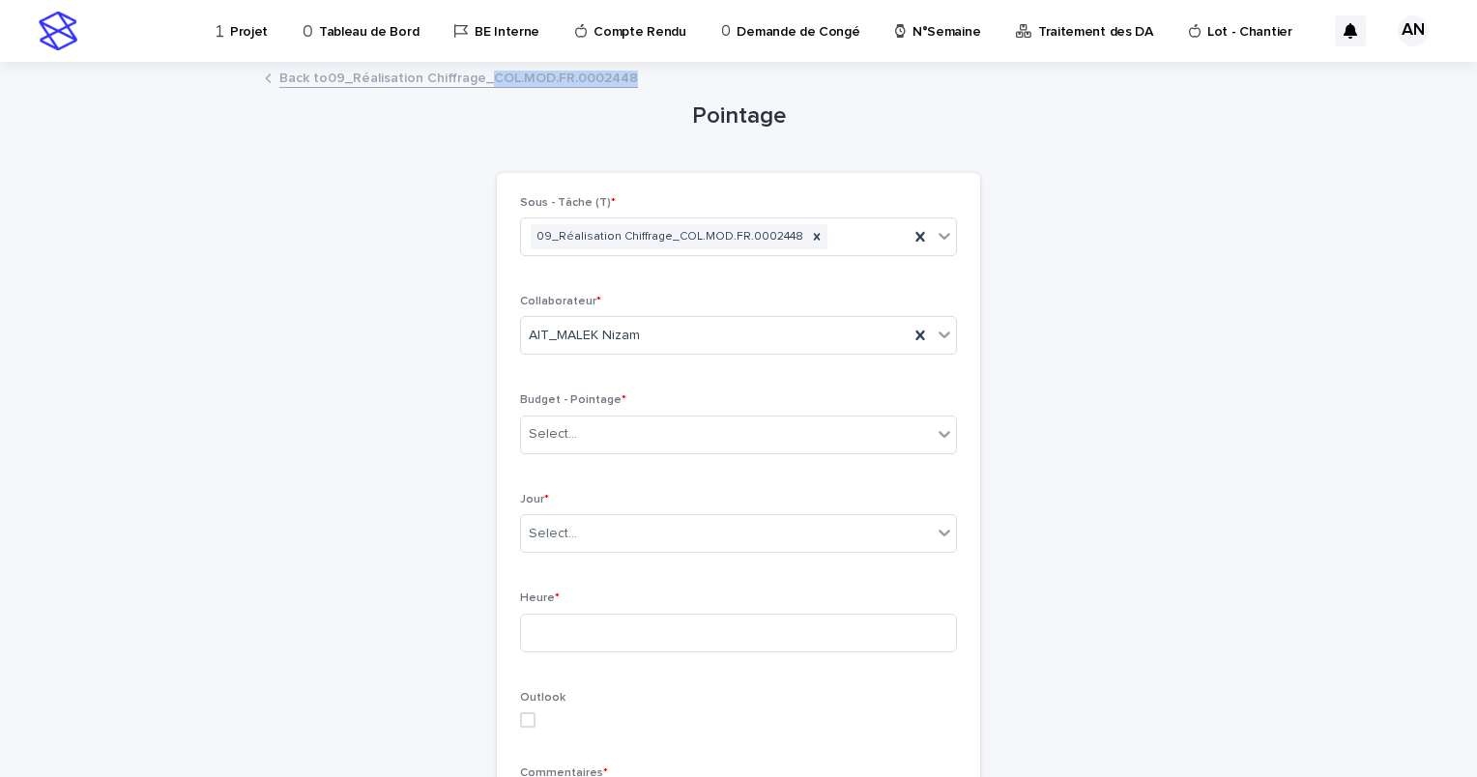
drag, startPoint x: 625, startPoint y: 72, endPoint x: 480, endPoint y: 75, distance: 145.1
click at [480, 75] on div "Back to 09_Réalisation Chiffrage_COL.MOD.FR.0002448" at bounding box center [738, 79] width 967 height 27
copy link "COL.MOD.FR.0002448"
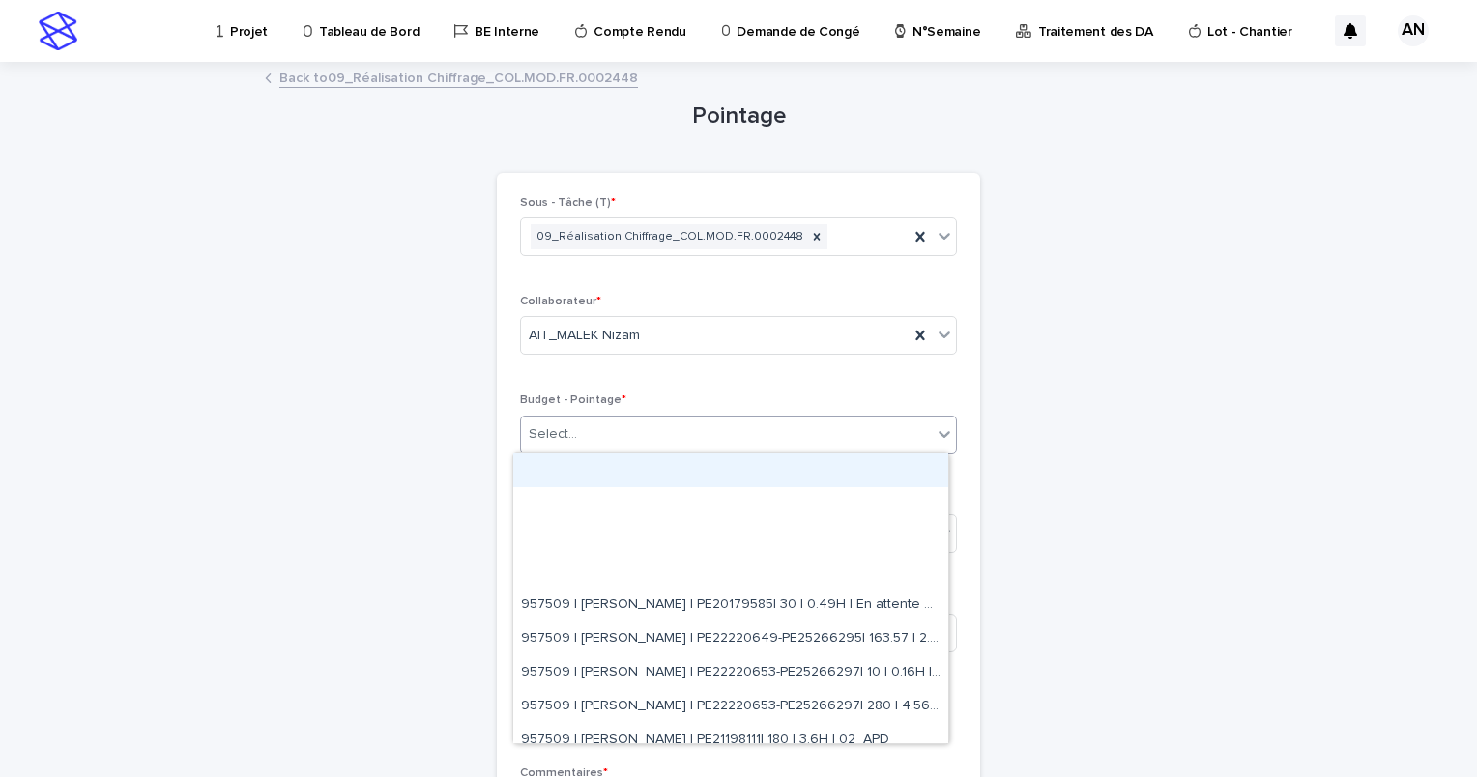
click at [656, 431] on div "Select..." at bounding box center [726, 435] width 411 height 32
paste input "**********"
type input "**********"
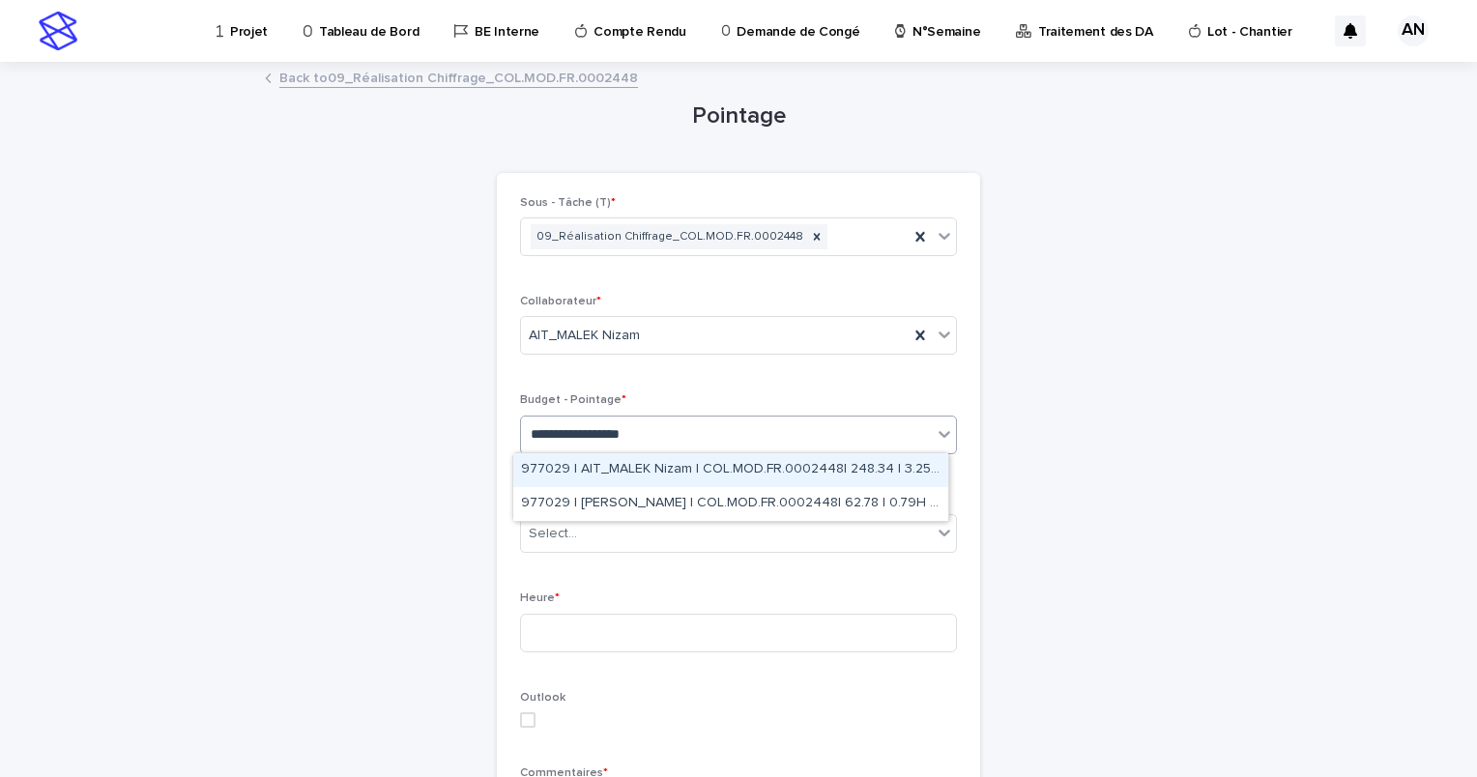
click at [751, 477] on div "977029 | AIT_MALEK Nizam | COL.MOD.FR.0002448| 248.34 | 3.25H | 02_APD" at bounding box center [730, 470] width 435 height 34
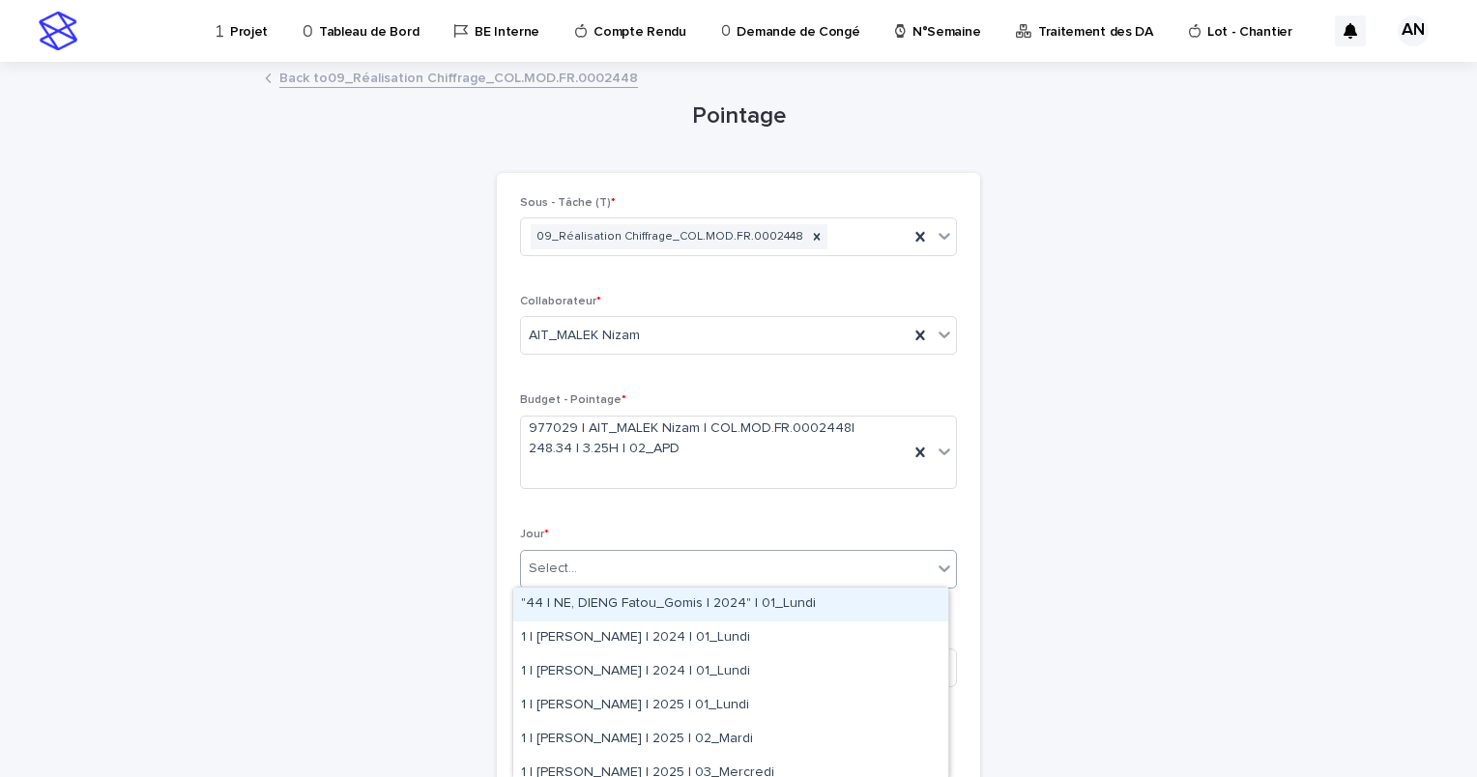
click at [650, 559] on div "Select..." at bounding box center [726, 569] width 411 height 32
type input "****"
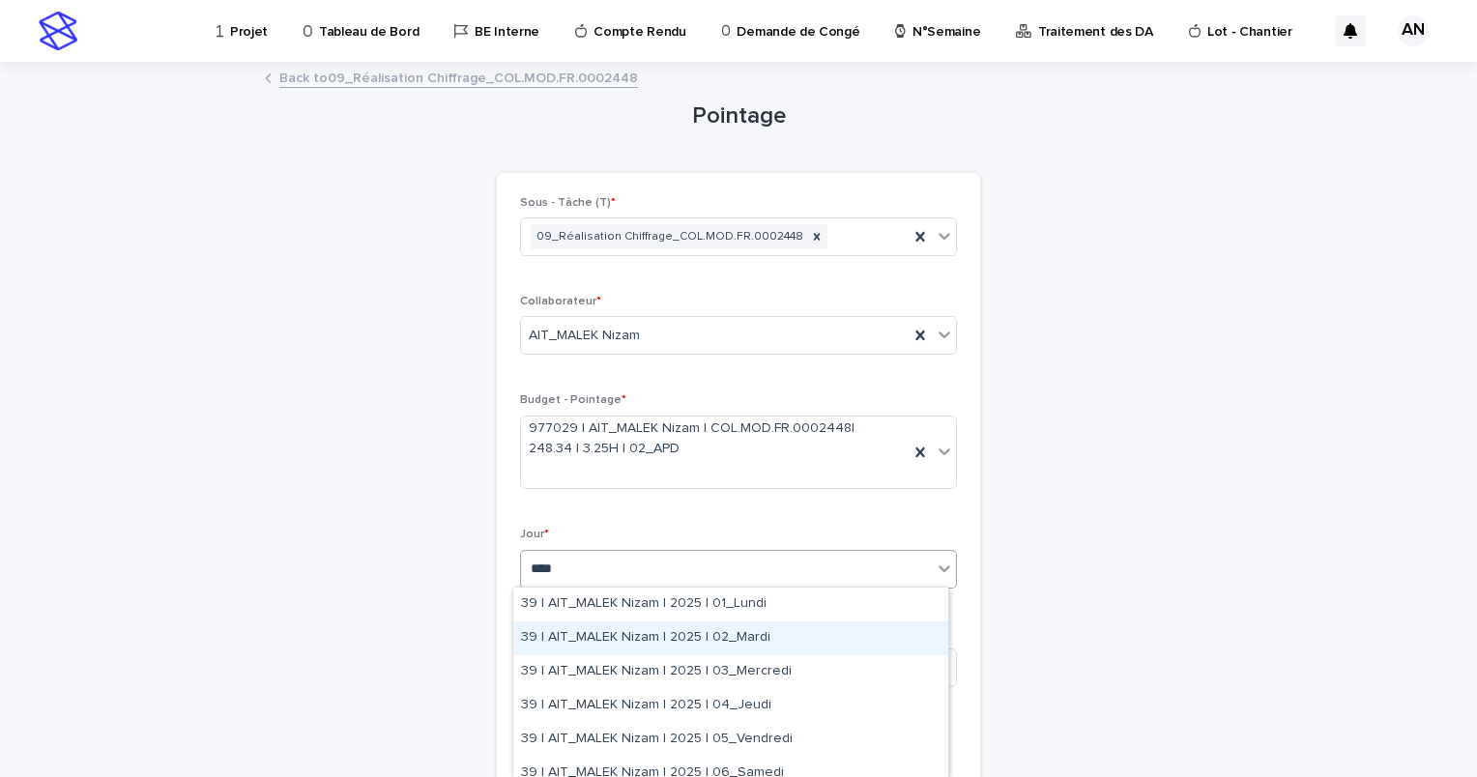
click at [778, 630] on div "39 | AIT_MALEK Nizam | 2025 | 02_Mardi" at bounding box center [730, 639] width 435 height 34
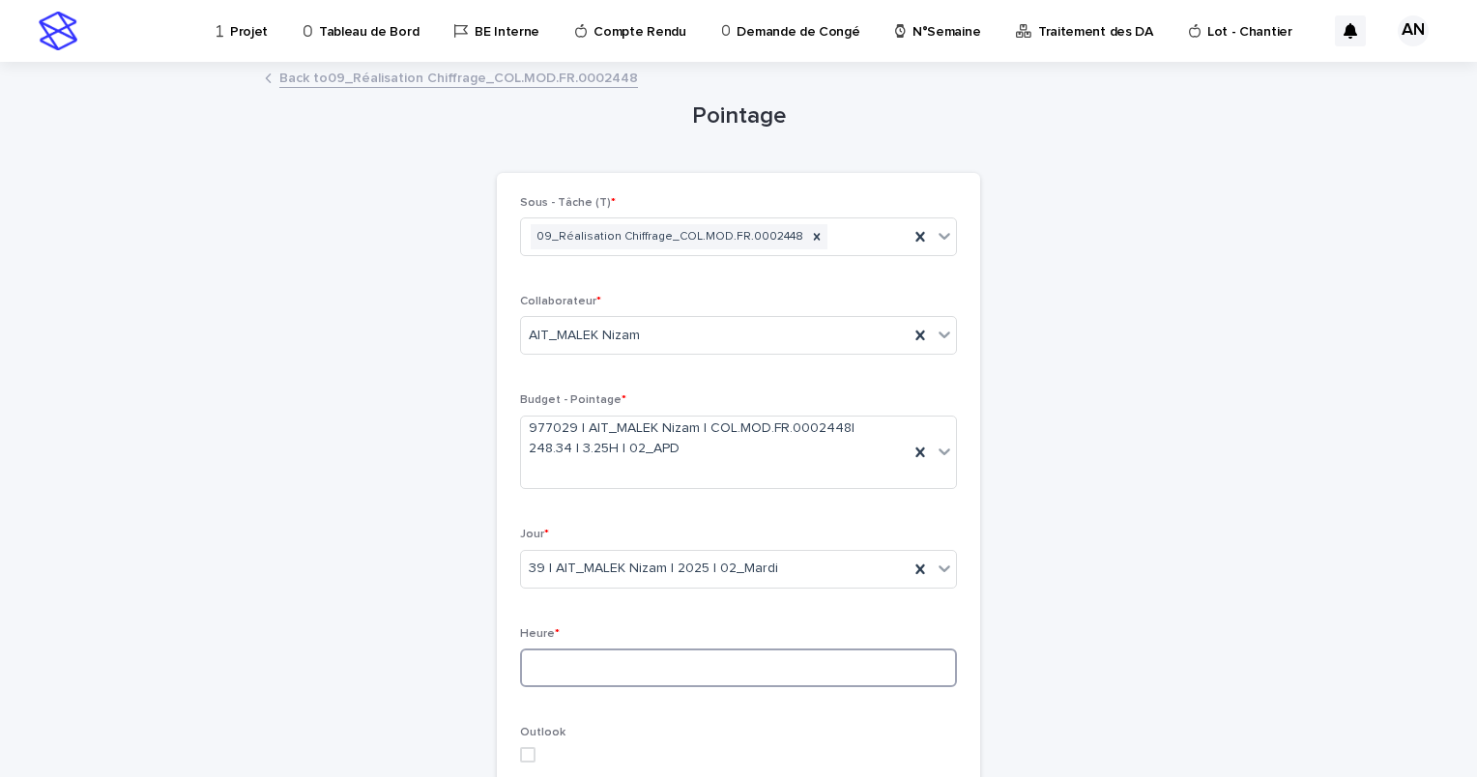
click at [695, 652] on input at bounding box center [738, 668] width 437 height 39
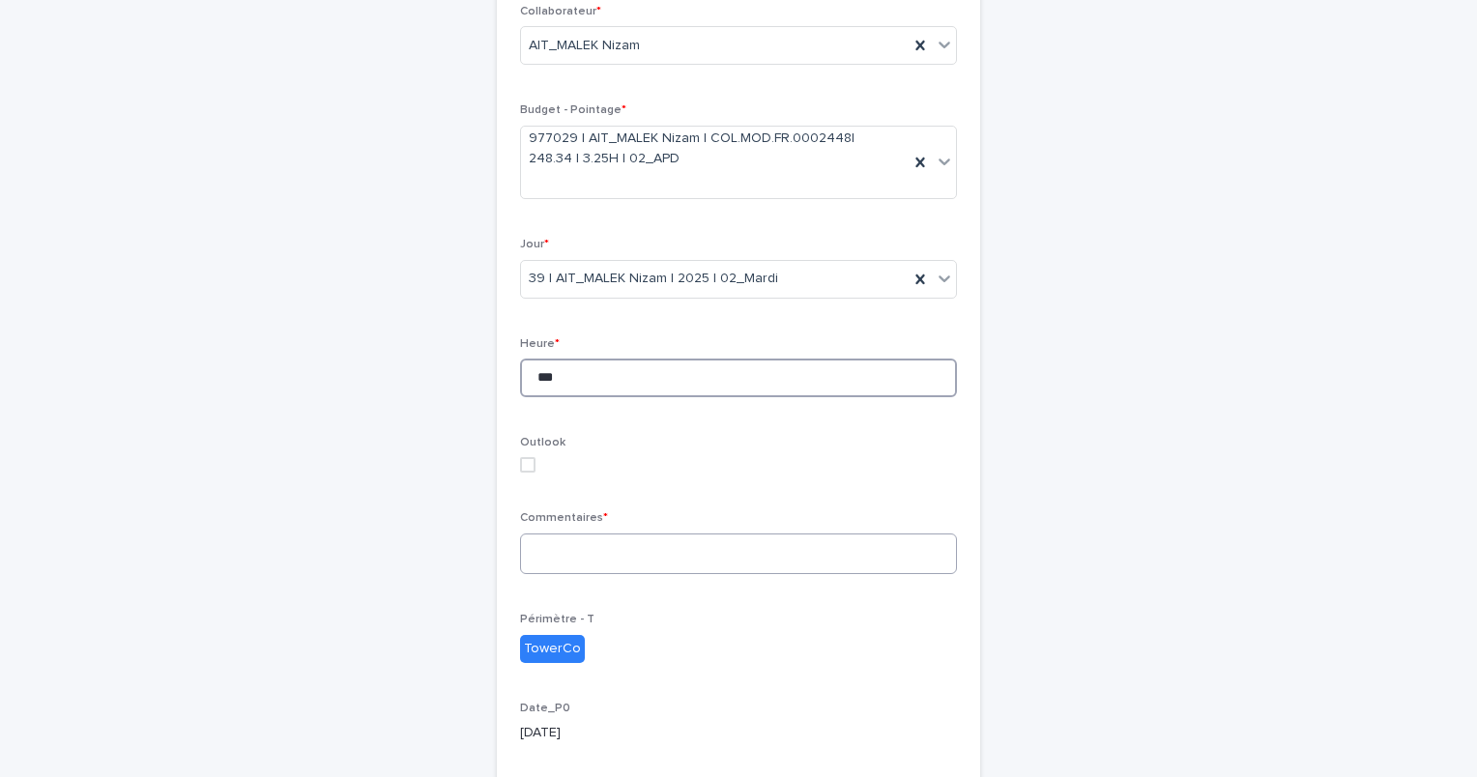
type input "***"
click at [597, 565] on textarea at bounding box center [738, 555] width 437 height 42
type textarea "**********"
click at [581, 377] on input "***" at bounding box center [738, 378] width 437 height 39
type input "*"
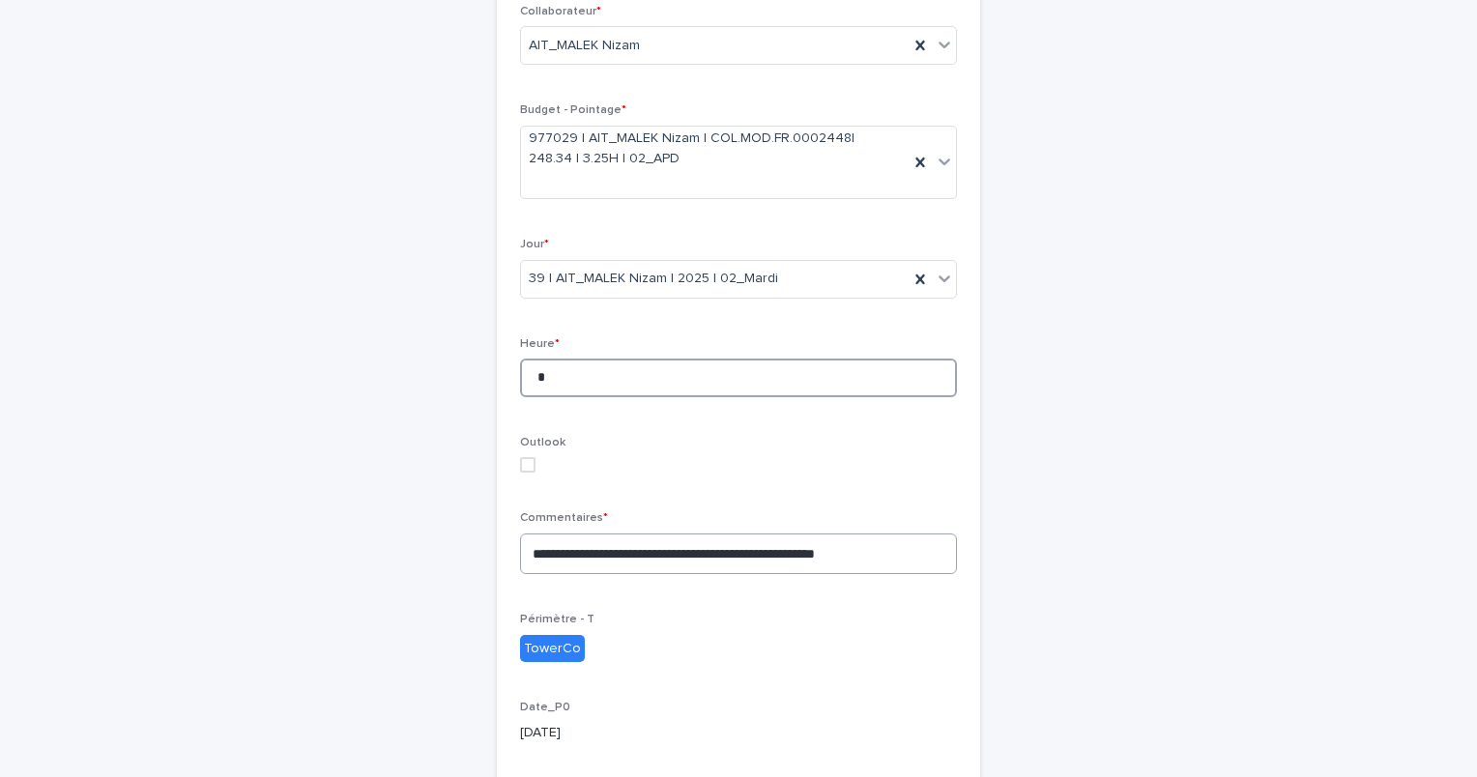
type input "*"
click at [904, 553] on textarea "**********" at bounding box center [738, 555] width 437 height 42
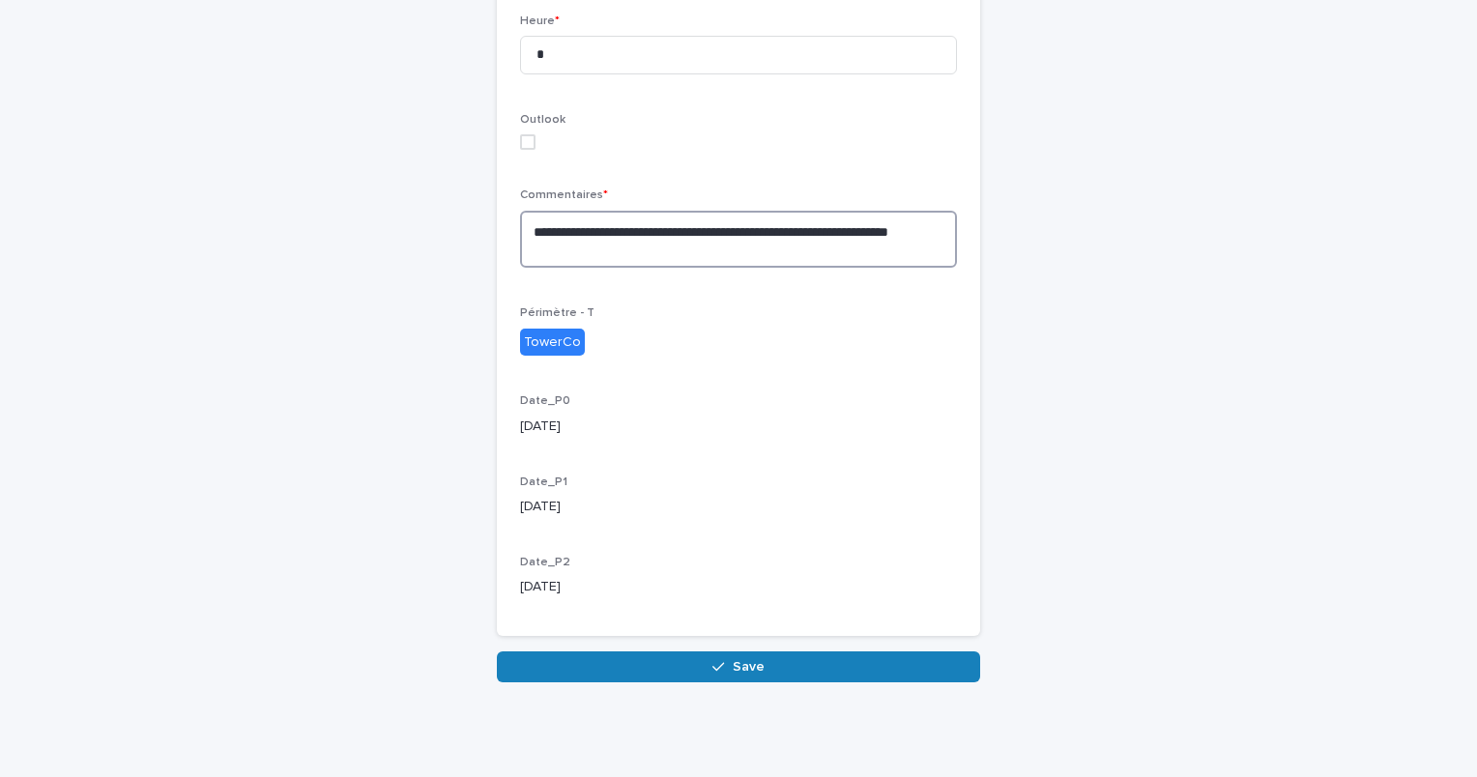
scroll to position [226, 0]
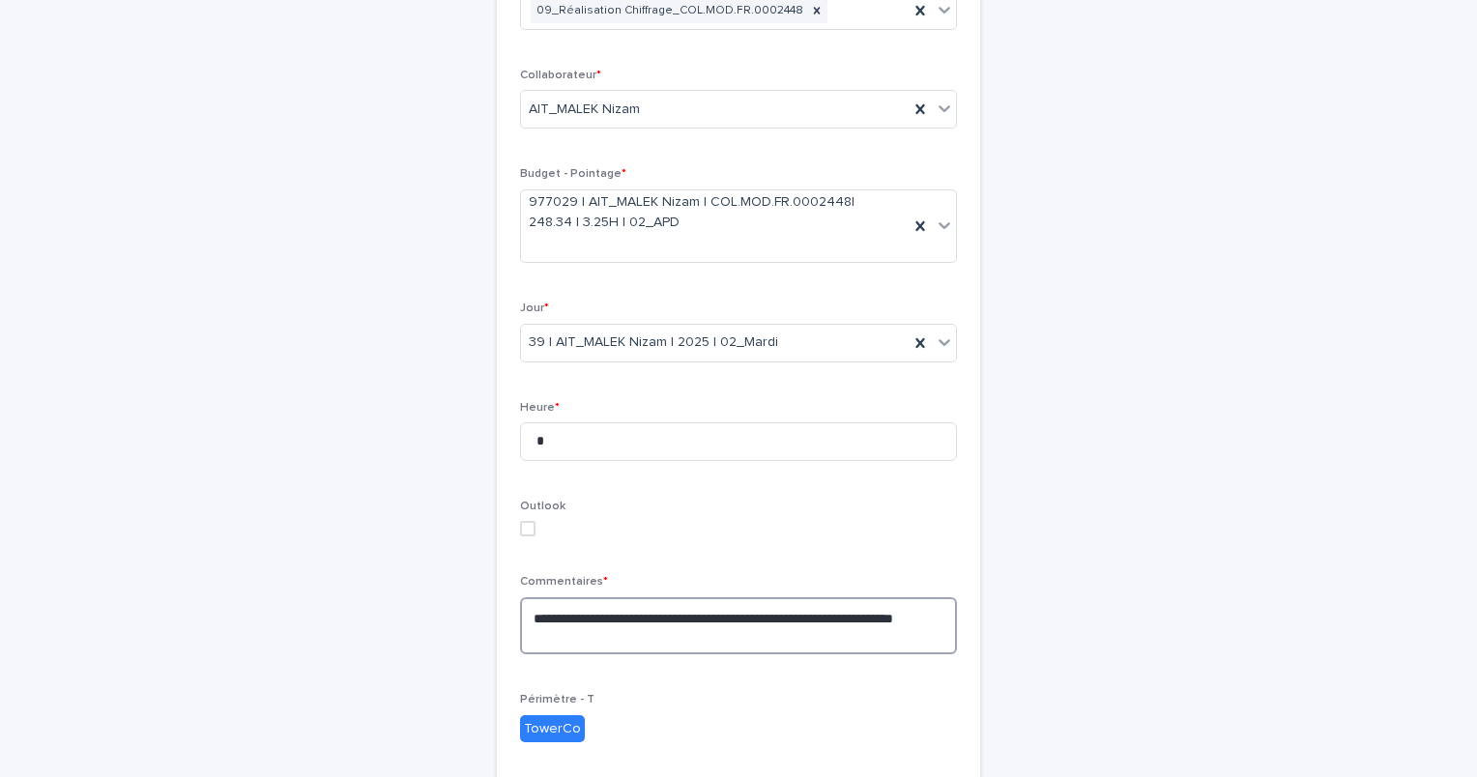
paste textarea "**********"
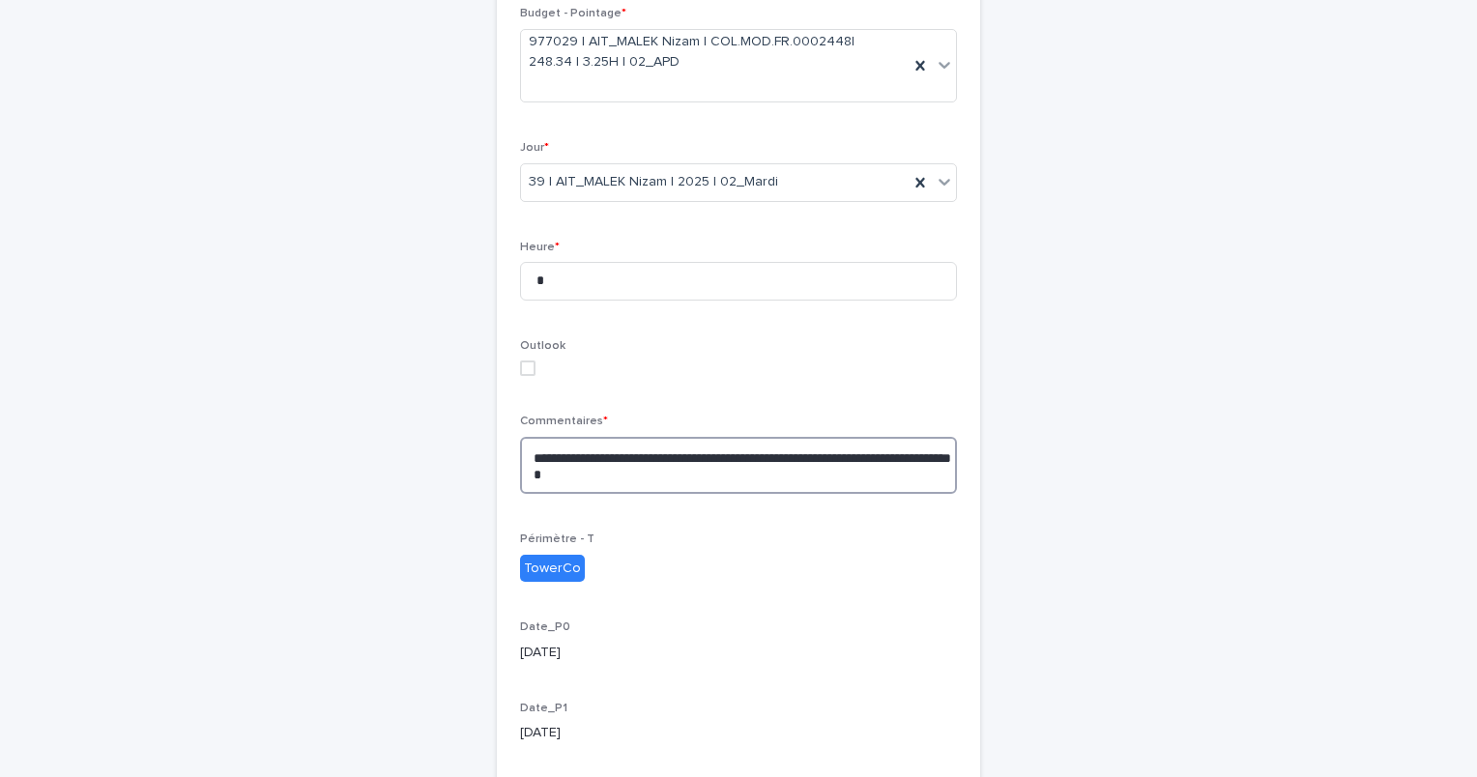
scroll to position [613, 0]
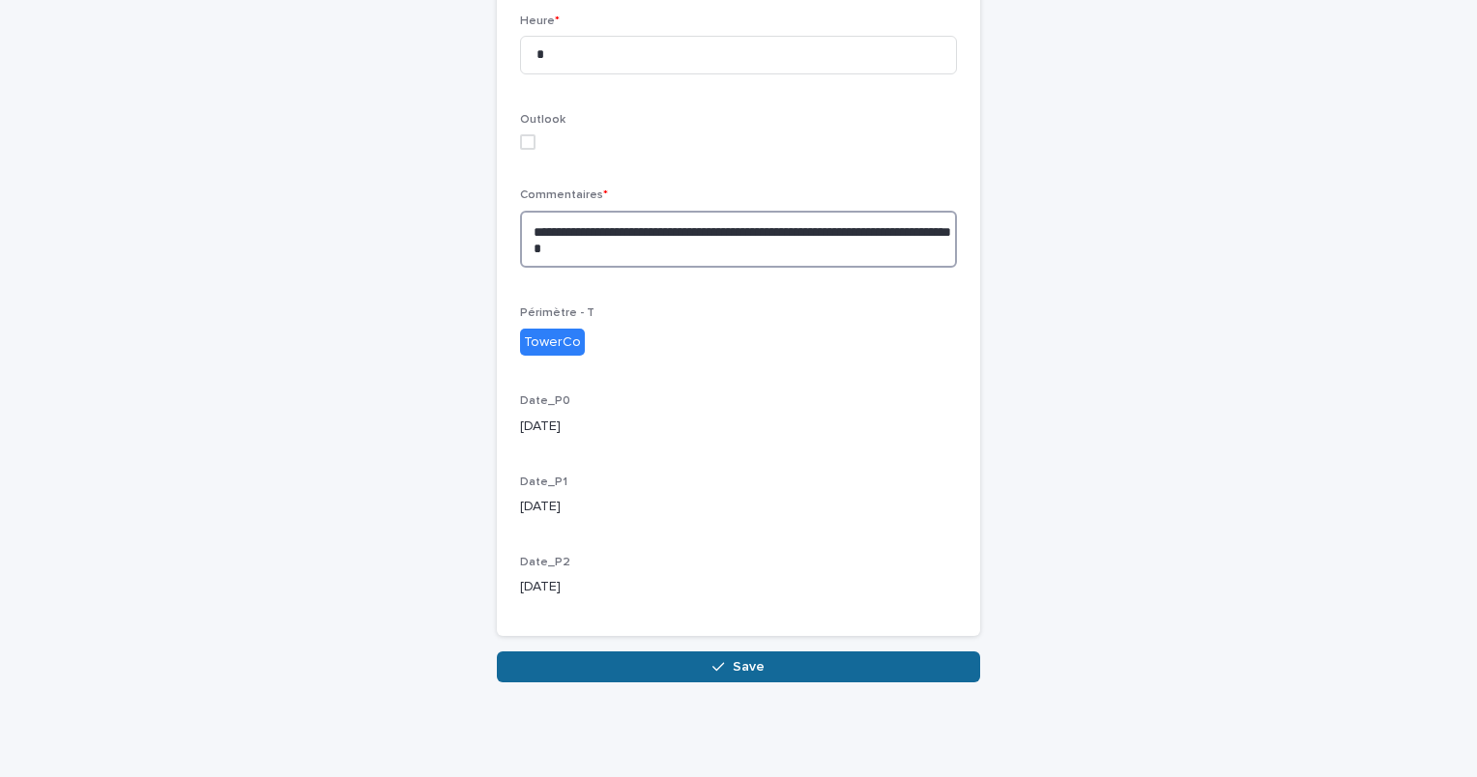
type textarea "**********"
click at [734, 665] on span "Save" at bounding box center [749, 667] width 32 height 14
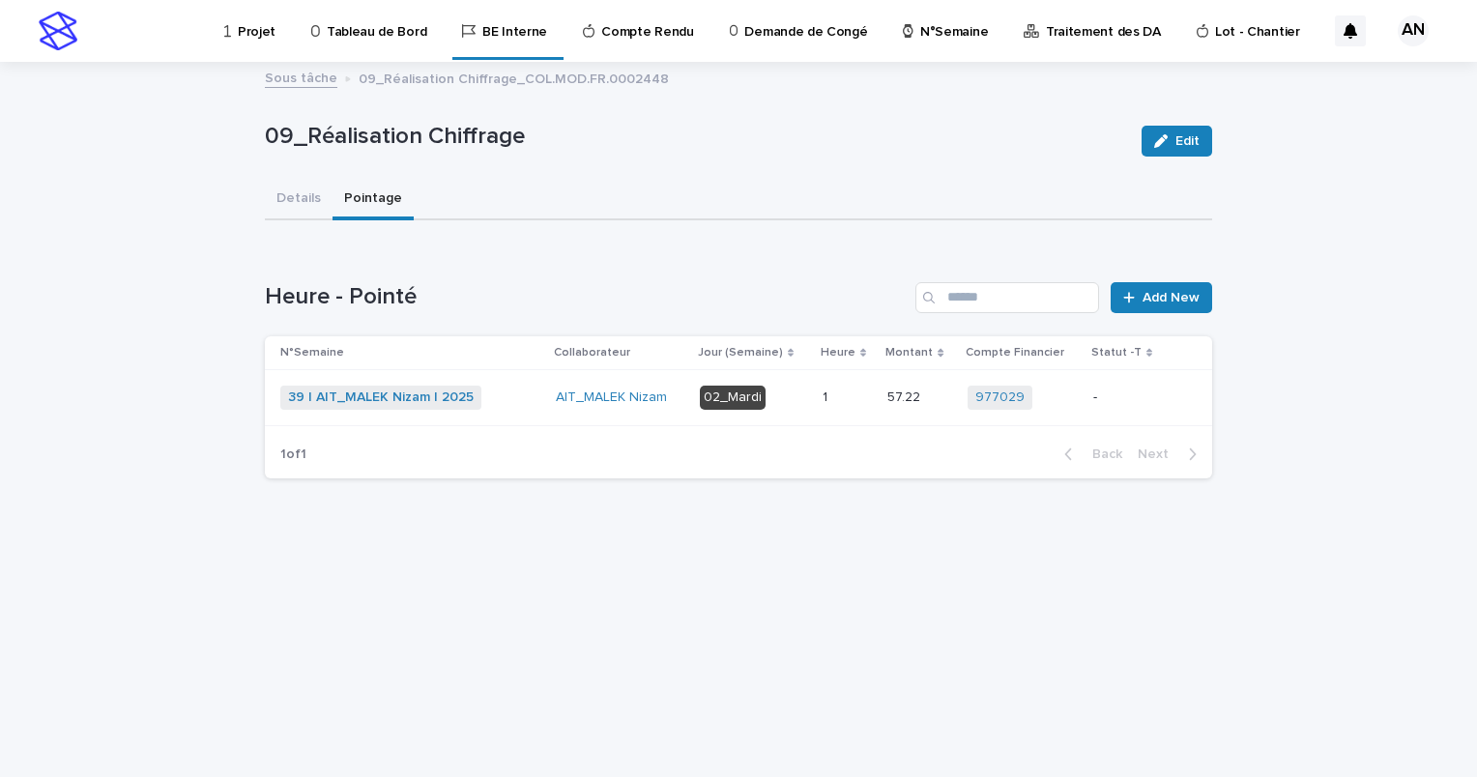
click at [511, 398] on div "39 | AIT_MALEK Nizam | 2025 + 0" at bounding box center [410, 398] width 260 height 24
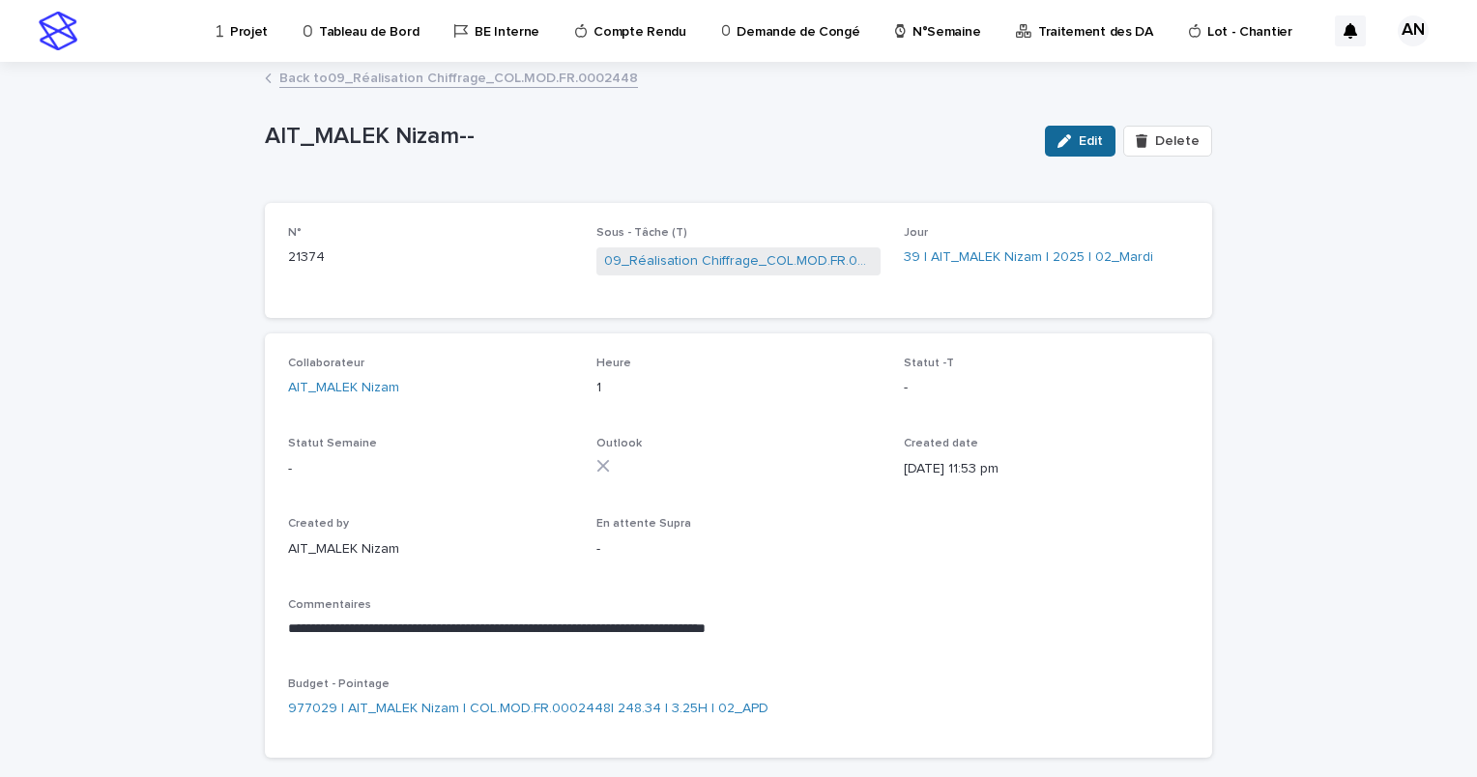
click at [1080, 132] on button "Edit" at bounding box center [1080, 141] width 71 height 31
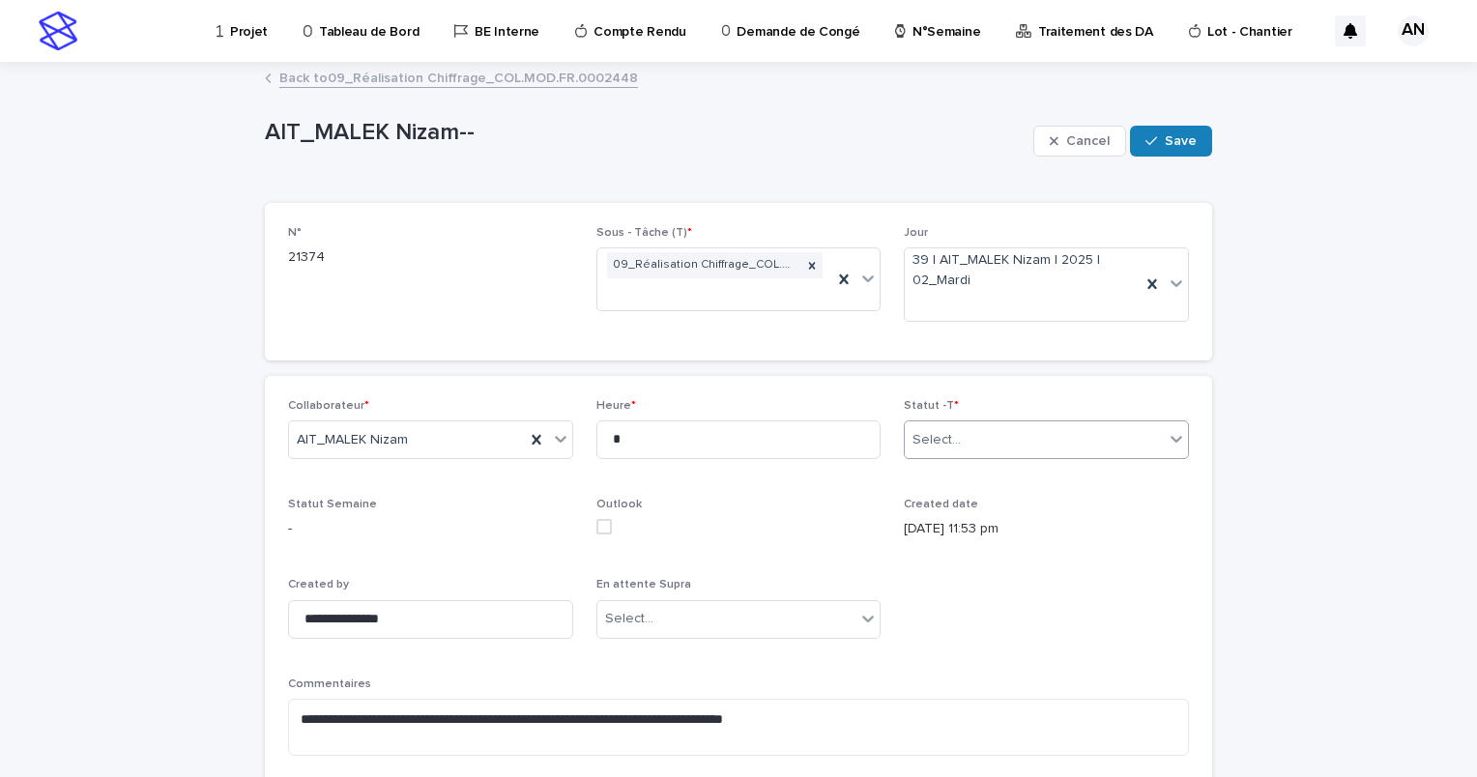
click at [1144, 437] on div "Select..." at bounding box center [1034, 440] width 259 height 32
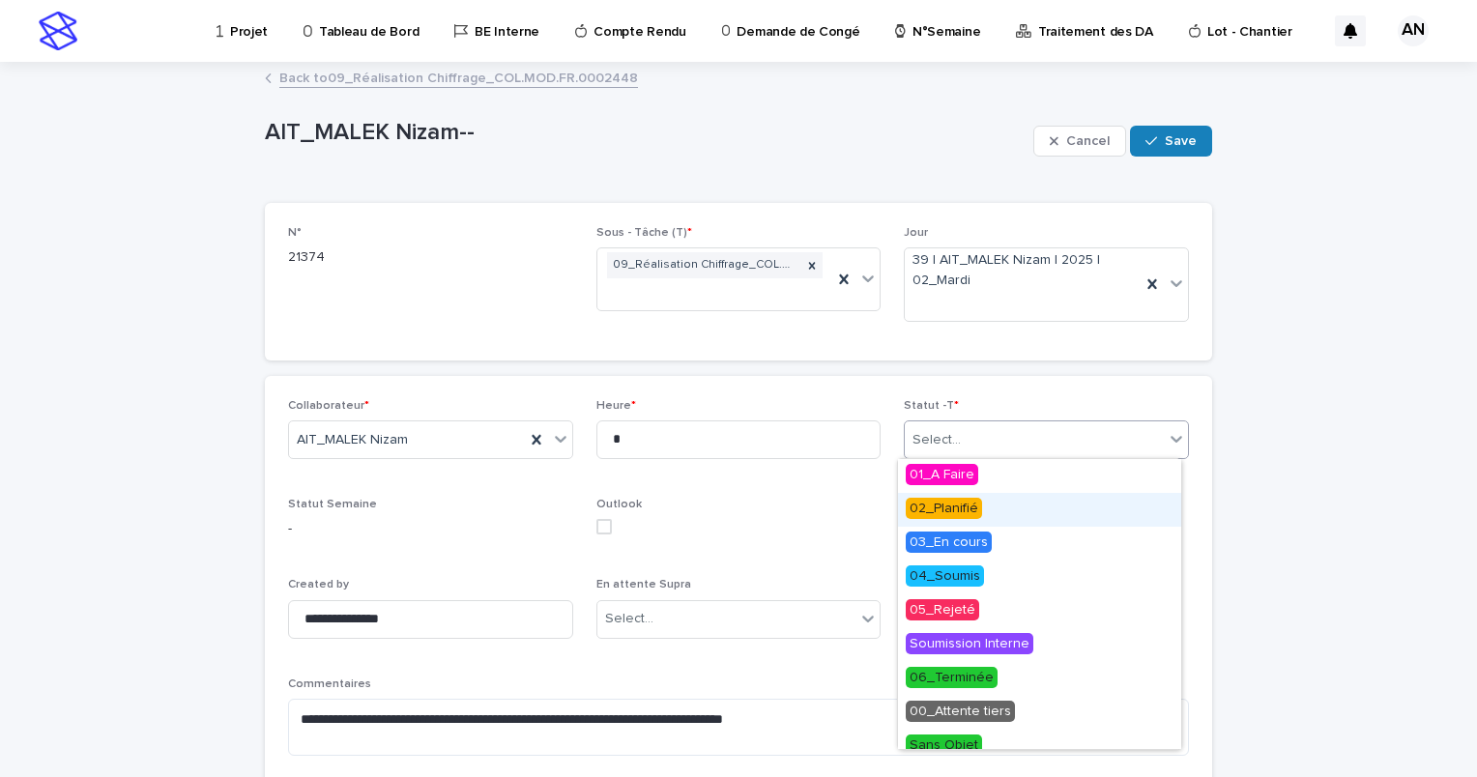
click at [979, 516] on span "02_Planifié" at bounding box center [944, 508] width 76 height 21
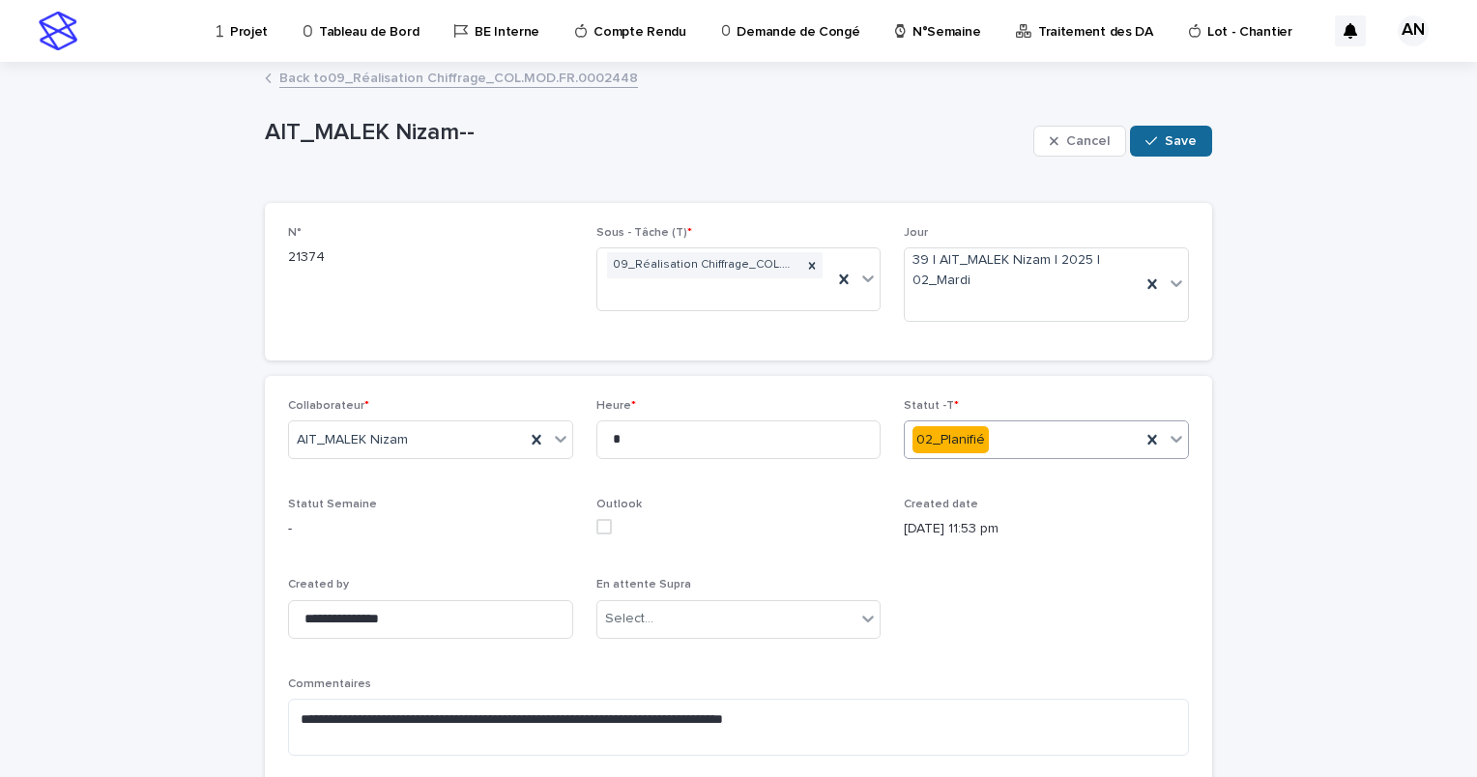
click at [1170, 135] on span "Save" at bounding box center [1181, 141] width 32 height 14
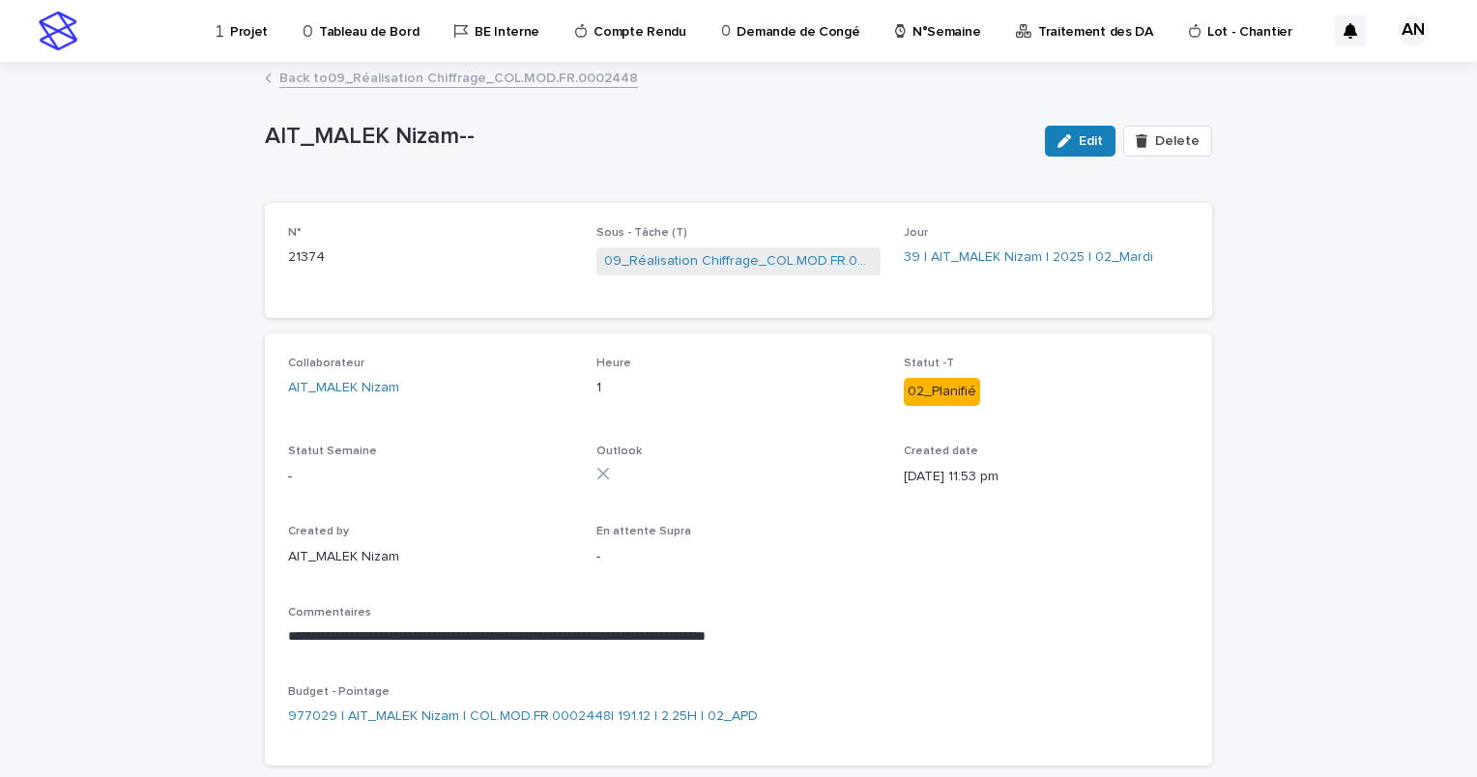
click at [471, 82] on link "Back to 09_Réalisation Chiffrage_COL.MOD.FR.0002448" at bounding box center [458, 77] width 359 height 22
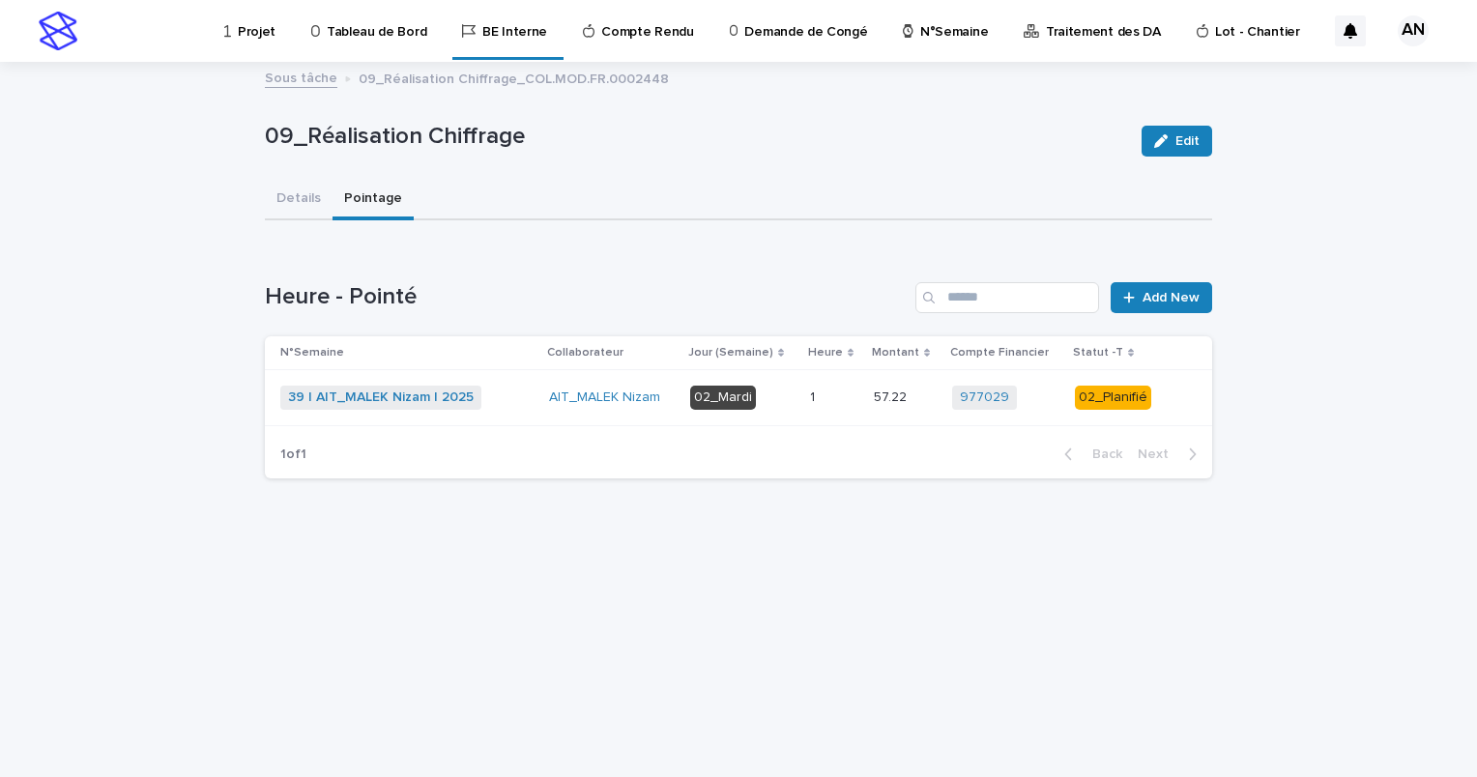
click at [511, 403] on div "39 | AIT_MALEK Nizam | 2025 + 0" at bounding box center [406, 398] width 253 height 24
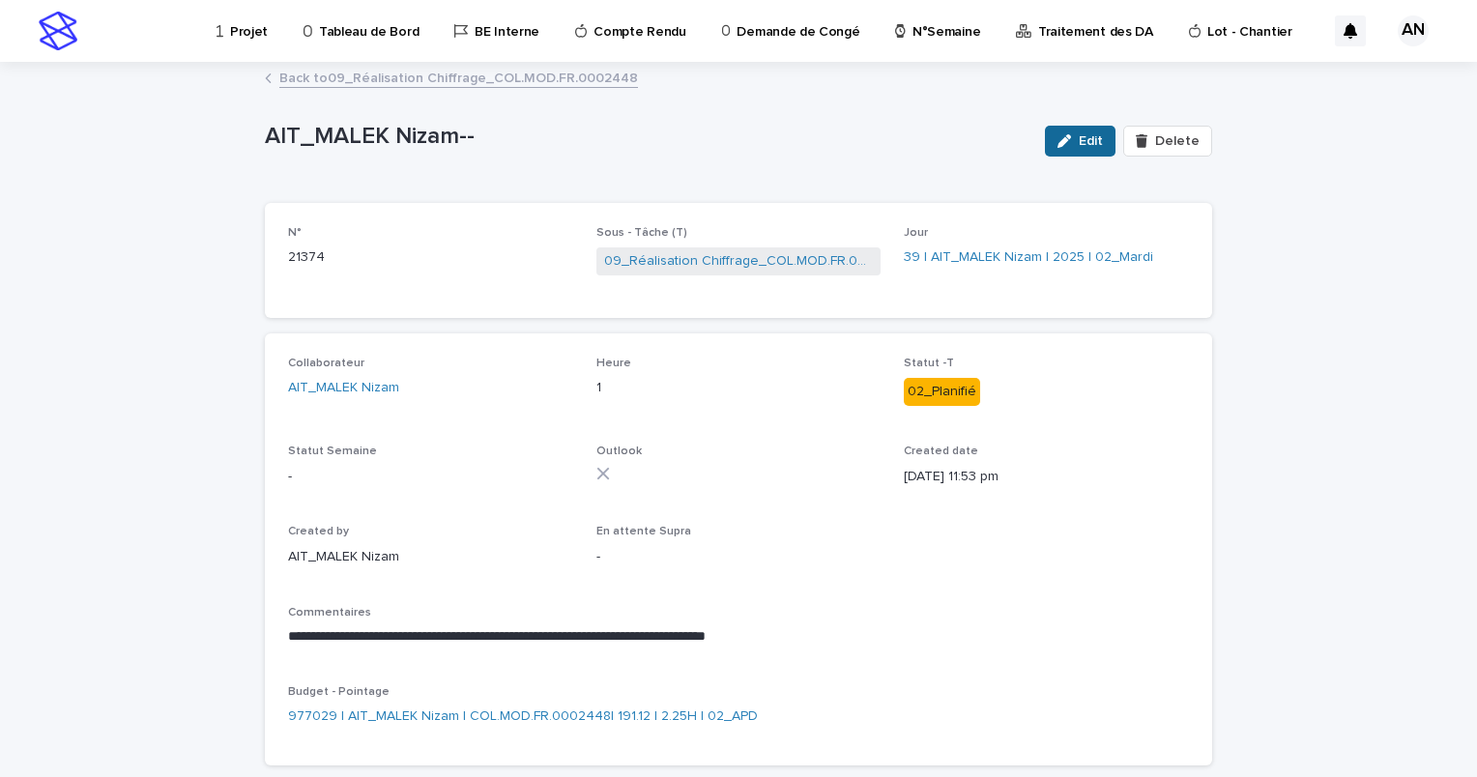
click at [1095, 143] on span "Edit" at bounding box center [1091, 141] width 24 height 14
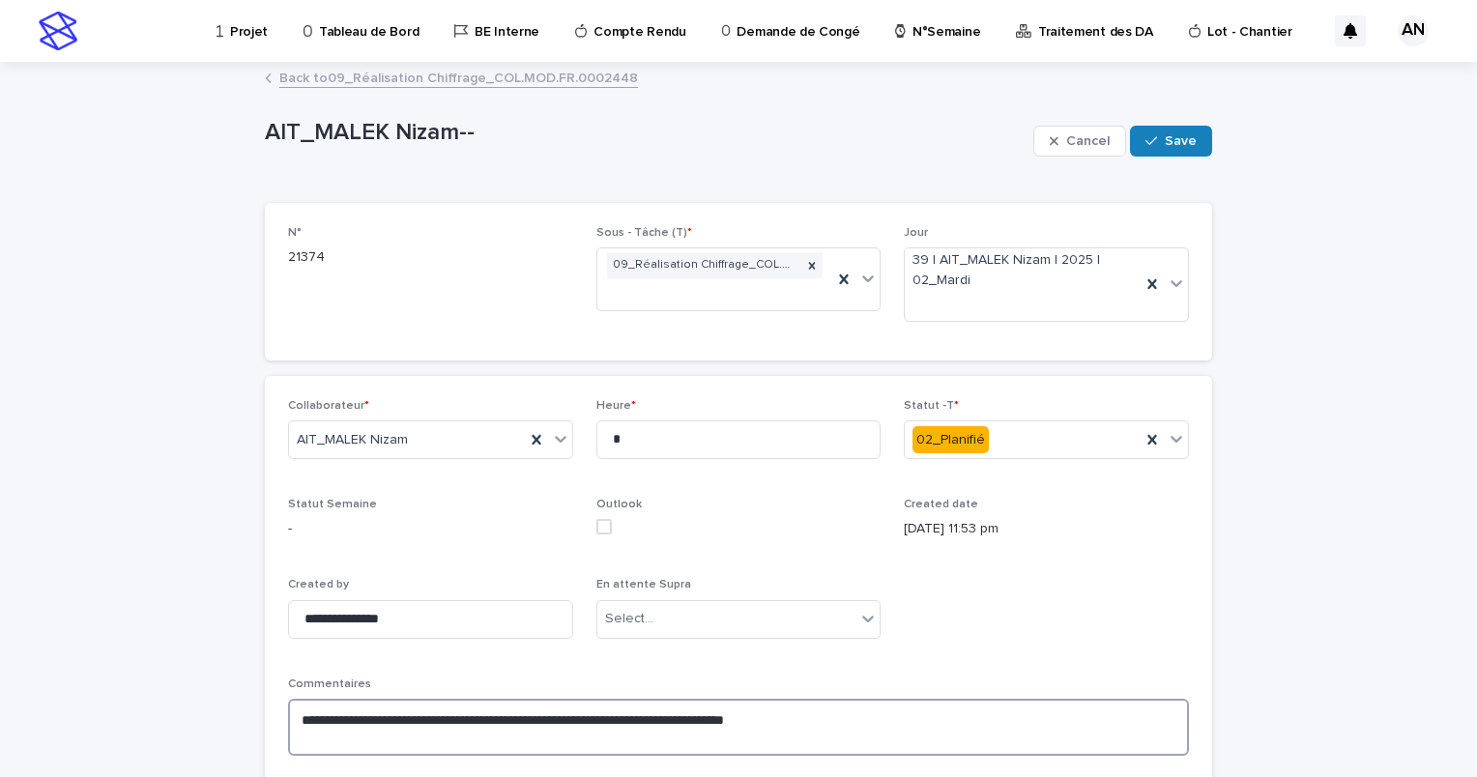
drag, startPoint x: 333, startPoint y: 716, endPoint x: 262, endPoint y: 711, distance: 70.8
click at [265, 711] on div "**********" at bounding box center [739, 635] width 948 height 518
type textarea "**********"
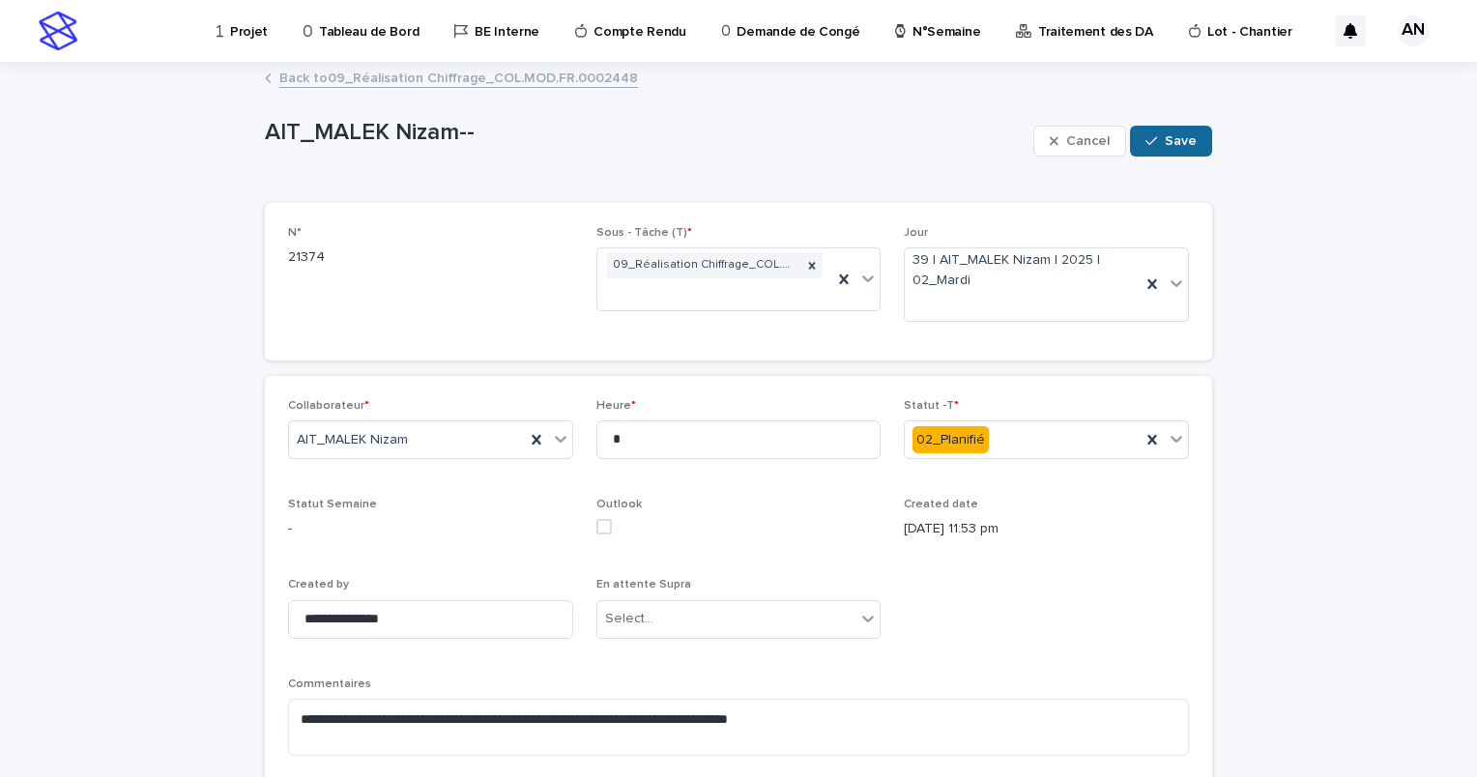
click at [1165, 135] on span "Save" at bounding box center [1181, 141] width 32 height 14
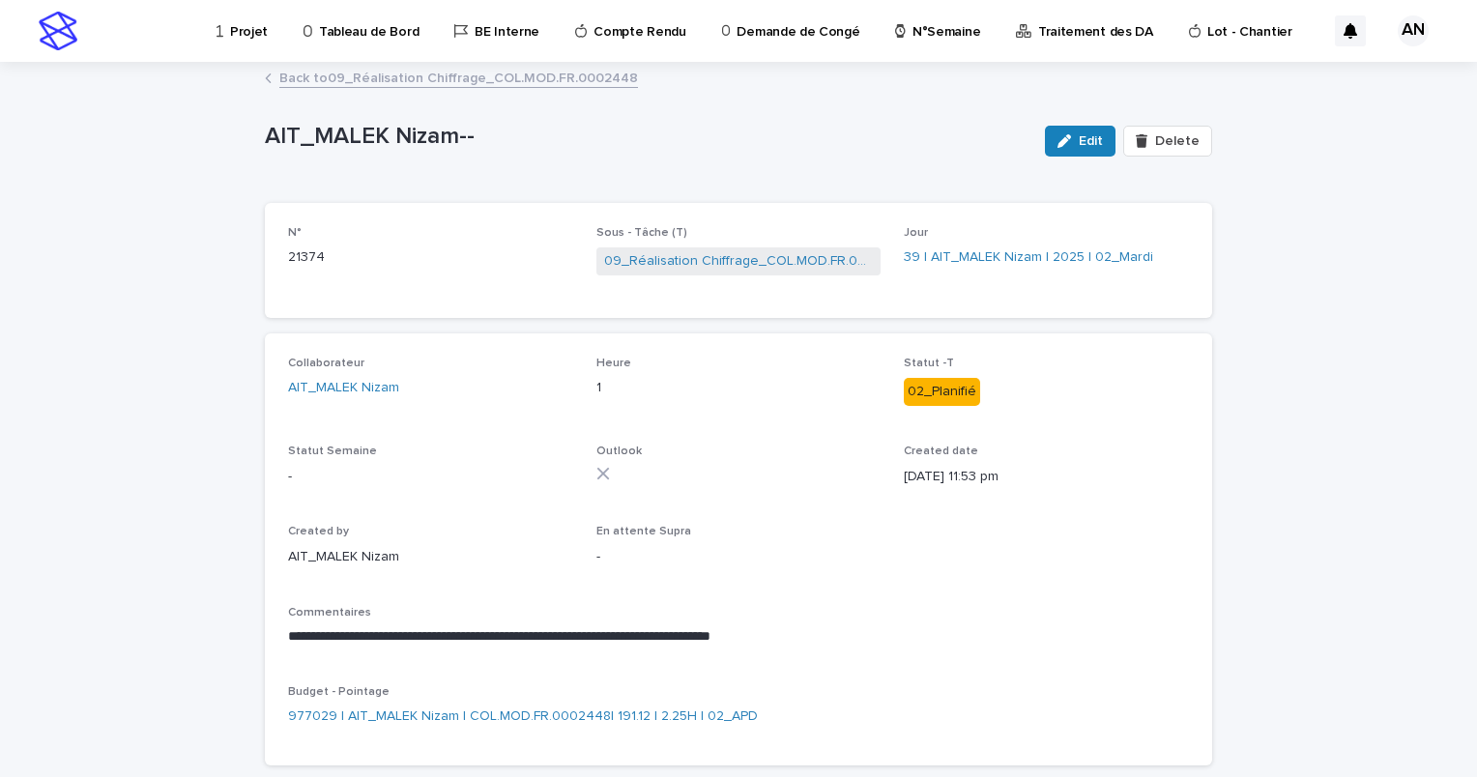
click at [232, 31] on p "Projet" at bounding box center [249, 20] width 38 height 41
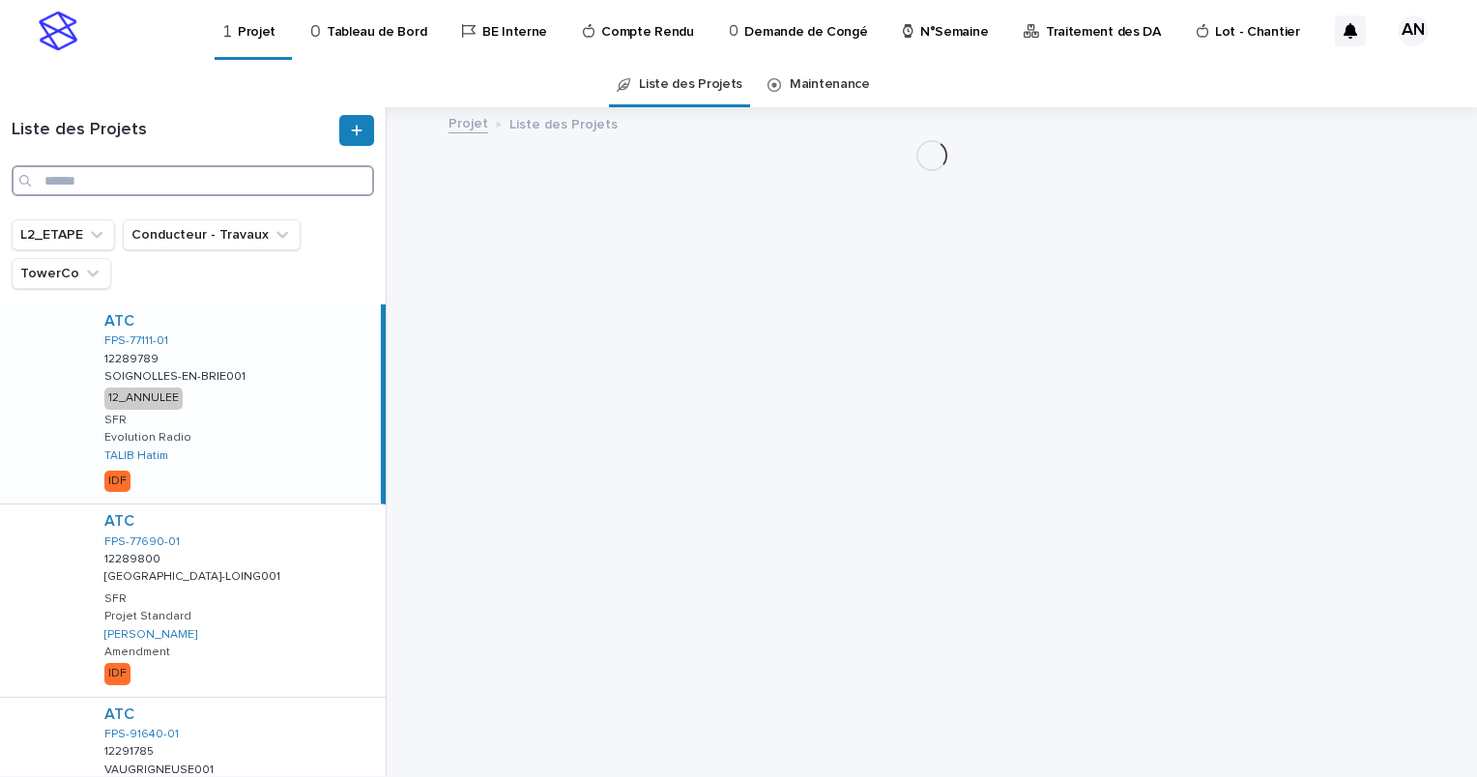
click at [152, 184] on input "Search" at bounding box center [193, 180] width 363 height 31
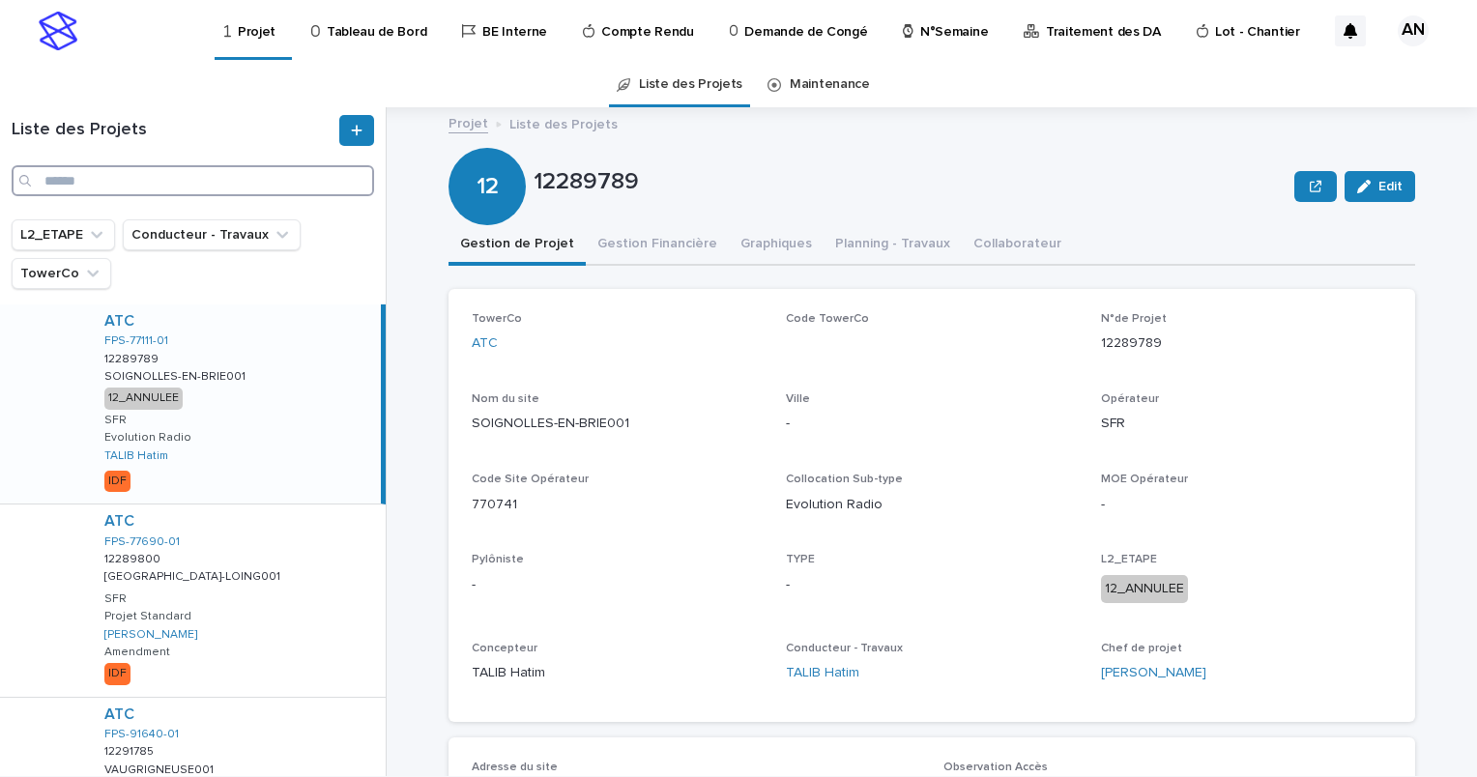
paste input "**********"
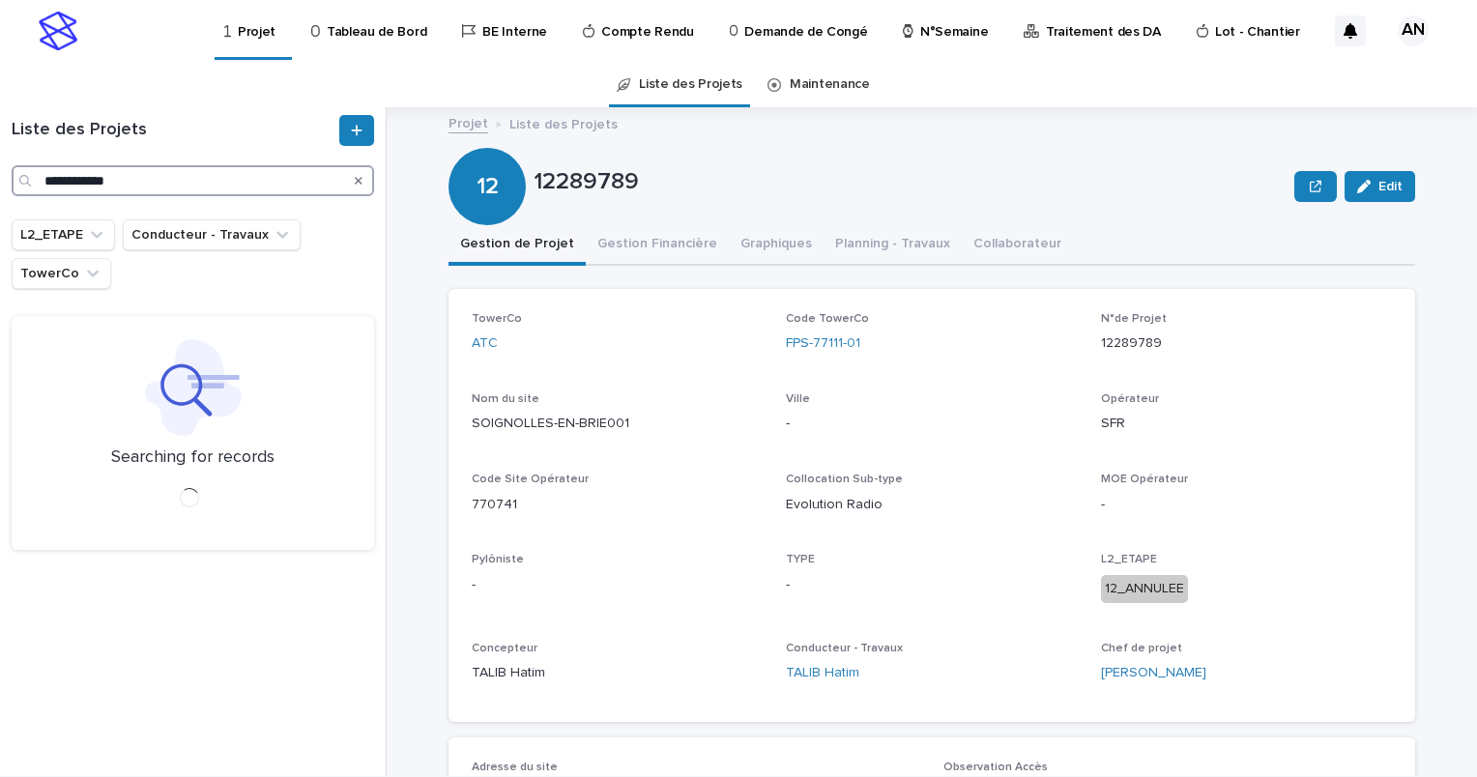
type input "**********"
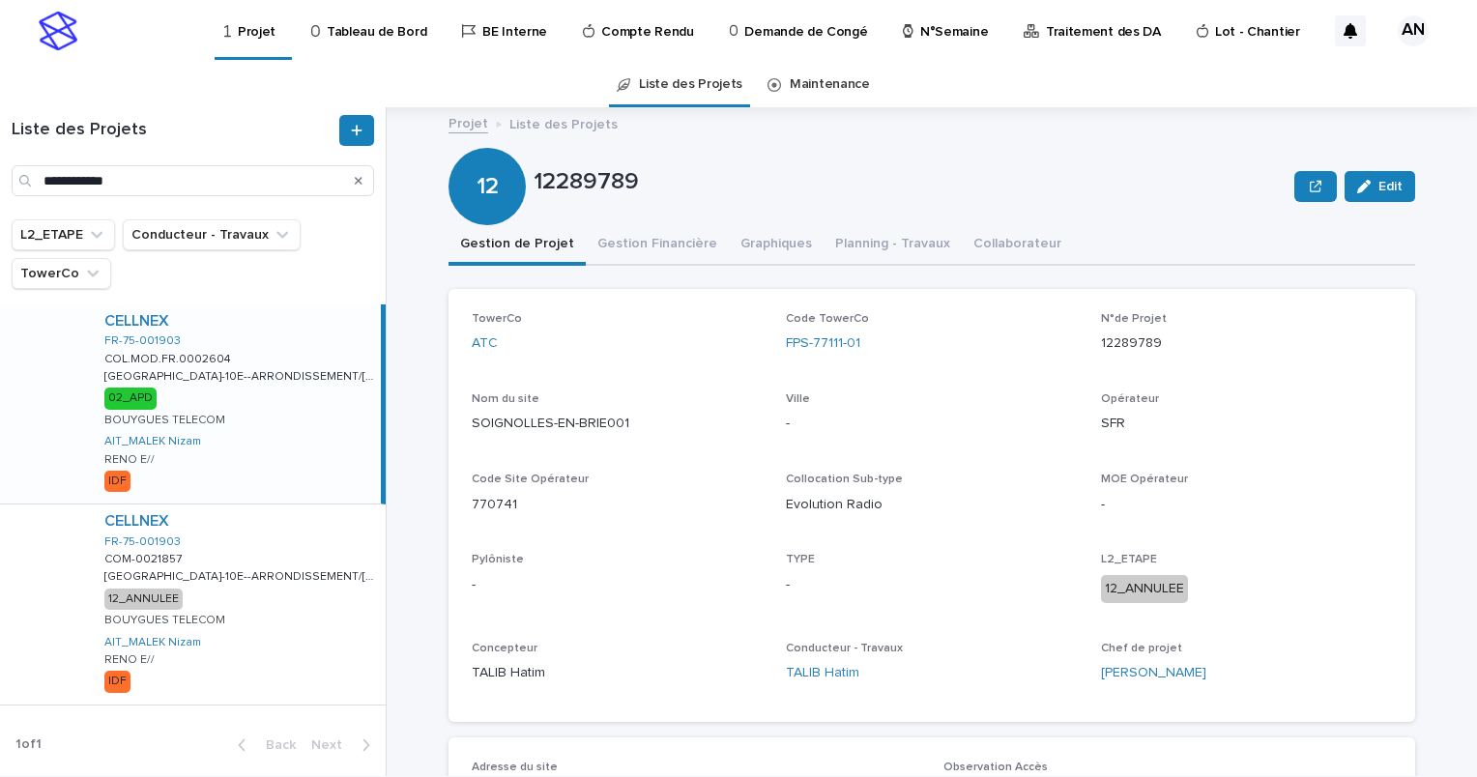
click at [322, 339] on div "CELLNEX FR-75-001903 COL.MOD.FR.0002604 COL.MOD.FR.0002604 PARIS-10E--ARRONDISS…" at bounding box center [235, 404] width 292 height 199
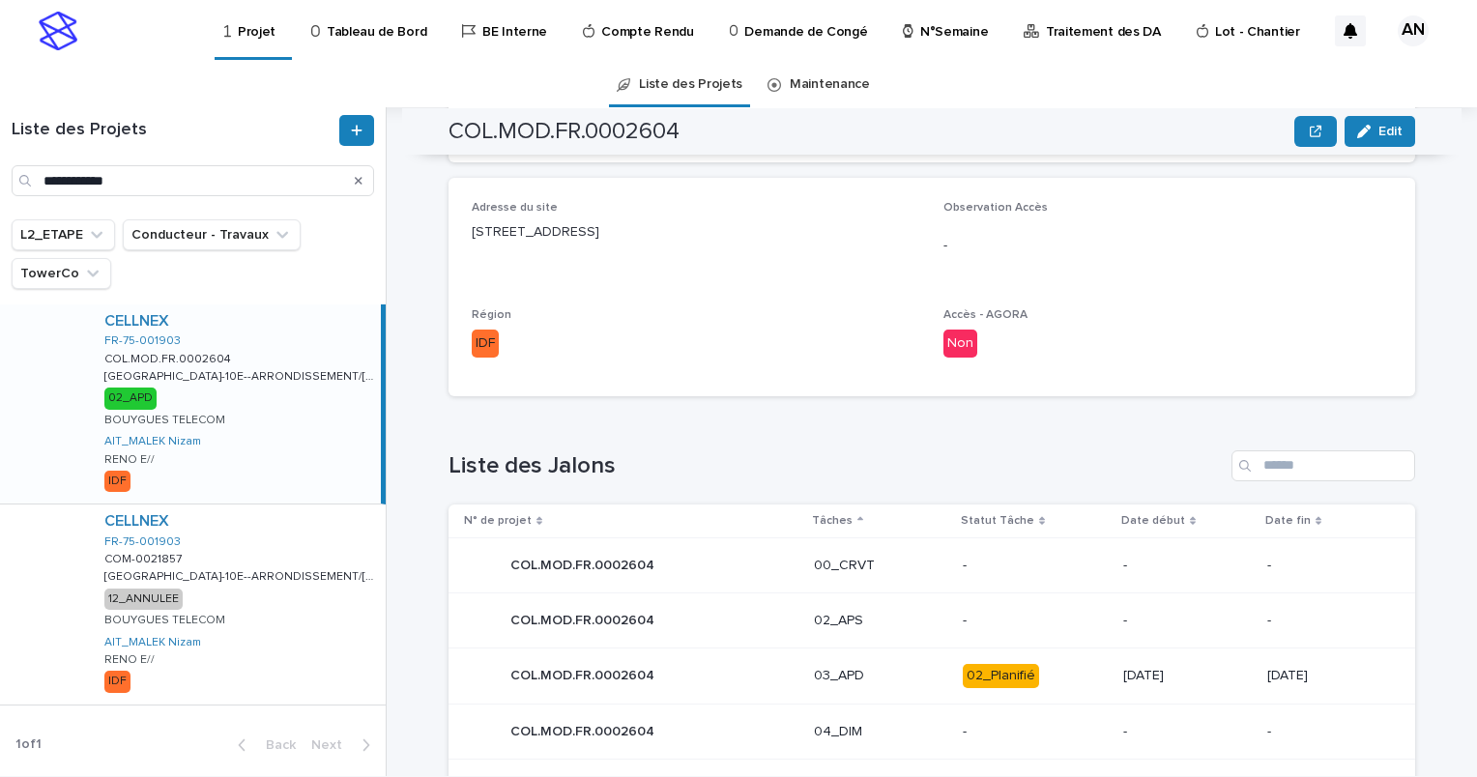
scroll to position [934, 0]
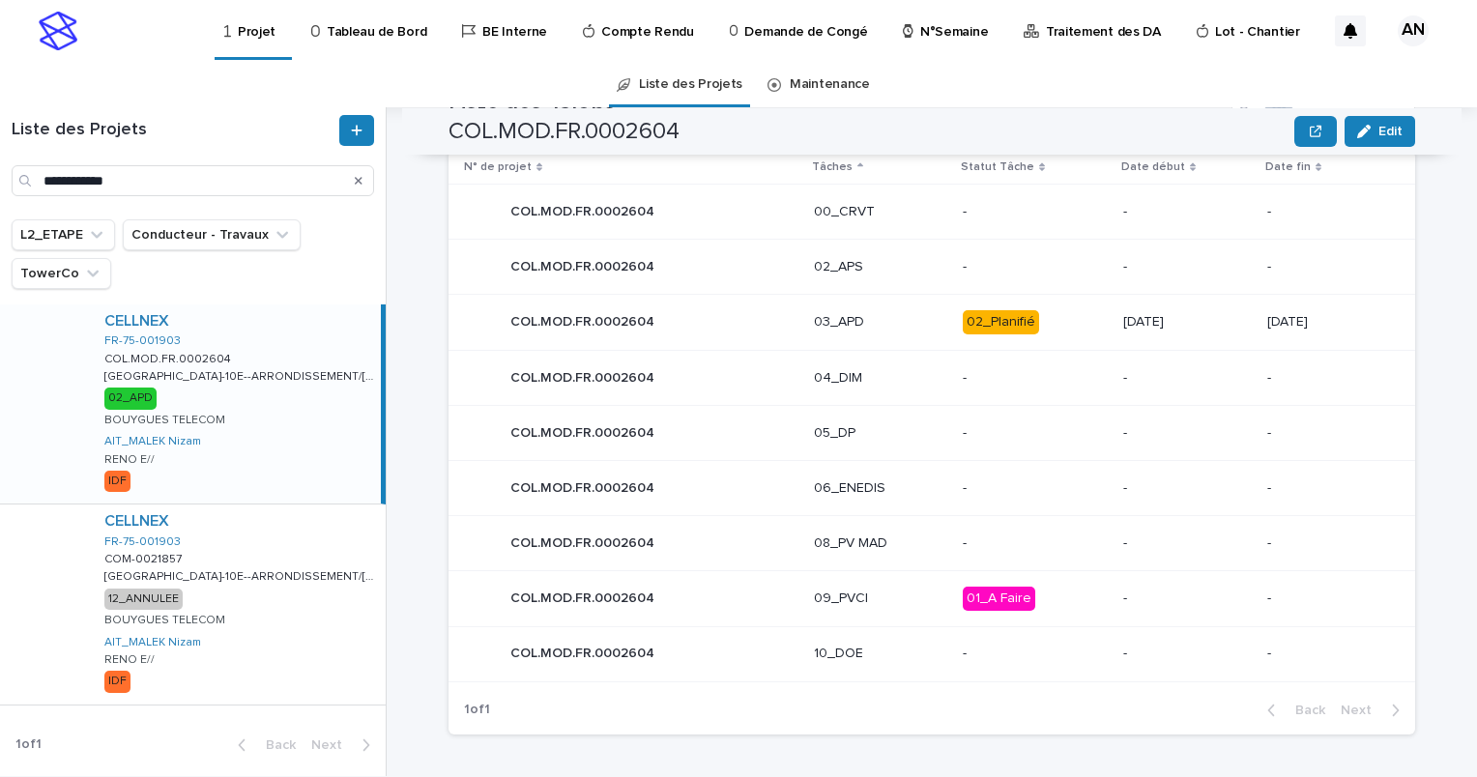
click at [742, 312] on div "COL.MOD.FR.0002604 COL.MOD.FR.0002604" at bounding box center [631, 323] width 335 height 39
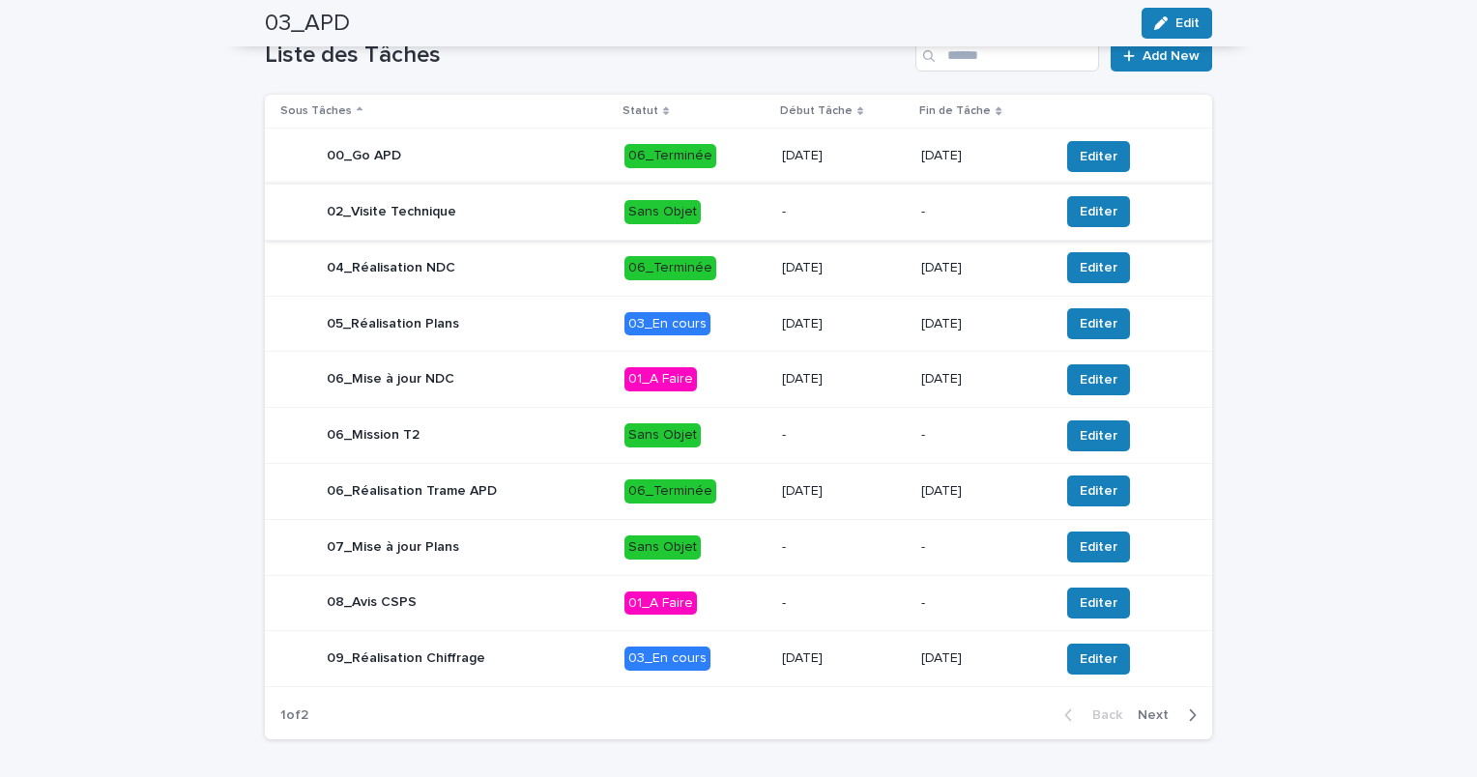
scroll to position [749, 0]
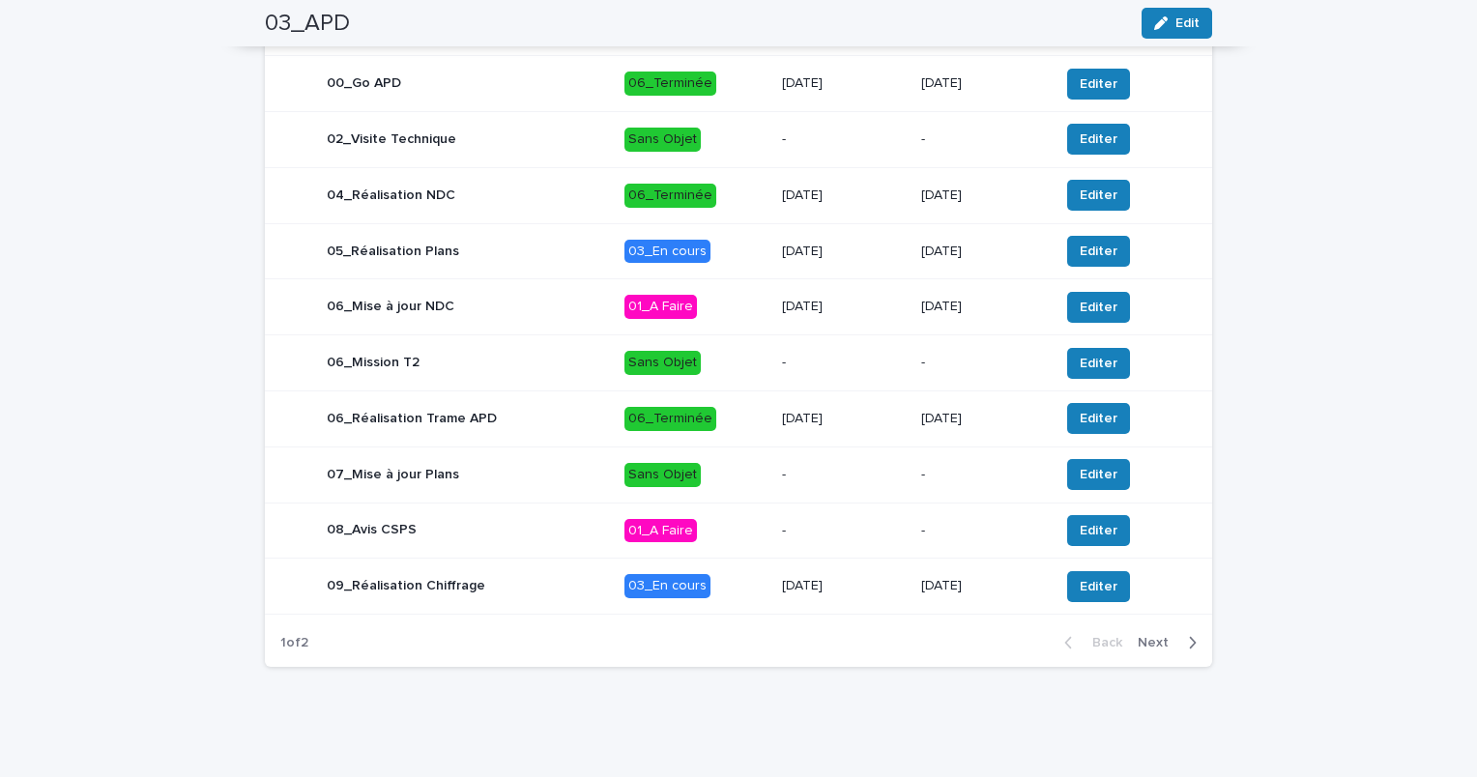
click at [1168, 639] on span "Next" at bounding box center [1159, 643] width 43 height 14
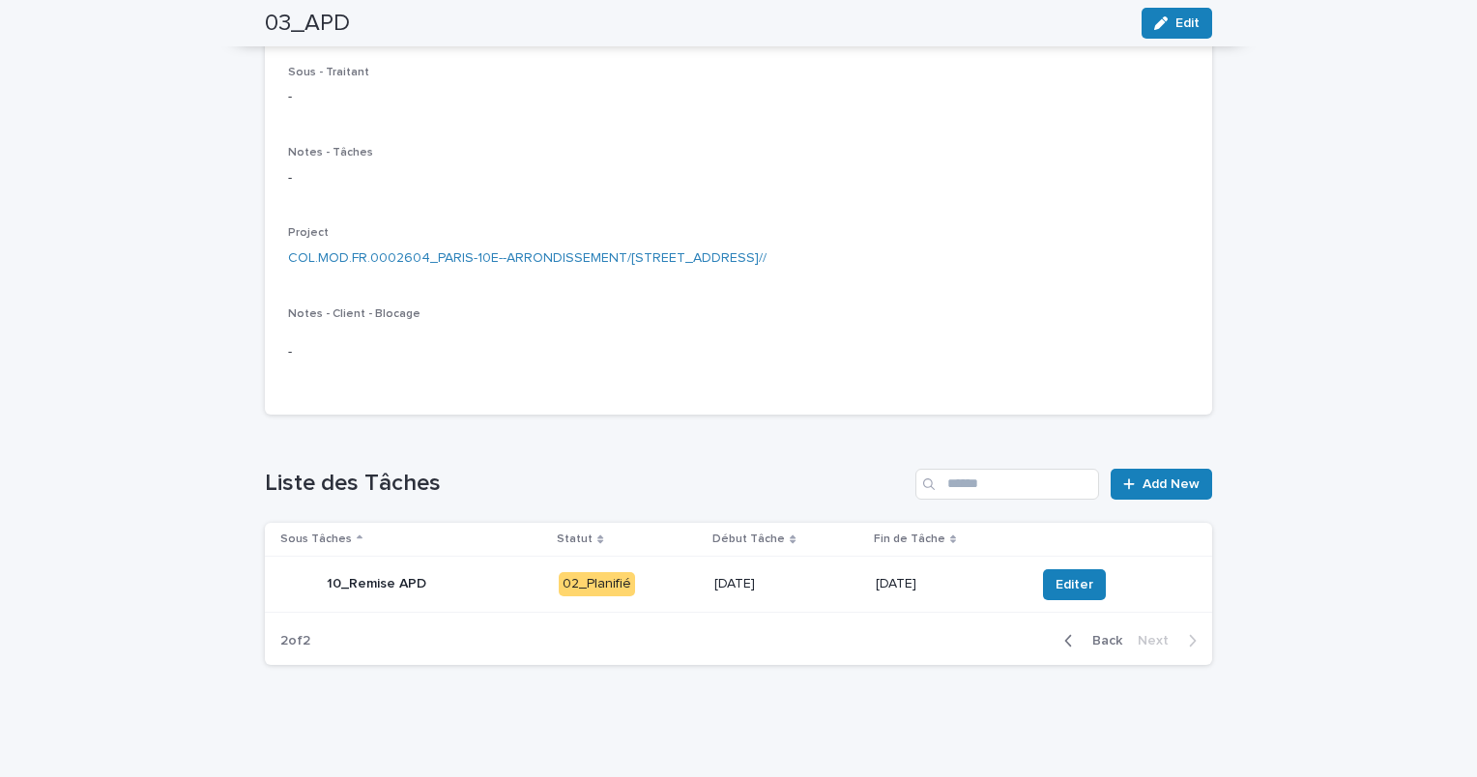
scroll to position [248, 0]
click at [461, 570] on div "10_Remise APD" at bounding box center [411, 586] width 263 height 39
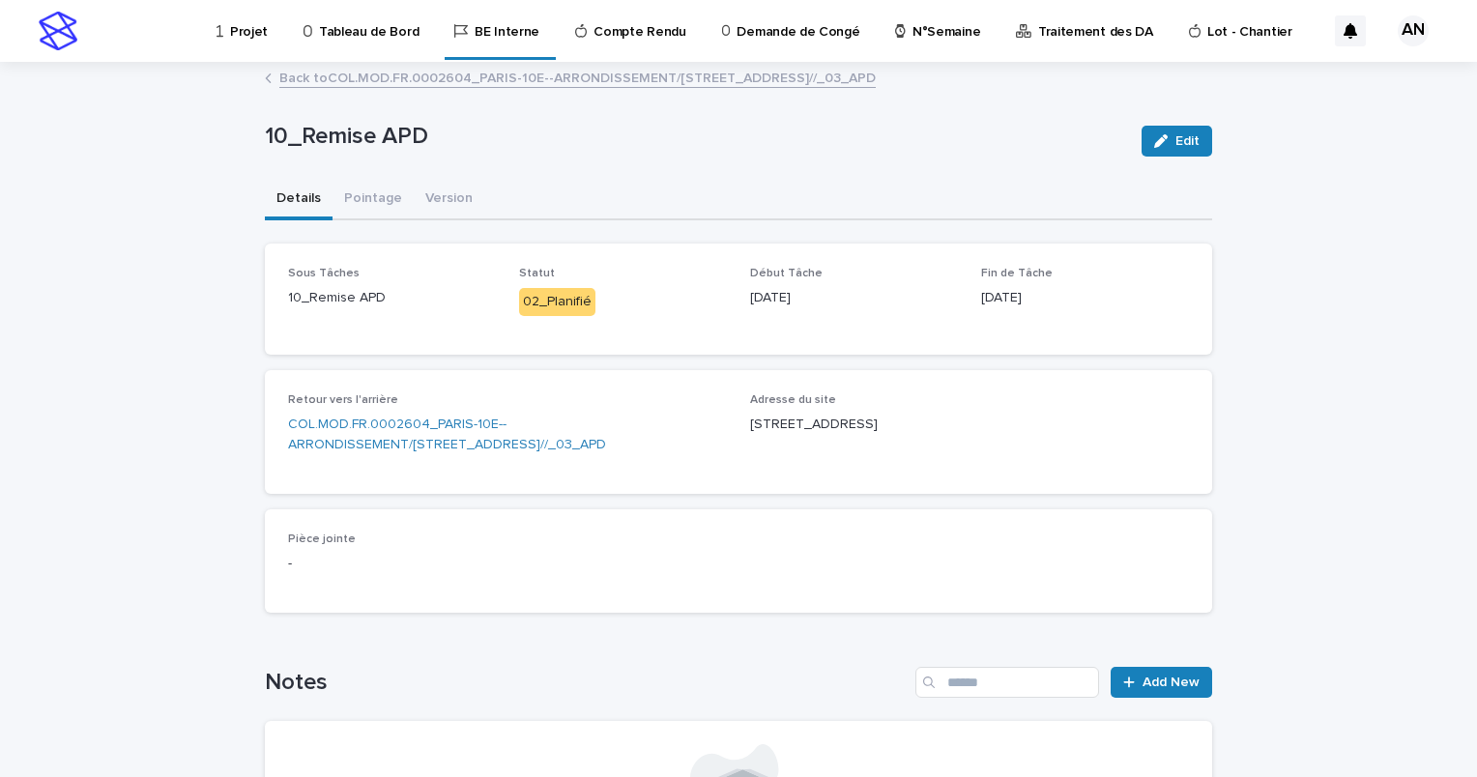
click at [251, 36] on p "Projet" at bounding box center [249, 20] width 38 height 41
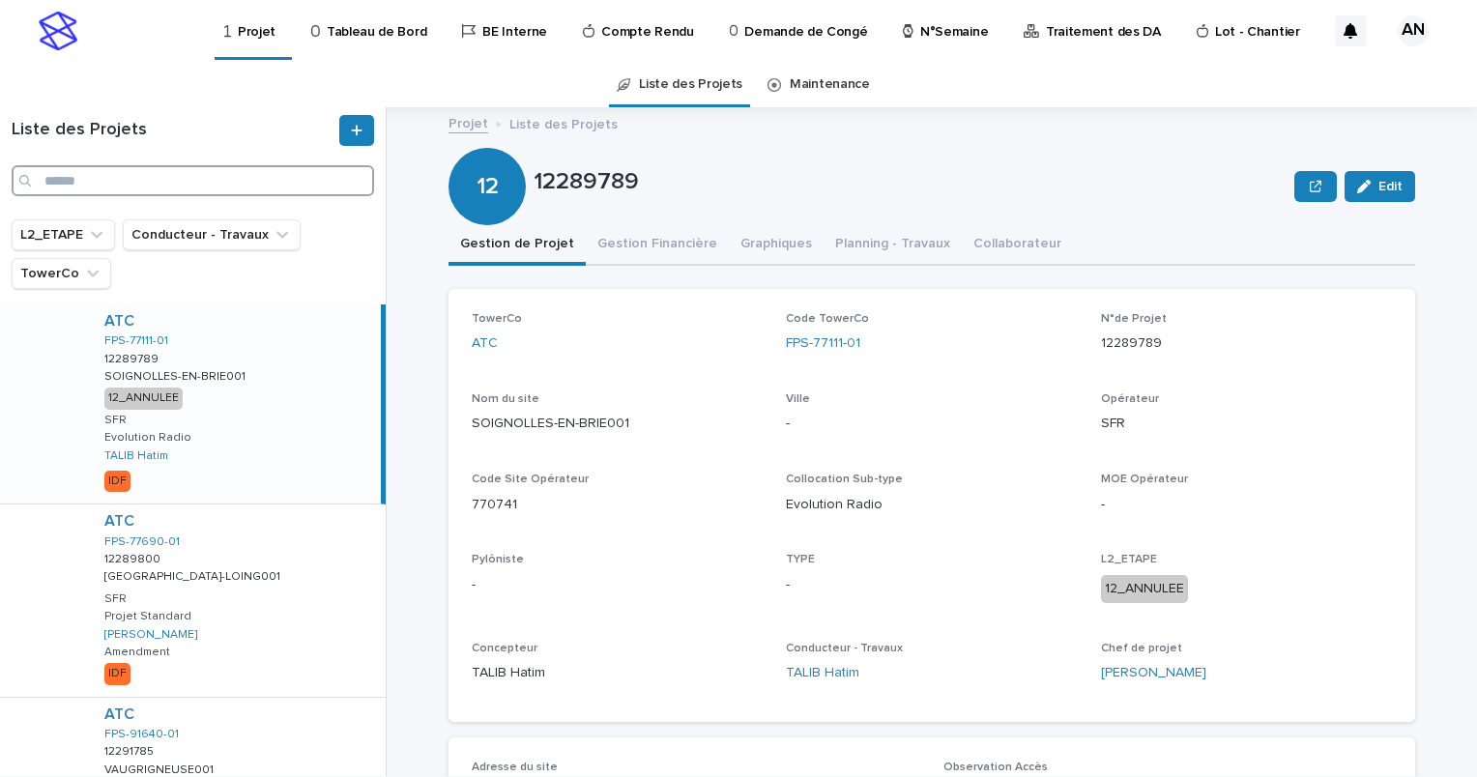
click at [167, 175] on input "Search" at bounding box center [193, 180] width 363 height 31
paste input "**********"
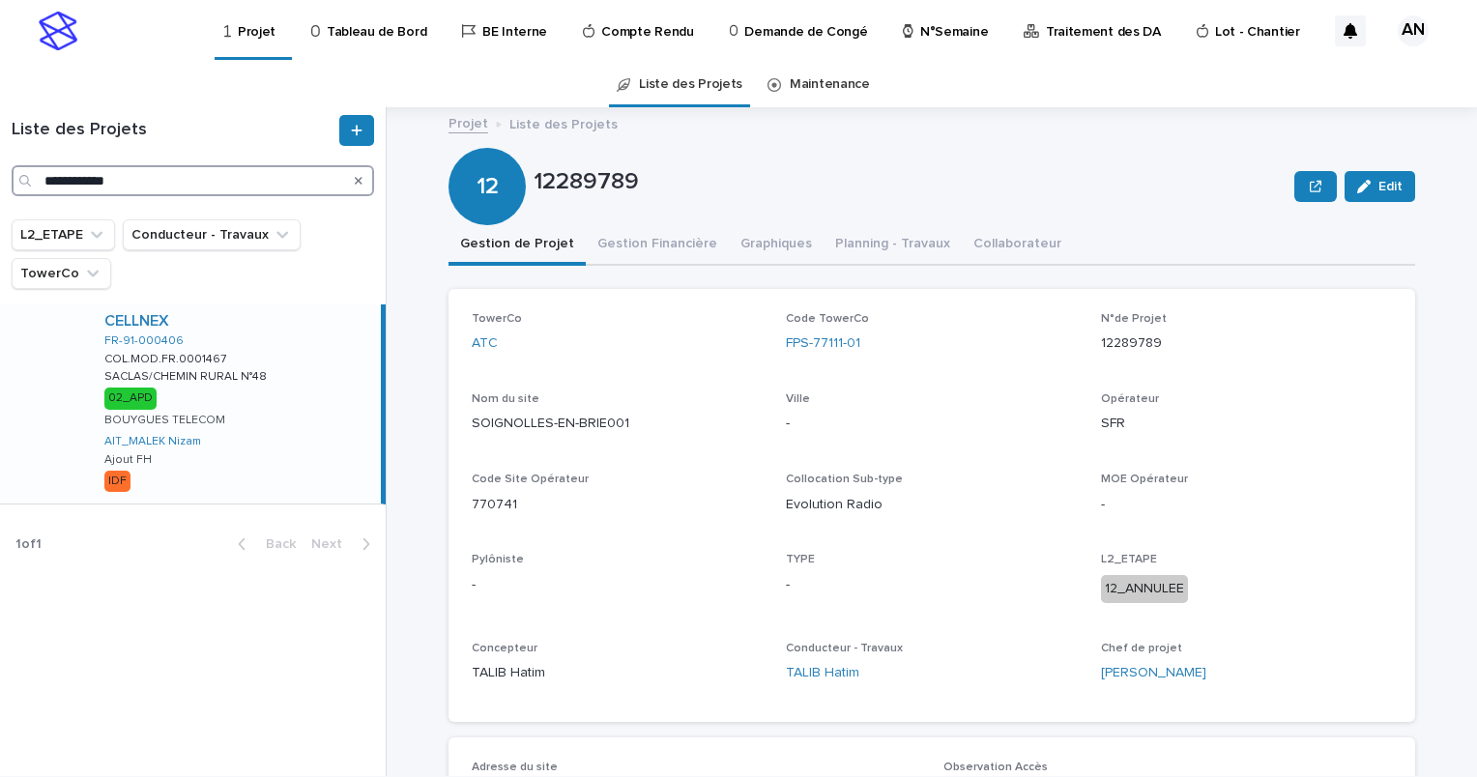
type input "**********"
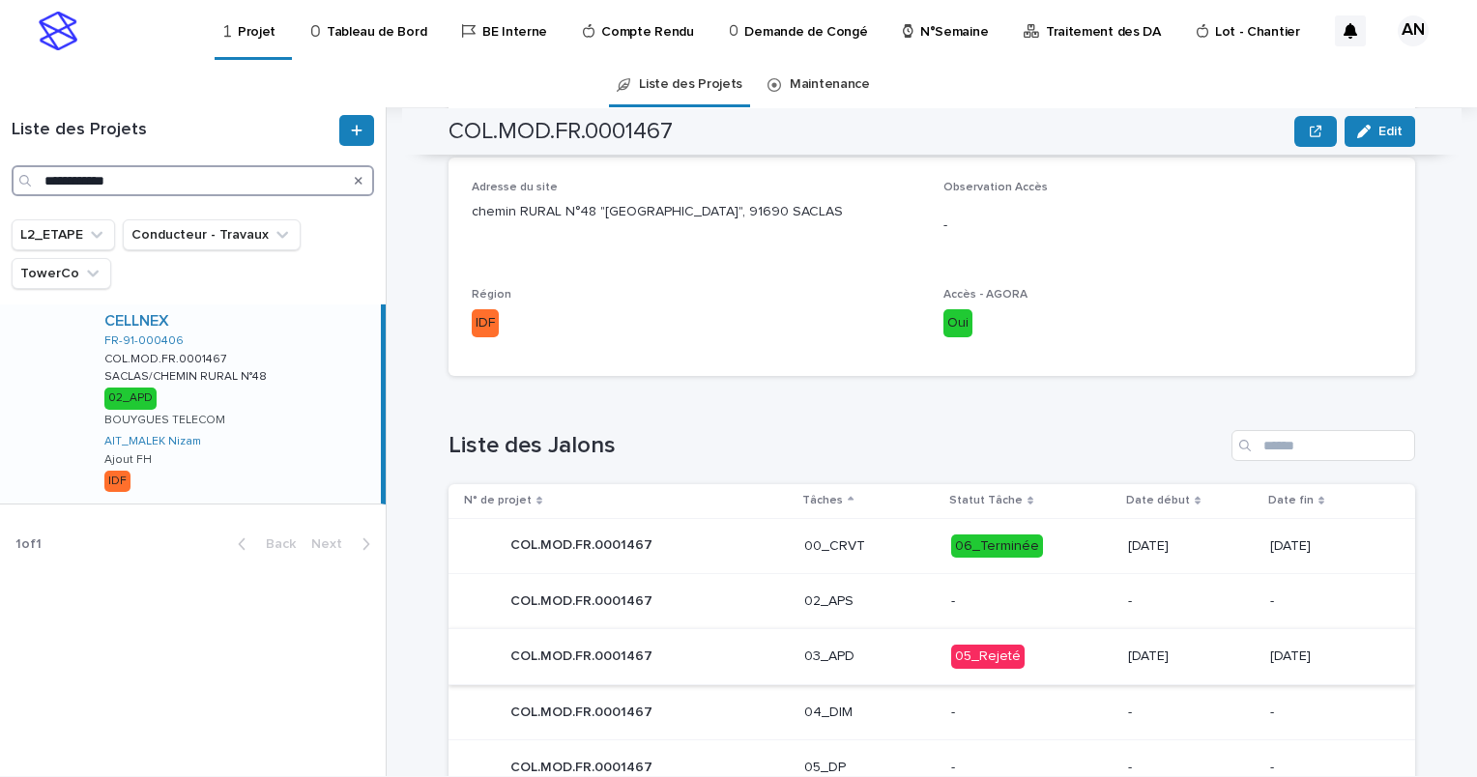
scroll to position [915, 0]
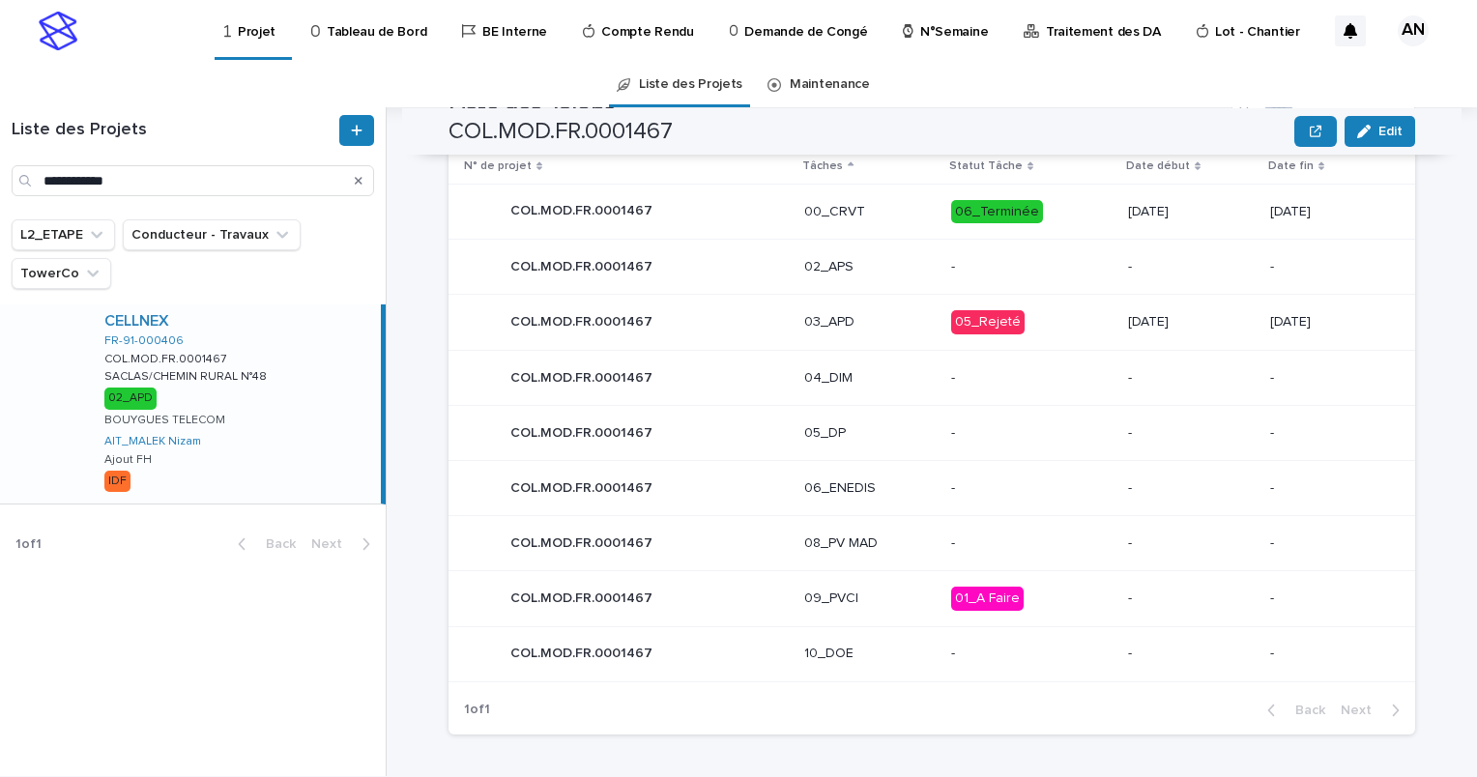
click at [698, 328] on div "COL.MOD.FR.0001467 COL.MOD.FR.0001467" at bounding box center [626, 323] width 325 height 39
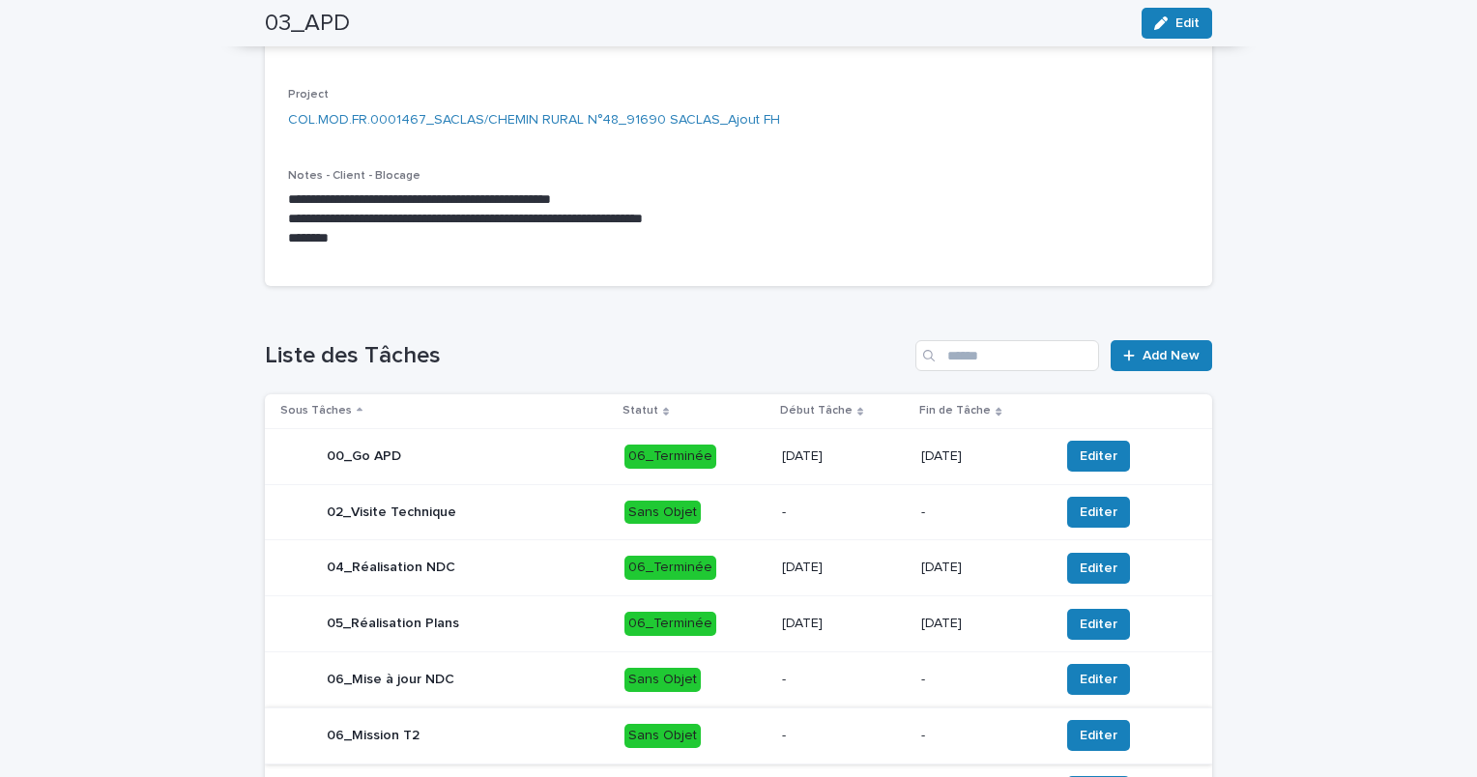
scroll to position [677, 0]
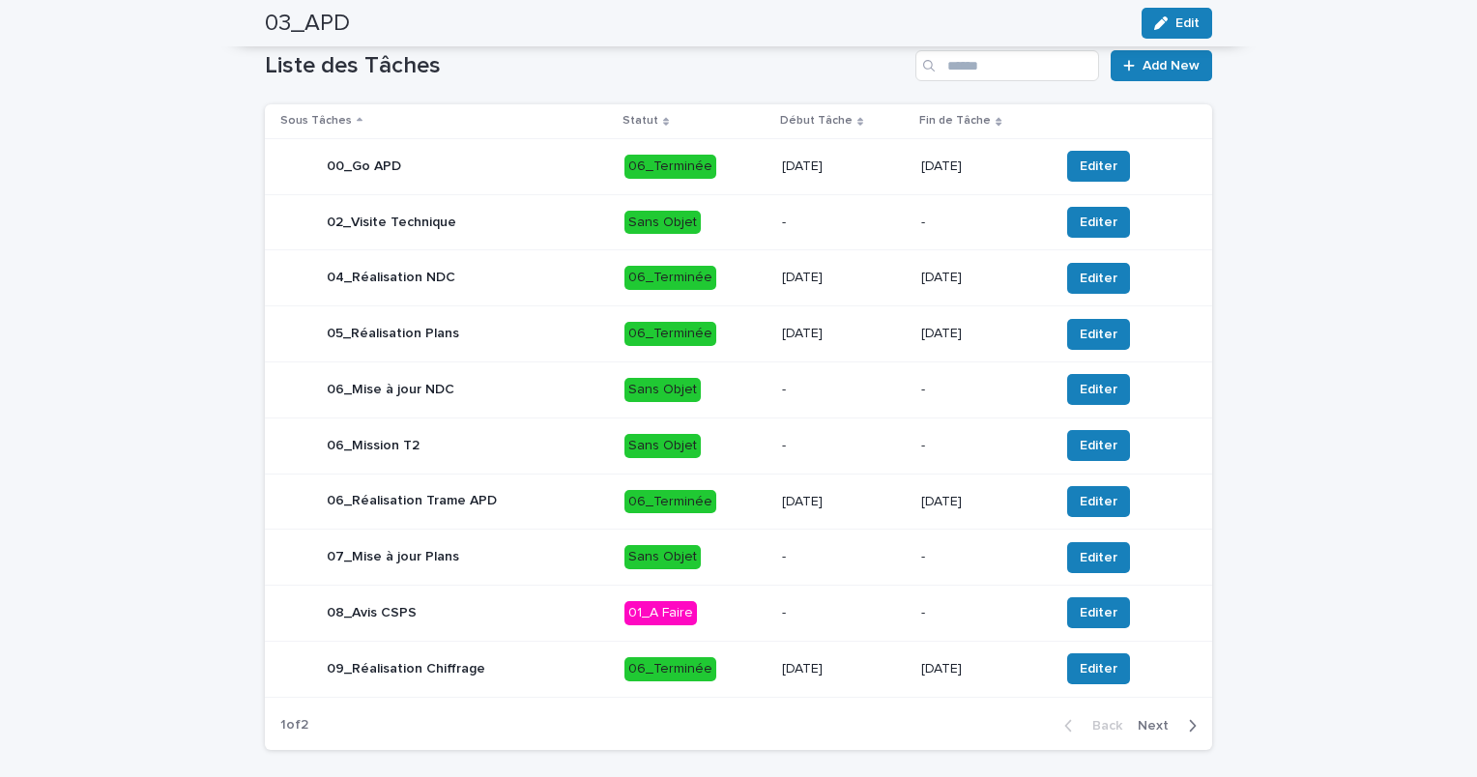
click at [540, 298] on div "04_Réalisation NDC" at bounding box center [444, 278] width 329 height 39
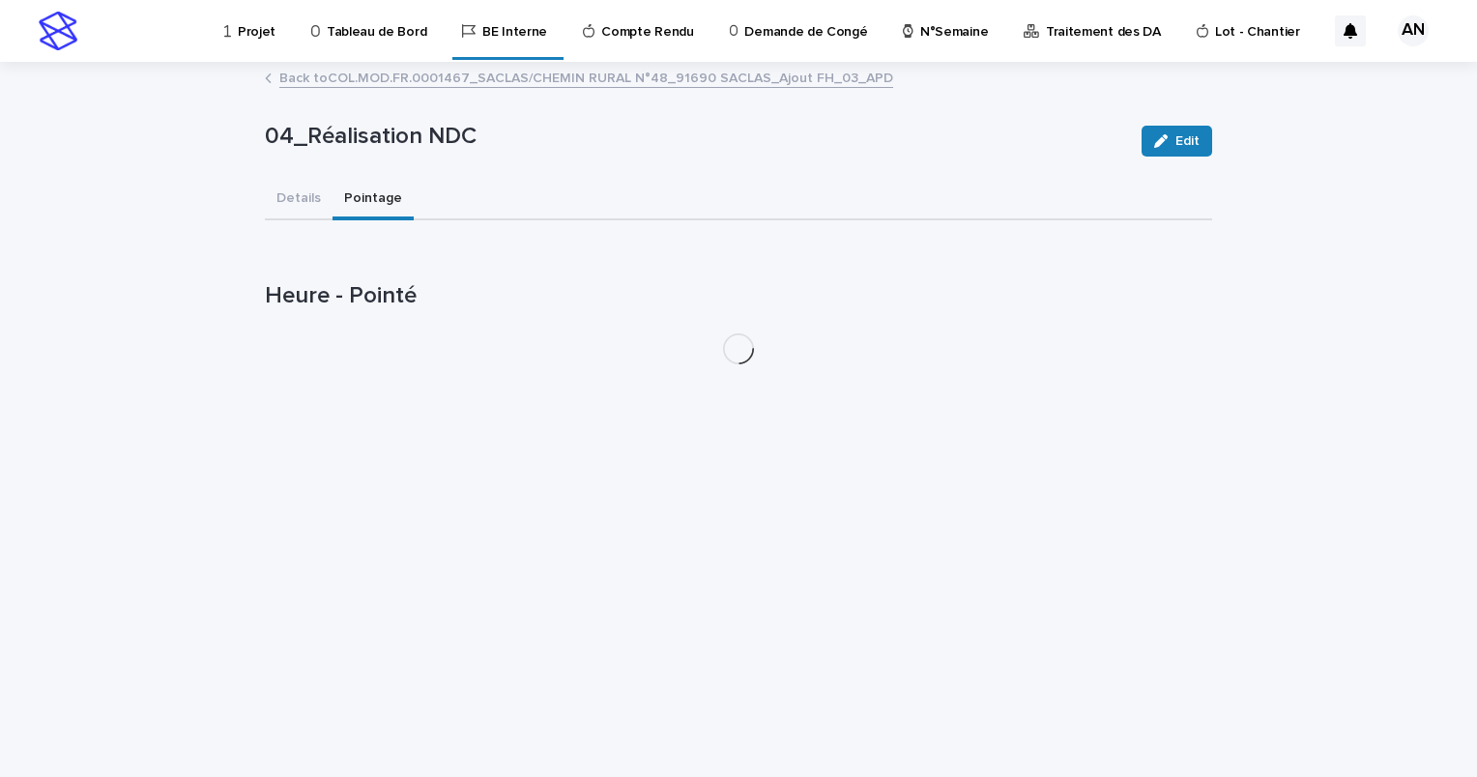
click at [361, 190] on button "Pointage" at bounding box center [373, 200] width 81 height 41
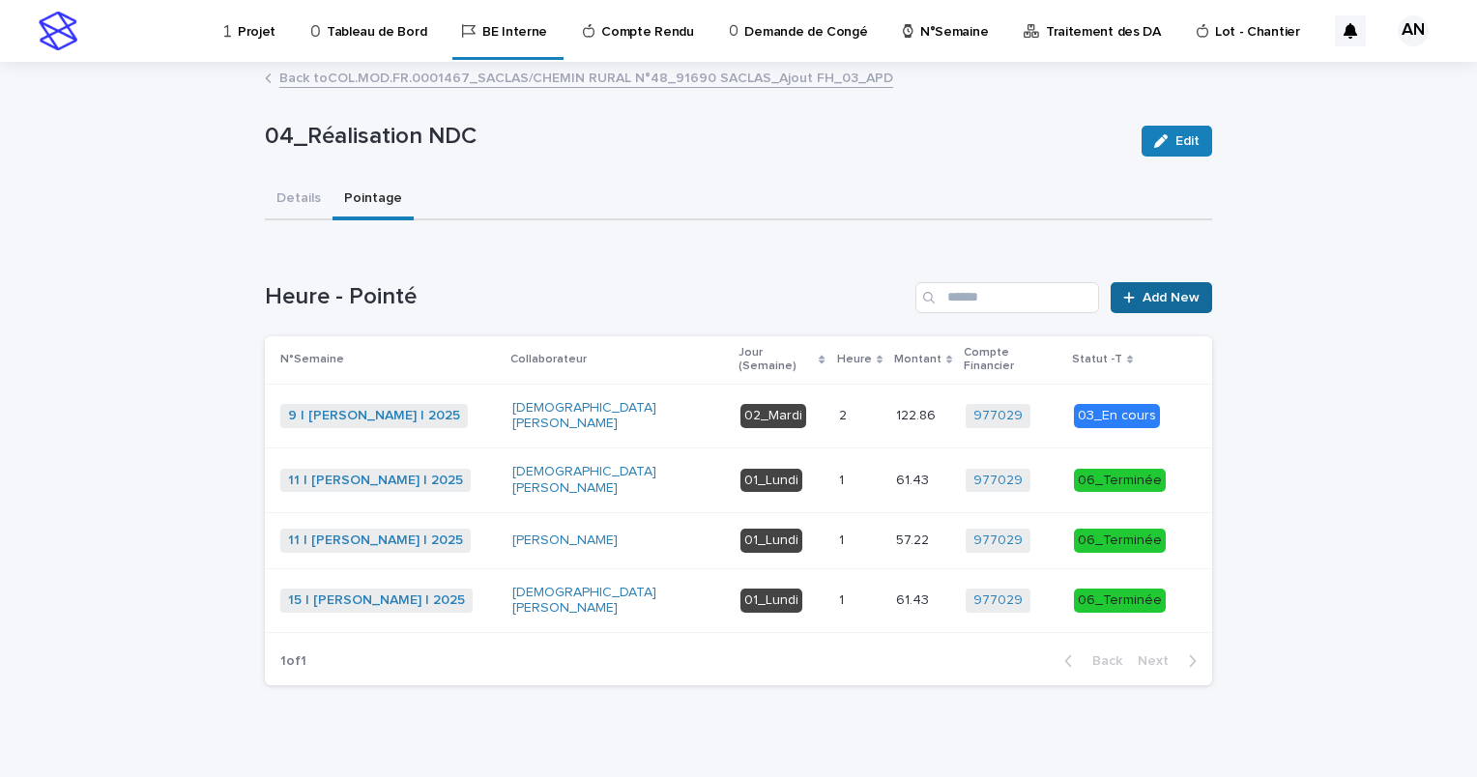
click at [1149, 299] on span "Add New" at bounding box center [1171, 298] width 57 height 14
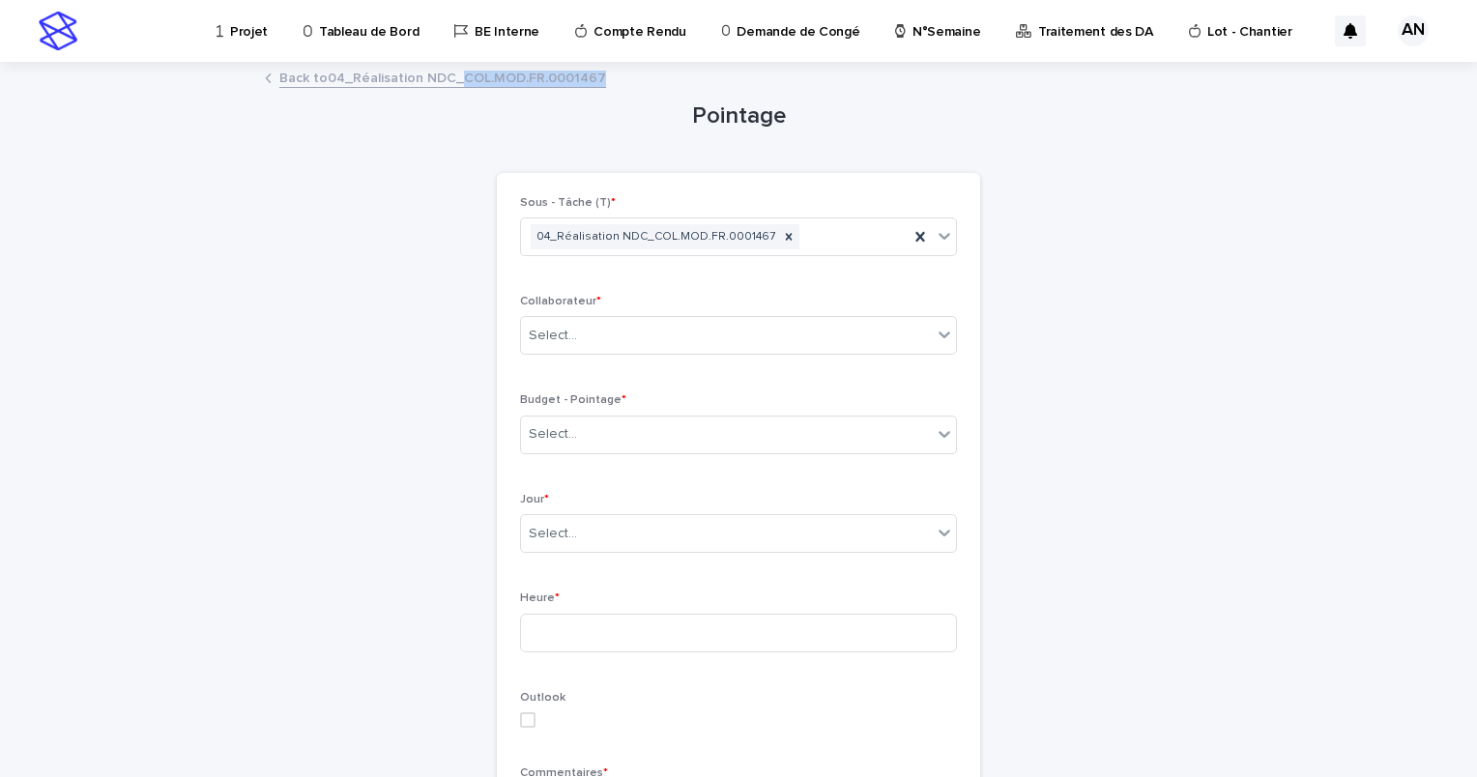
drag, startPoint x: 597, startPoint y: 73, endPoint x: 455, endPoint y: 79, distance: 141.3
click at [455, 79] on div "Back to 04_Réalisation NDC_COL.MOD.FR.0001467" at bounding box center [738, 79] width 967 height 27
copy link "COL.MOD.FR.0001467"
click at [668, 433] on div "Select..." at bounding box center [726, 435] width 411 height 32
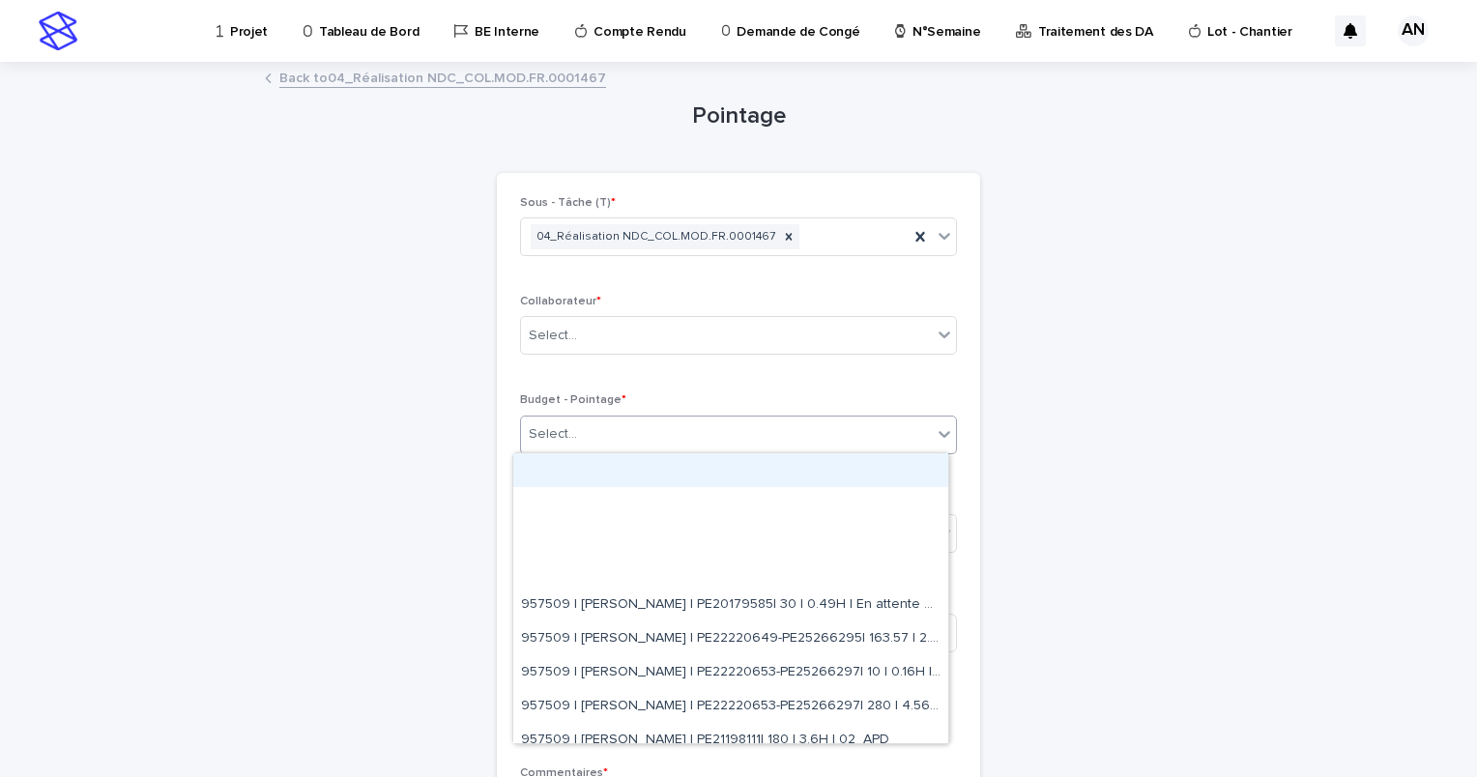
paste input "**********"
type input "**********"
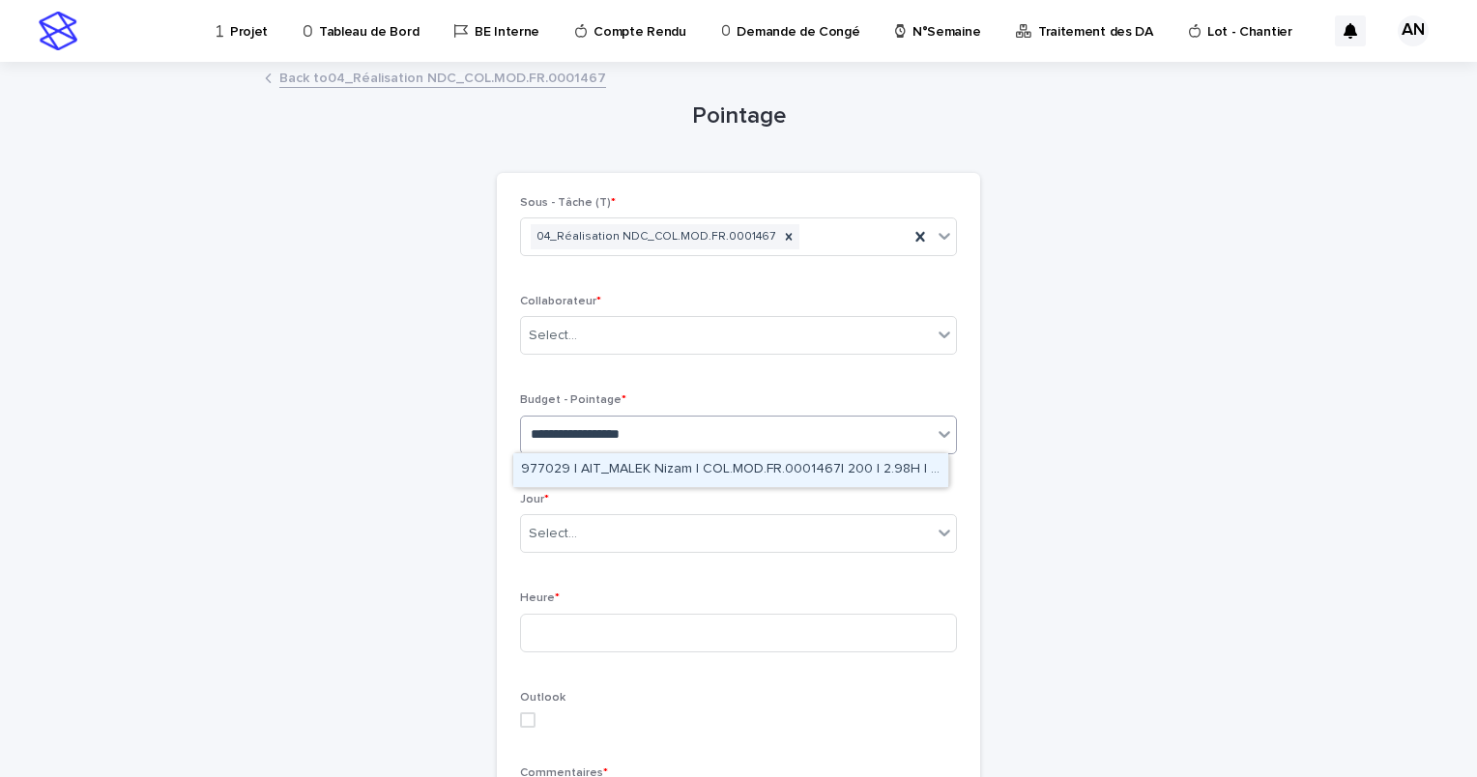
click at [727, 467] on div "977029 | AIT_MALEK Nizam | COL.MOD.FR.0001467| 200 | 2.98H | 02_APD" at bounding box center [730, 470] width 435 height 34
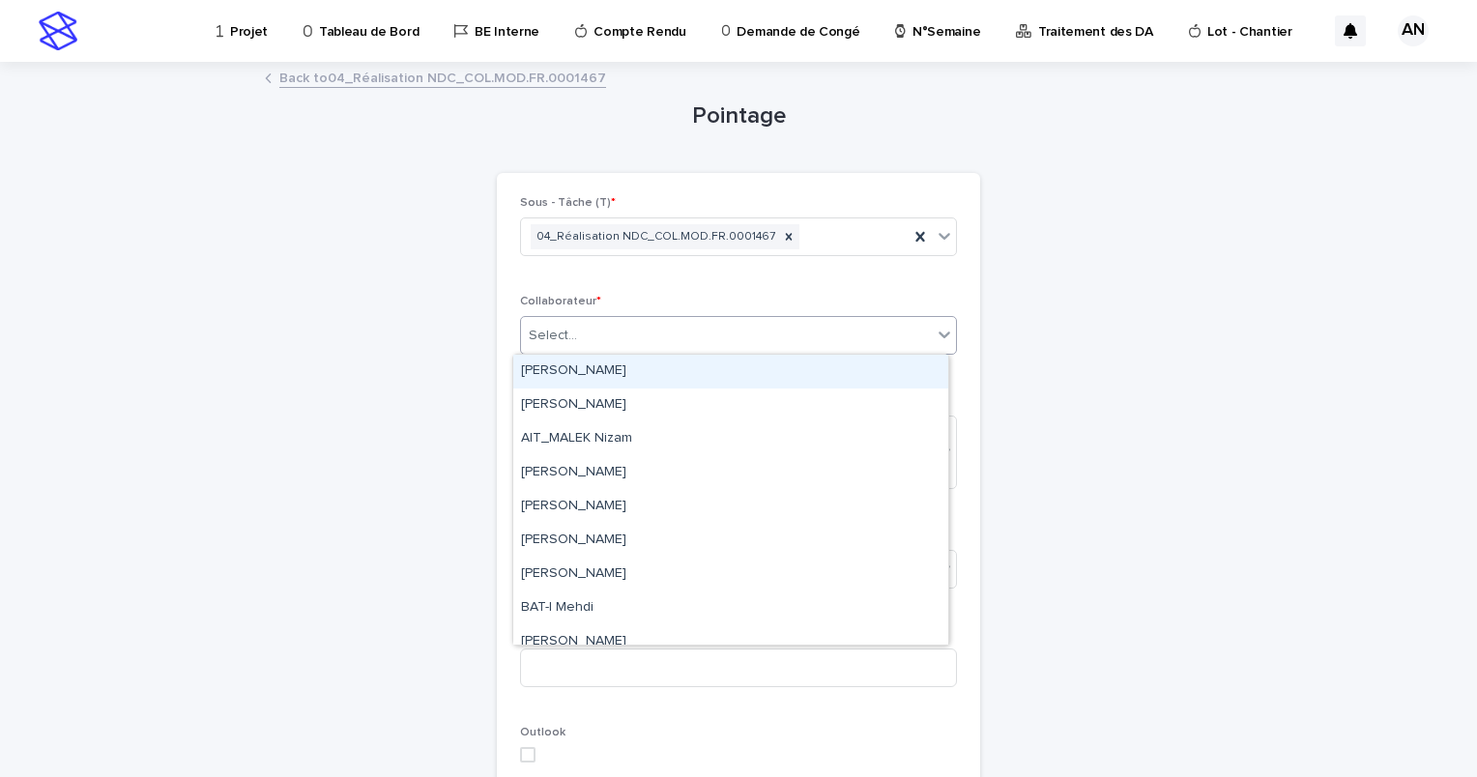
click at [796, 336] on div "Select..." at bounding box center [726, 336] width 411 height 32
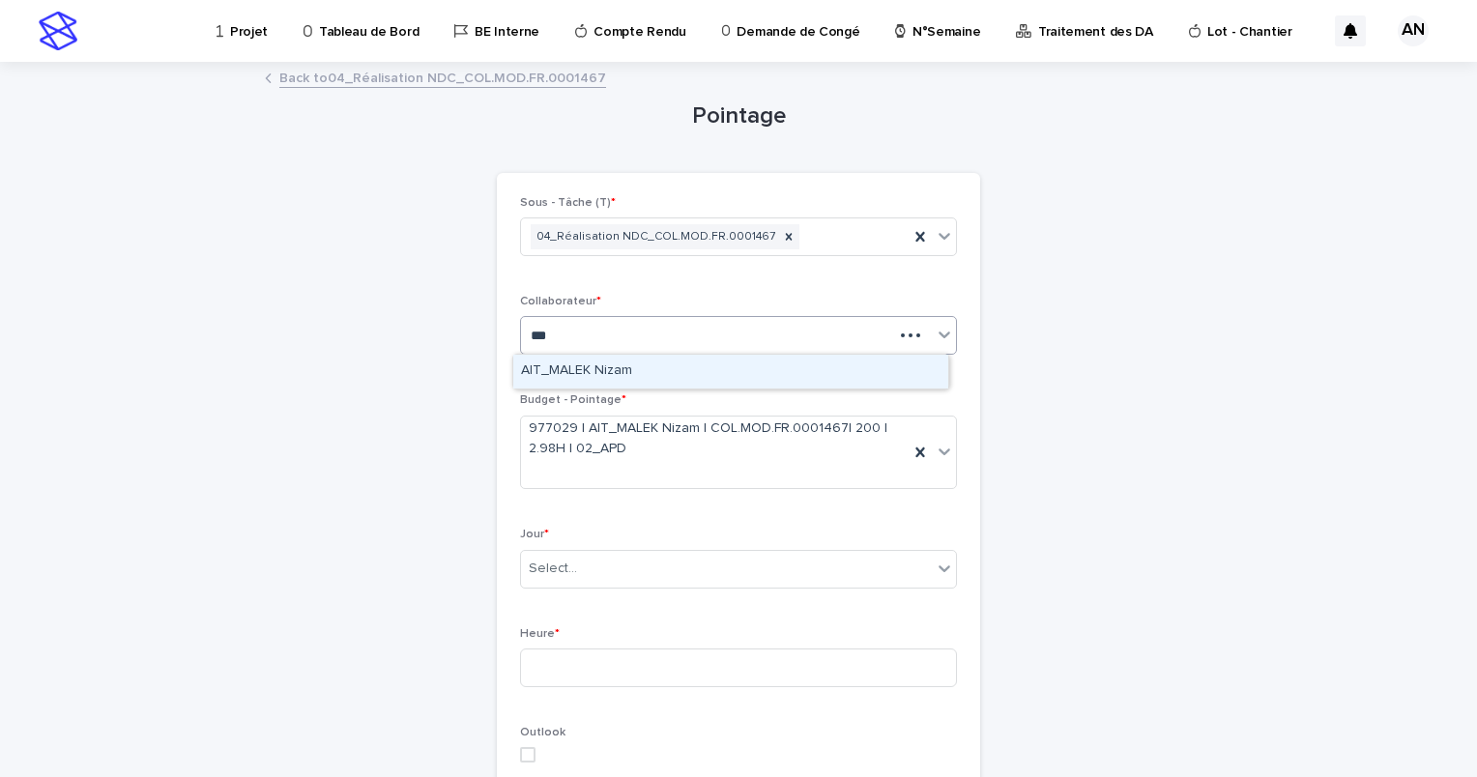
type input "****"
click at [676, 370] on div "AIT_MALEK Nizam" at bounding box center [730, 372] width 435 height 34
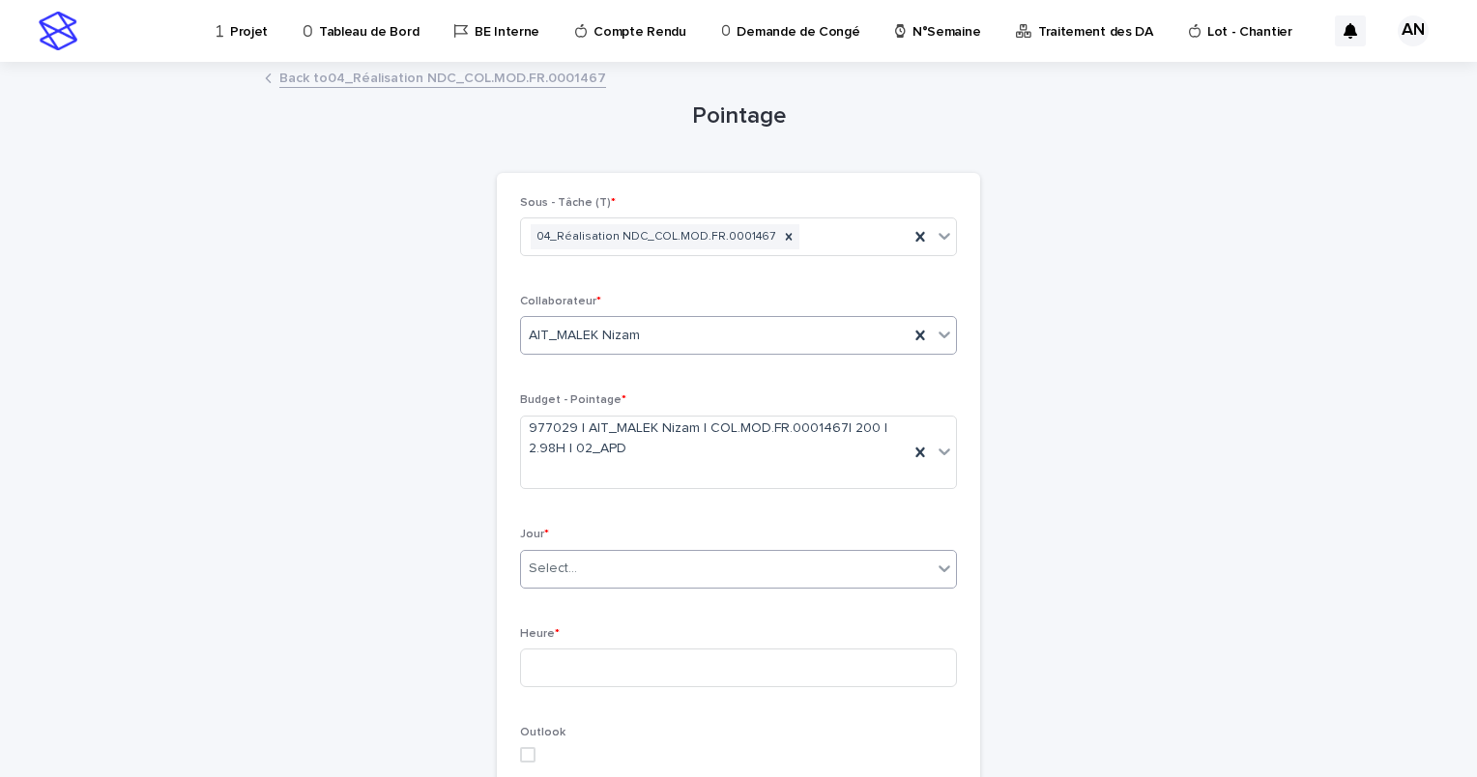
click at [739, 558] on div "Select..." at bounding box center [726, 569] width 411 height 32
type input "****"
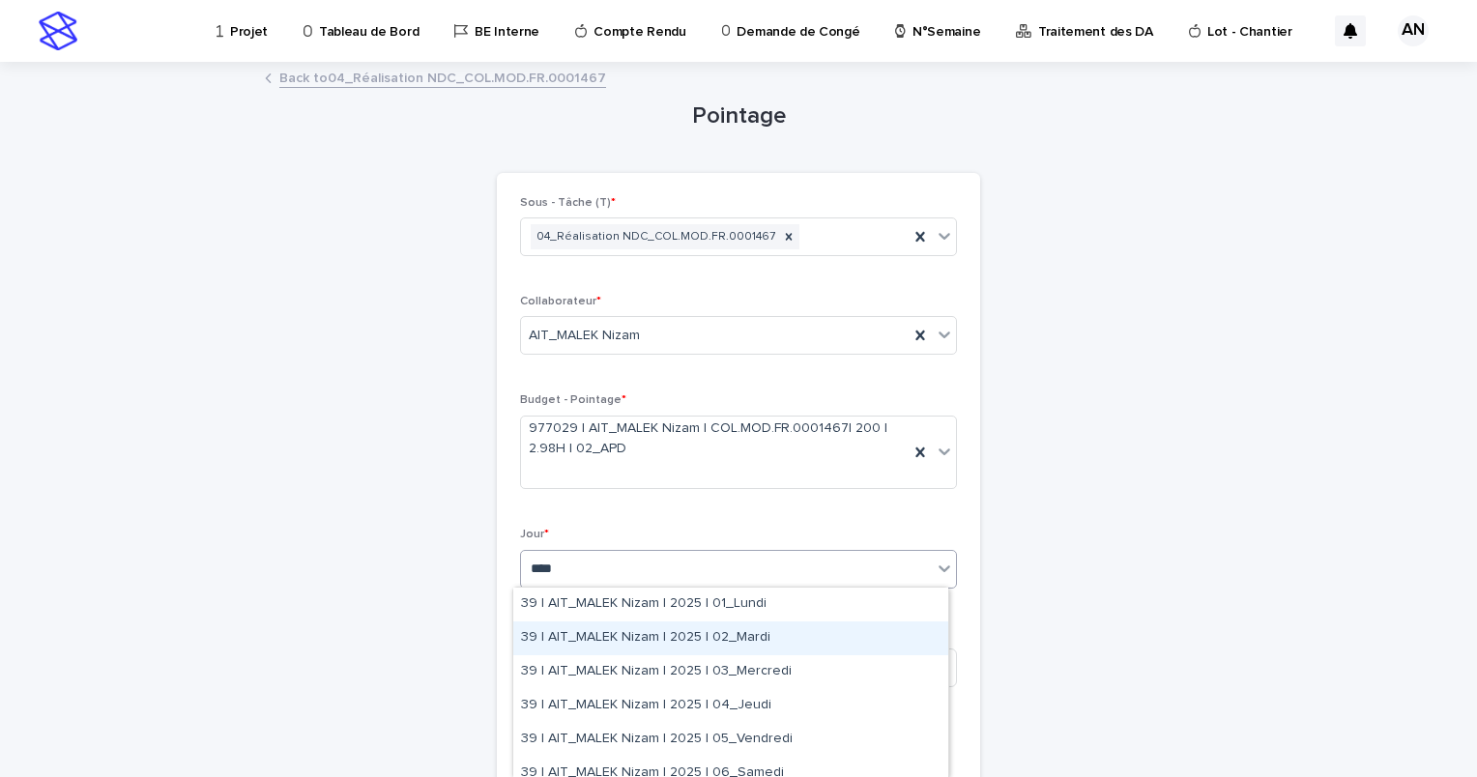
click at [751, 642] on div "39 | AIT_MALEK Nizam | 2025 | 02_Mardi" at bounding box center [730, 639] width 435 height 34
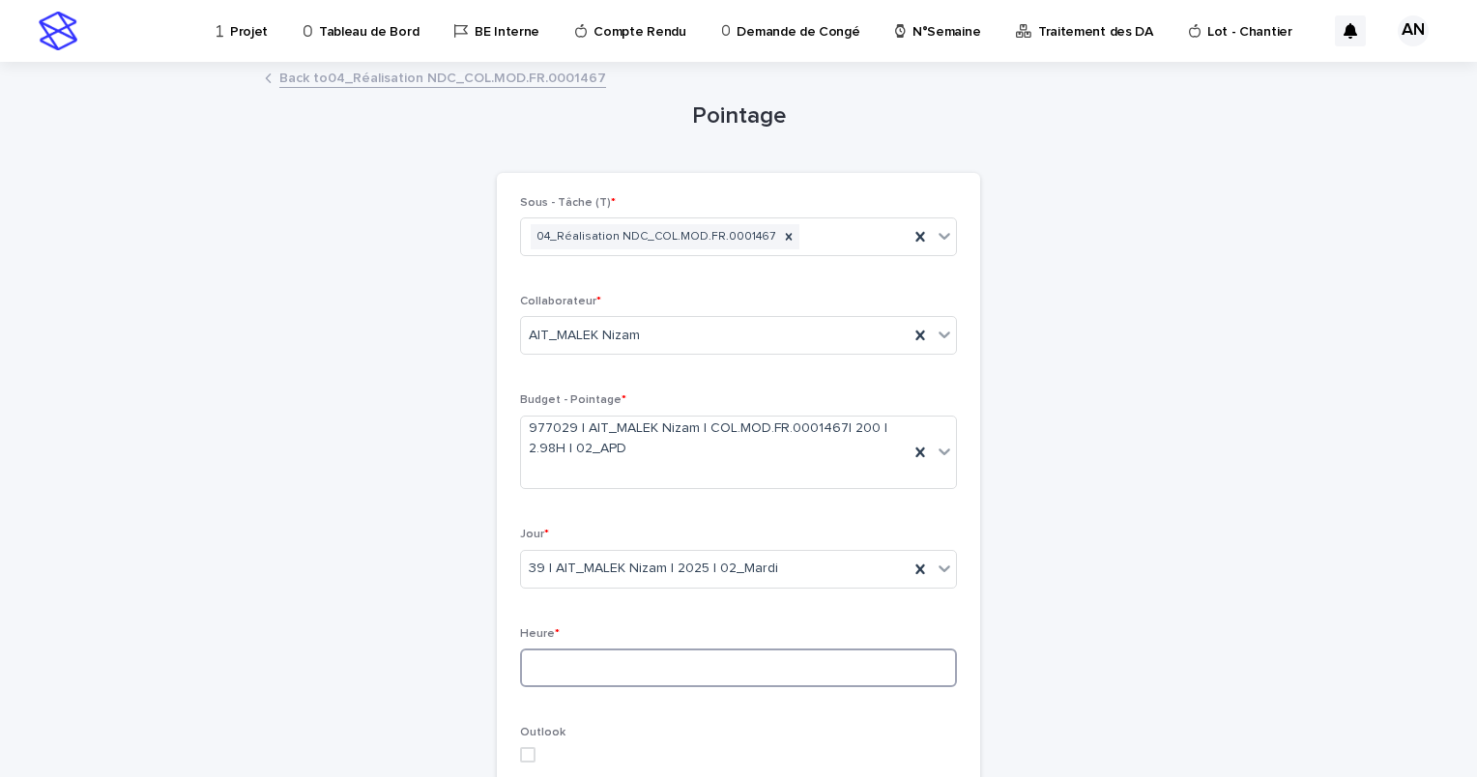
click at [737, 658] on input at bounding box center [738, 668] width 437 height 39
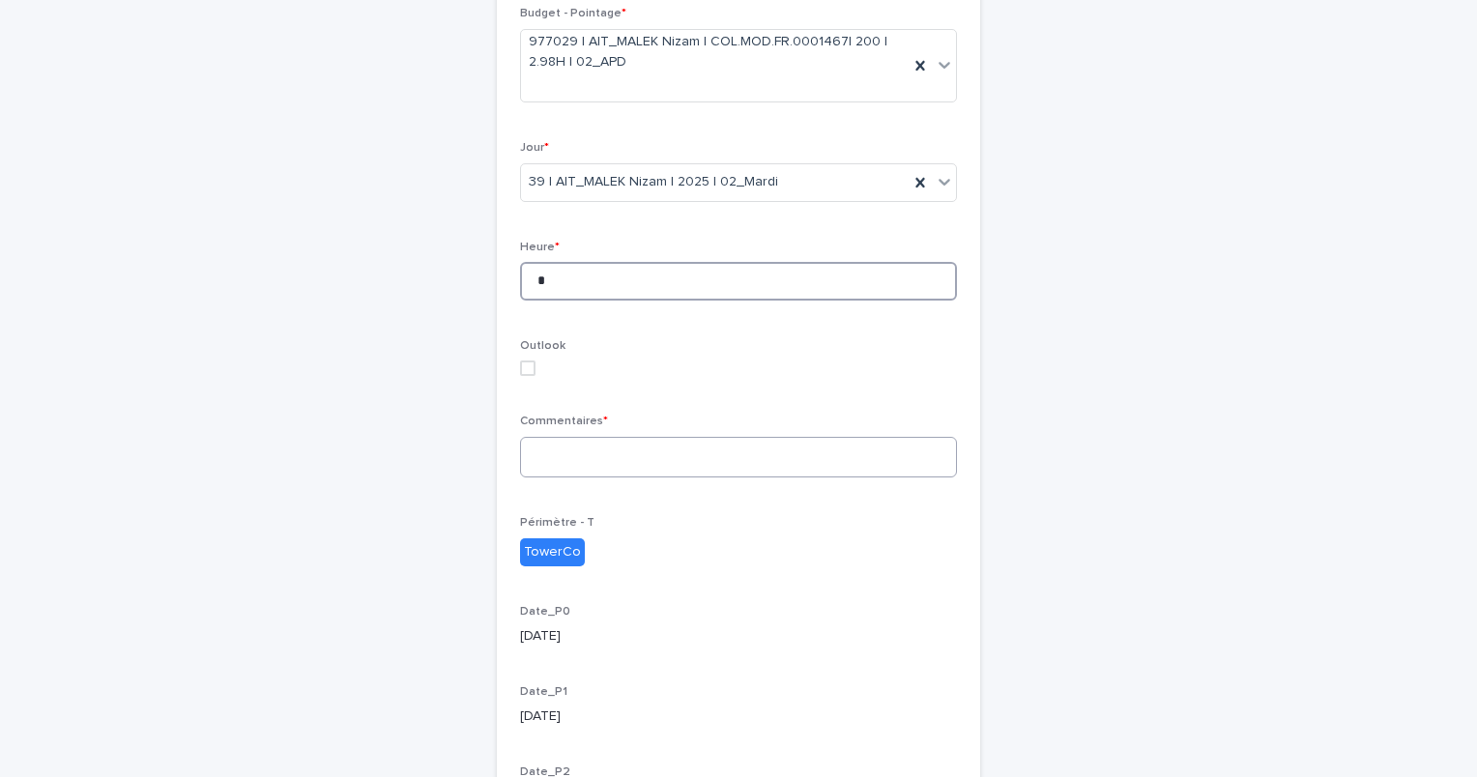
type input "*"
click at [630, 445] on textarea at bounding box center [738, 458] width 437 height 42
paste textarea "**********"
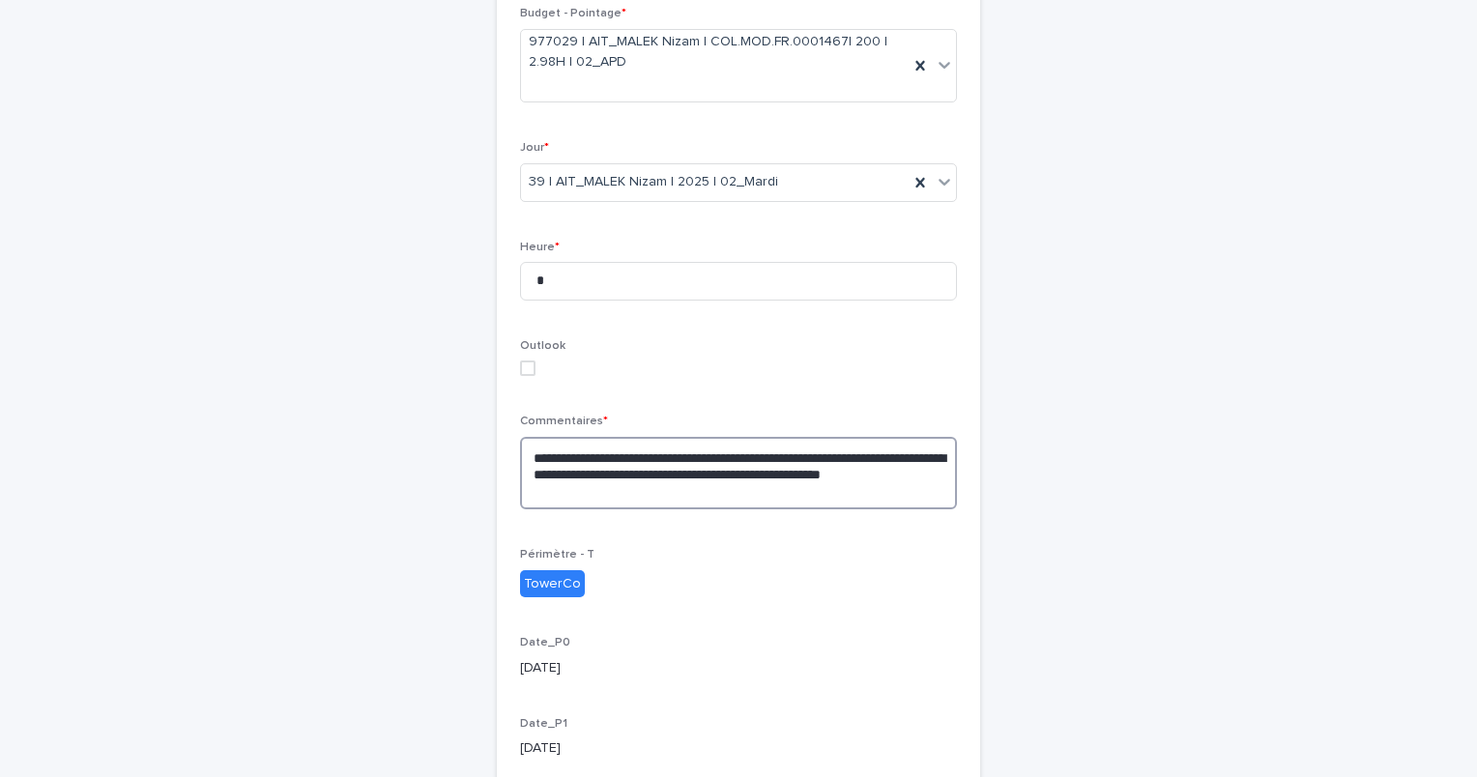
click at [522, 456] on textarea "**********" at bounding box center [738, 473] width 437 height 73
click at [746, 487] on textarea "**********" at bounding box center [738, 473] width 437 height 73
click at [733, 491] on textarea "**********" at bounding box center [738, 473] width 437 height 73
paste textarea "**********"
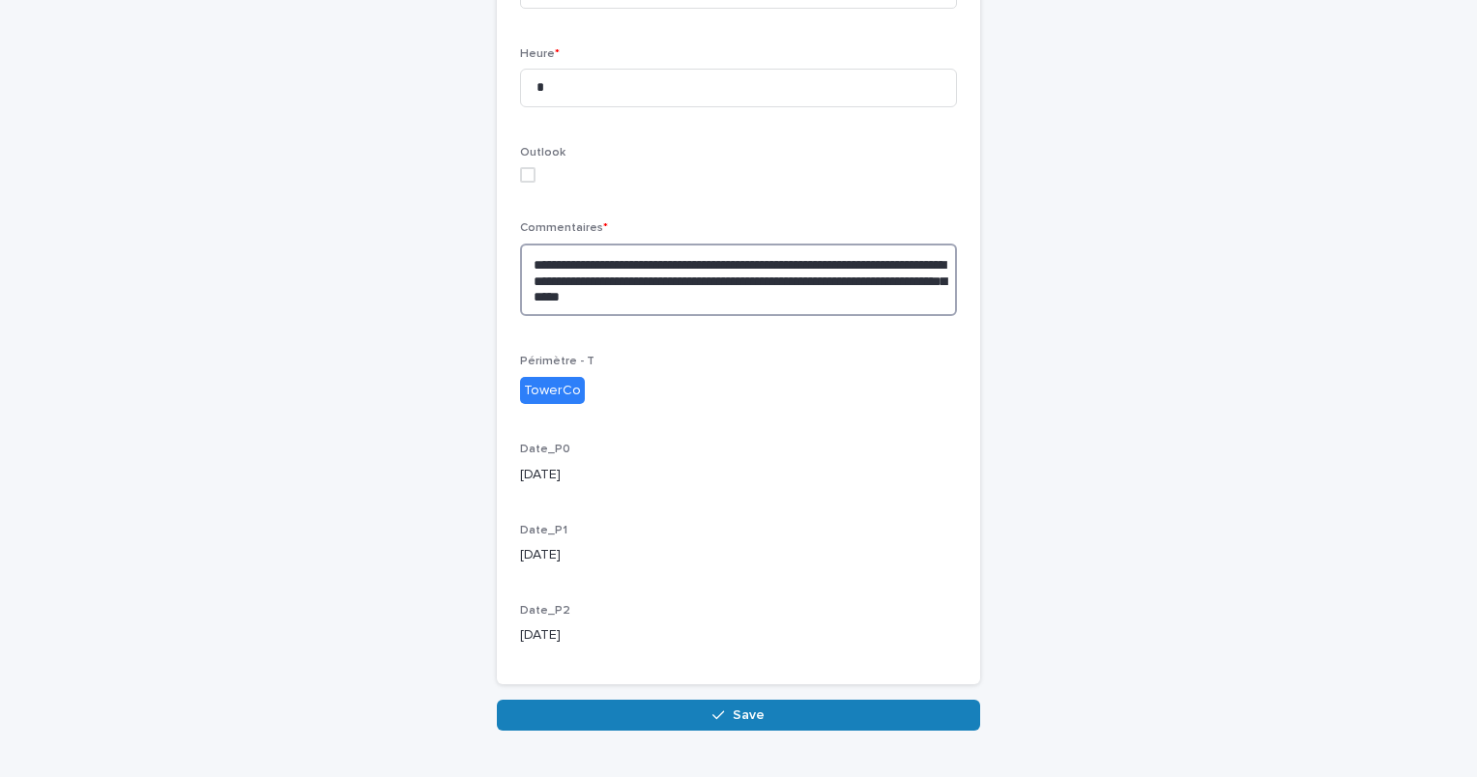
scroll to position [628, 0]
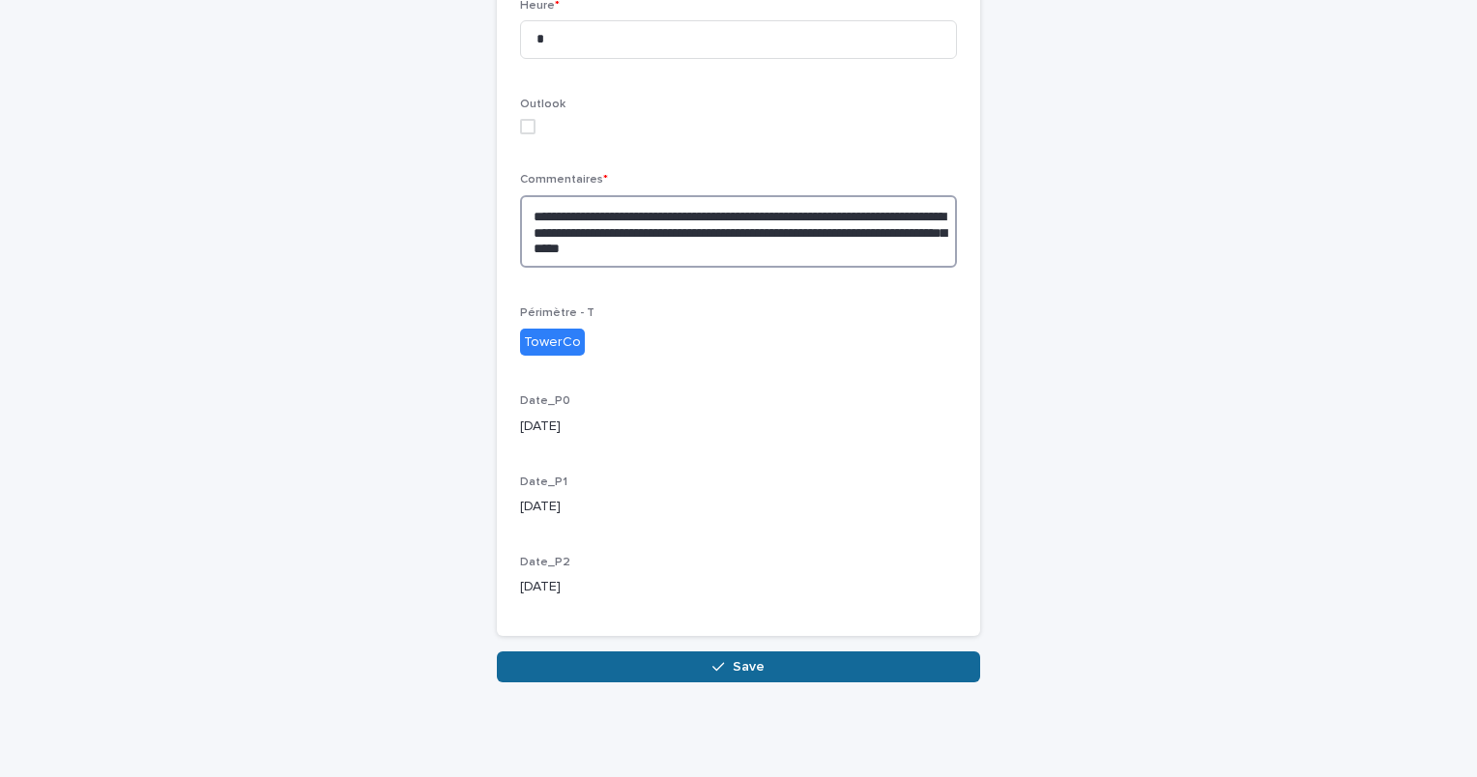
type textarea "**********"
click at [789, 656] on button "Save" at bounding box center [738, 667] width 483 height 31
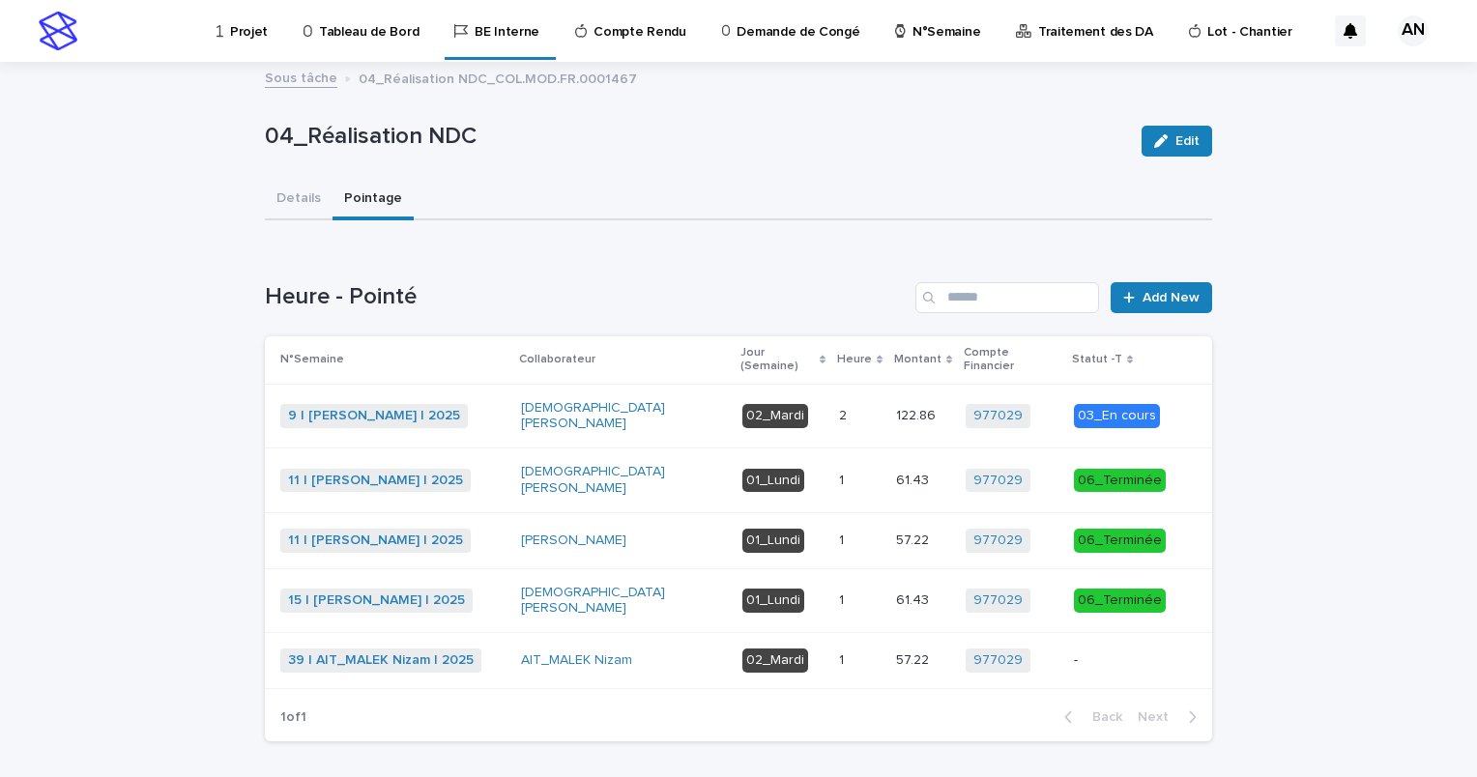
click at [506, 649] on div "39 | AIT_MALEK Nizam | 2025 + 0" at bounding box center [392, 661] width 225 height 24
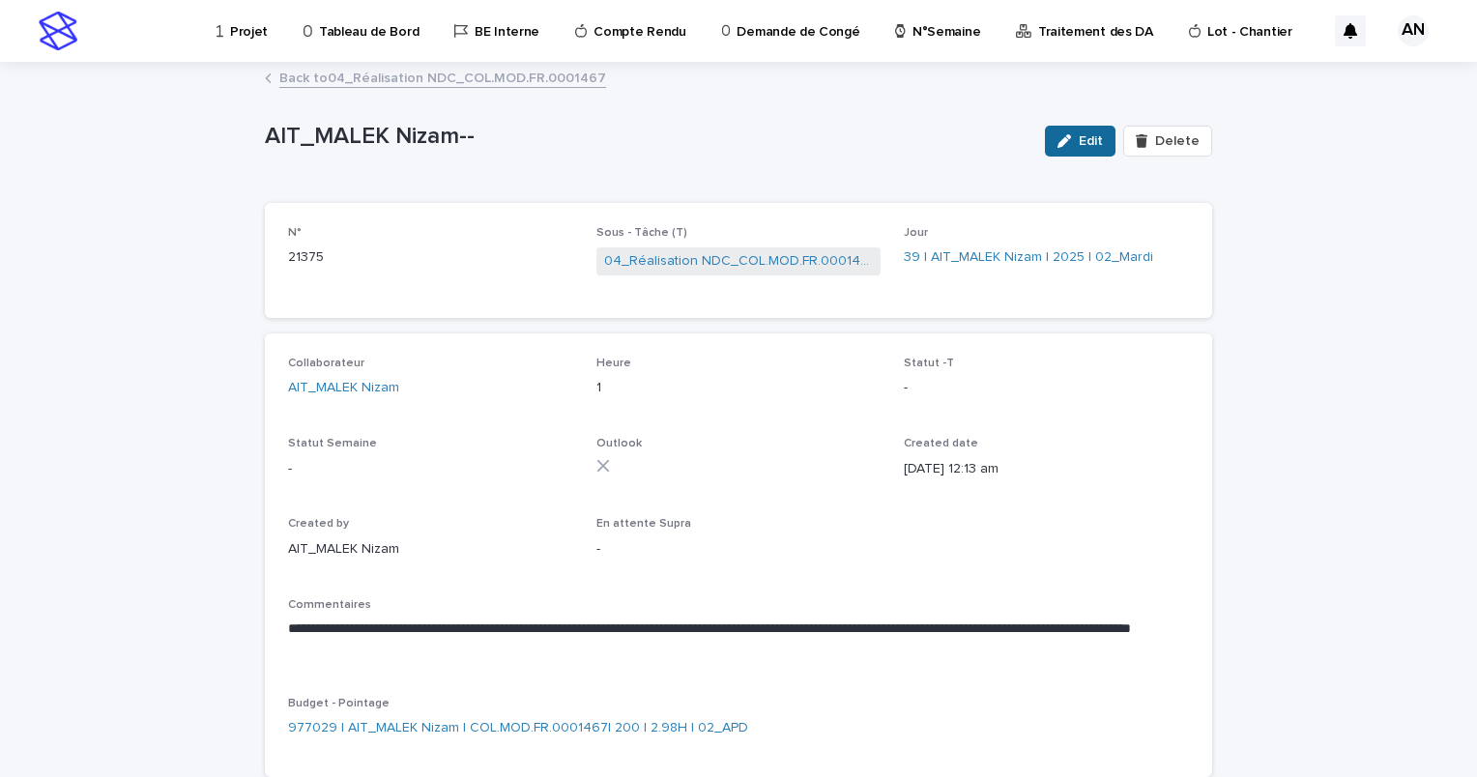
click at [1075, 155] on button "Edit" at bounding box center [1080, 141] width 71 height 31
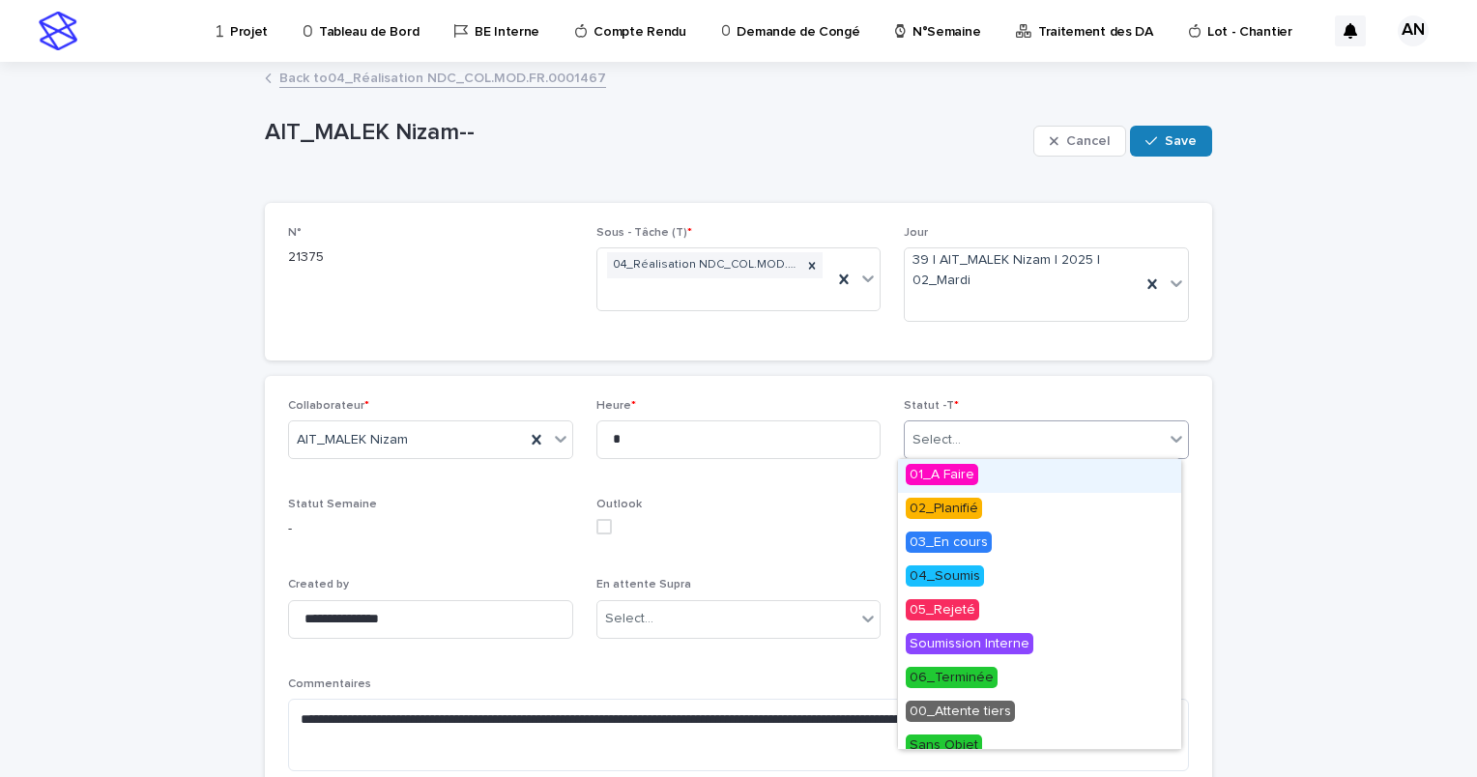
click at [1137, 453] on div "Select..." at bounding box center [1034, 440] width 259 height 32
click at [957, 511] on span "02_Planifié" at bounding box center [944, 508] width 76 height 21
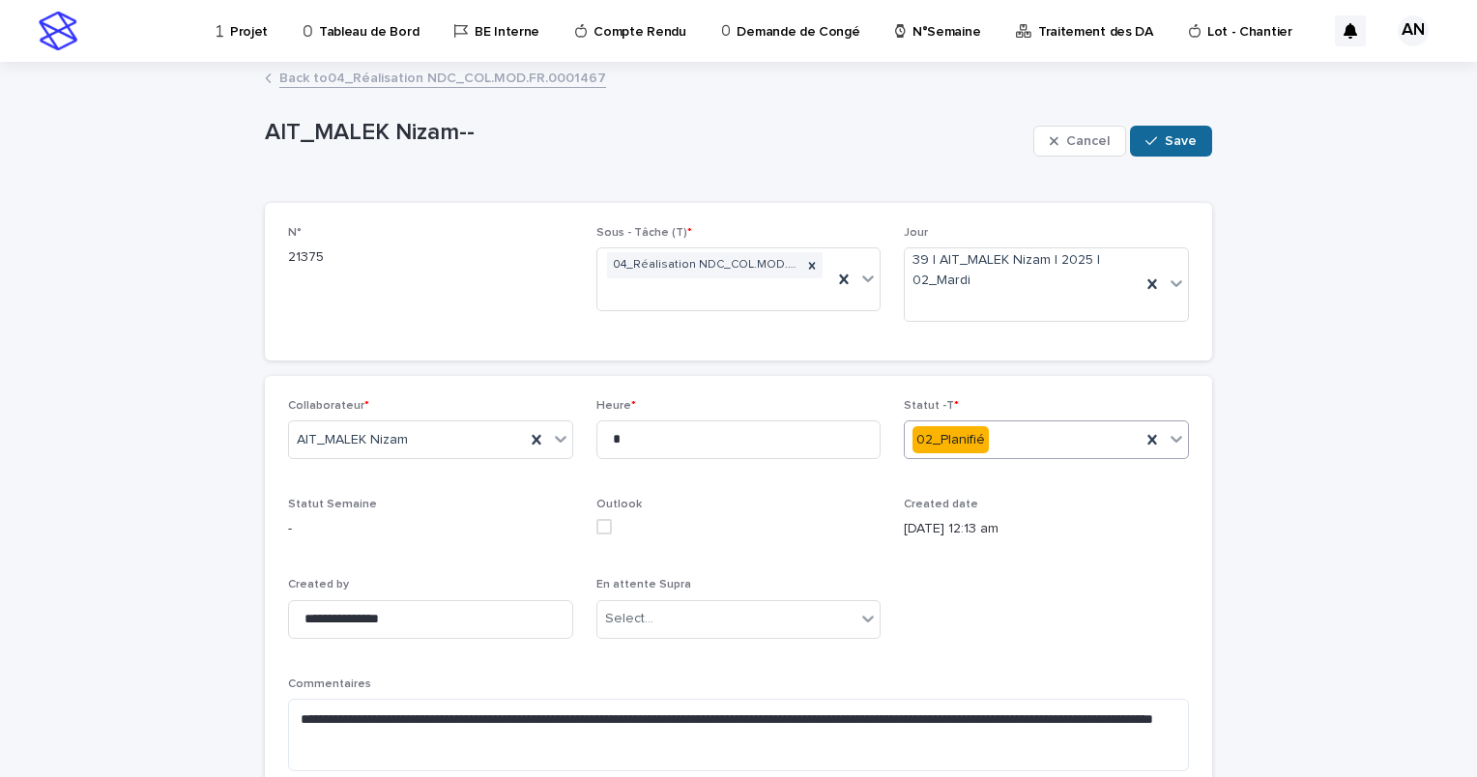
click at [1169, 143] on span "Save" at bounding box center [1181, 141] width 32 height 14
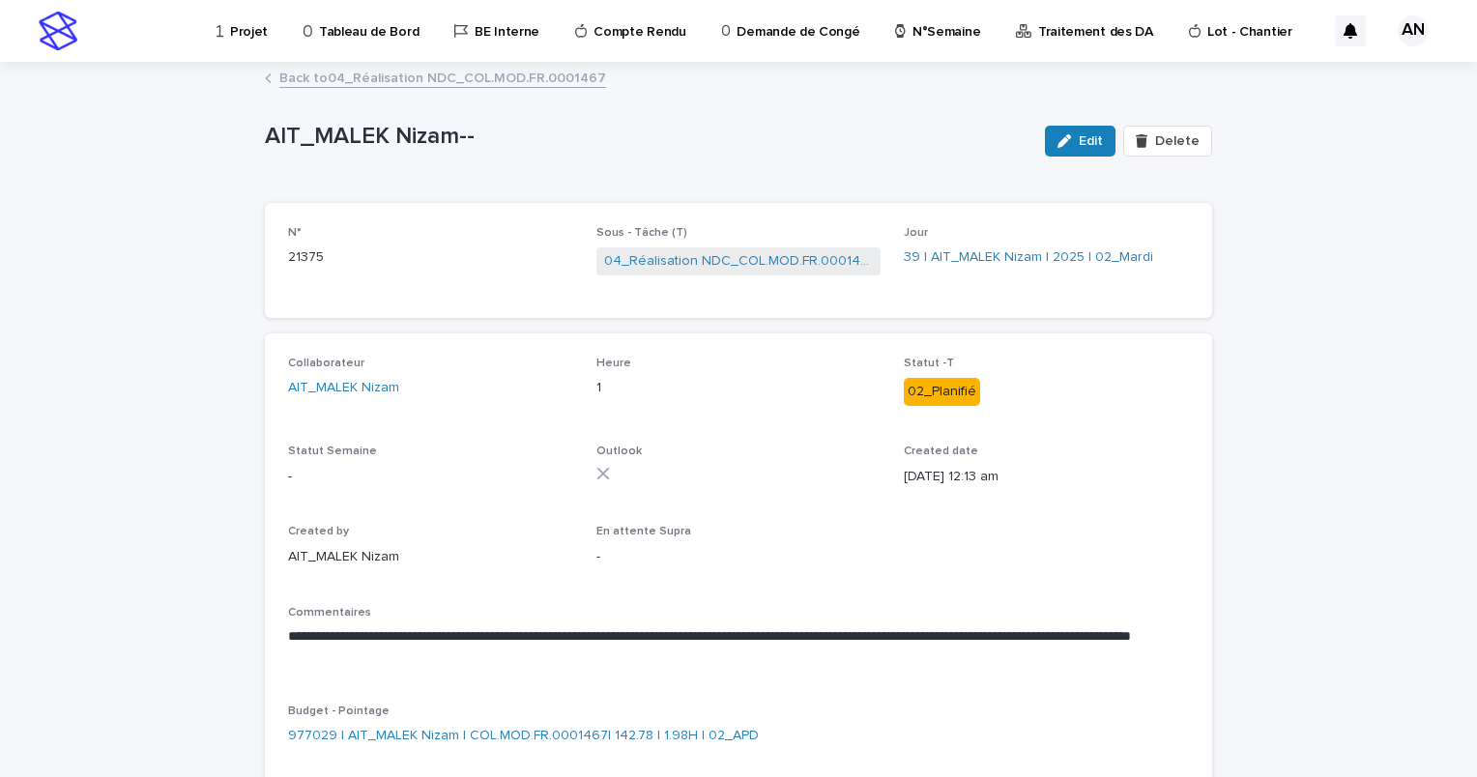
click at [453, 78] on link "Back to 04_Réalisation NDC_COL.MOD.FR.0001467" at bounding box center [442, 77] width 327 height 22
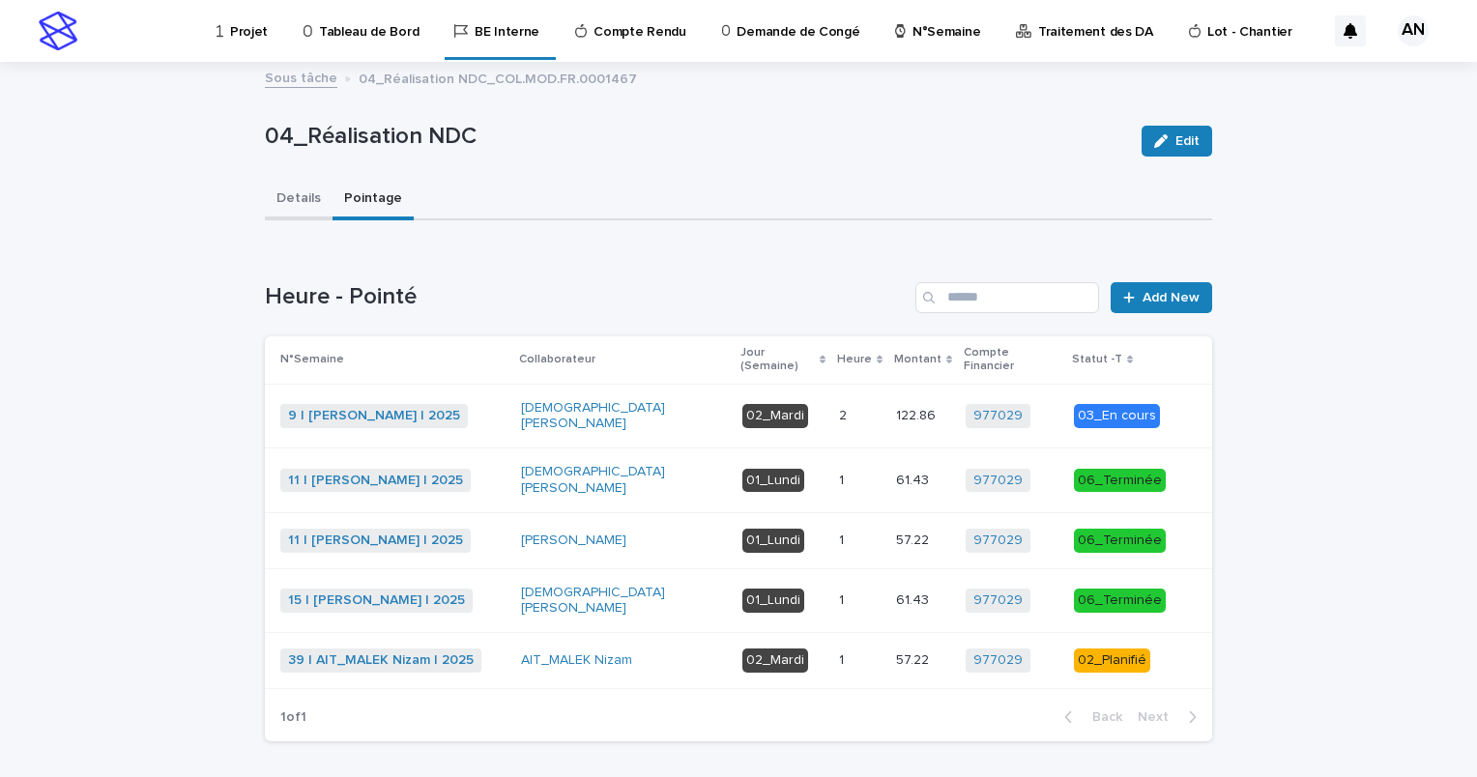
click at [290, 193] on button "Details" at bounding box center [299, 200] width 68 height 41
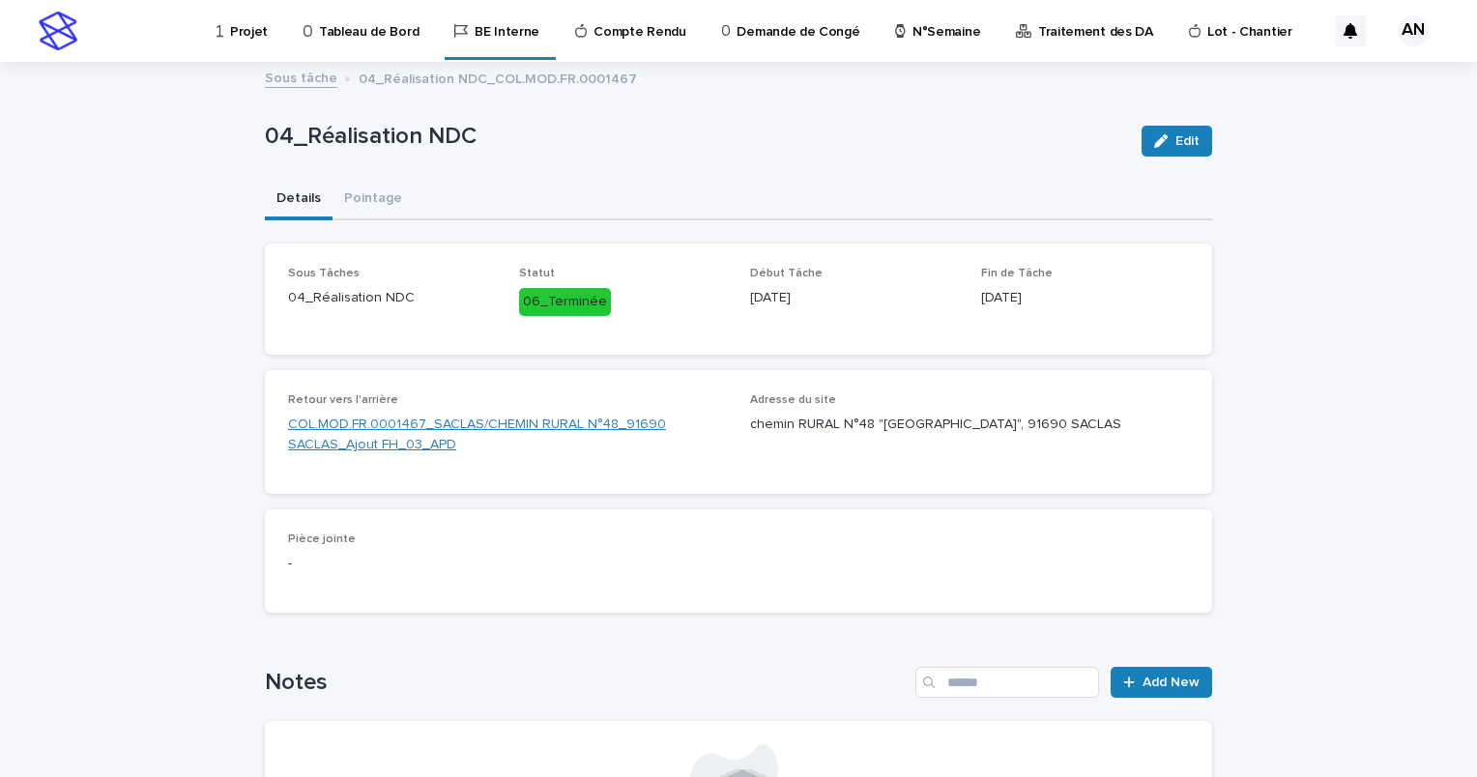
click at [430, 422] on link "COL.MOD.FR.0001467_SACLAS/CHEMIN RURAL N°48_91690 SACLAS_Ajout FH_03_APD" at bounding box center [507, 435] width 439 height 41
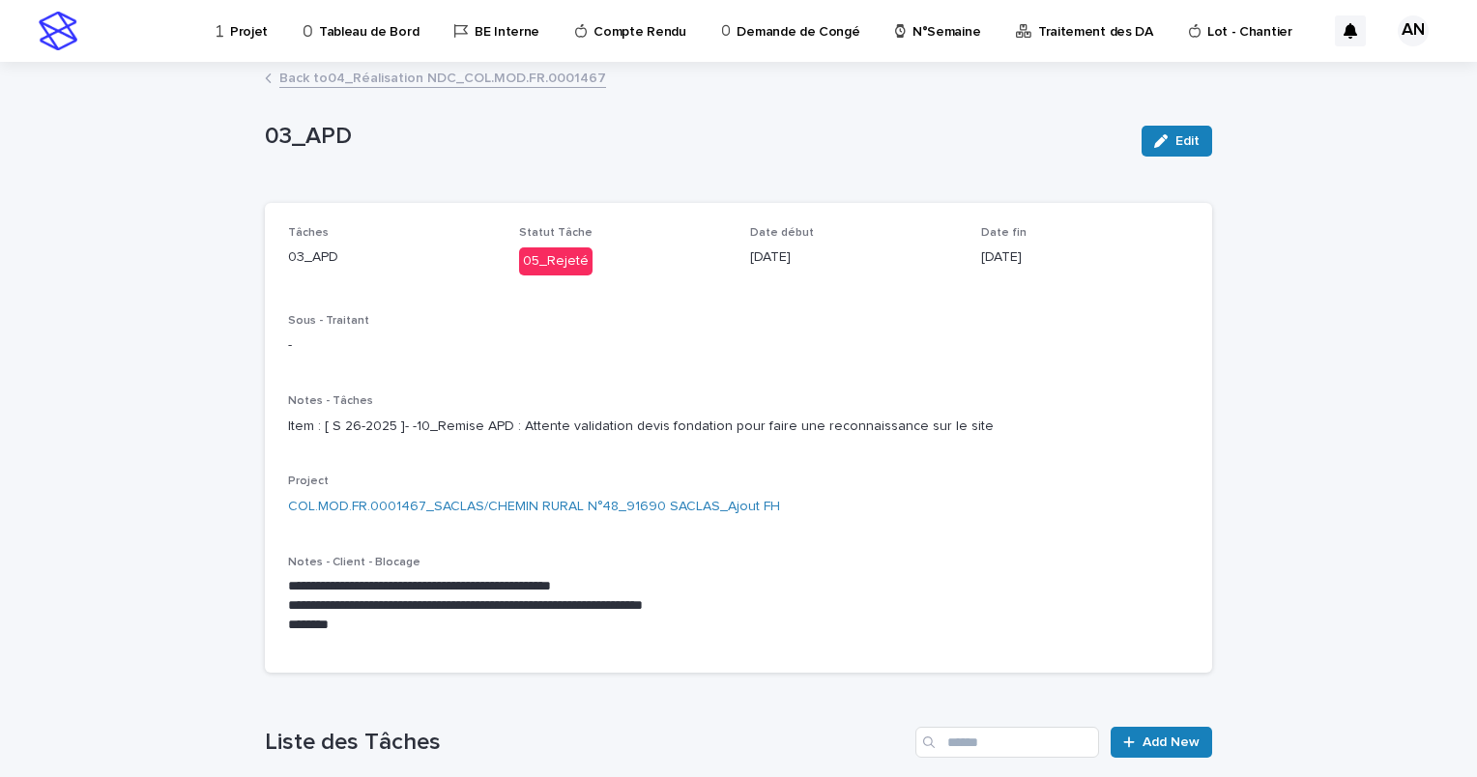
click at [509, 81] on link "Back to 04_Réalisation NDC_COL.MOD.FR.0001467" at bounding box center [442, 77] width 327 height 22
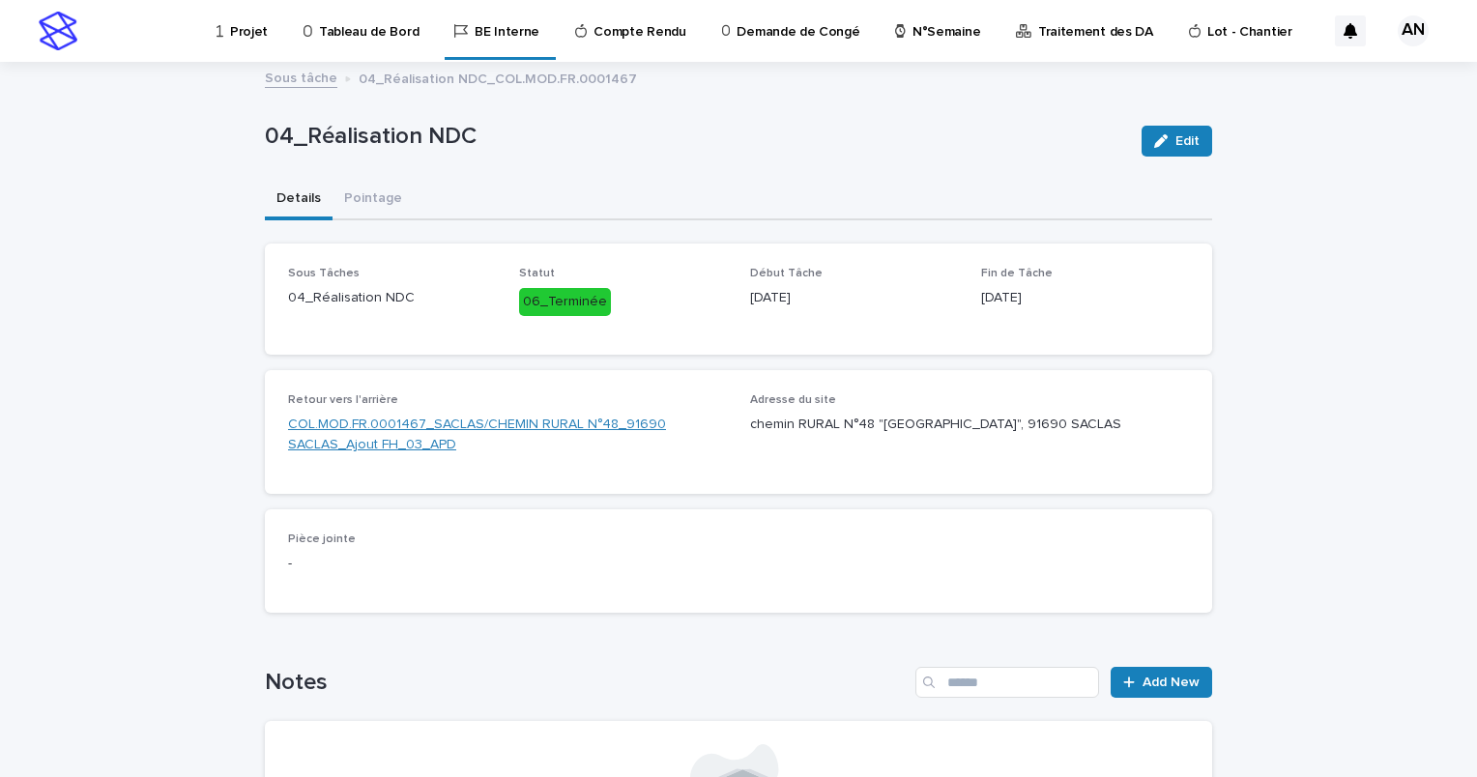
click at [454, 426] on link "COL.MOD.FR.0001467_SACLAS/CHEMIN RURAL N°48_91690 SACLAS_Ajout FH_03_APD" at bounding box center [507, 435] width 439 height 41
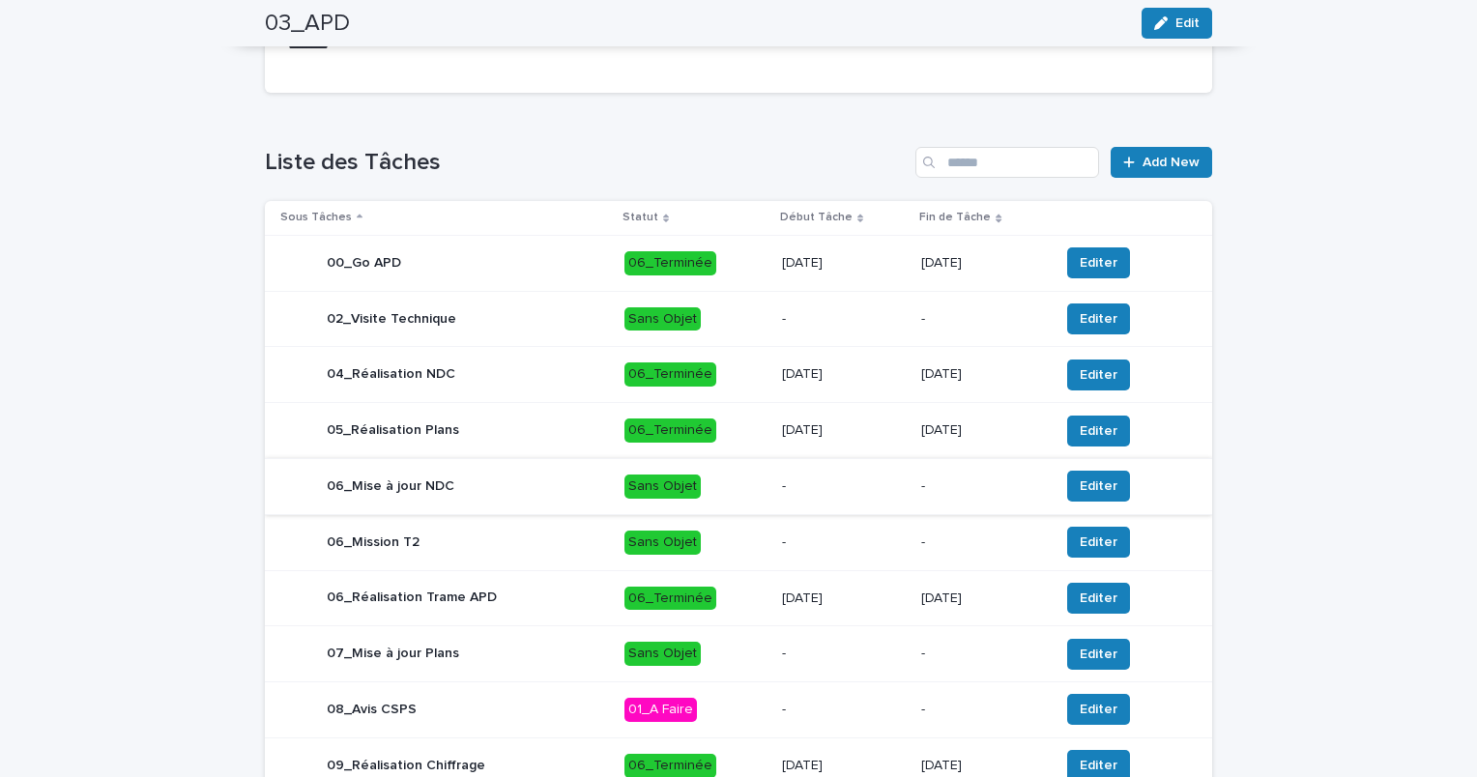
scroll to position [677, 0]
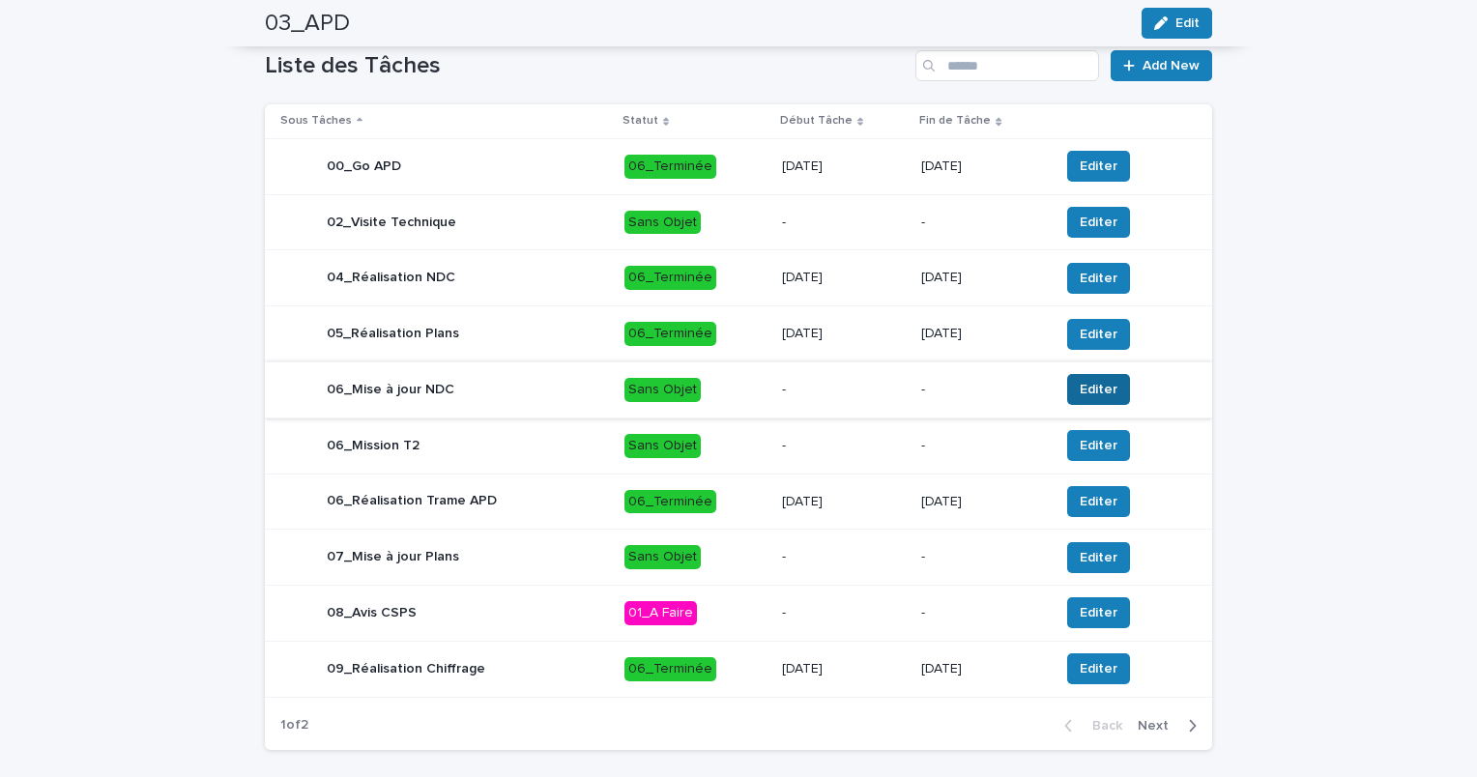
click at [1080, 399] on span "Editer" at bounding box center [1099, 389] width 38 height 19
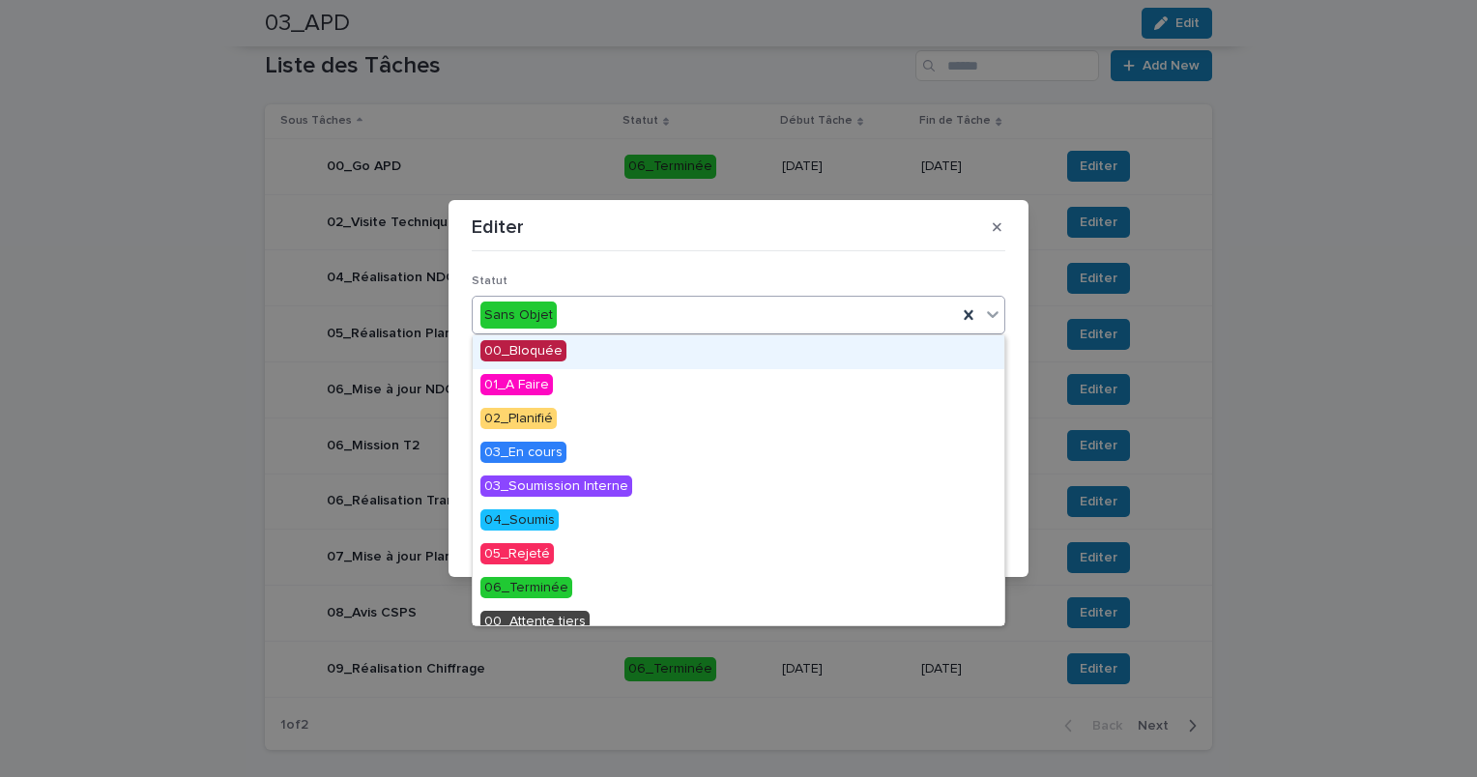
click at [1003, 315] on div at bounding box center [992, 314] width 23 height 35
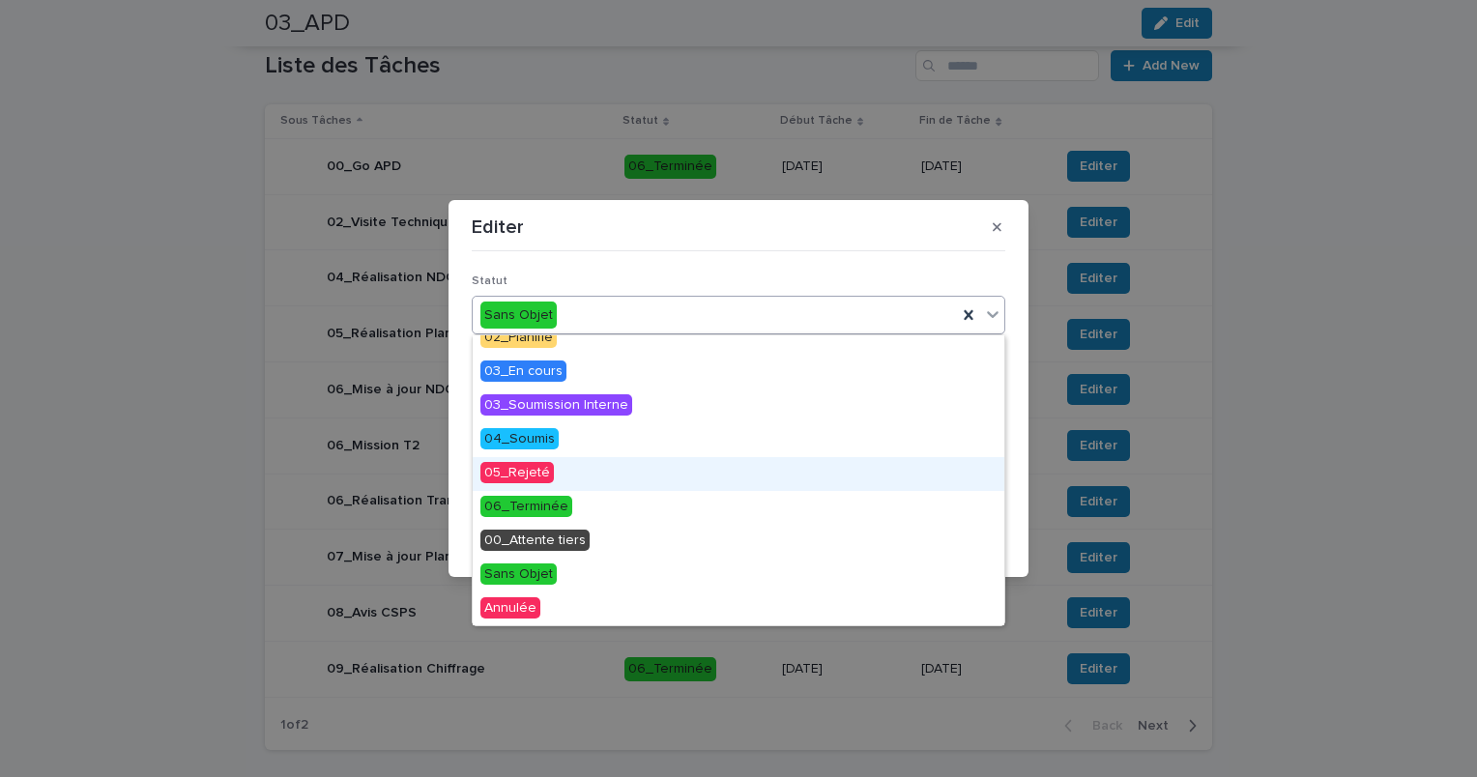
scroll to position [0, 0]
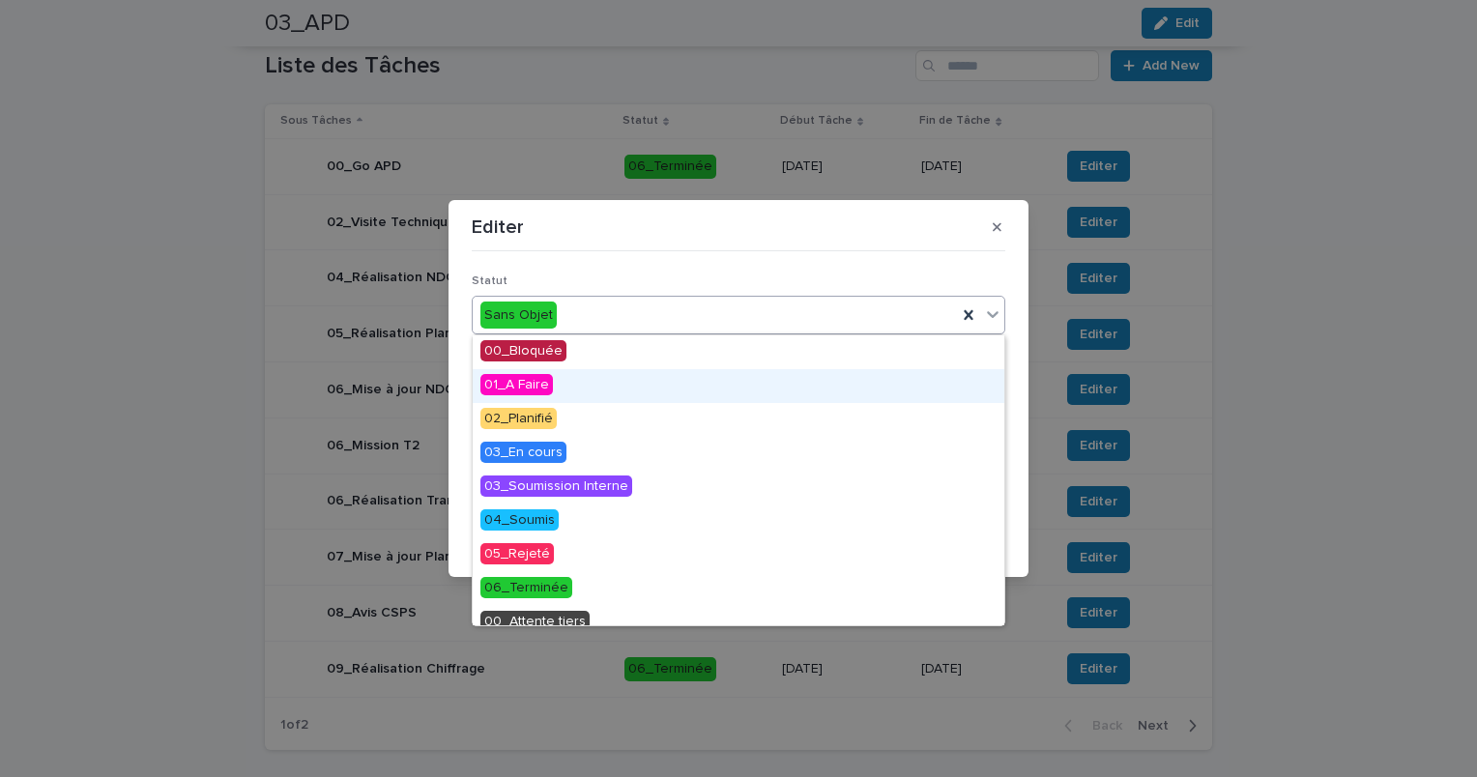
click at [526, 378] on span "01_A Faire" at bounding box center [517, 384] width 73 height 21
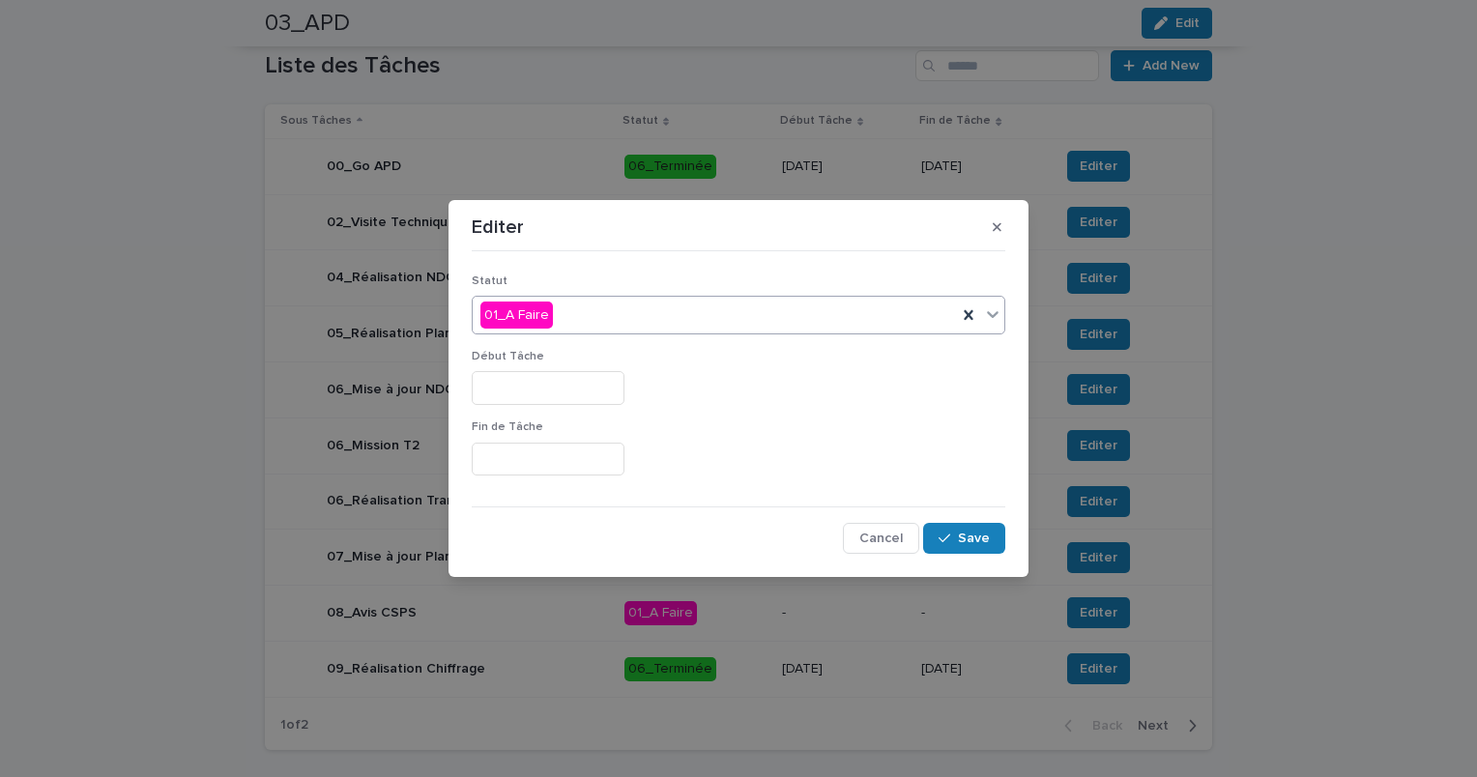
click at [564, 395] on input "text" at bounding box center [548, 388] width 153 height 34
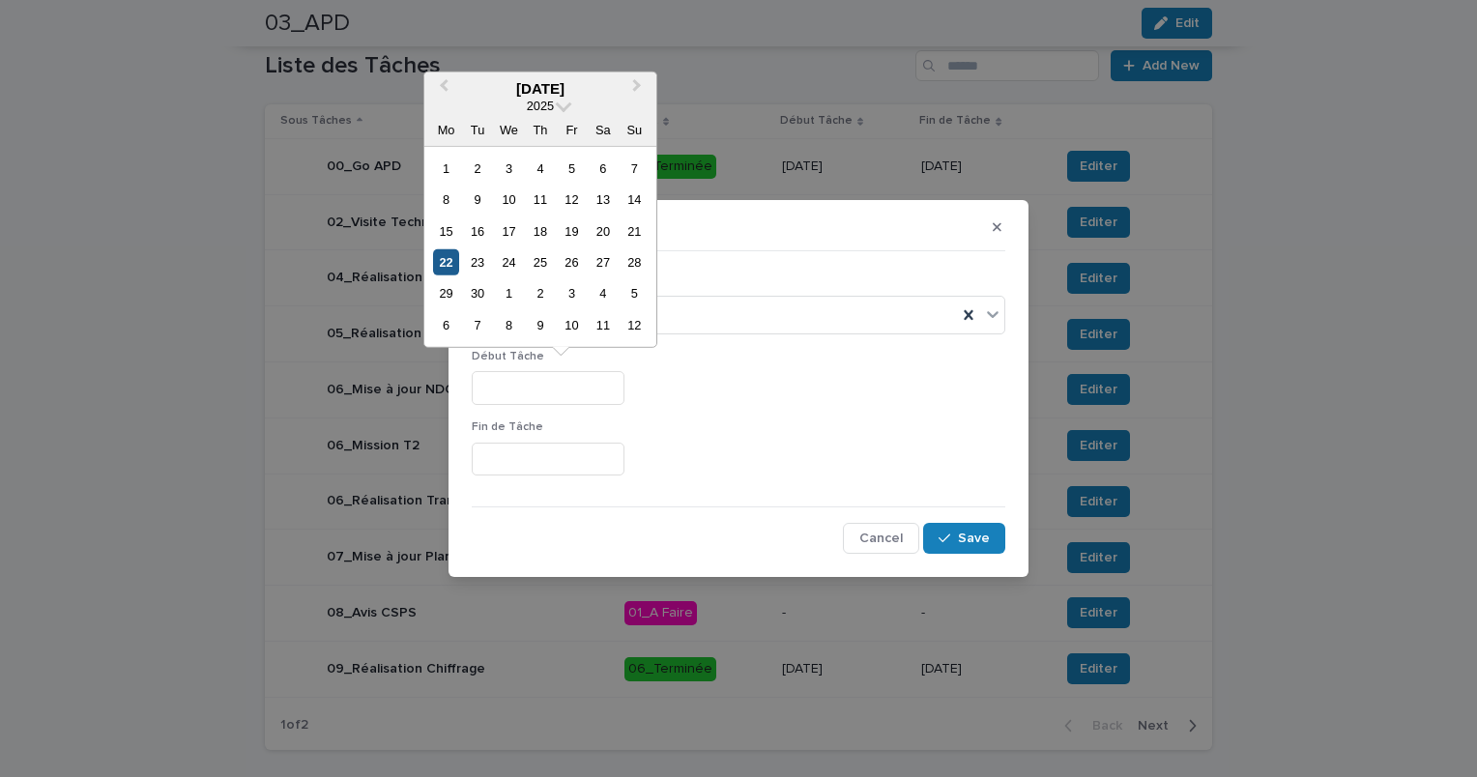
click at [443, 263] on div "22" at bounding box center [446, 262] width 26 height 26
type input "*********"
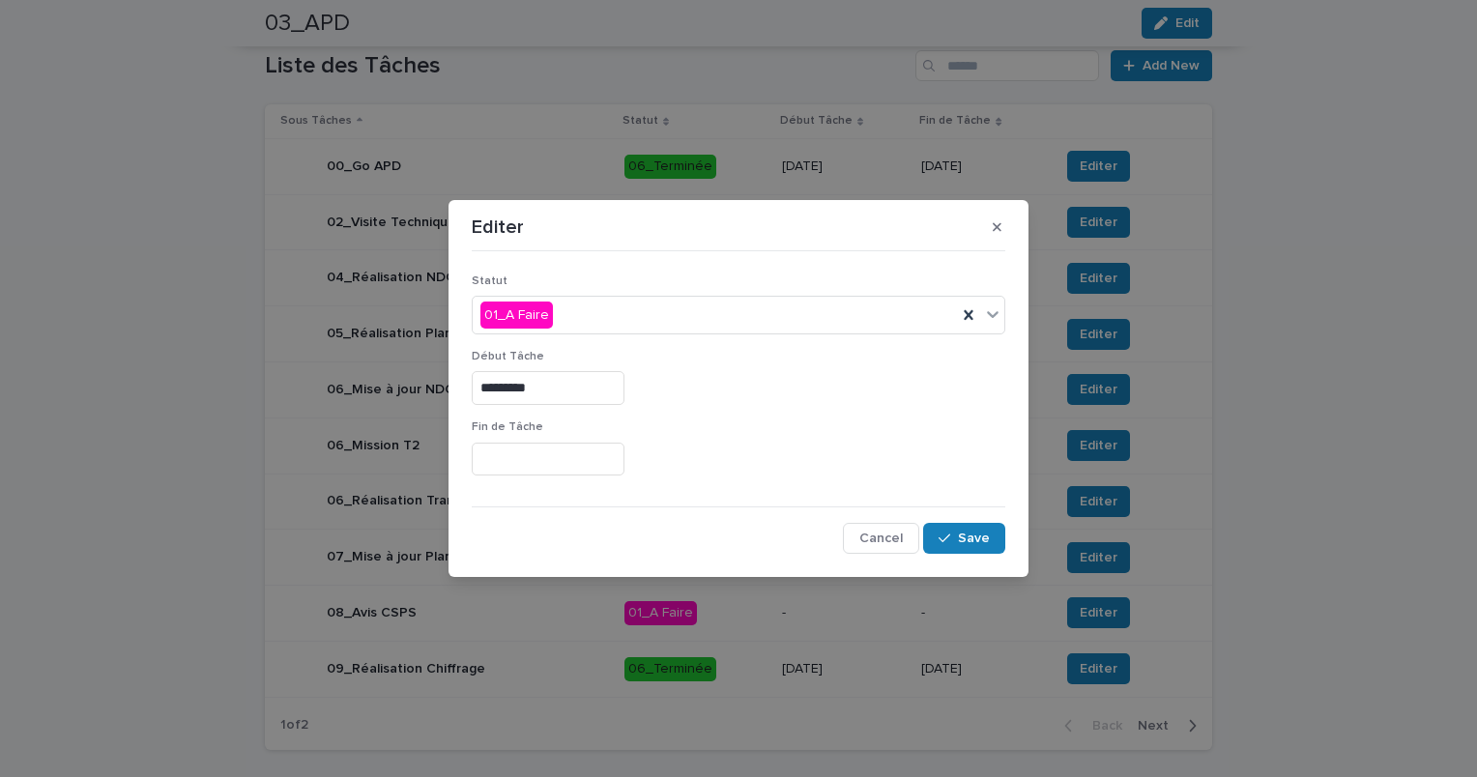
click at [519, 460] on input "text" at bounding box center [548, 460] width 153 height 34
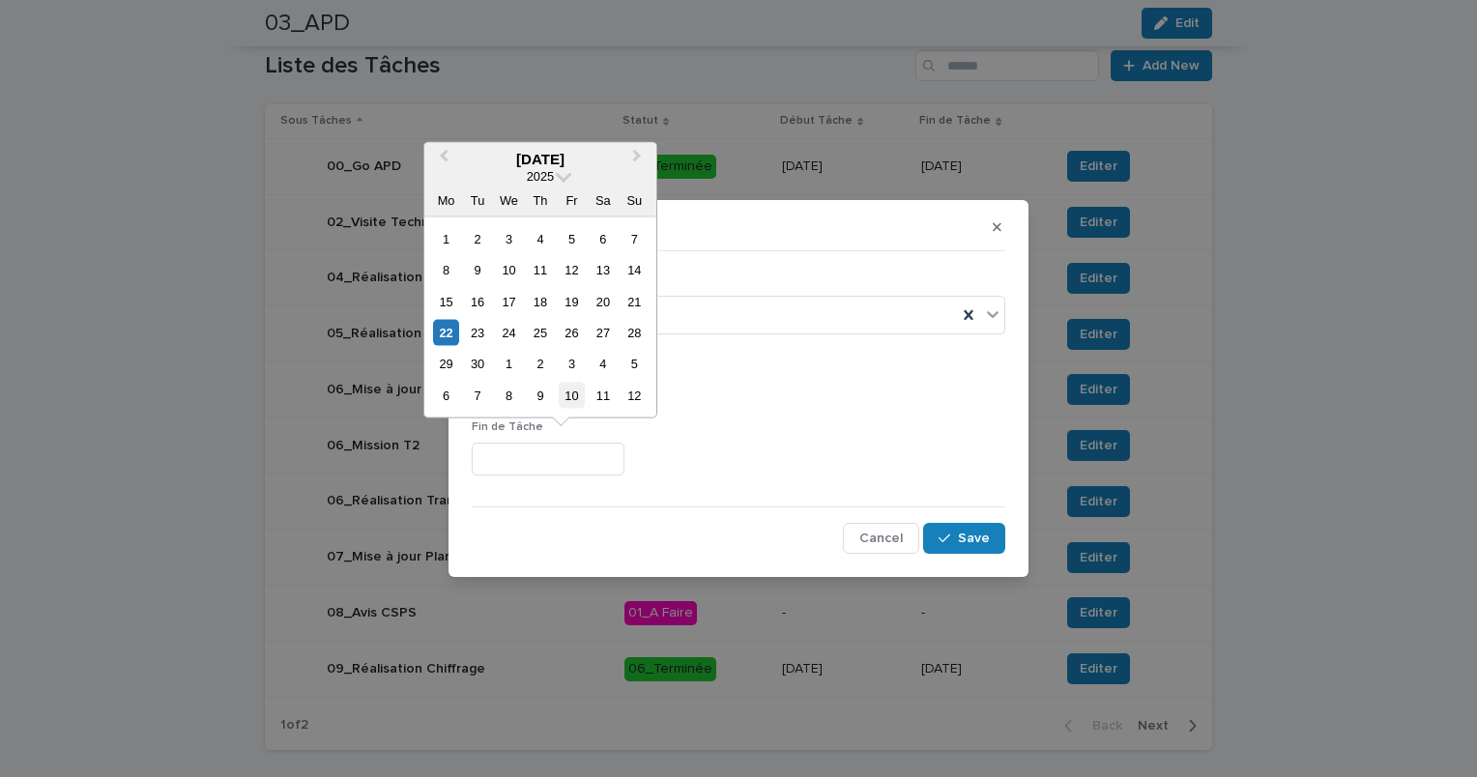
click at [578, 395] on div "10" at bounding box center [572, 396] width 26 height 26
type input "**********"
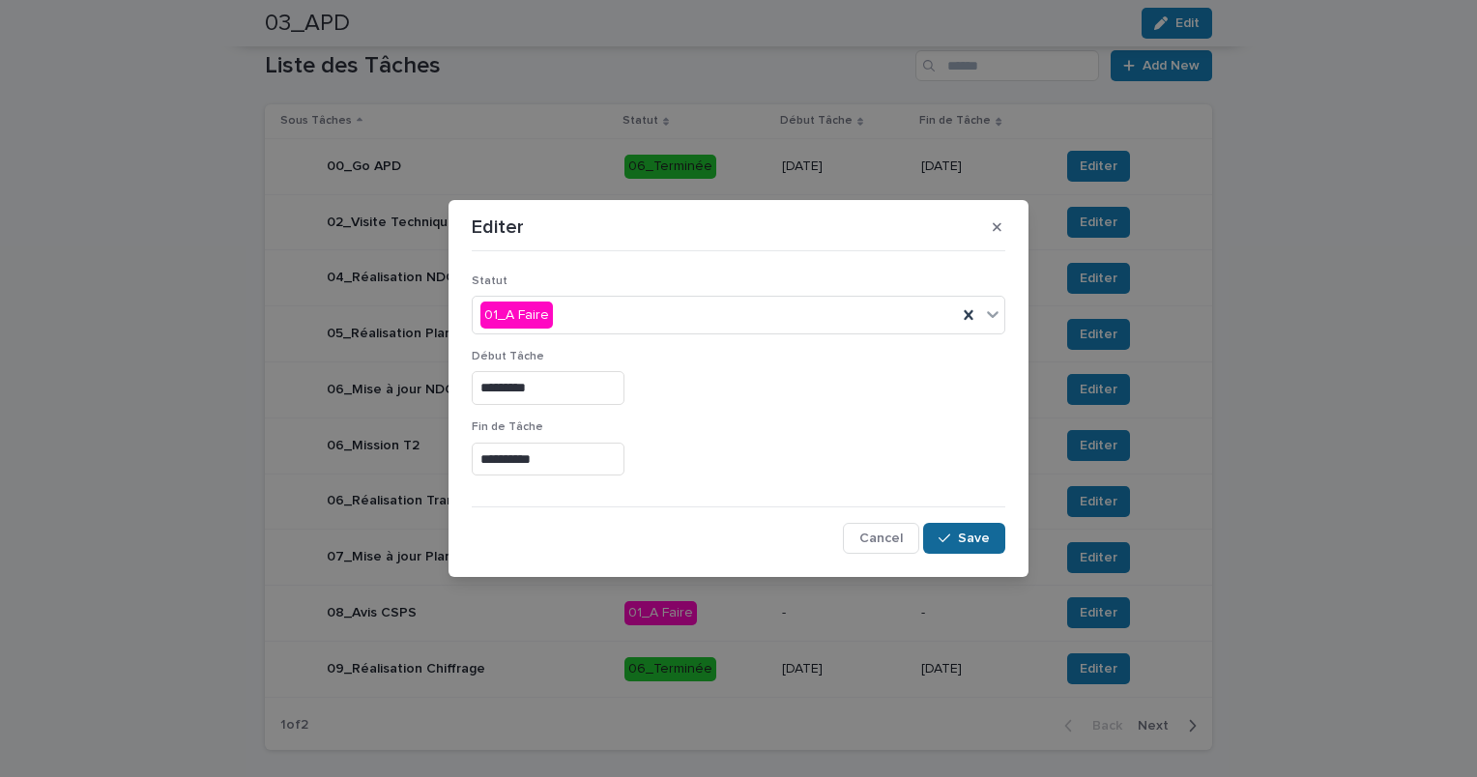
click at [979, 541] on span "Save" at bounding box center [974, 539] width 32 height 14
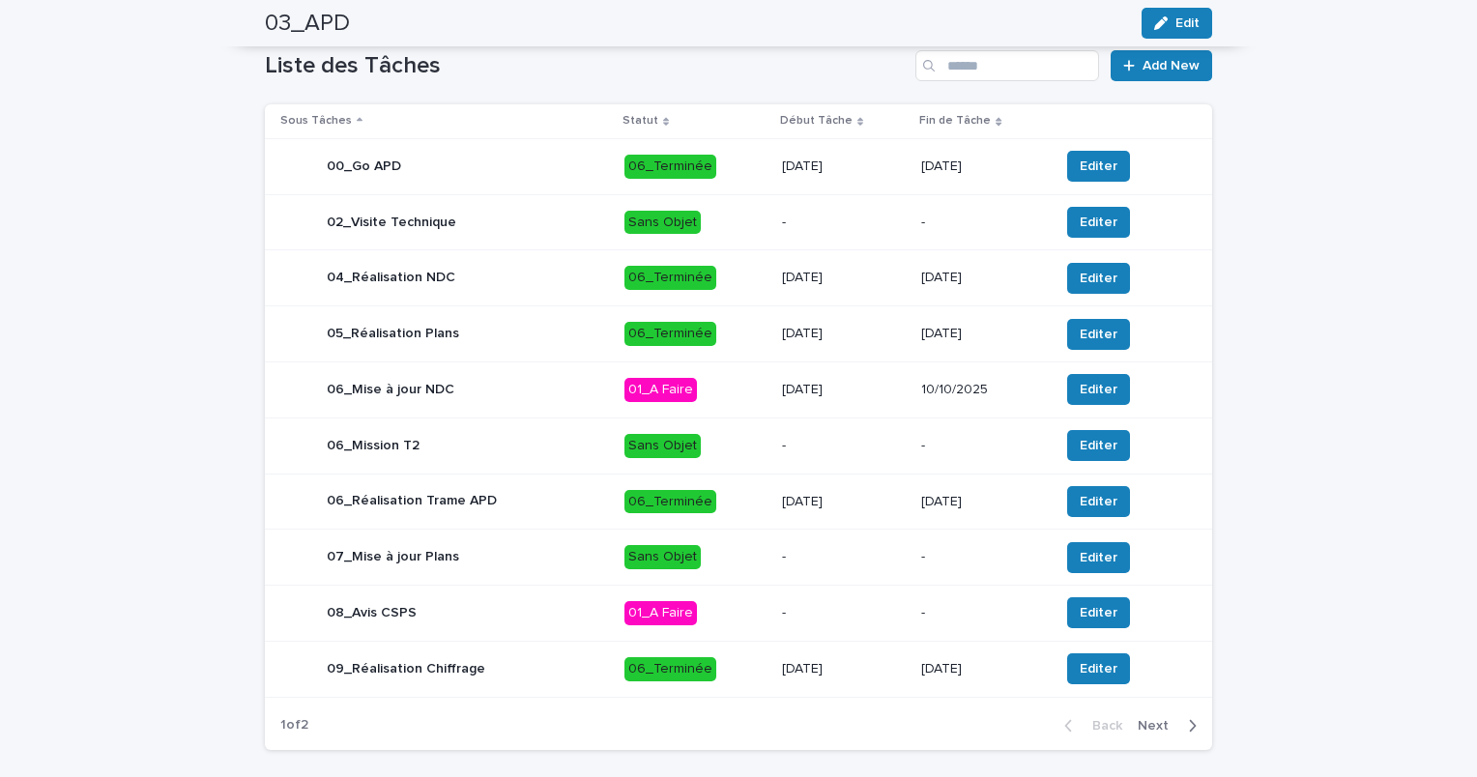
click at [1181, 735] on div "button" at bounding box center [1189, 725] width 16 height 17
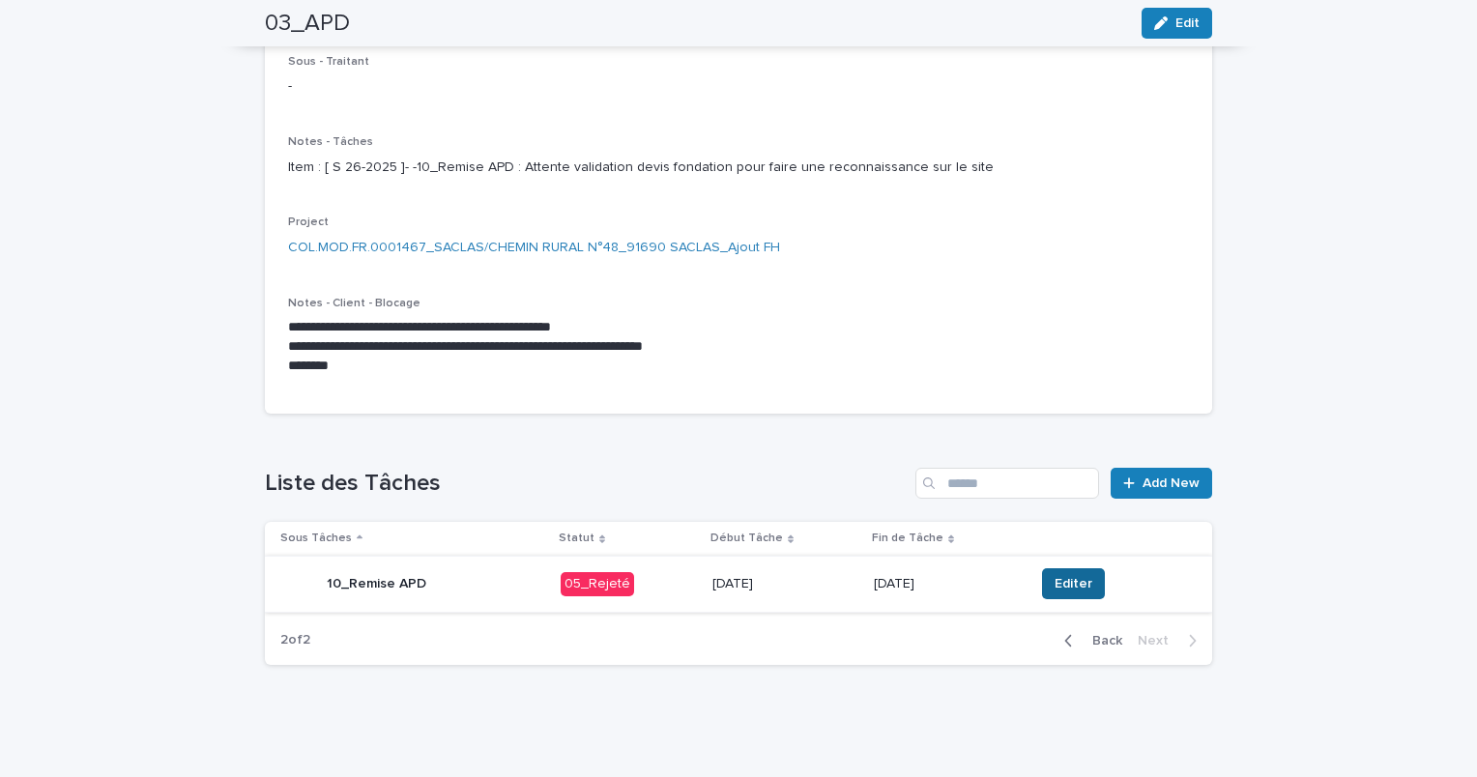
click at [1056, 580] on span "Editer" at bounding box center [1074, 583] width 38 height 19
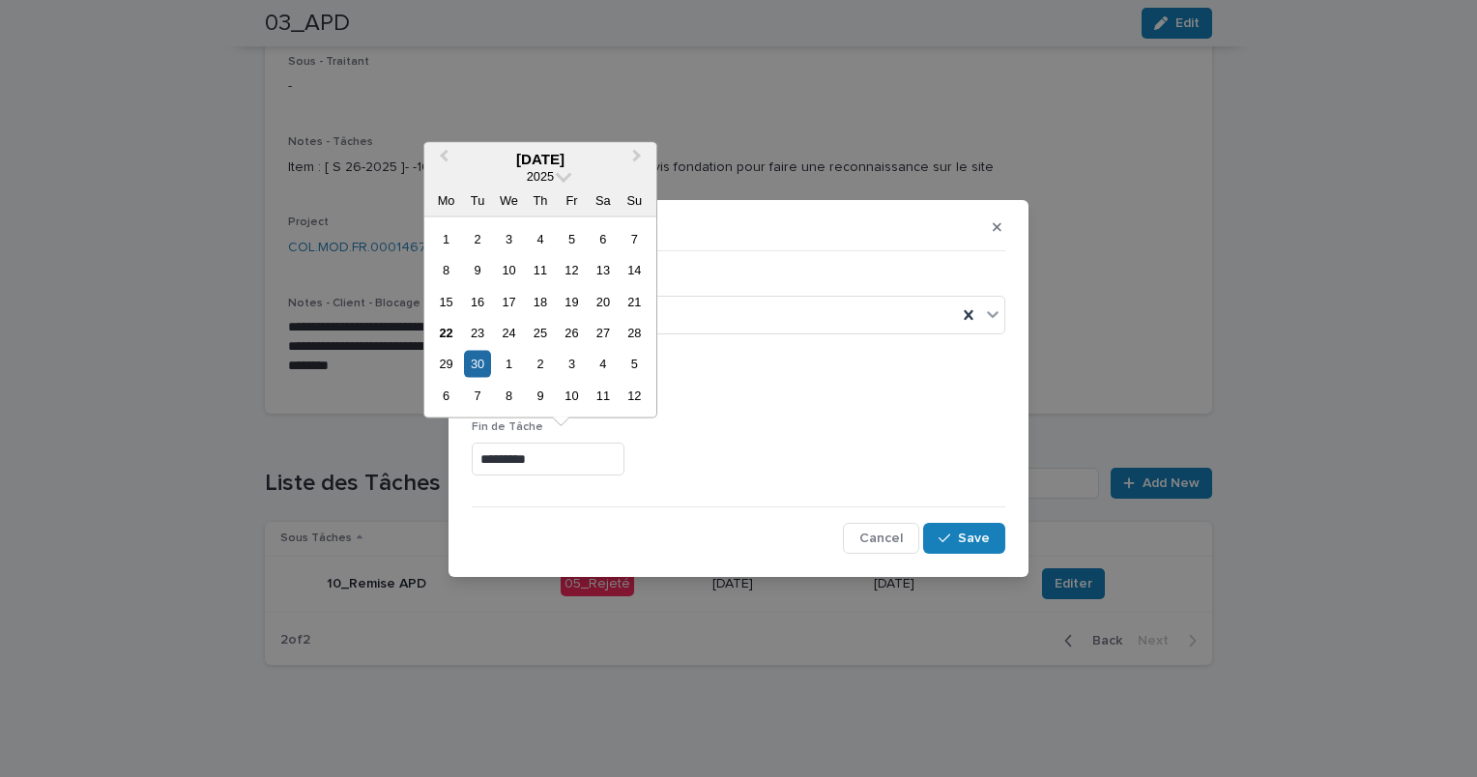
click at [596, 458] on input "*********" at bounding box center [548, 460] width 153 height 34
click at [476, 398] on div "7" at bounding box center [477, 396] width 26 height 26
type input "*********"
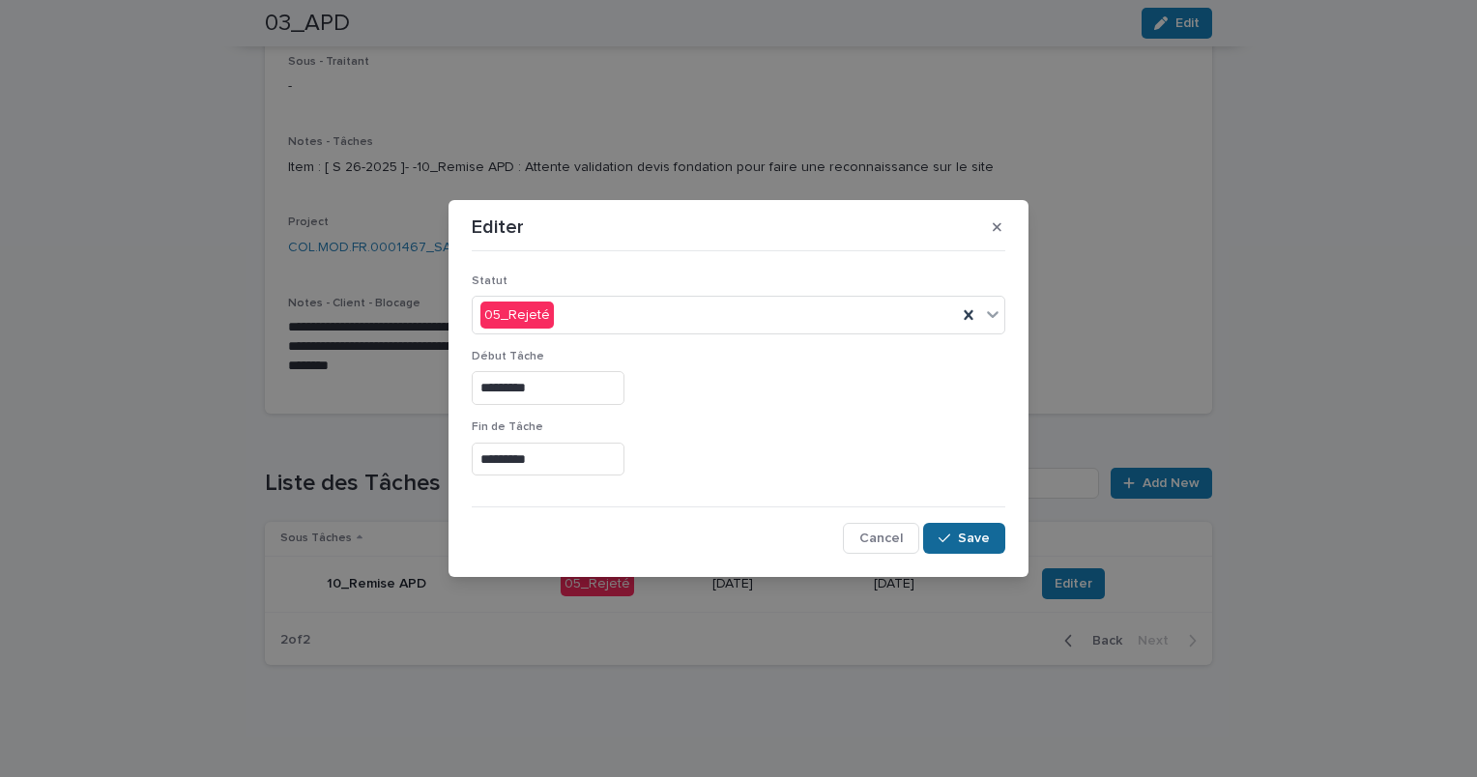
click at [980, 537] on span "Save" at bounding box center [974, 539] width 32 height 14
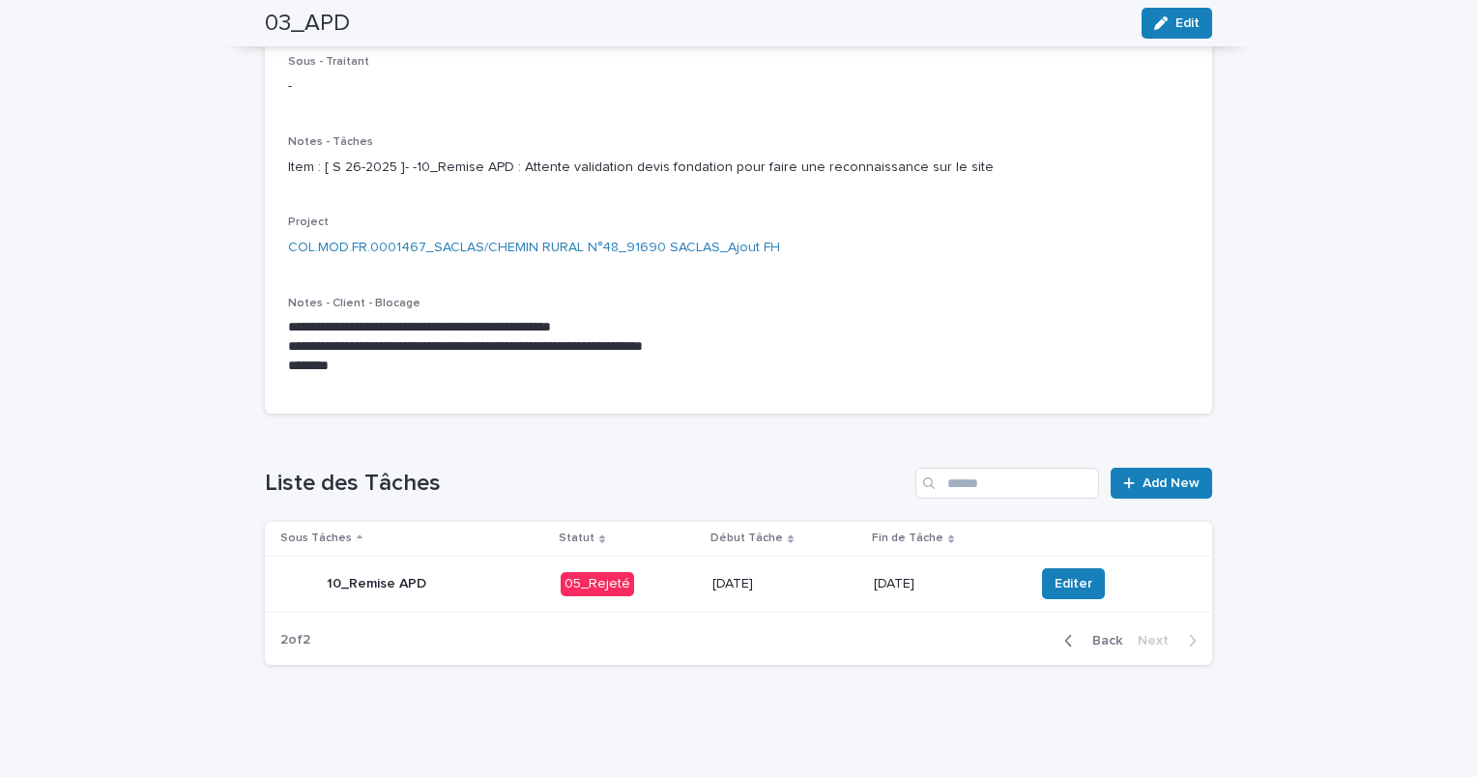
scroll to position [0, 0]
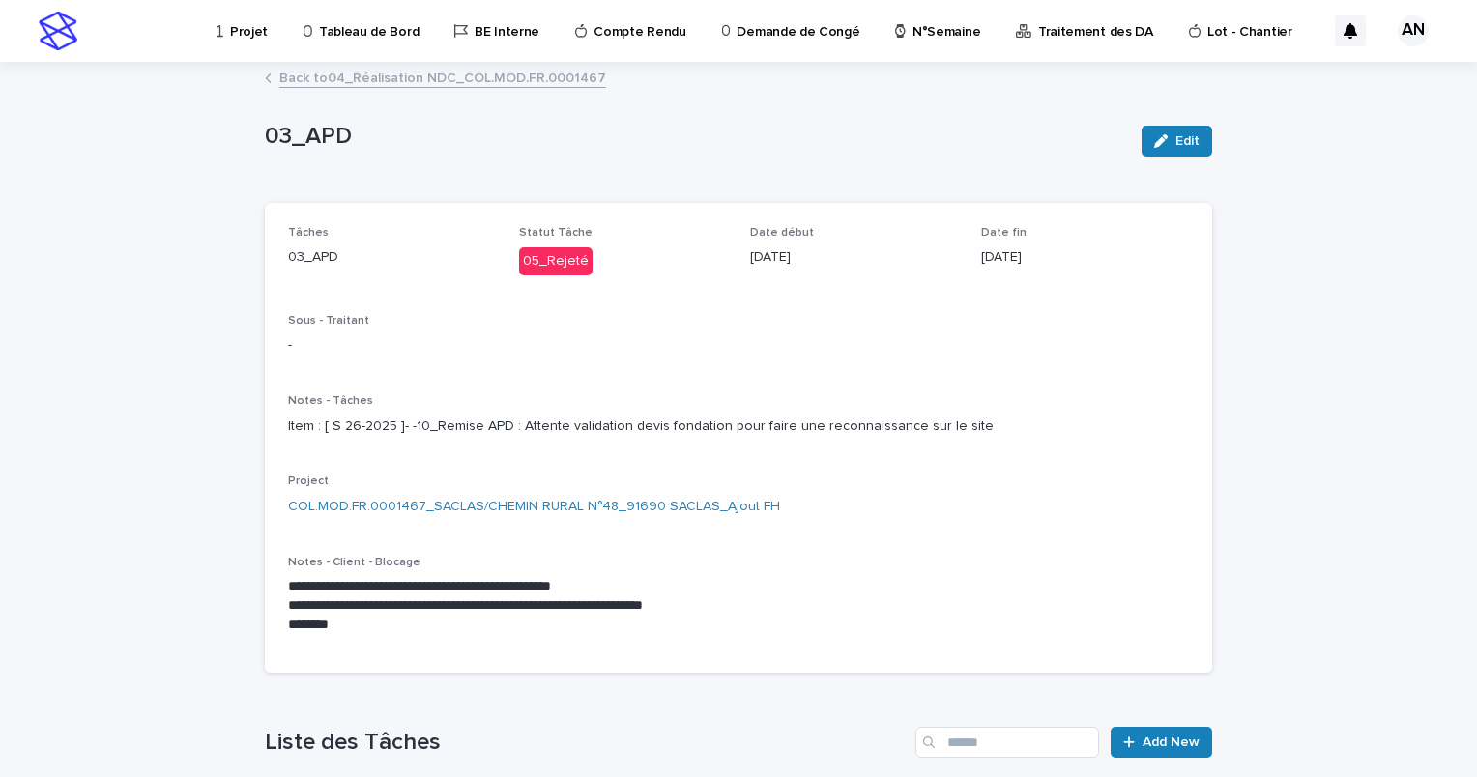
click at [240, 25] on p "Projet" at bounding box center [249, 20] width 38 height 41
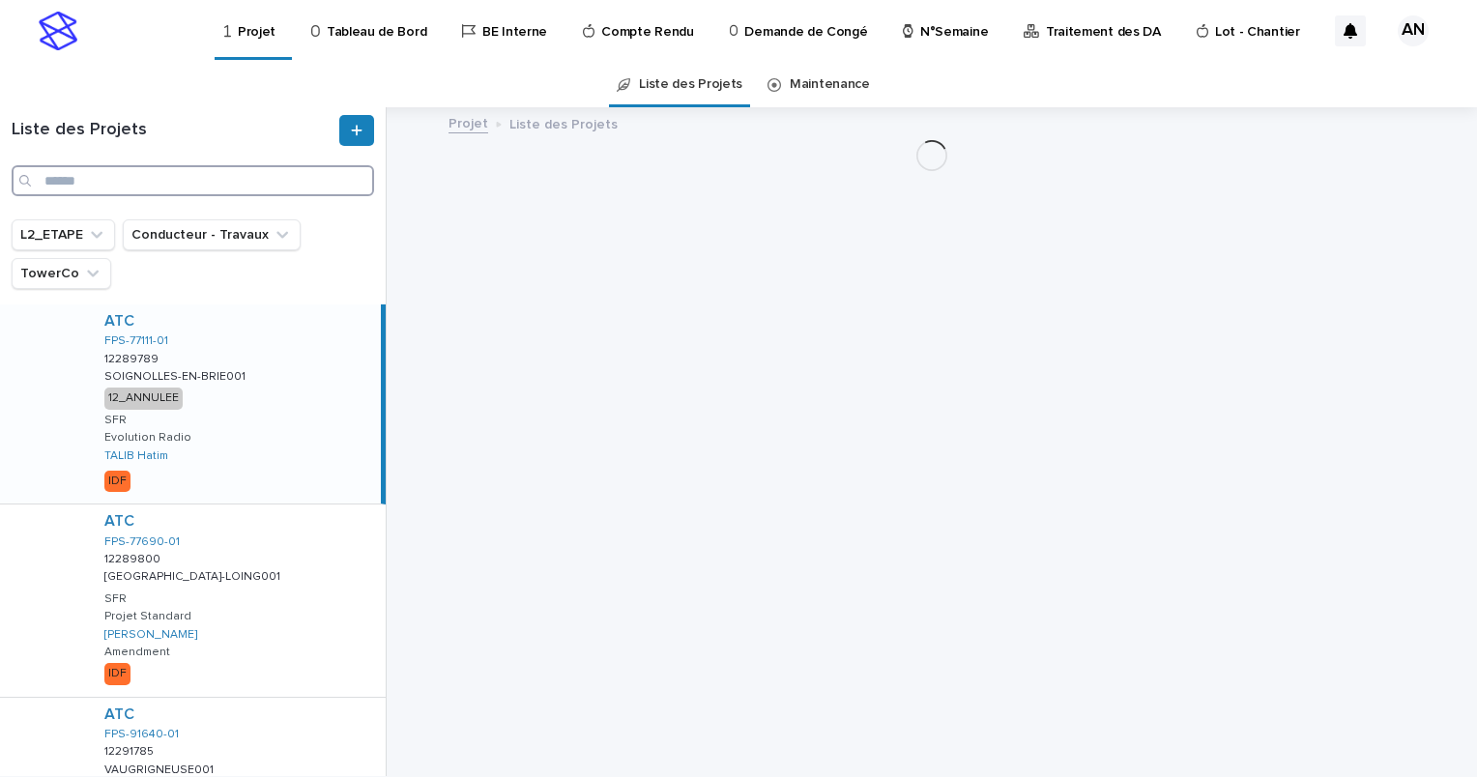
click at [112, 189] on input "Search" at bounding box center [193, 180] width 363 height 31
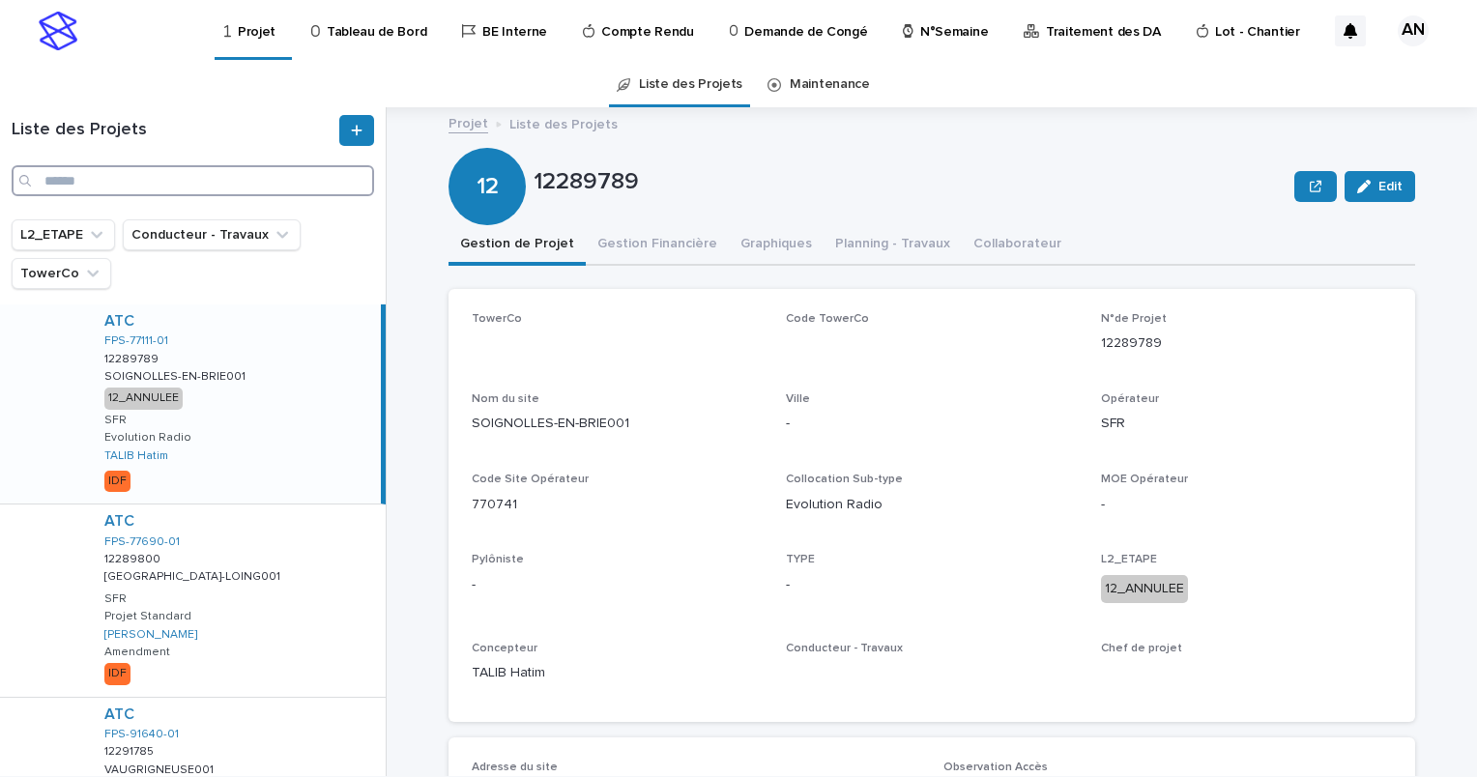
paste input "**********"
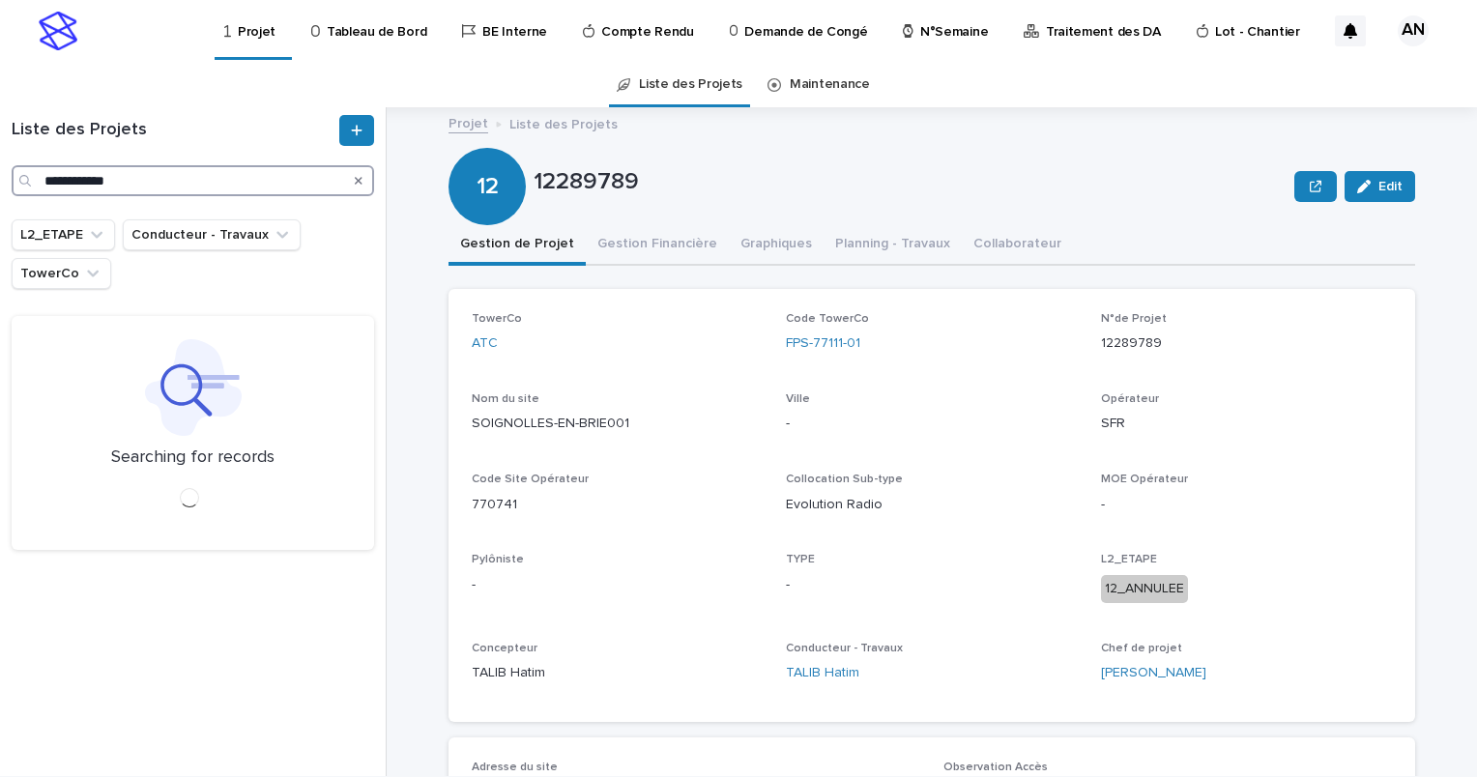
type input "**********"
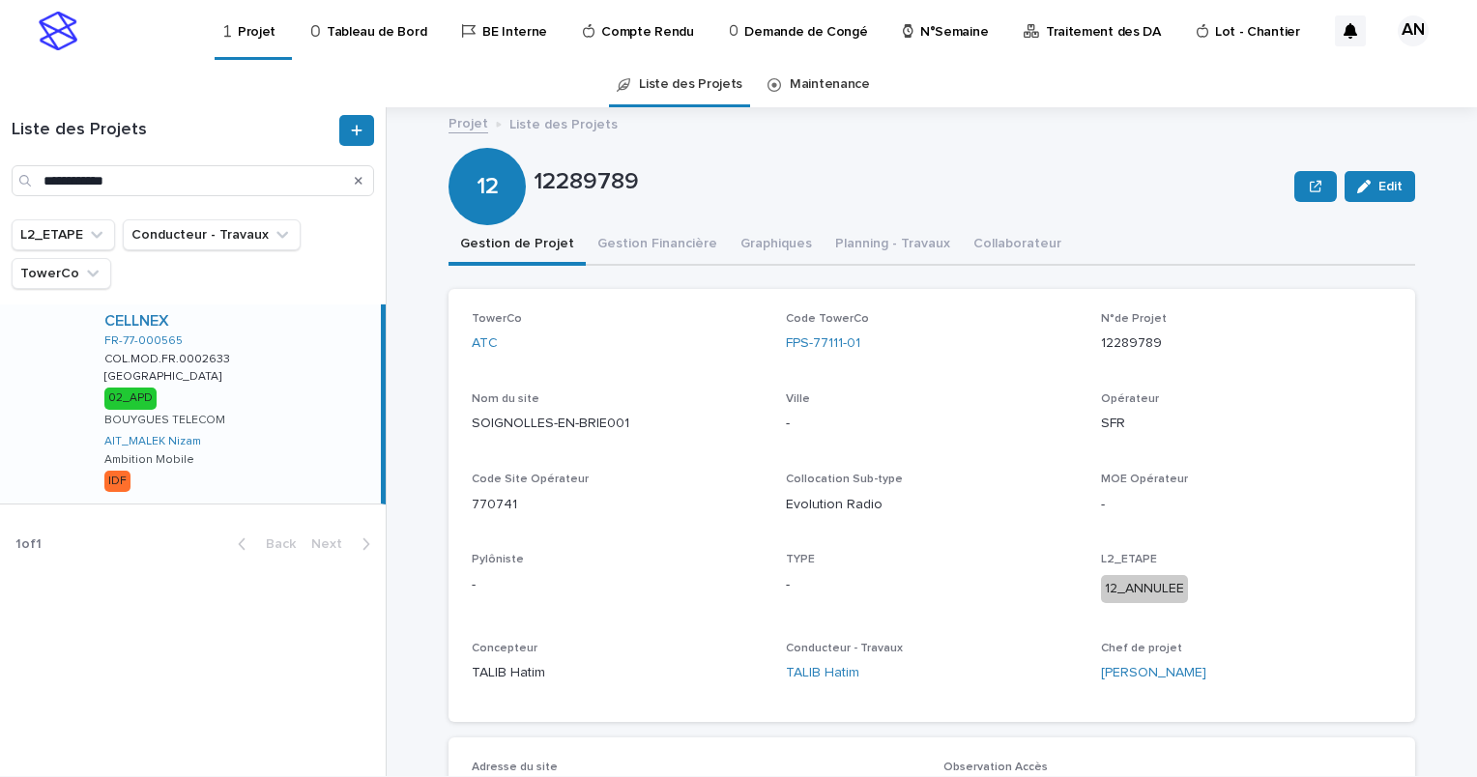
click at [302, 363] on div "CELLNEX FR-77-000565 COL.MOD.FR.0002633 COL.MOD.FR.0002633 VILLENEUVE ST DENIS …" at bounding box center [235, 404] width 292 height 199
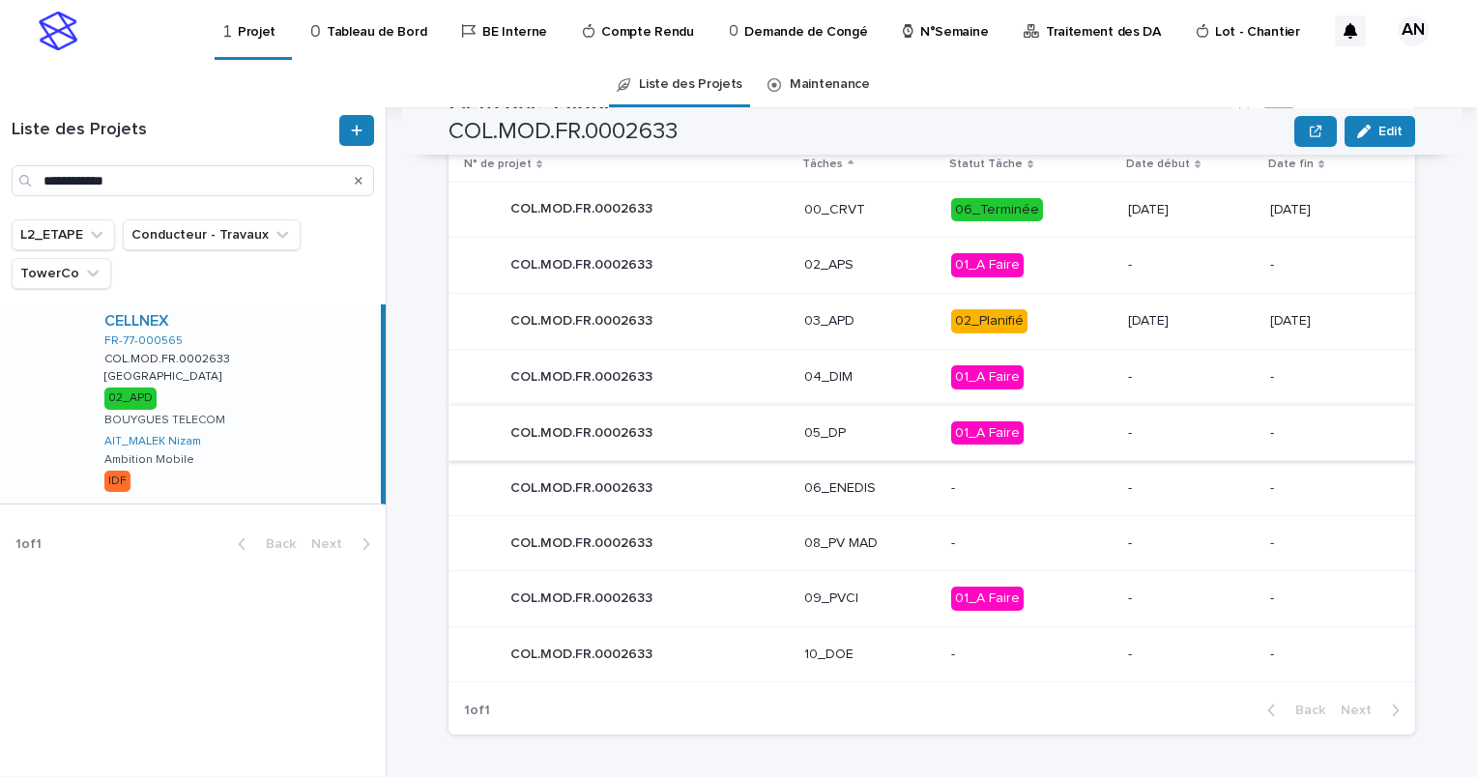
scroll to position [820, 0]
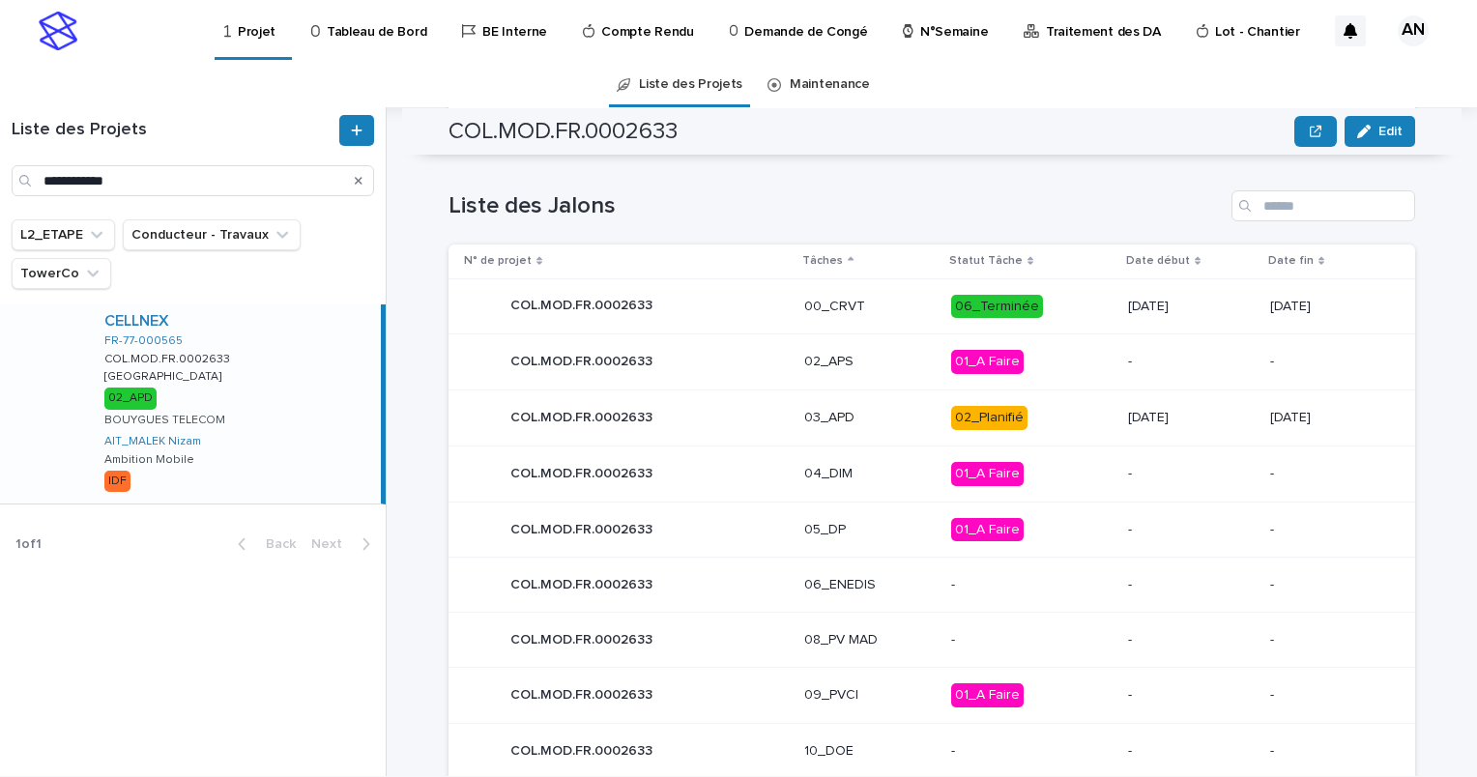
click at [743, 418] on div "COL.MOD.FR.0002633 COL.MOD.FR.0002633" at bounding box center [626, 417] width 325 height 39
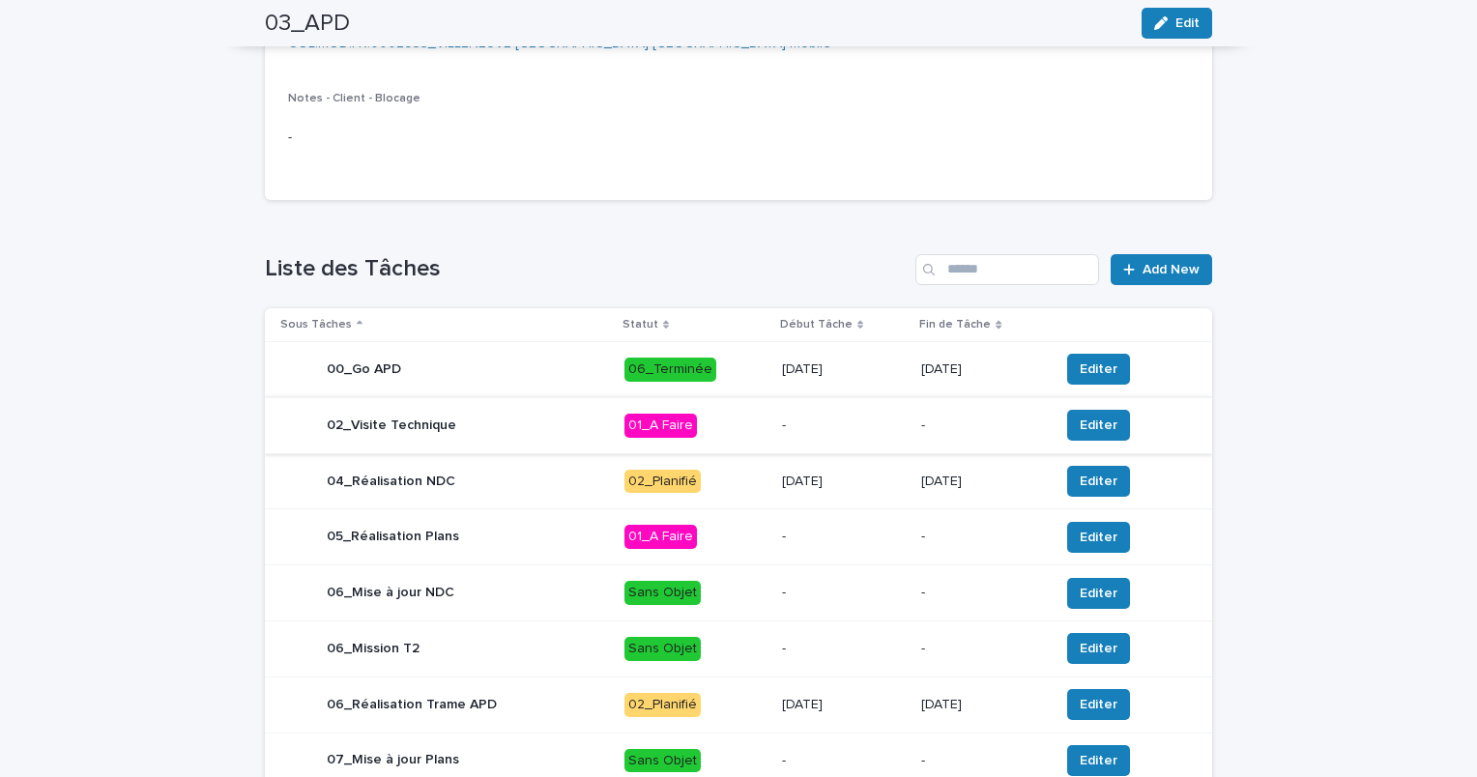
scroll to position [789, 0]
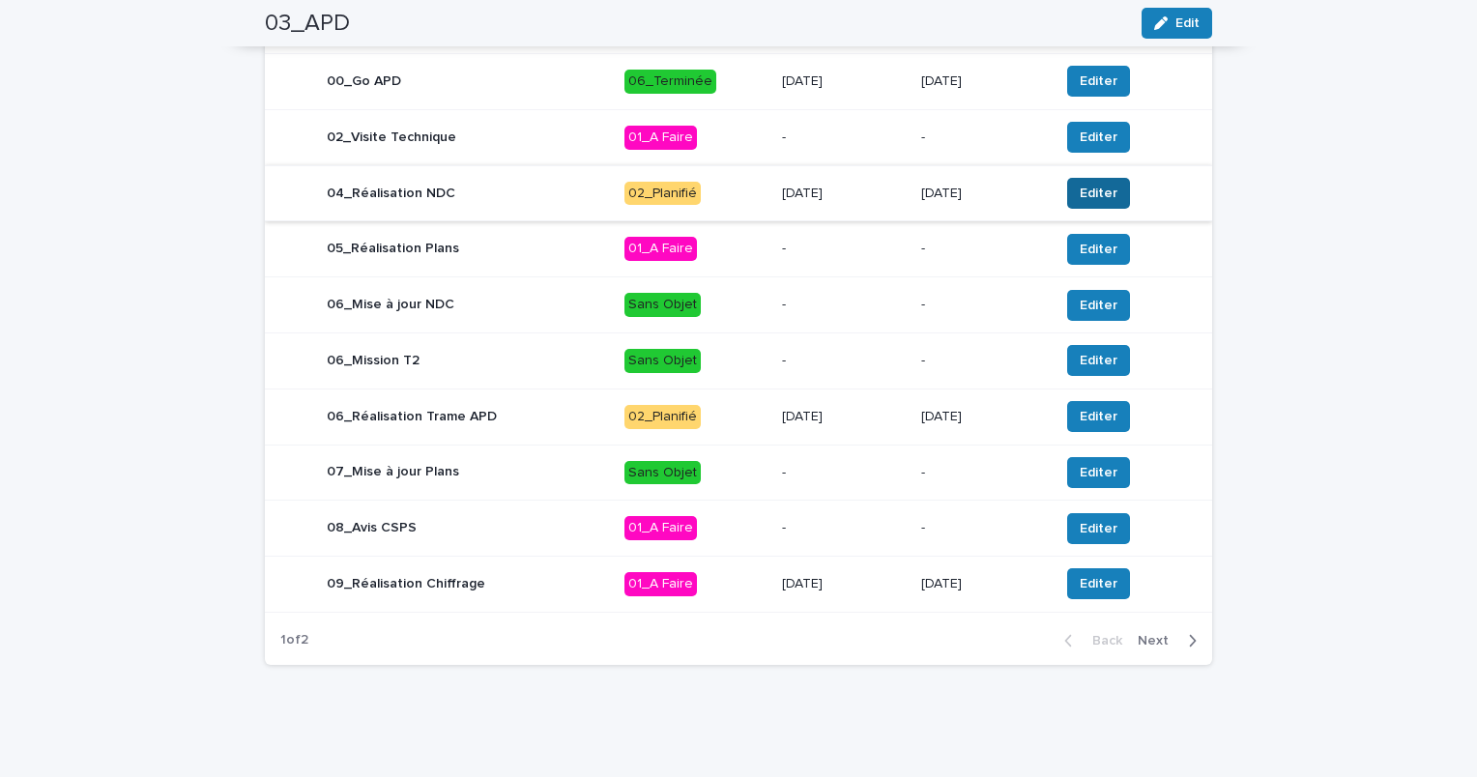
click at [1085, 197] on span "Editer" at bounding box center [1099, 193] width 38 height 19
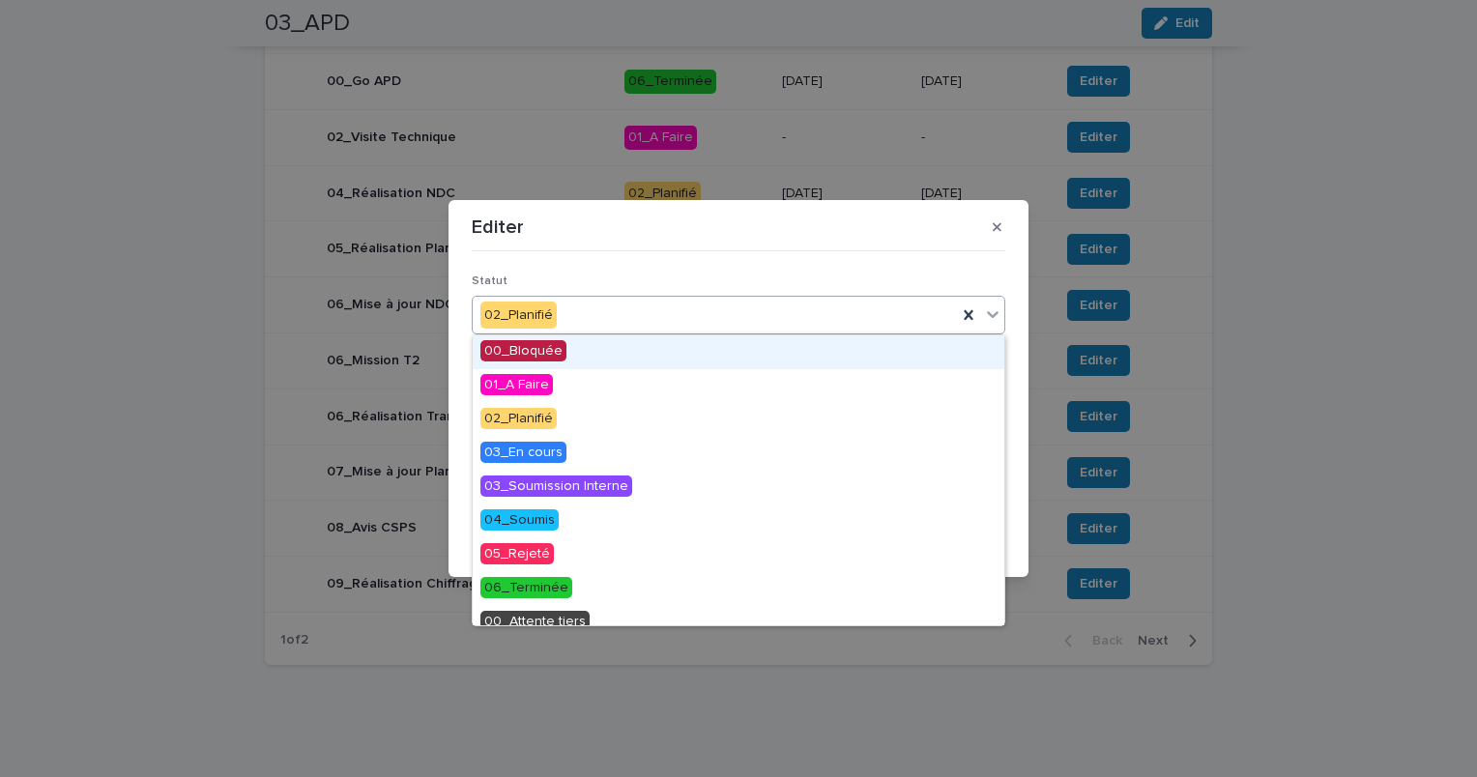
click at [992, 311] on icon at bounding box center [992, 314] width 19 height 19
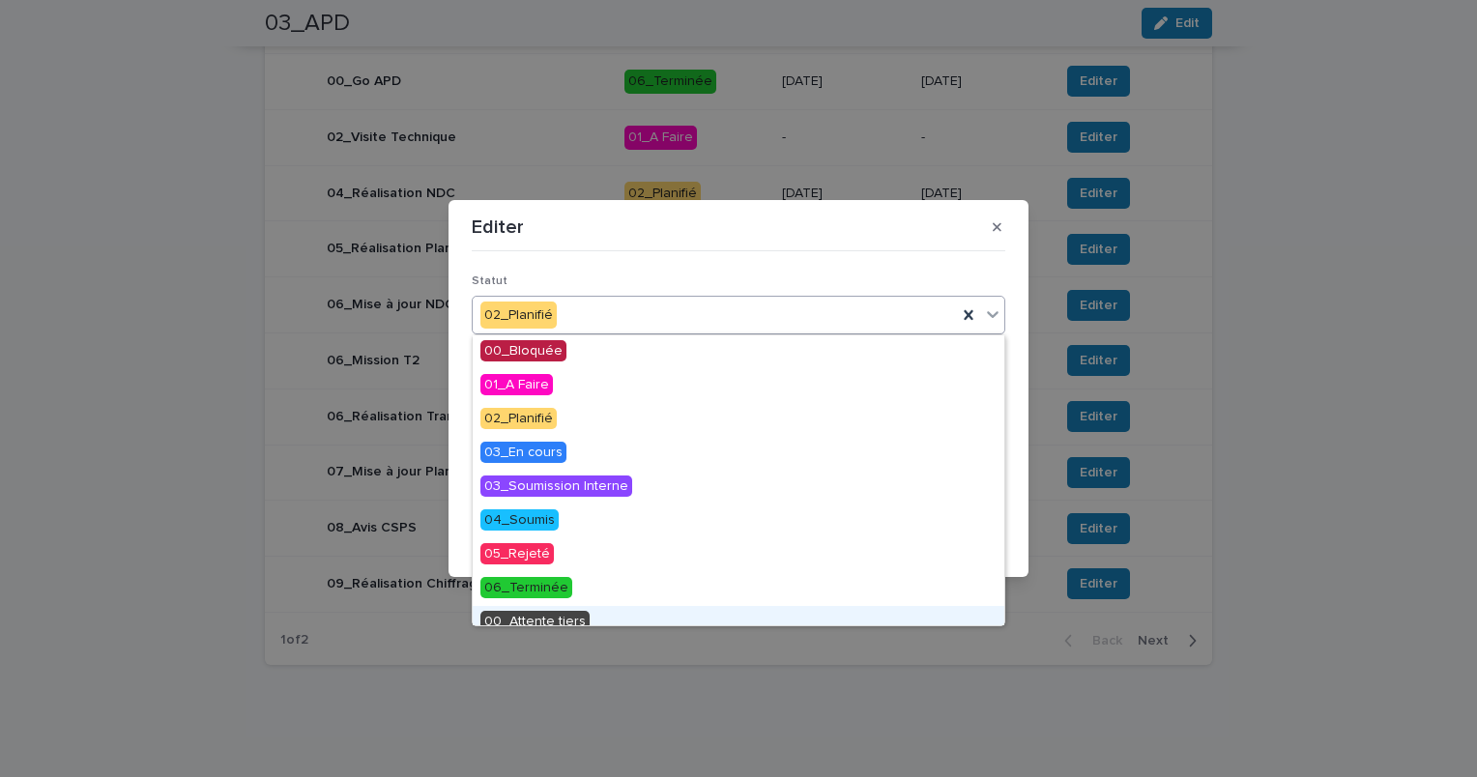
click at [576, 620] on span "00_Attente tiers" at bounding box center [535, 621] width 109 height 21
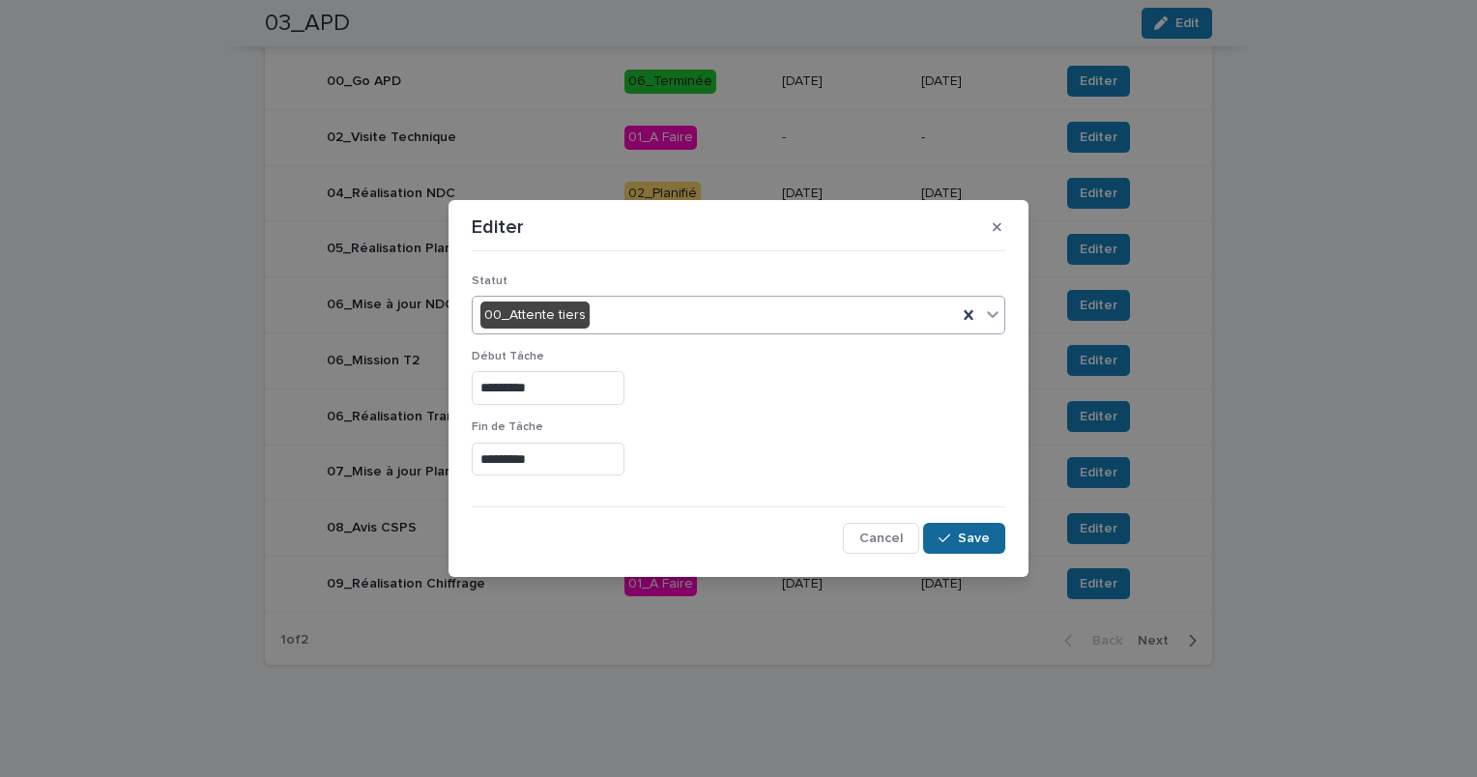
click at [961, 534] on span "Save" at bounding box center [974, 539] width 32 height 14
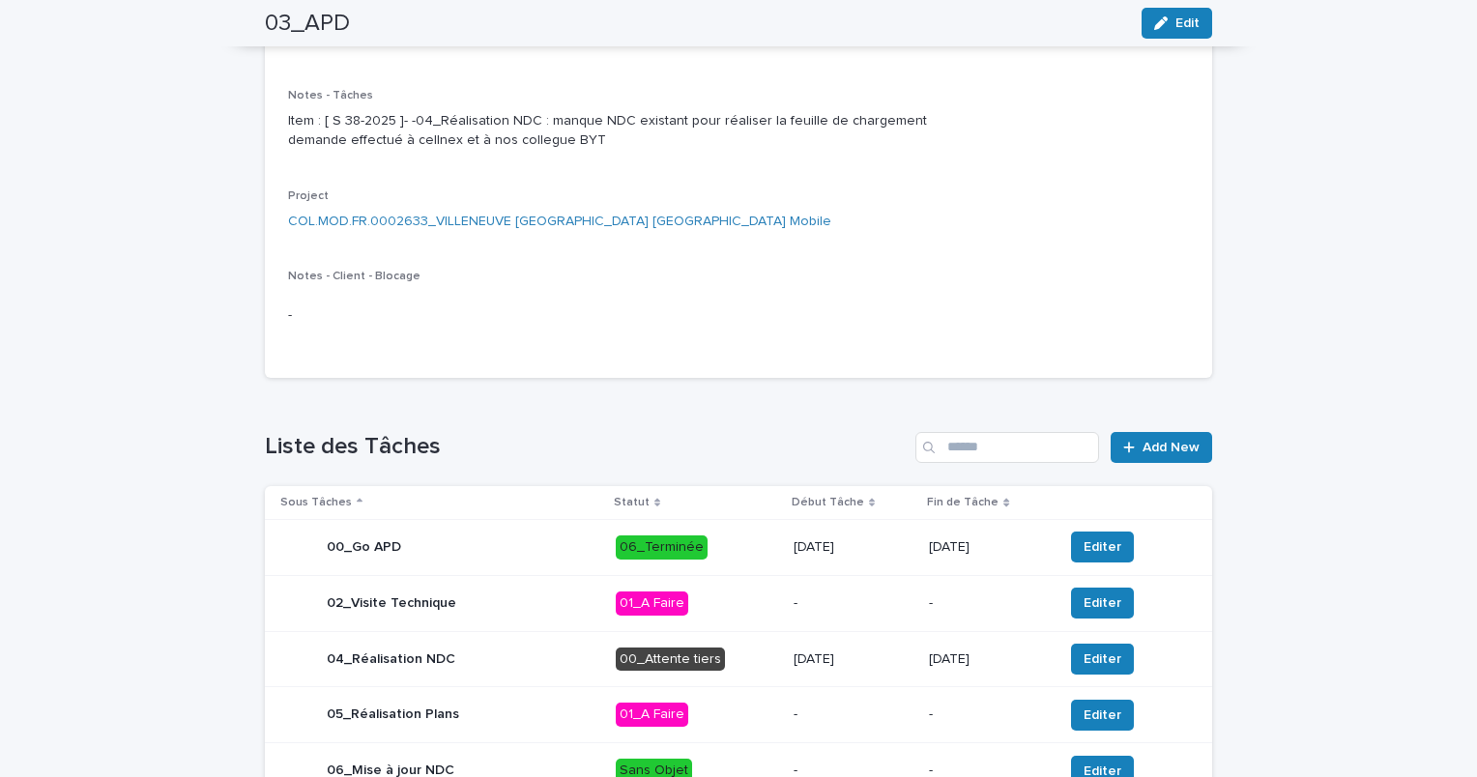
scroll to position [0, 0]
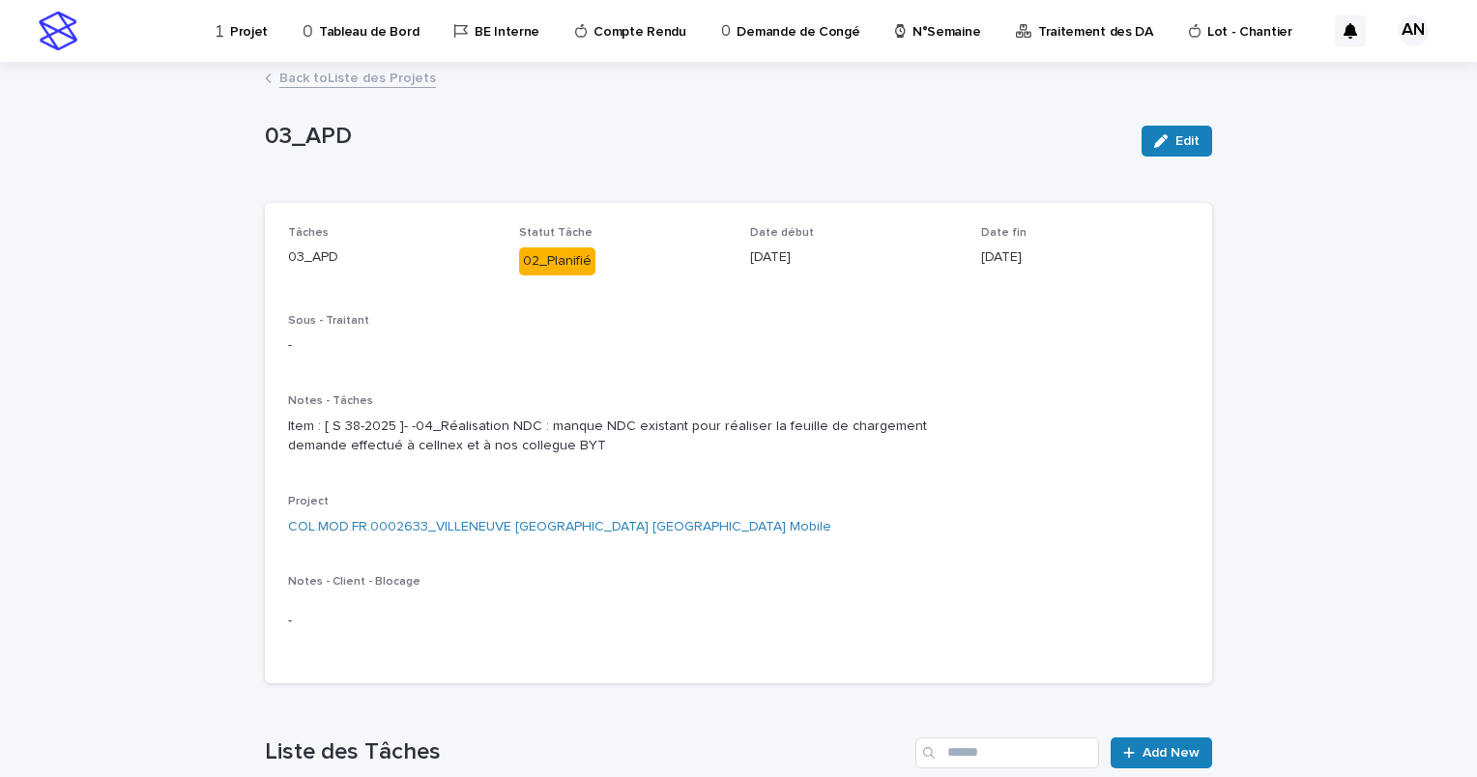
click at [346, 75] on link "Back to Liste des Projets" at bounding box center [357, 77] width 157 height 22
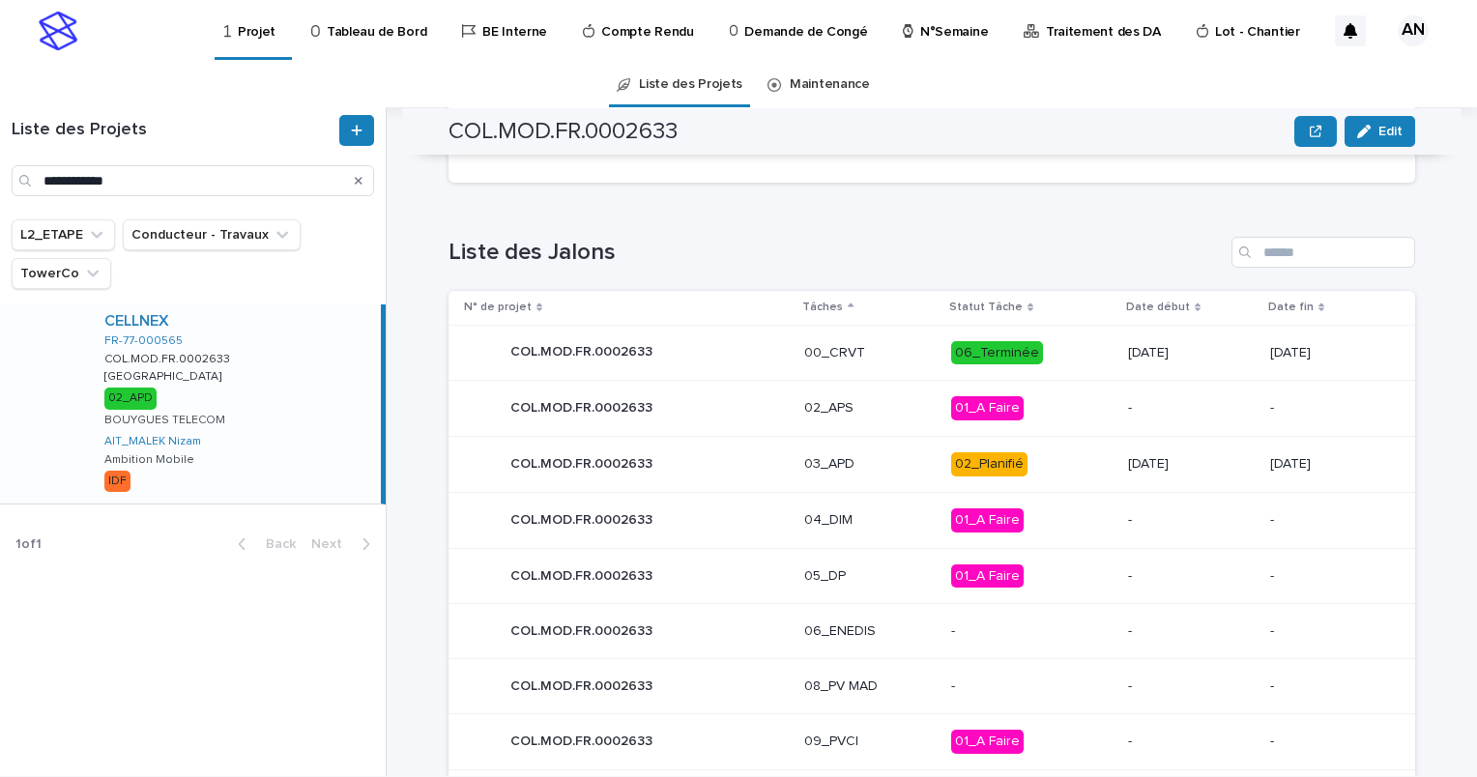
scroll to position [870, 0]
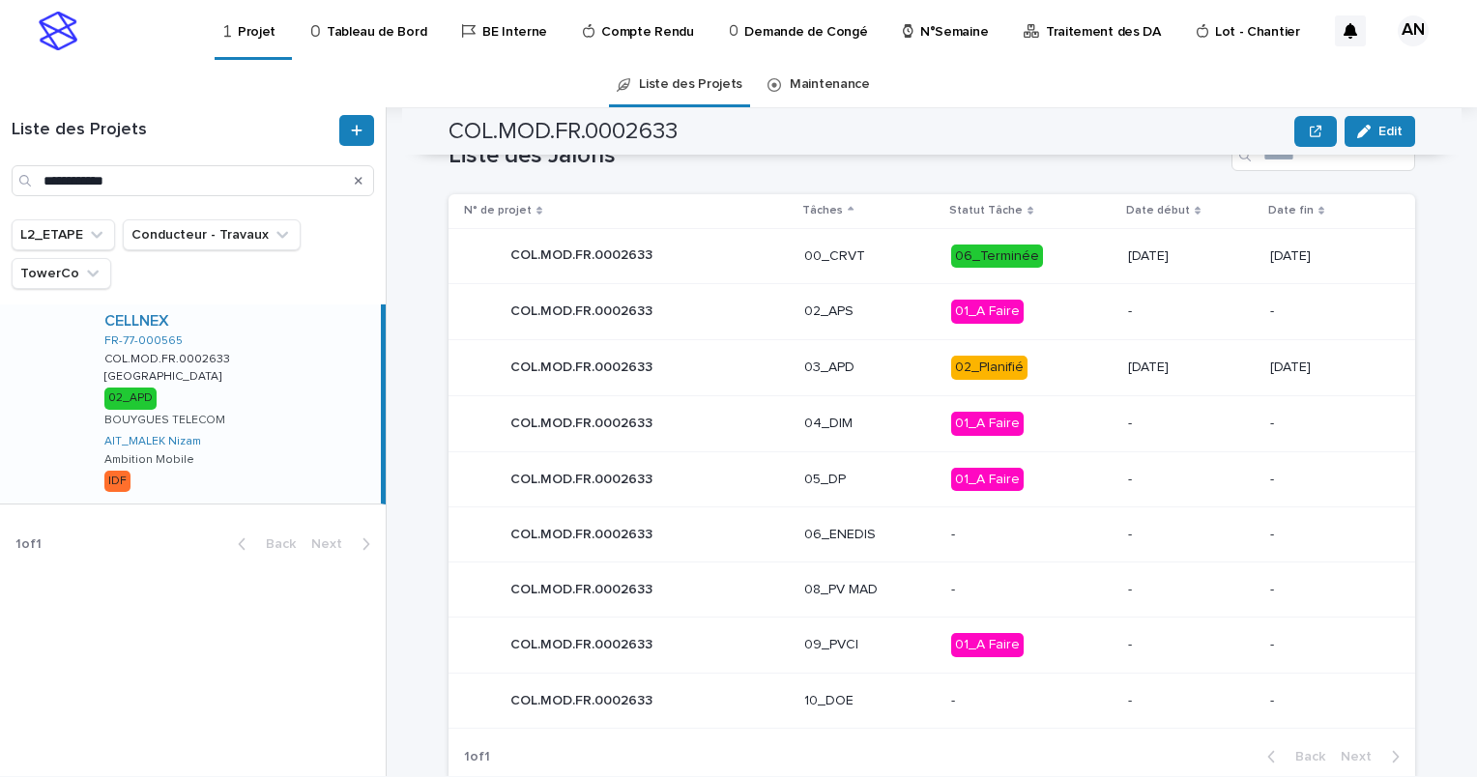
click at [905, 364] on p "03_APD" at bounding box center [869, 368] width 131 height 16
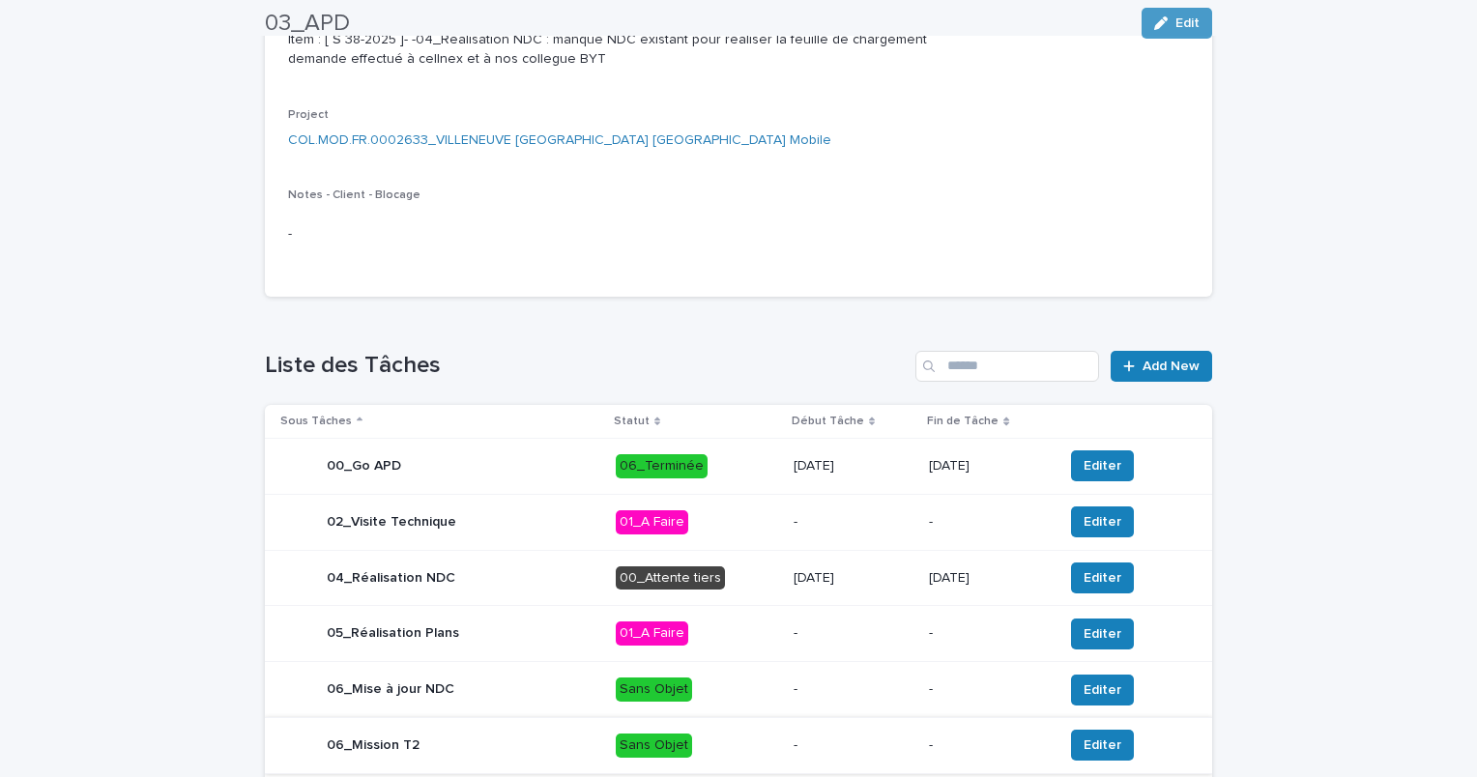
scroll to position [774, 0]
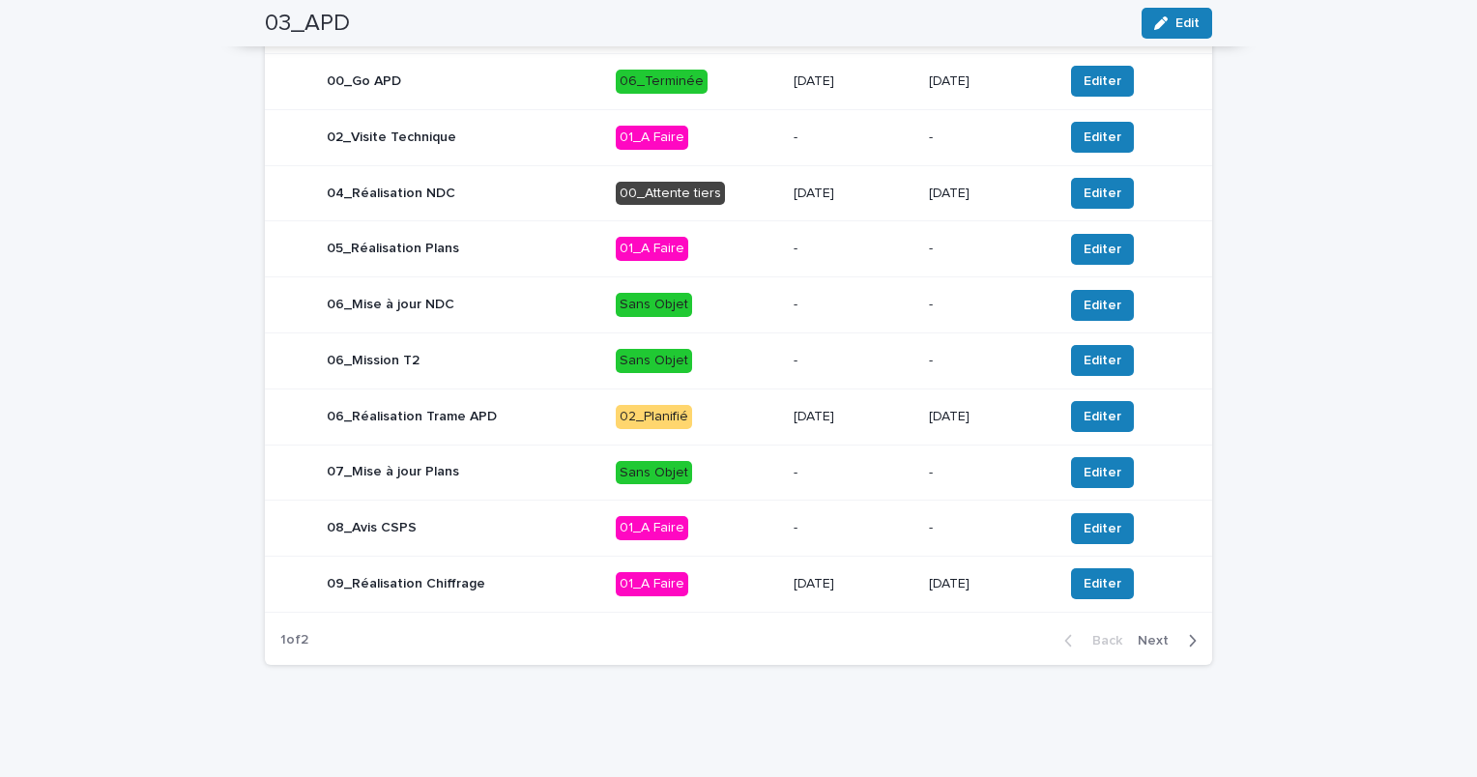
click at [1153, 648] on span "Next" at bounding box center [1159, 641] width 43 height 14
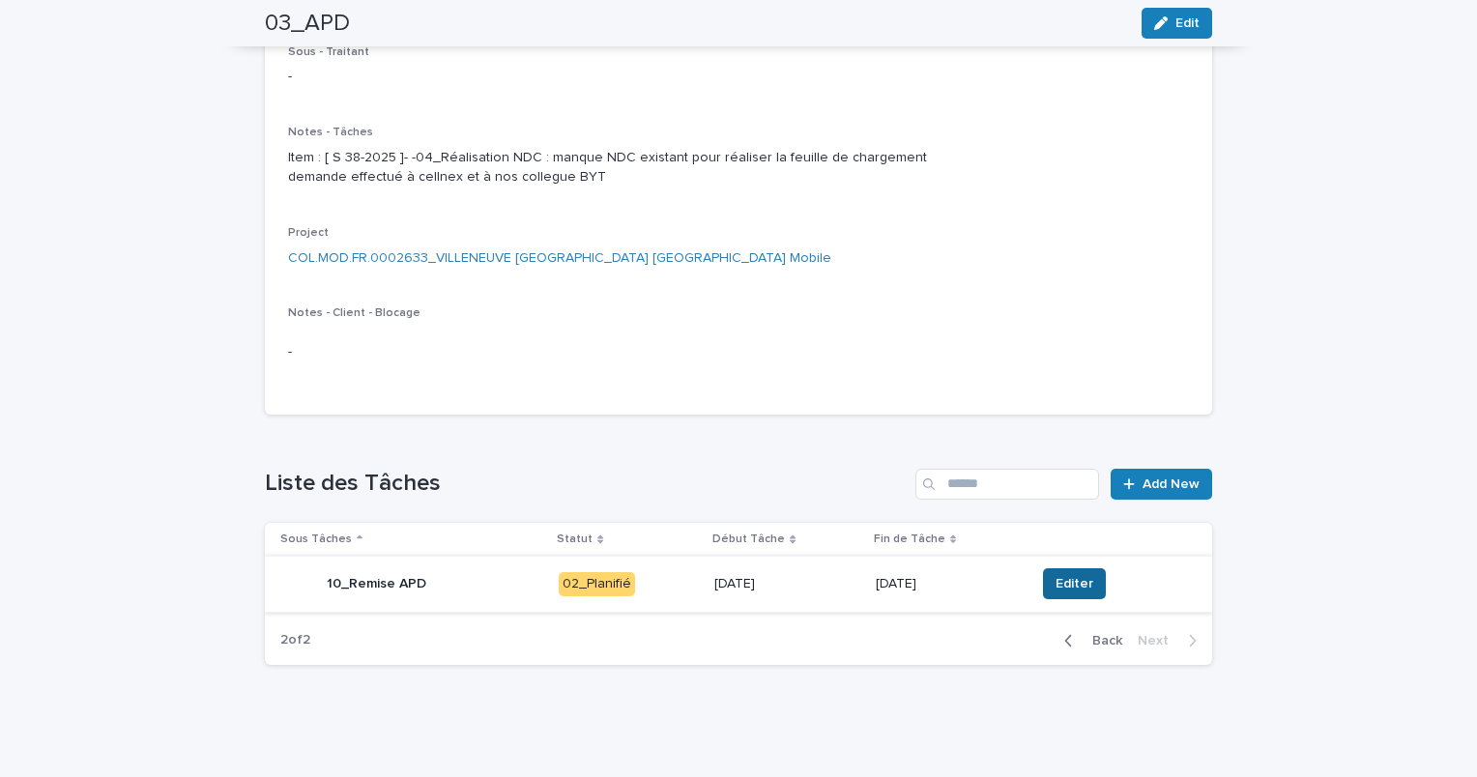
click at [1083, 589] on button "Editer" at bounding box center [1074, 584] width 63 height 31
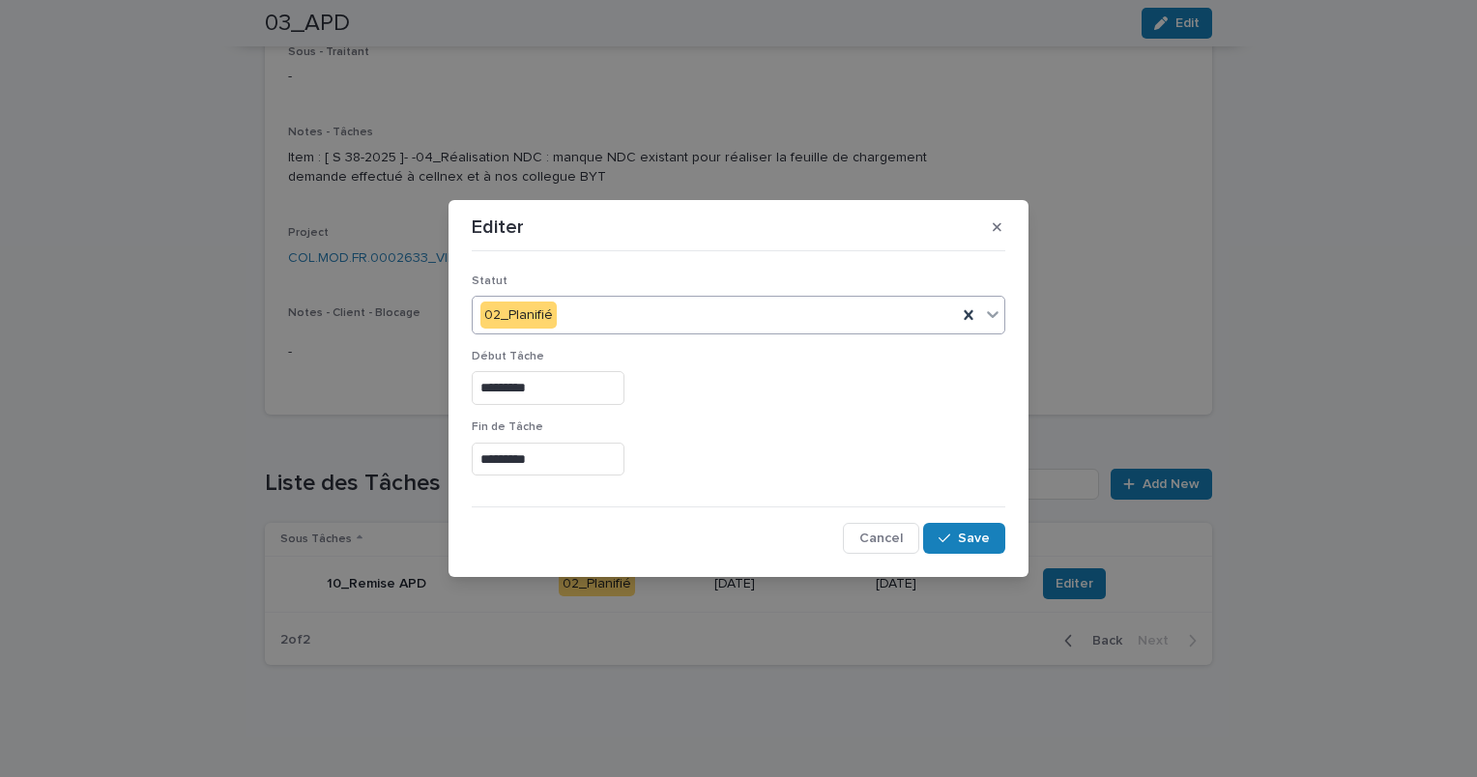
click at [993, 311] on icon at bounding box center [992, 314] width 19 height 19
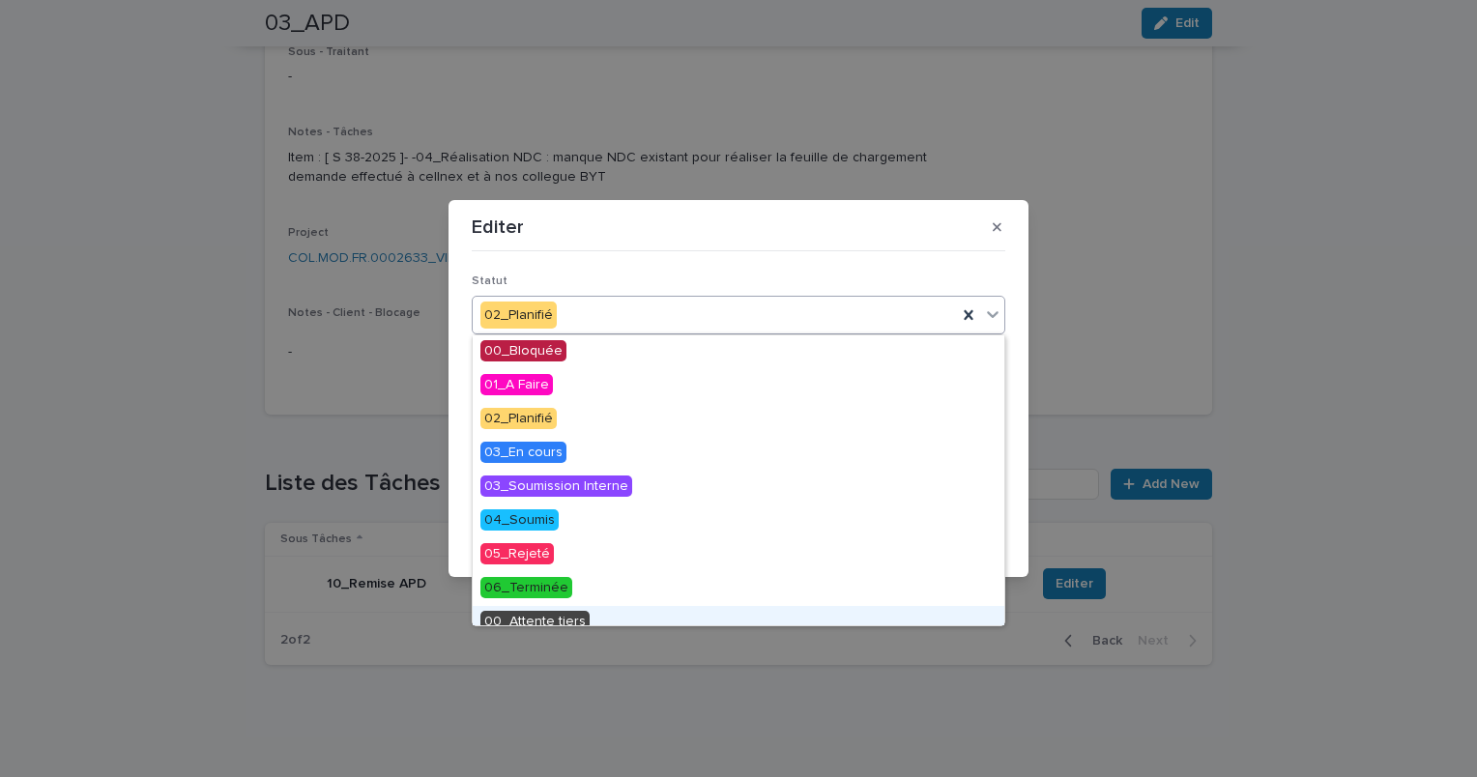
click at [602, 623] on div "00_Attente tiers" at bounding box center [739, 623] width 532 height 34
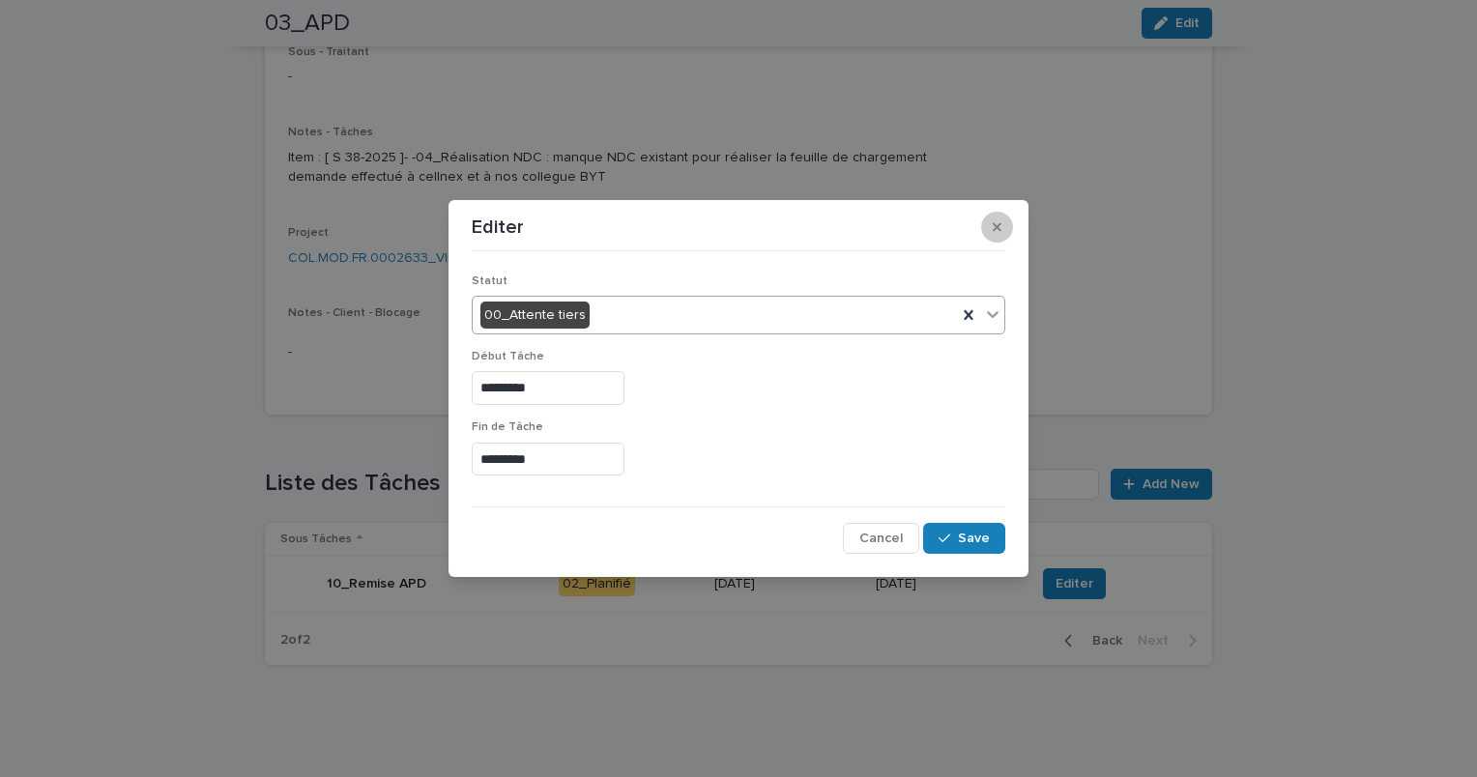
click at [1006, 226] on button "button" at bounding box center [997, 227] width 32 height 31
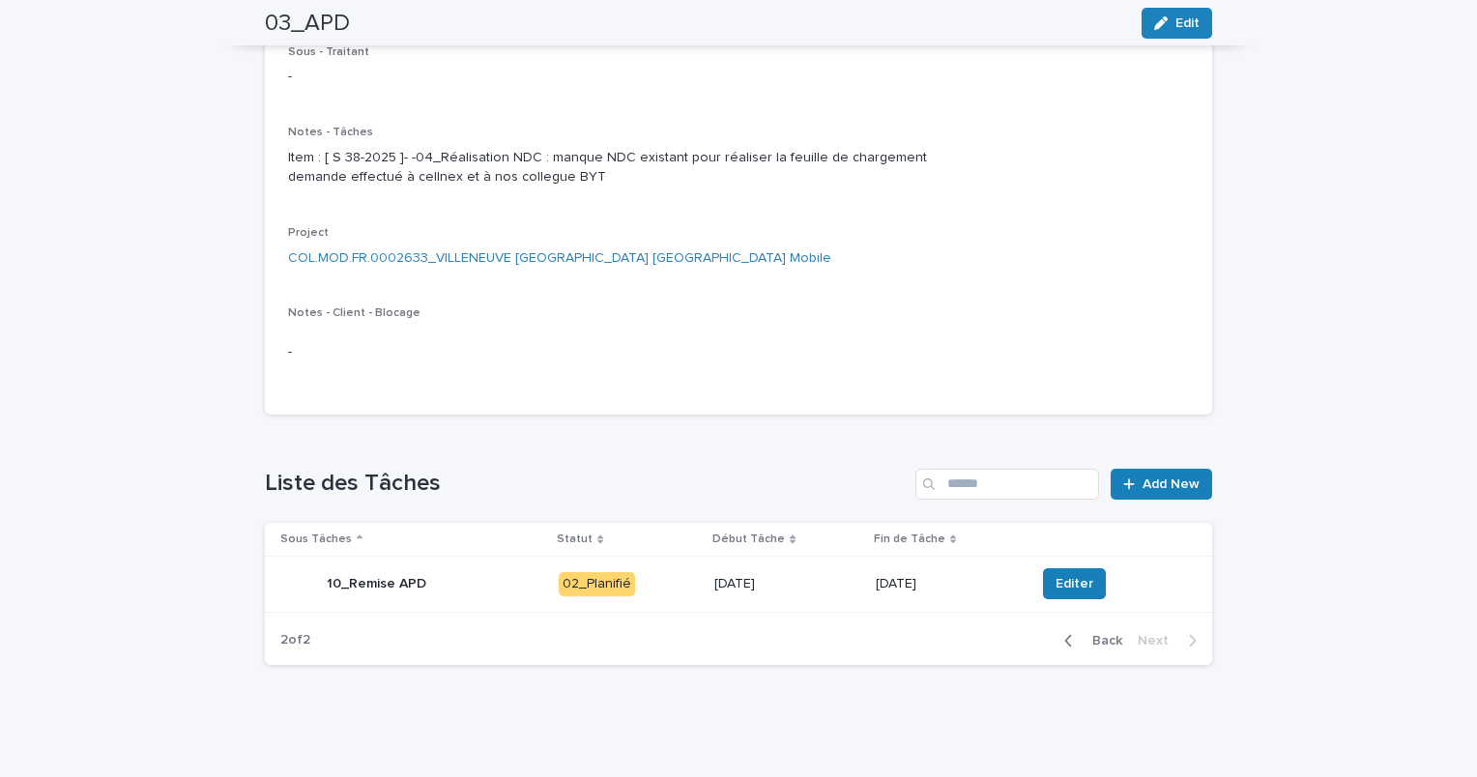
scroll to position [0, 0]
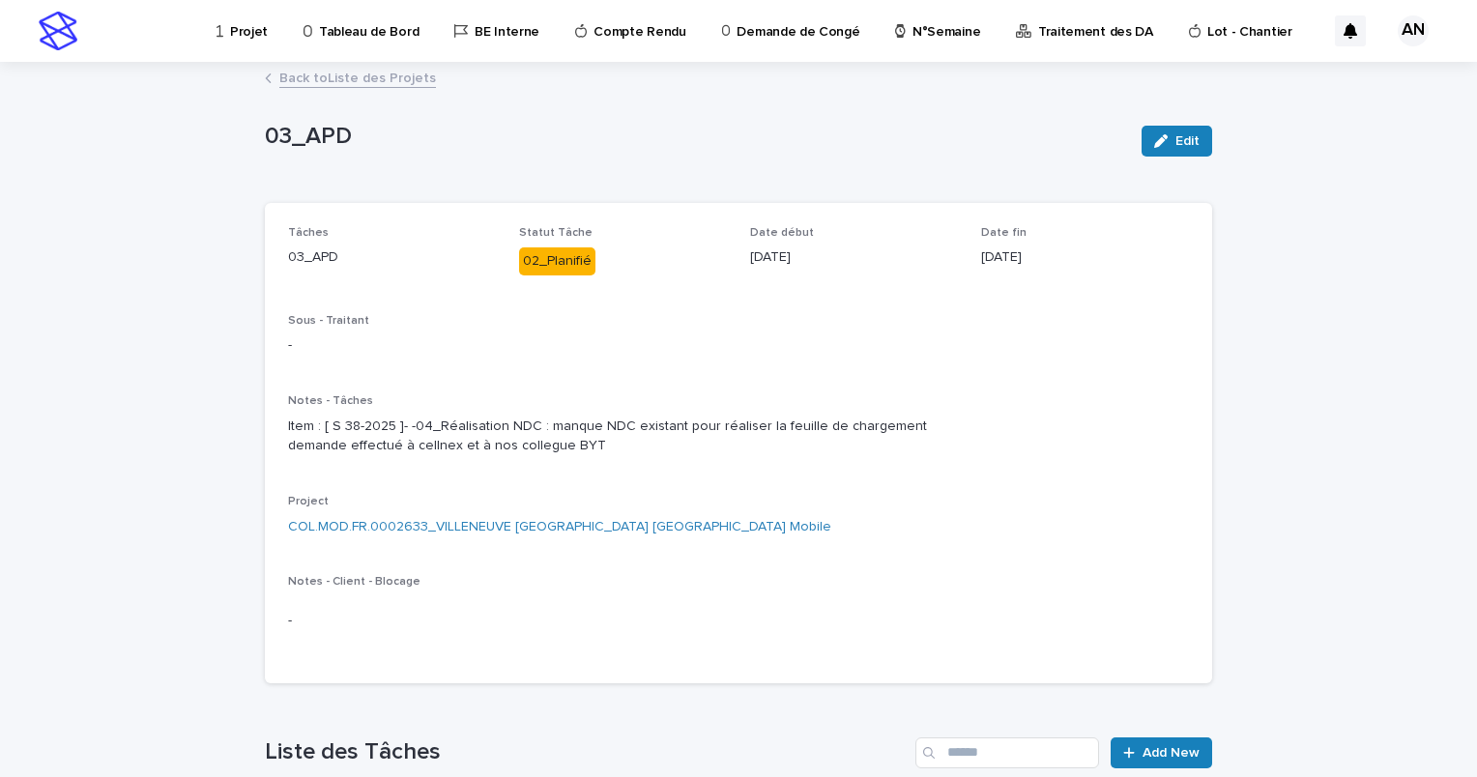
click at [380, 82] on link "Back to Liste des Projets" at bounding box center [357, 77] width 157 height 22
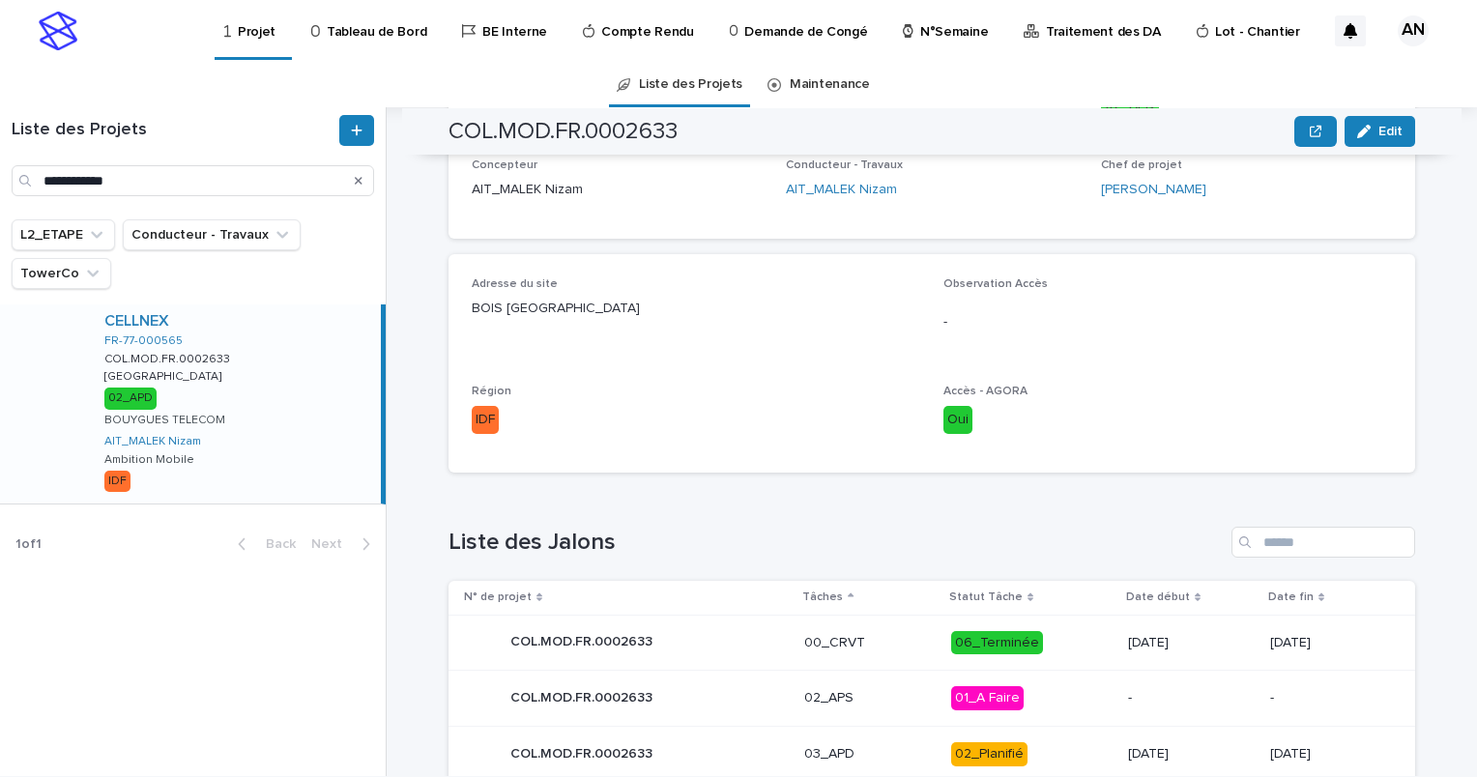
scroll to position [917, 0]
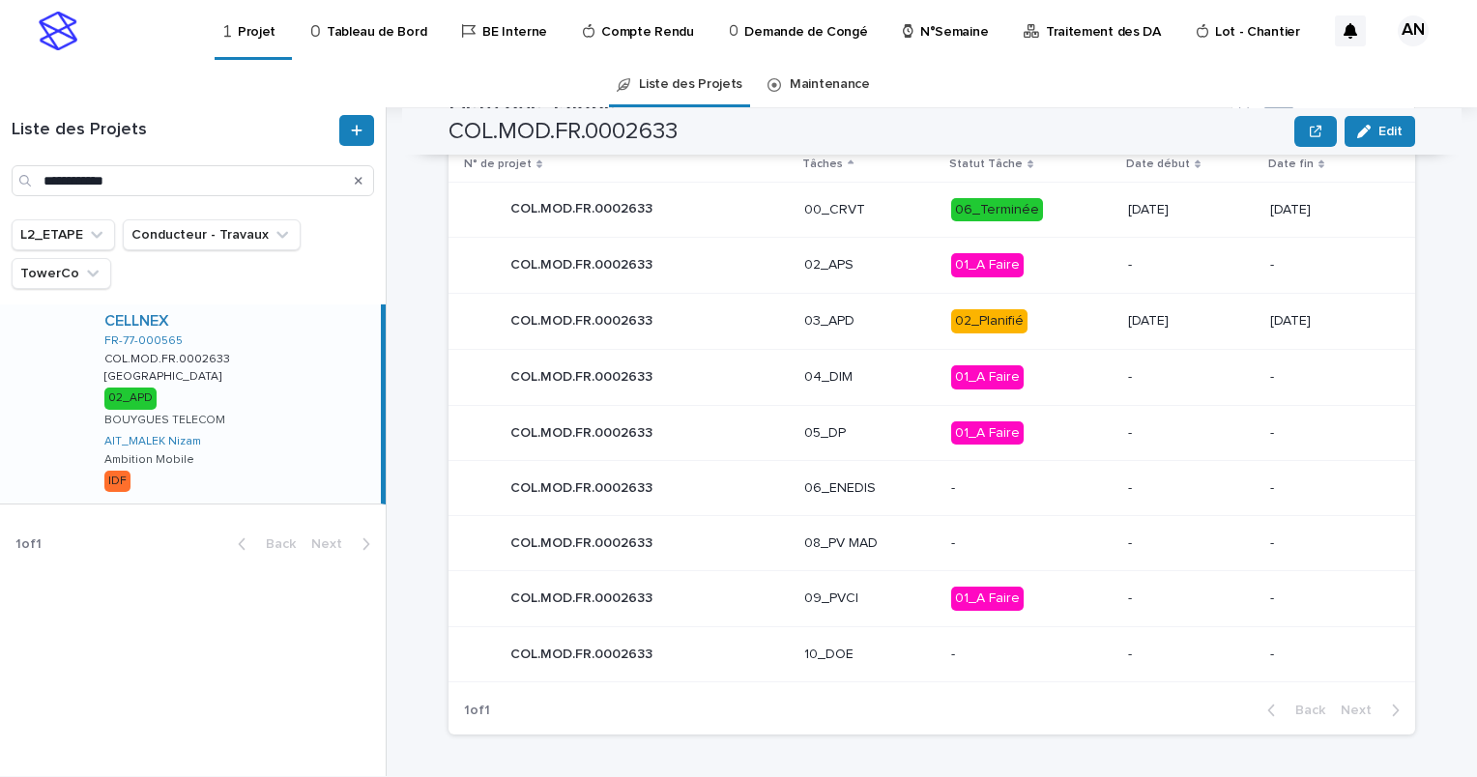
click at [357, 182] on icon "Search" at bounding box center [359, 181] width 8 height 8
click at [223, 179] on input "**********" at bounding box center [193, 180] width 363 height 31
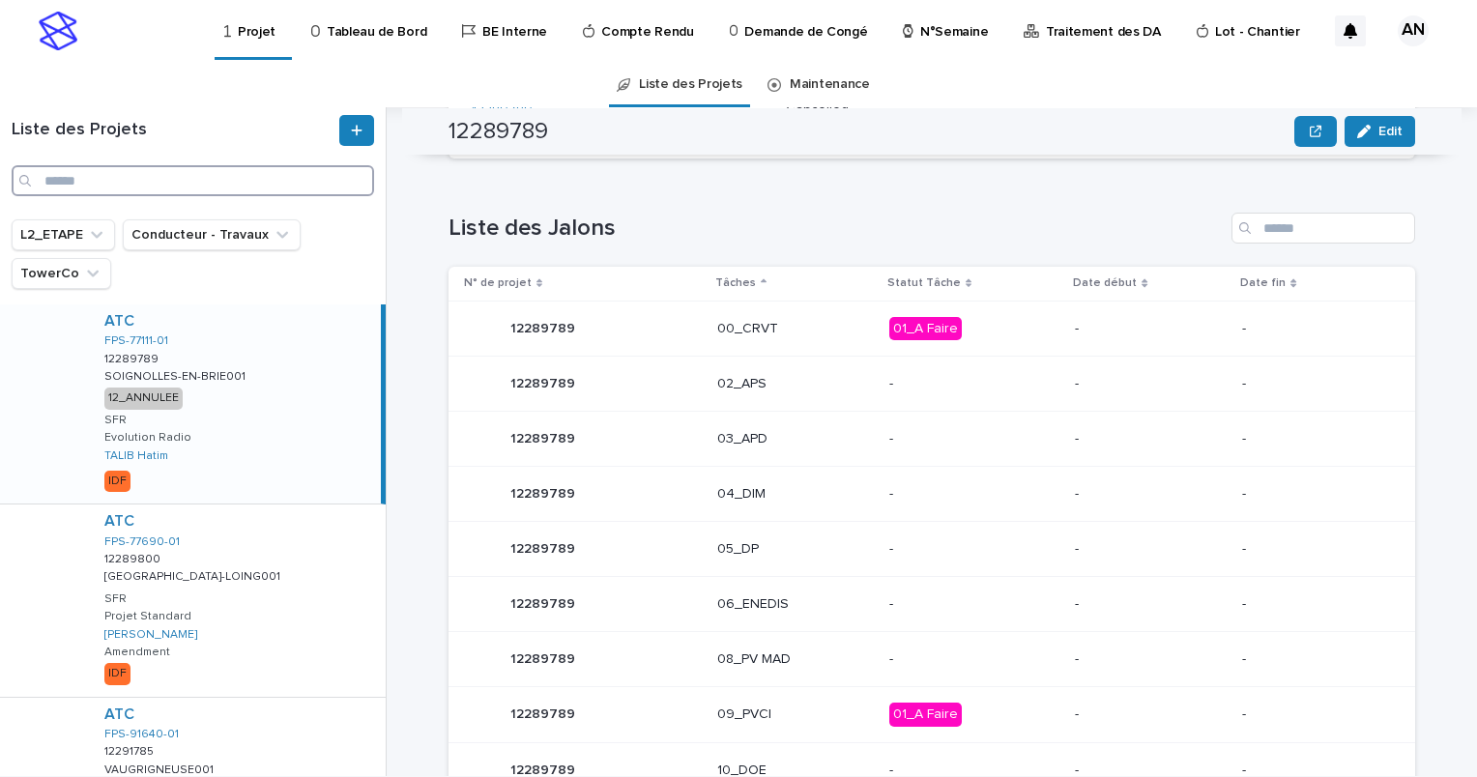
paste input "**********"
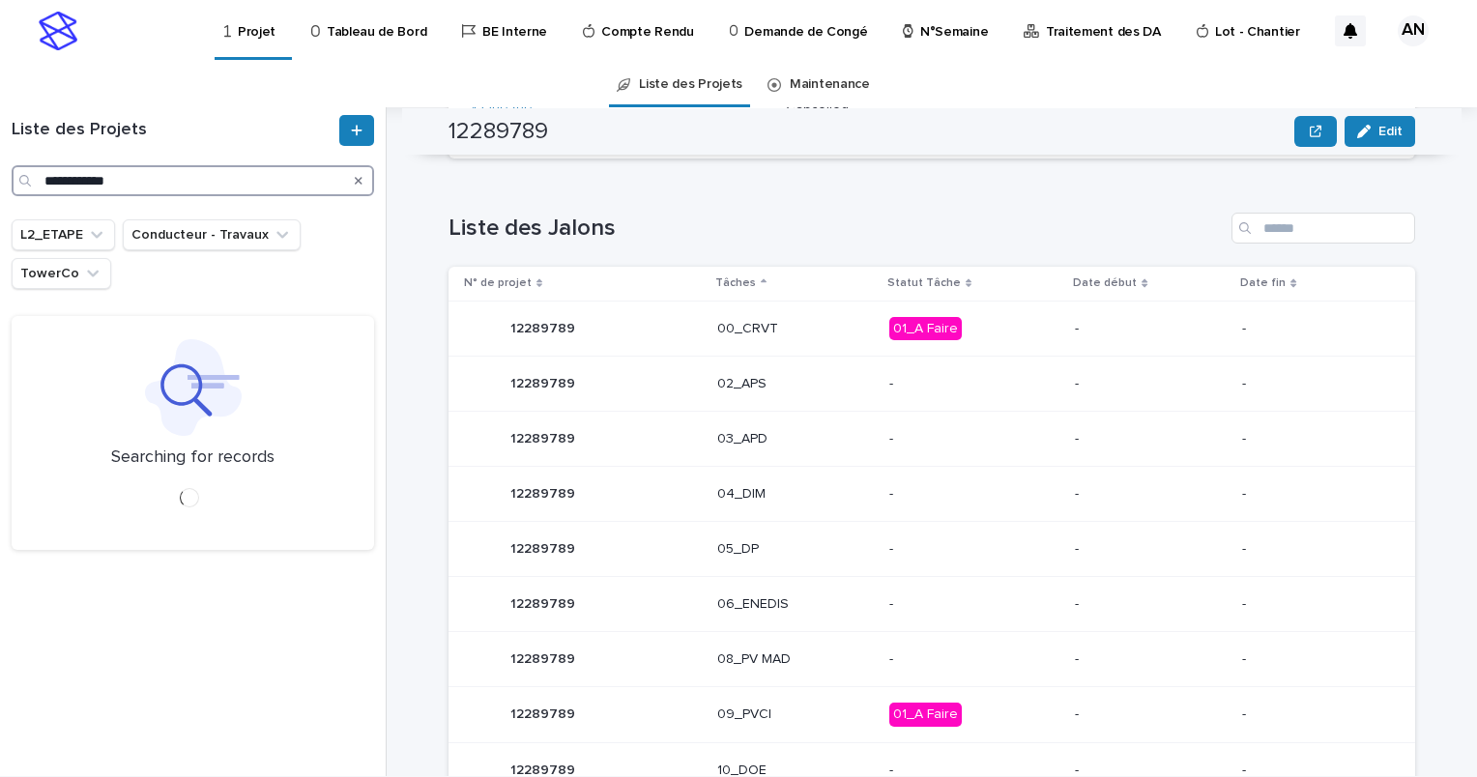
type input "**********"
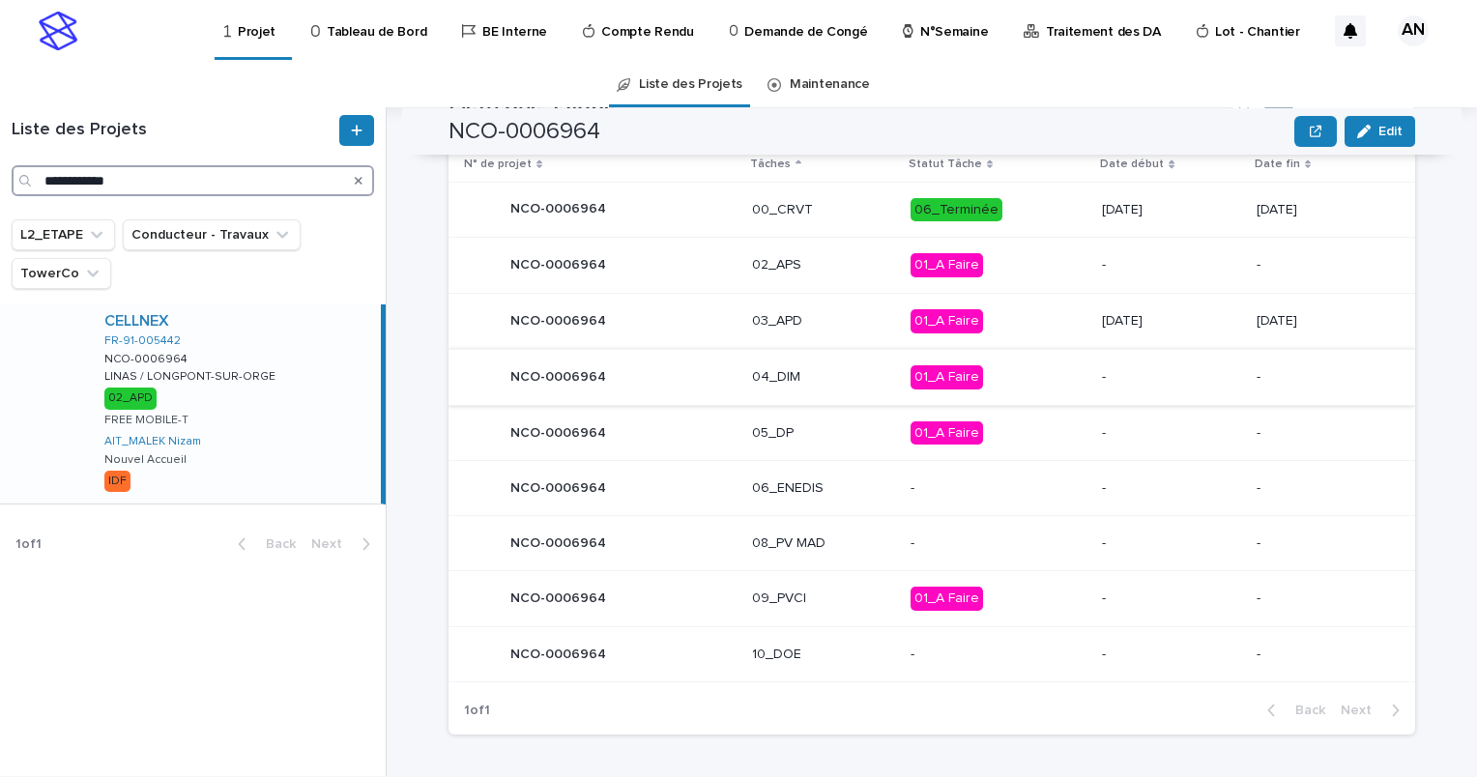
scroll to position [793, 0]
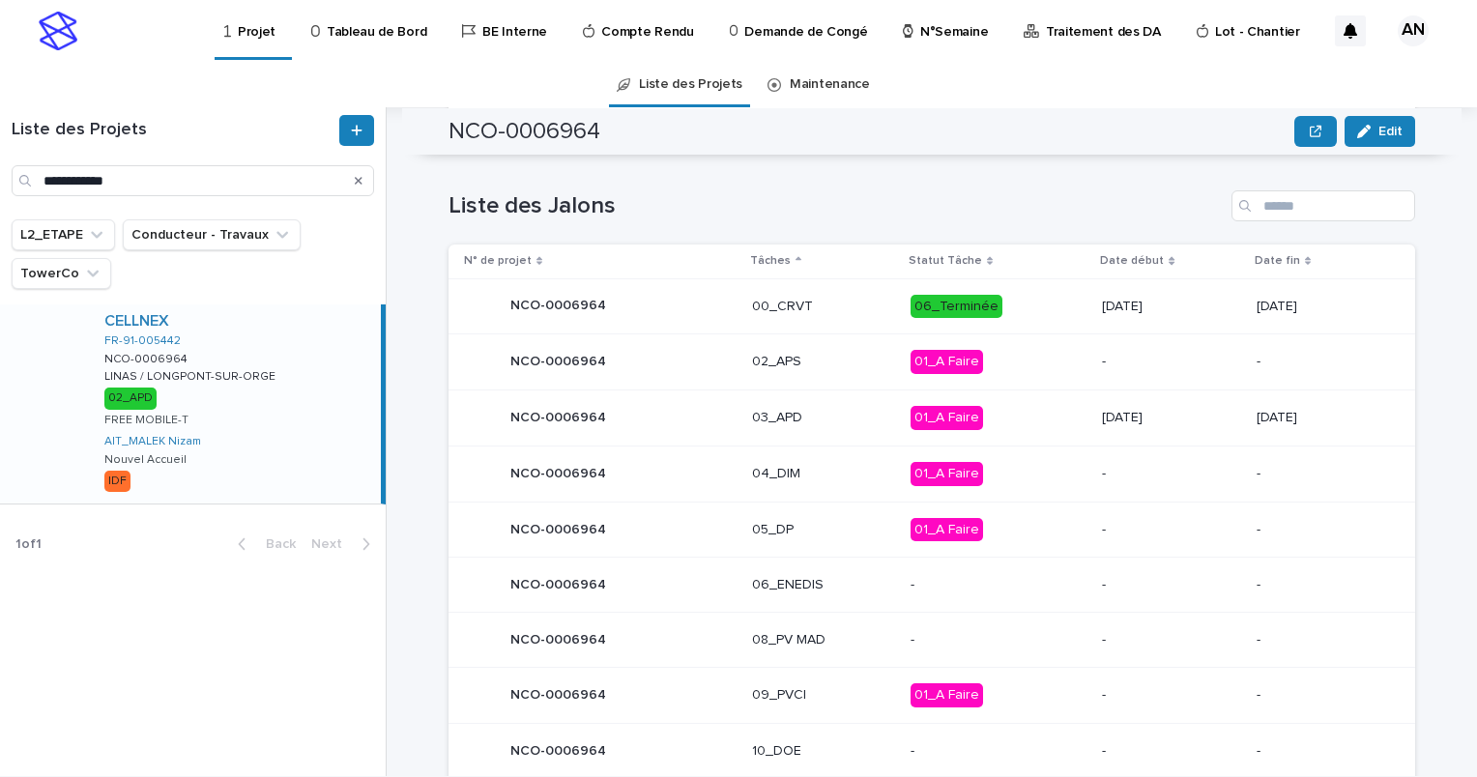
click at [796, 424] on p "03_APD" at bounding box center [823, 418] width 143 height 16
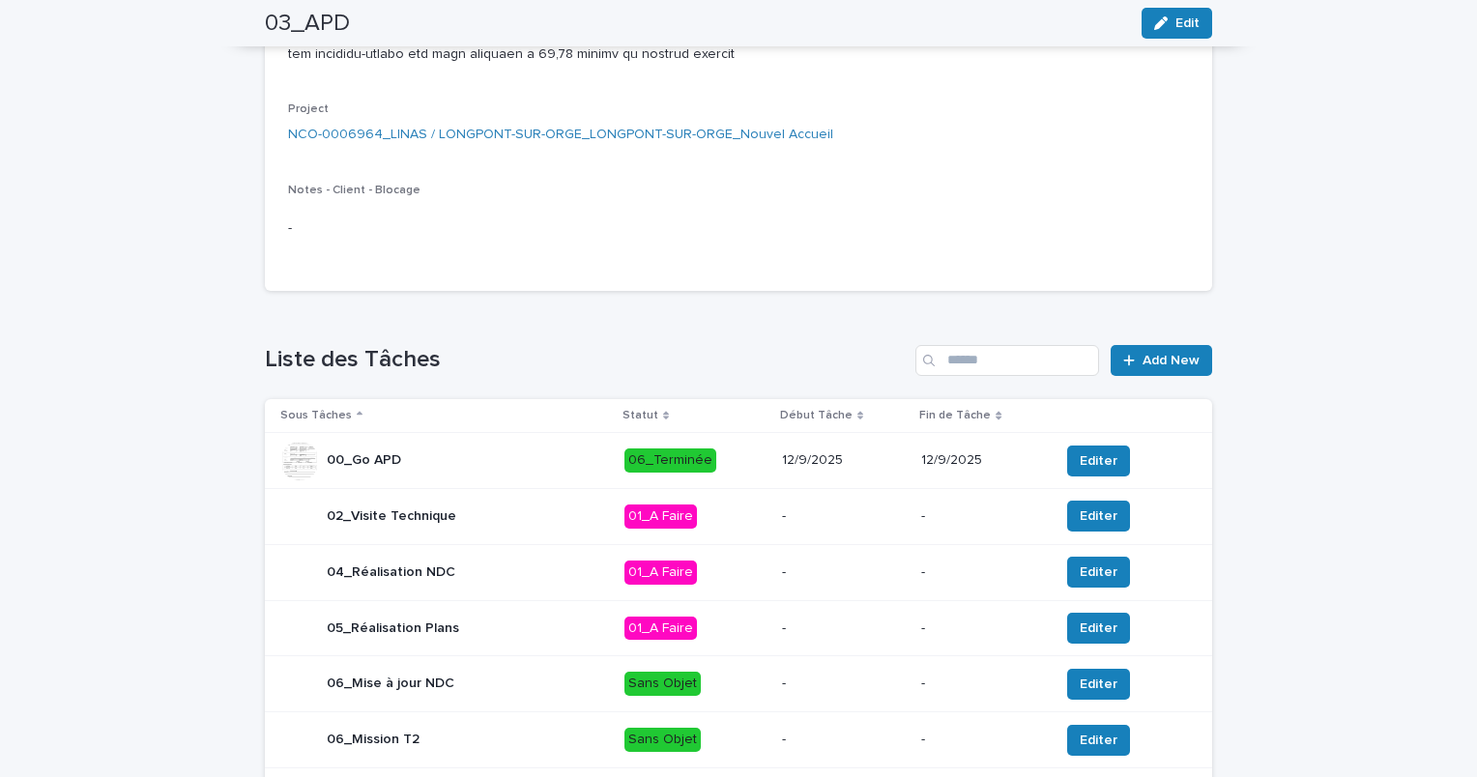
scroll to position [1547, 0]
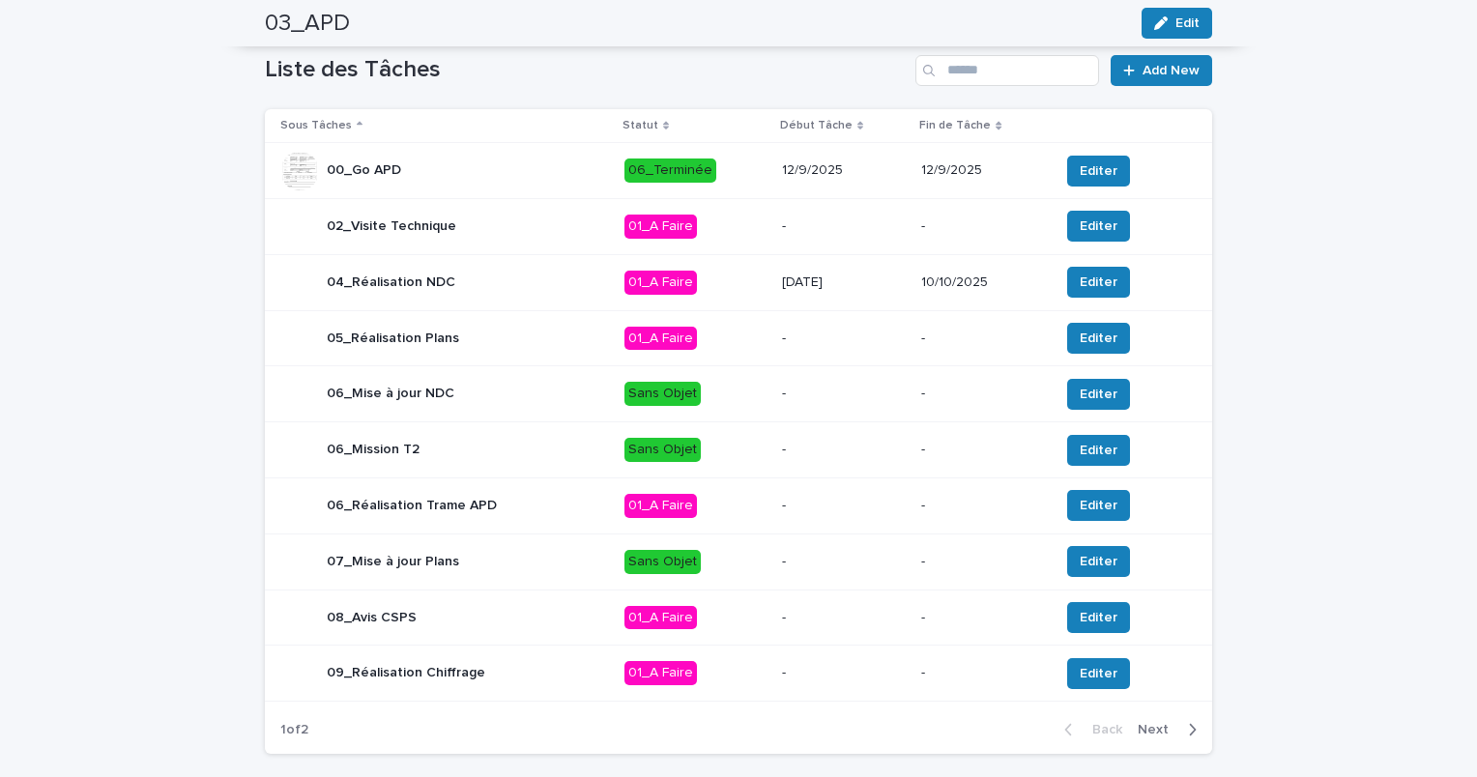
click at [735, 295] on p "01_A Faire" at bounding box center [696, 283] width 142 height 24
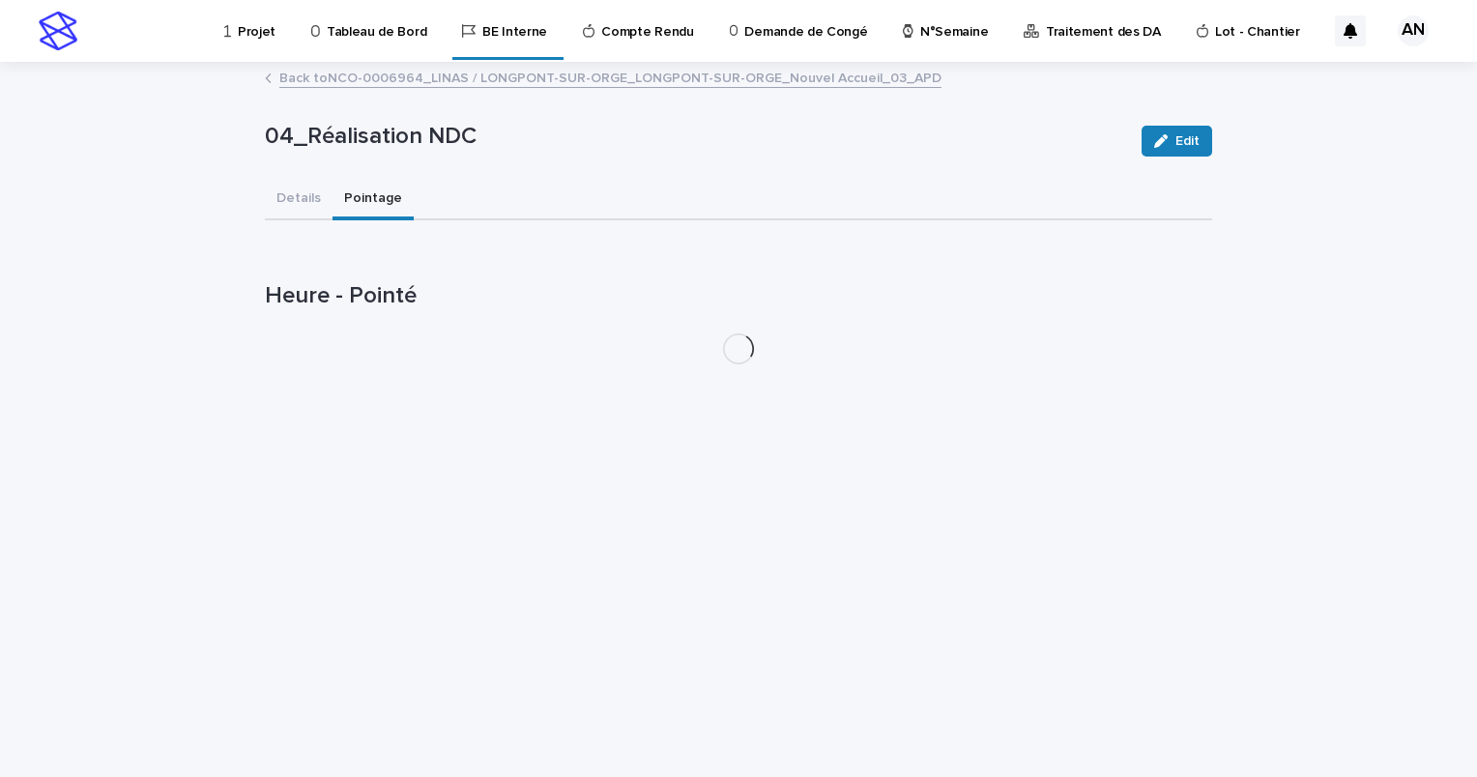
click at [352, 209] on button "Pointage" at bounding box center [373, 200] width 81 height 41
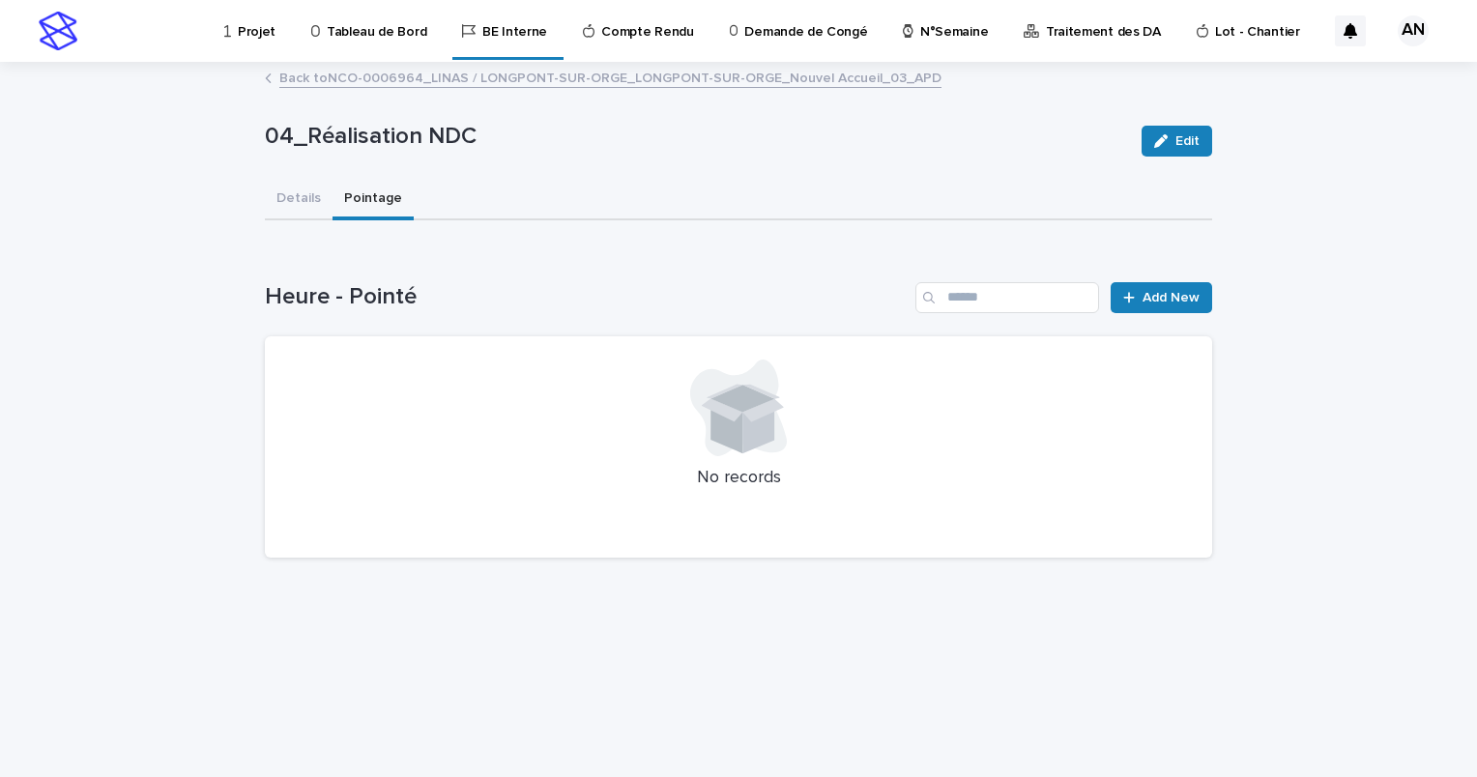
click at [381, 73] on link "Back to NCO-0006964_LINAS / LONGPONT-SUR-ORGE_LONGPONT-SUR-ORGE_Nouvel Accueil_…" at bounding box center [610, 77] width 662 height 22
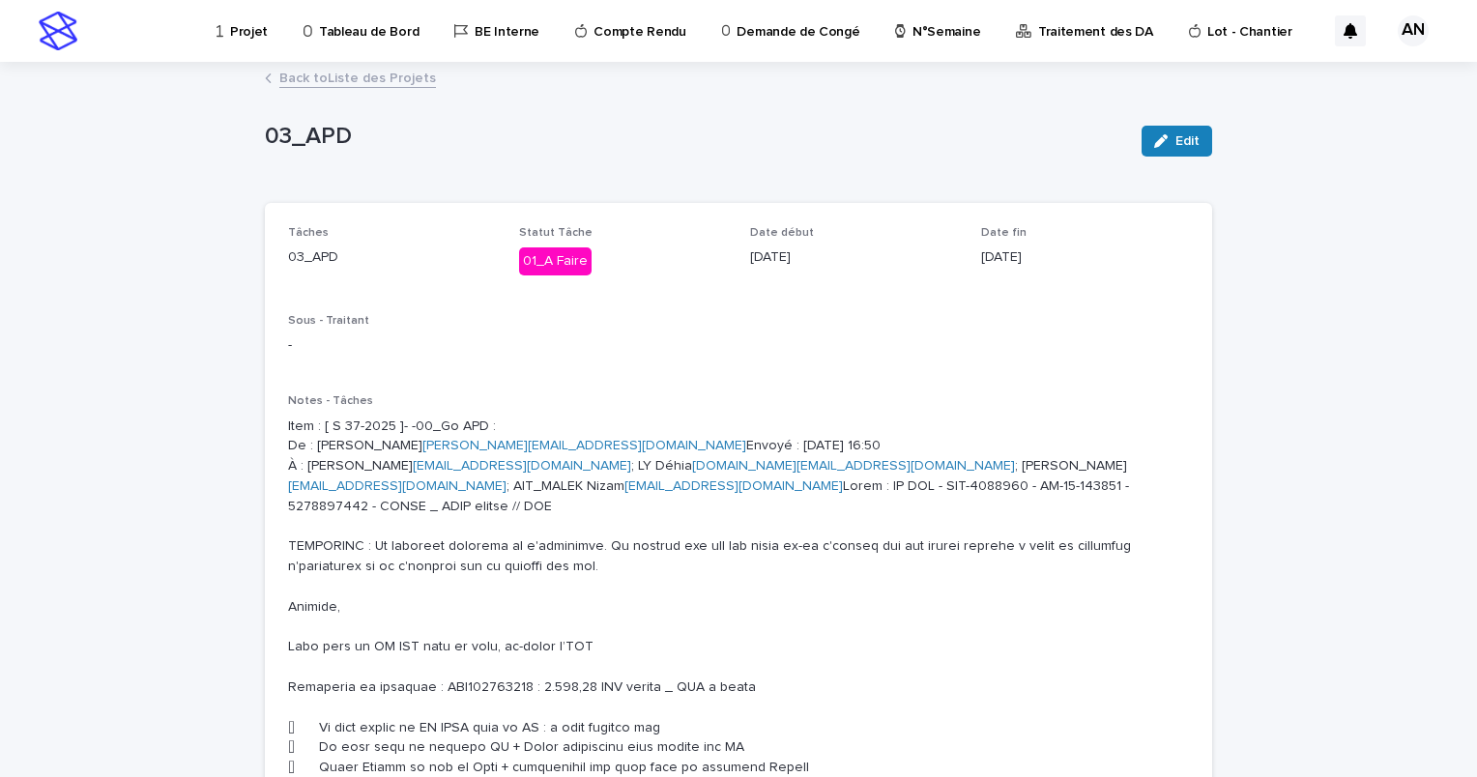
click at [379, 73] on link "Back to Liste des Projets" at bounding box center [357, 77] width 157 height 22
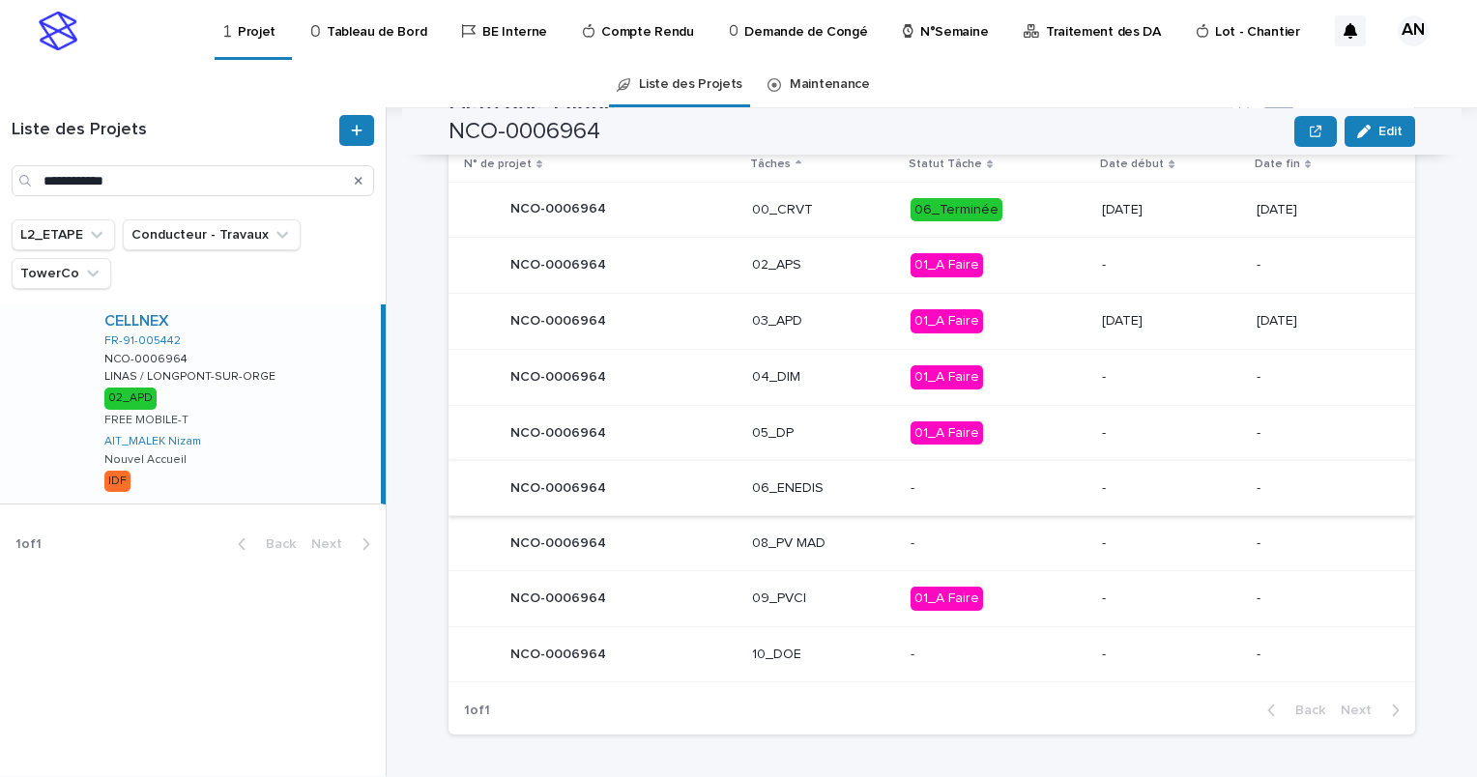
scroll to position [696, 0]
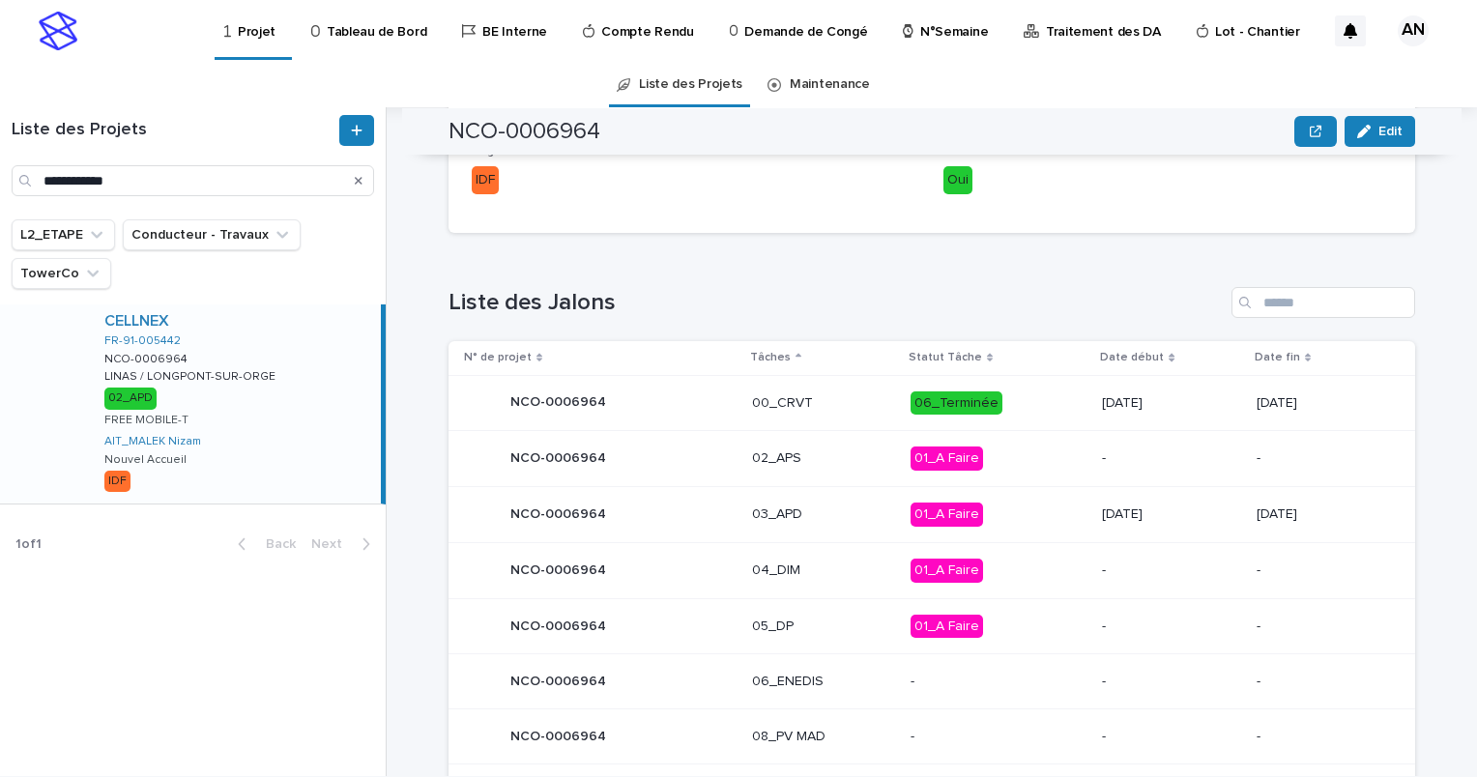
click at [816, 521] on div "03_APD" at bounding box center [823, 515] width 143 height 32
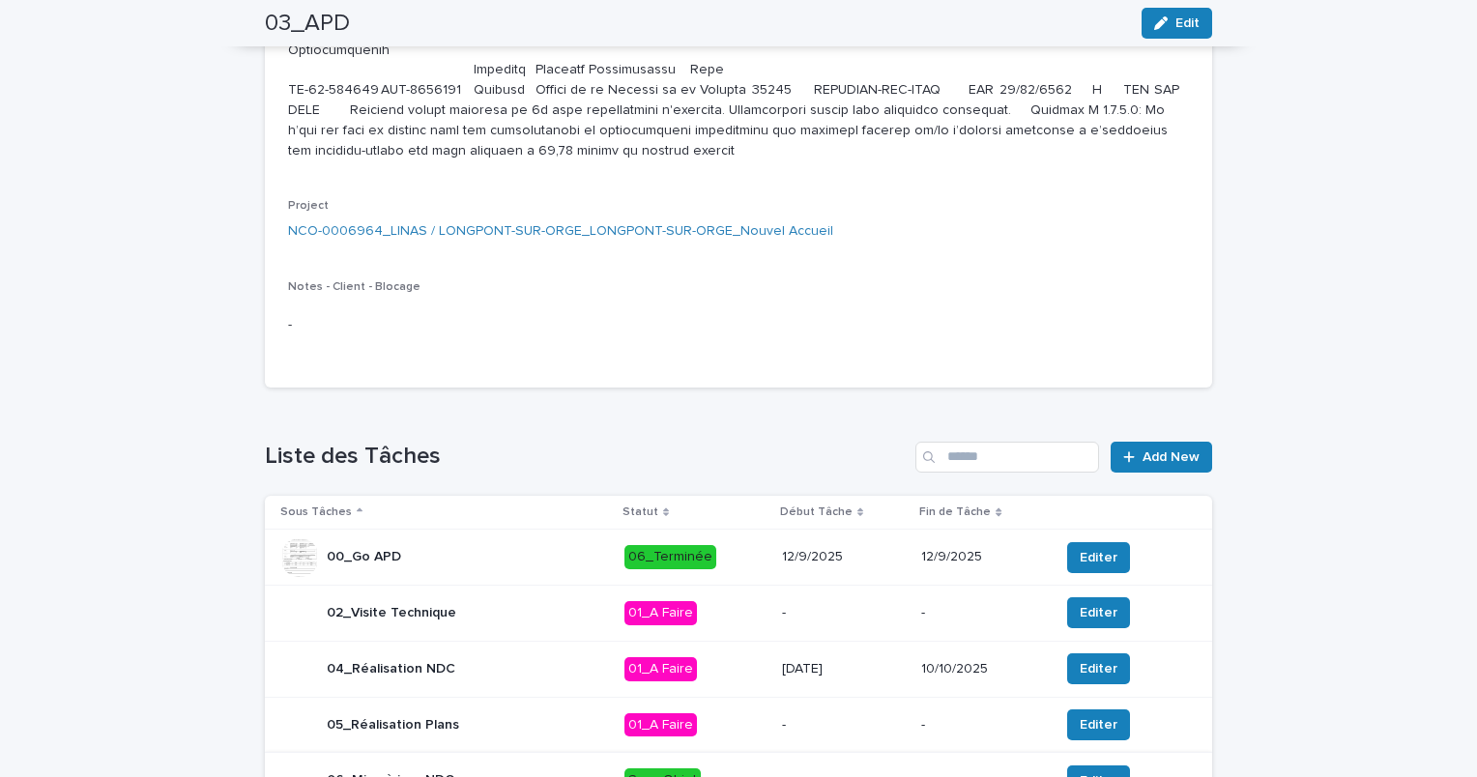
scroll to position [1450, 0]
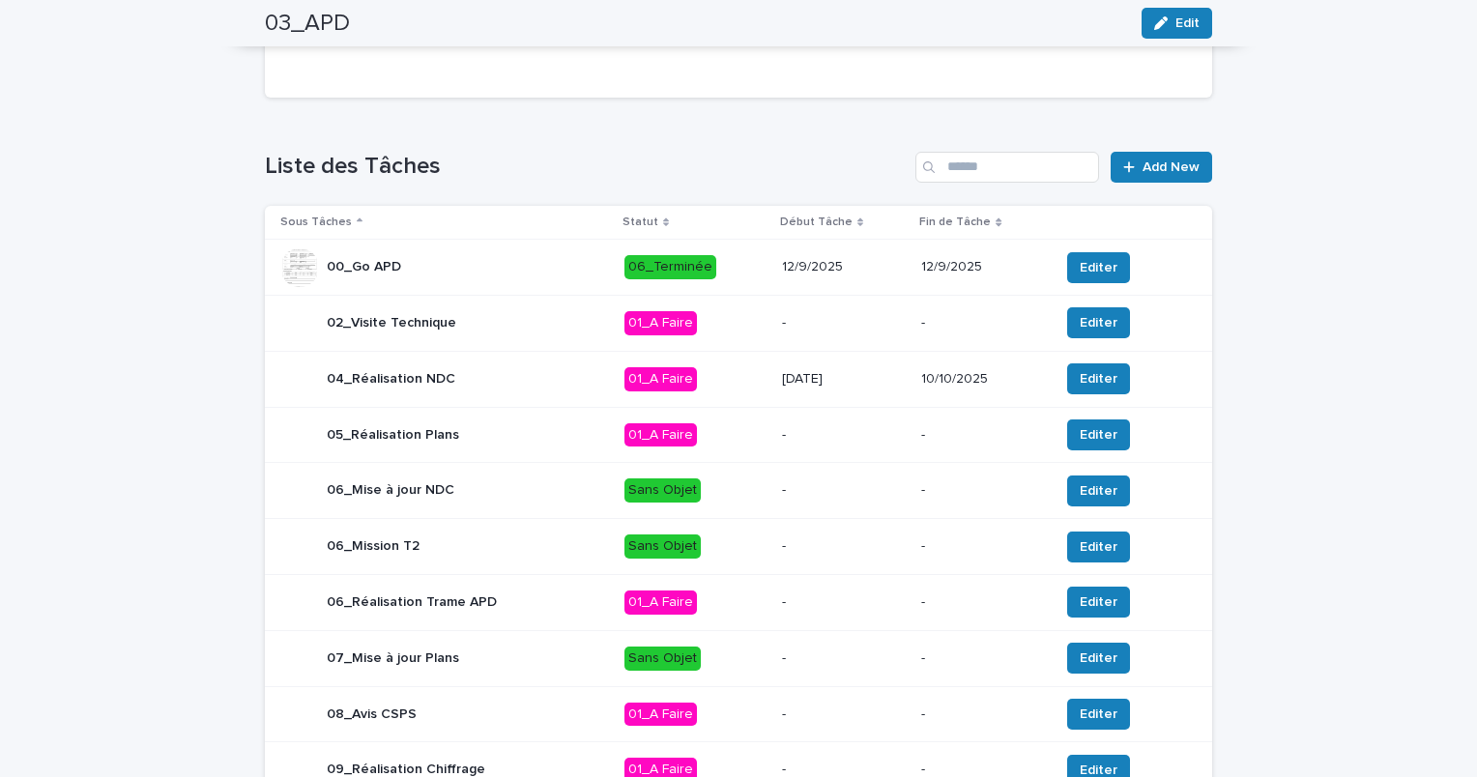
click at [731, 392] on p "01_A Faire" at bounding box center [696, 379] width 142 height 24
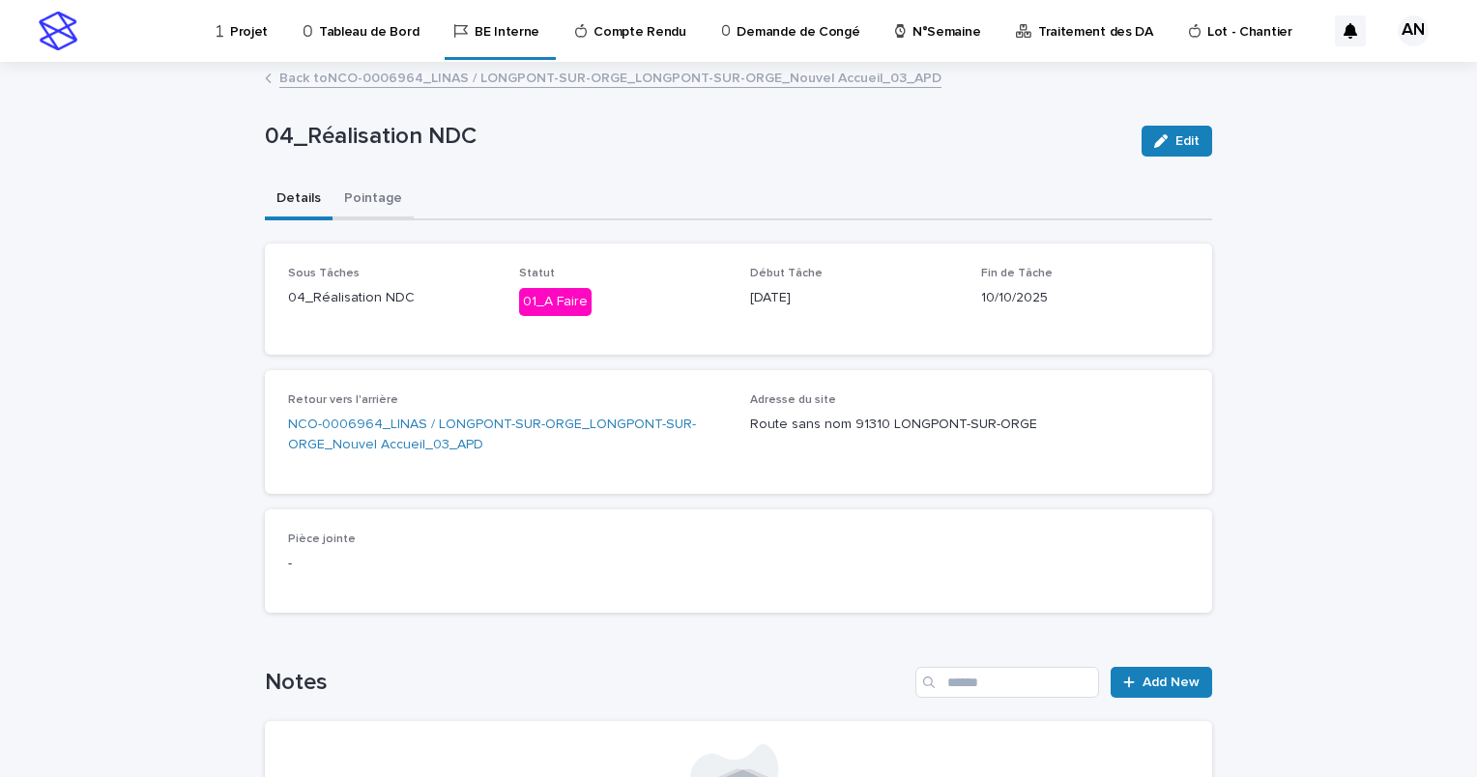
click at [376, 205] on button "Pointage" at bounding box center [373, 200] width 81 height 41
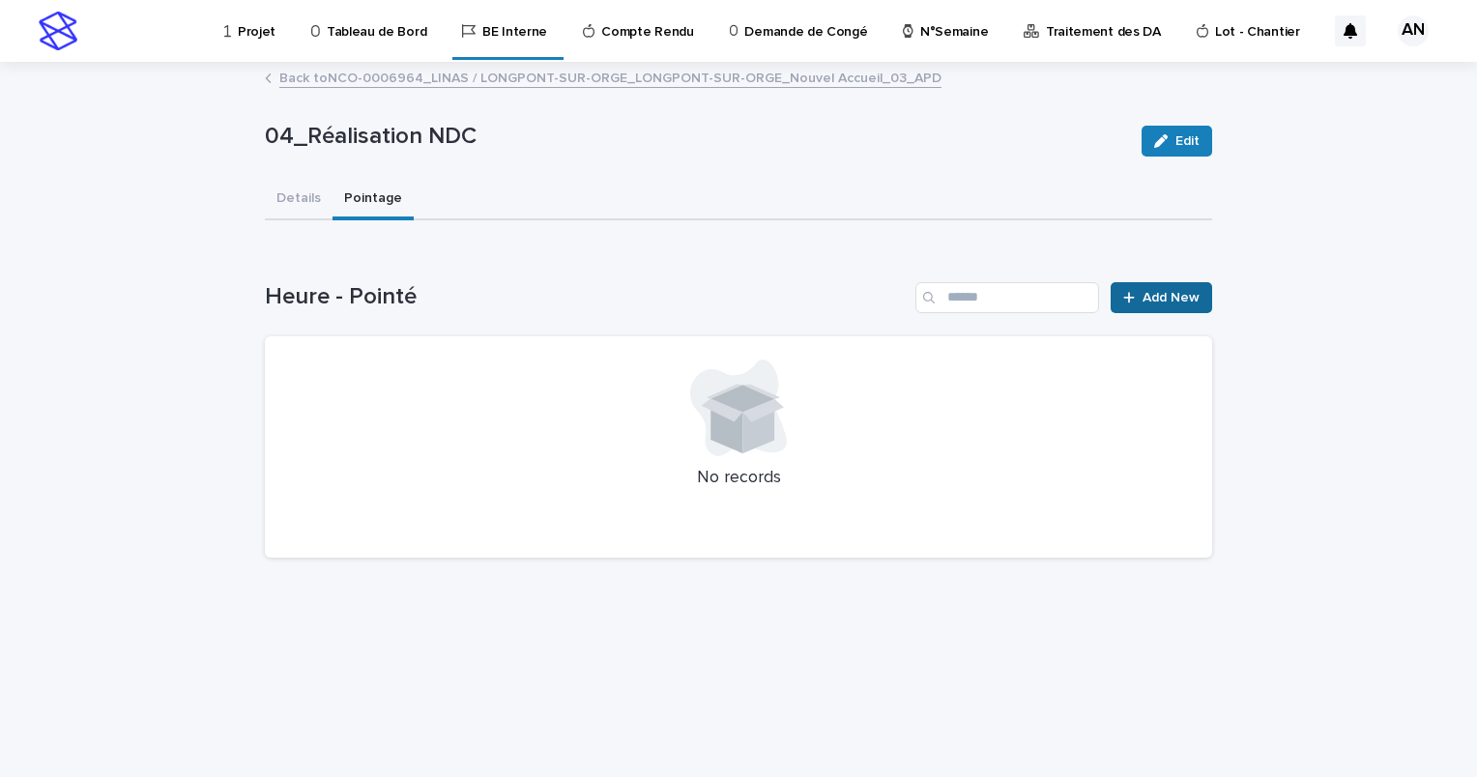
click at [1172, 294] on span "Add New" at bounding box center [1171, 298] width 57 height 14
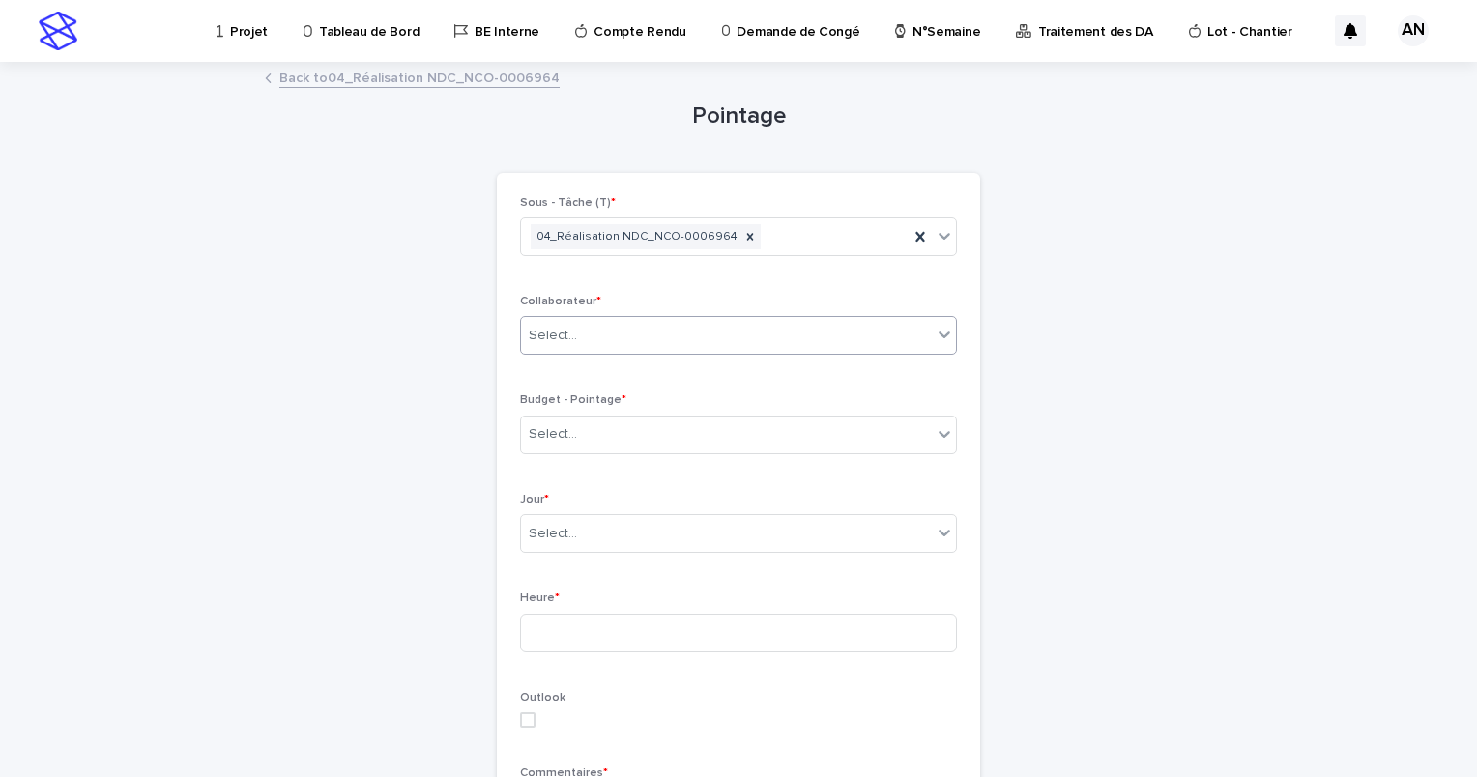
click at [785, 323] on div "Select..." at bounding box center [726, 336] width 411 height 32
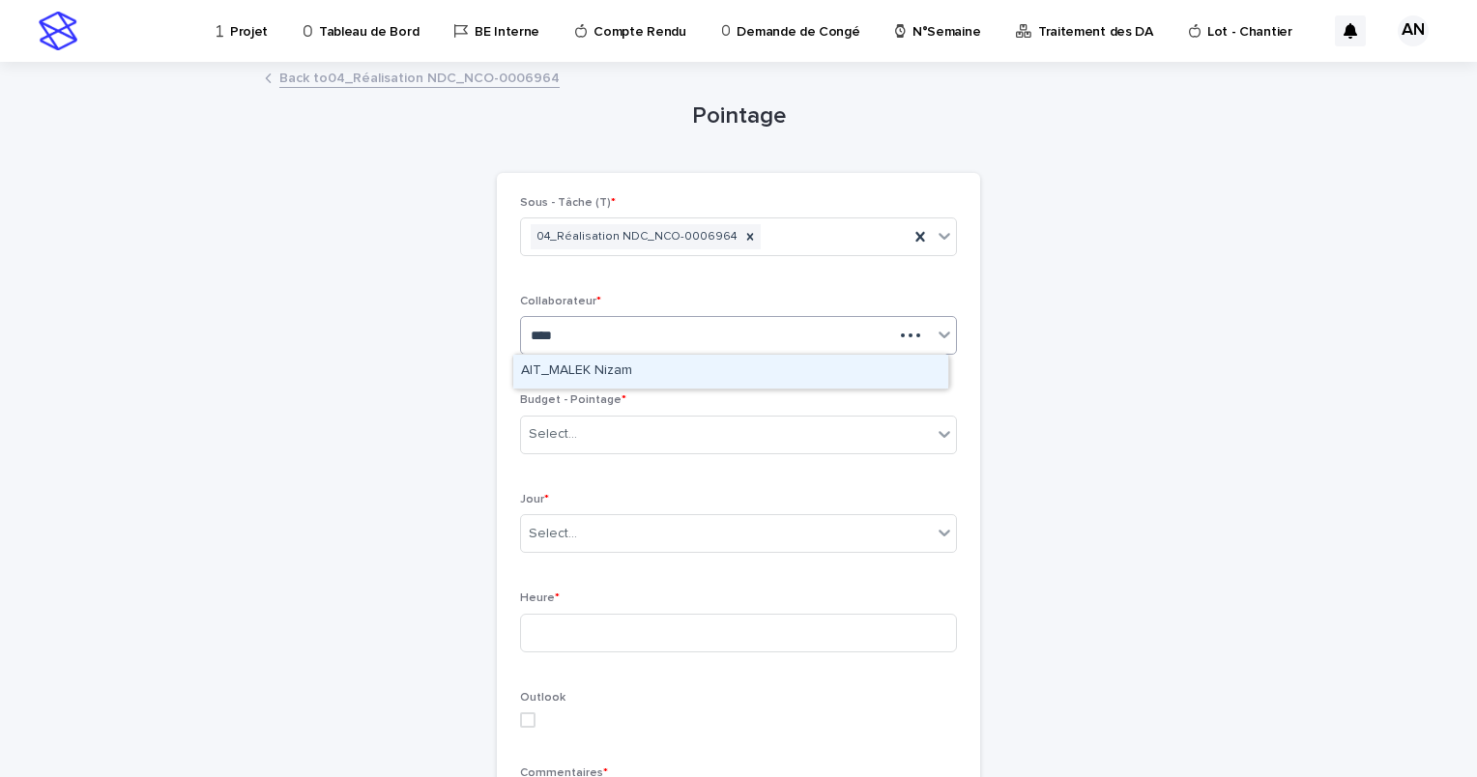
type input "*****"
click at [680, 369] on div "AIT_MALEK Nizam" at bounding box center [730, 372] width 435 height 34
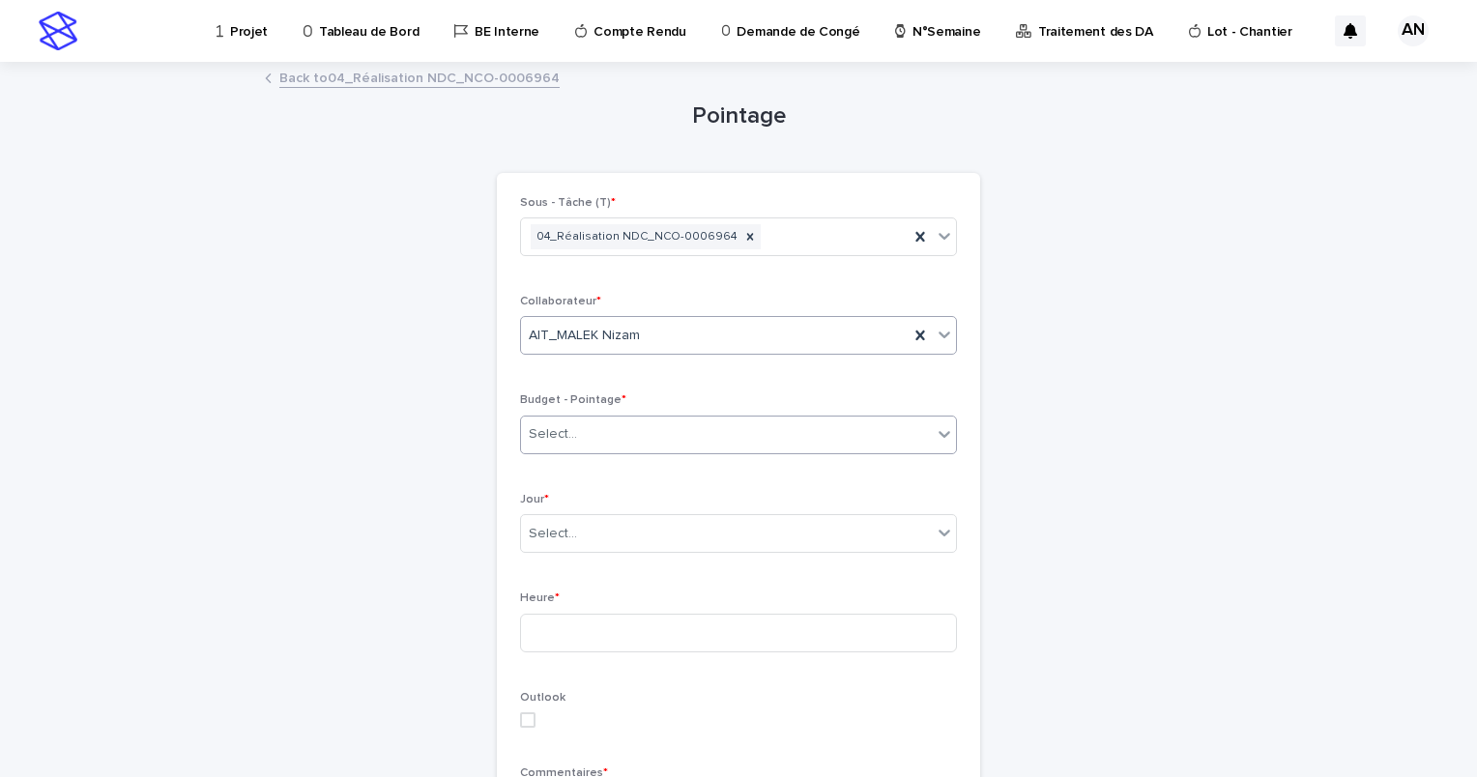
click at [694, 443] on div "Select..." at bounding box center [726, 435] width 411 height 32
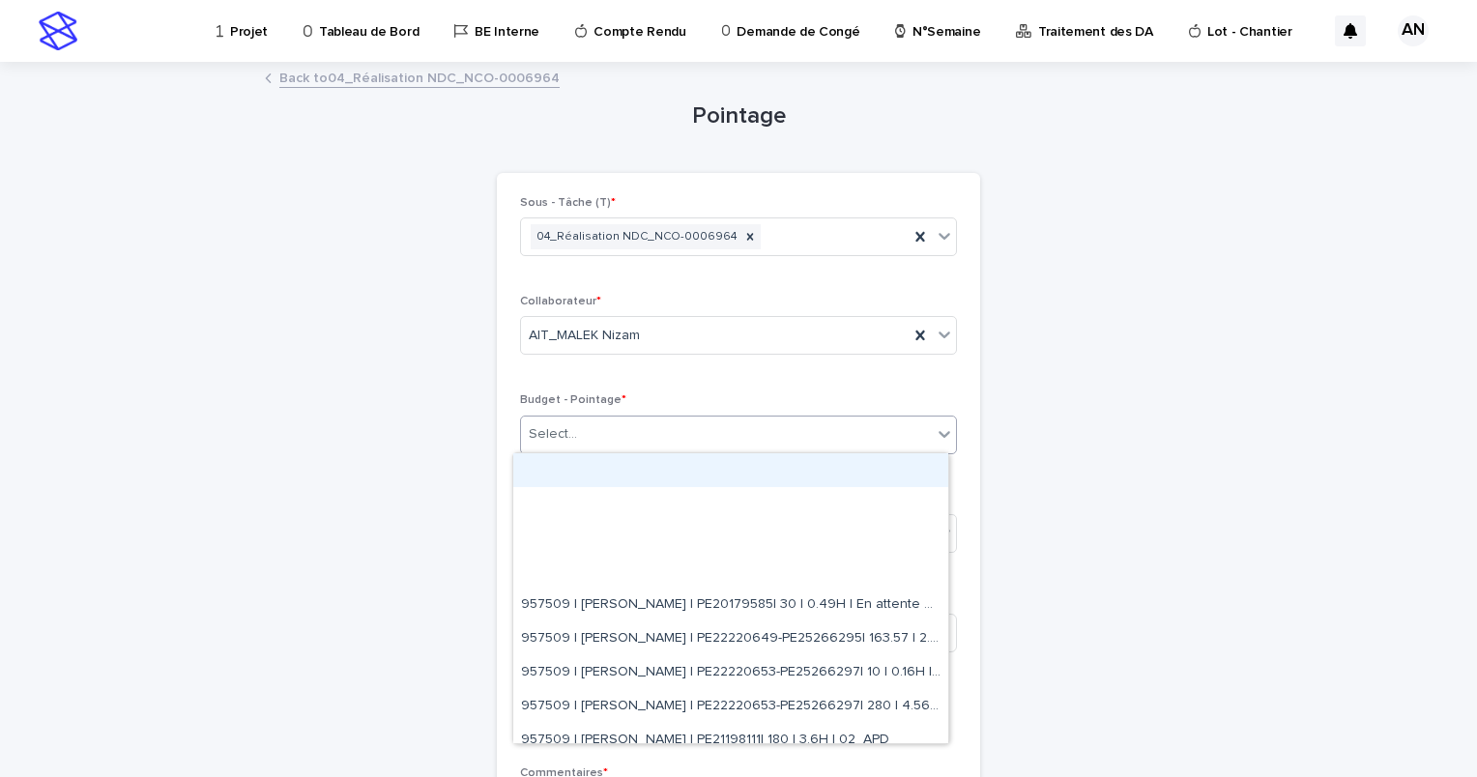
paste input "**********"
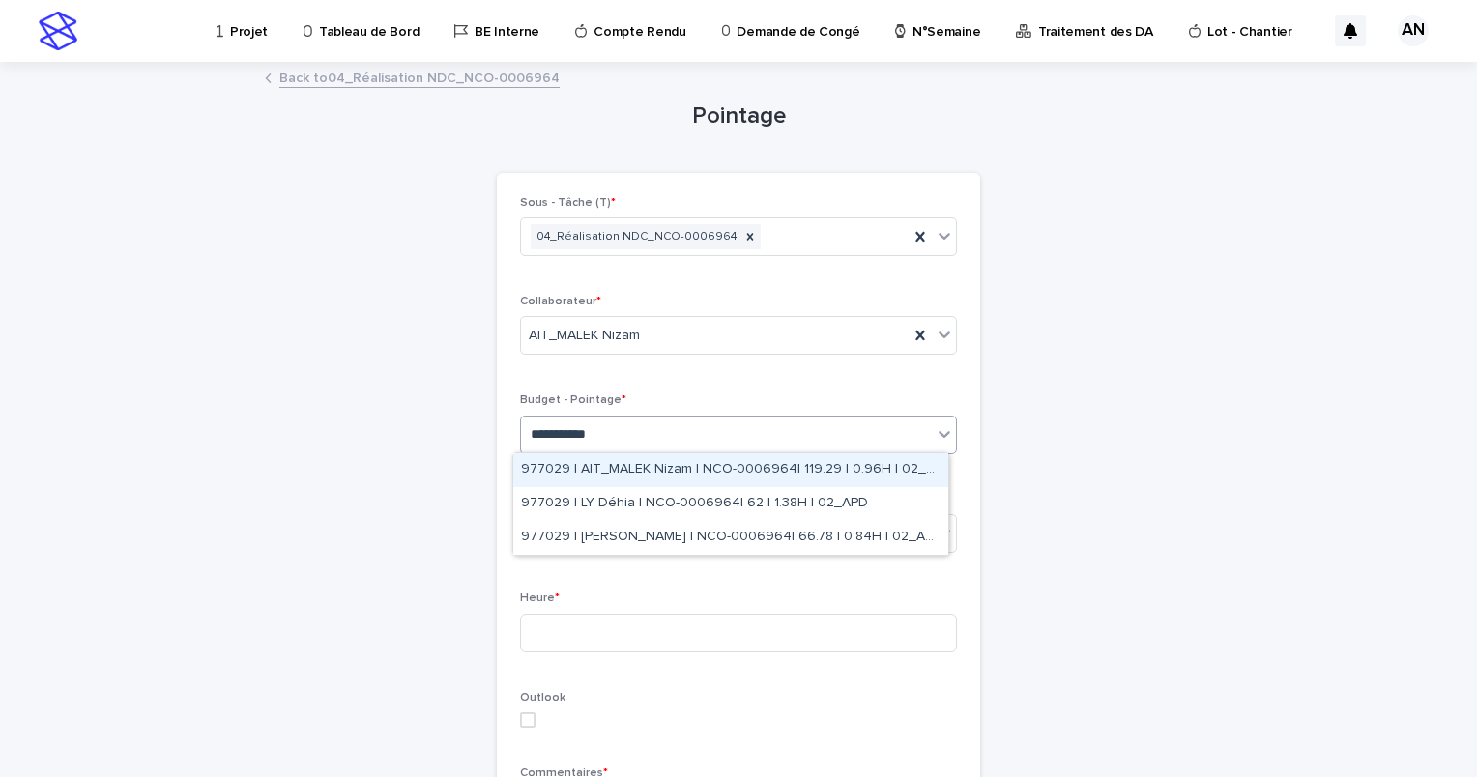
type input "**********"
click at [684, 468] on div "977029 | AIT_MALEK Nizam | NCO-0006964| 119.29 | 0.96H | 02_APD" at bounding box center [730, 470] width 435 height 34
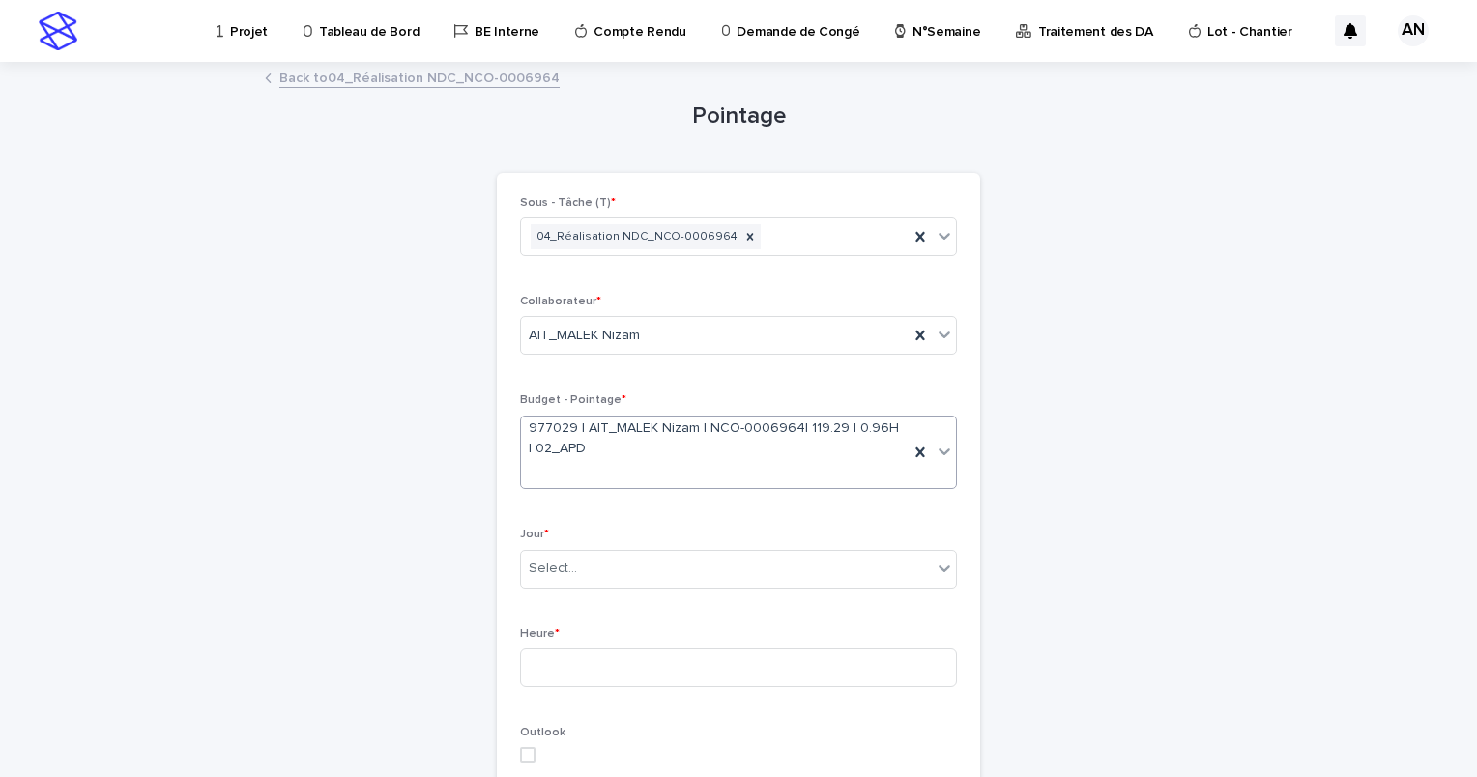
click at [657, 587] on div "Jour * Select..." at bounding box center [738, 565] width 437 height 75
click at [657, 569] on div "Select..." at bounding box center [726, 569] width 411 height 32
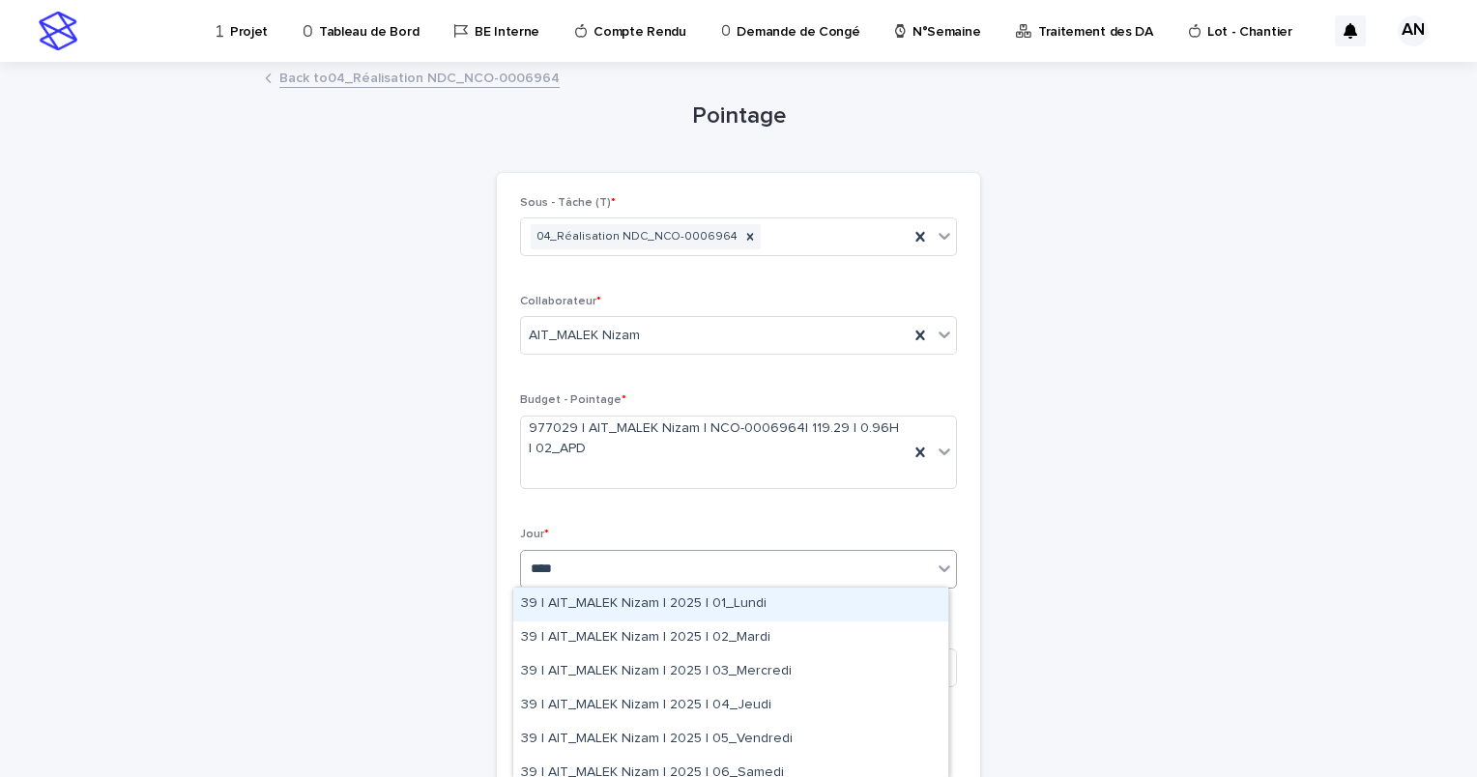
type input "*****"
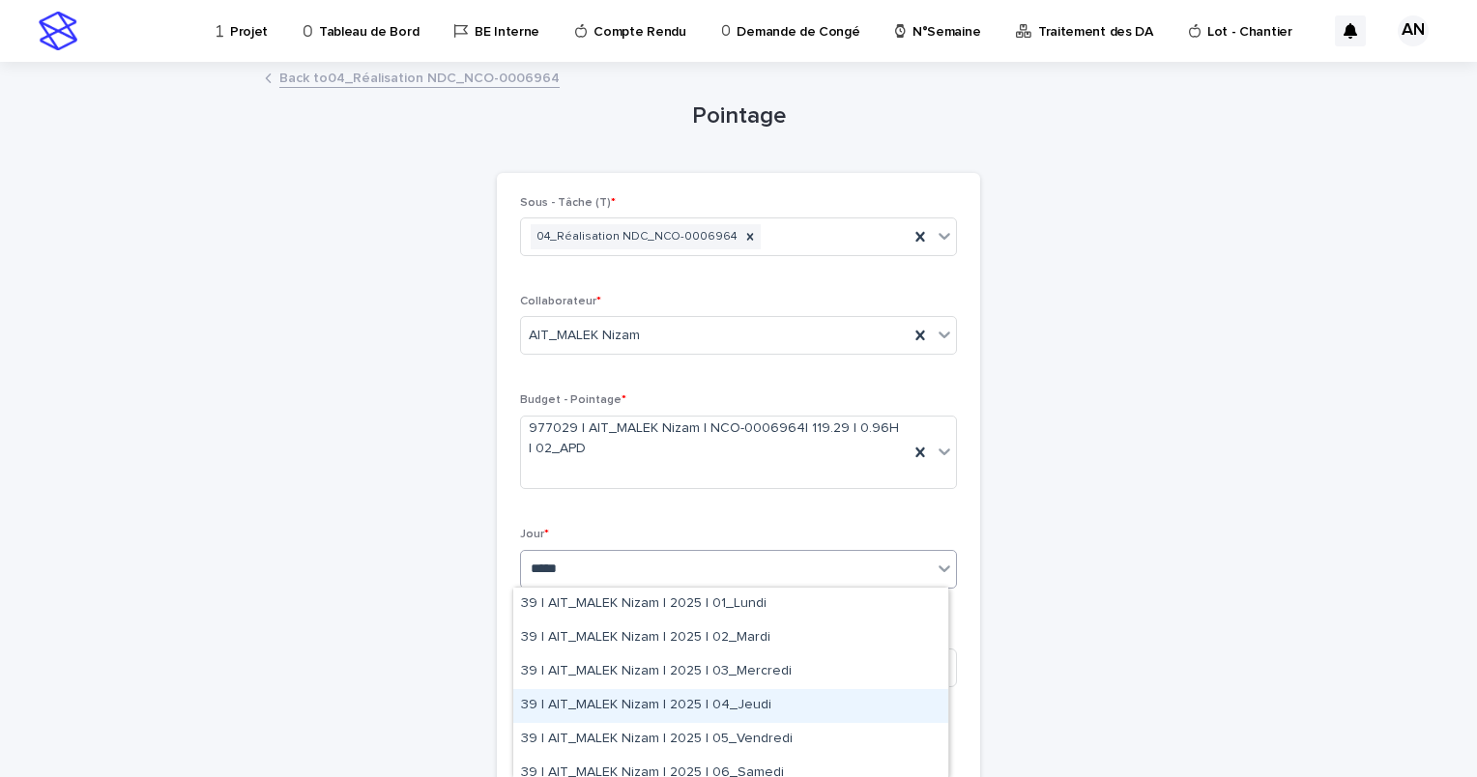
click at [708, 711] on div "39 | AIT_MALEK Nizam | 2025 | 04_Jeudi" at bounding box center [730, 706] width 435 height 34
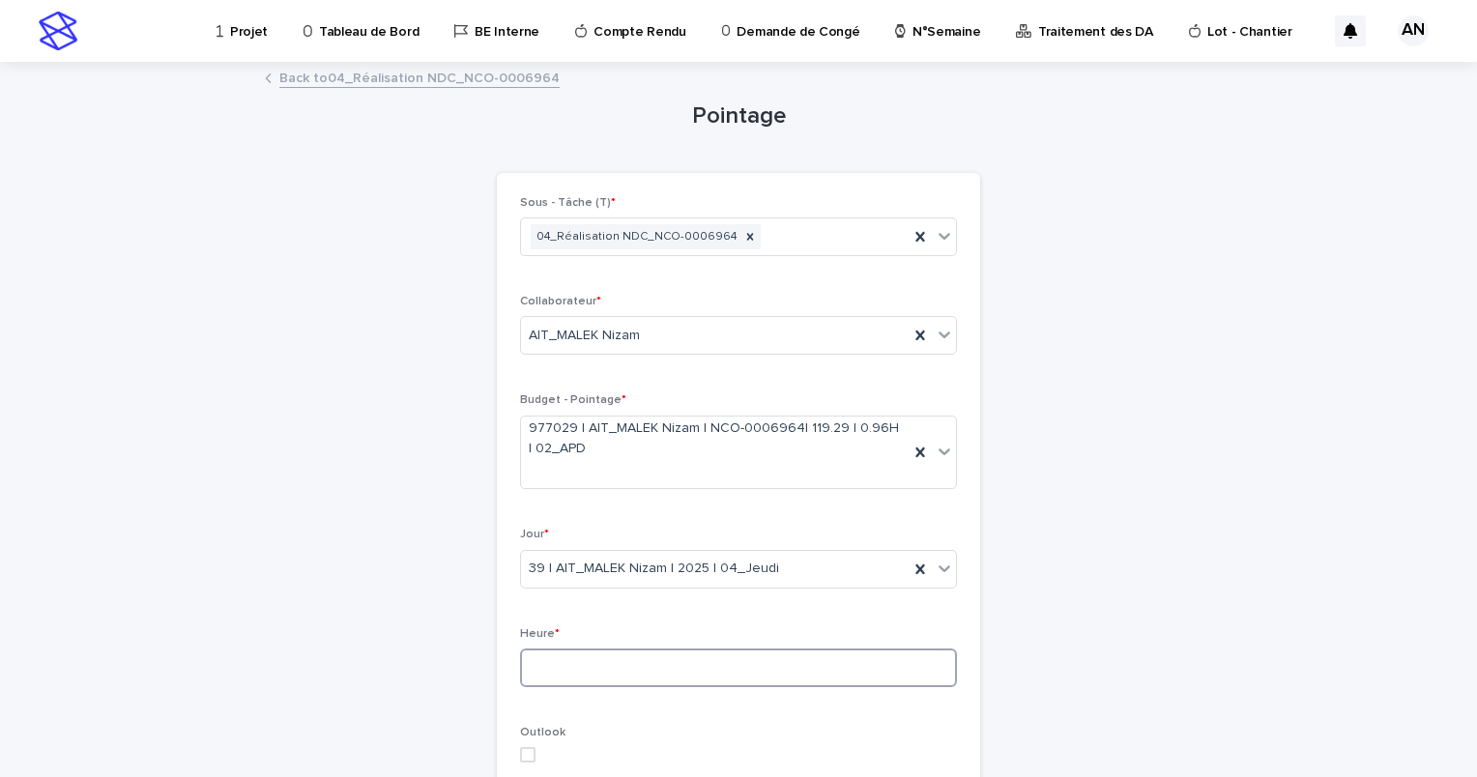
click at [698, 671] on input at bounding box center [738, 668] width 437 height 39
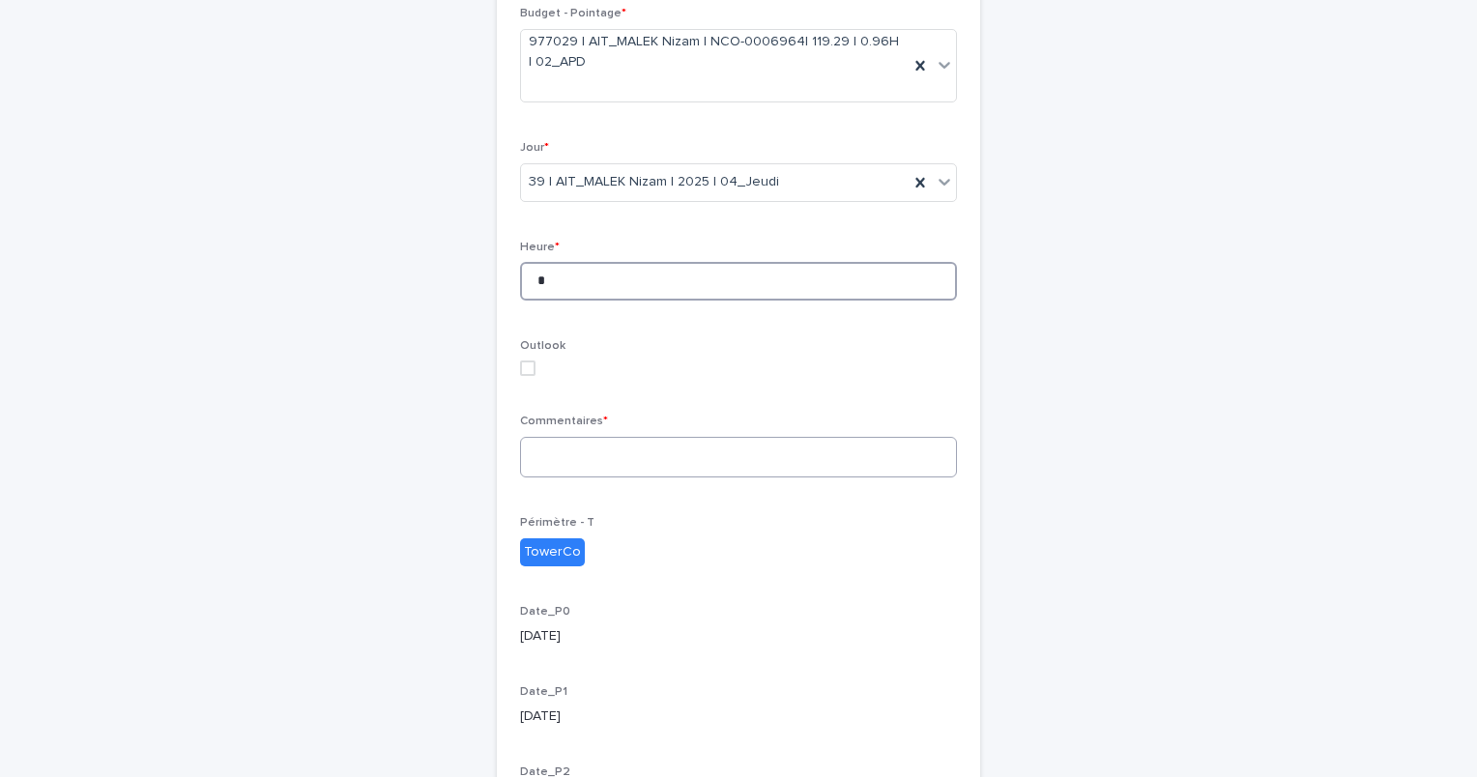
type input "*"
click at [554, 455] on textarea at bounding box center [738, 458] width 437 height 42
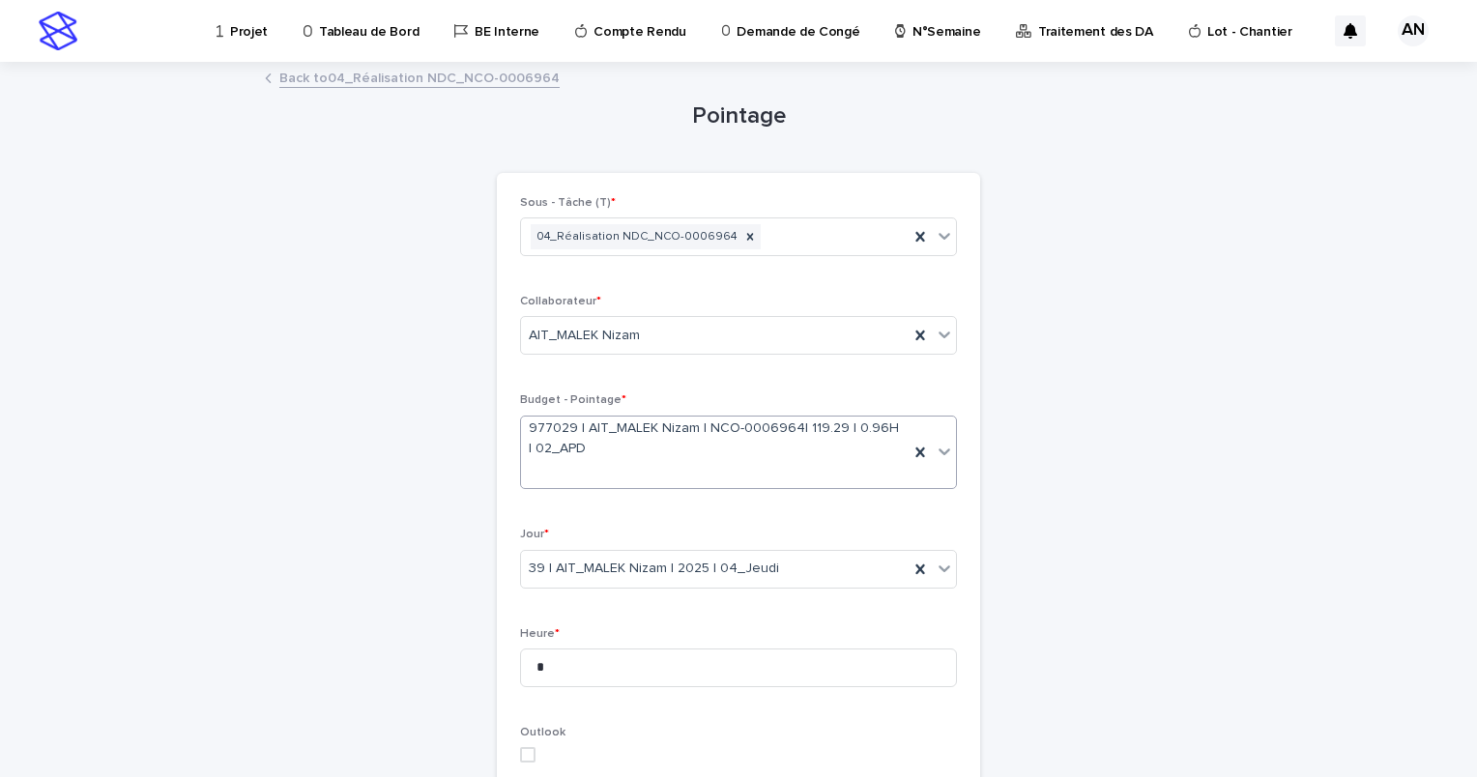
scroll to position [597, 0]
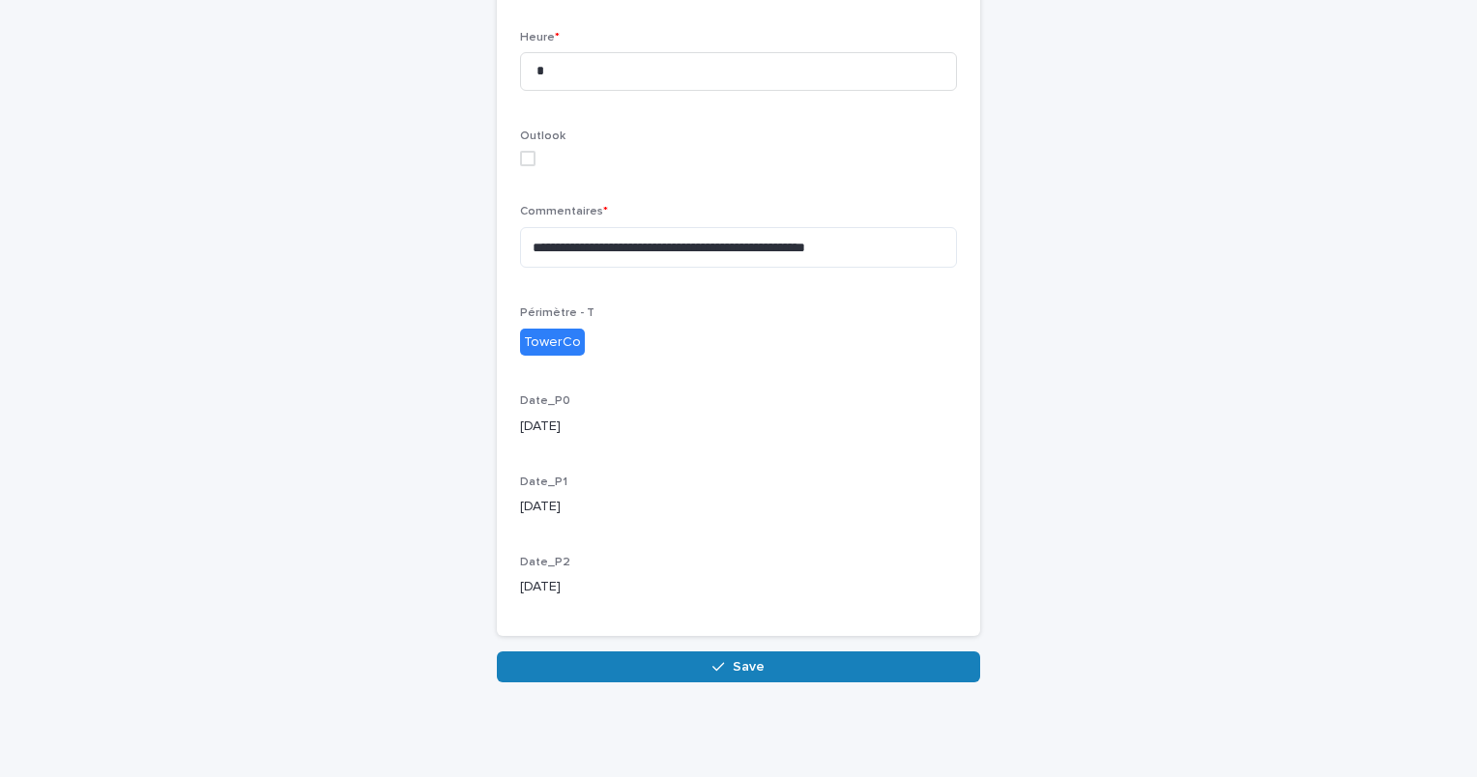
click at [845, 368] on div "Périmètre - T TowerCo" at bounding box center [738, 339] width 437 height 65
click at [836, 247] on textarea "**********" at bounding box center [738, 248] width 437 height 42
click at [620, 523] on div "**********" at bounding box center [738, 106] width 437 height 1013
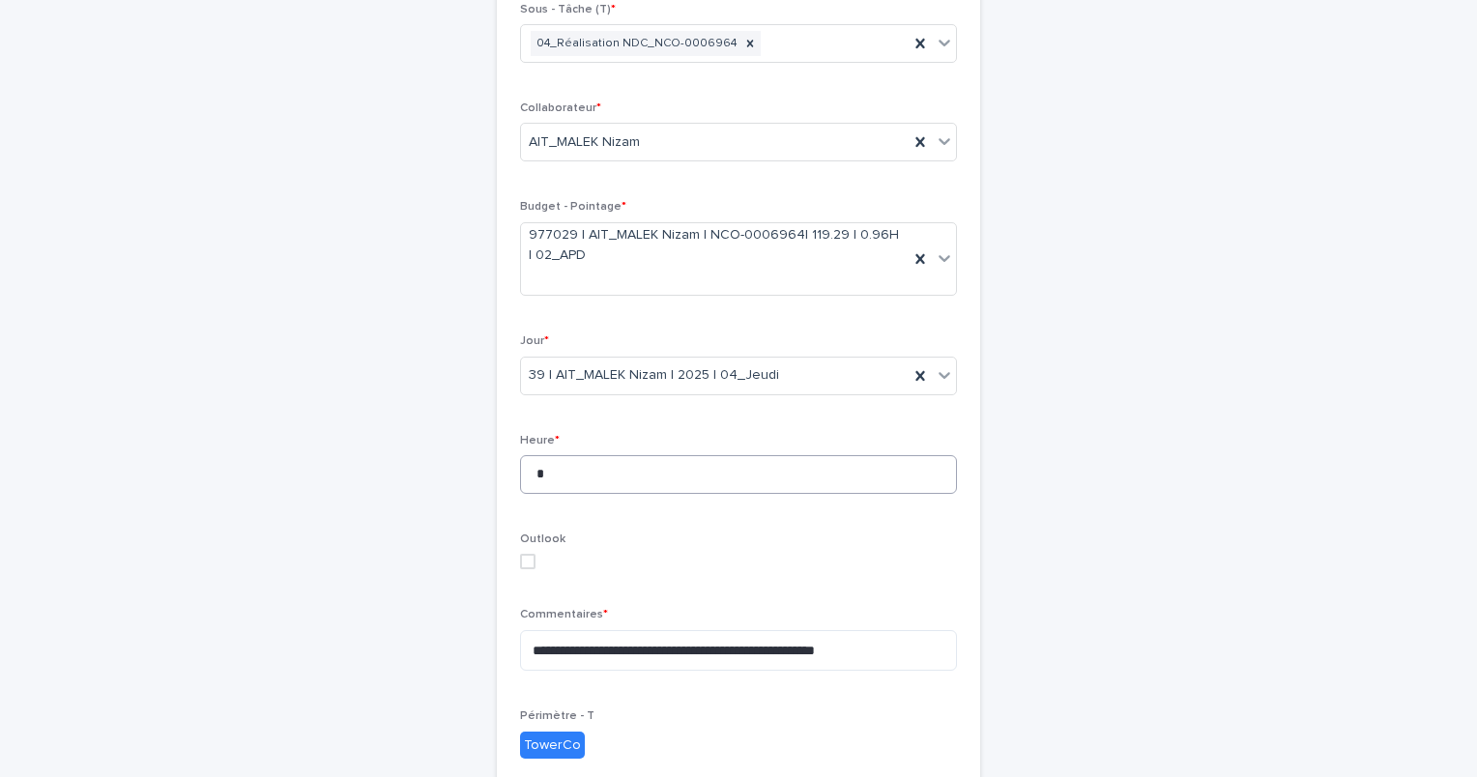
scroll to position [290, 0]
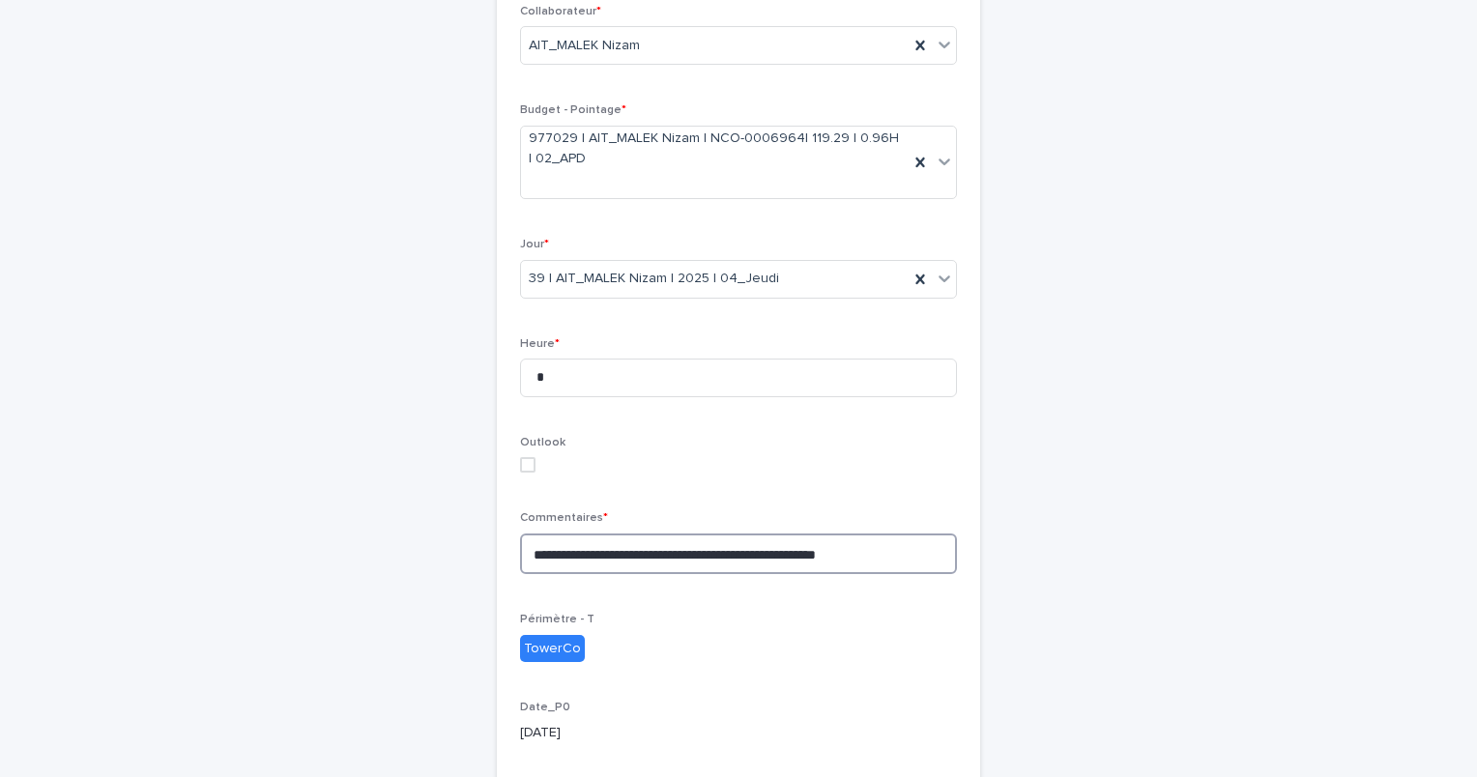
click at [899, 549] on textarea "**********" at bounding box center [738, 555] width 437 height 42
click at [520, 554] on textarea "**********" at bounding box center [738, 555] width 437 height 42
paste textarea "**********"
click at [675, 551] on textarea "**********" at bounding box center [738, 563] width 437 height 58
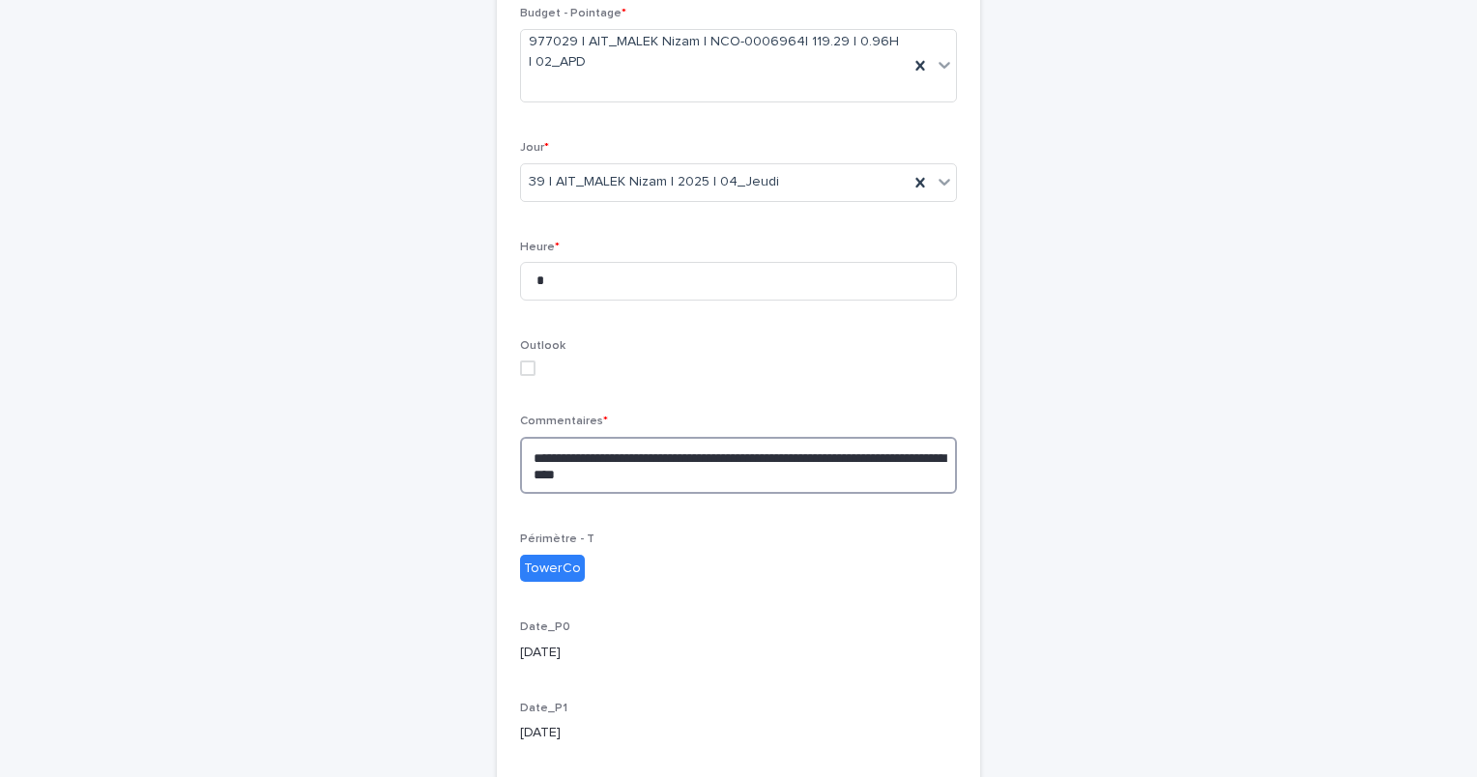
scroll to position [613, 0]
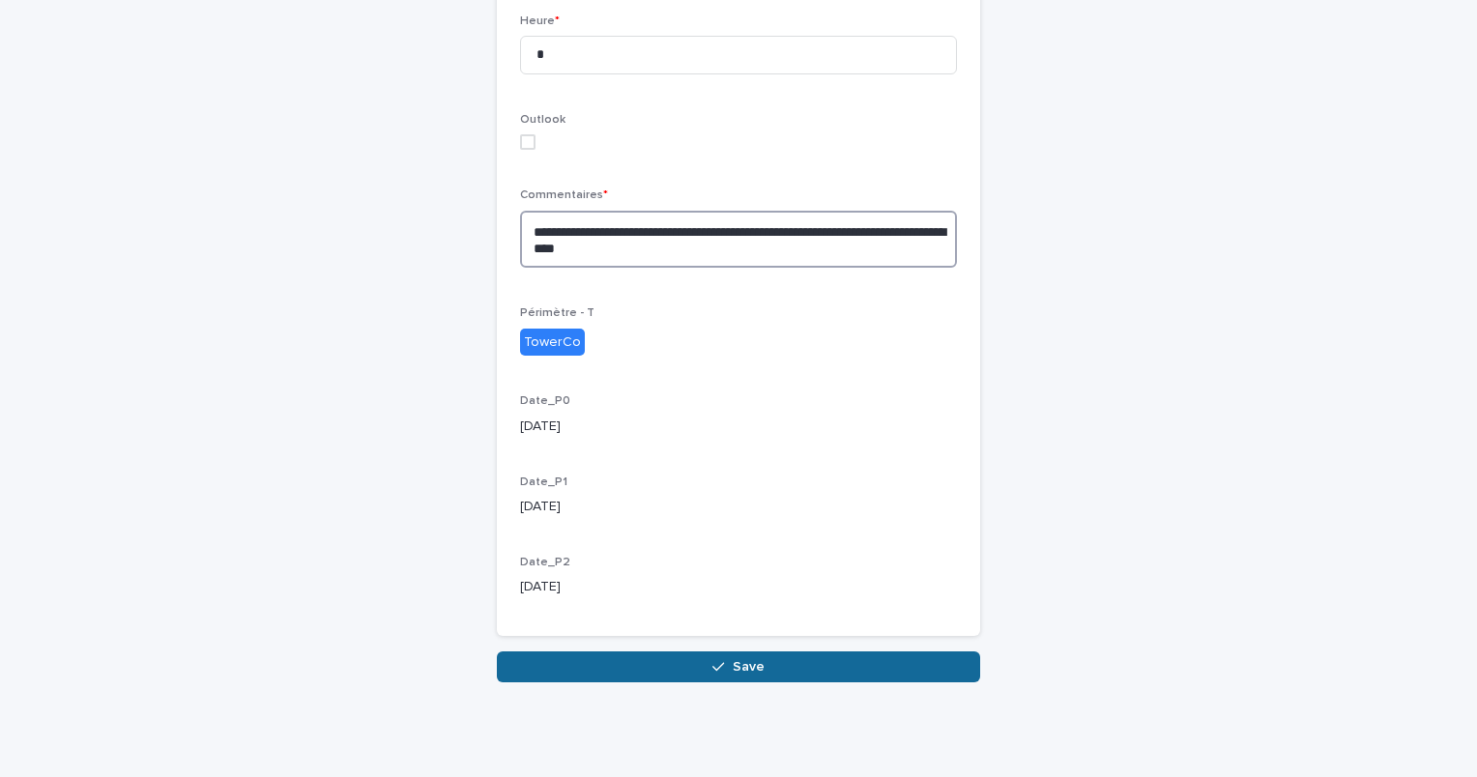
type textarea "**********"
click at [775, 658] on button "Save" at bounding box center [738, 667] width 483 height 31
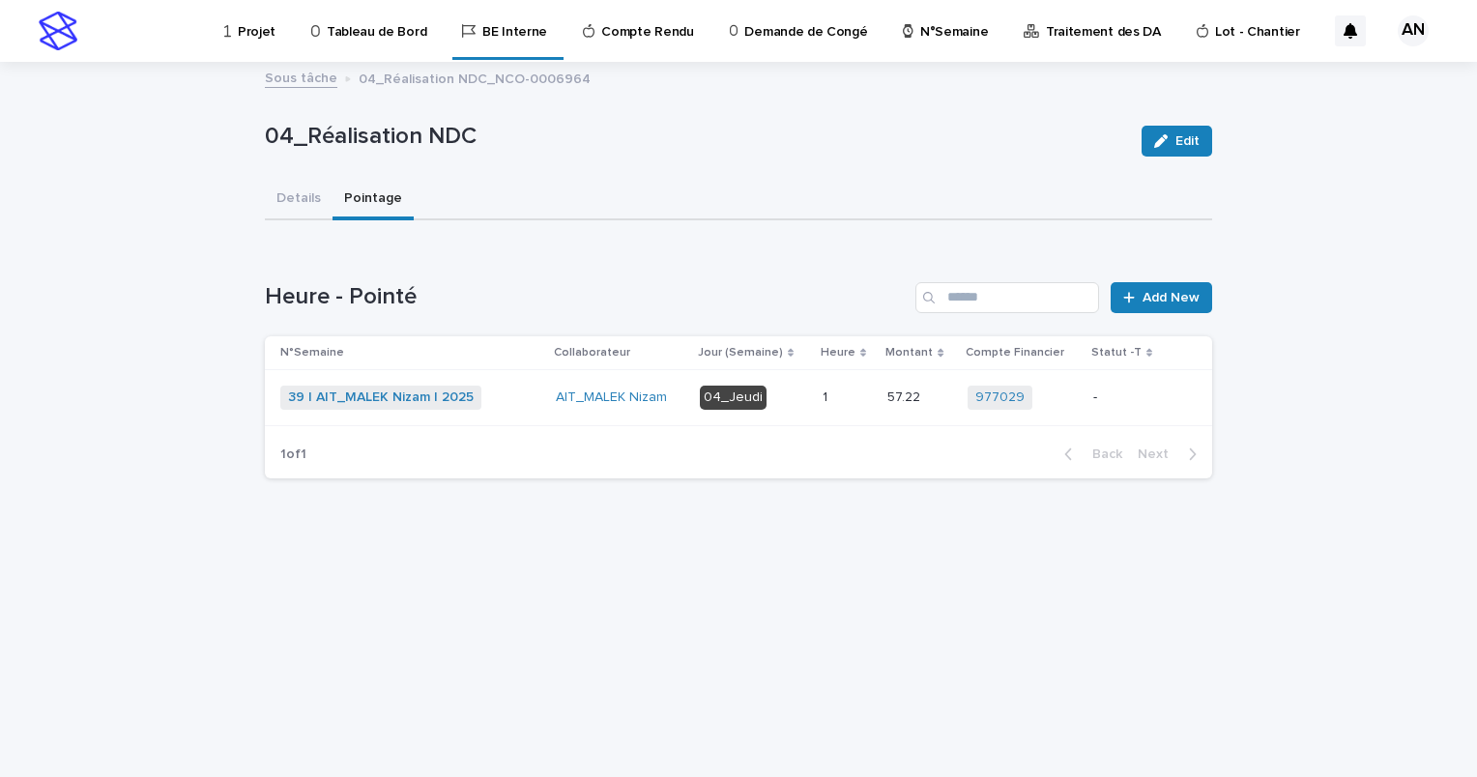
click at [530, 402] on div "39 | AIT_MALEK Nizam | 2025 + 0" at bounding box center [410, 398] width 260 height 24
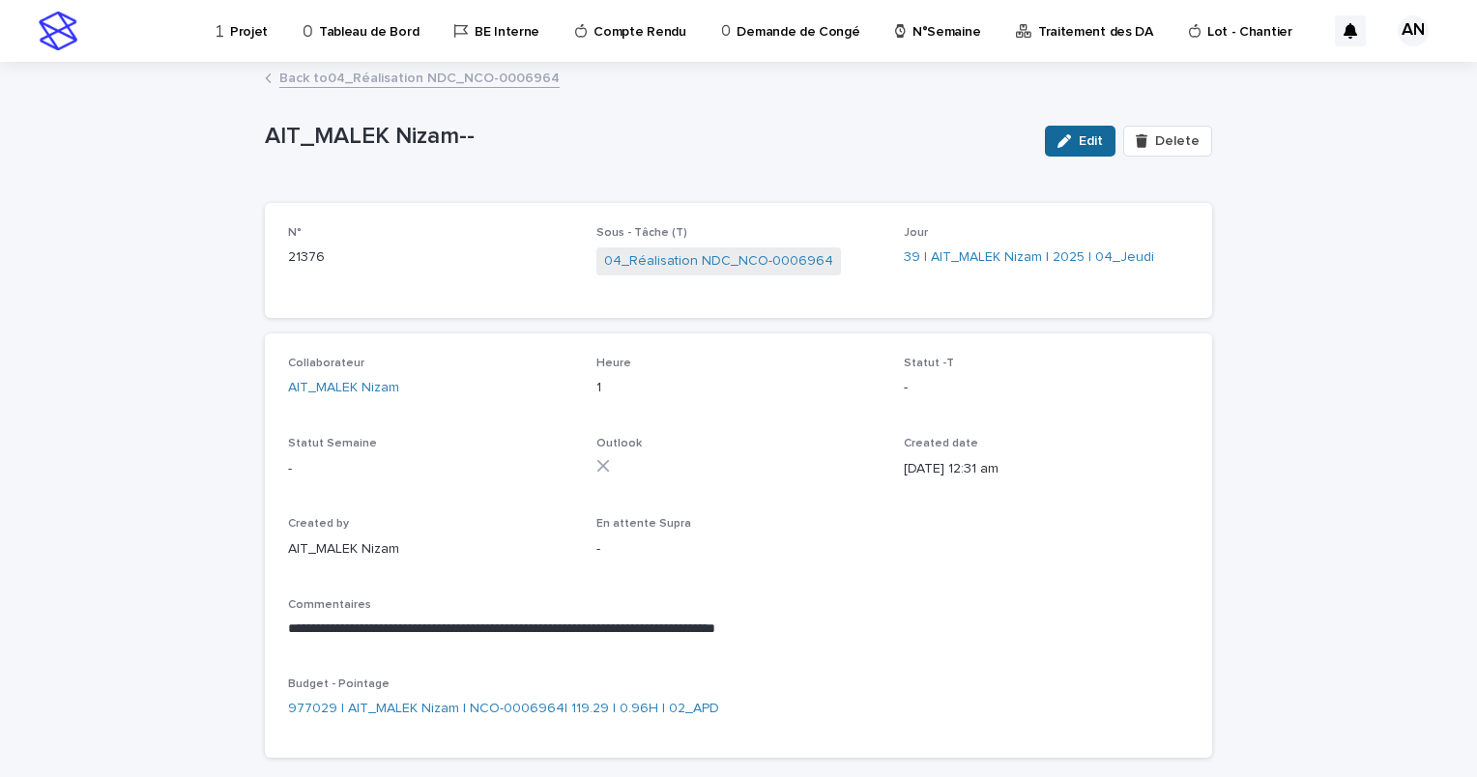
click at [1081, 152] on button "Edit" at bounding box center [1080, 141] width 71 height 31
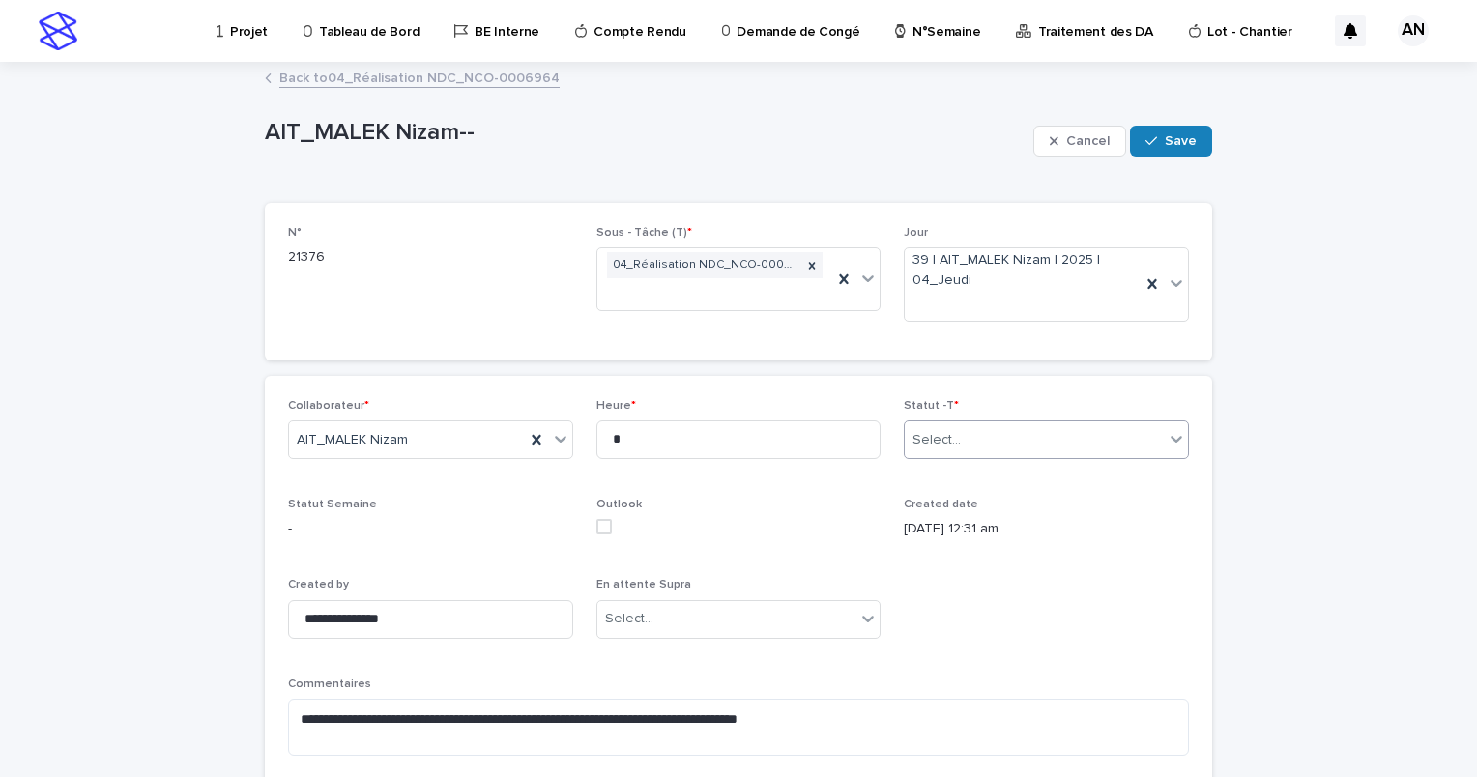
click at [1102, 427] on div "Select..." at bounding box center [1034, 440] width 259 height 32
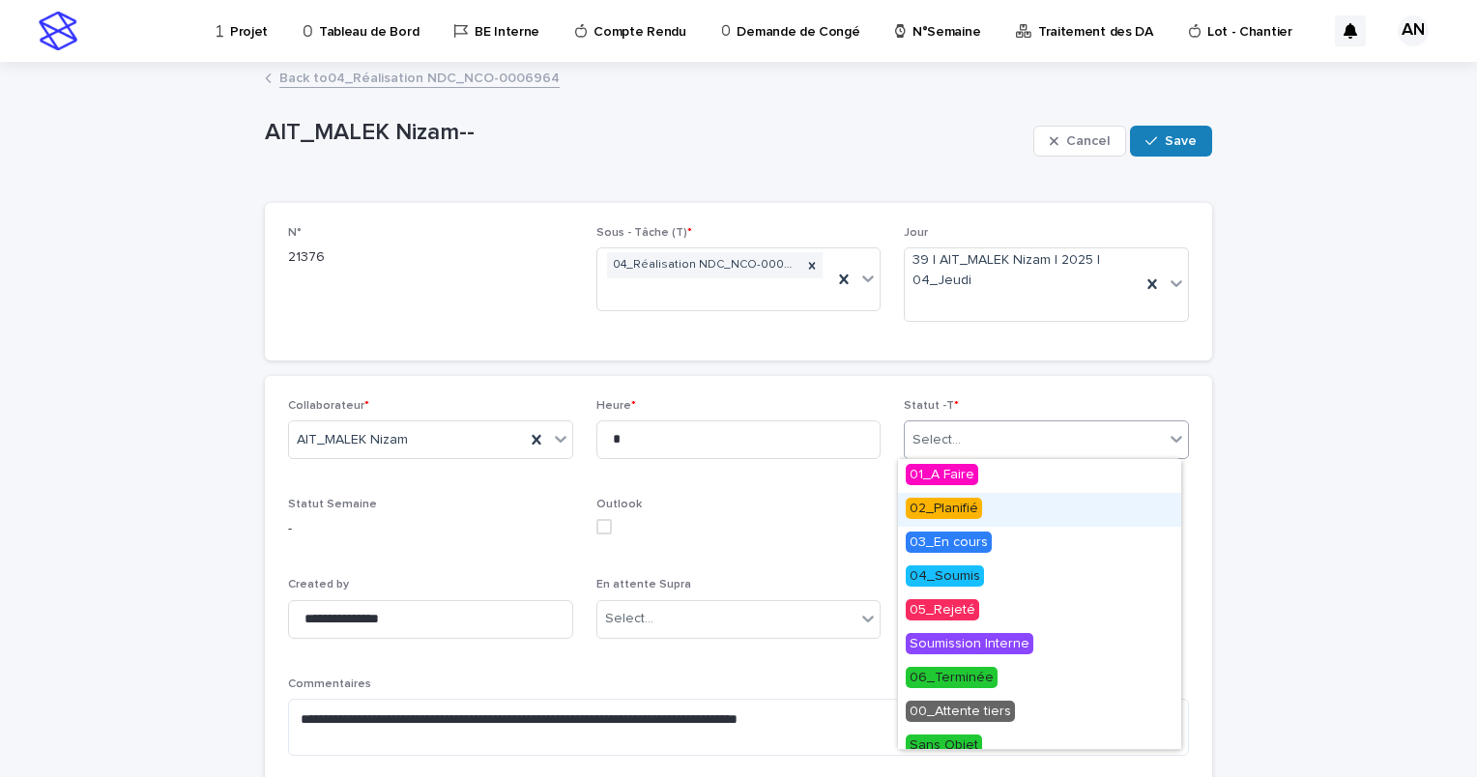
click at [990, 512] on div "02_Planifié" at bounding box center [1039, 510] width 283 height 34
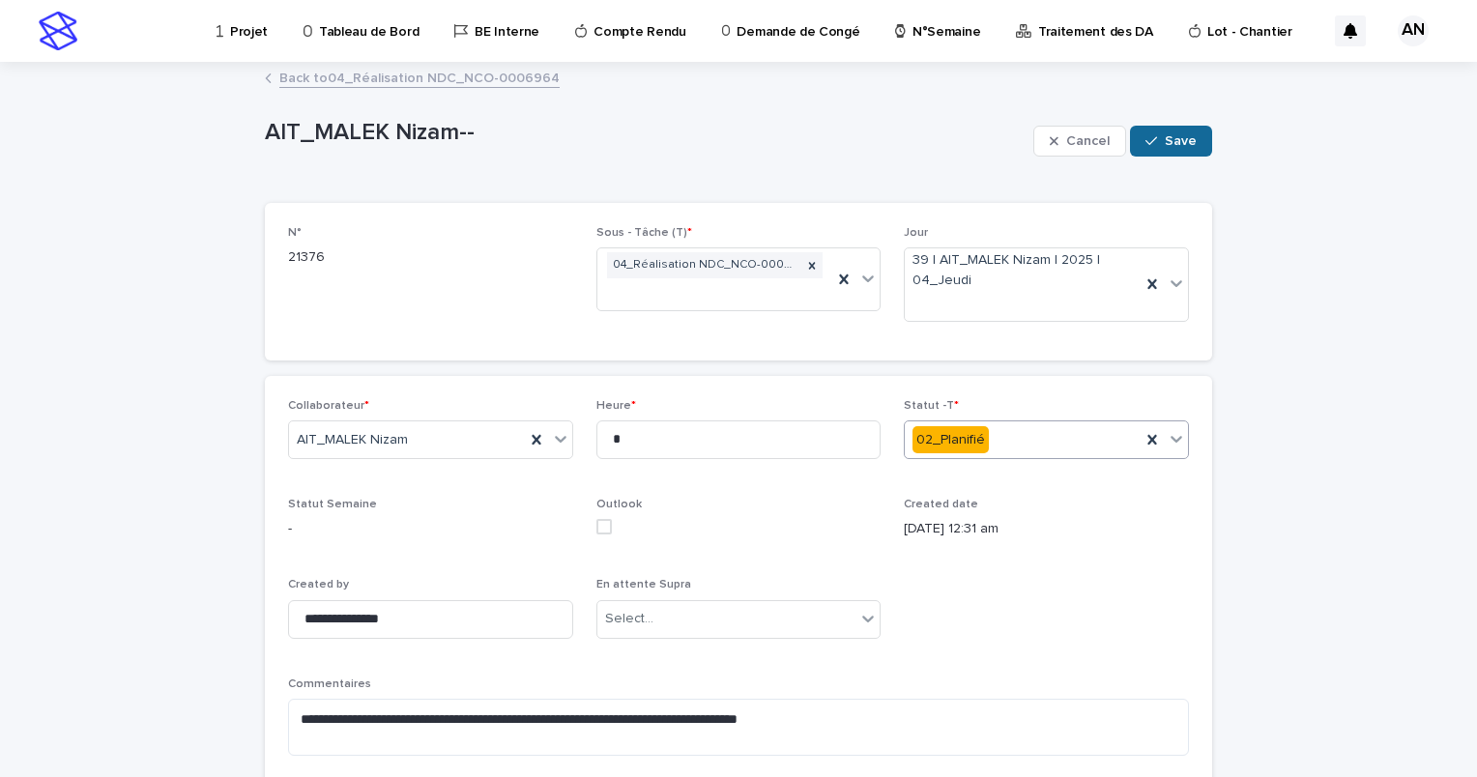
click at [1183, 135] on span "Save" at bounding box center [1181, 141] width 32 height 14
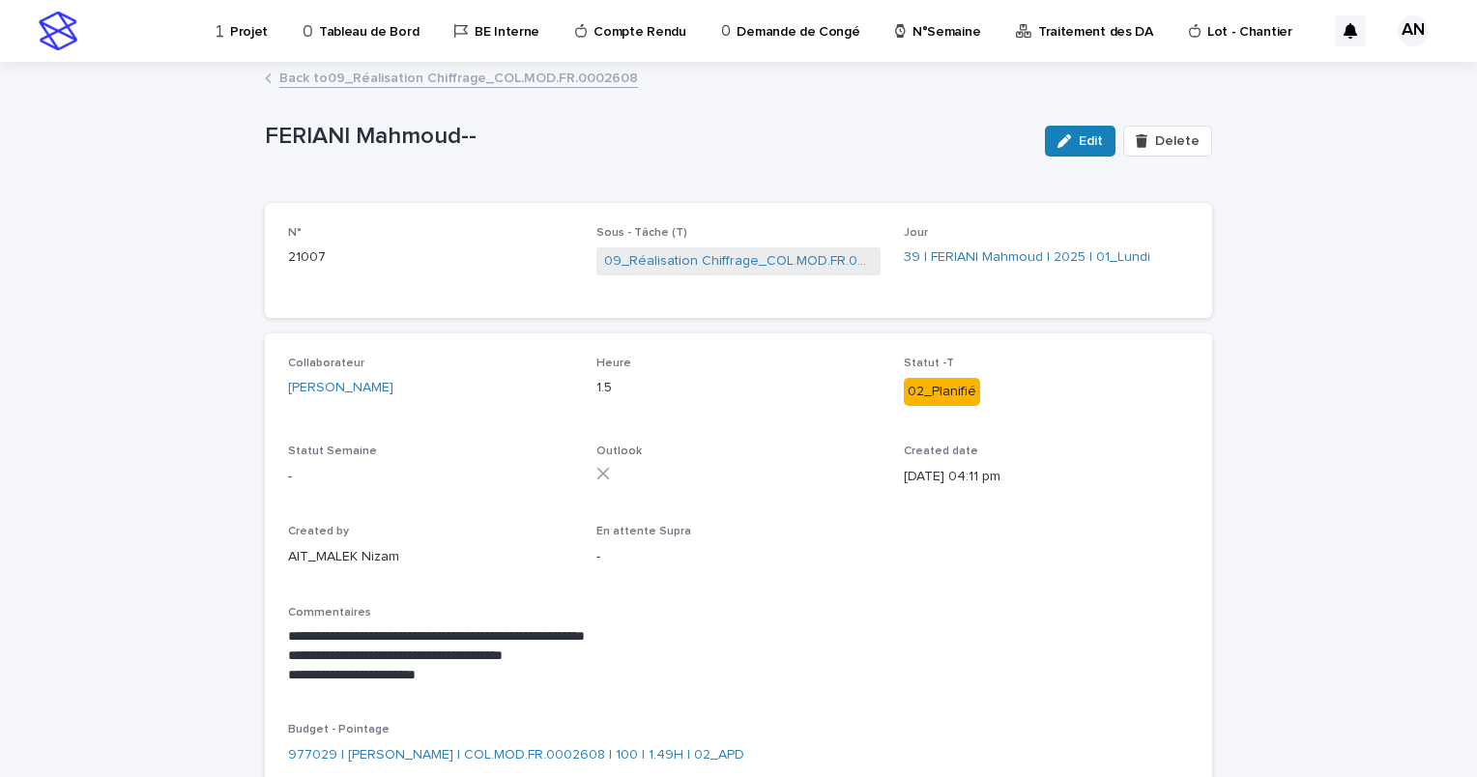
click at [464, 73] on link "Back to 09_Réalisation Chiffrage_COL.MOD.FR.0002608" at bounding box center [458, 77] width 359 height 22
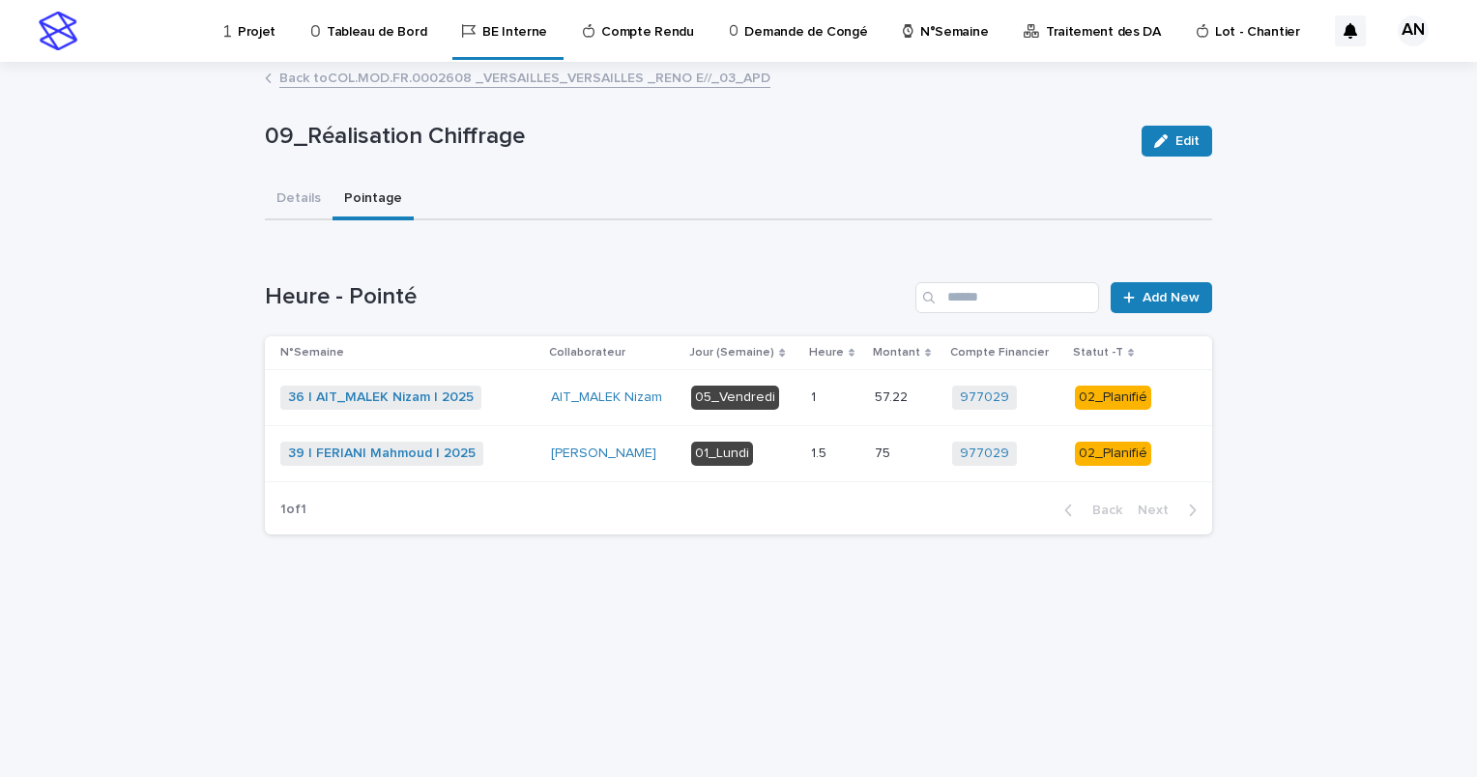
click at [465, 72] on link "Back to COL.MOD.FR.0002608 _VERSAILLES_VERSAILLES _RENO E//_03_APD" at bounding box center [524, 77] width 491 height 22
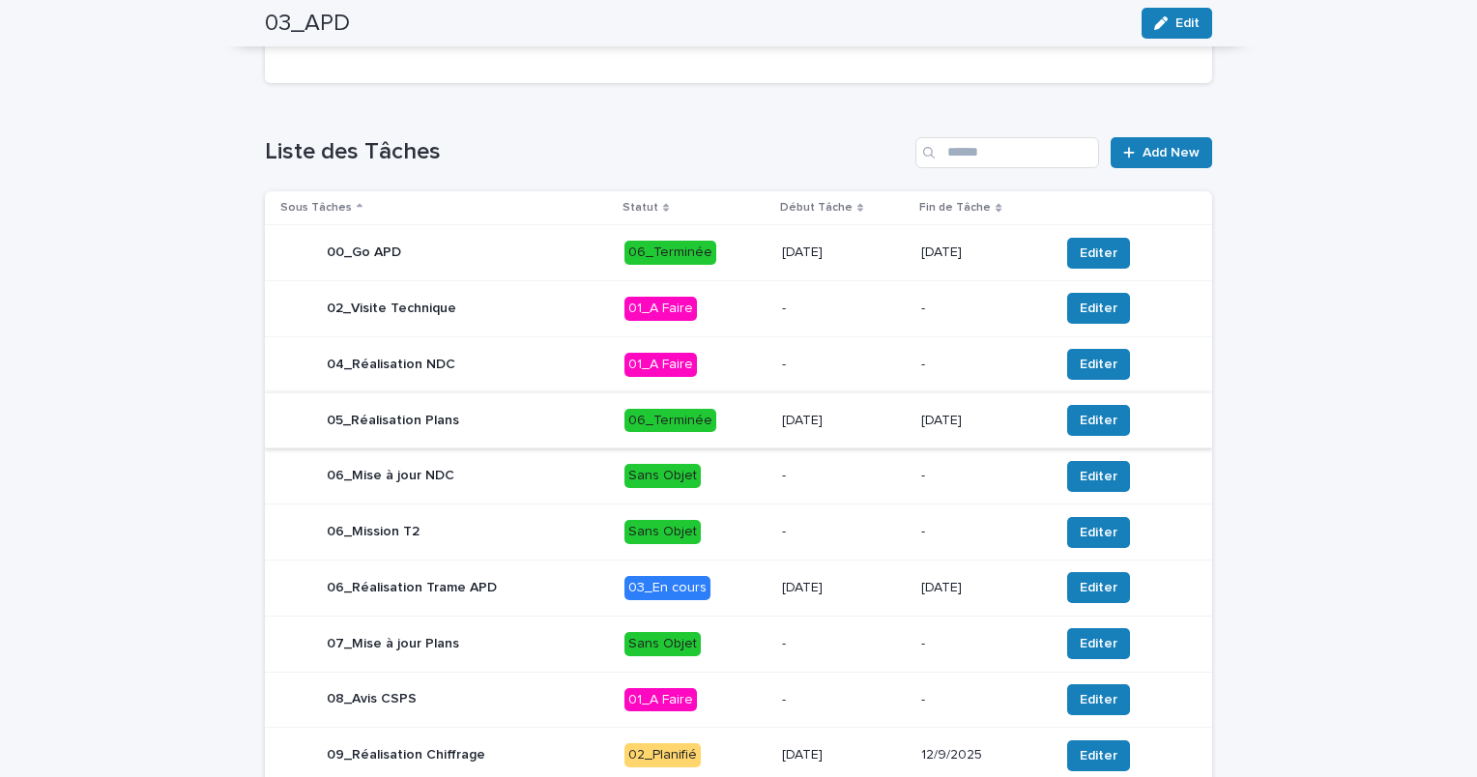
scroll to position [677, 0]
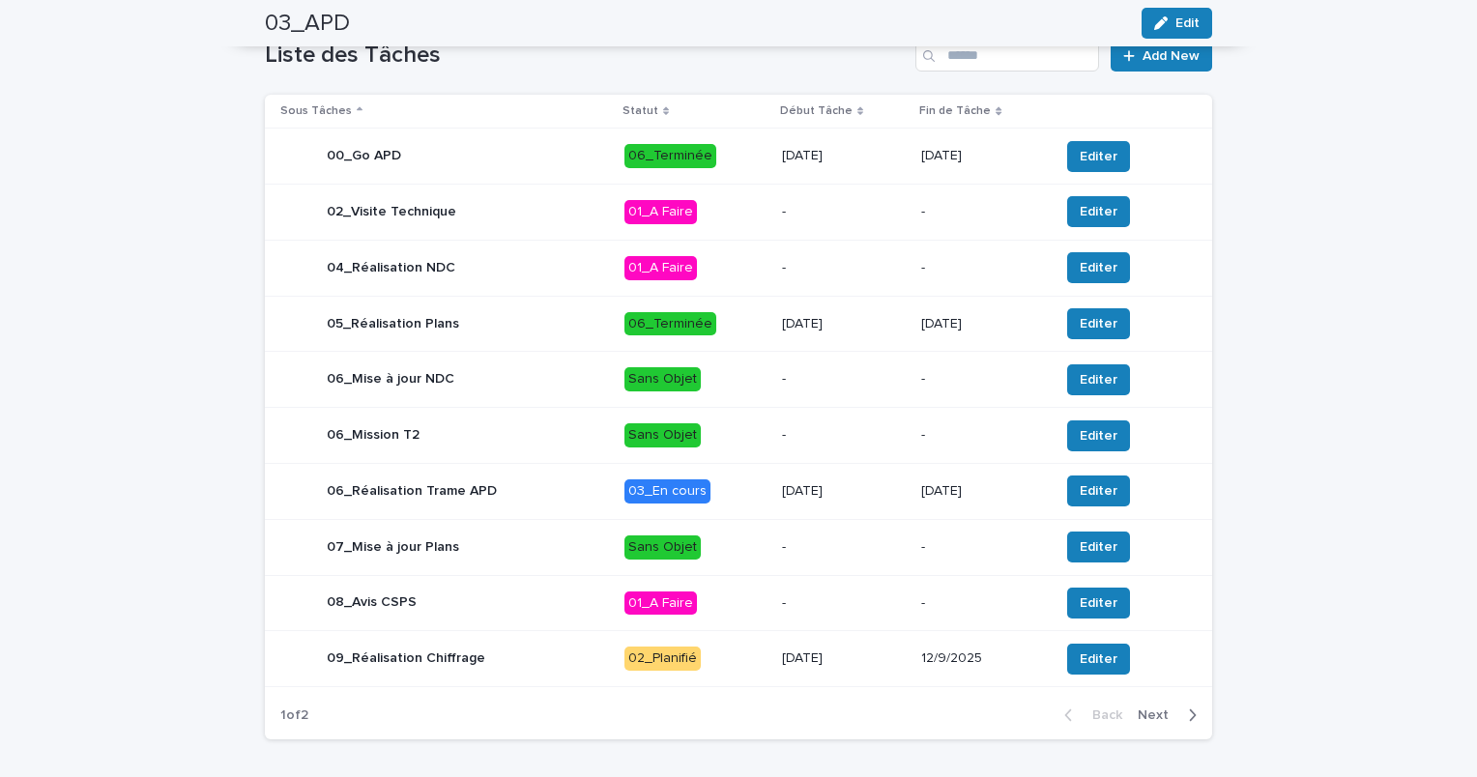
click at [1153, 715] on span "Next" at bounding box center [1159, 716] width 43 height 14
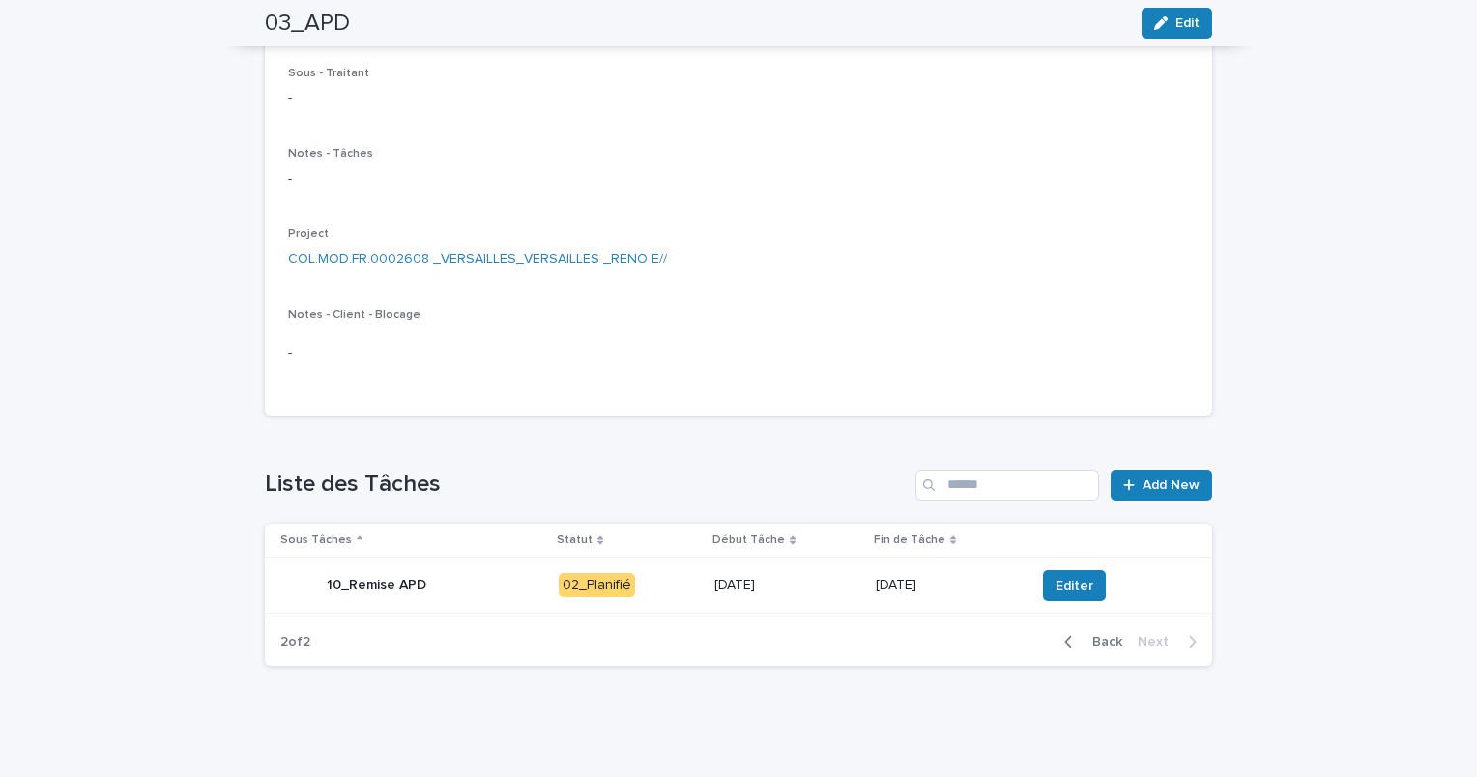
scroll to position [0, 0]
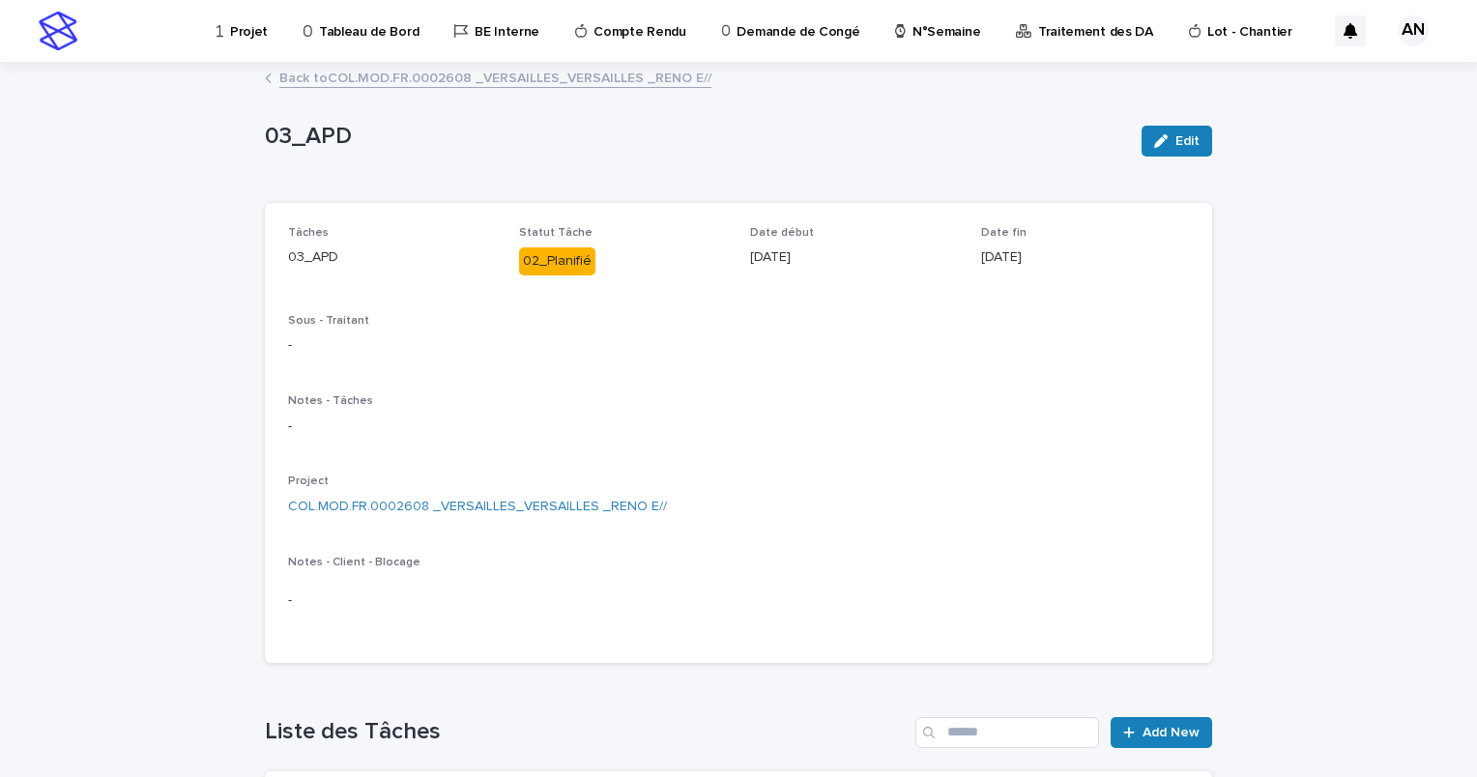
click at [231, 39] on p "Projet" at bounding box center [249, 20] width 38 height 41
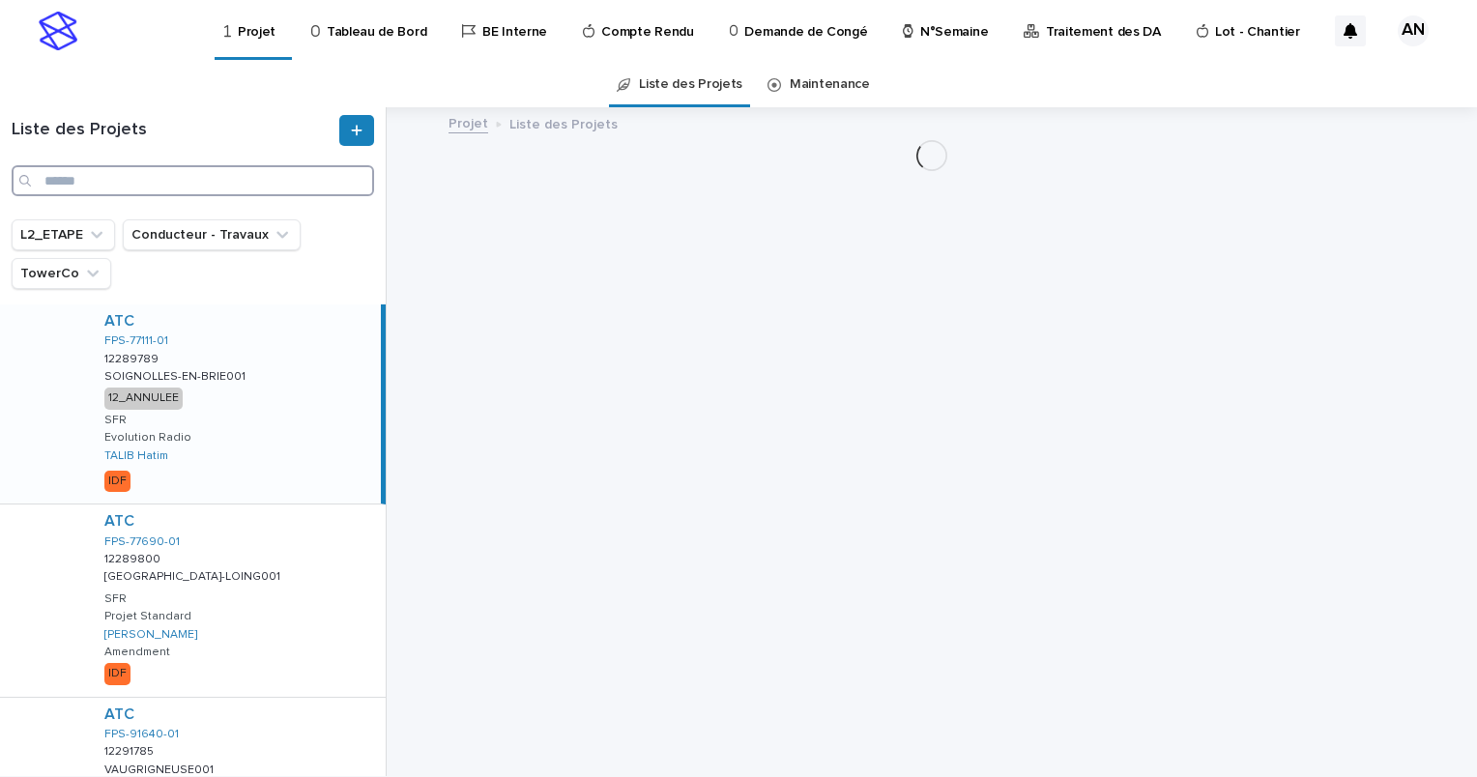
click at [117, 174] on input "Search" at bounding box center [193, 180] width 363 height 31
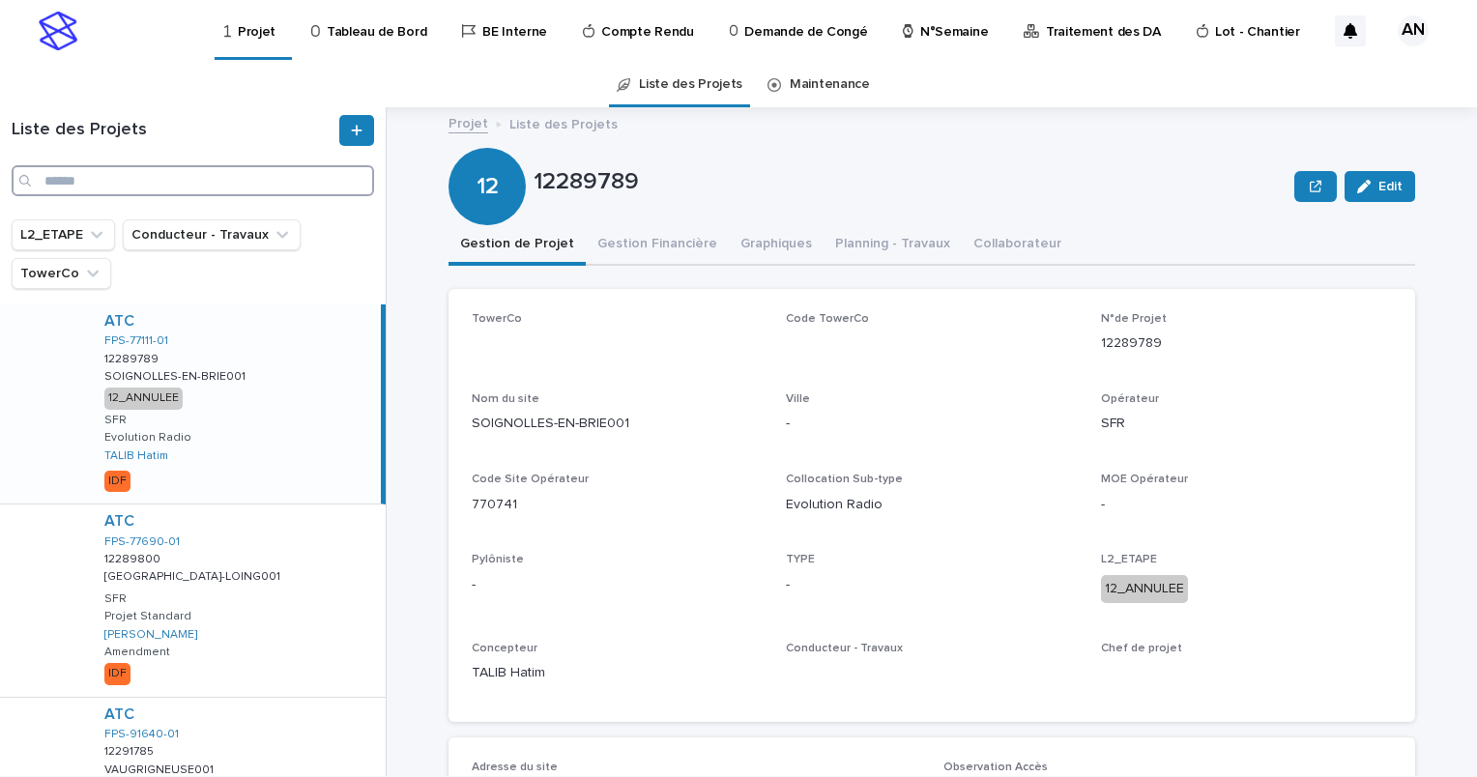
paste input "**********"
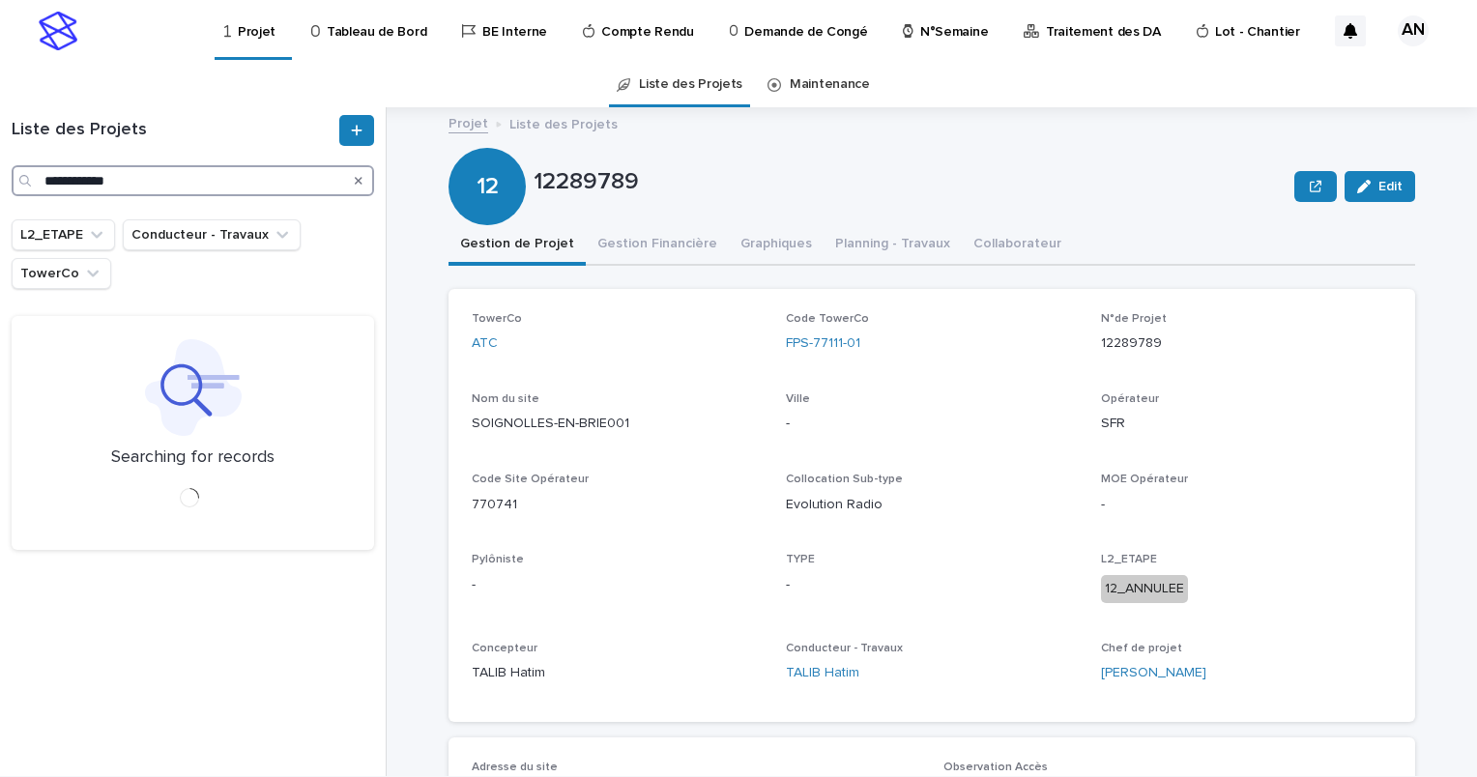
type input "**********"
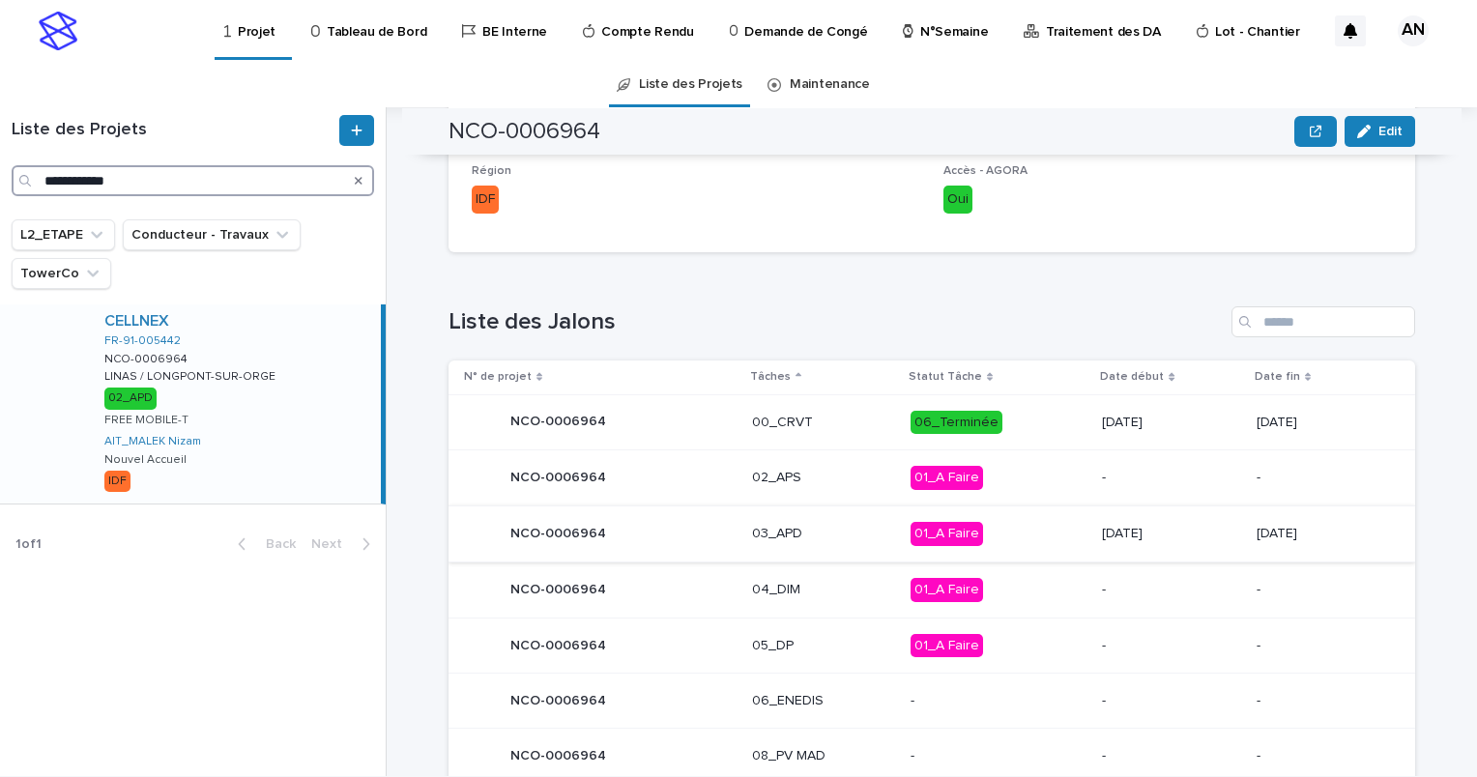
scroll to position [774, 0]
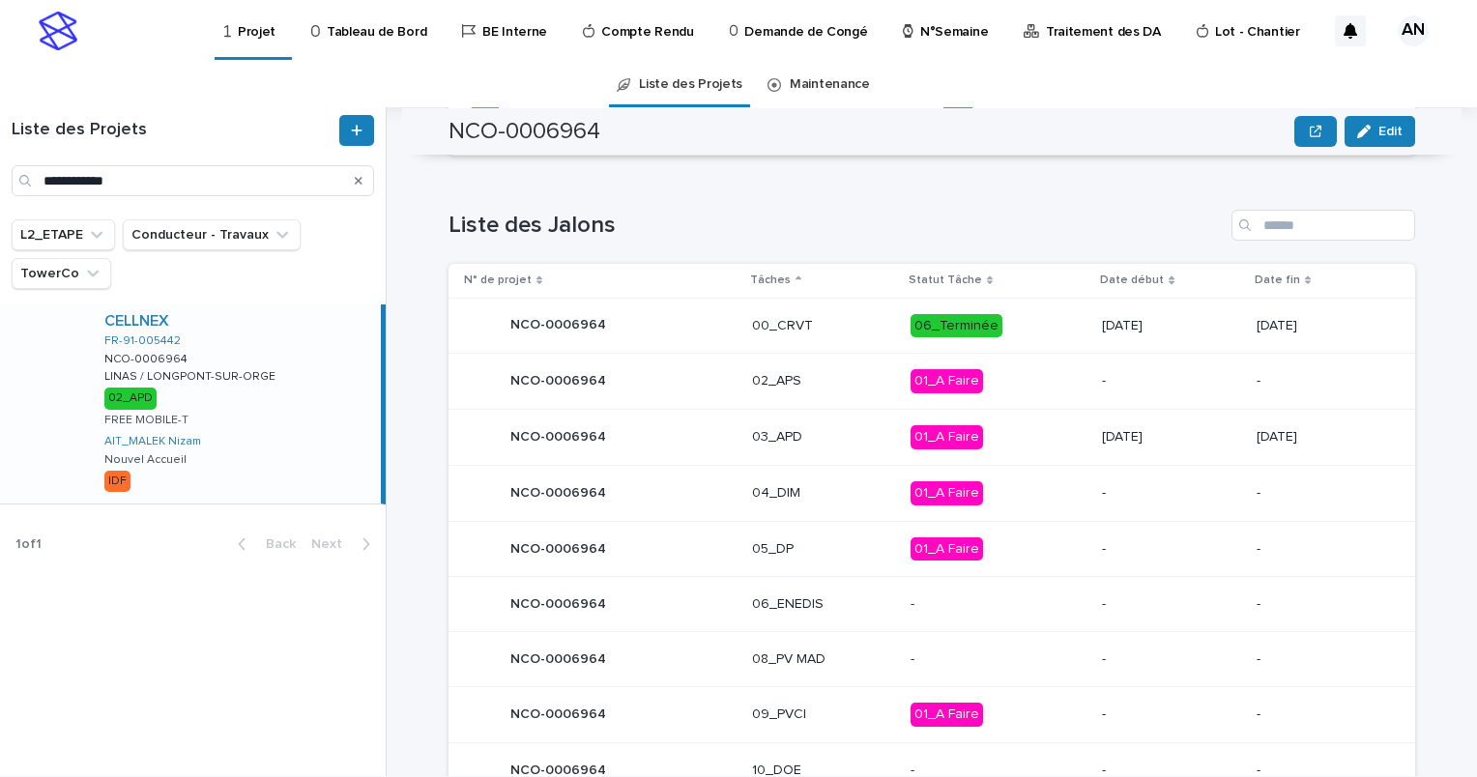
click at [833, 438] on p "03_APD" at bounding box center [823, 437] width 143 height 16
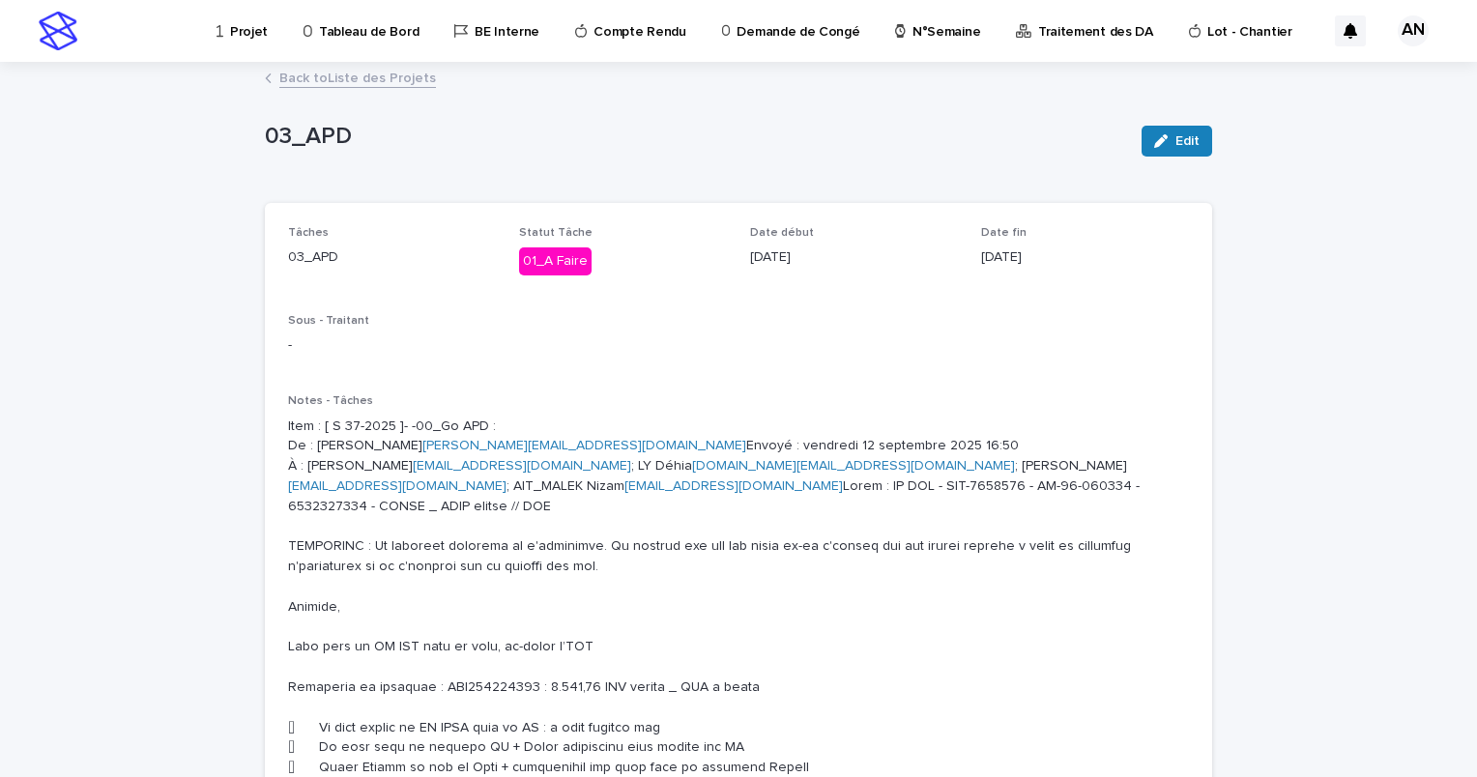
click at [303, 75] on link "Back to Liste des Projets" at bounding box center [357, 77] width 157 height 22
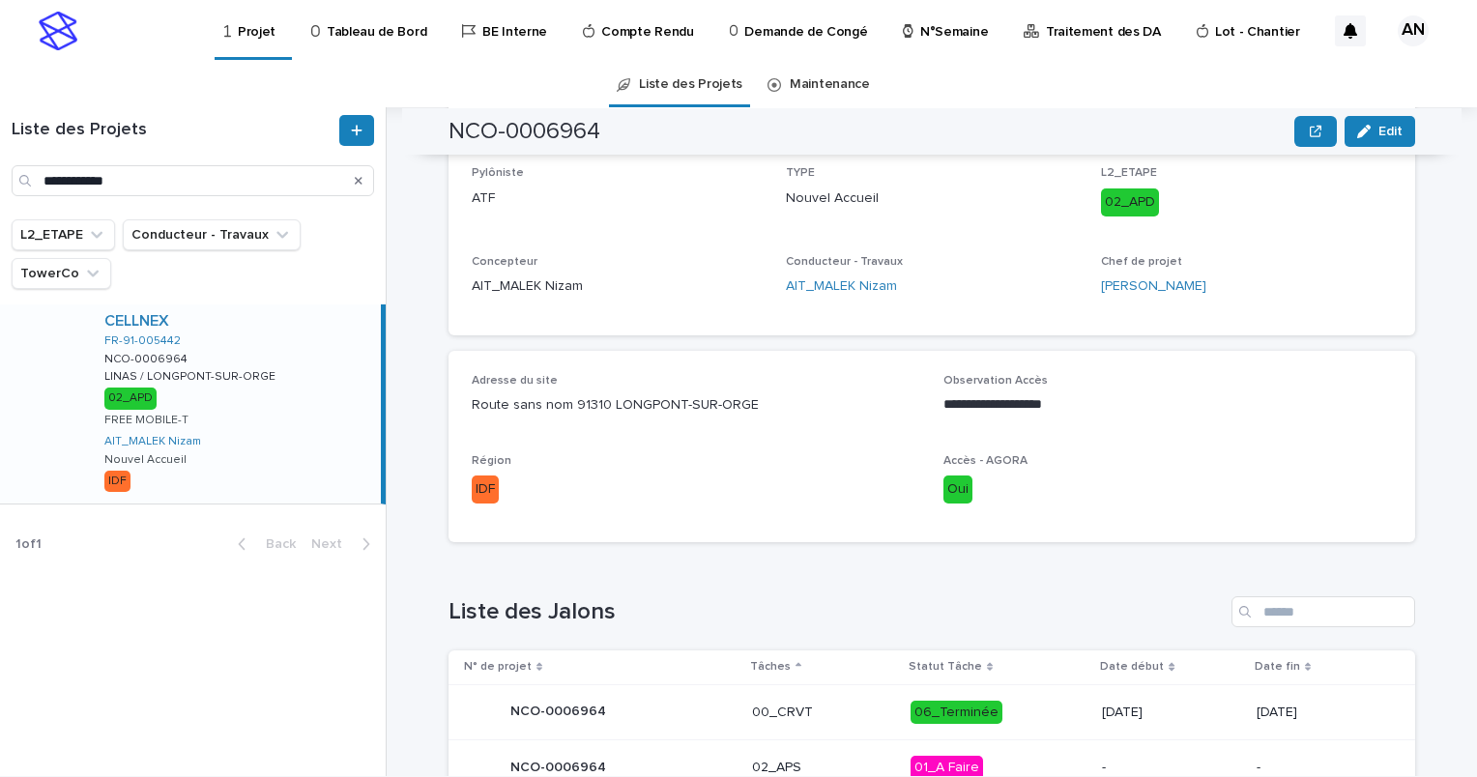
scroll to position [890, 0]
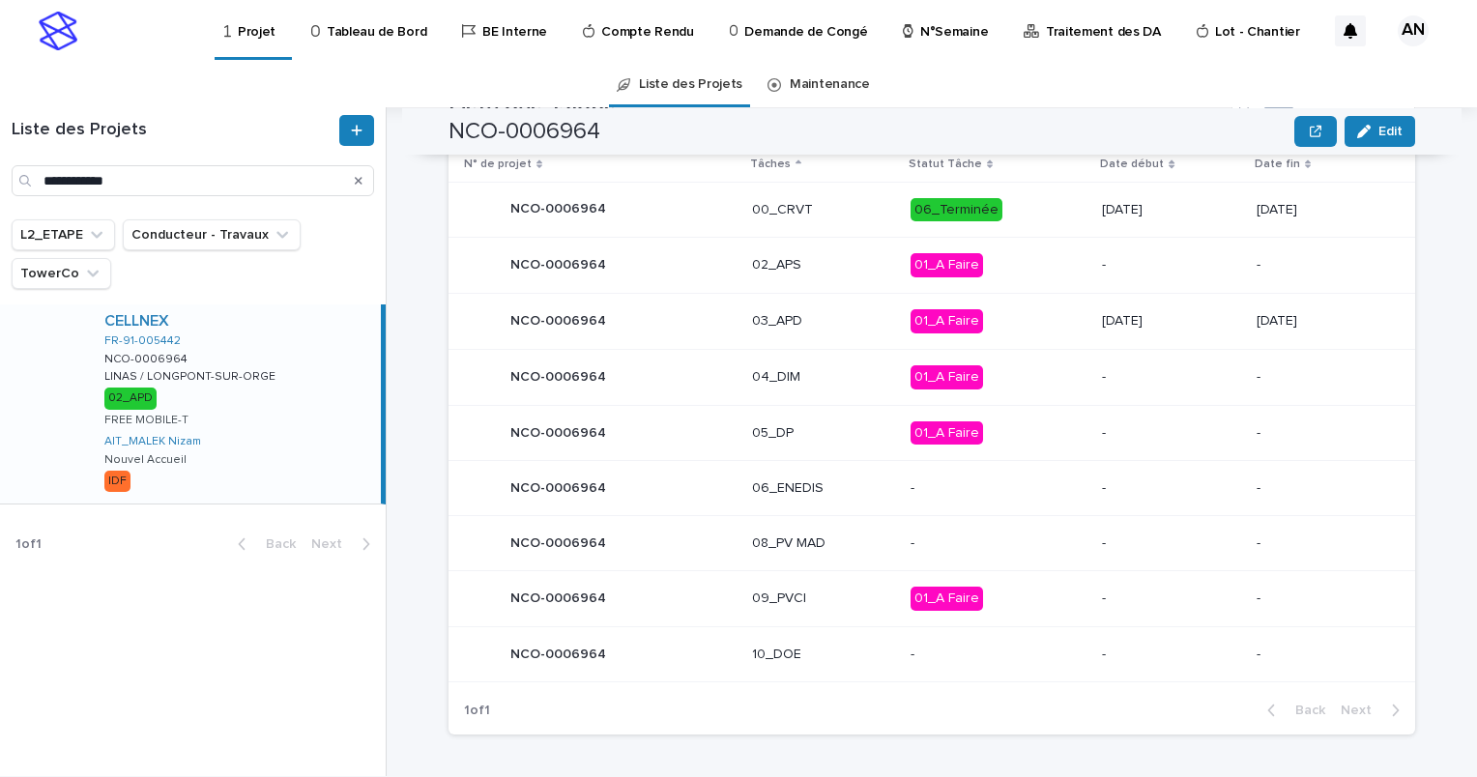
click at [825, 321] on p "03_APD" at bounding box center [823, 321] width 143 height 16
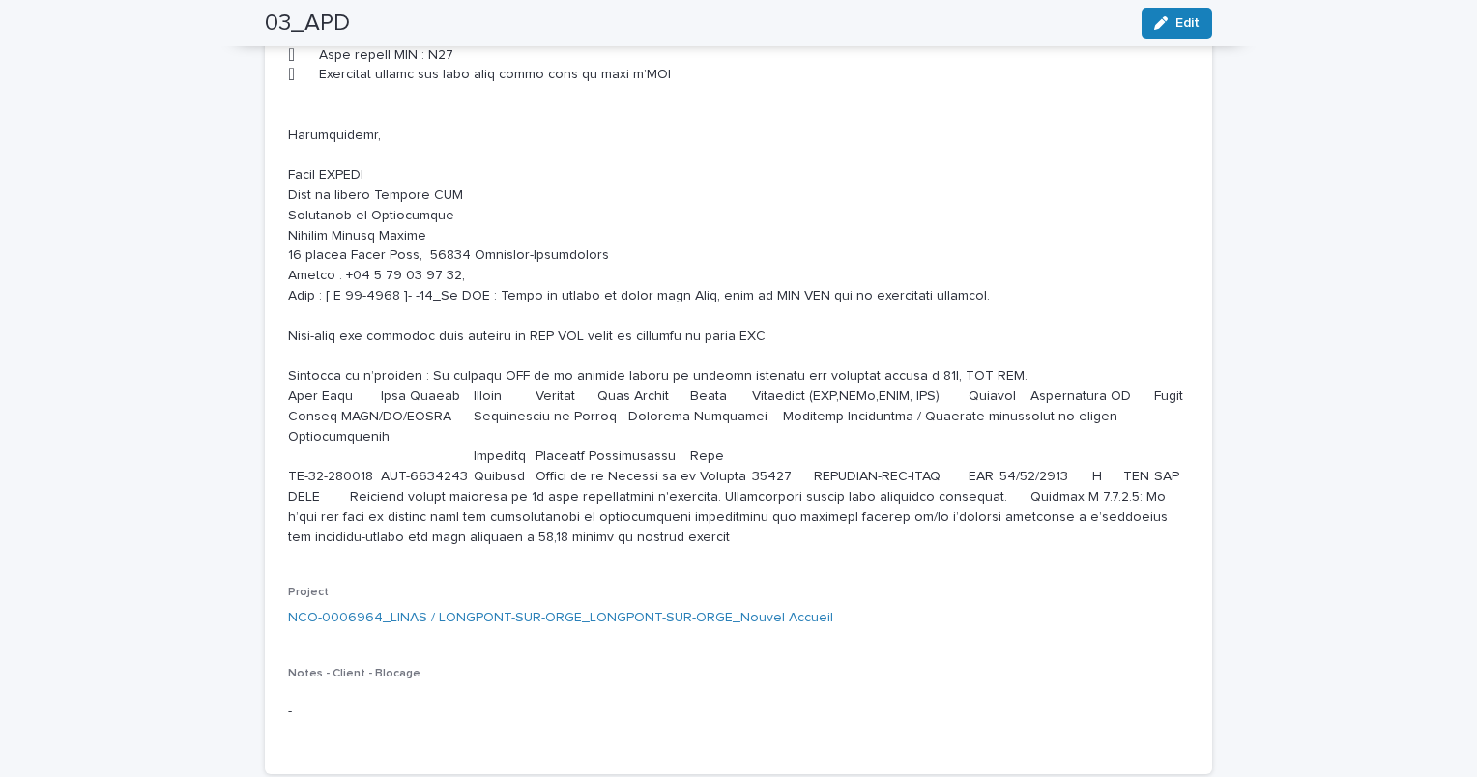
scroll to position [1257, 0]
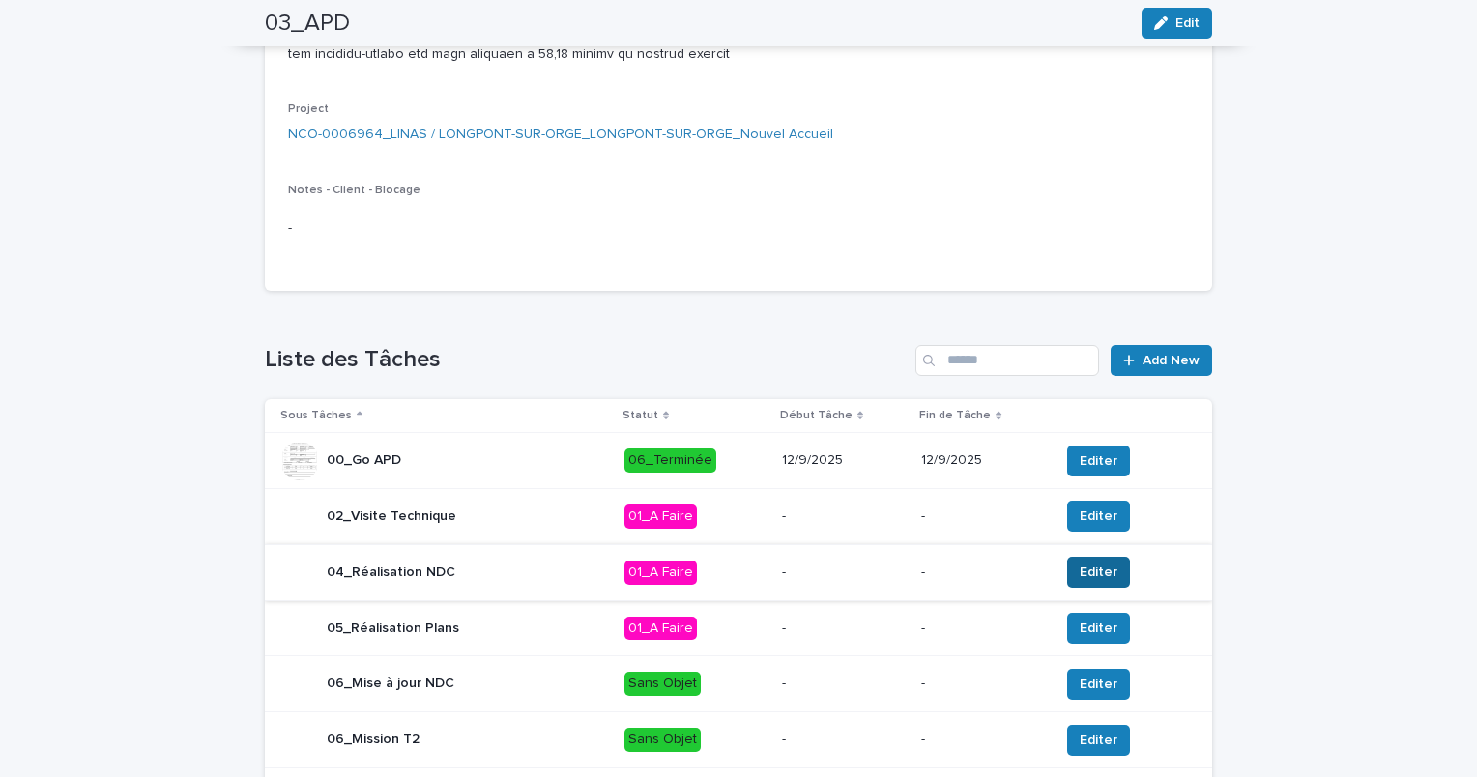
click at [1083, 582] on span "Editer" at bounding box center [1099, 572] width 38 height 19
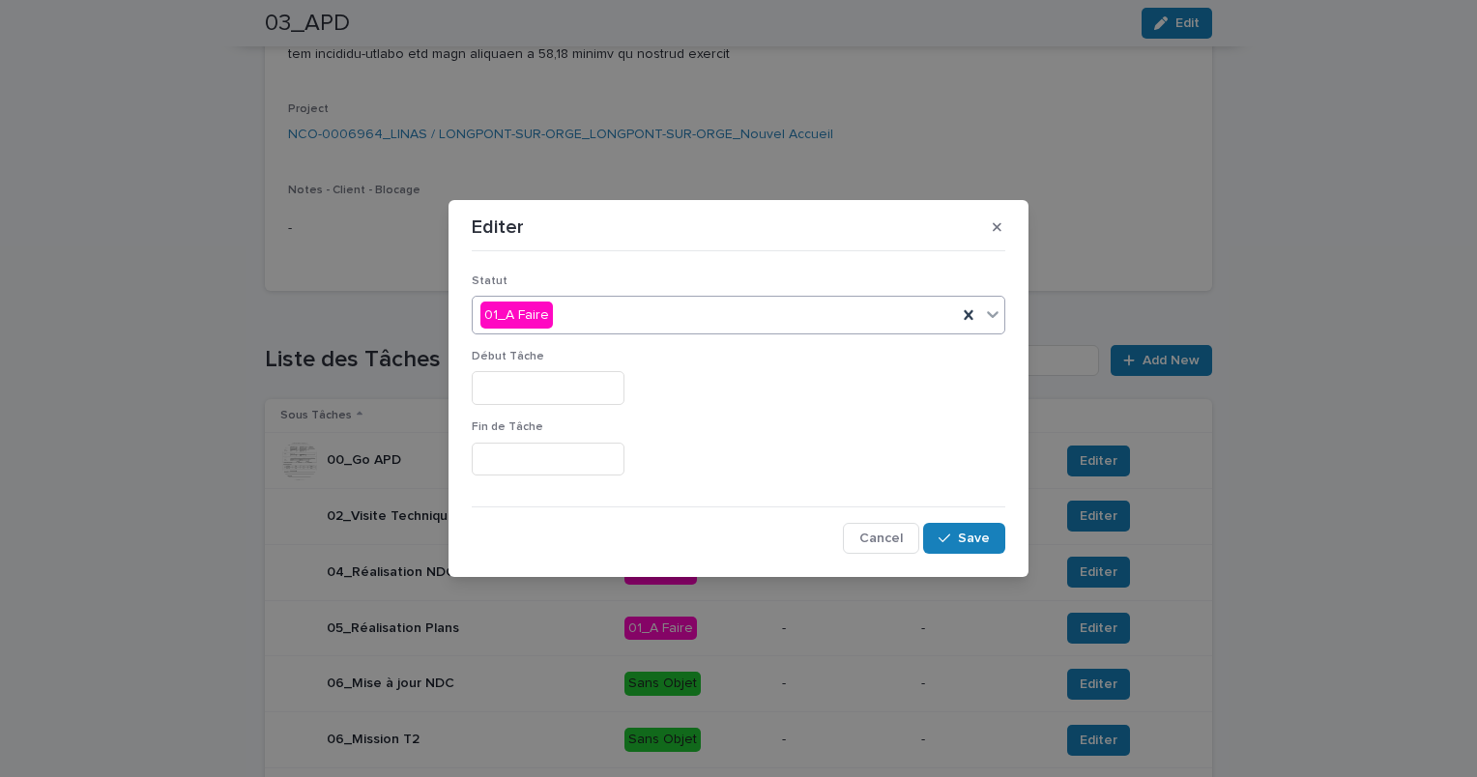
click at [993, 317] on icon at bounding box center [993, 314] width 12 height 7
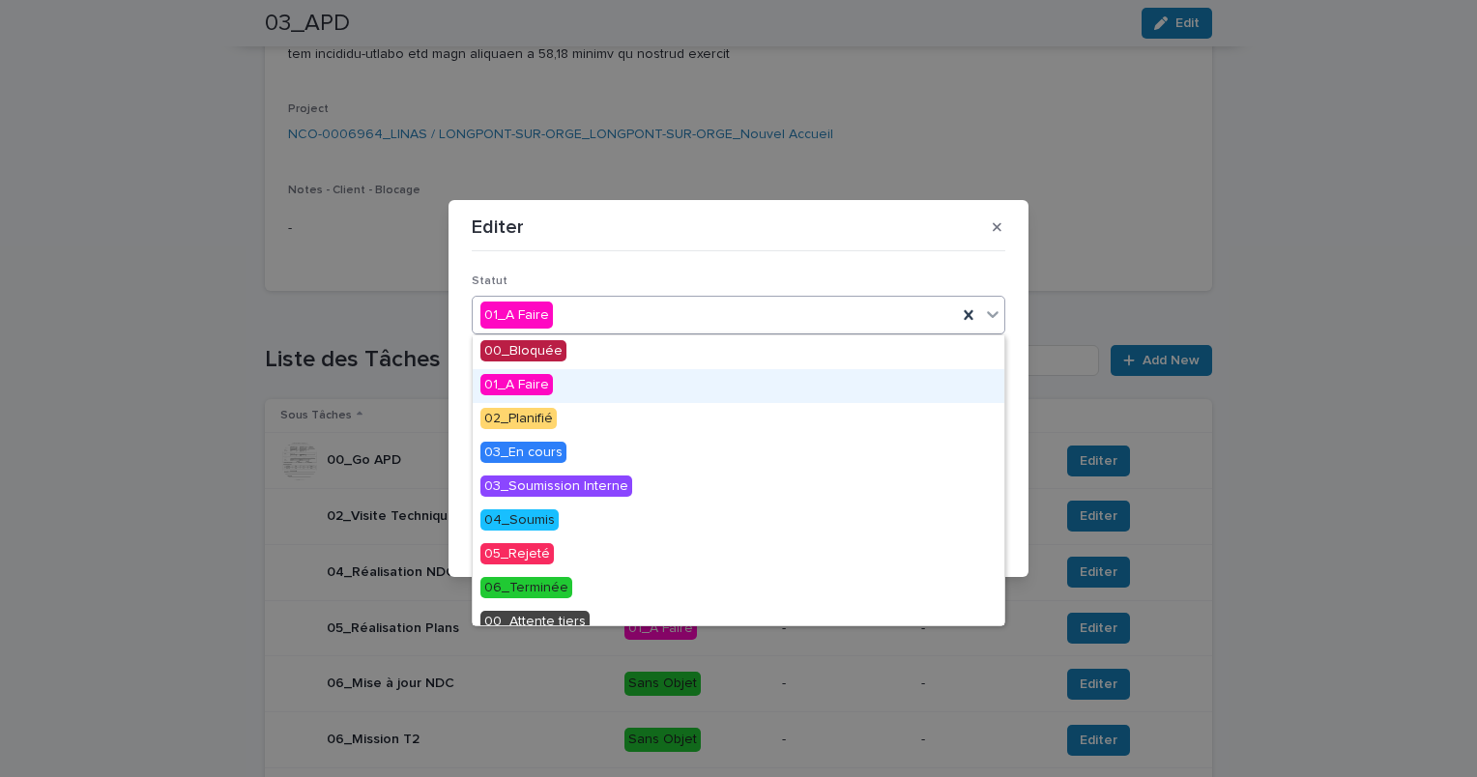
click at [588, 393] on div "01_A Faire" at bounding box center [739, 386] width 532 height 34
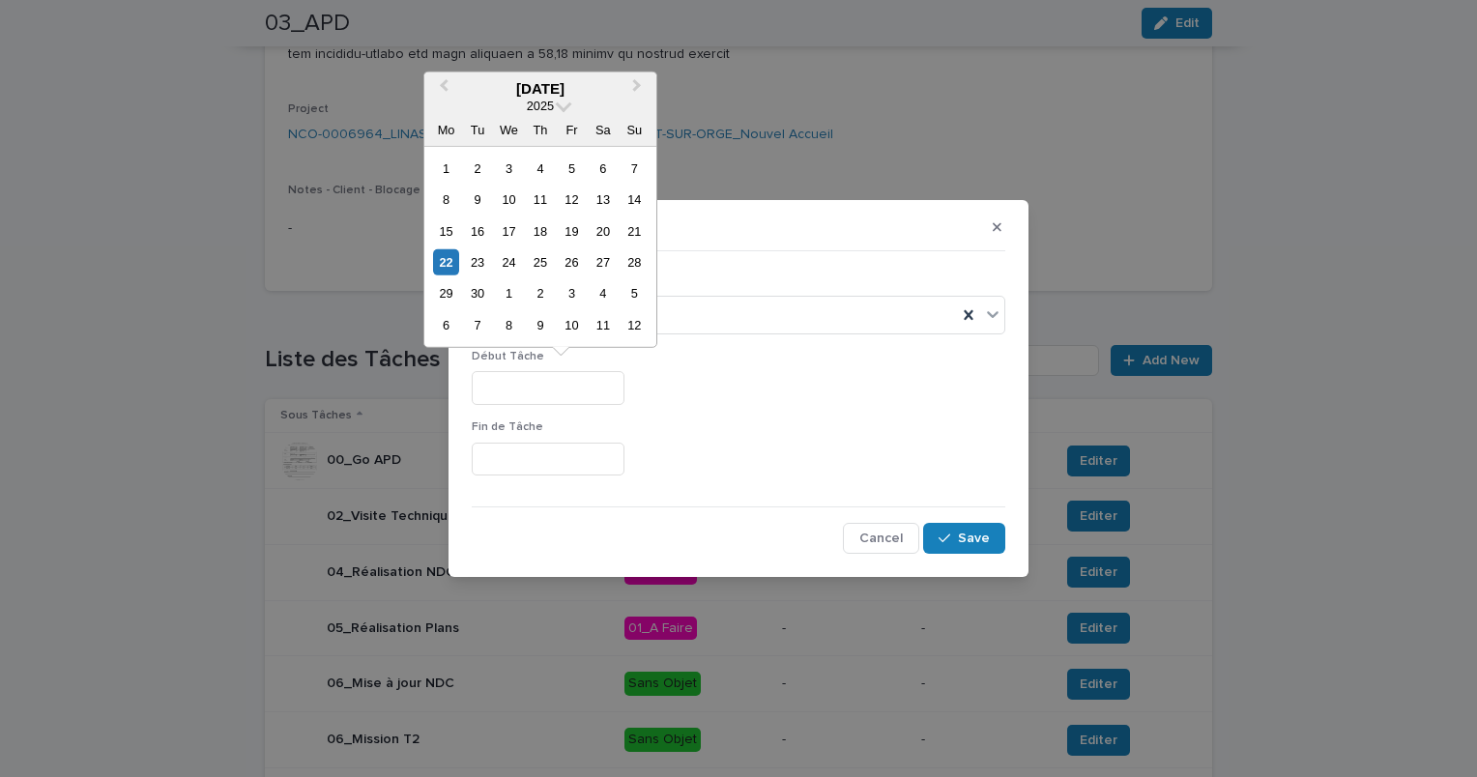
click at [552, 395] on input "text" at bounding box center [548, 388] width 153 height 34
click at [572, 258] on div "26" at bounding box center [572, 262] width 26 height 26
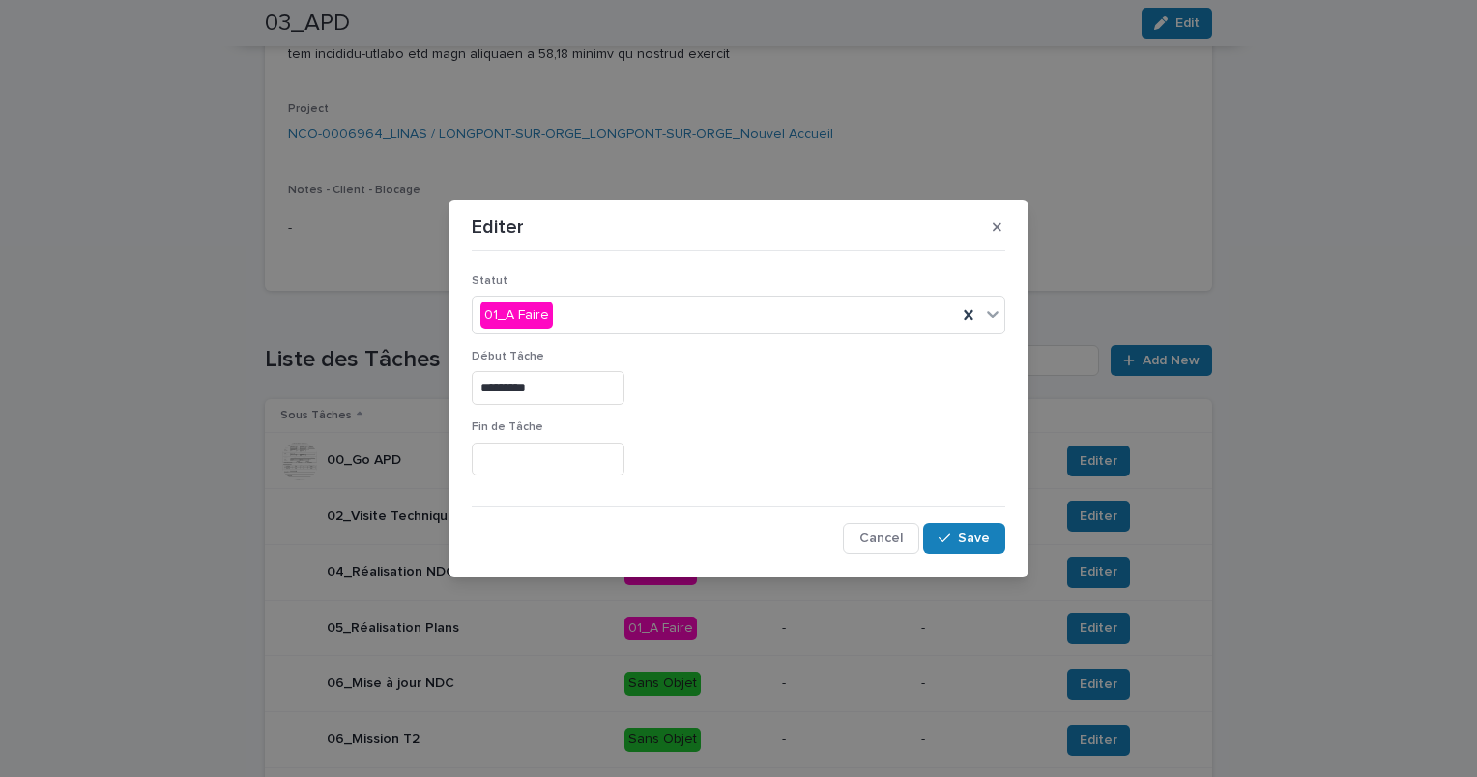
type input "*********"
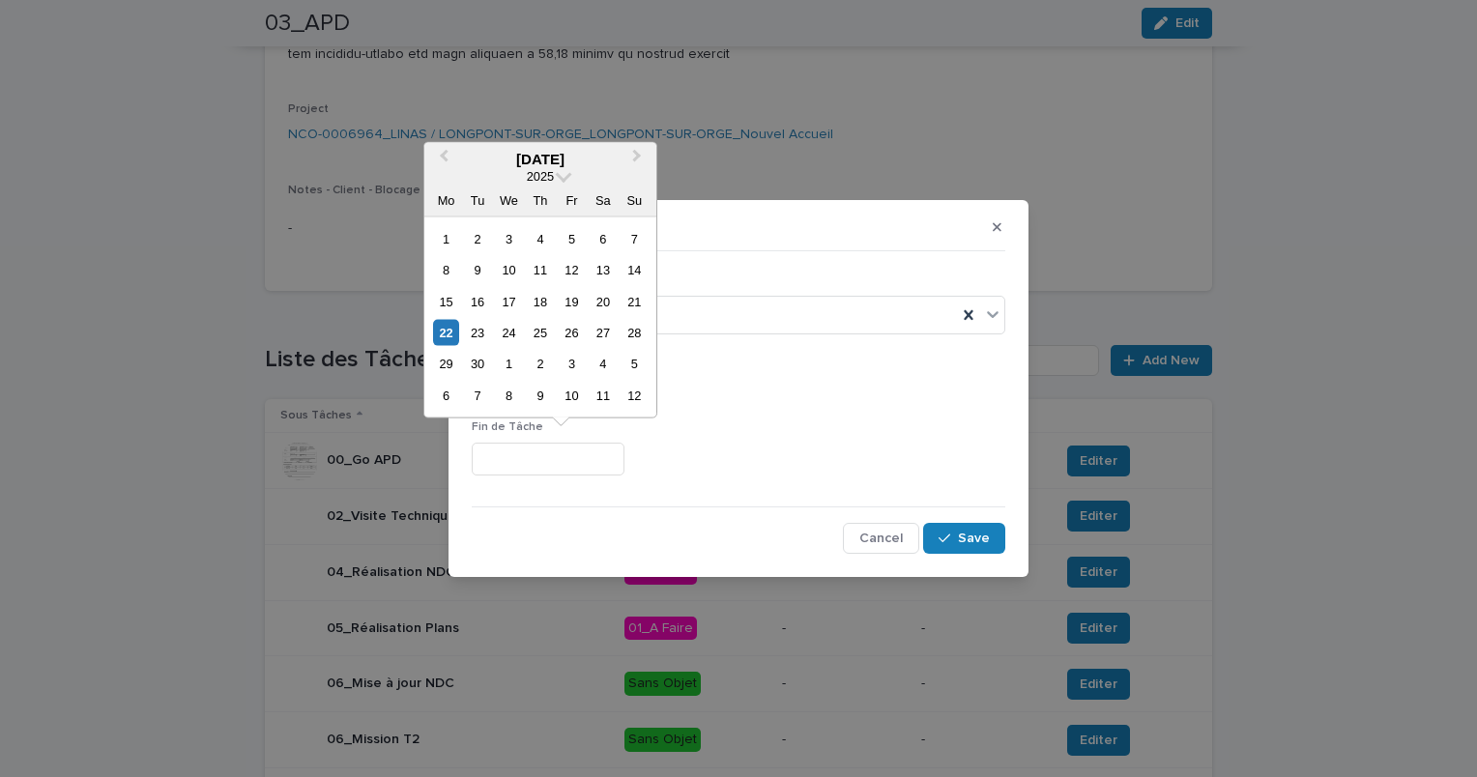
click at [571, 468] on input "text" at bounding box center [548, 460] width 153 height 34
click at [578, 402] on div "10" at bounding box center [572, 396] width 26 height 26
type input "**********"
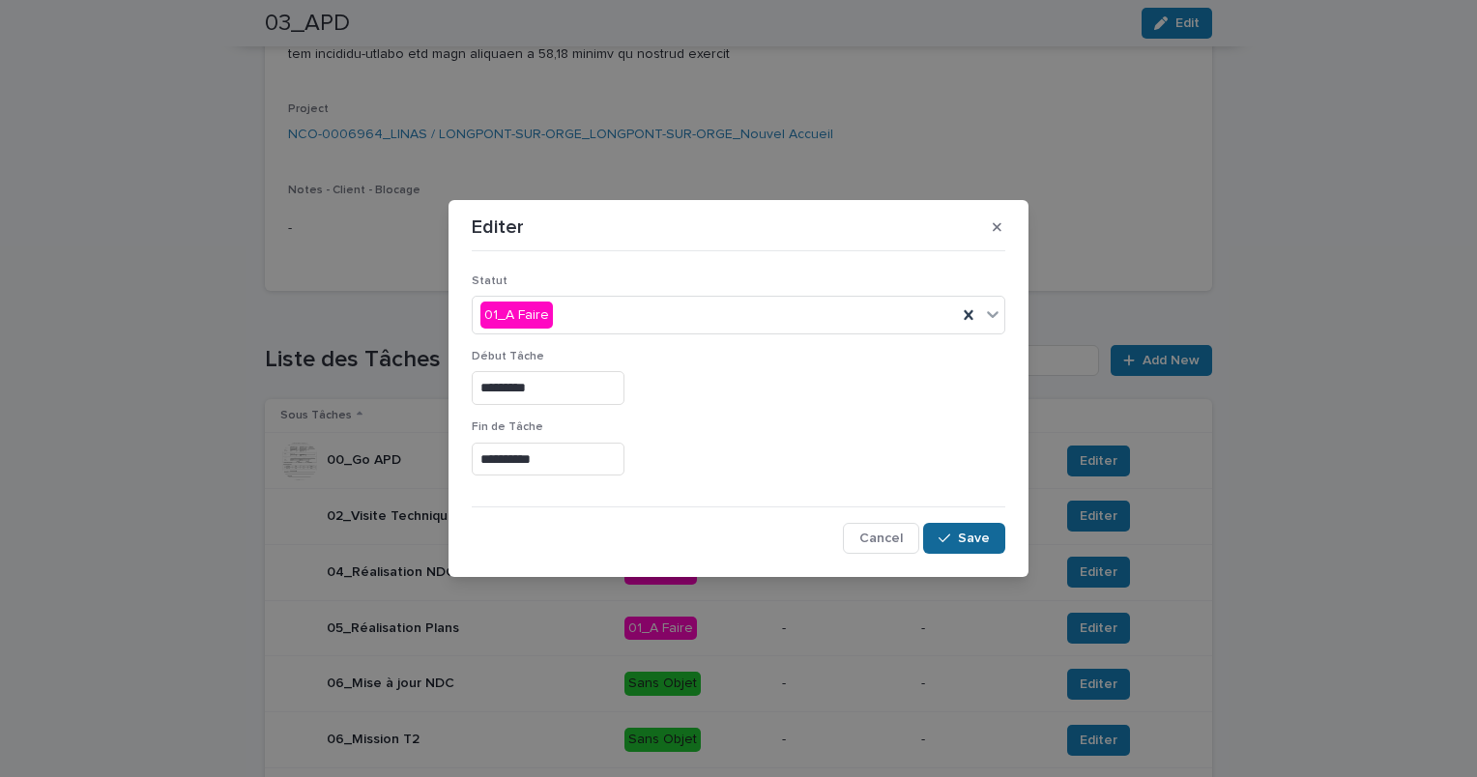
click at [976, 538] on span "Save" at bounding box center [974, 539] width 32 height 14
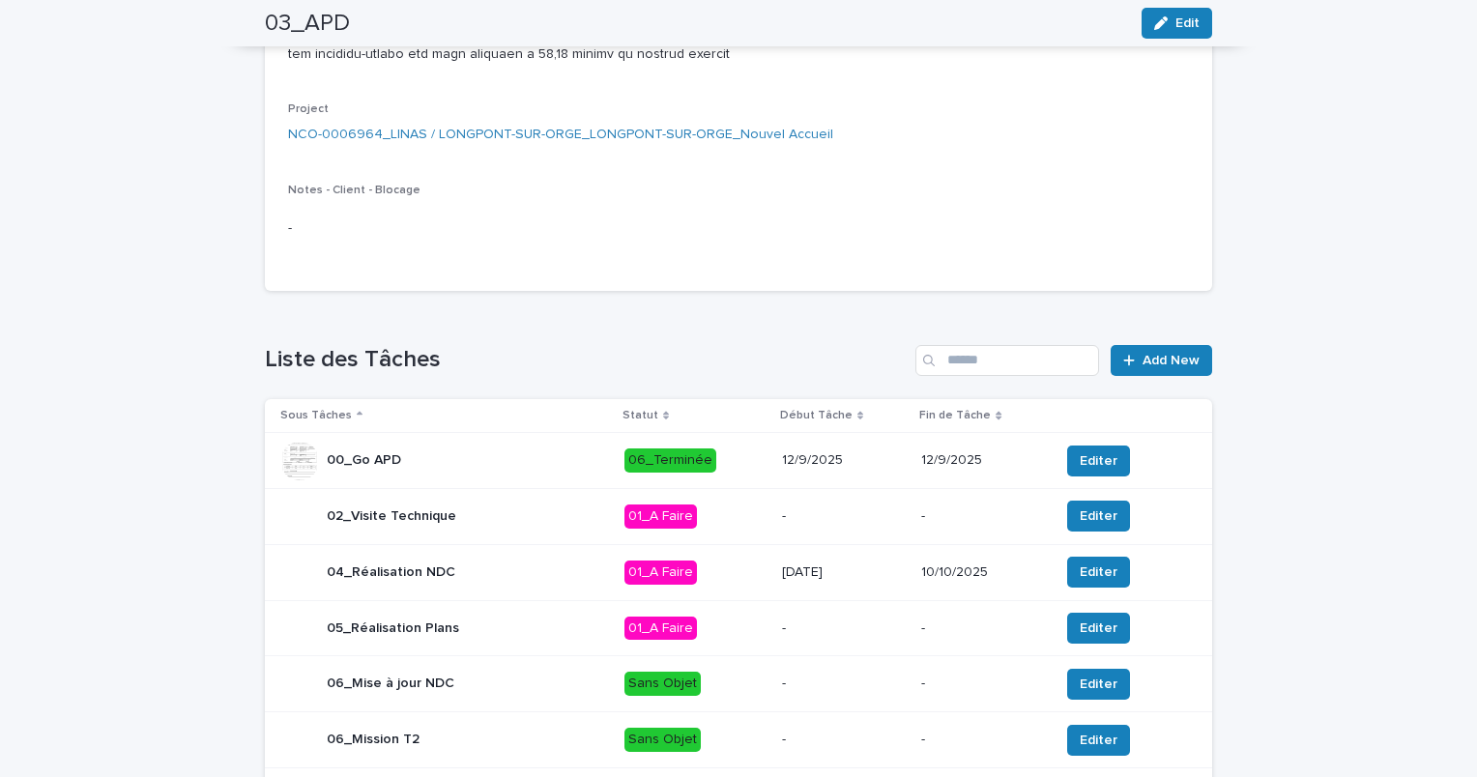
click at [727, 585] on p "01_A Faire" at bounding box center [696, 573] width 142 height 24
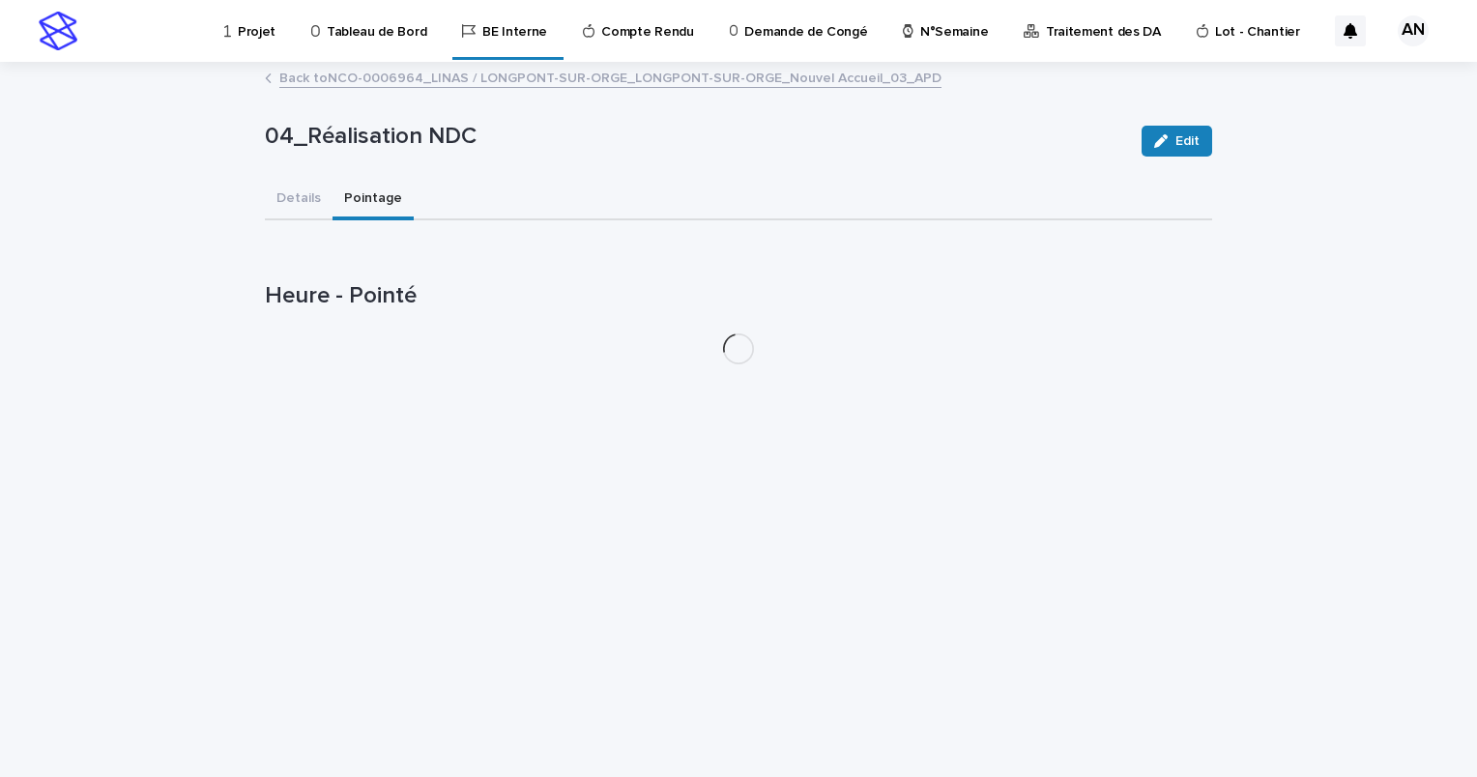
click at [353, 199] on button "Pointage" at bounding box center [373, 200] width 81 height 41
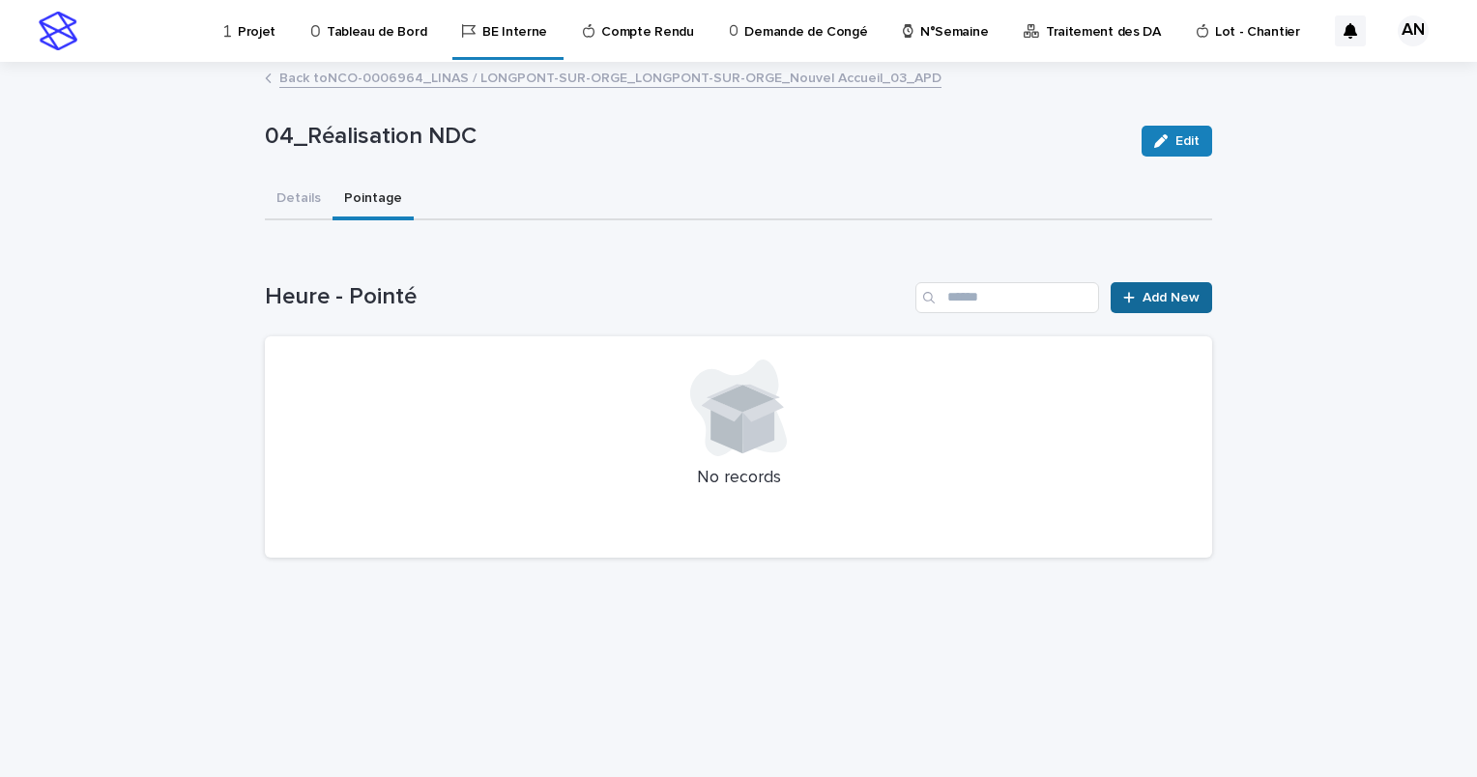
click at [1159, 296] on span "Add New" at bounding box center [1171, 298] width 57 height 14
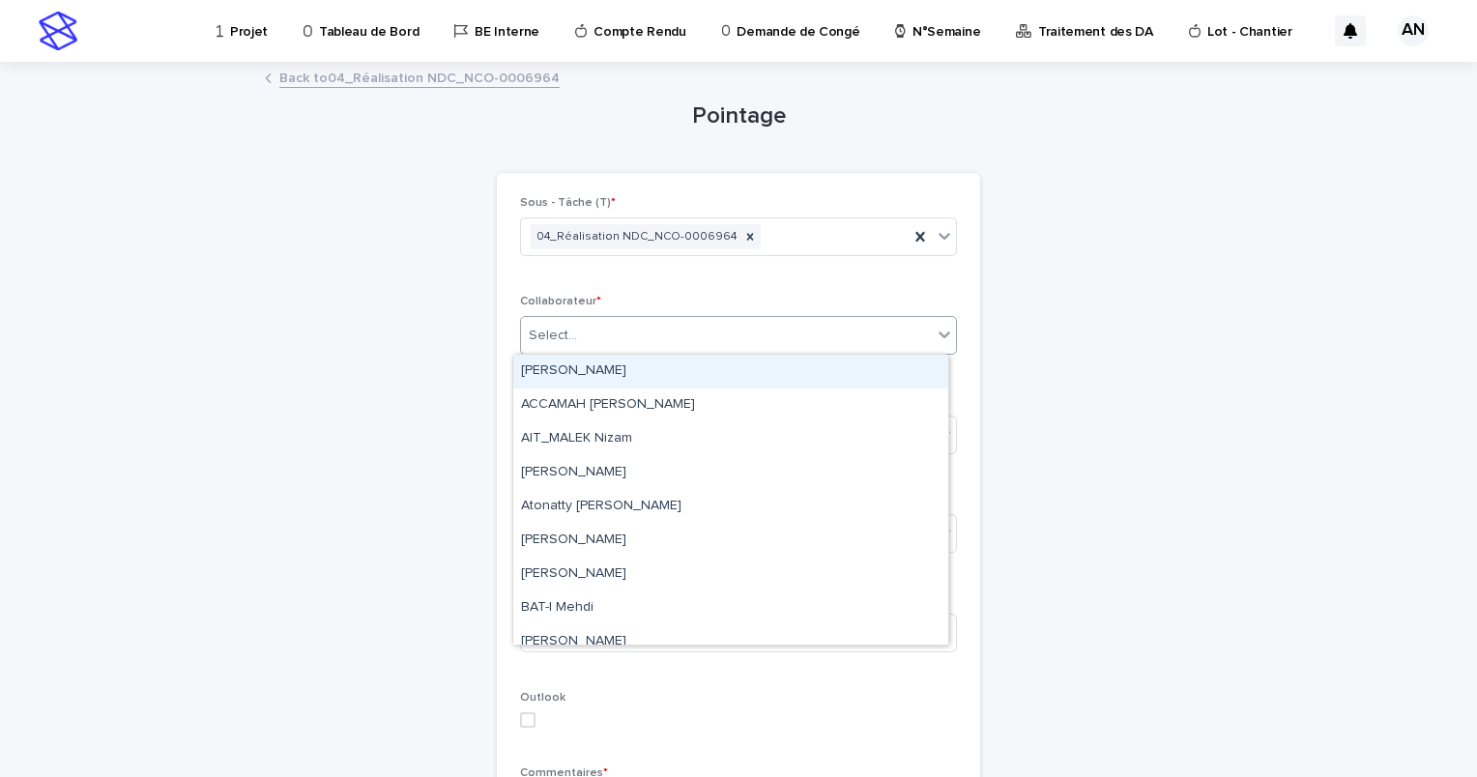
click at [756, 317] on div "Select..." at bounding box center [738, 335] width 437 height 39
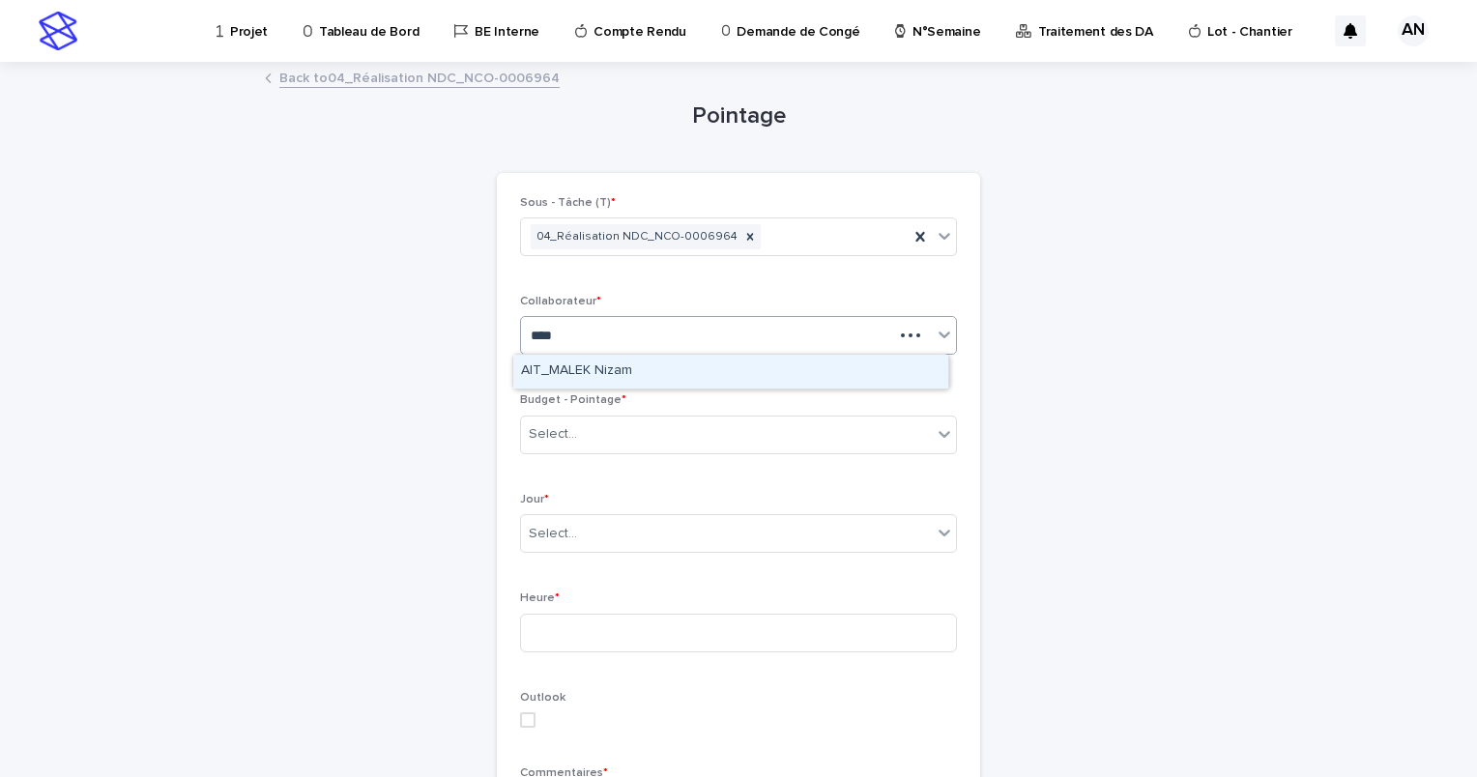
type input "*****"
click at [648, 371] on div "AIT_MALEK Nizam" at bounding box center [730, 372] width 435 height 34
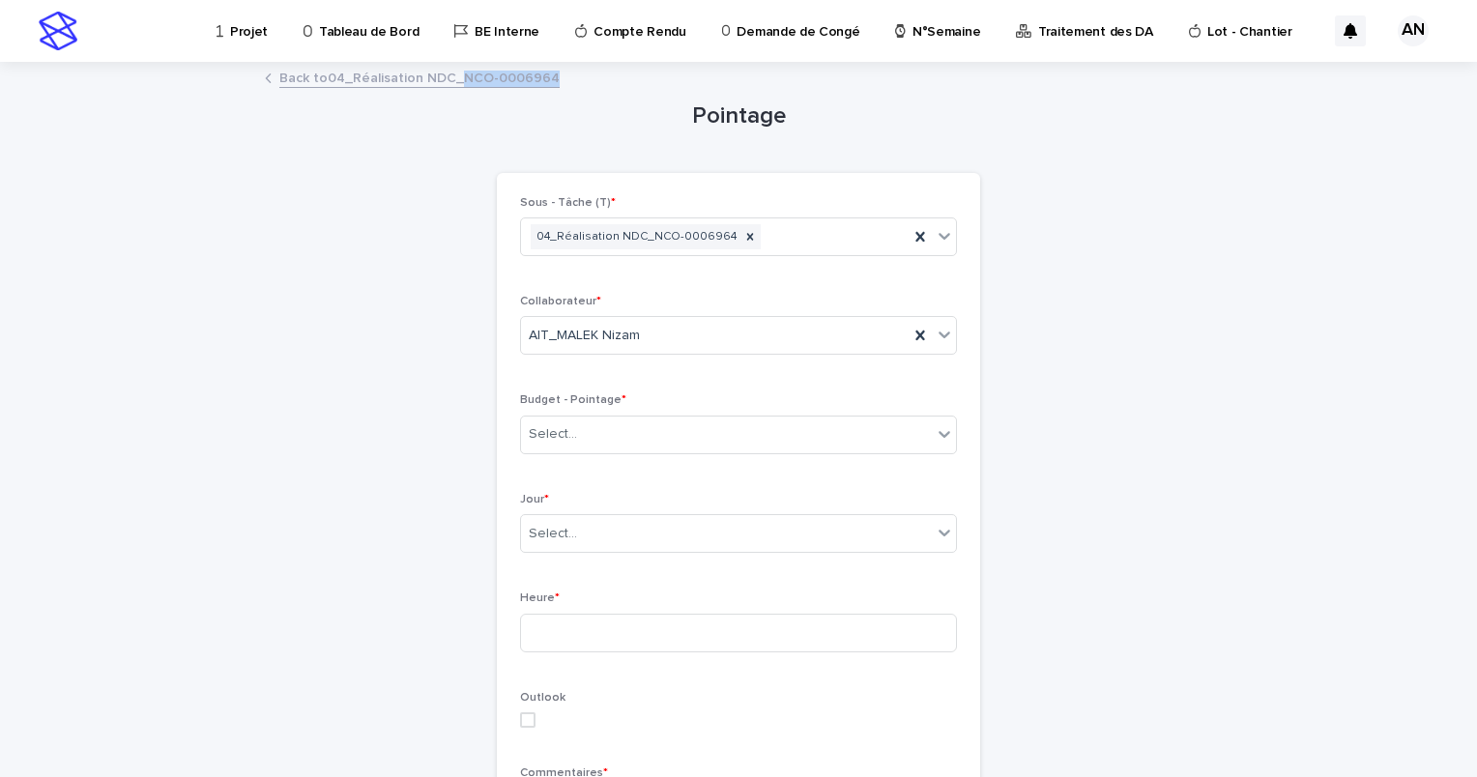
drag, startPoint x: 549, startPoint y: 77, endPoint x: 454, endPoint y: 82, distance: 94.9
click at [454, 82] on div "Back to 04_Réalisation NDC_NCO-0006964" at bounding box center [738, 79] width 967 height 27
copy link "NCO-0006964"
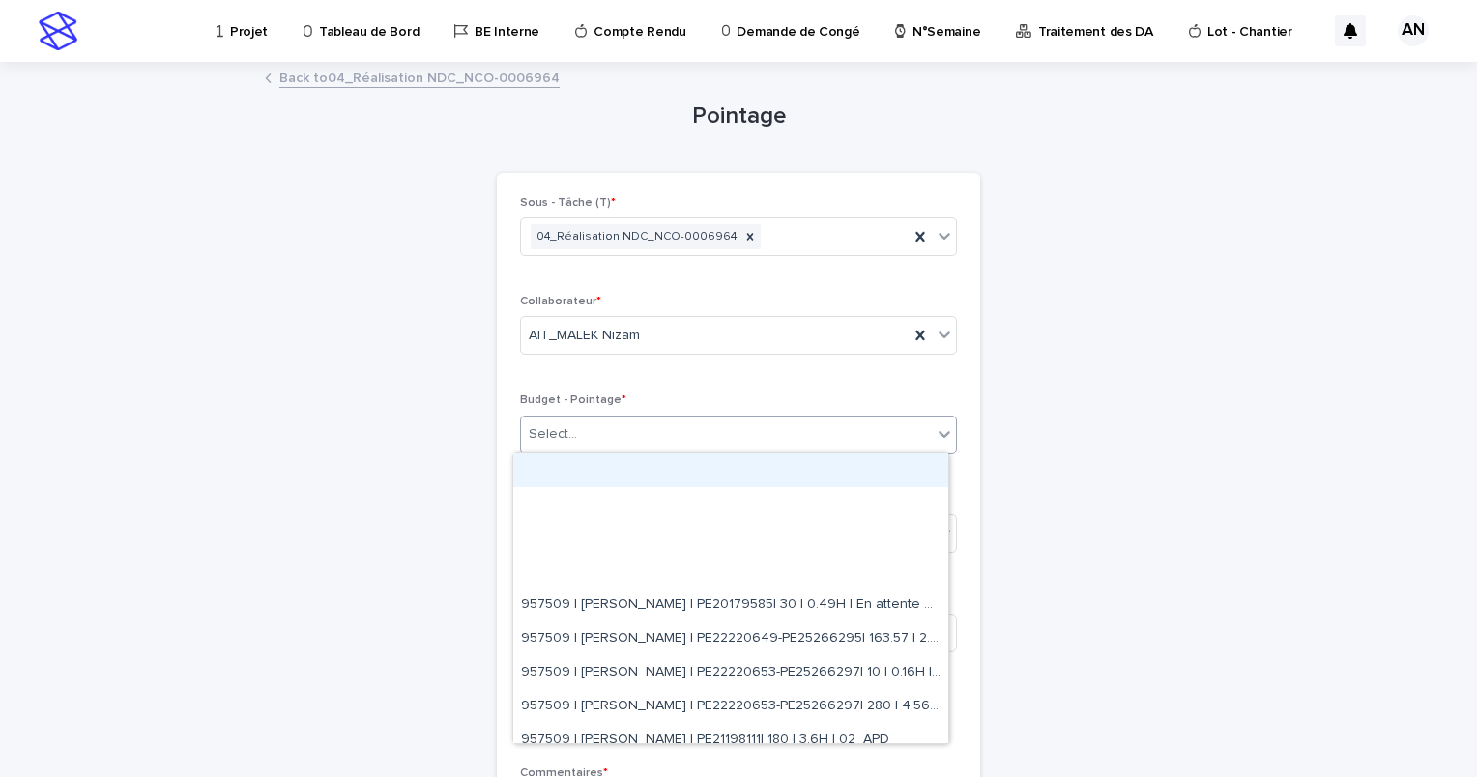
click at [679, 437] on div "Select..." at bounding box center [726, 435] width 411 height 32
paste input "**********"
type input "**********"
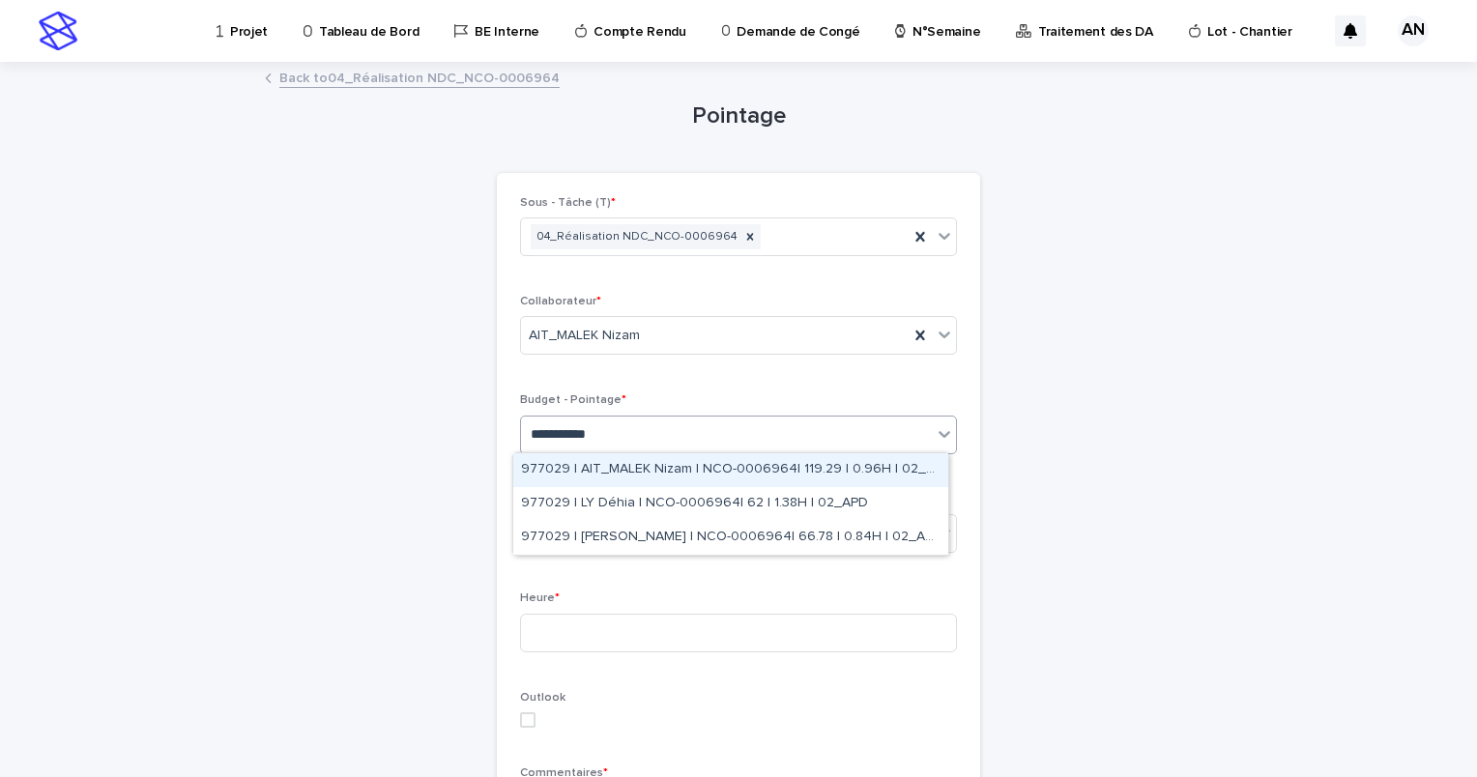
click at [854, 469] on div "977029 | AIT_MALEK Nizam | NCO-0006964| 119.29 | 0.96H | 02_APD" at bounding box center [730, 470] width 435 height 34
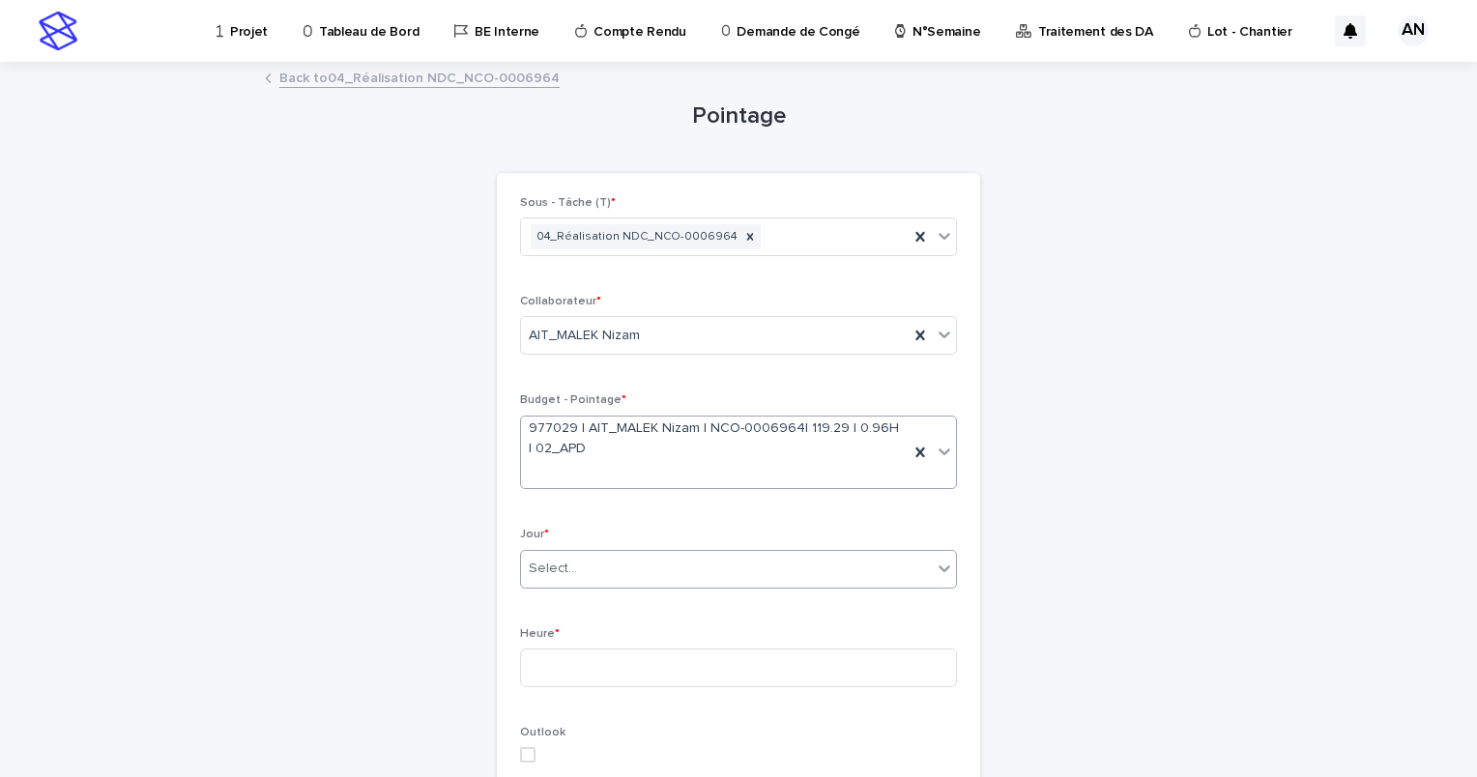
click at [746, 570] on div "Select..." at bounding box center [726, 569] width 411 height 32
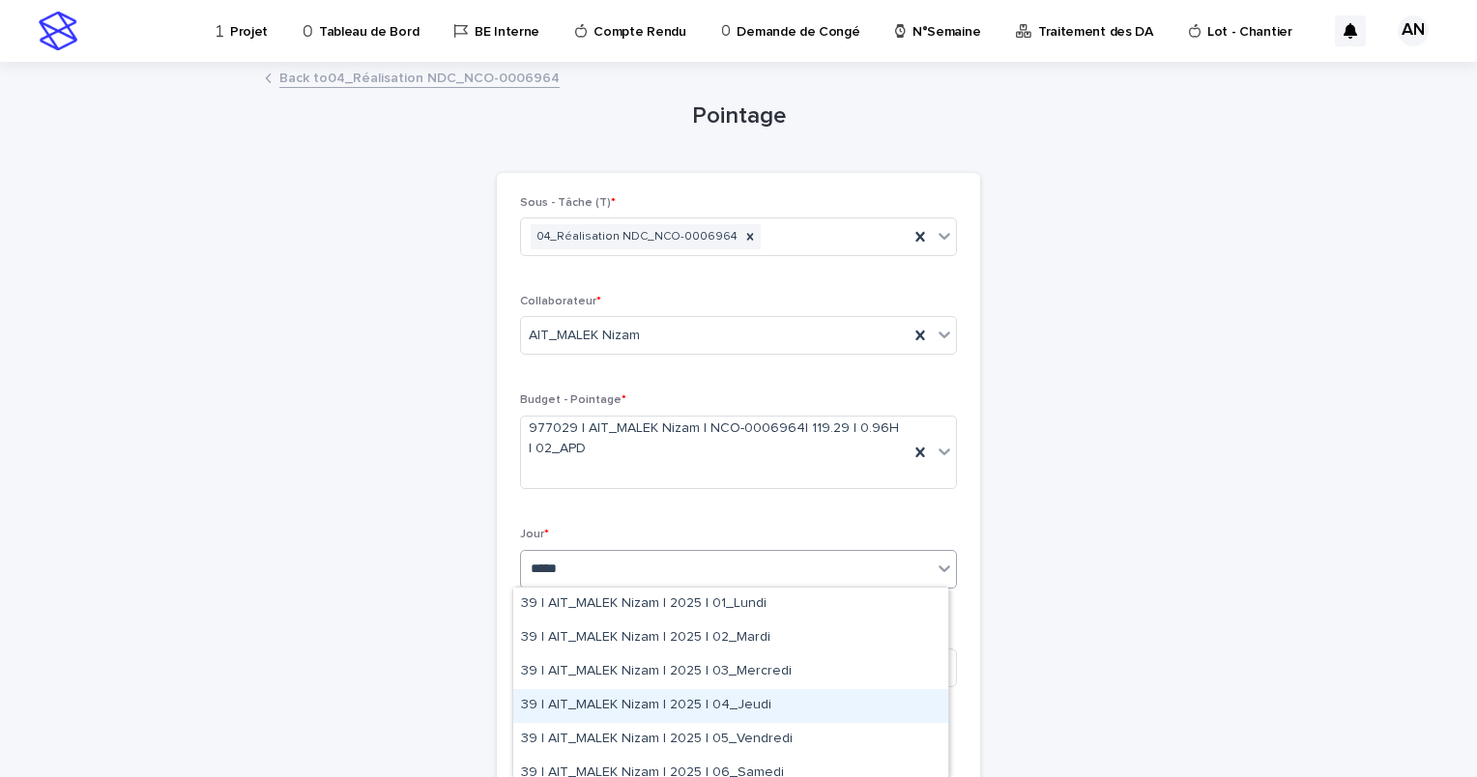
scroll to position [97, 0]
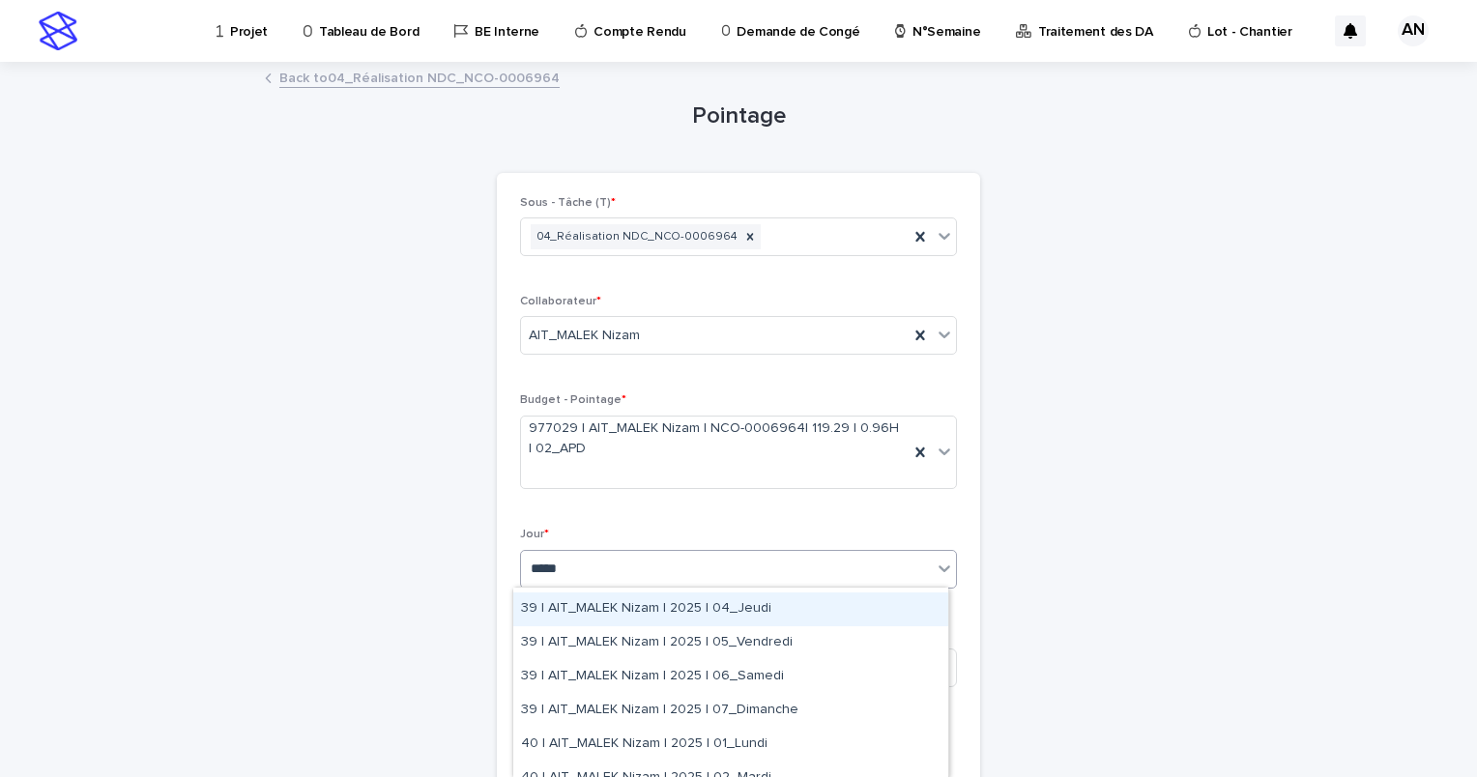
type input "*****"
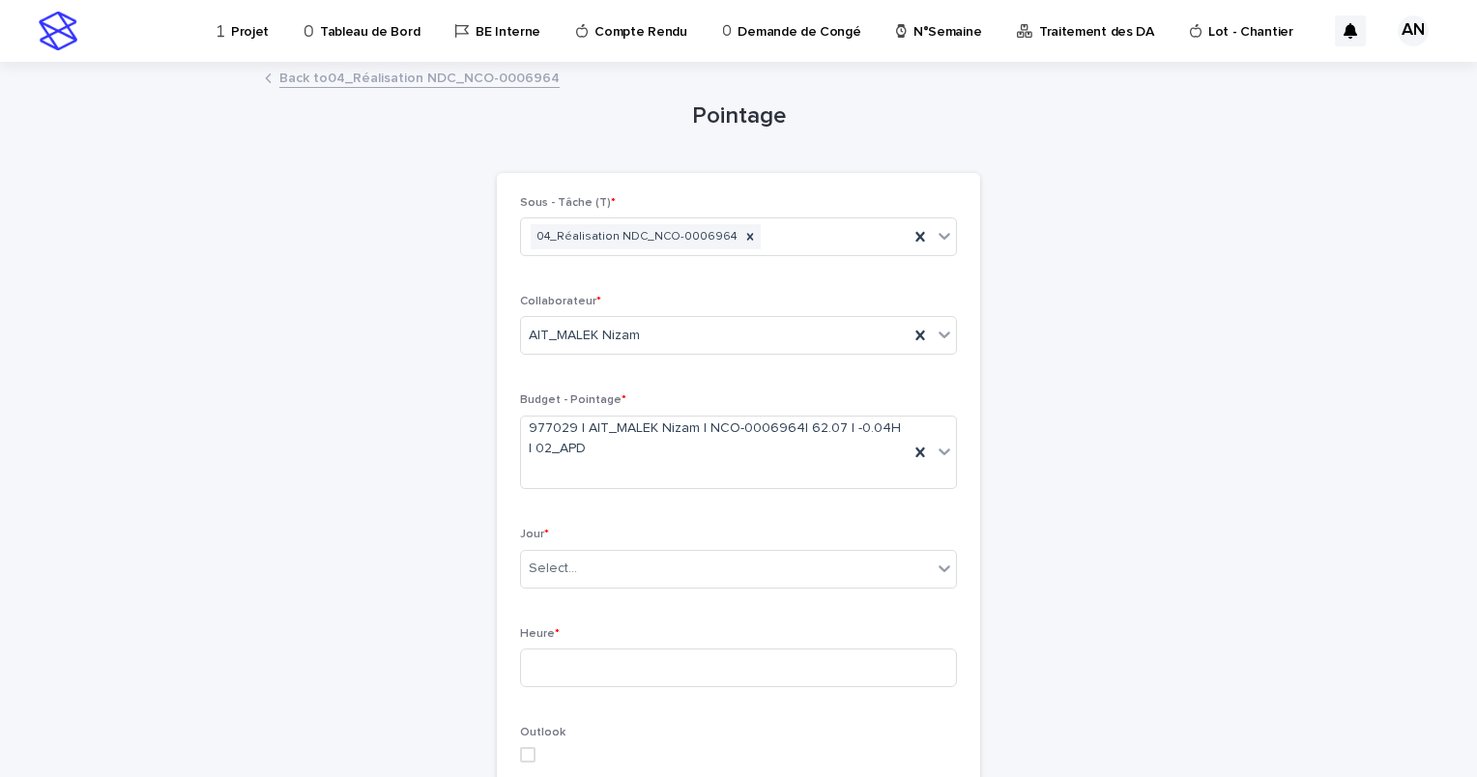
click at [359, 76] on link "Back to 04_Réalisation NDC_NCO-0006964" at bounding box center [419, 77] width 280 height 22
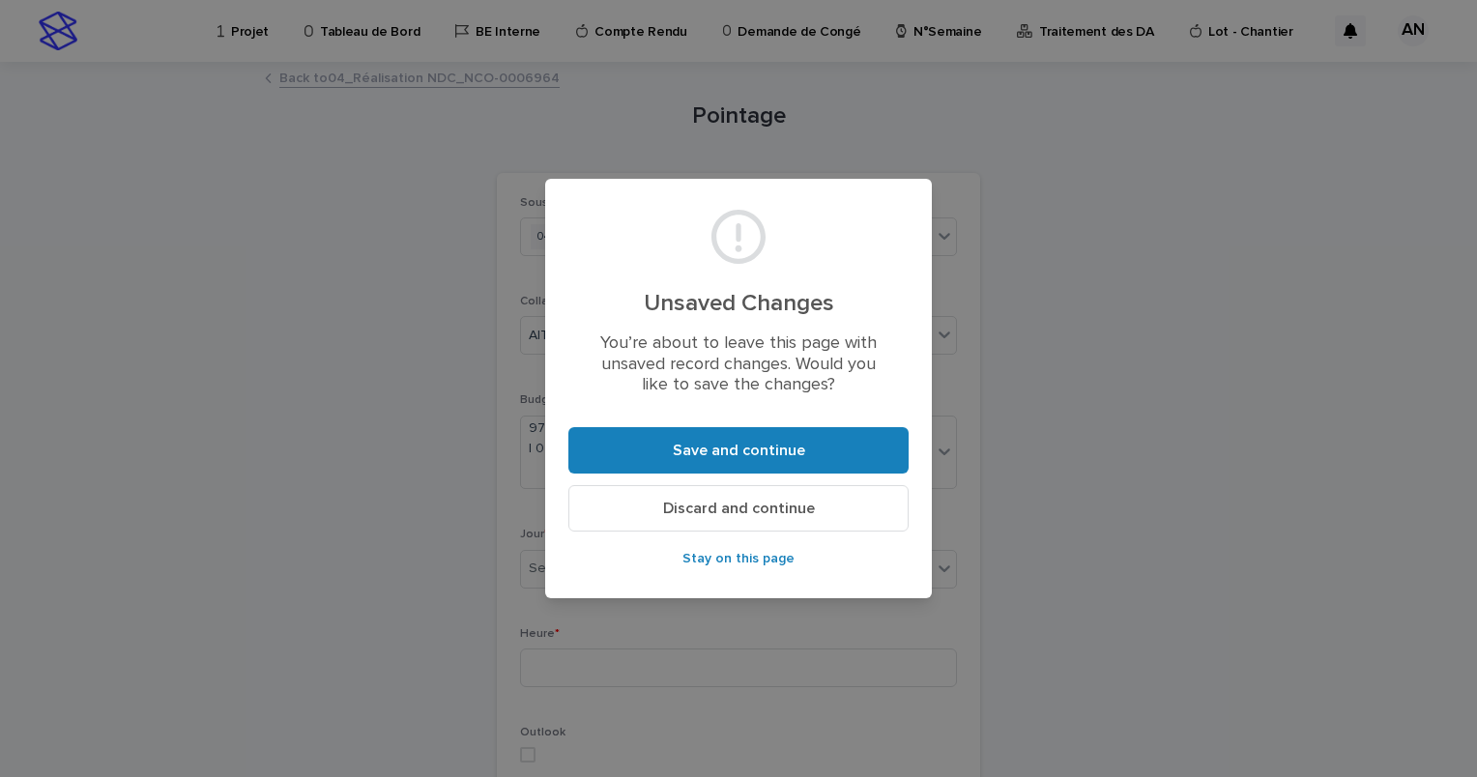
click at [728, 510] on span "Discard and continue" at bounding box center [739, 508] width 152 height 15
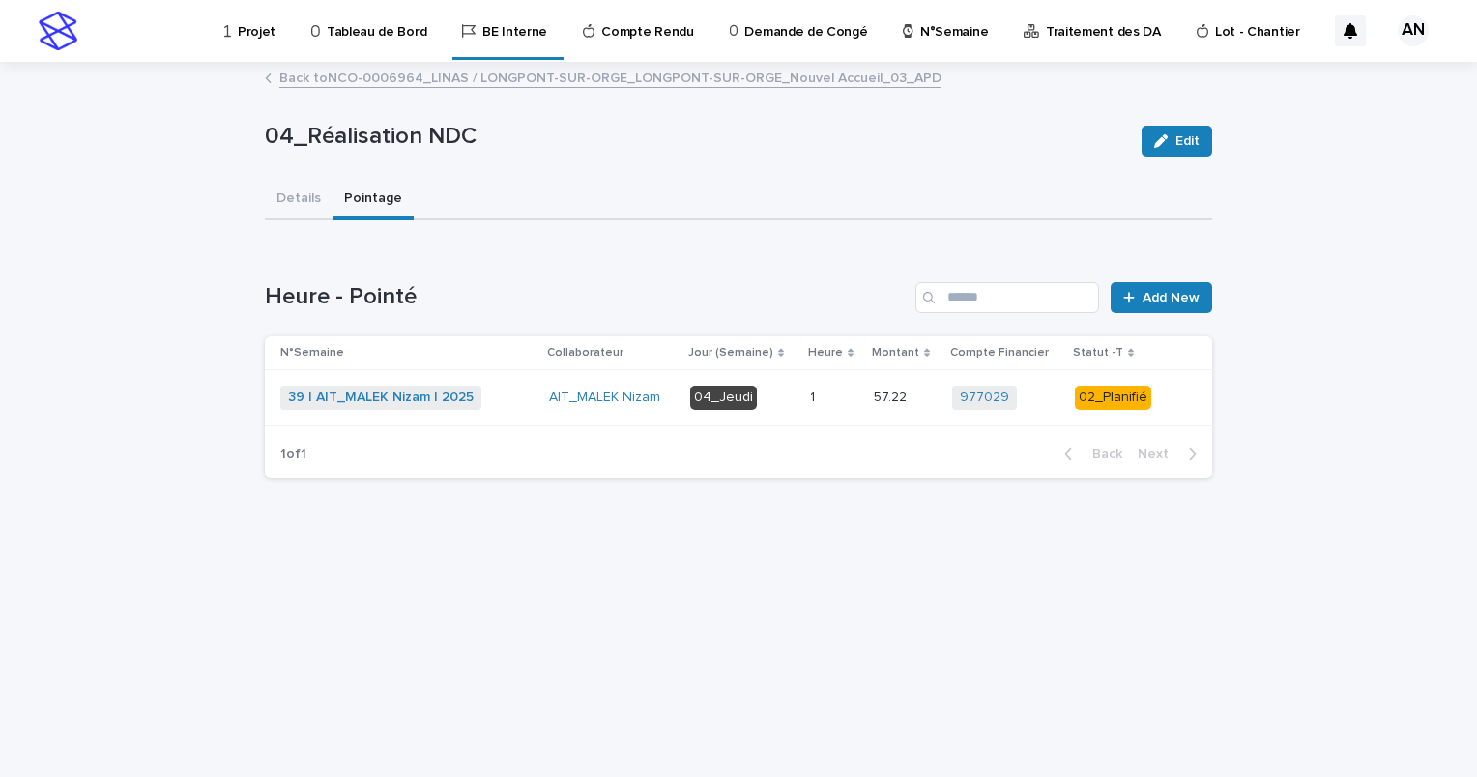
click at [234, 43] on link "Projet" at bounding box center [253, 30] width 62 height 60
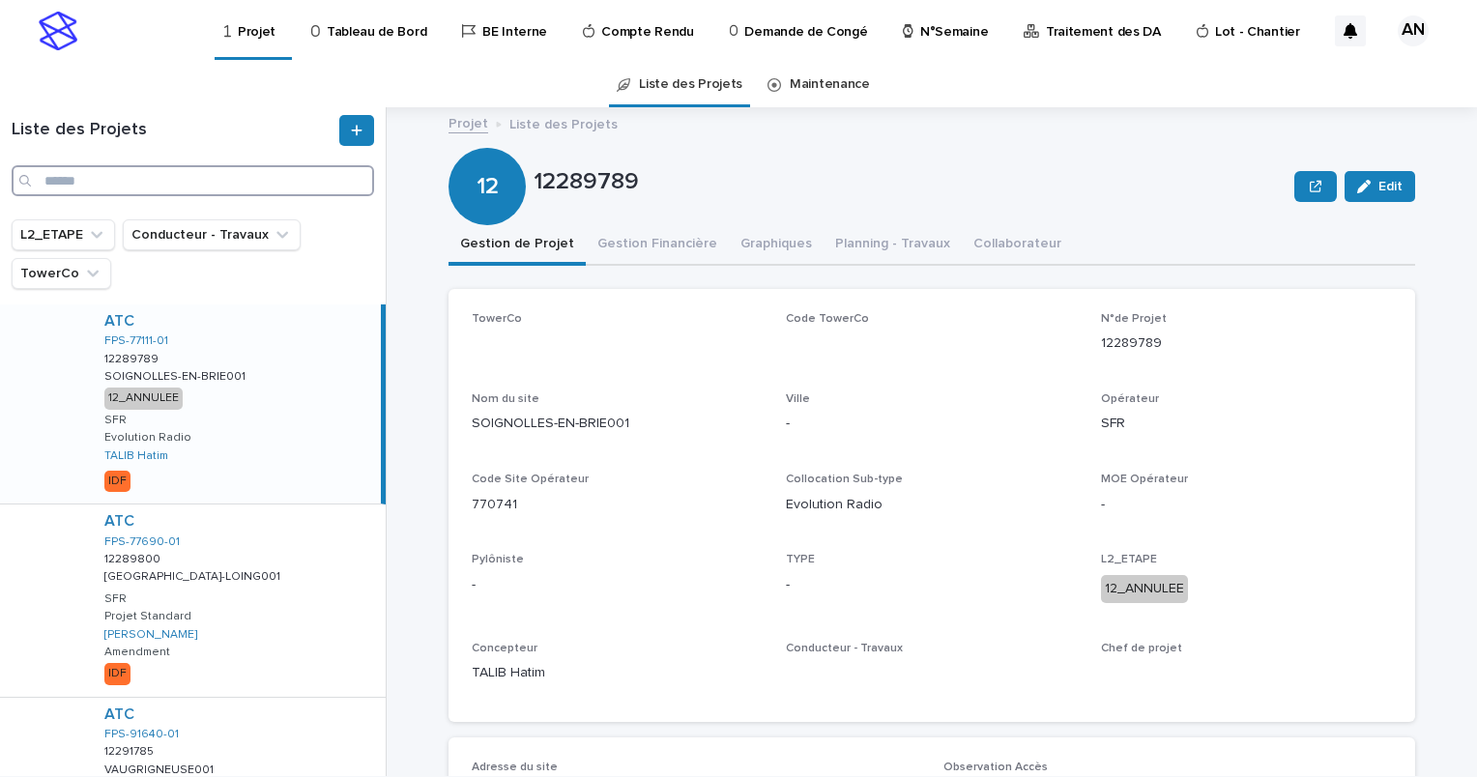
click at [183, 187] on input "Search" at bounding box center [193, 180] width 363 height 31
paste input "**********"
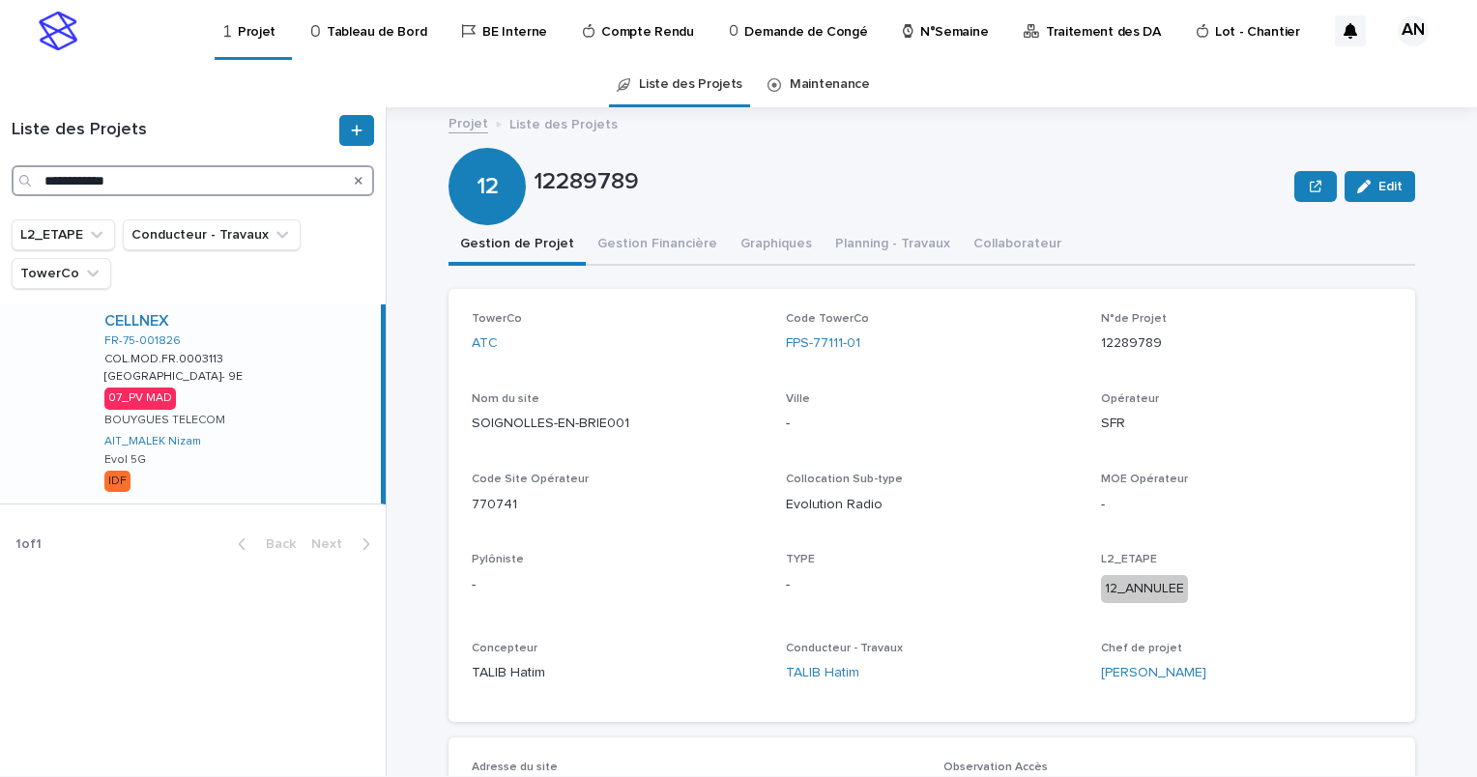
type input "**********"
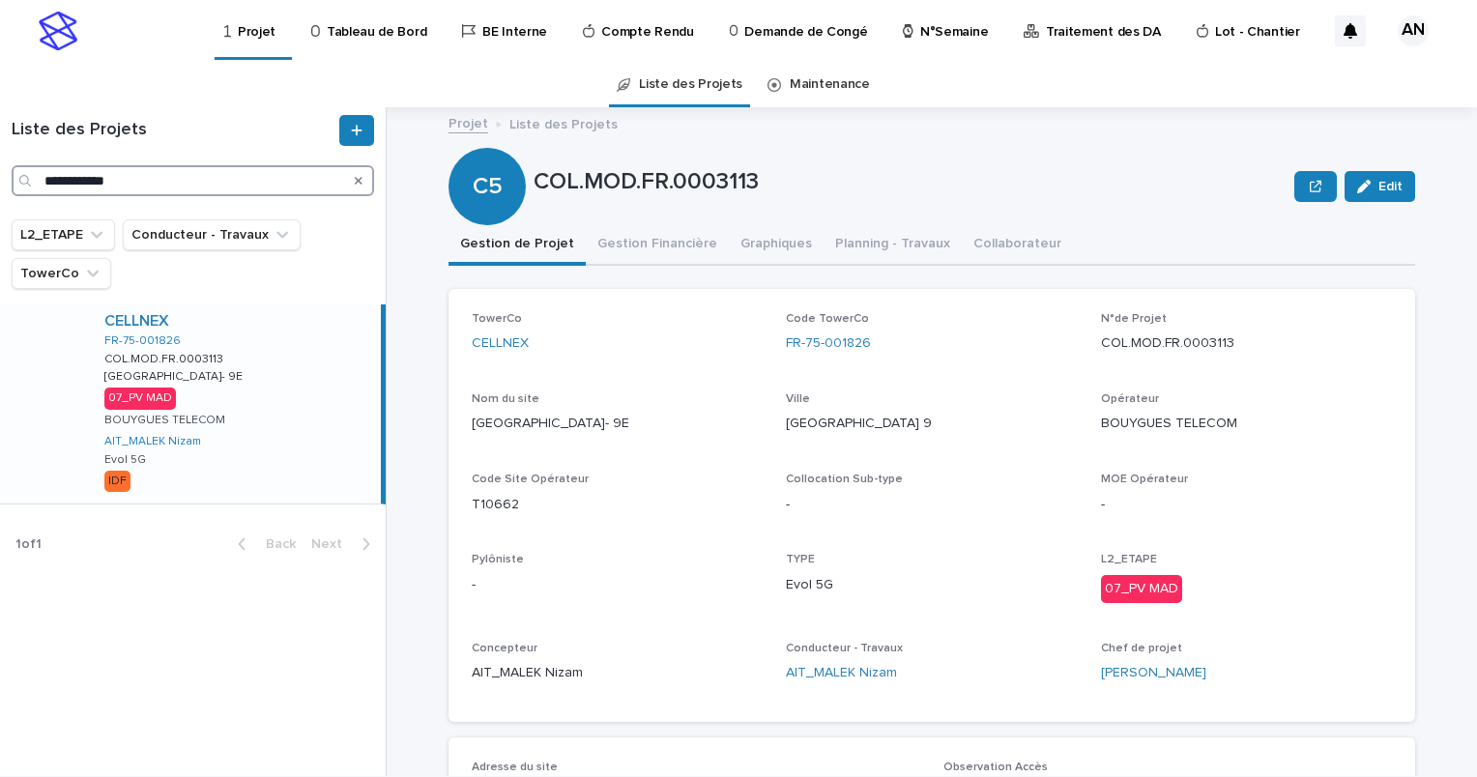
scroll to position [97, 0]
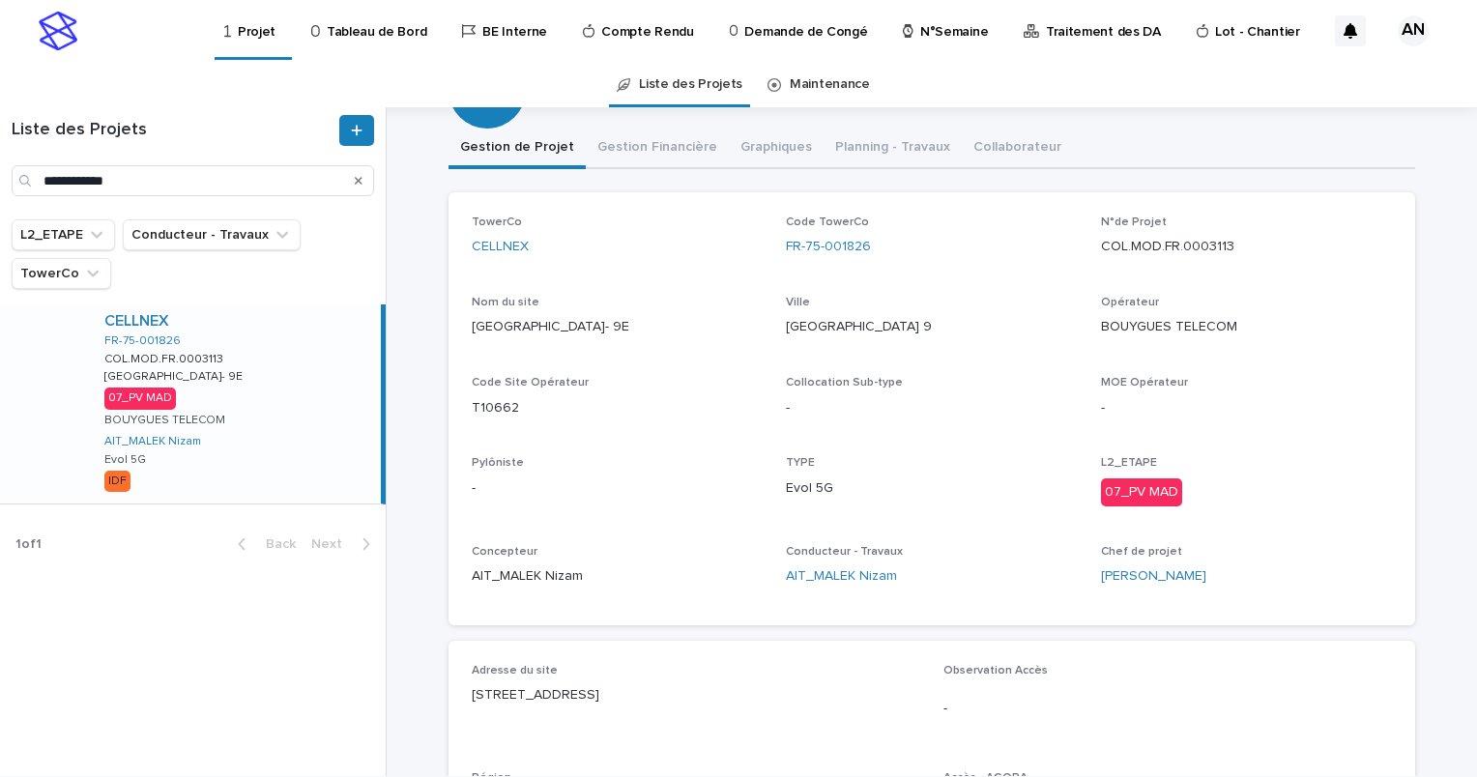
click at [637, 144] on div "Projet Liste des Projets COL.MOD.FR.0003113 Edit C5 COL.MOD.FR.0003113 Edit Sor…" at bounding box center [932, 790] width 967 height 1559
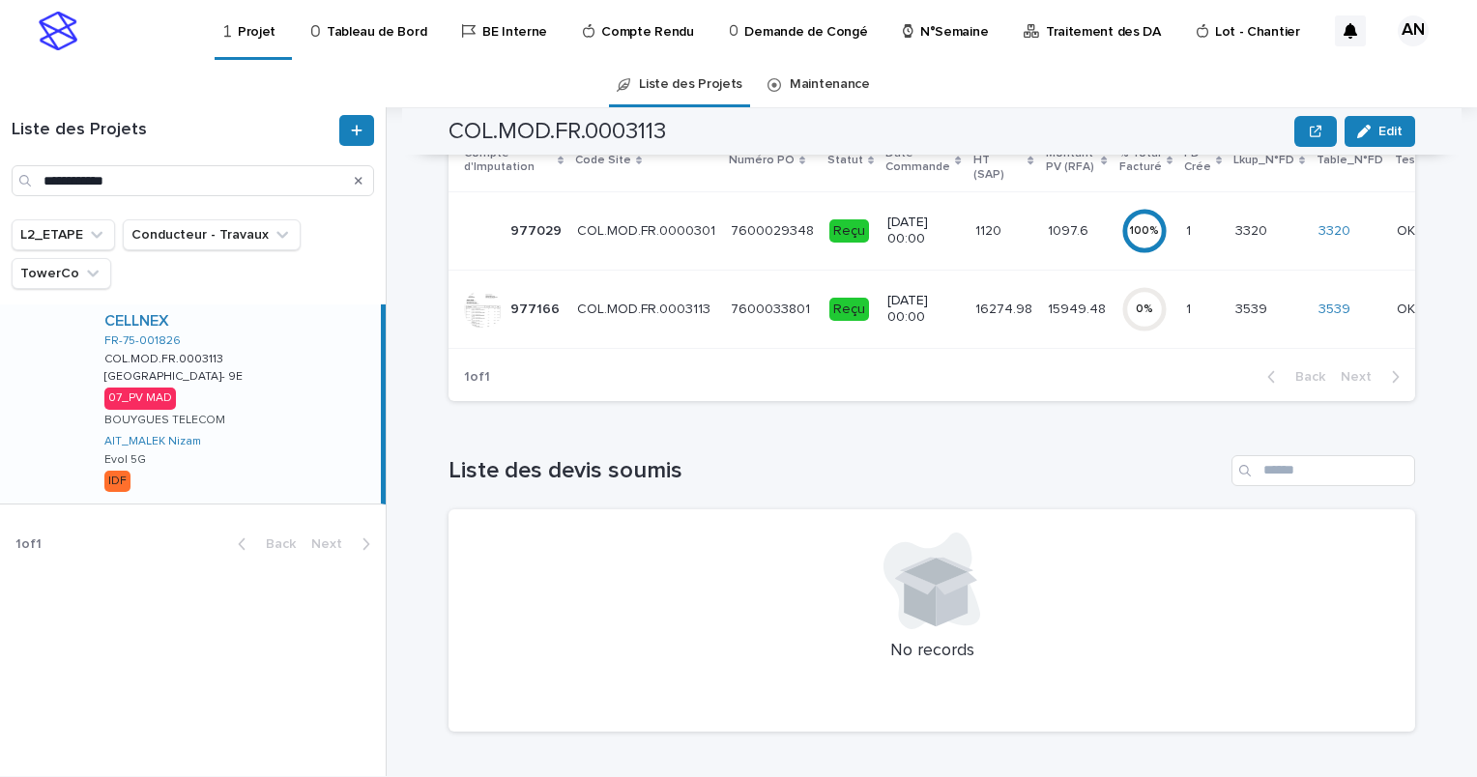
scroll to position [58, 0]
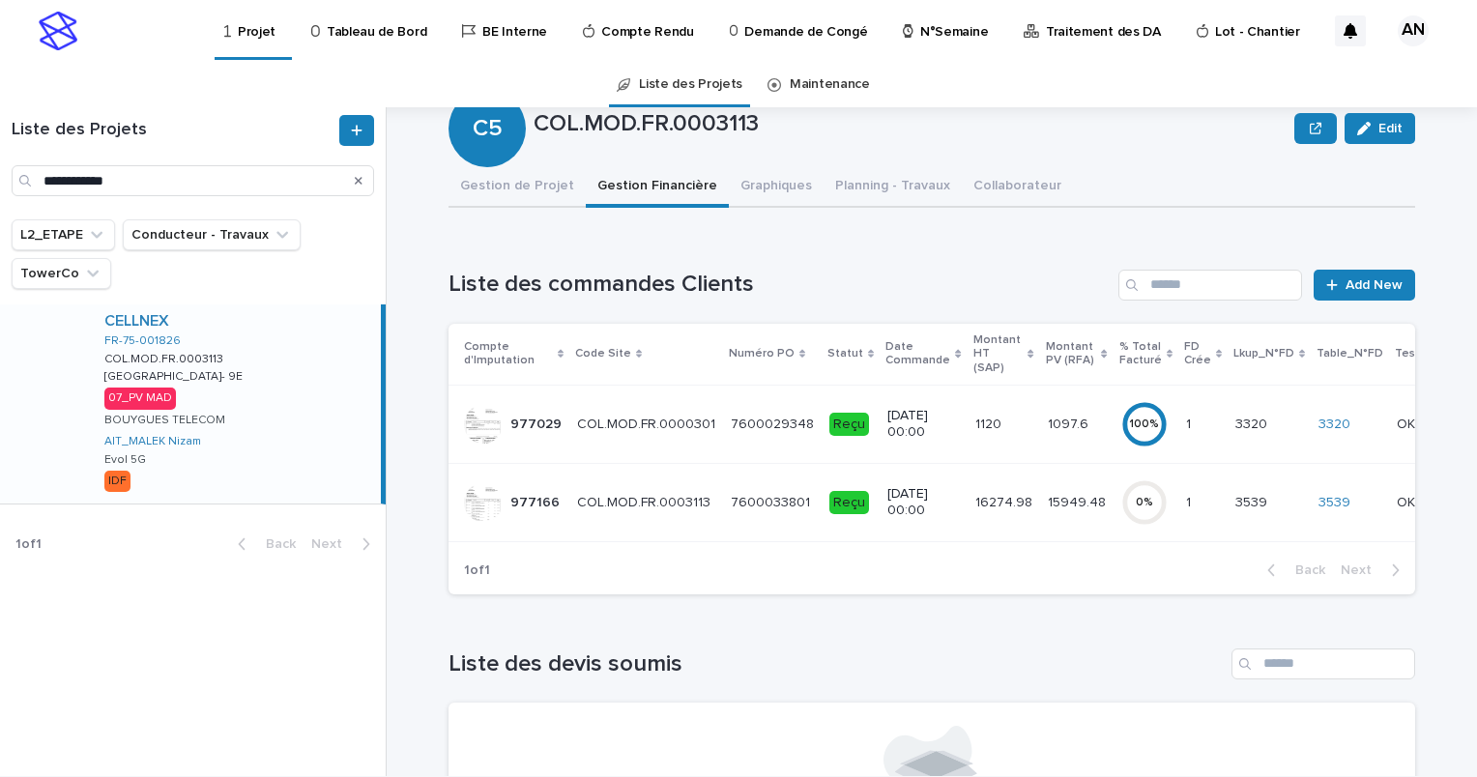
click at [652, 413] on p "COL.MOD.FR.0000301" at bounding box center [648, 423] width 142 height 20
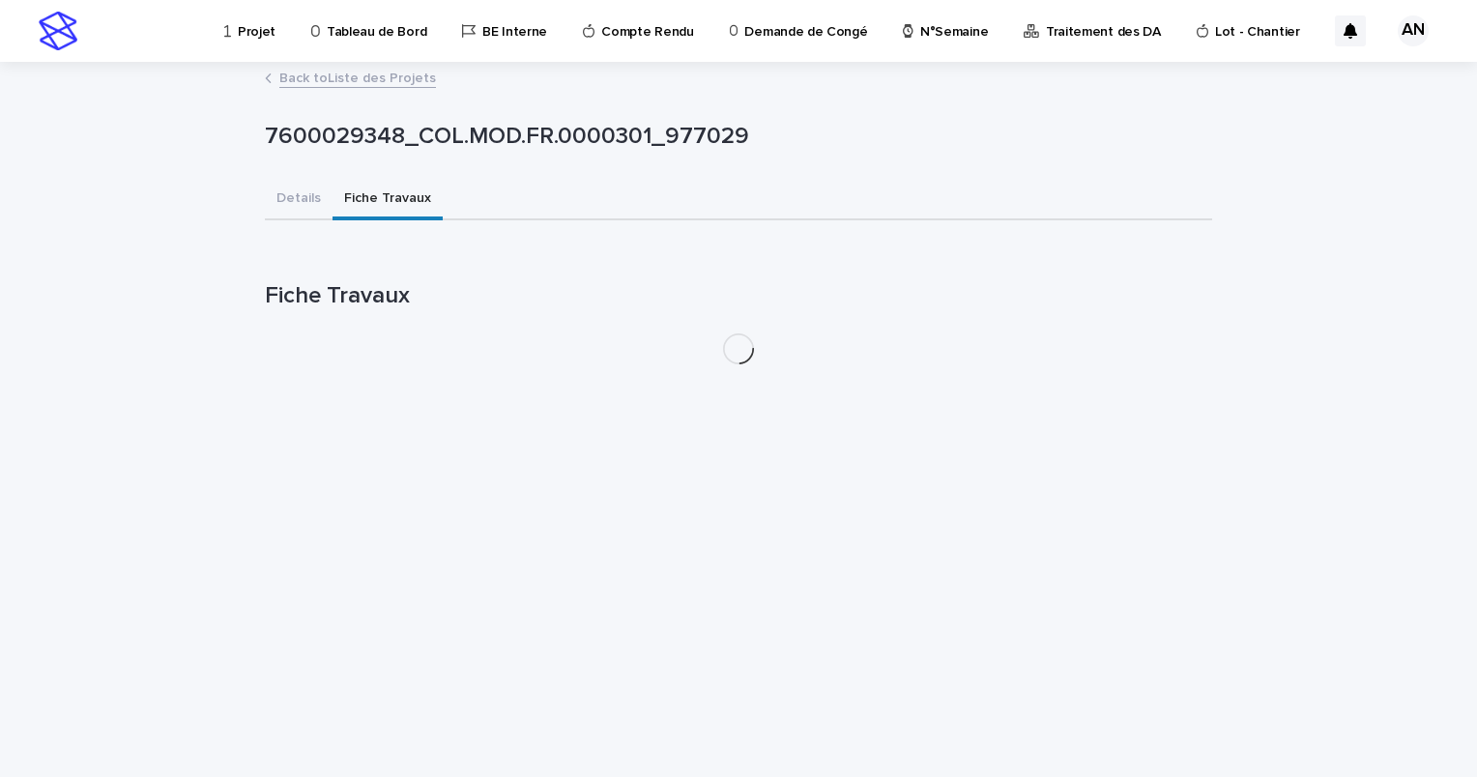
click at [357, 197] on button "Fiche Travaux" at bounding box center [388, 200] width 110 height 41
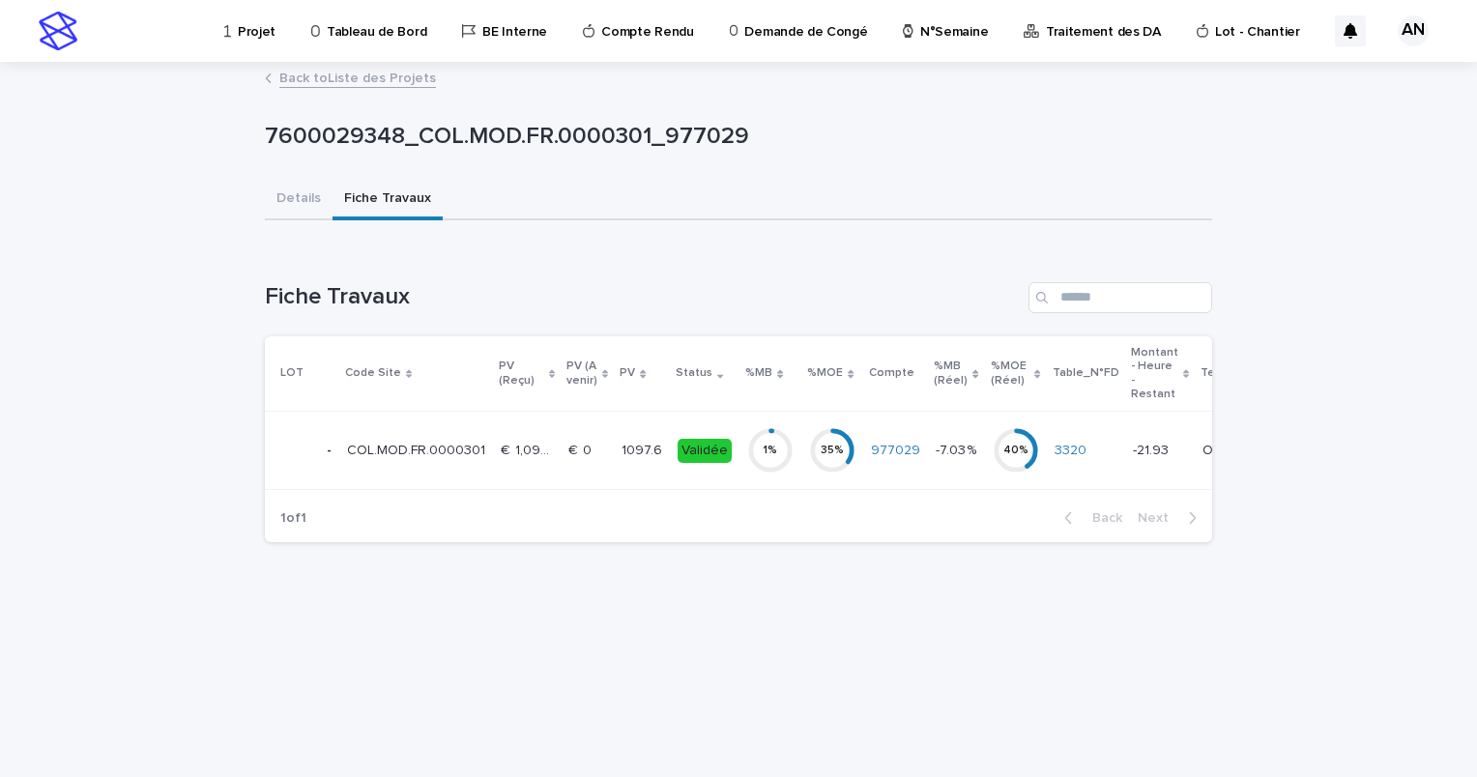
click at [441, 477] on td "COL.MOD.FR.0000301 COL.MOD.FR.0000301" at bounding box center [416, 451] width 154 height 78
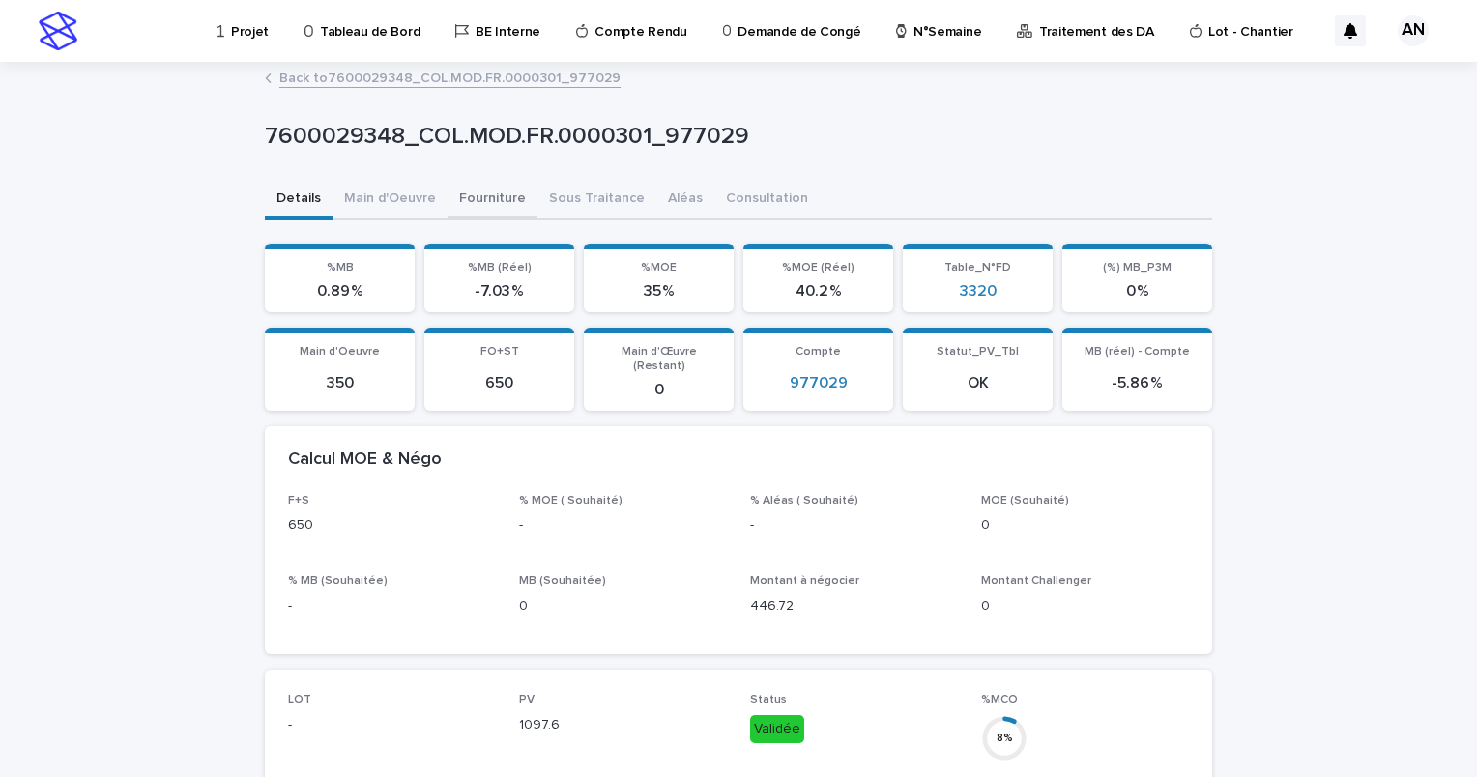
click at [465, 202] on button "Fourniture" at bounding box center [493, 200] width 90 height 41
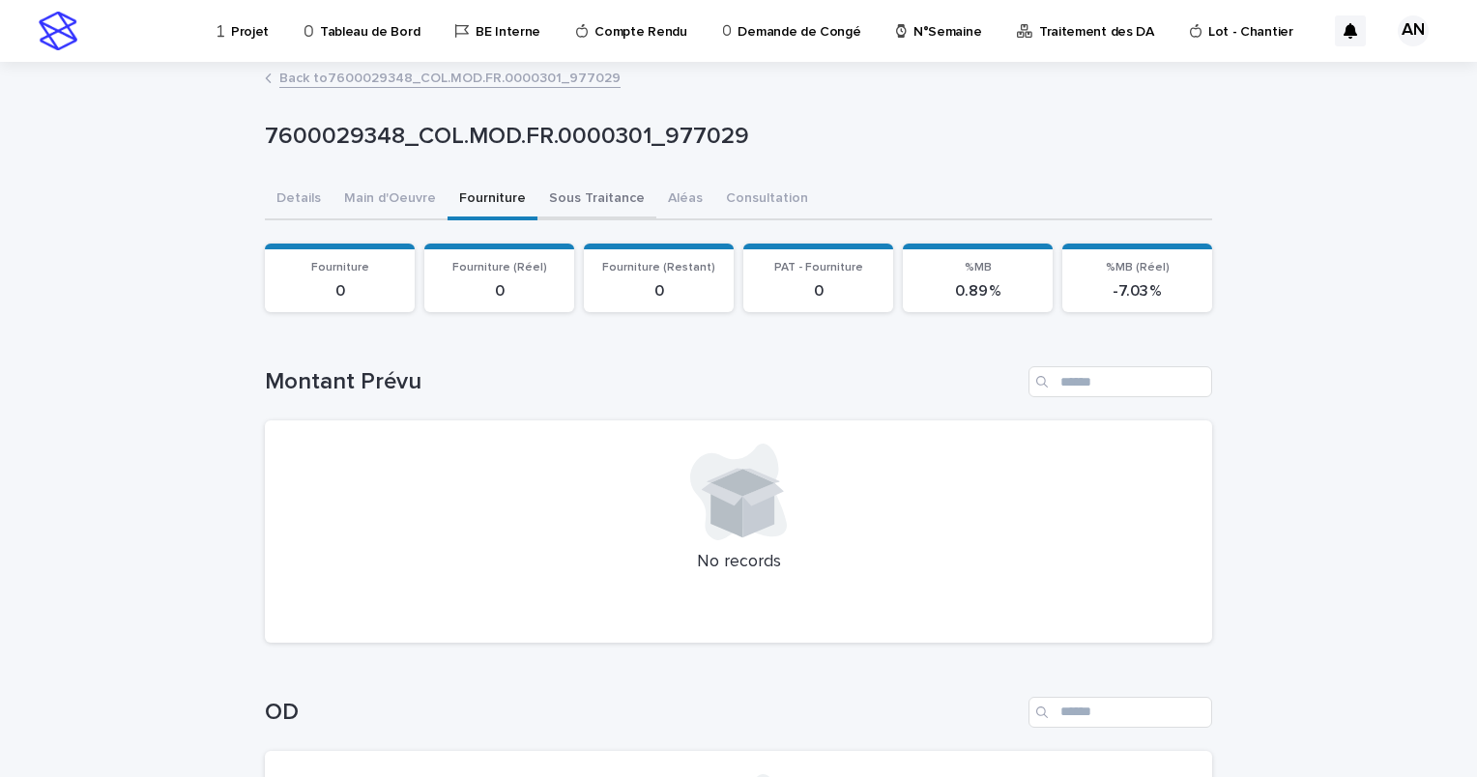
click at [575, 209] on button "Sous Traitance" at bounding box center [597, 200] width 119 height 41
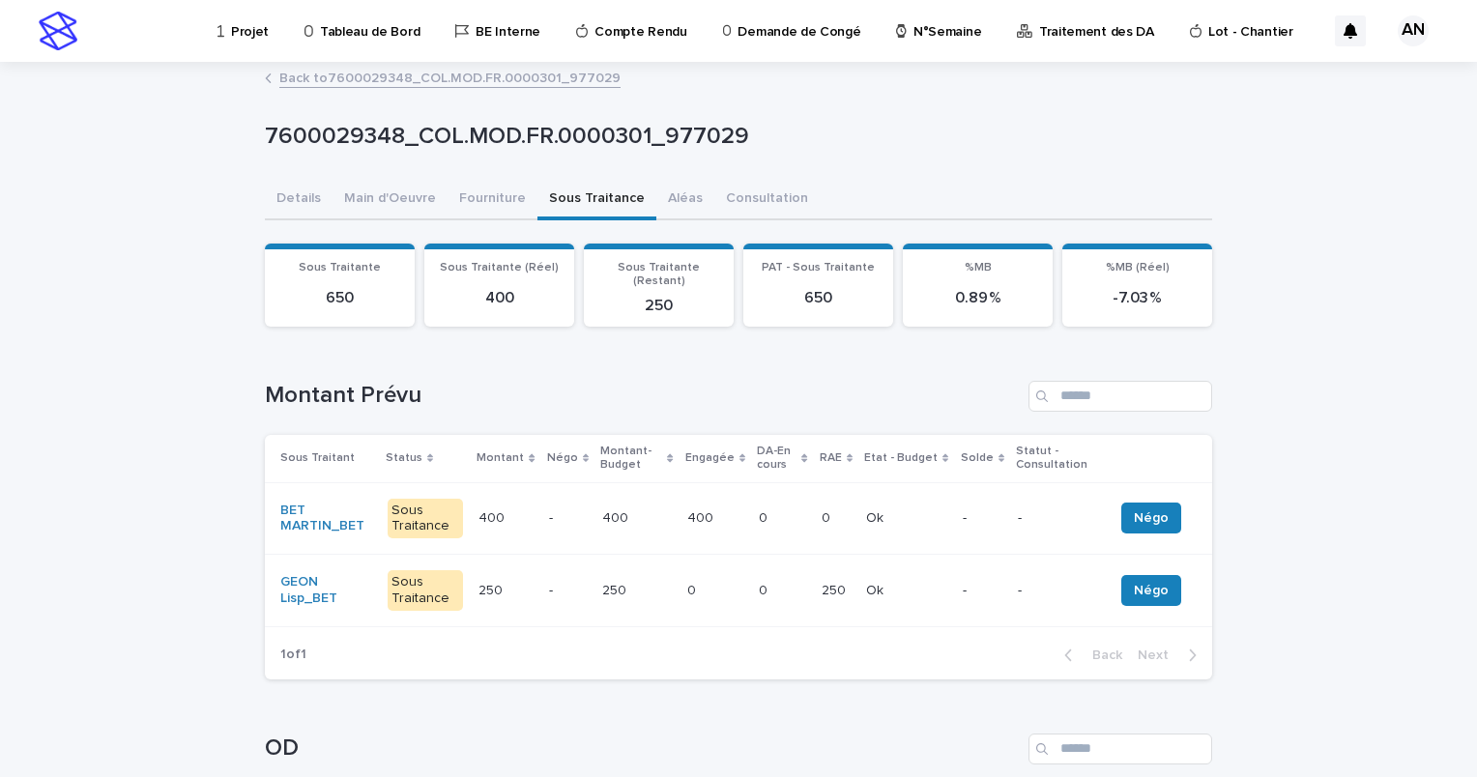
click at [451, 80] on link "Back to 7600029348_COL.MOD.FR.0000301_977029" at bounding box center [449, 77] width 341 height 22
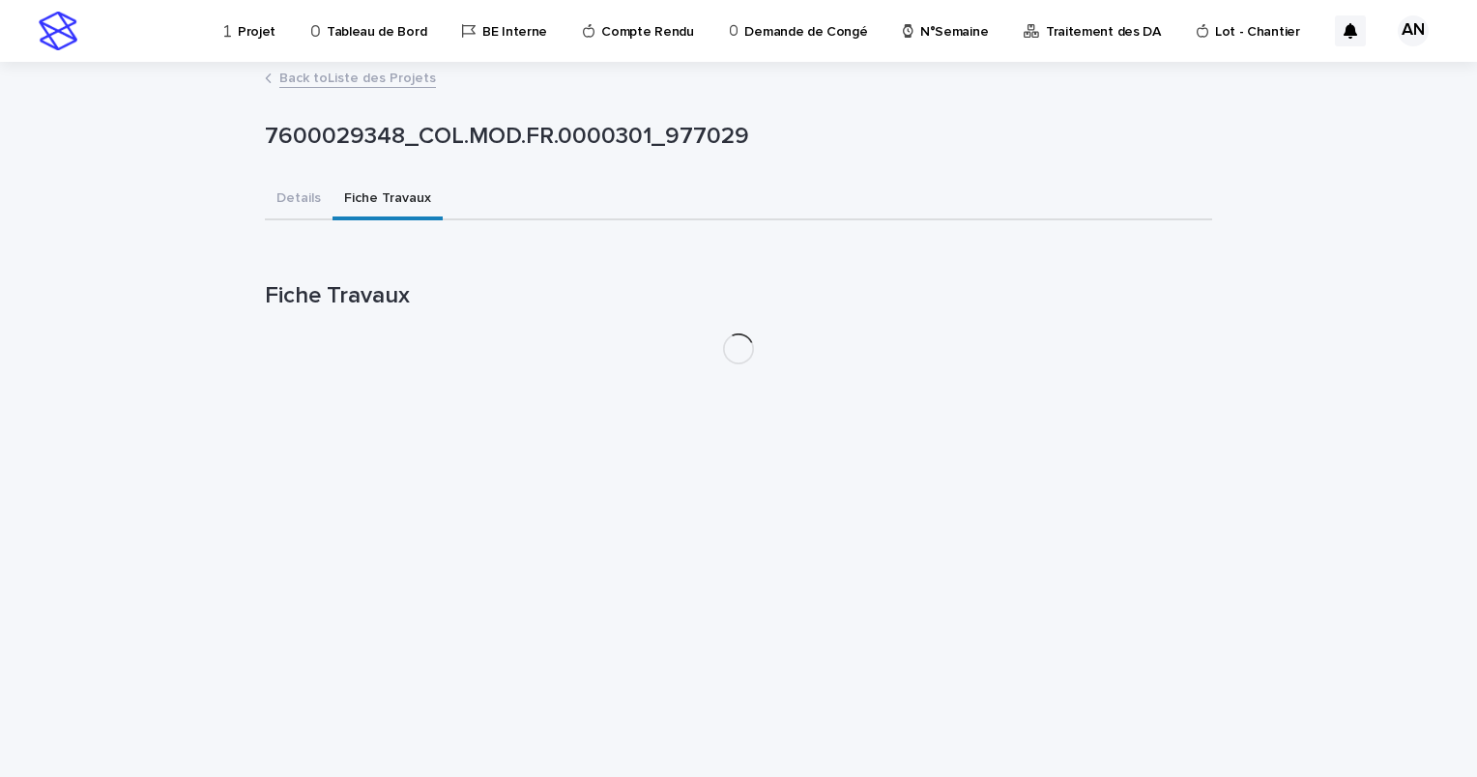
click at [402, 82] on link "Back to Liste des Projets" at bounding box center [357, 77] width 157 height 22
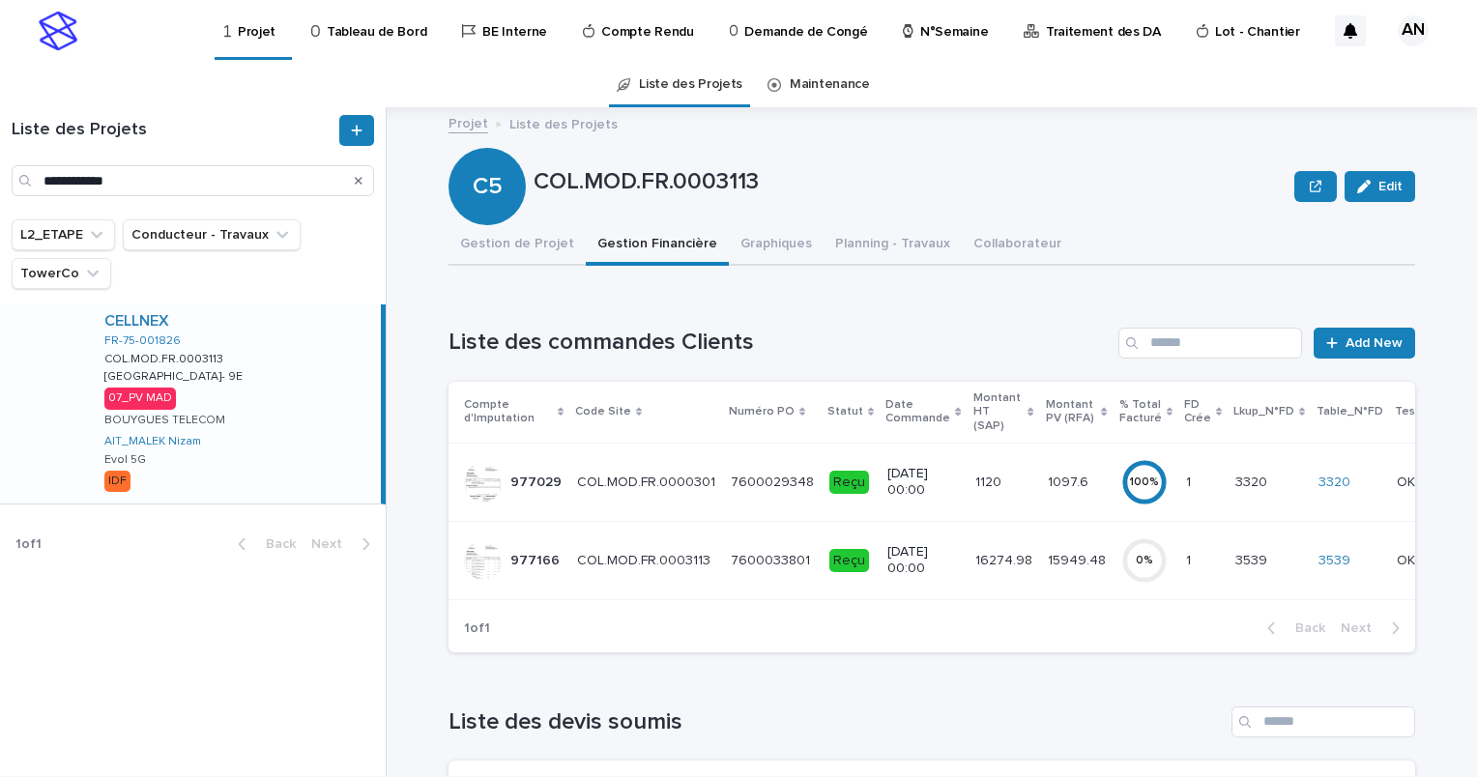
click at [934, 555] on td "[DATE] 00:00" at bounding box center [923, 560] width 87 height 78
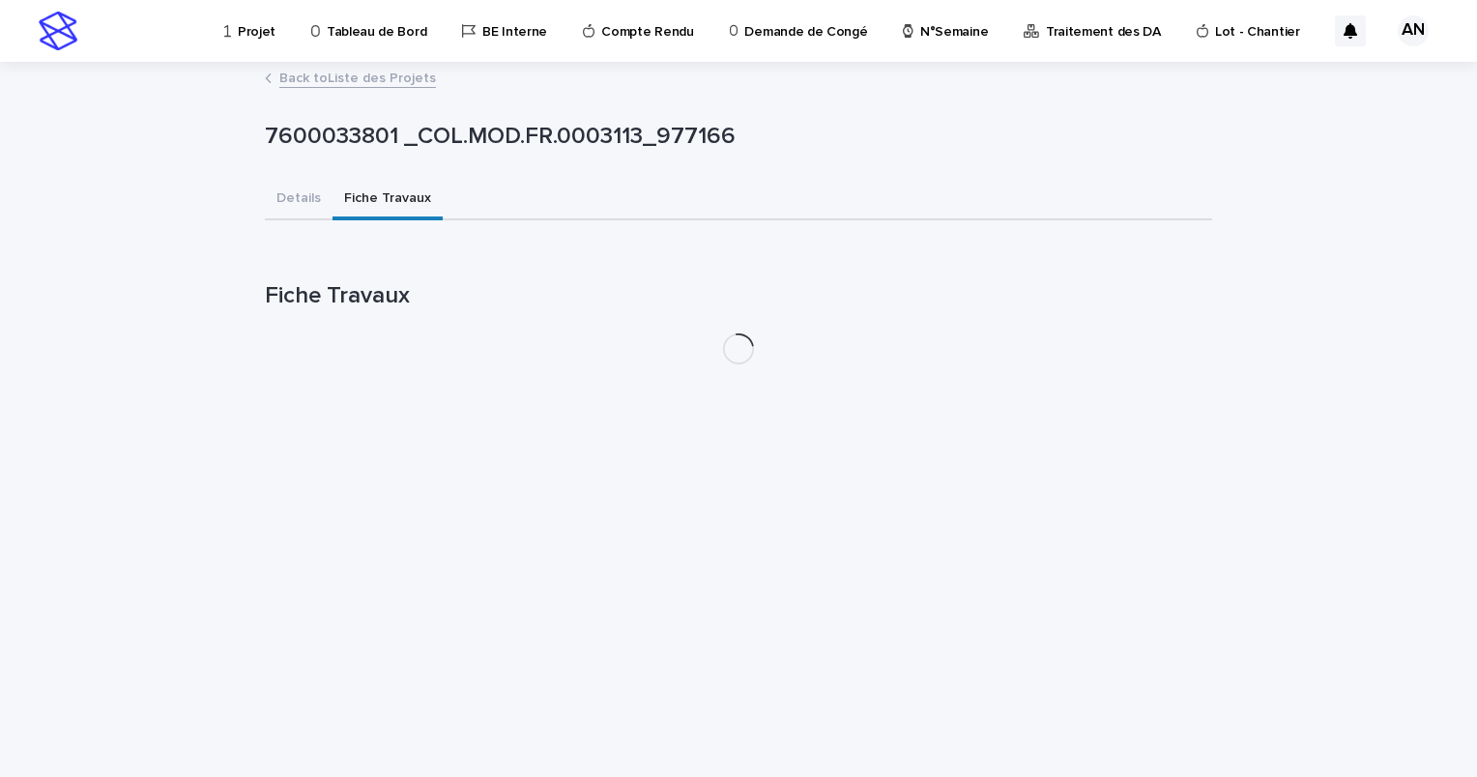
click at [383, 202] on button "Fiche Travaux" at bounding box center [388, 200] width 110 height 41
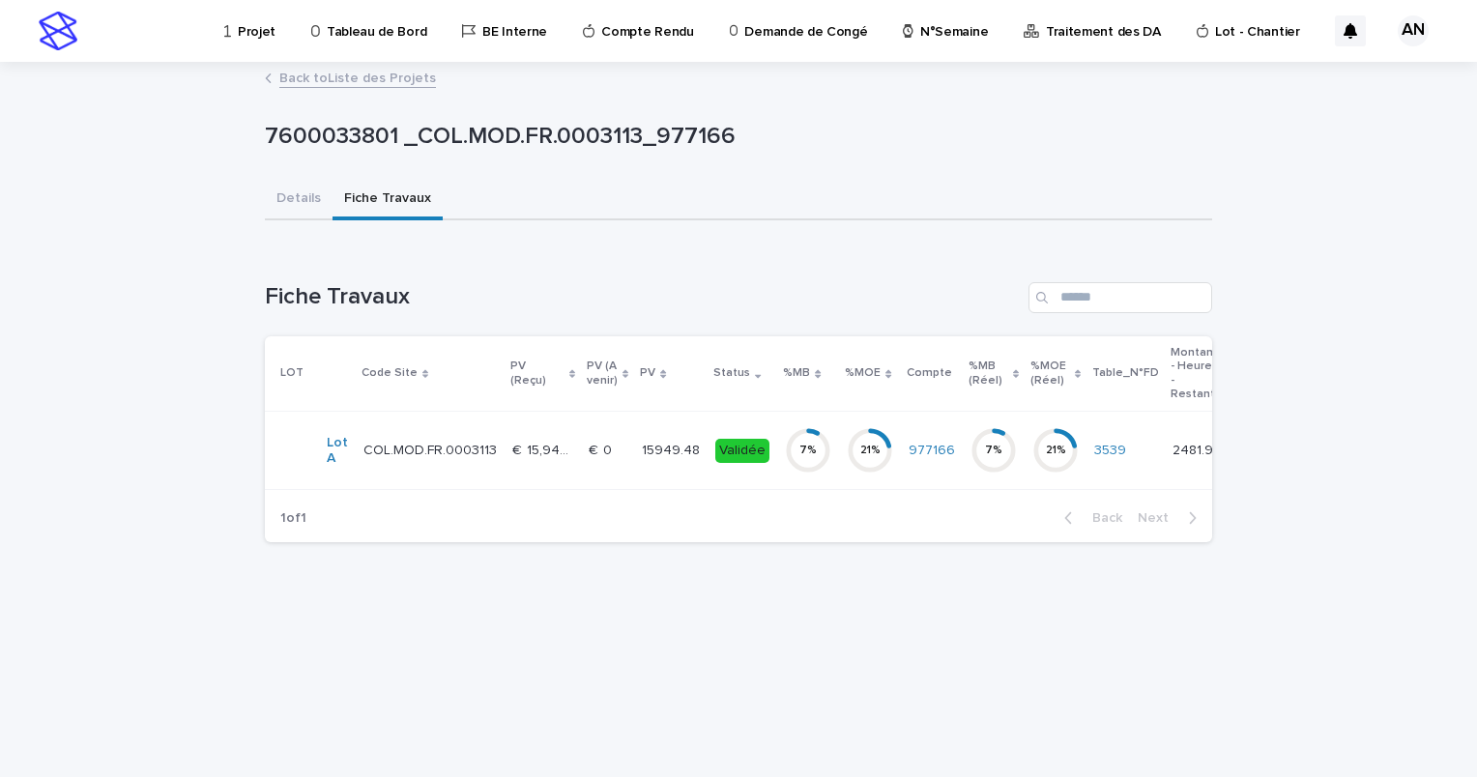
click at [592, 464] on div "€  0 €  0" at bounding box center [608, 451] width 38 height 32
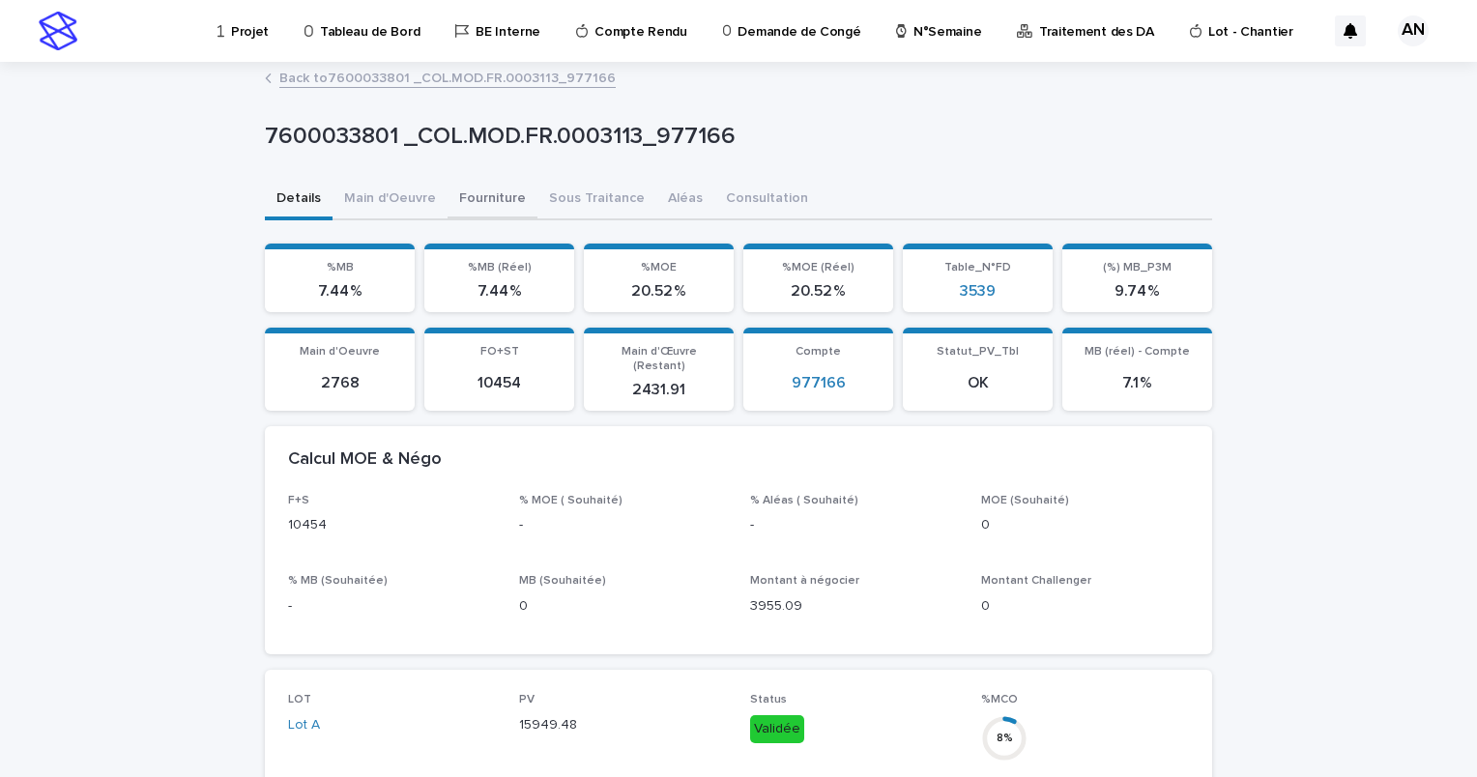
click at [477, 201] on button "Fourniture" at bounding box center [493, 200] width 90 height 41
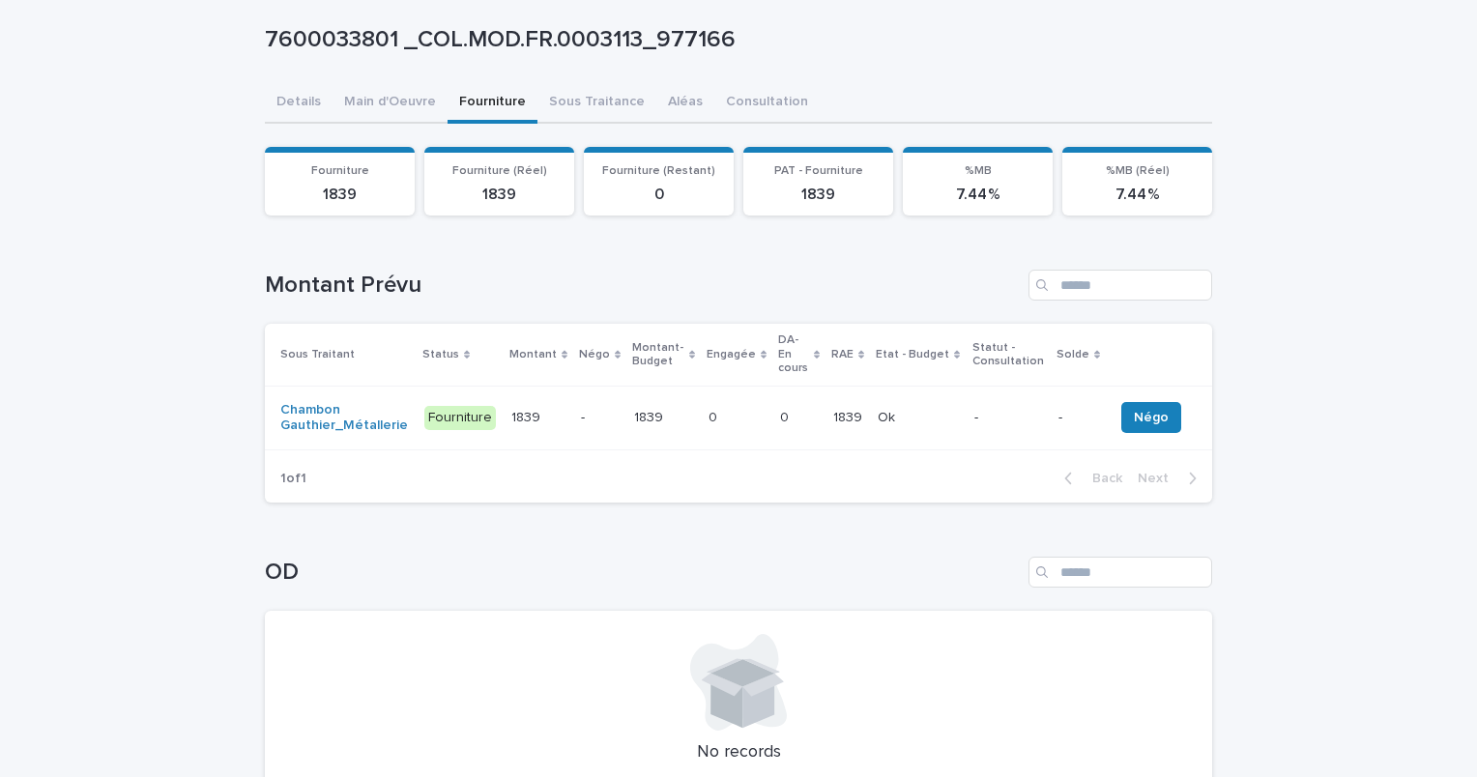
scroll to position [193, 0]
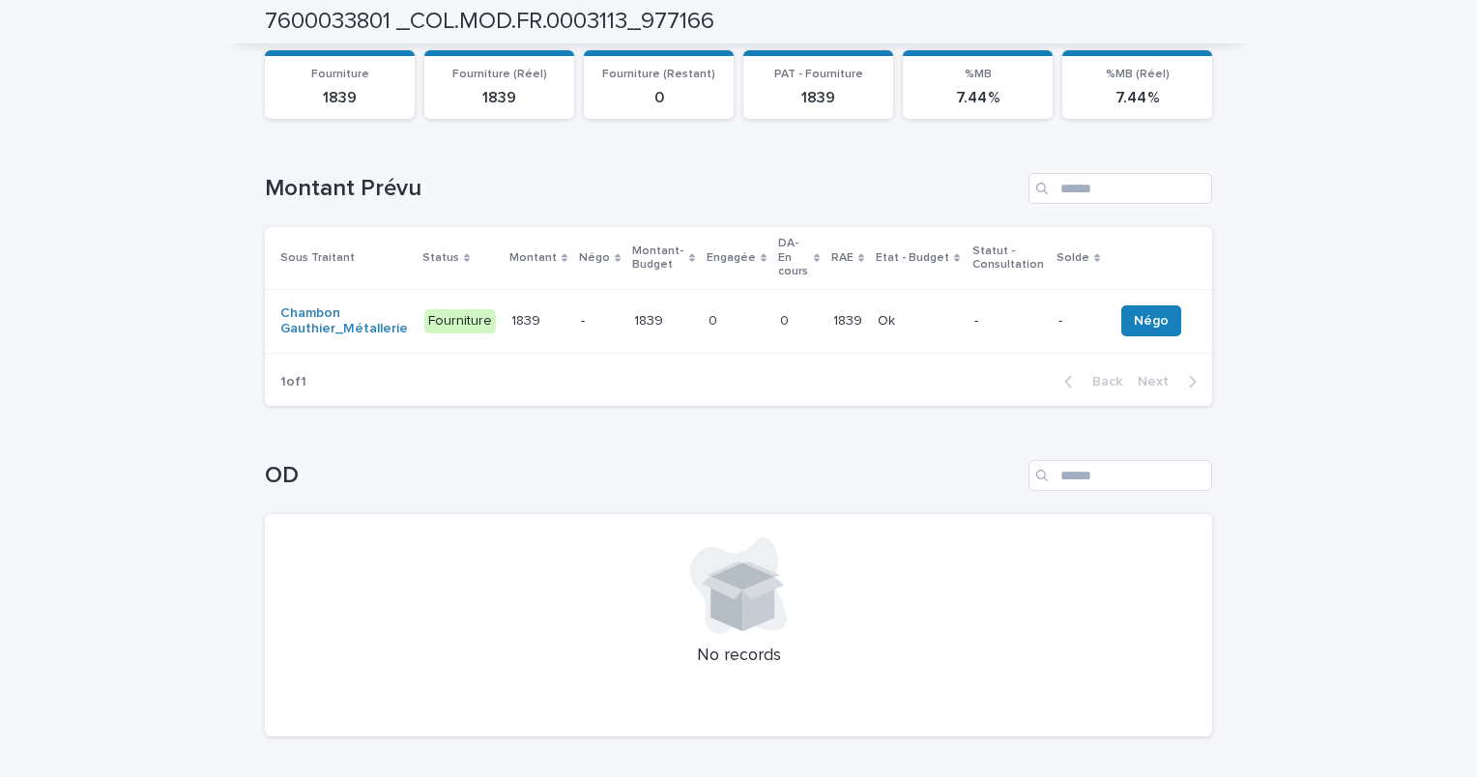
click at [587, 313] on p "-" at bounding box center [600, 321] width 38 height 16
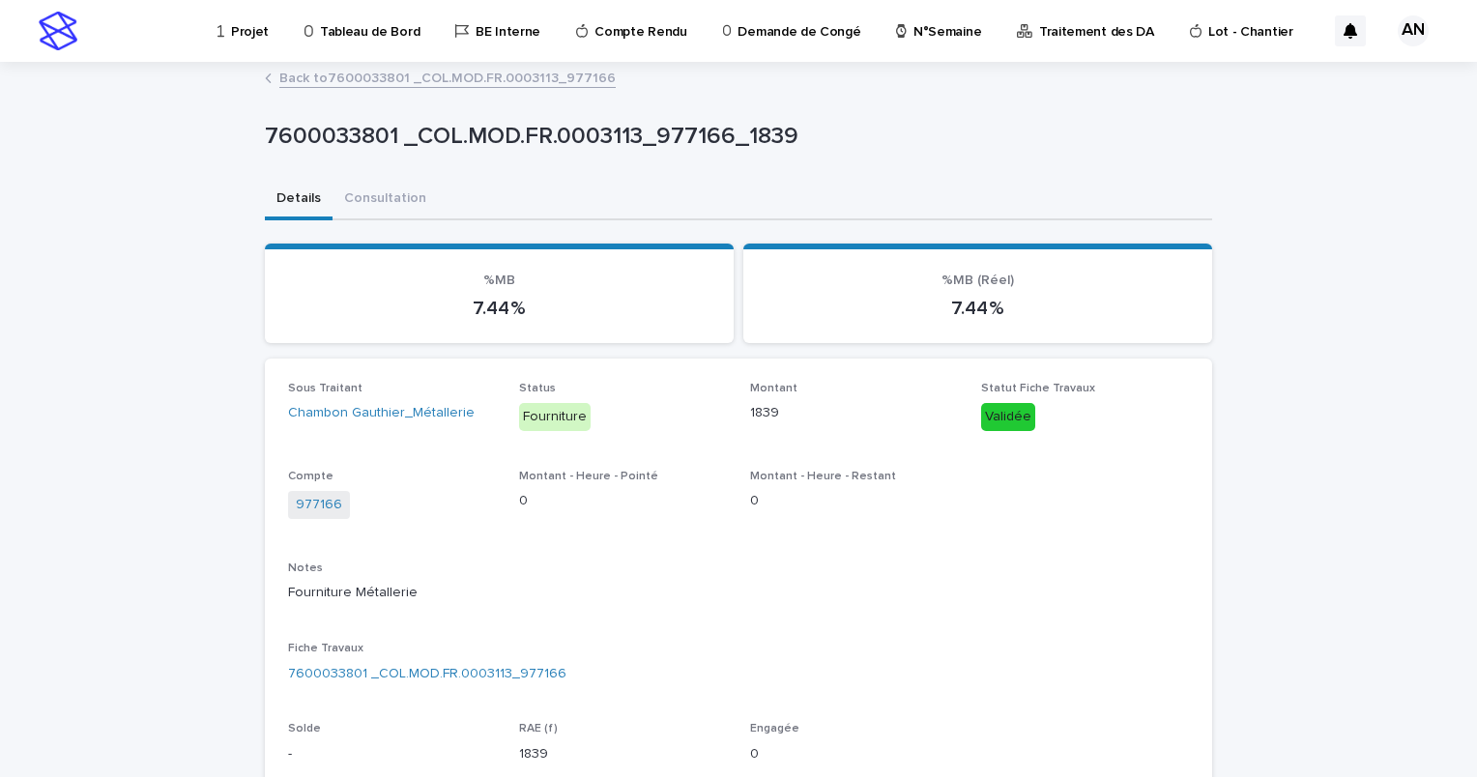
click at [543, 73] on link "Back to 7600033801 _COL.MOD.FR.0003113_977166" at bounding box center [447, 77] width 336 height 22
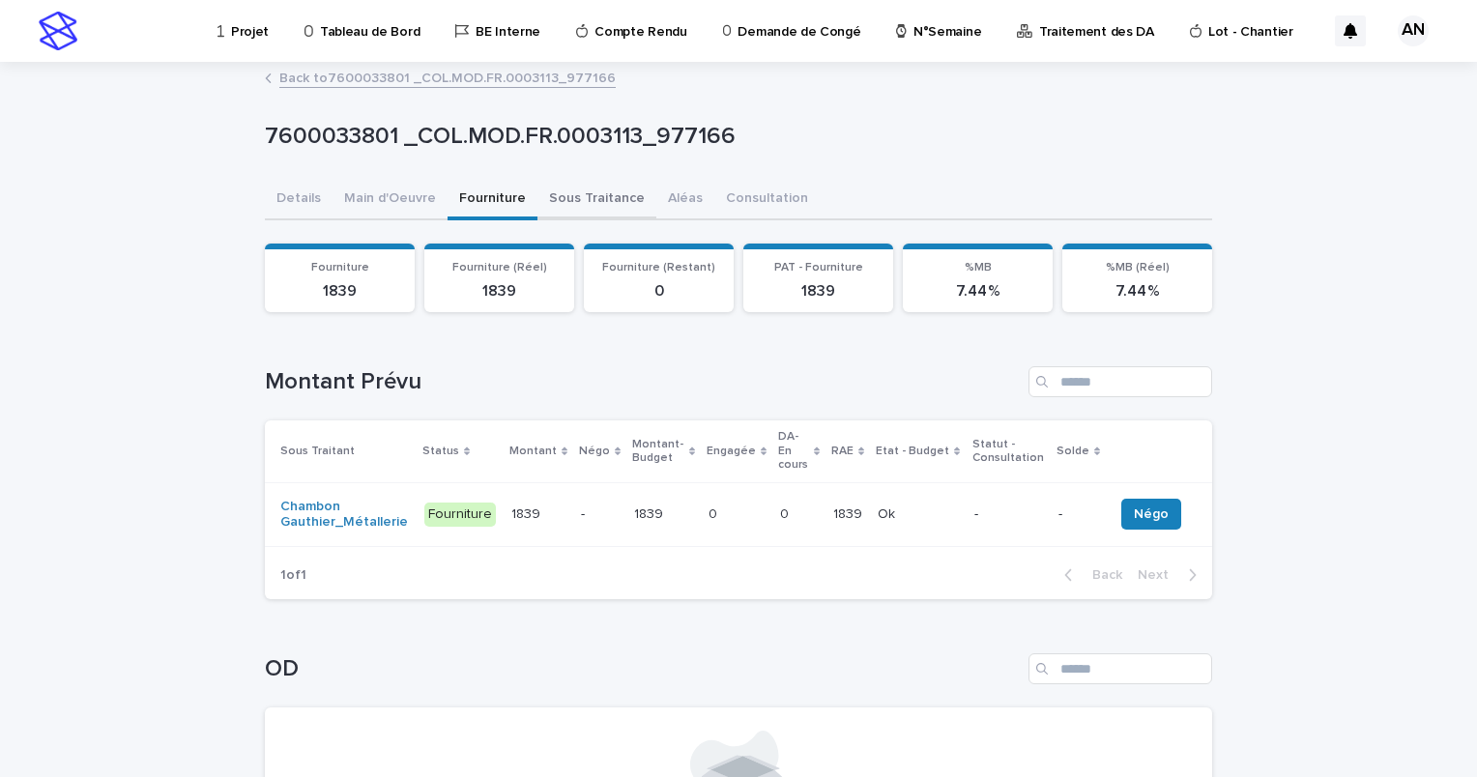
click at [599, 205] on button "Sous Traitance" at bounding box center [597, 200] width 119 height 41
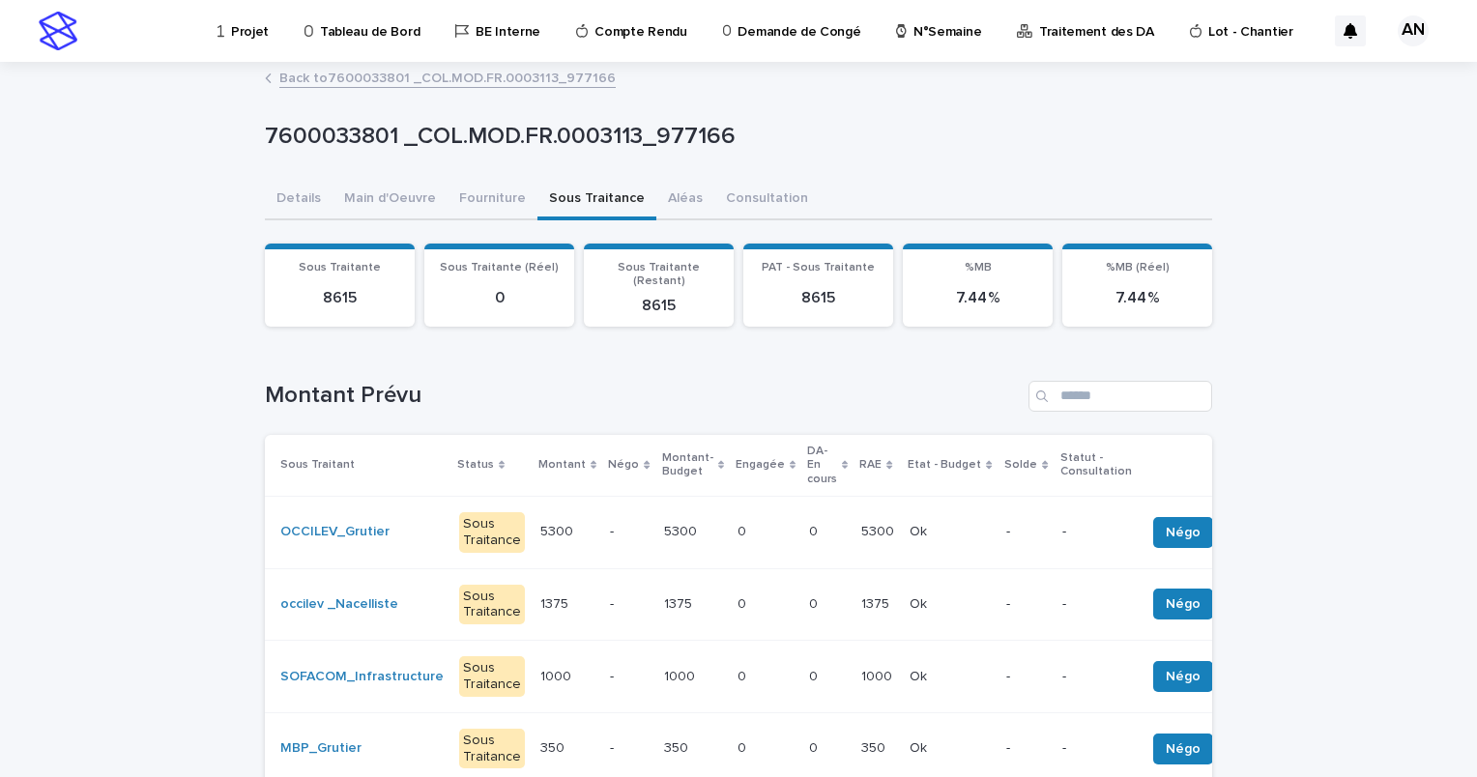
click at [364, 83] on link "Back to 7600033801 _COL.MOD.FR.0003113_977166" at bounding box center [447, 77] width 336 height 22
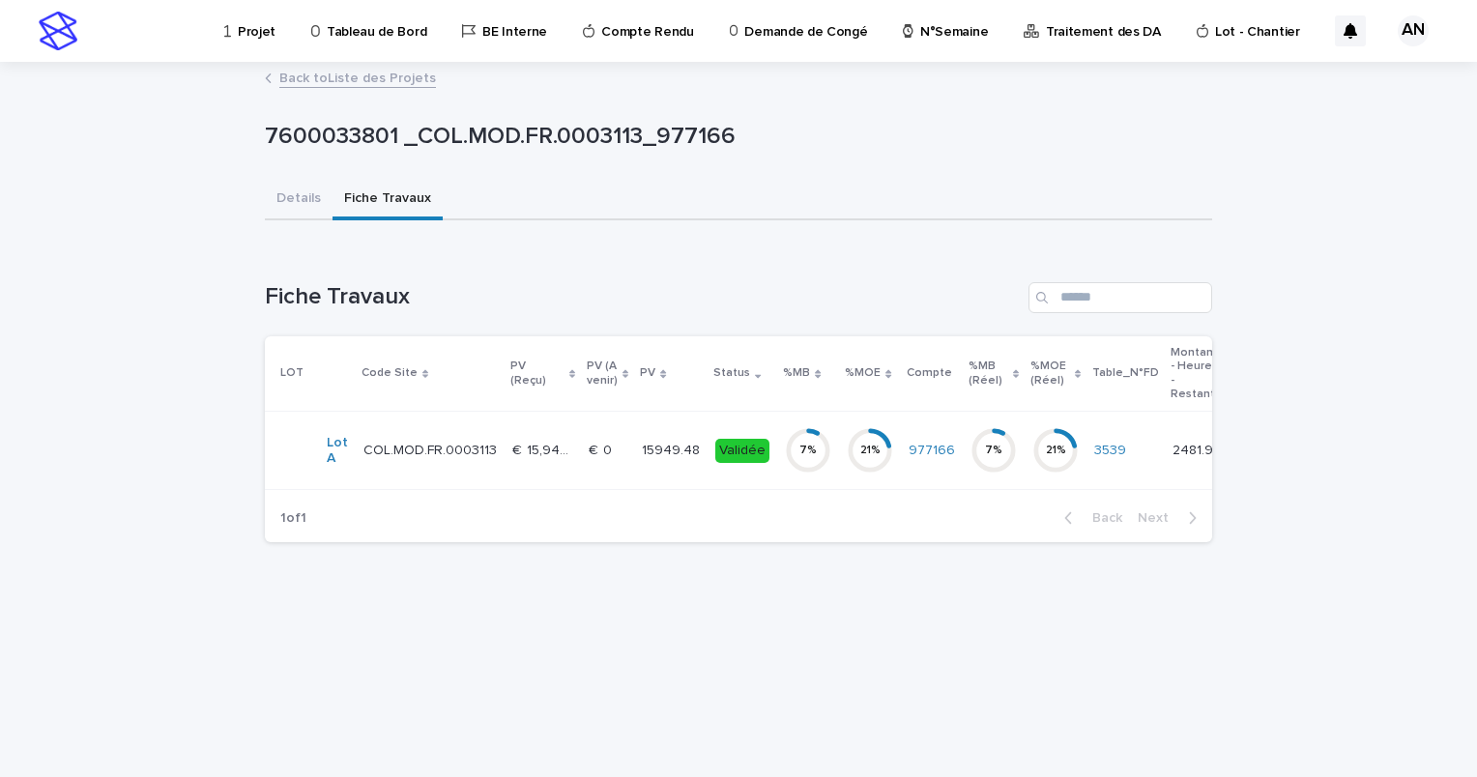
click at [364, 83] on link "Back to Liste des Projets" at bounding box center [357, 77] width 157 height 22
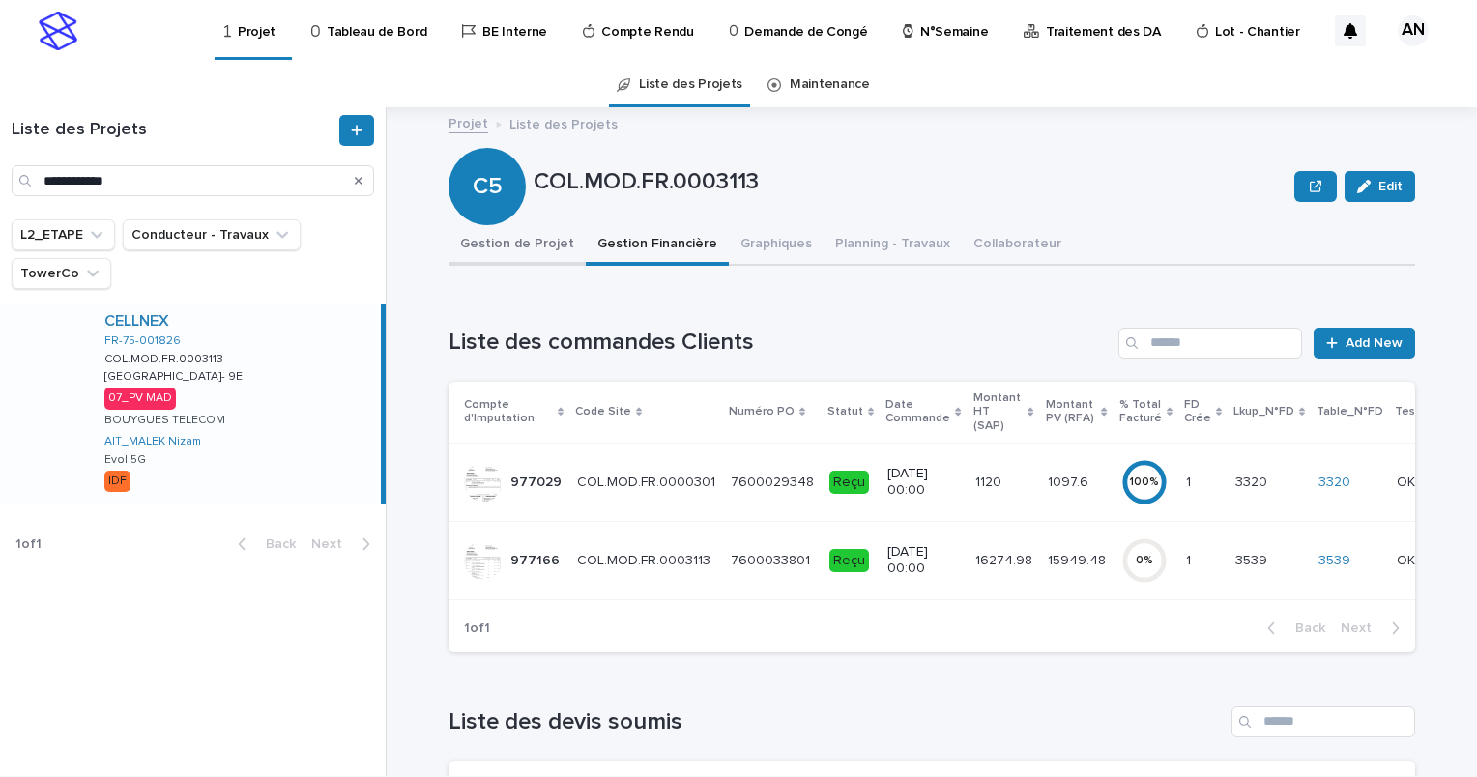
click at [505, 258] on button "Gestion de Projet" at bounding box center [517, 245] width 137 height 41
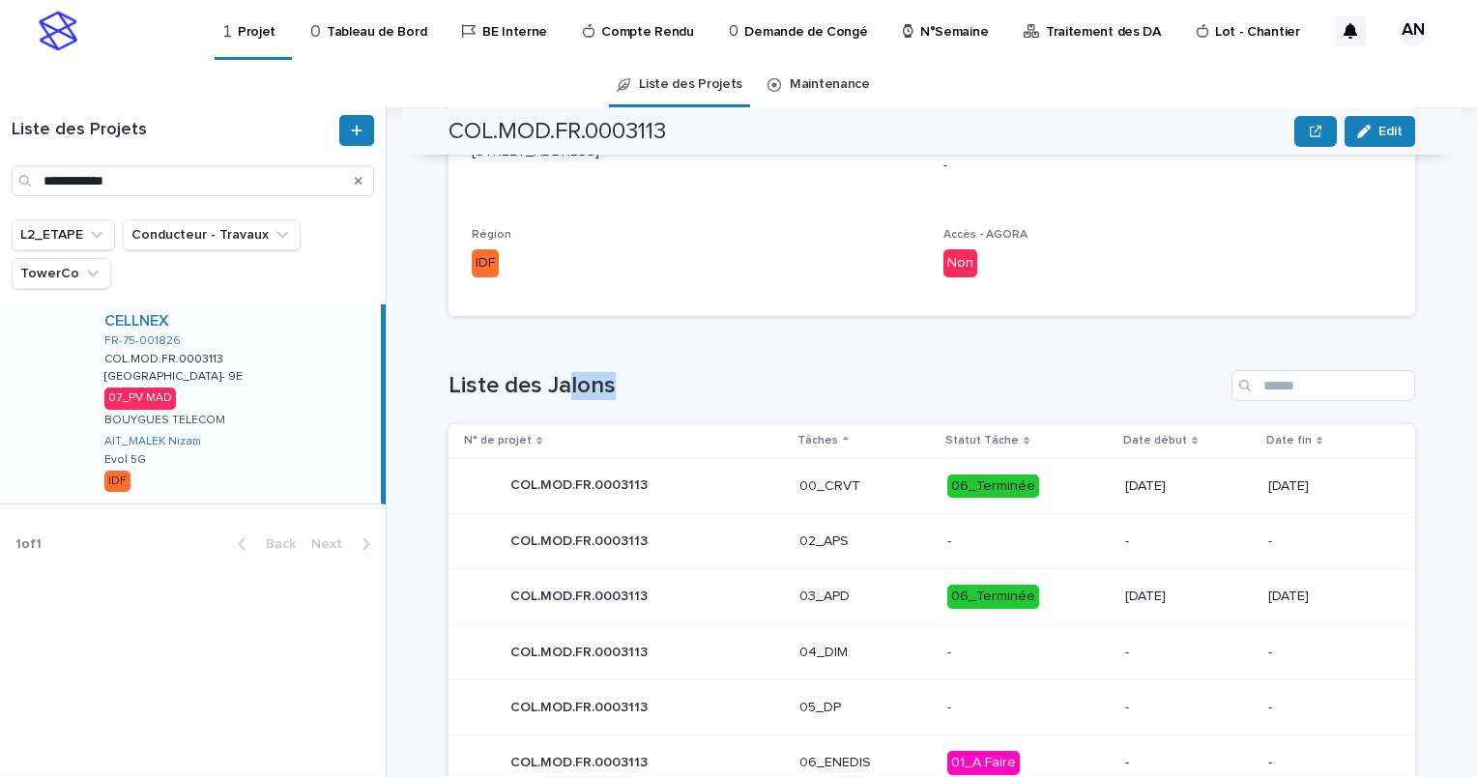
drag, startPoint x: 726, startPoint y: 336, endPoint x: 571, endPoint y: 342, distance: 154.9
click at [571, 342] on div "Loading... Saving… Liste des Jalons N° de projet Tâches Statut Tâche Date début…" at bounding box center [932, 679] width 967 height 694
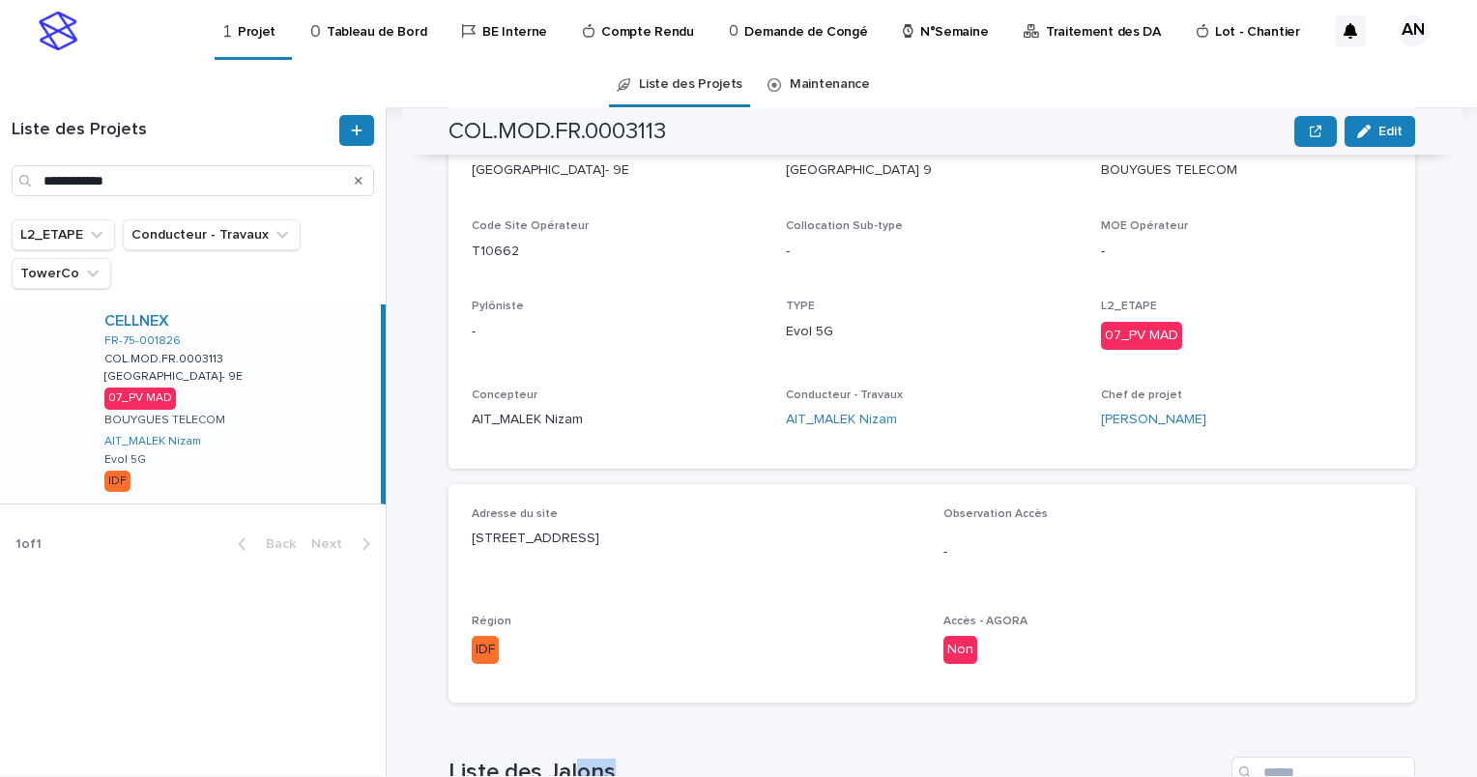
drag, startPoint x: 721, startPoint y: 534, endPoint x: 464, endPoint y: 545, distance: 257.5
click at [472, 545] on p "17 BOULEVARD ROCHECHOUART, paris 9" at bounding box center [696, 539] width 449 height 20
copy p "17 BOULEVARD ROCHECHOUART, paris 9"
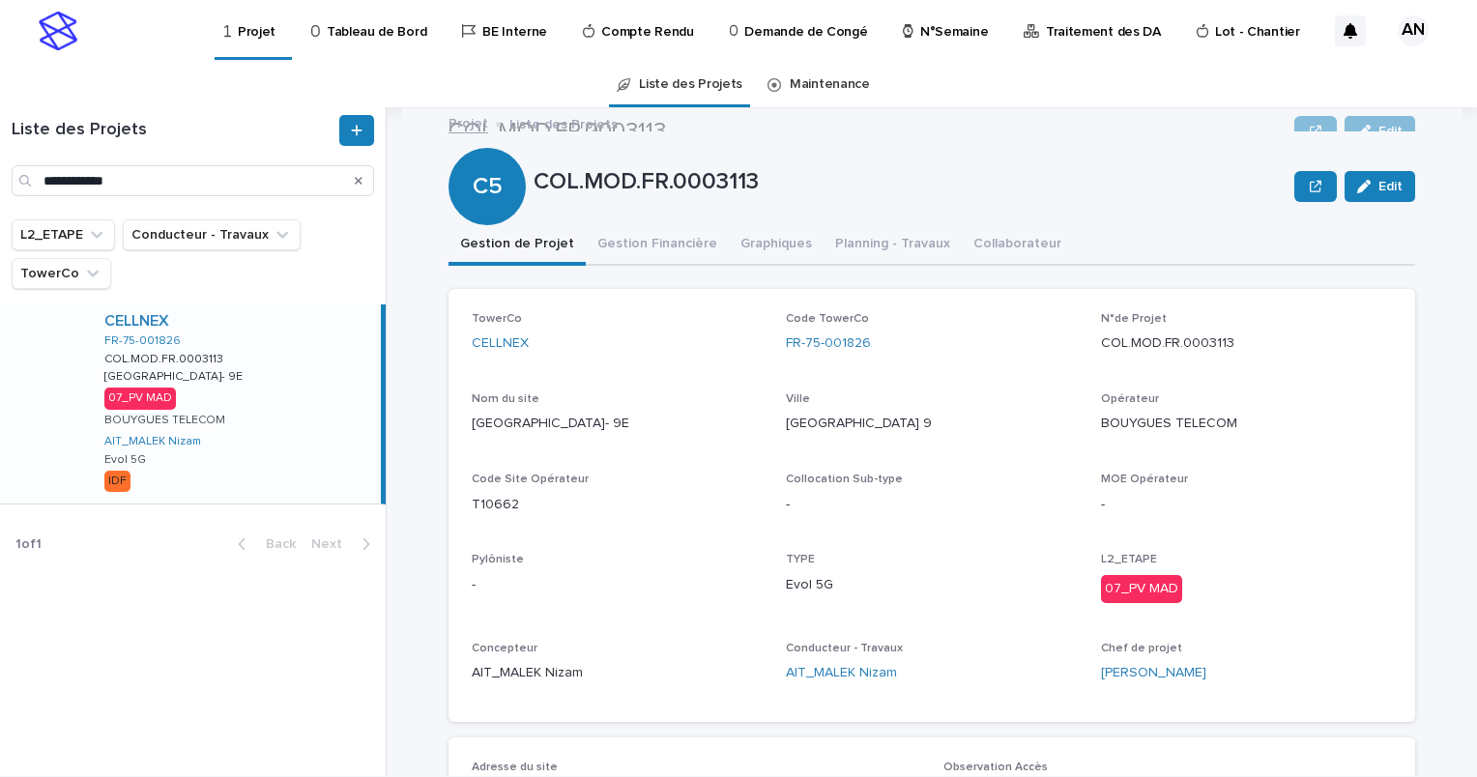
scroll to position [193, 0]
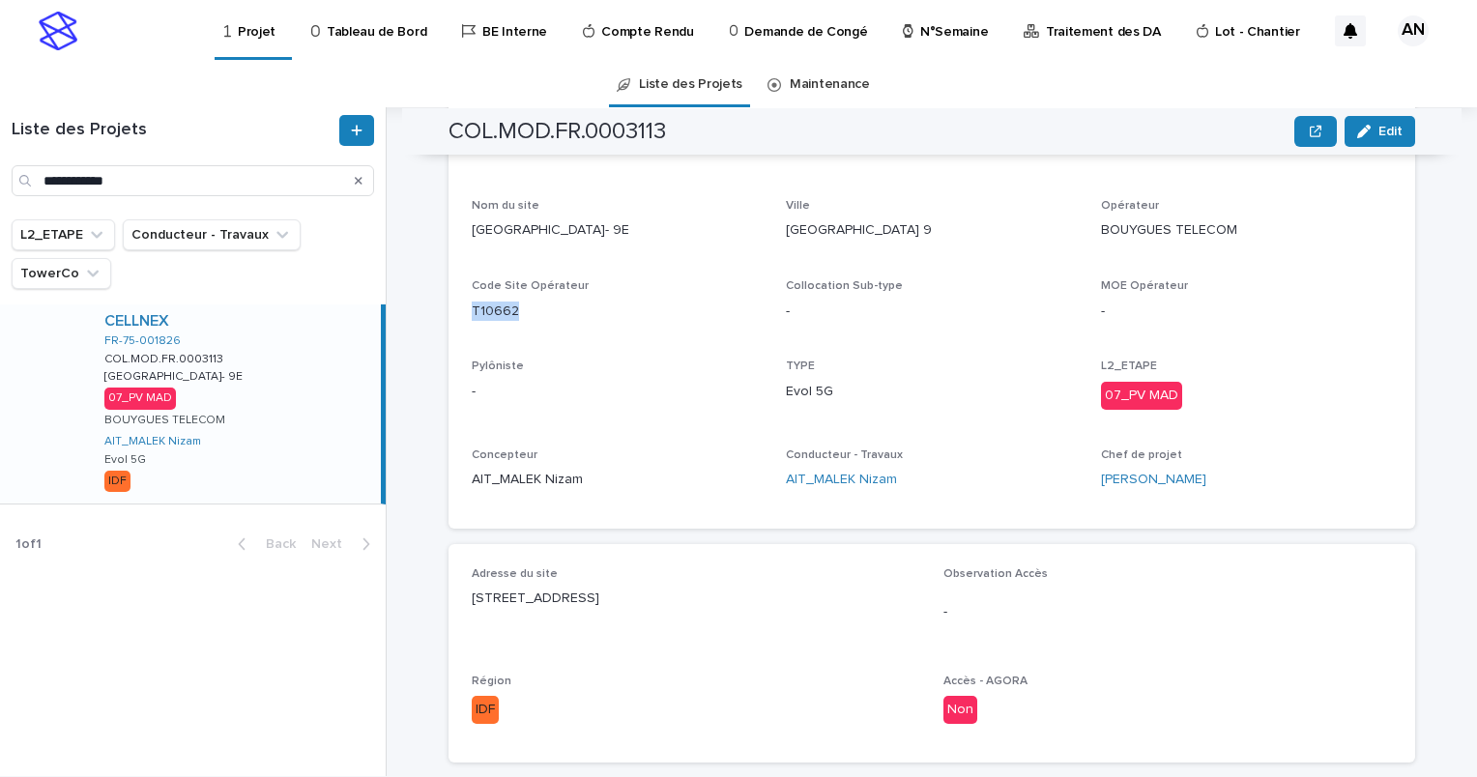
drag, startPoint x: 532, startPoint y: 310, endPoint x: 464, endPoint y: 307, distance: 67.8
click at [472, 307] on p "T10662" at bounding box center [617, 312] width 291 height 20
copy p "T10662"
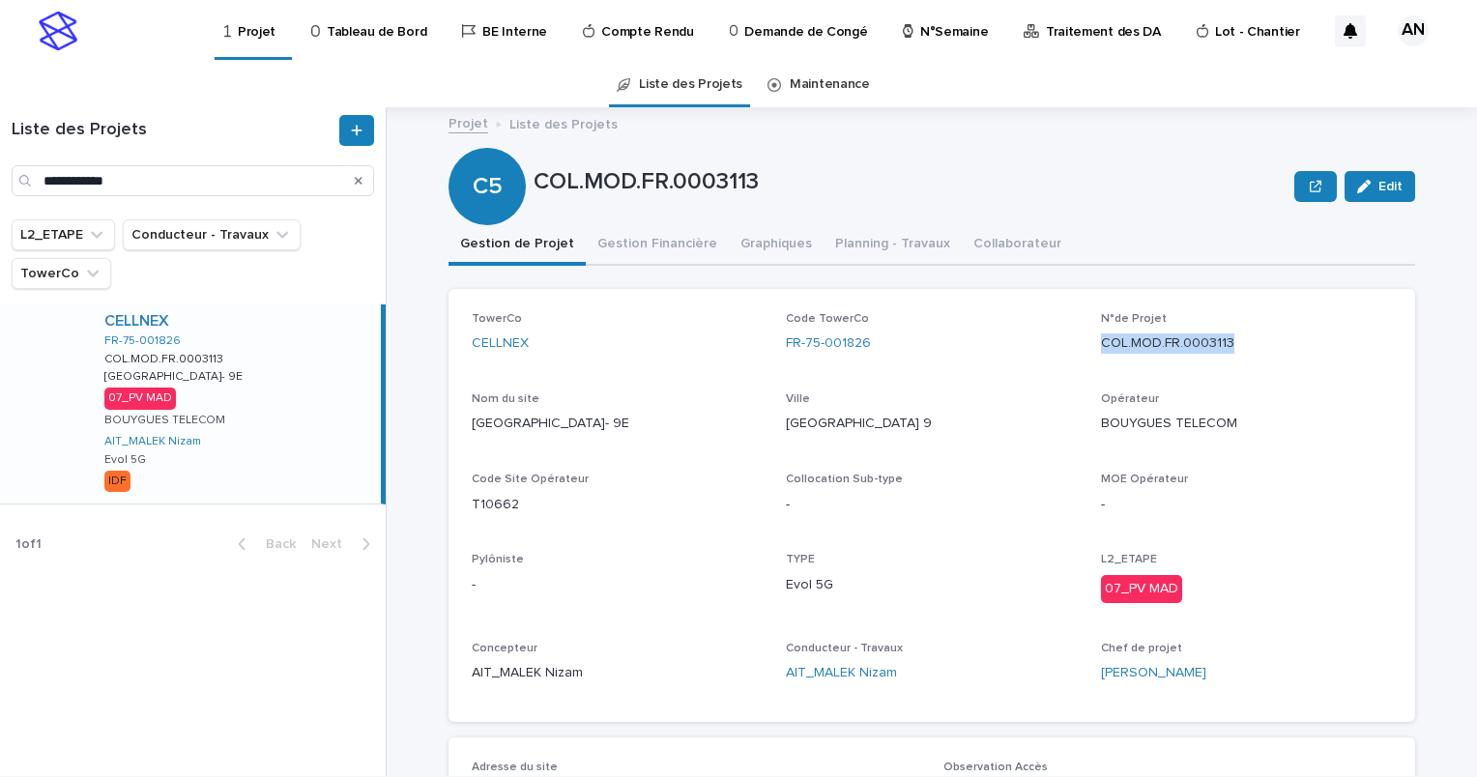
drag, startPoint x: 1212, startPoint y: 343, endPoint x: 1095, endPoint y: 351, distance: 117.3
click at [1101, 350] on p "COL.MOD.FR.0003113" at bounding box center [1246, 344] width 291 height 20
copy p "COL.MOD.FR.0003113"
drag, startPoint x: 864, startPoint y: 340, endPoint x: 777, endPoint y: 353, distance: 87.9
click at [777, 353] on div "TowerCo CELLNEX Code TowerCo FR-75-001826 N°de Projet COL.MOD.FR.0003113 Nom du…" at bounding box center [932, 505] width 921 height 387
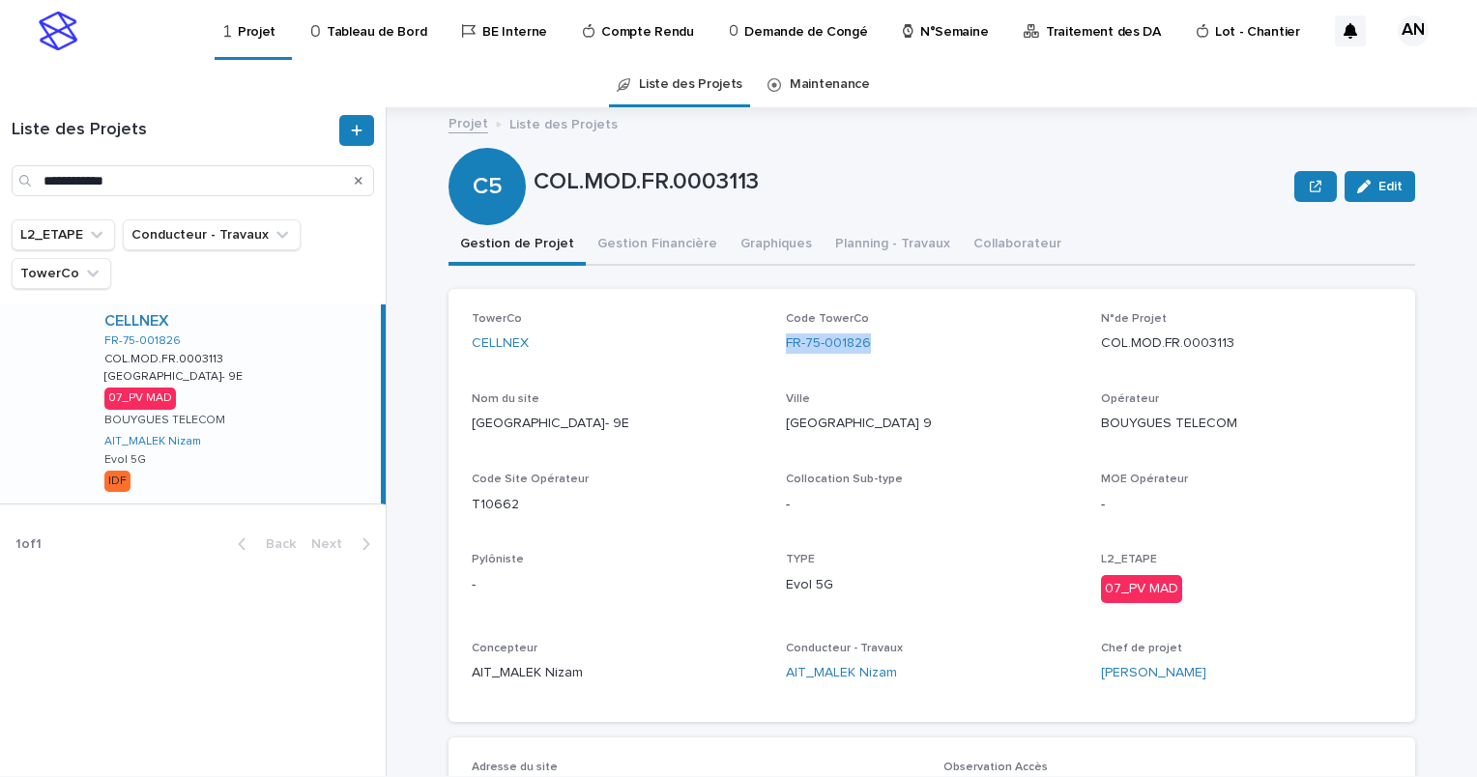
copy link "FR-75-001826"
click at [603, 244] on button "Gestion Financière" at bounding box center [657, 245] width 143 height 41
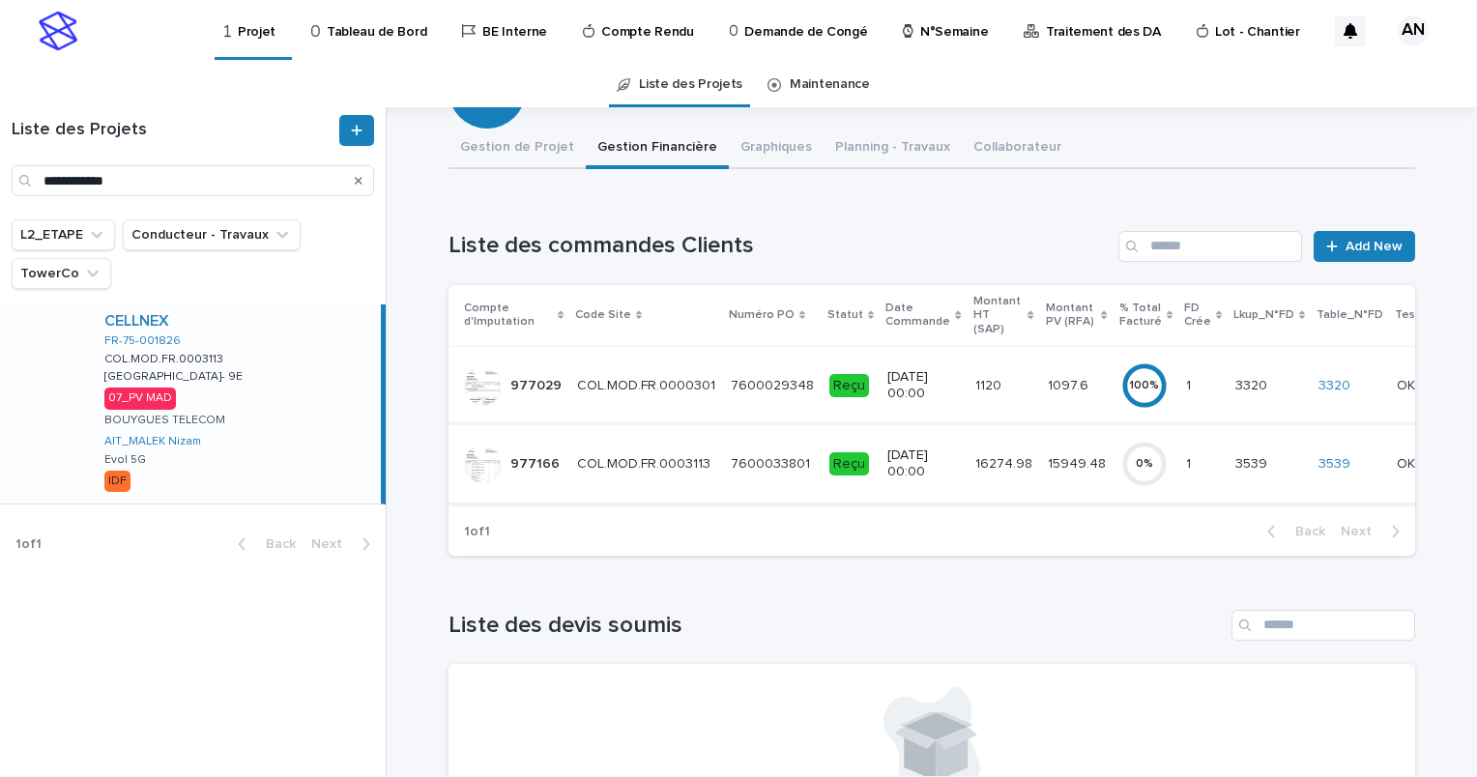
scroll to position [193, 0]
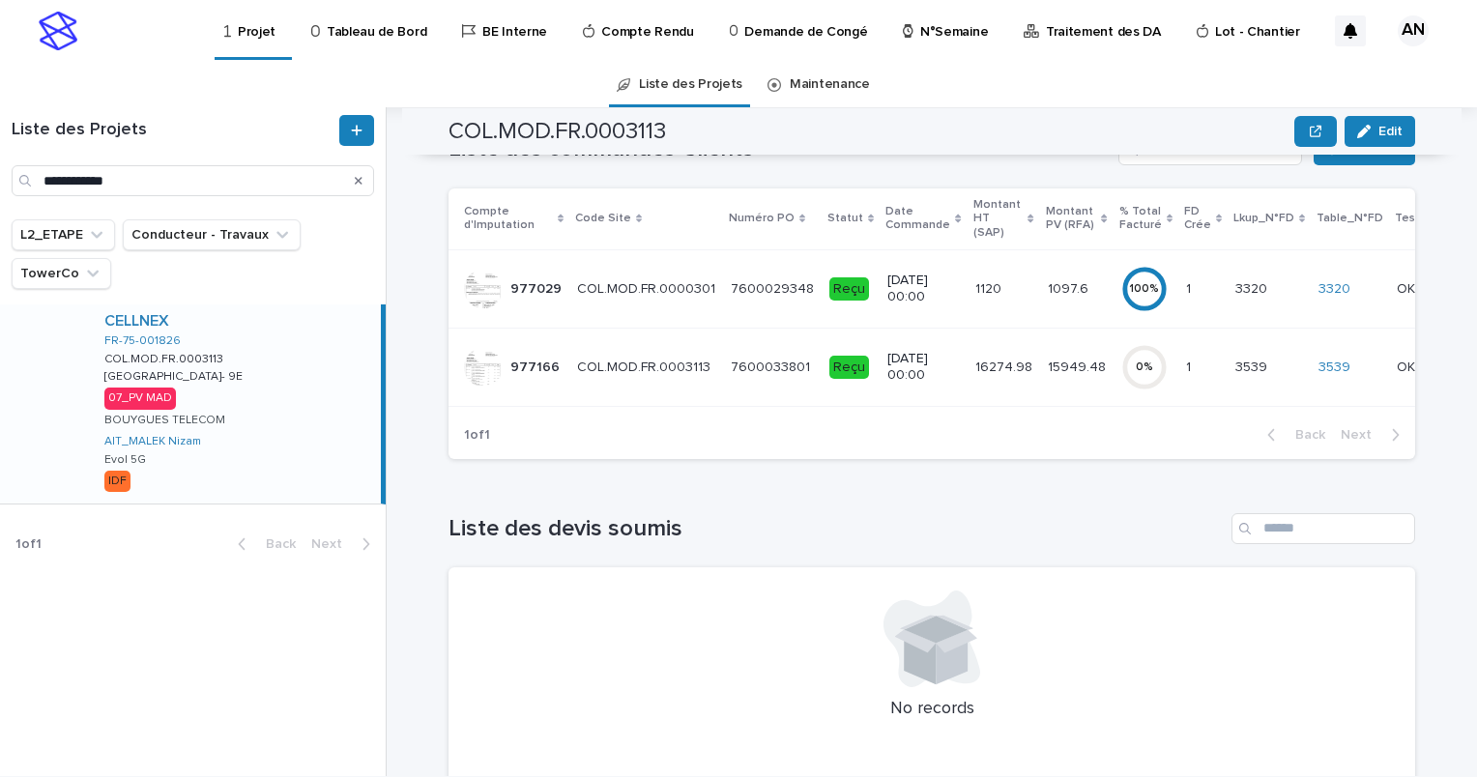
click at [702, 347] on td "COL.MOD.FR.0003113 COL.MOD.FR.0003113" at bounding box center [647, 367] width 154 height 78
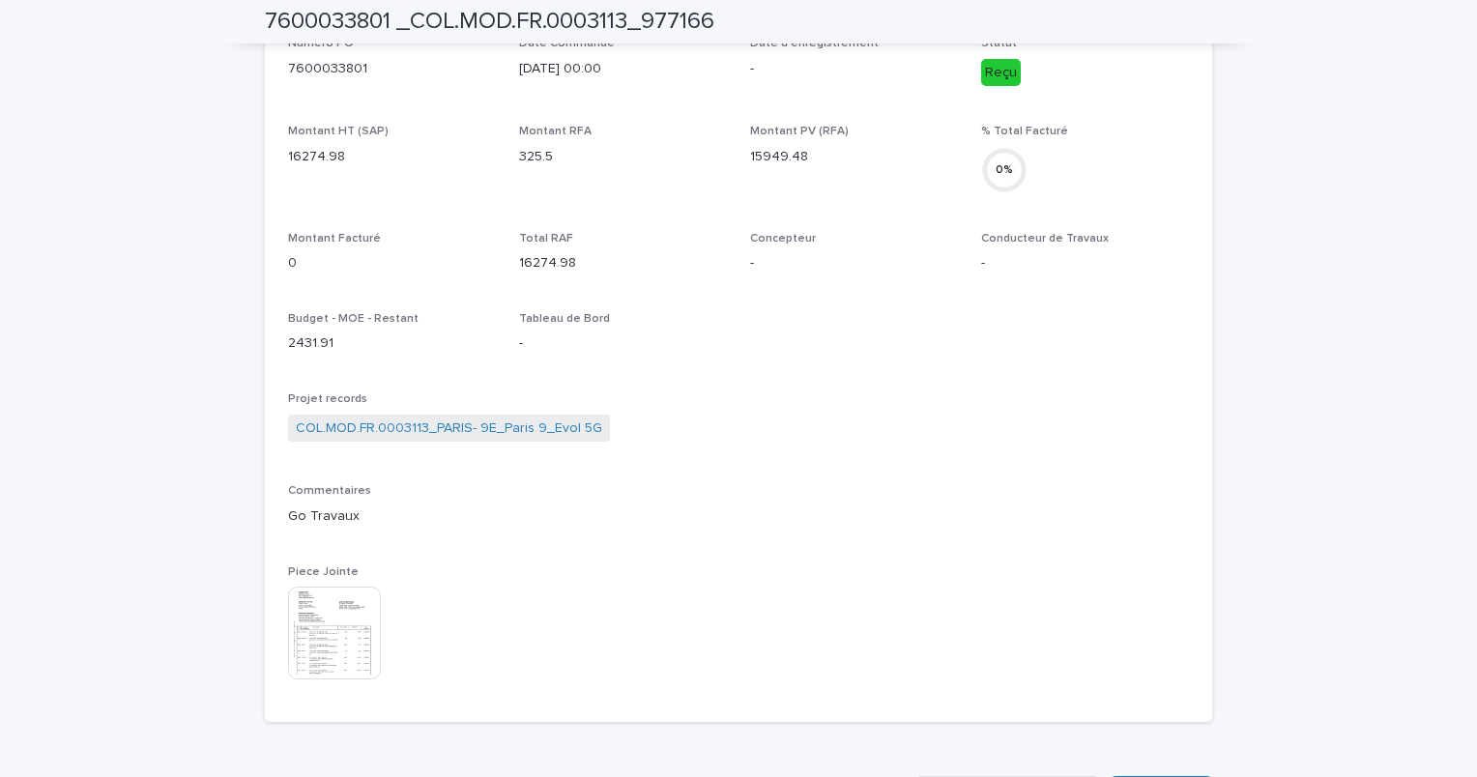
scroll to position [43, 0]
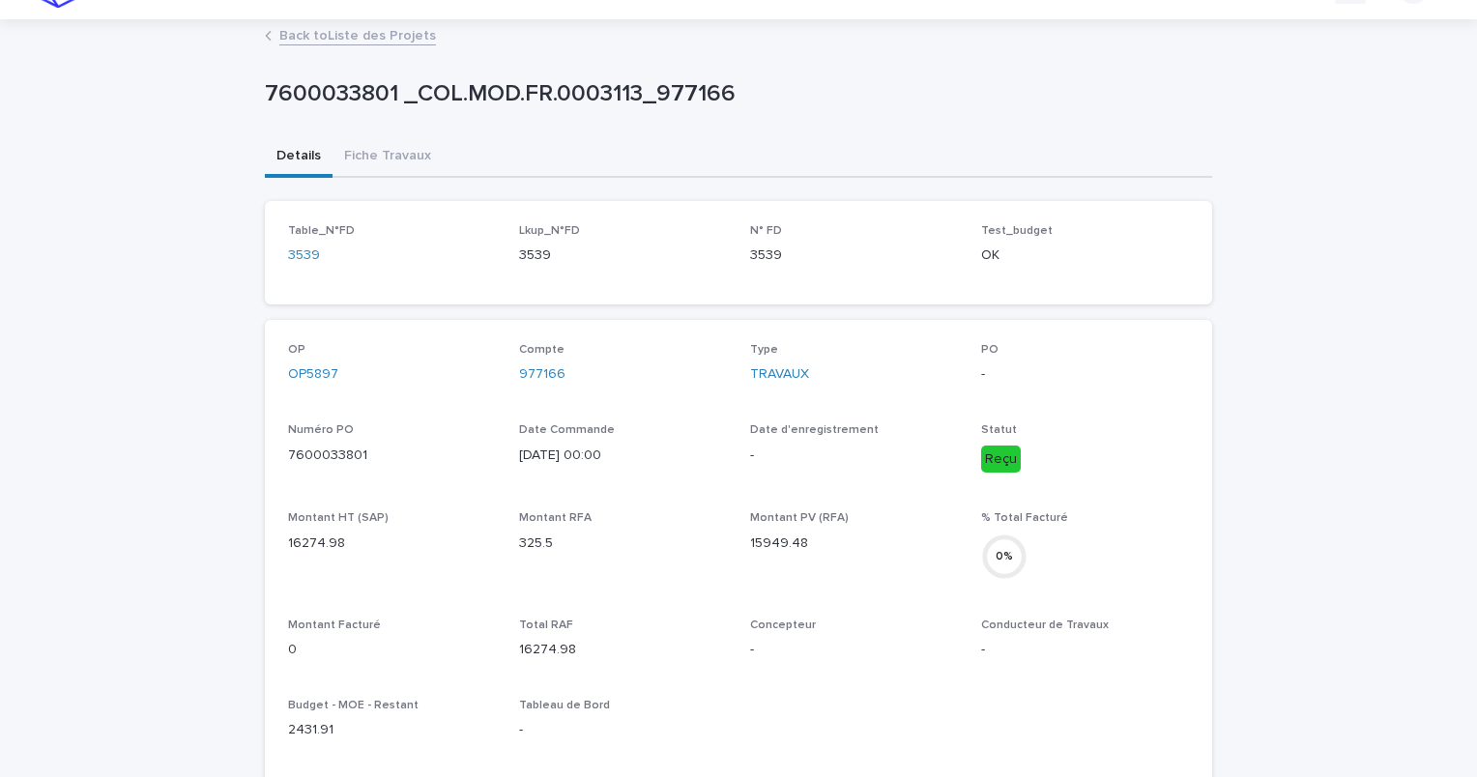
click at [367, 158] on div "7600033801 _COL.MOD.FR.0003113_977166 7600033801 _COL.MOD.FR.0003113_977166 Sor…" at bounding box center [739, 738] width 948 height 1434
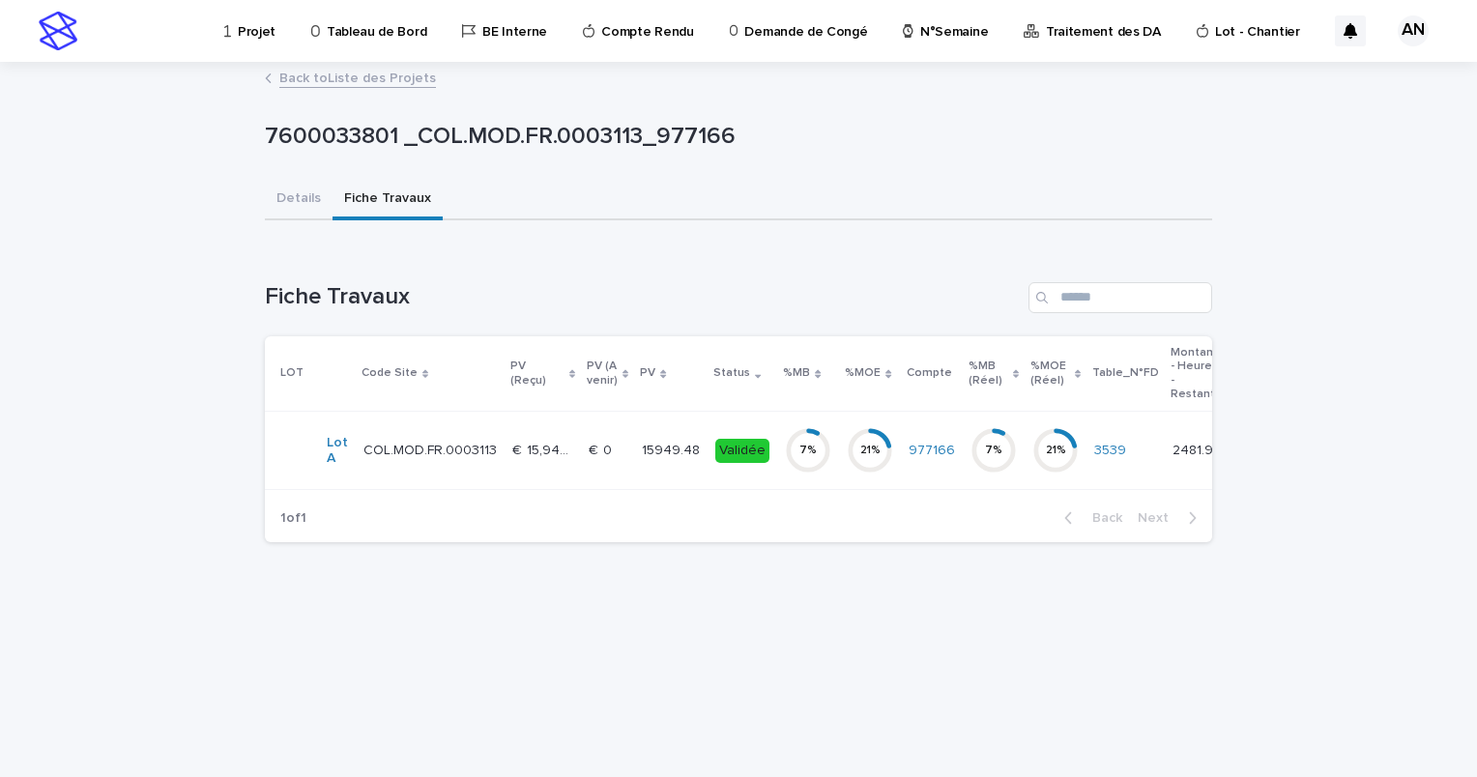
click at [581, 470] on td "€  0 €  0" at bounding box center [607, 451] width 53 height 78
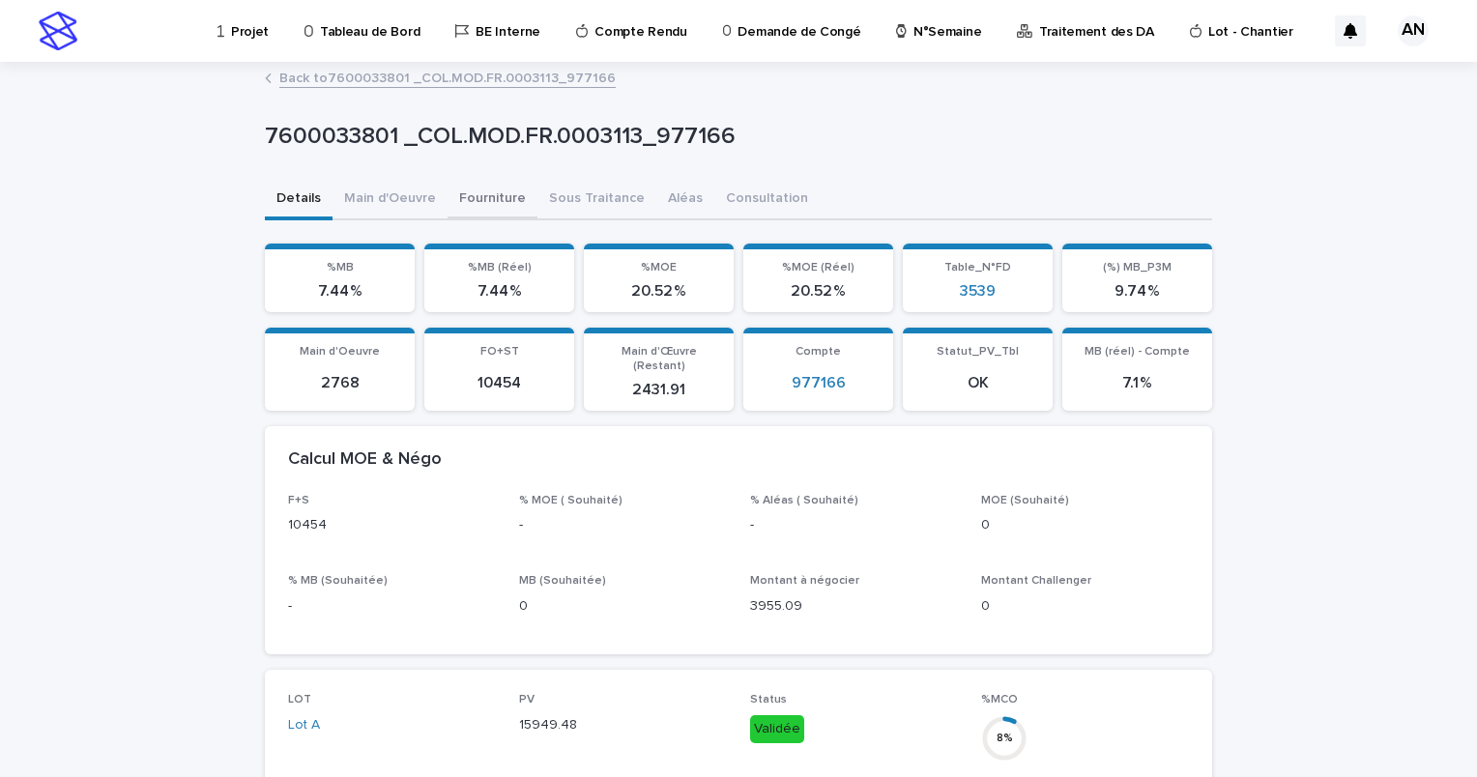
click at [486, 203] on button "Fourniture" at bounding box center [493, 200] width 90 height 41
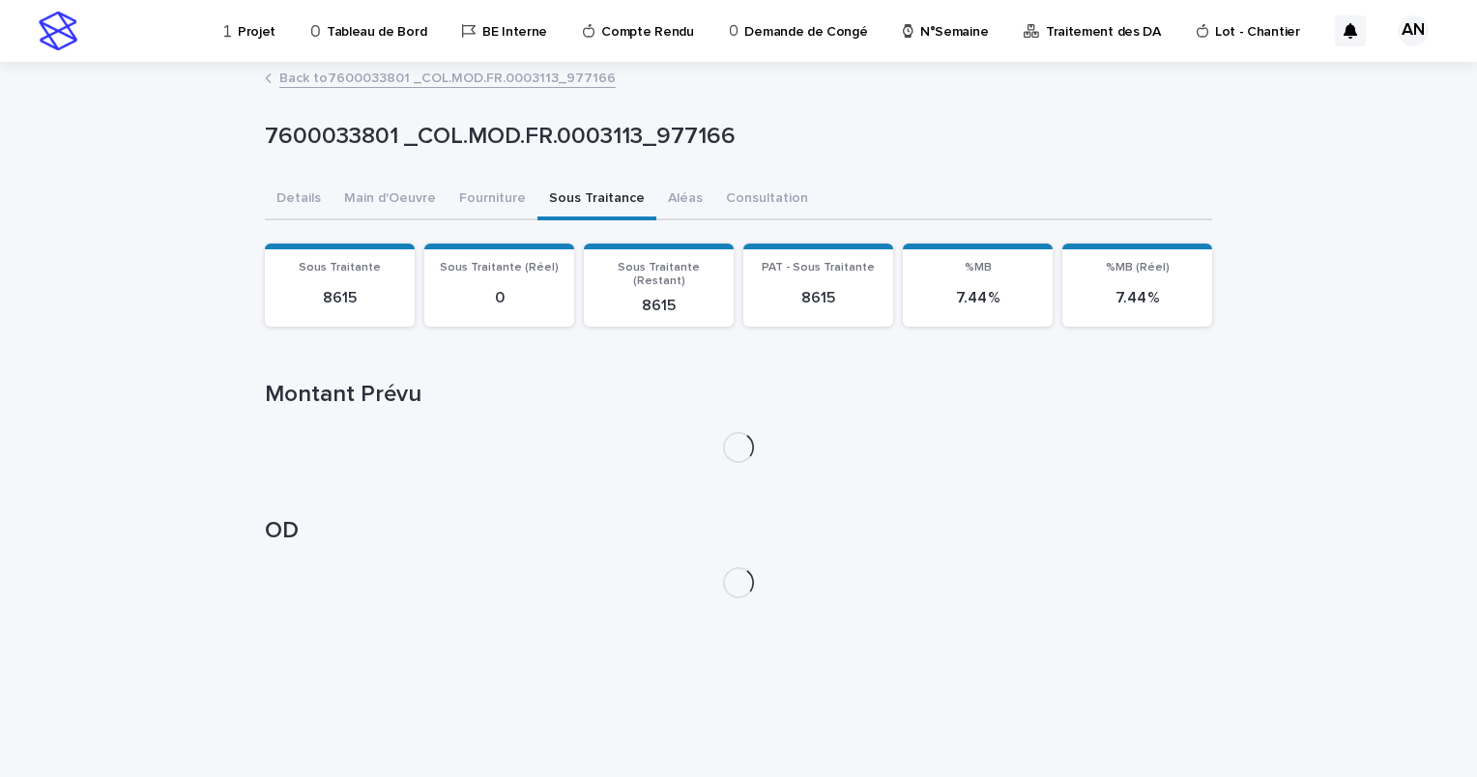
click at [594, 205] on button "Sous Traitance" at bounding box center [597, 200] width 119 height 41
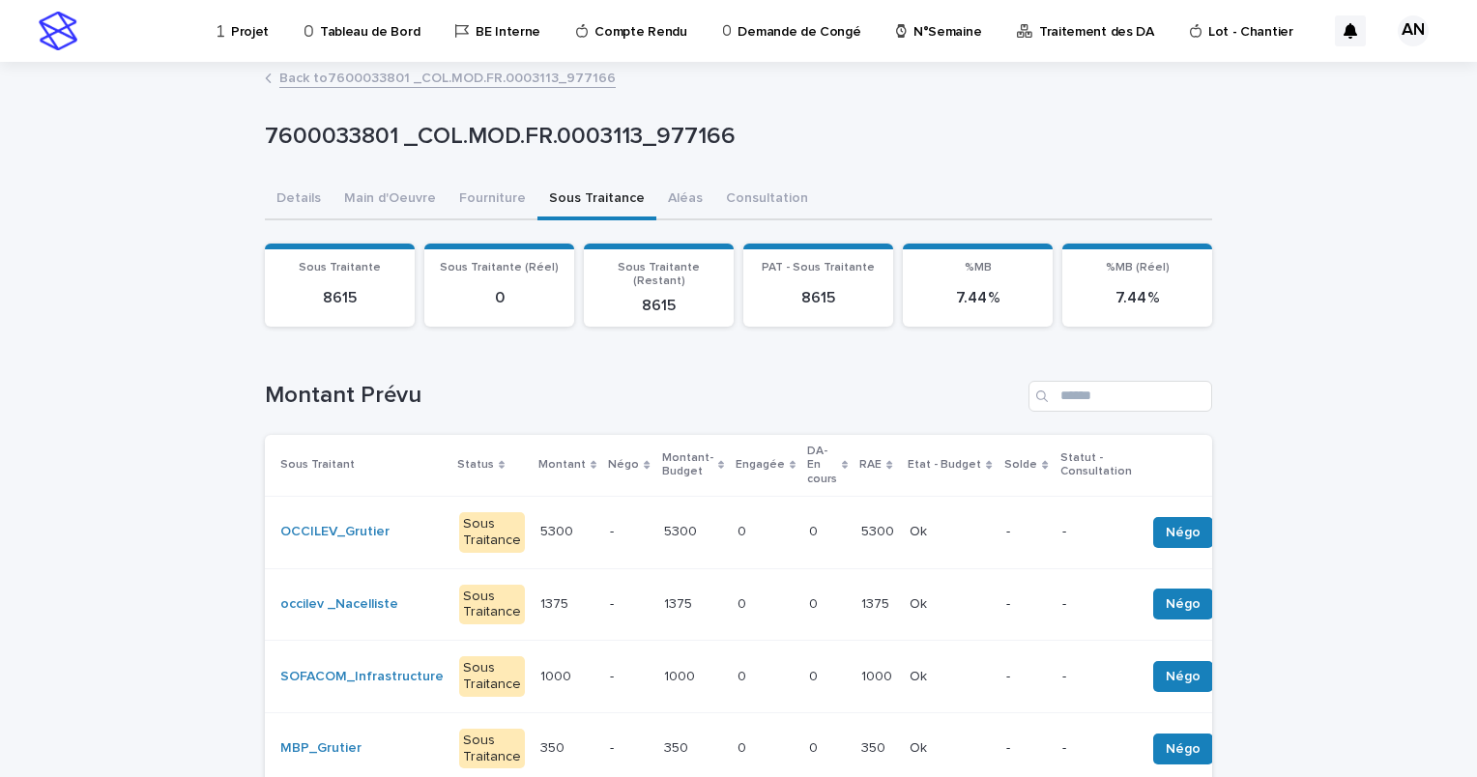
click at [321, 81] on link "Back to 7600033801 _COL.MOD.FR.0003113_977166" at bounding box center [447, 77] width 336 height 22
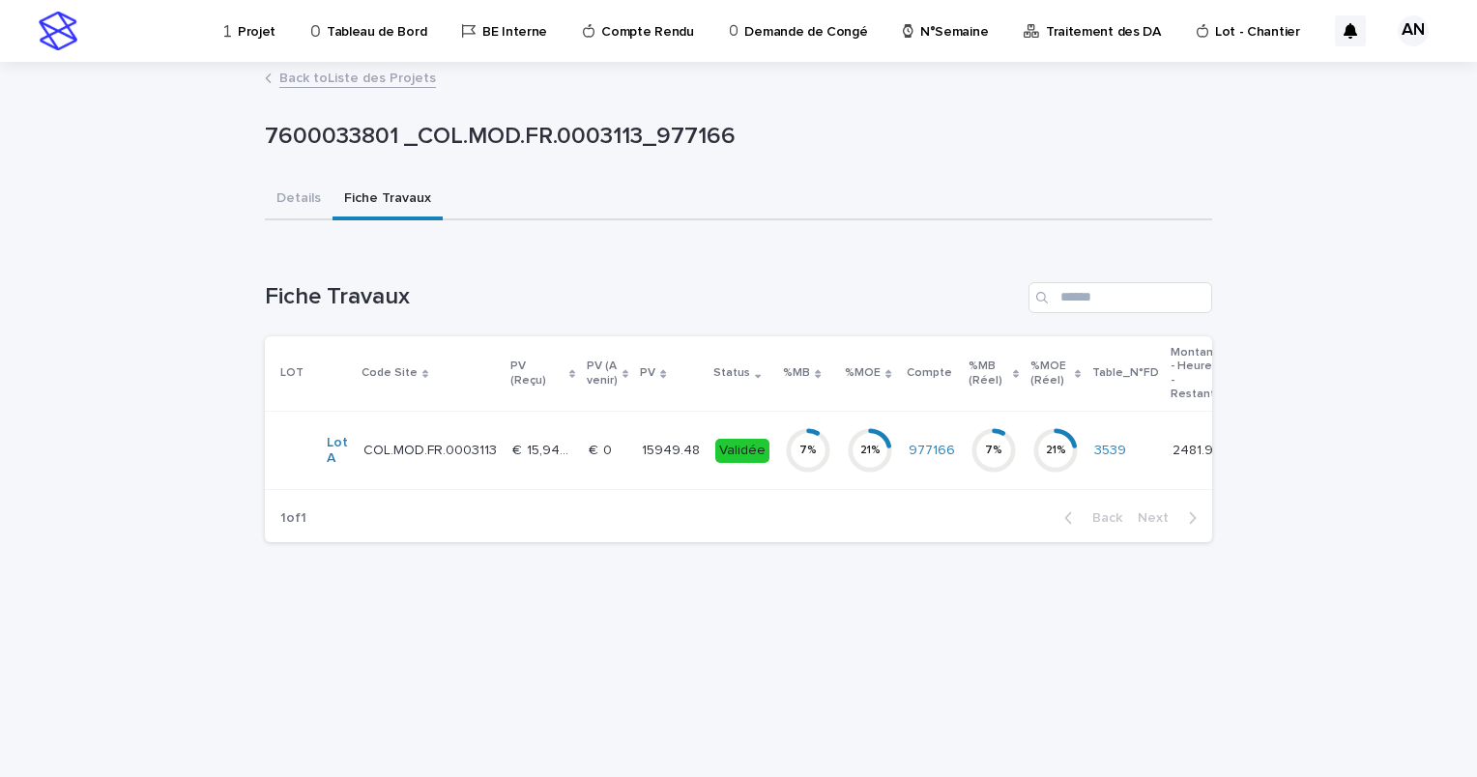
click at [348, 79] on link "Back to Liste des Projets" at bounding box center [357, 77] width 157 height 22
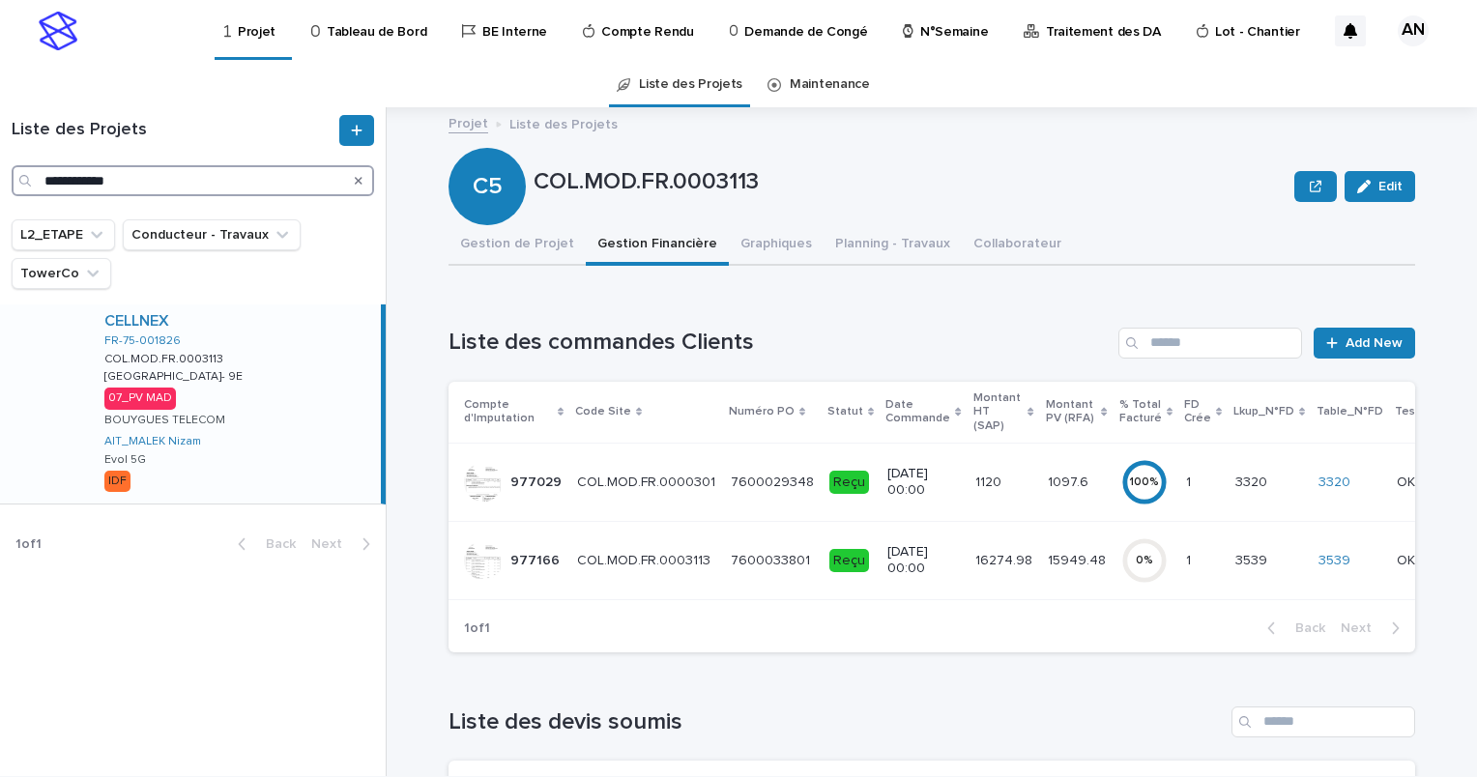
drag, startPoint x: 131, startPoint y: 180, endPoint x: 20, endPoint y: 180, distance: 110.2
click at [20, 180] on div "**********" at bounding box center [193, 180] width 363 height 31
